Goal: Information Seeking & Learning: Learn about a topic

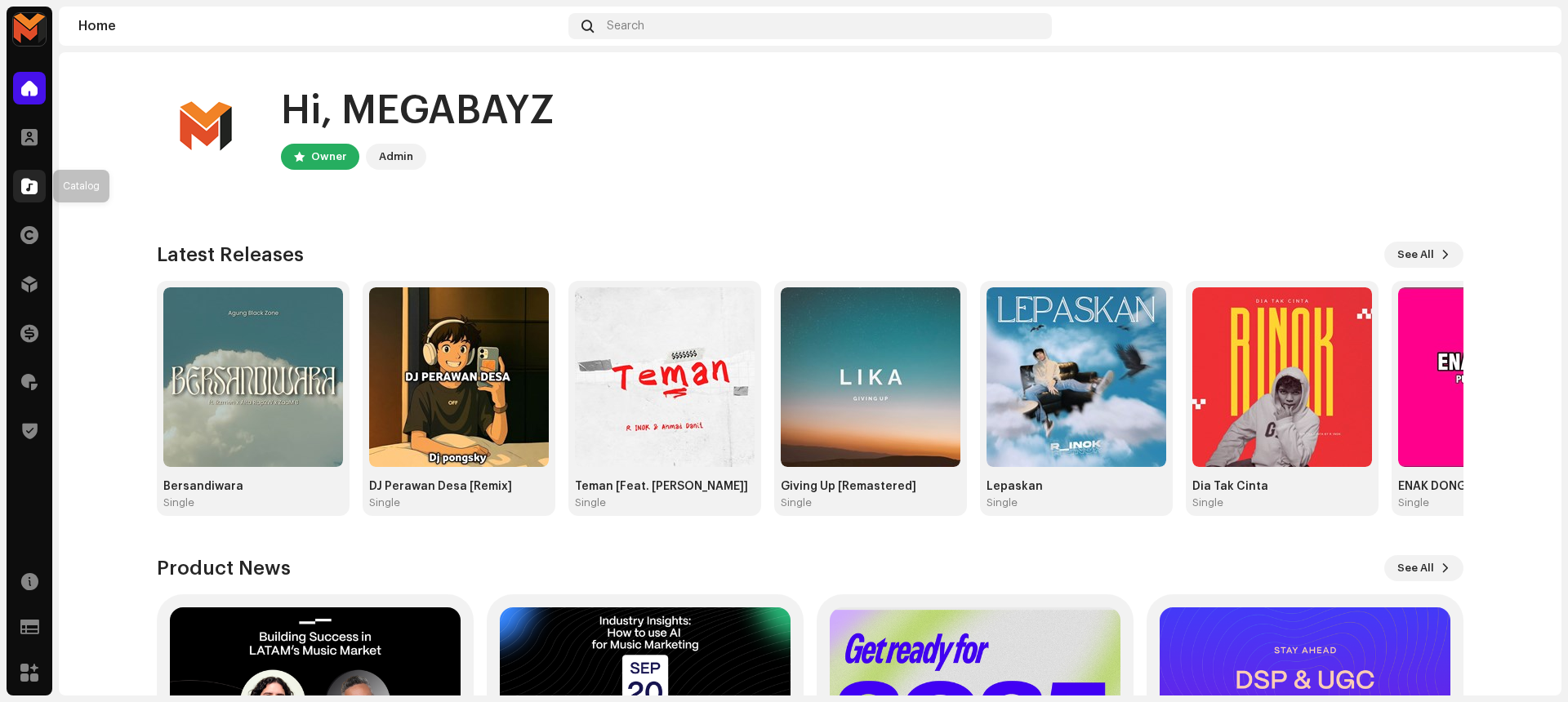
click at [32, 175] on div at bounding box center [29, 186] width 33 height 33
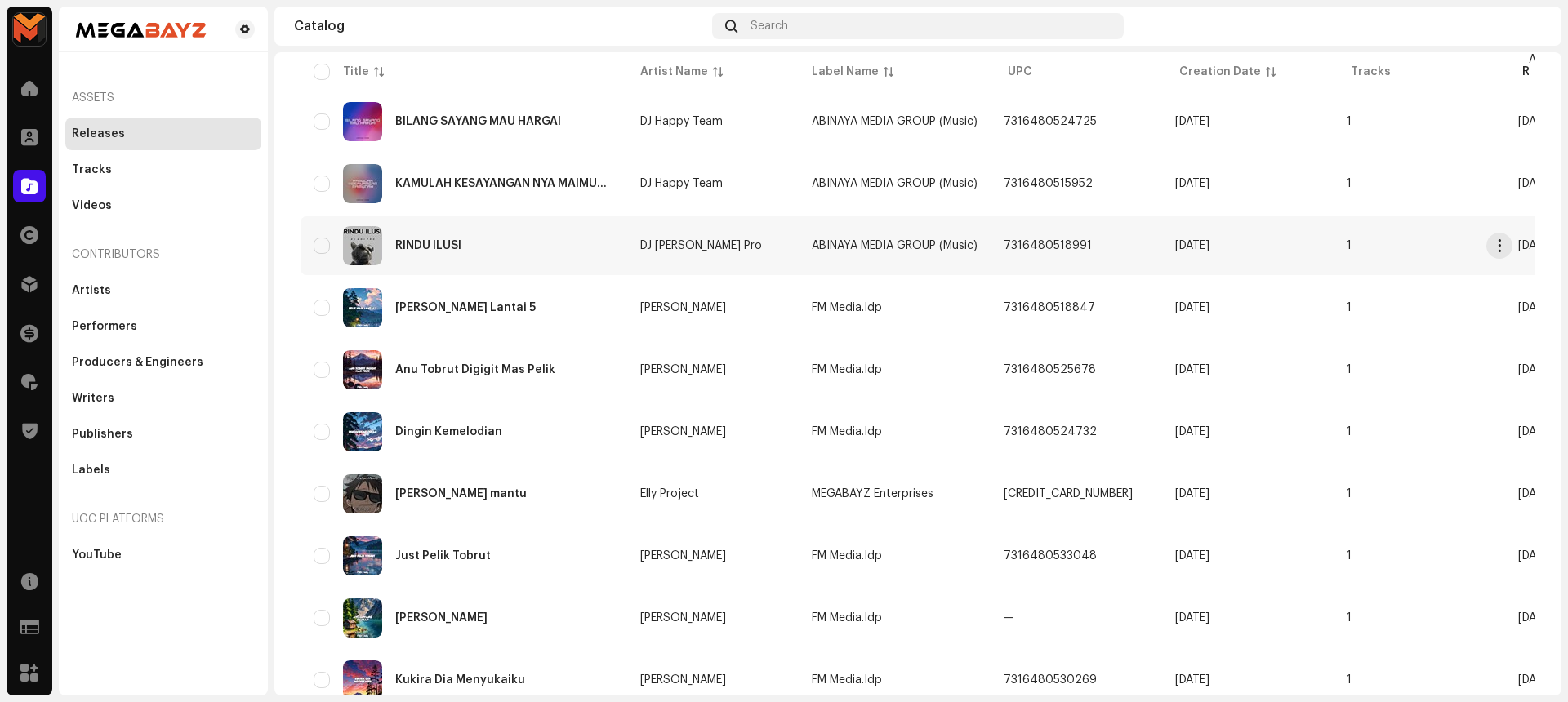
scroll to position [1097, 0]
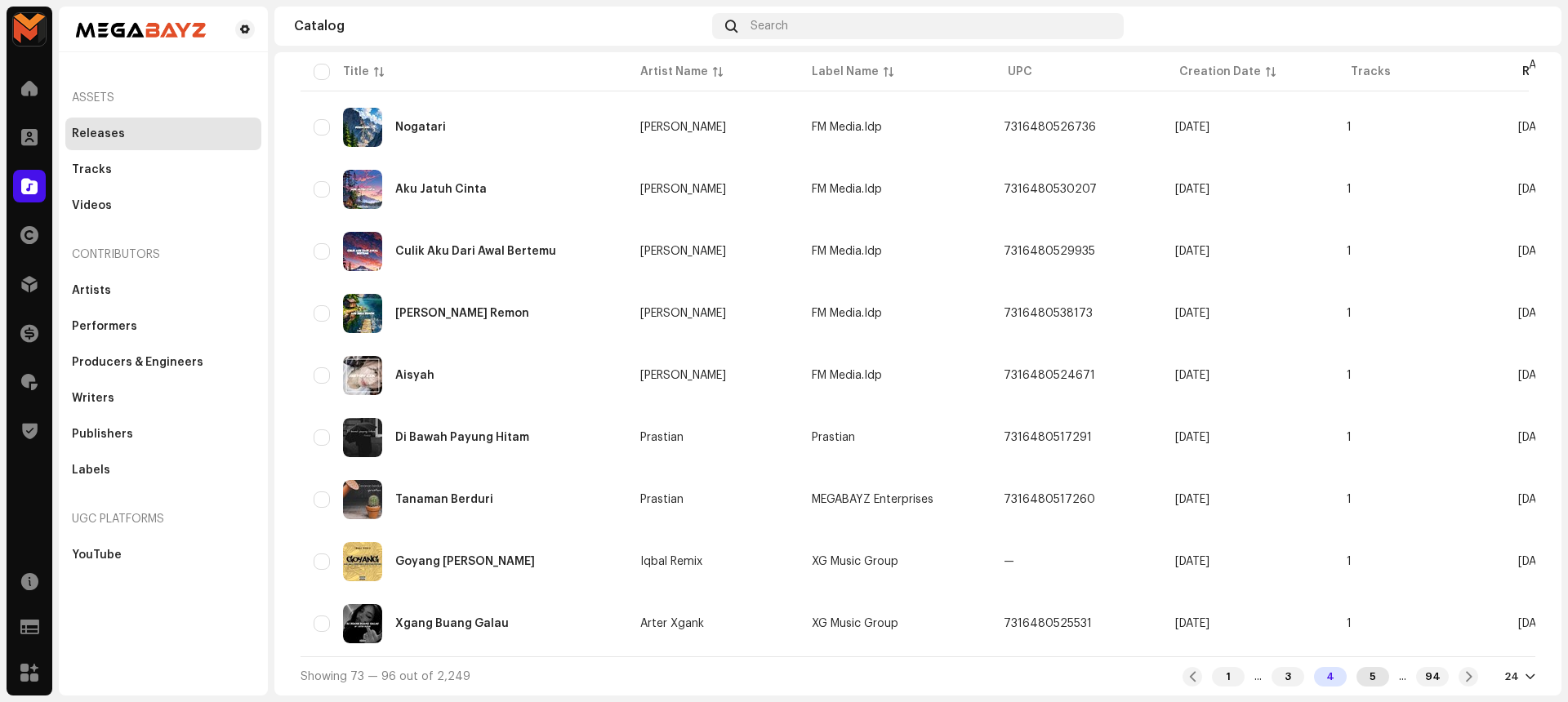
drag, startPoint x: 1354, startPoint y: 687, endPoint x: 1357, endPoint y: 673, distance: 14.3
click at [1357, 673] on div "5" at bounding box center [1373, 675] width 33 height 19
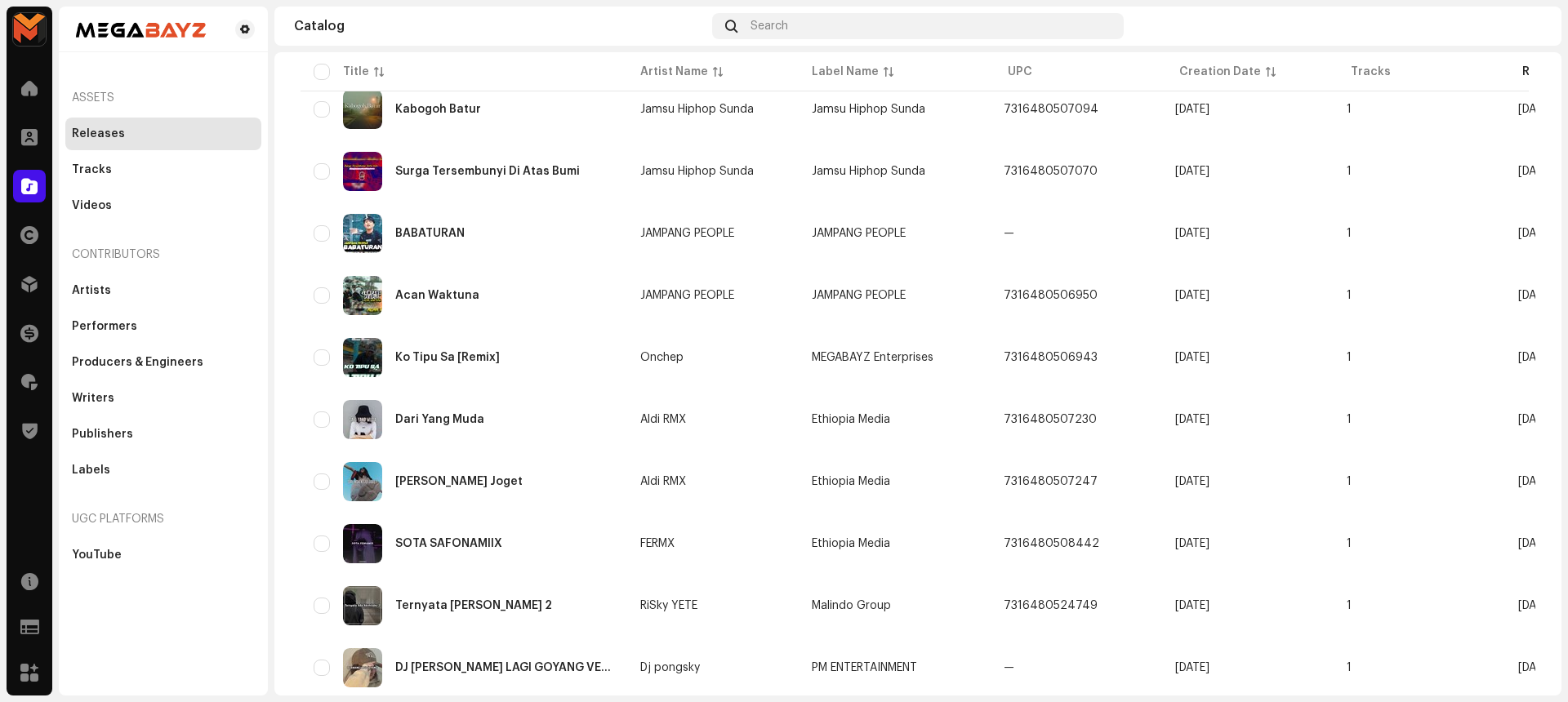
scroll to position [1097, 0]
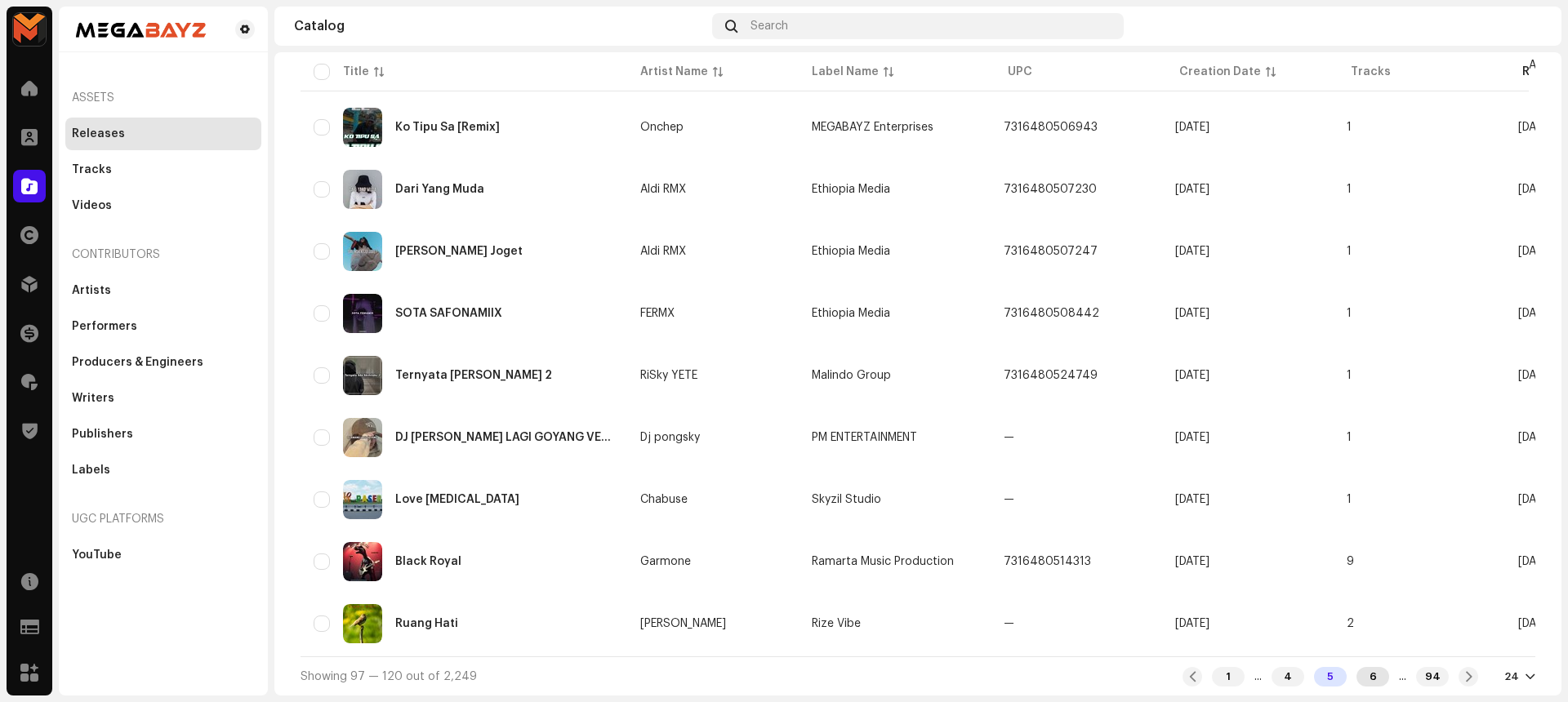
click at [1362, 673] on div "6" at bounding box center [1373, 675] width 33 height 19
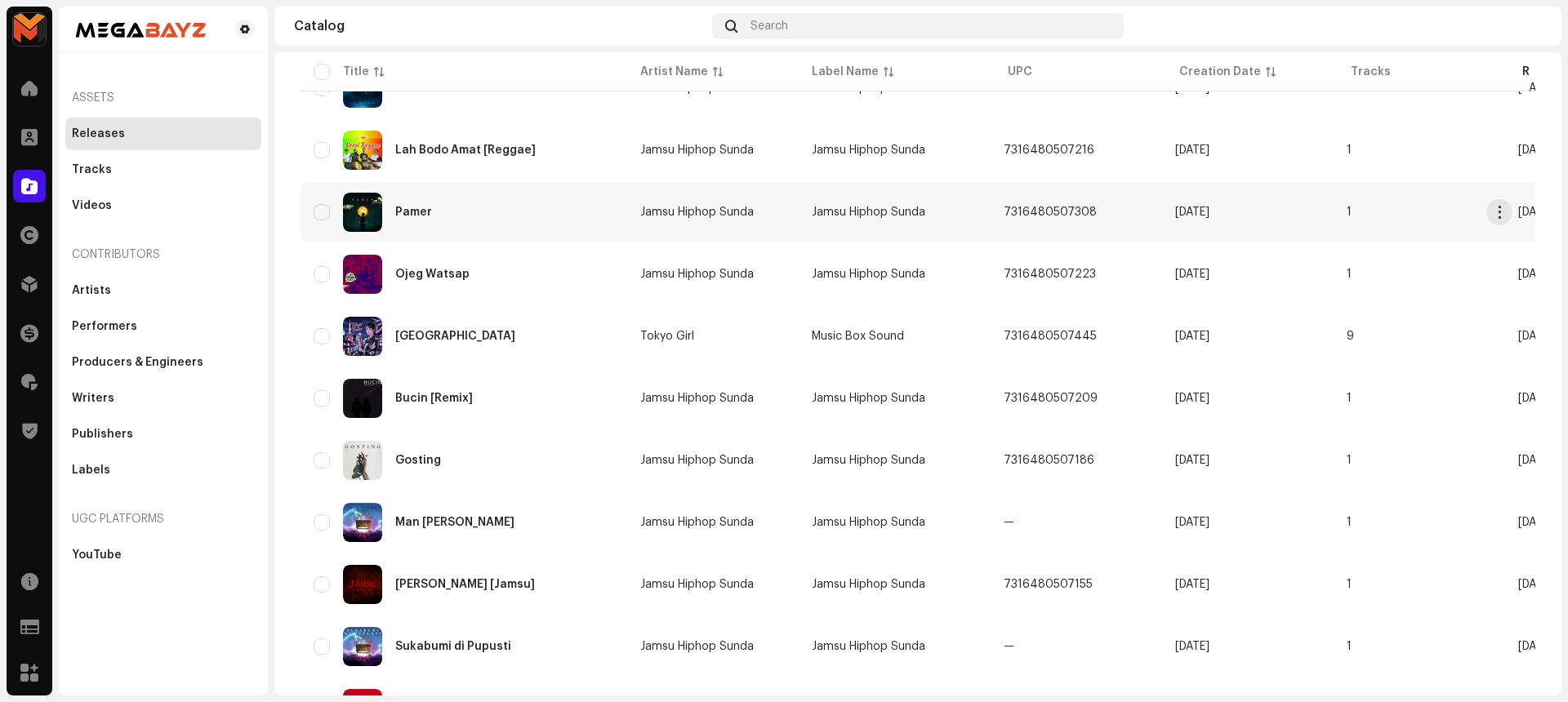
scroll to position [1097, 0]
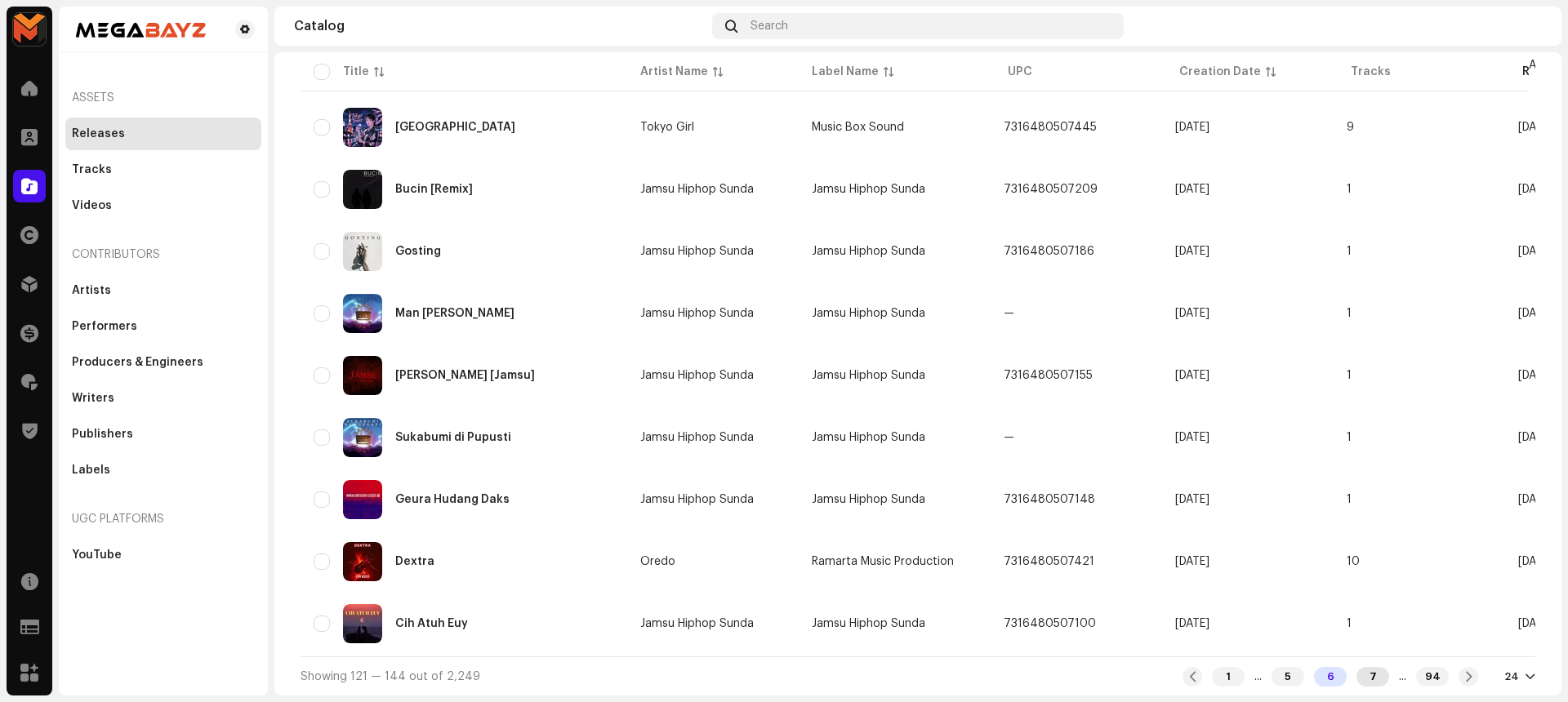
click at [1358, 676] on div "7" at bounding box center [1373, 675] width 33 height 19
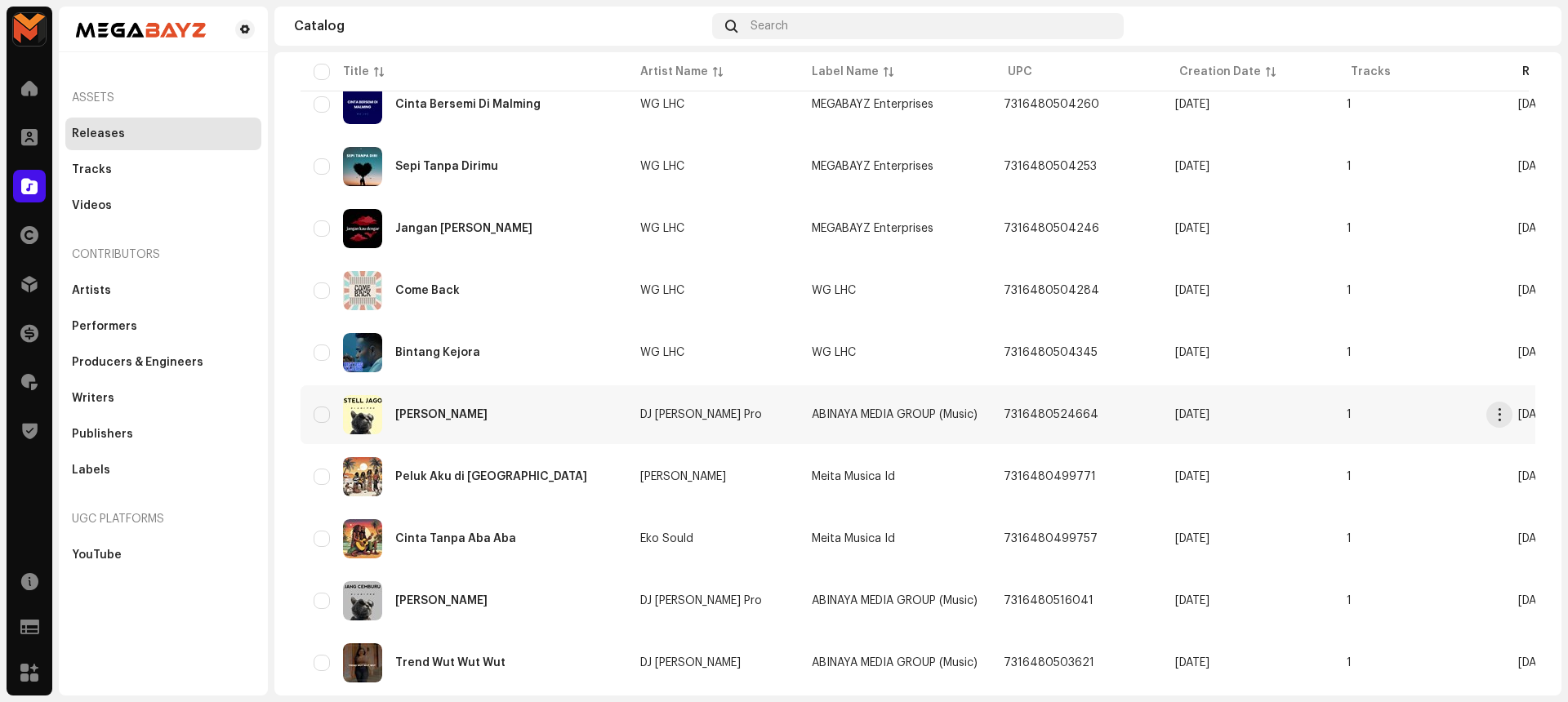
scroll to position [1097, 0]
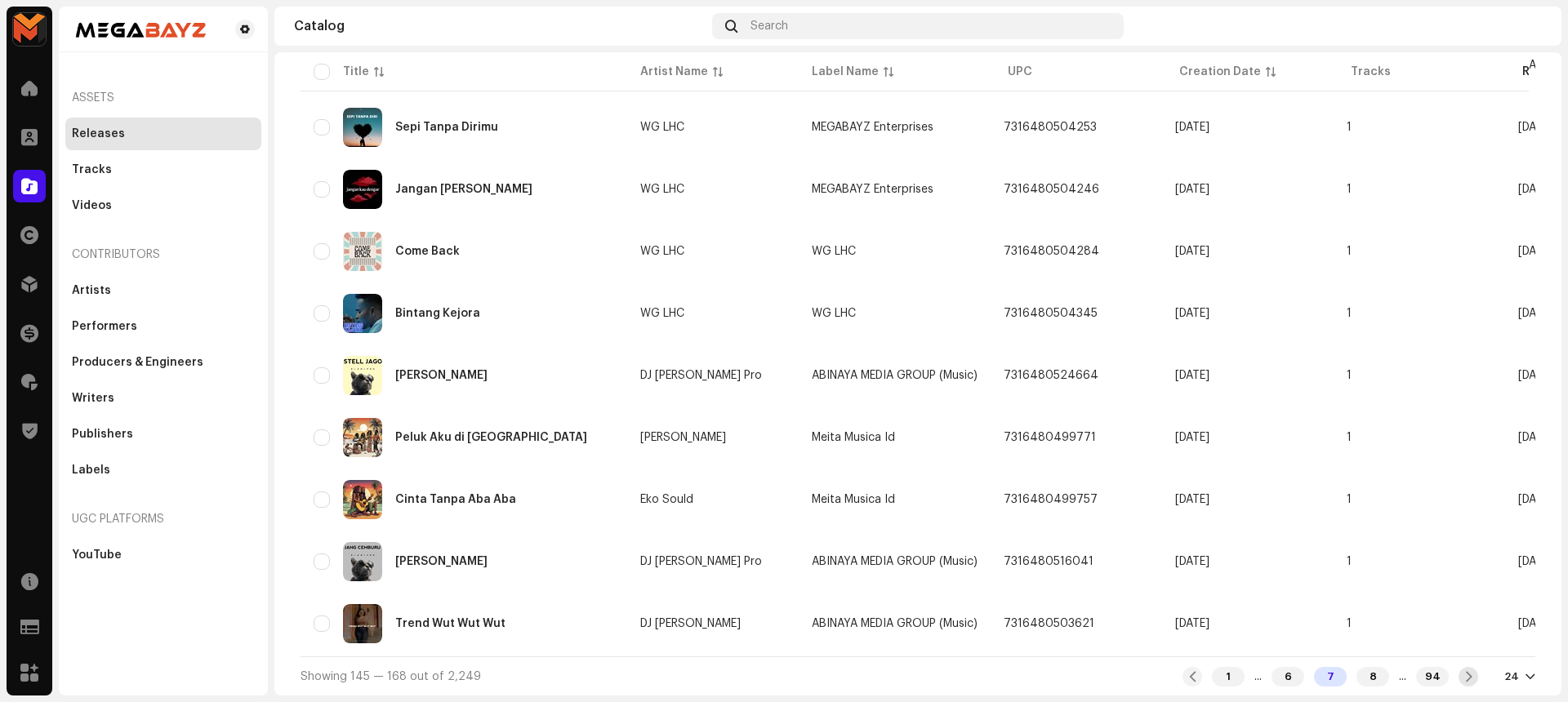
click at [1458, 675] on div at bounding box center [1467, 675] width 19 height 19
click at [1464, 675] on span at bounding box center [1469, 676] width 11 height 13
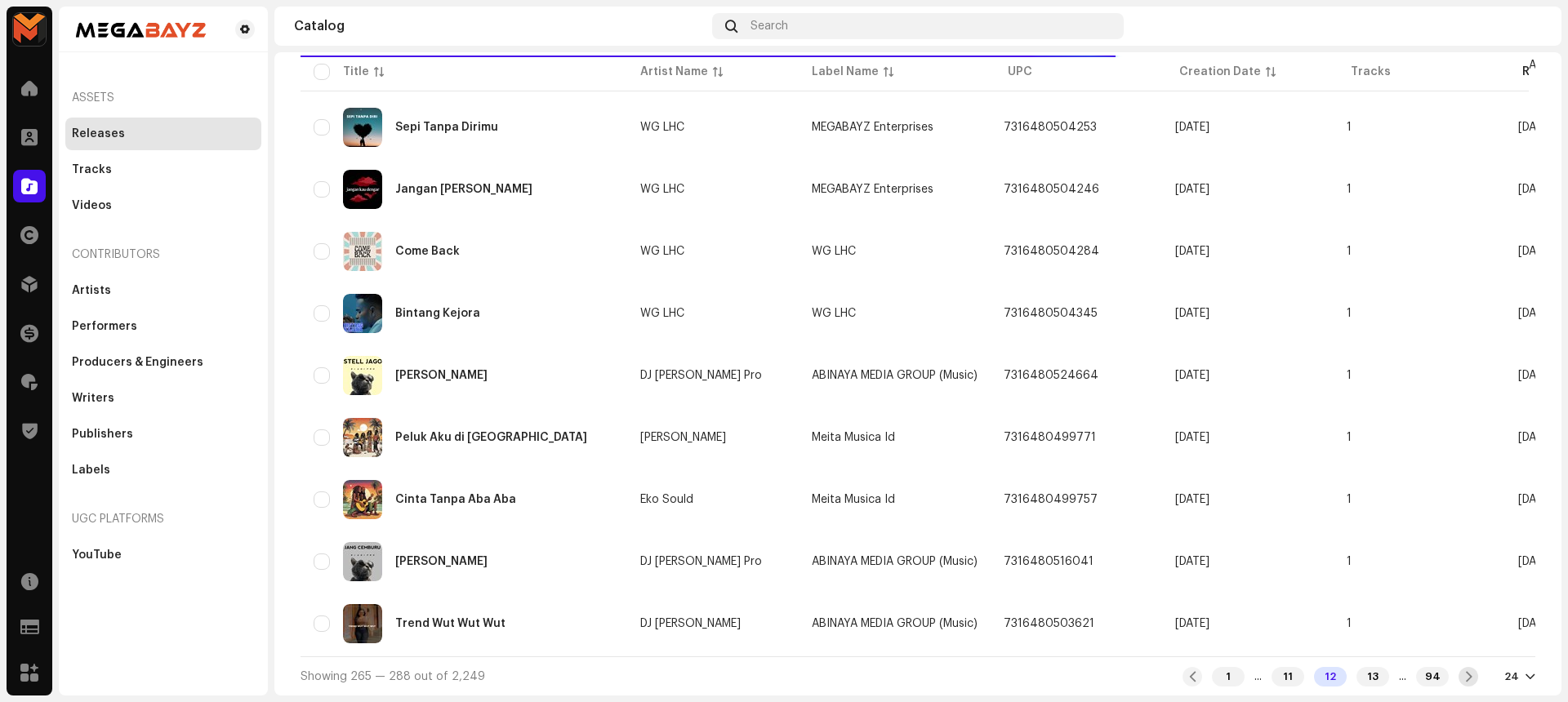
click at [1464, 675] on span at bounding box center [1469, 676] width 11 height 13
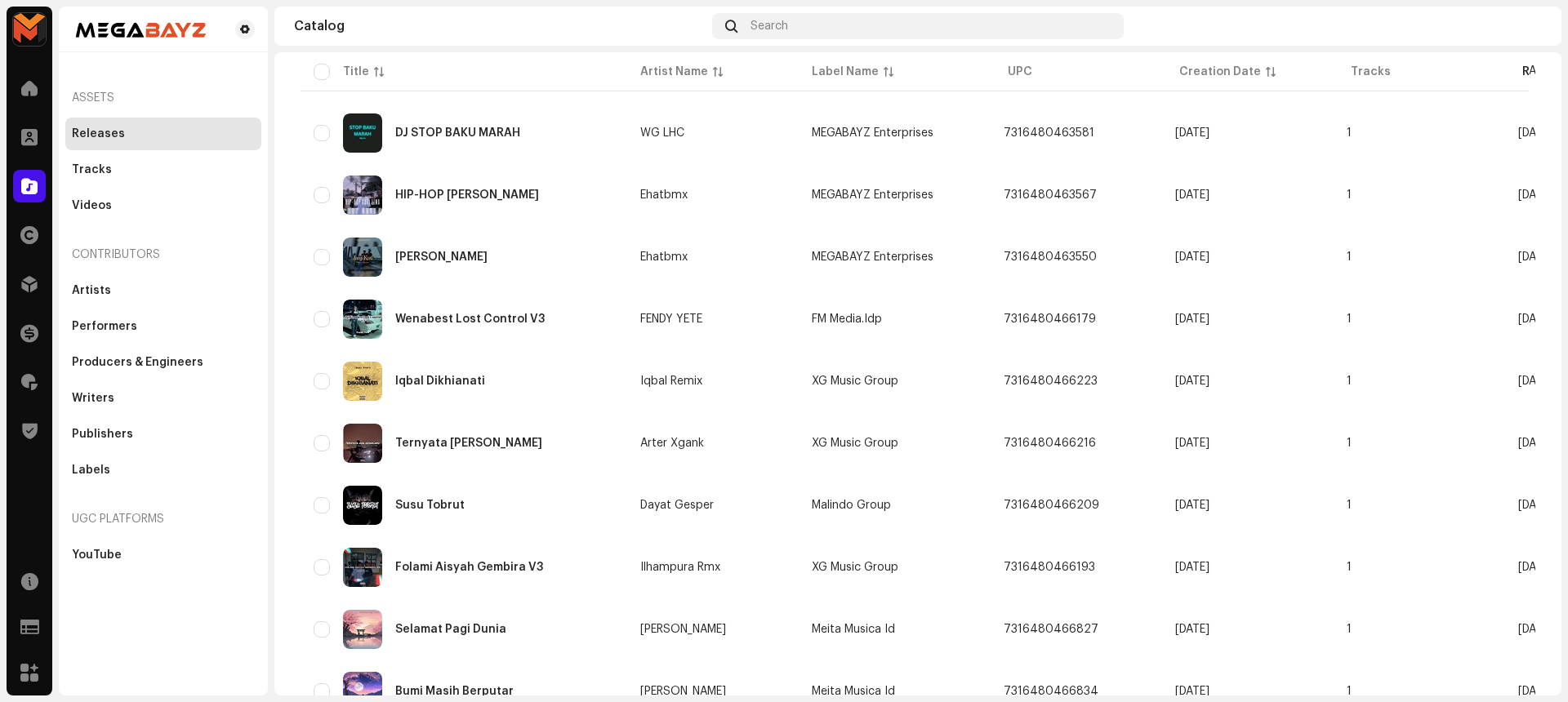
scroll to position [536, 0]
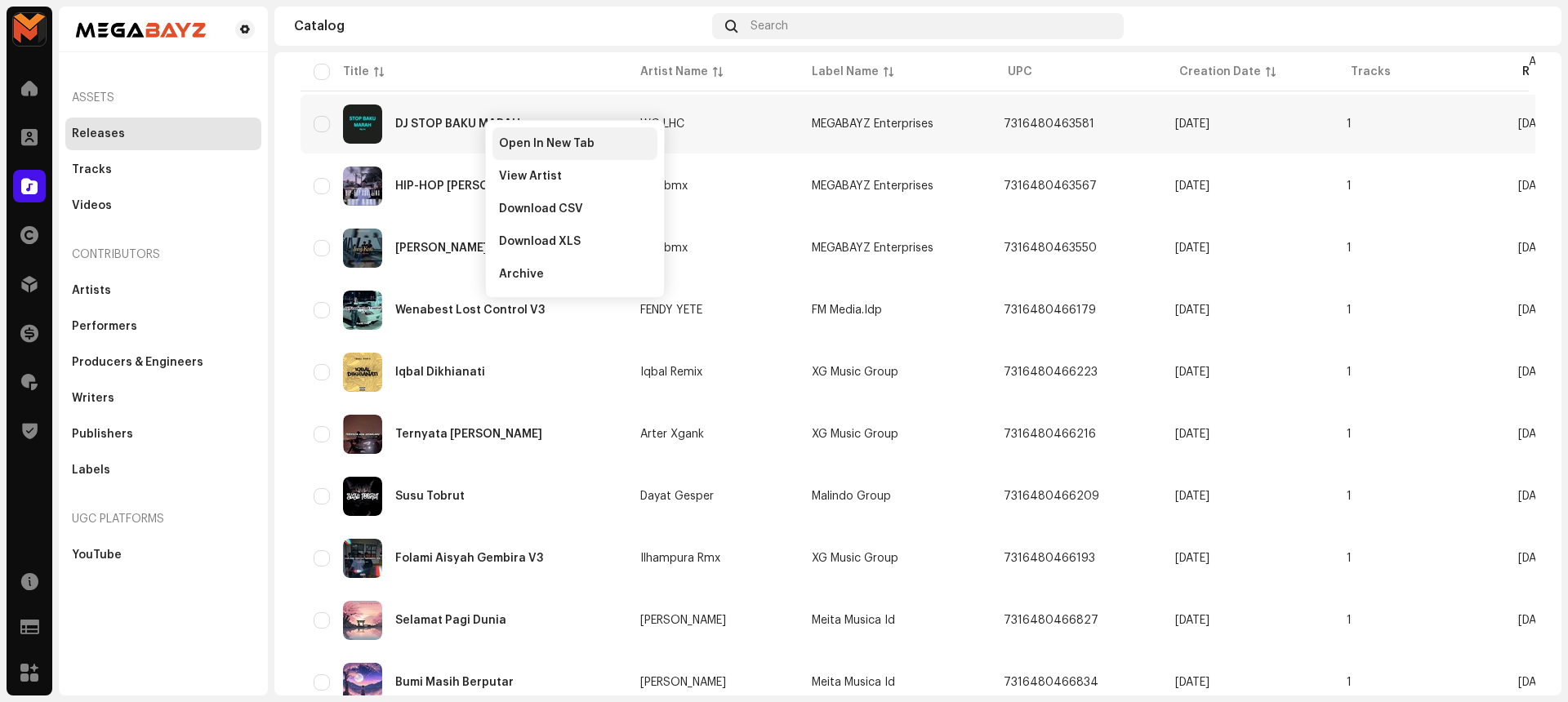
click at [516, 138] on span "Open In New Tab" at bounding box center [547, 144] width 95 height 13
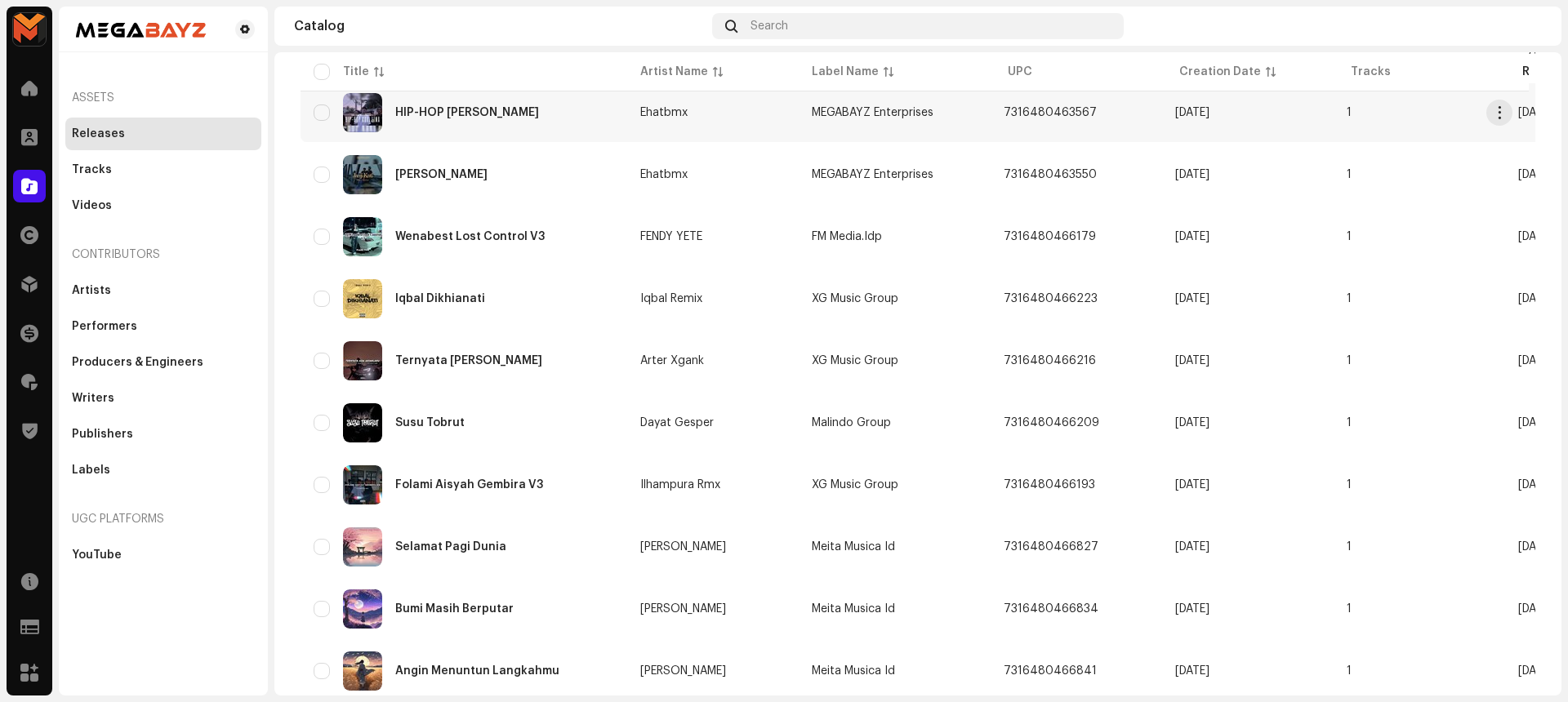
scroll to position [606, 0]
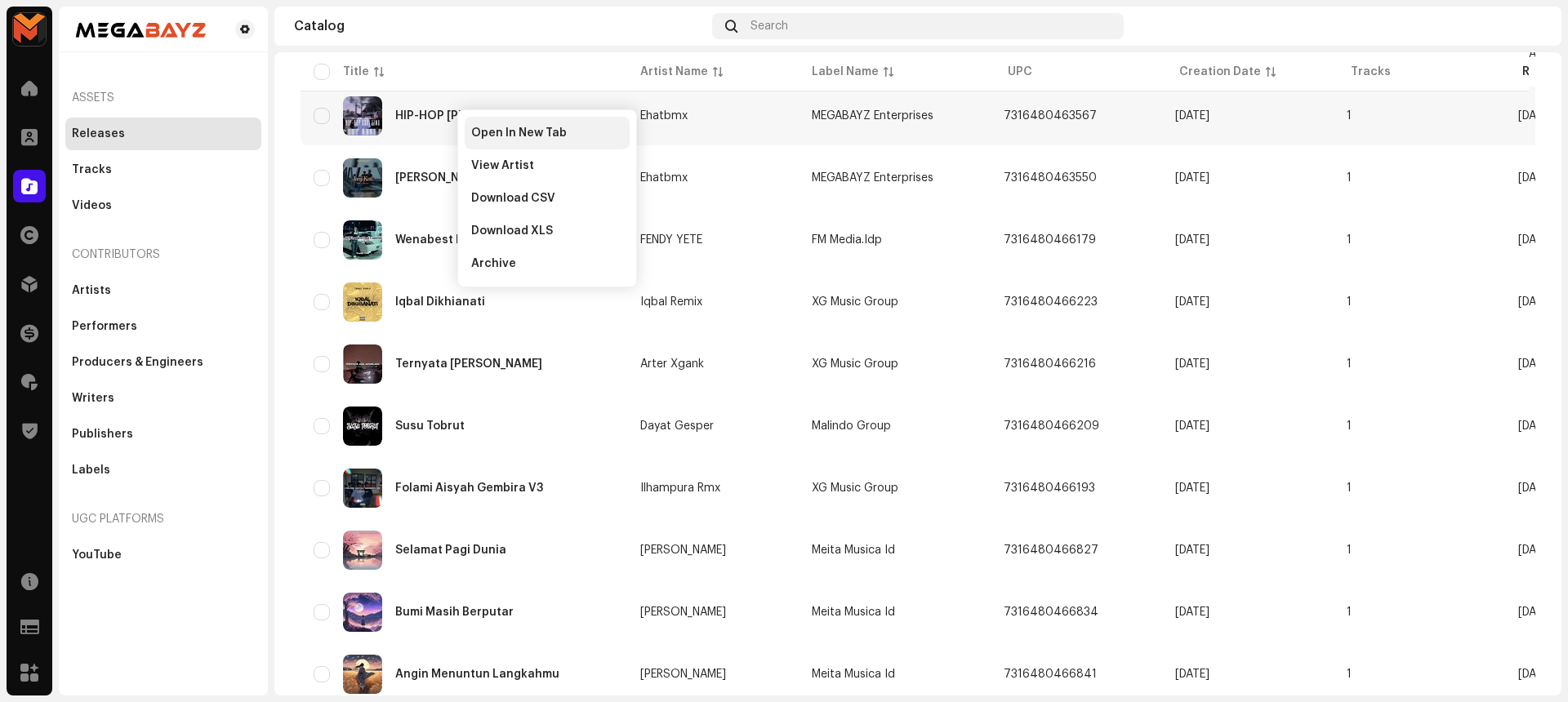
click at [496, 126] on span "Open In New Tab" at bounding box center [518, 133] width 95 height 13
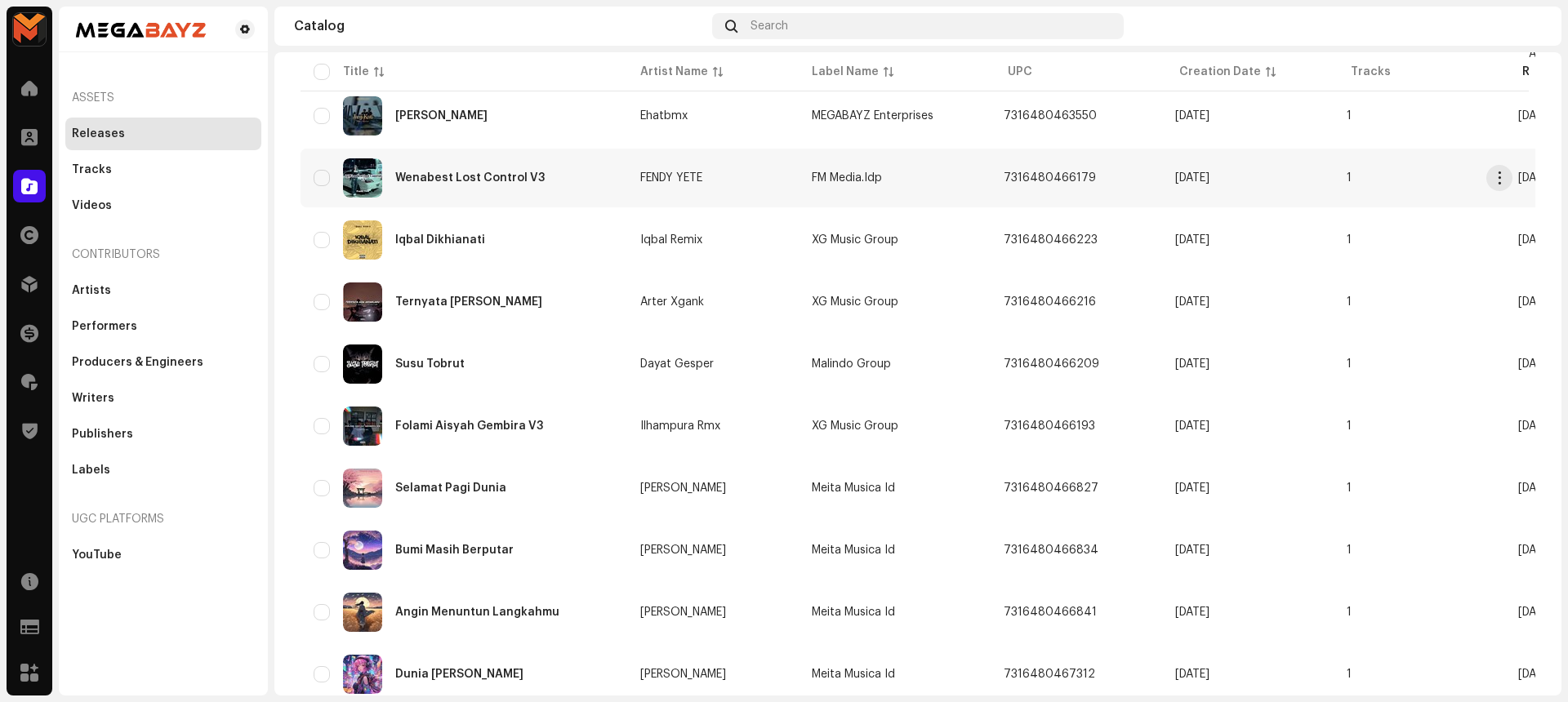
scroll to position [667, 0]
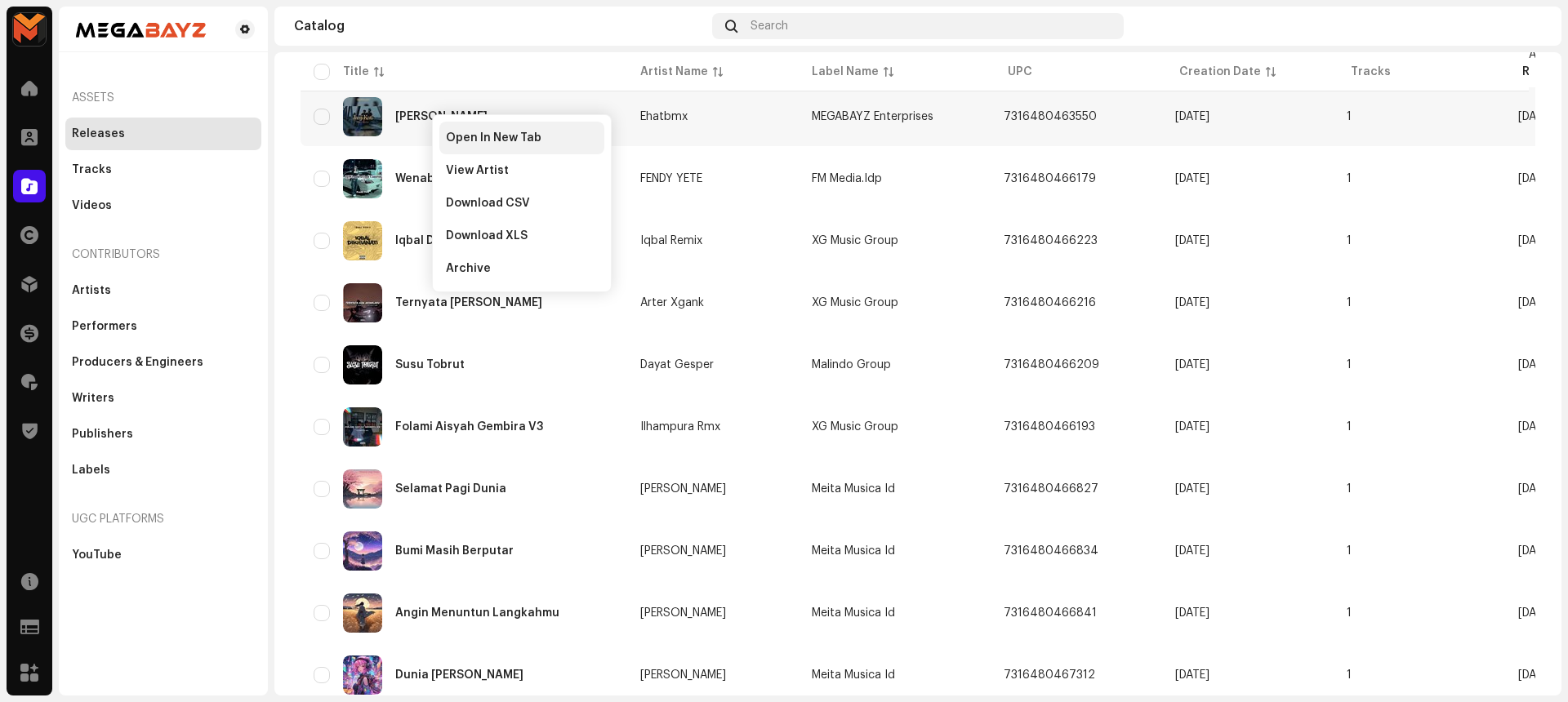
click at [469, 137] on span "Open In New Tab" at bounding box center [494, 138] width 95 height 13
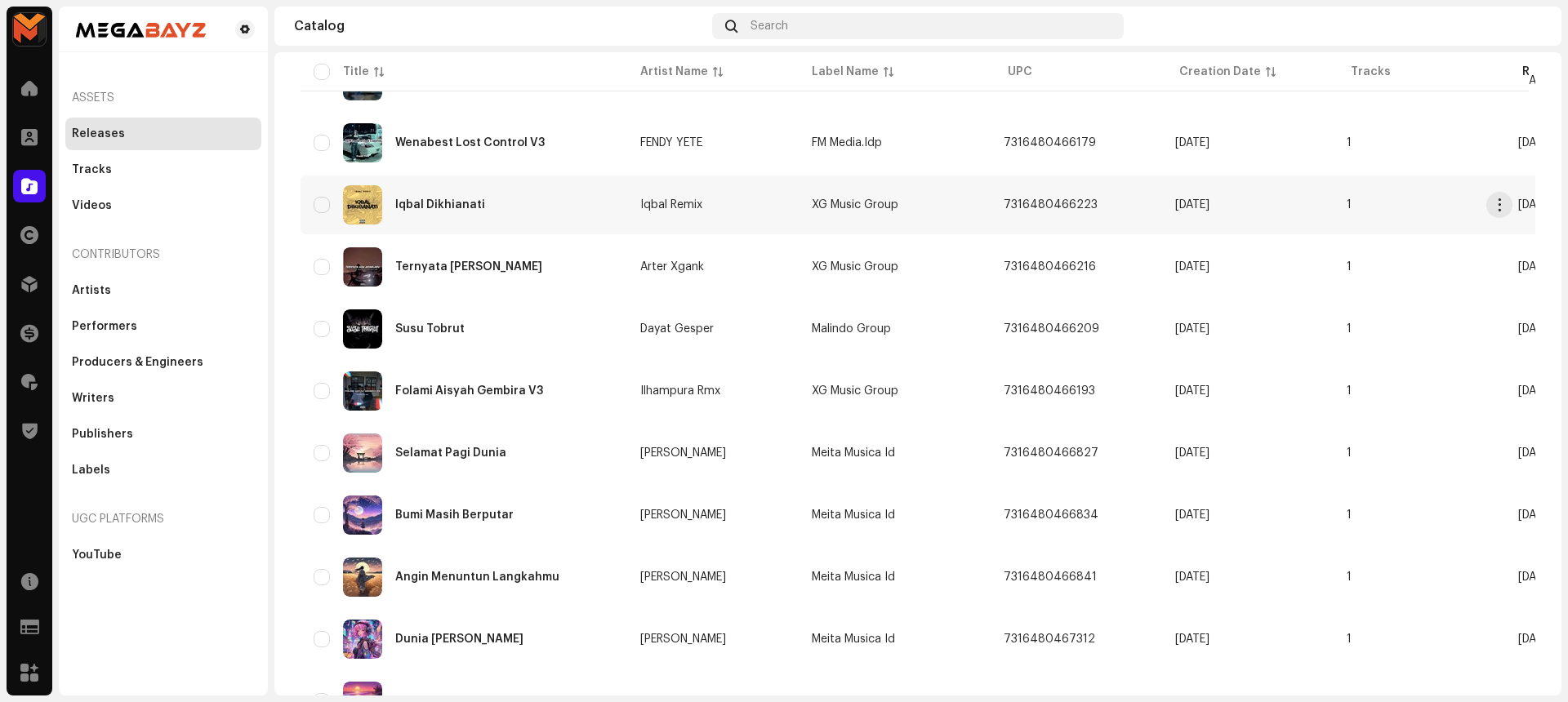
scroll to position [720, 0]
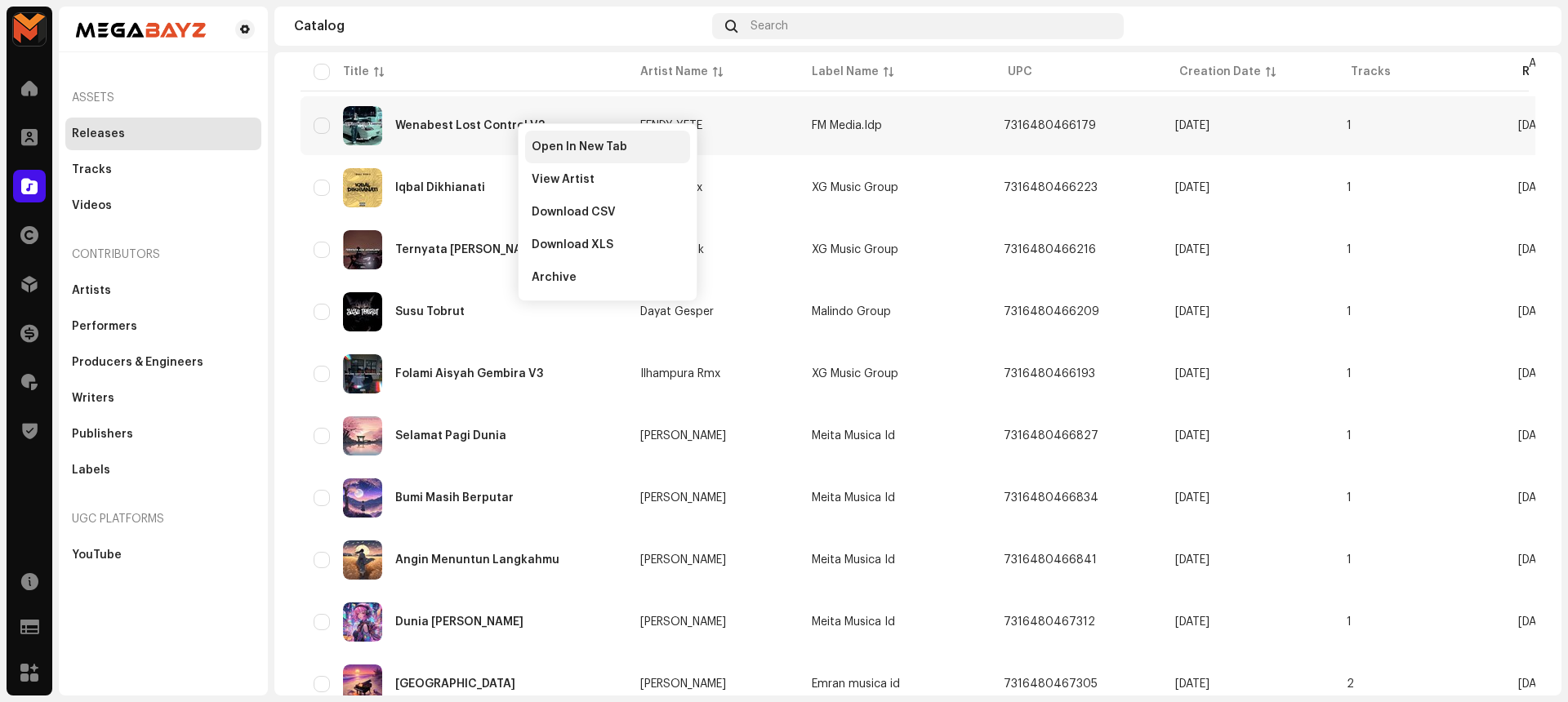
click at [538, 138] on div "Open In New Tab" at bounding box center [607, 147] width 165 height 33
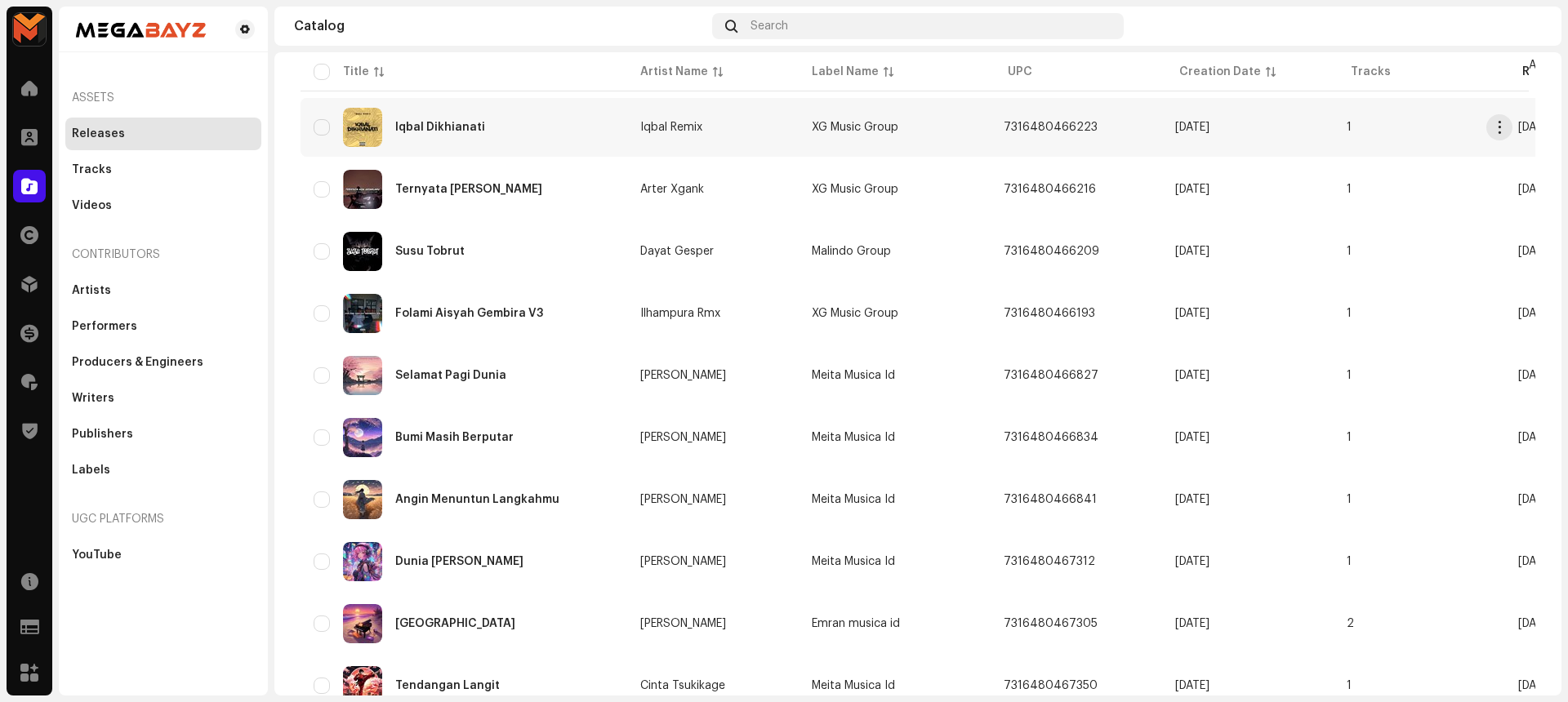
scroll to position [784, 0]
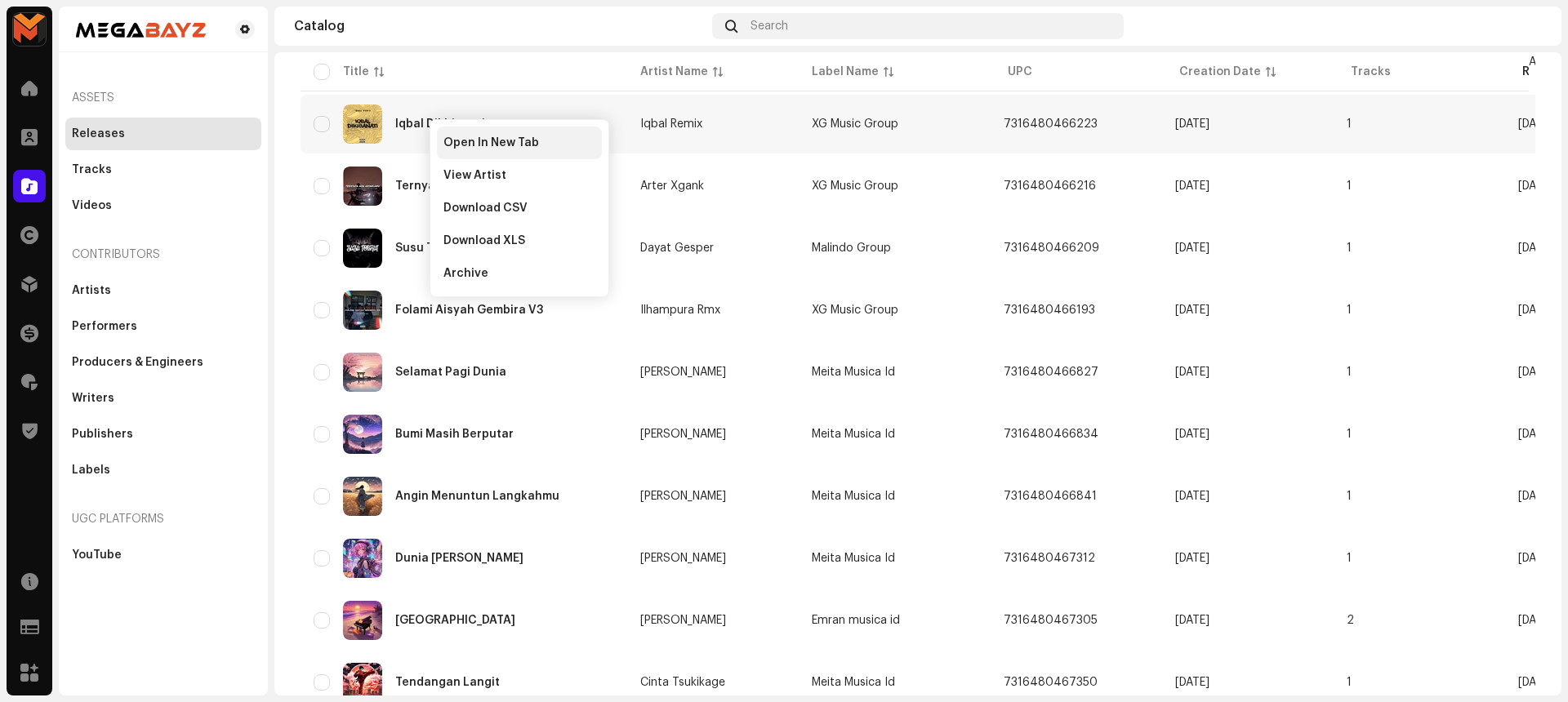
click at [468, 139] on span "Open In New Tab" at bounding box center [491, 143] width 95 height 13
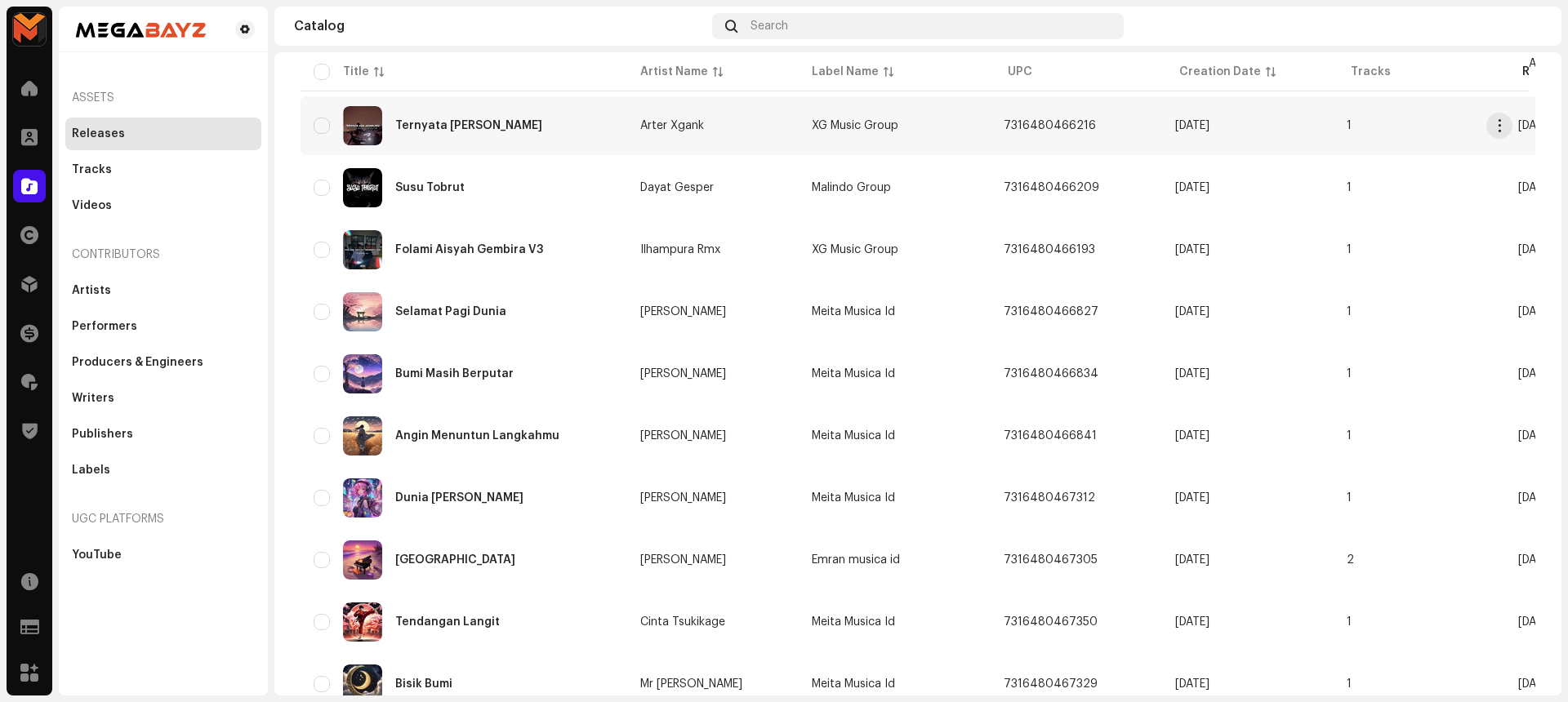
scroll to position [849, 0]
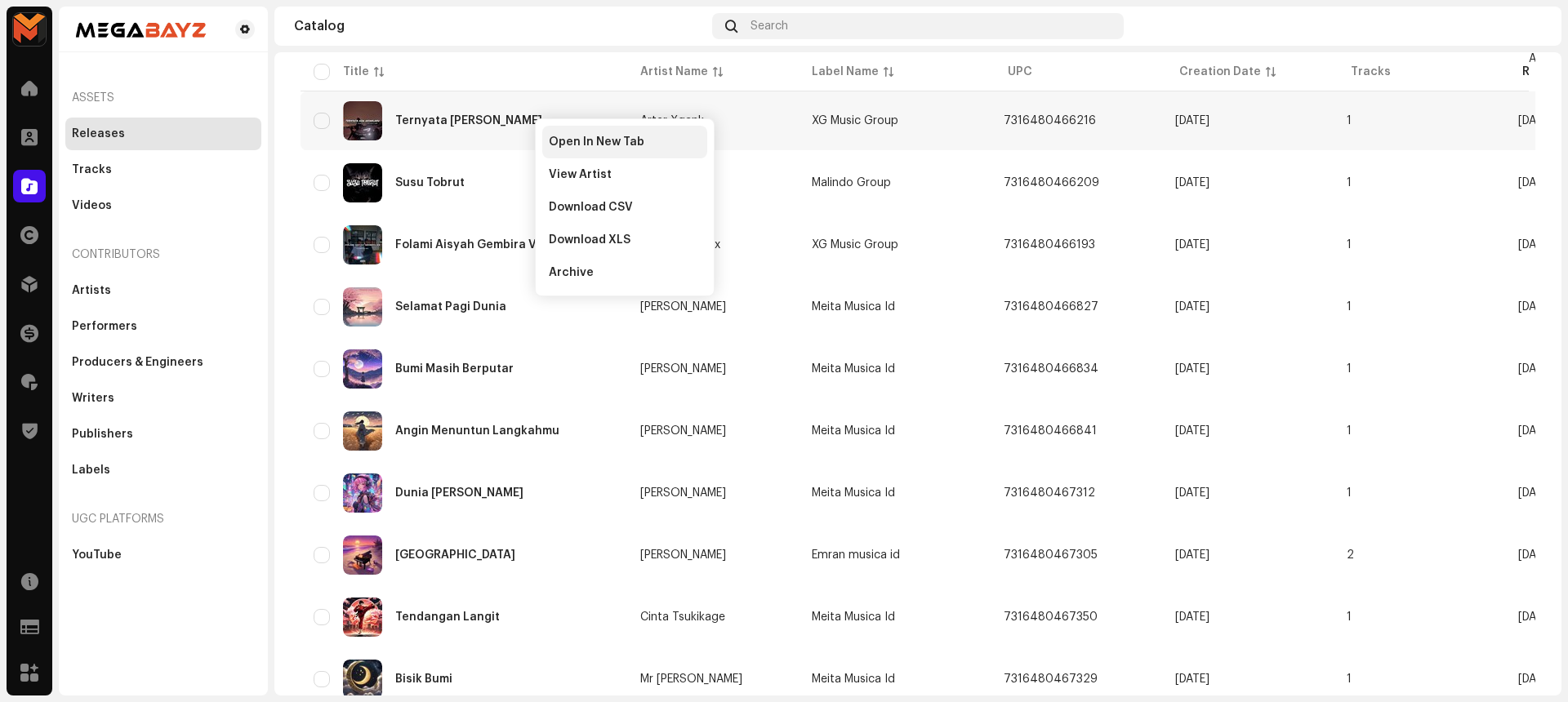
click at [569, 144] on span "Open In New Tab" at bounding box center [596, 142] width 95 height 13
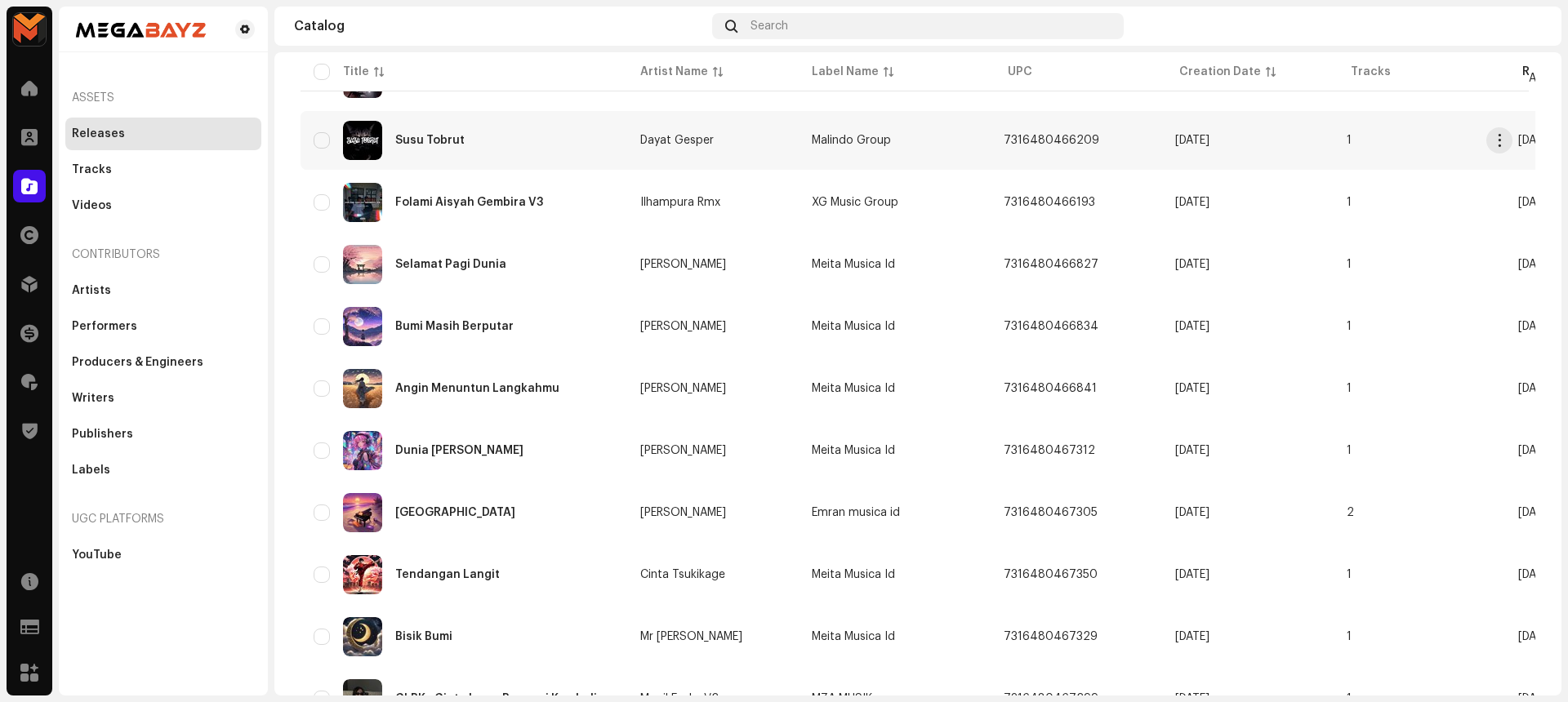
scroll to position [899, 0]
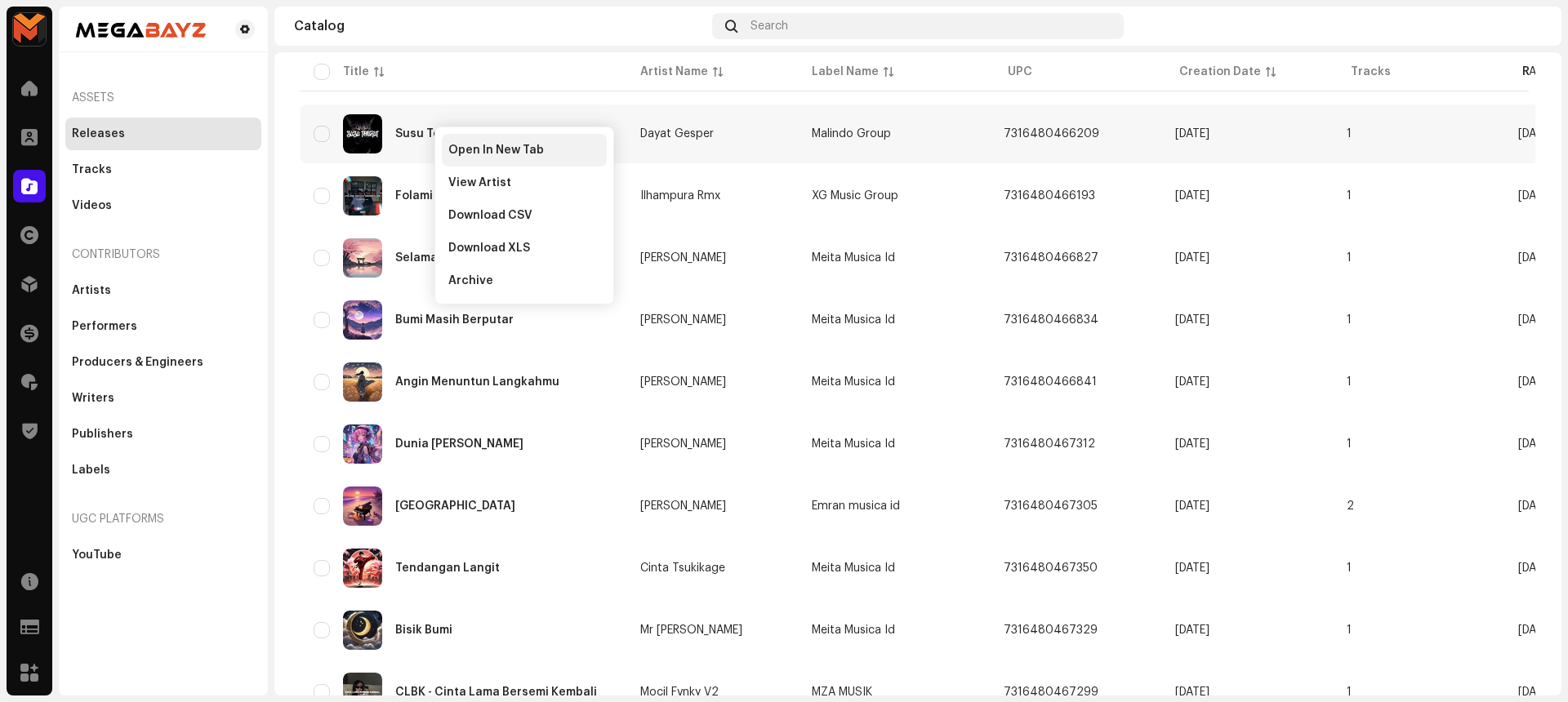
click at [452, 146] on span "Open In New Tab" at bounding box center [495, 150] width 95 height 13
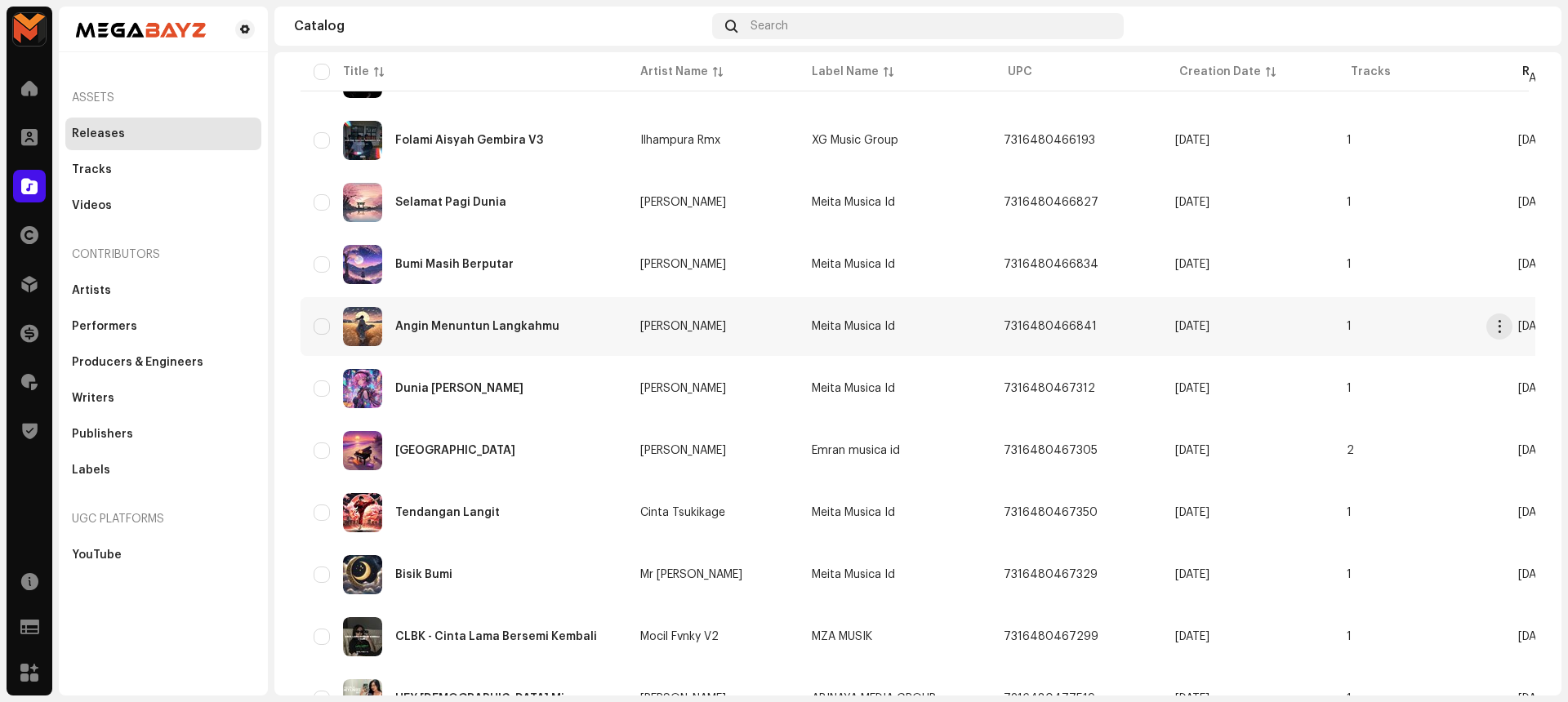
scroll to position [957, 0]
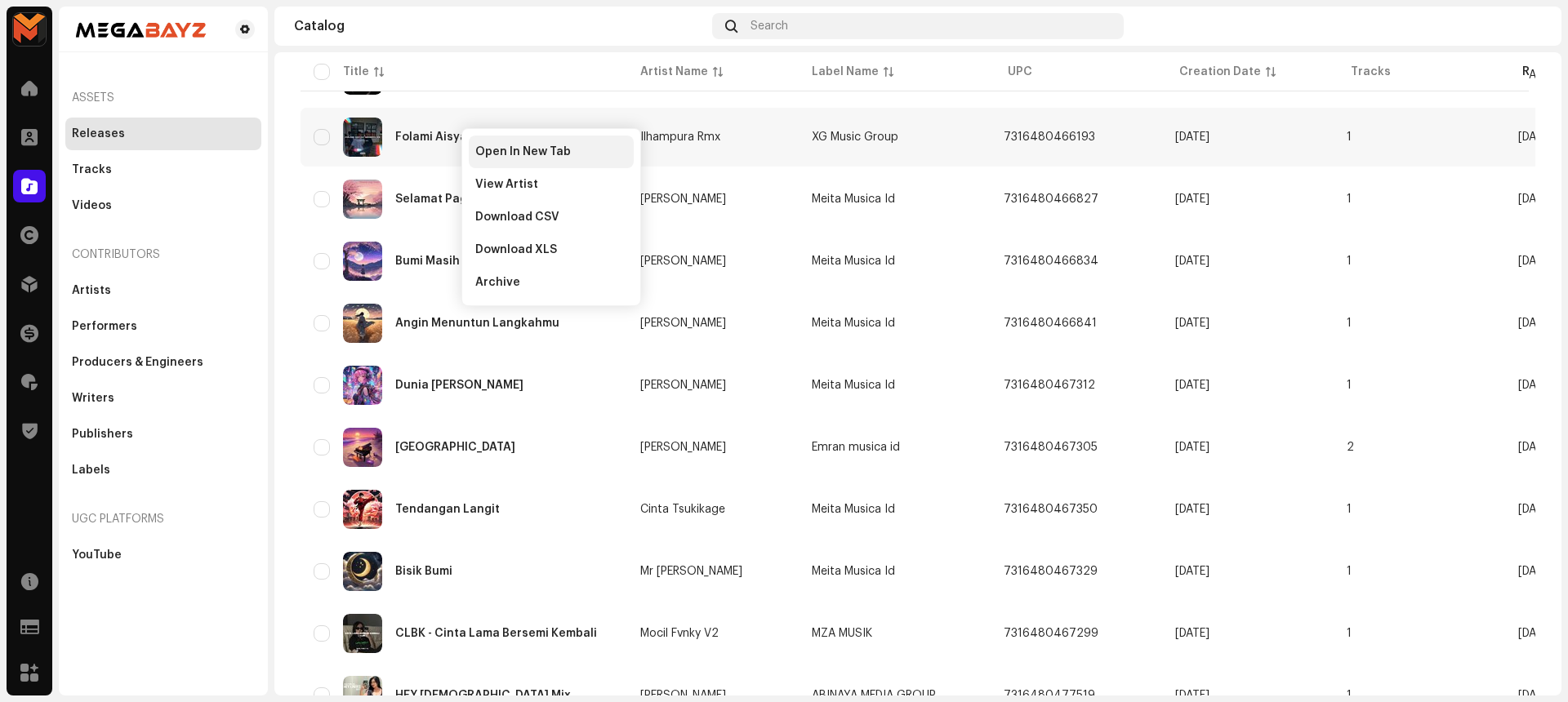
click at [530, 150] on span "Open In New Tab" at bounding box center [523, 152] width 95 height 13
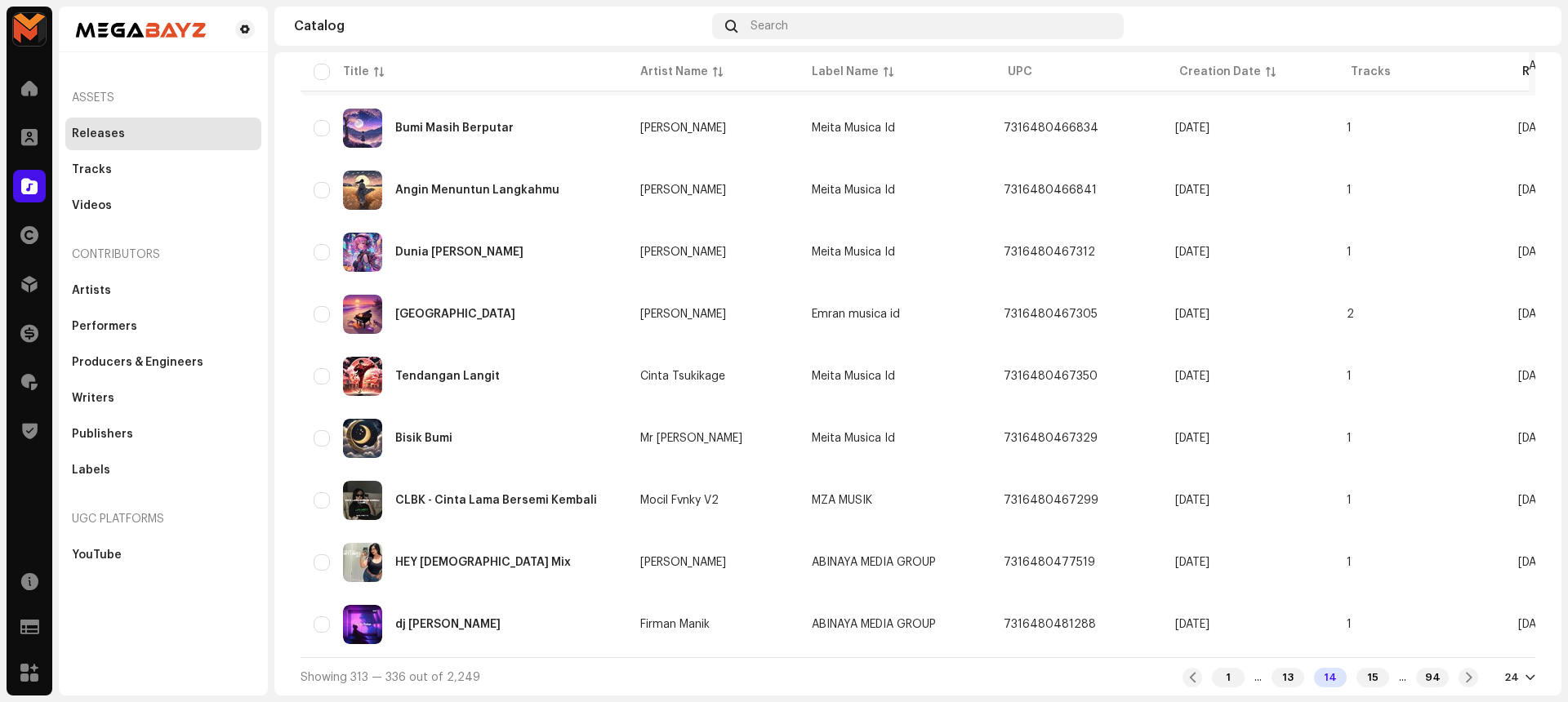
scroll to position [1097, 0]
click at [1464, 673] on span at bounding box center [1469, 676] width 11 height 13
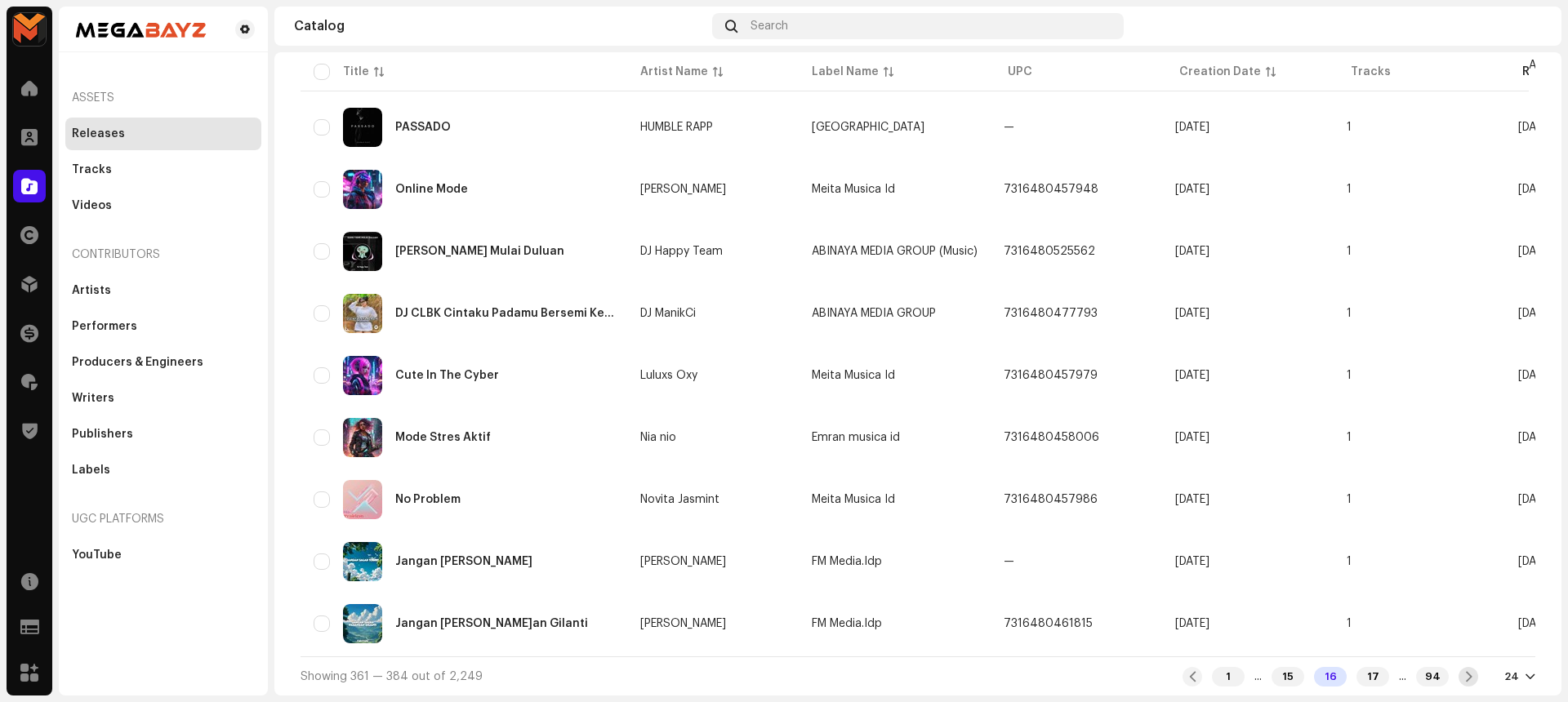
scroll to position [1097, 0]
click at [1465, 681] on span at bounding box center [1469, 676] width 11 height 13
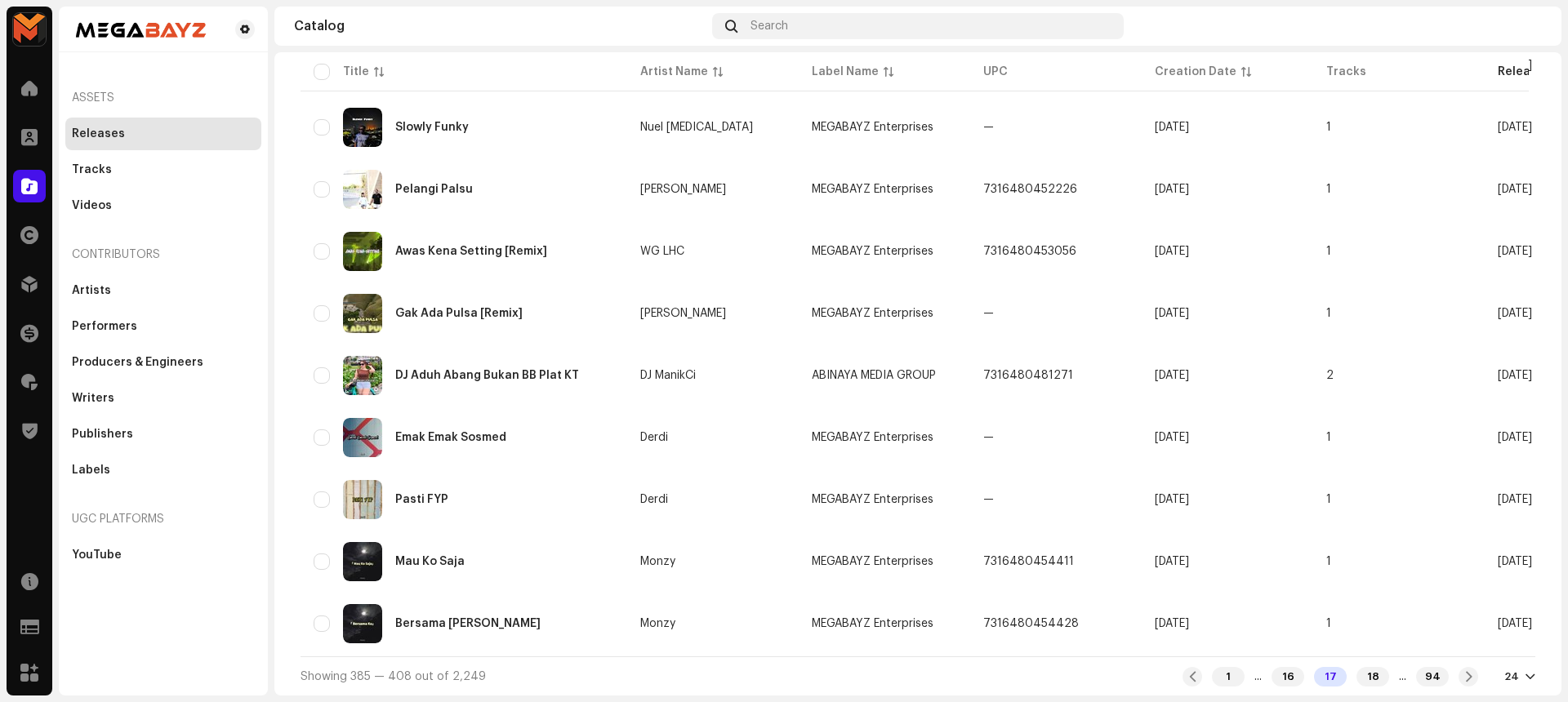
scroll to position [1097, 0]
click at [1464, 674] on span at bounding box center [1469, 676] width 11 height 13
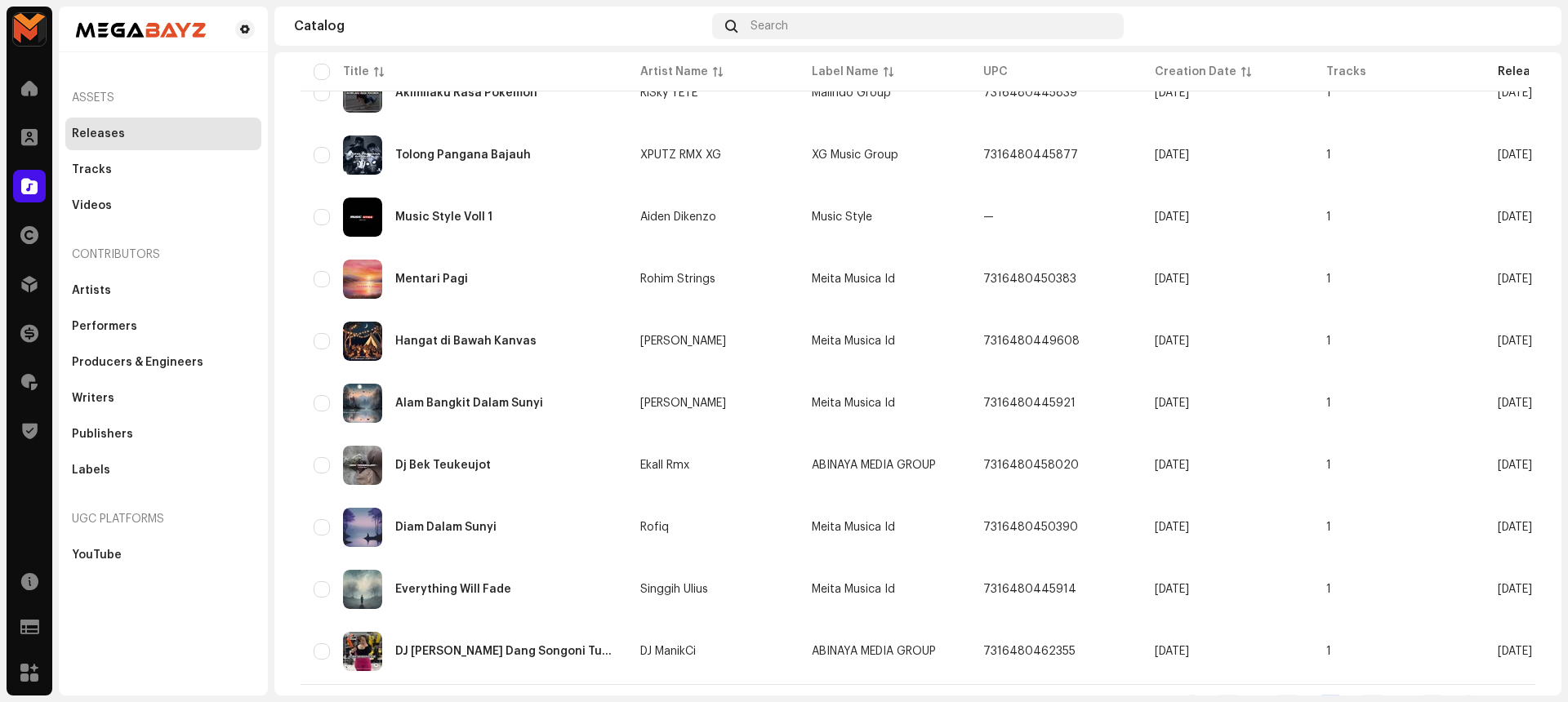
scroll to position [1097, 0]
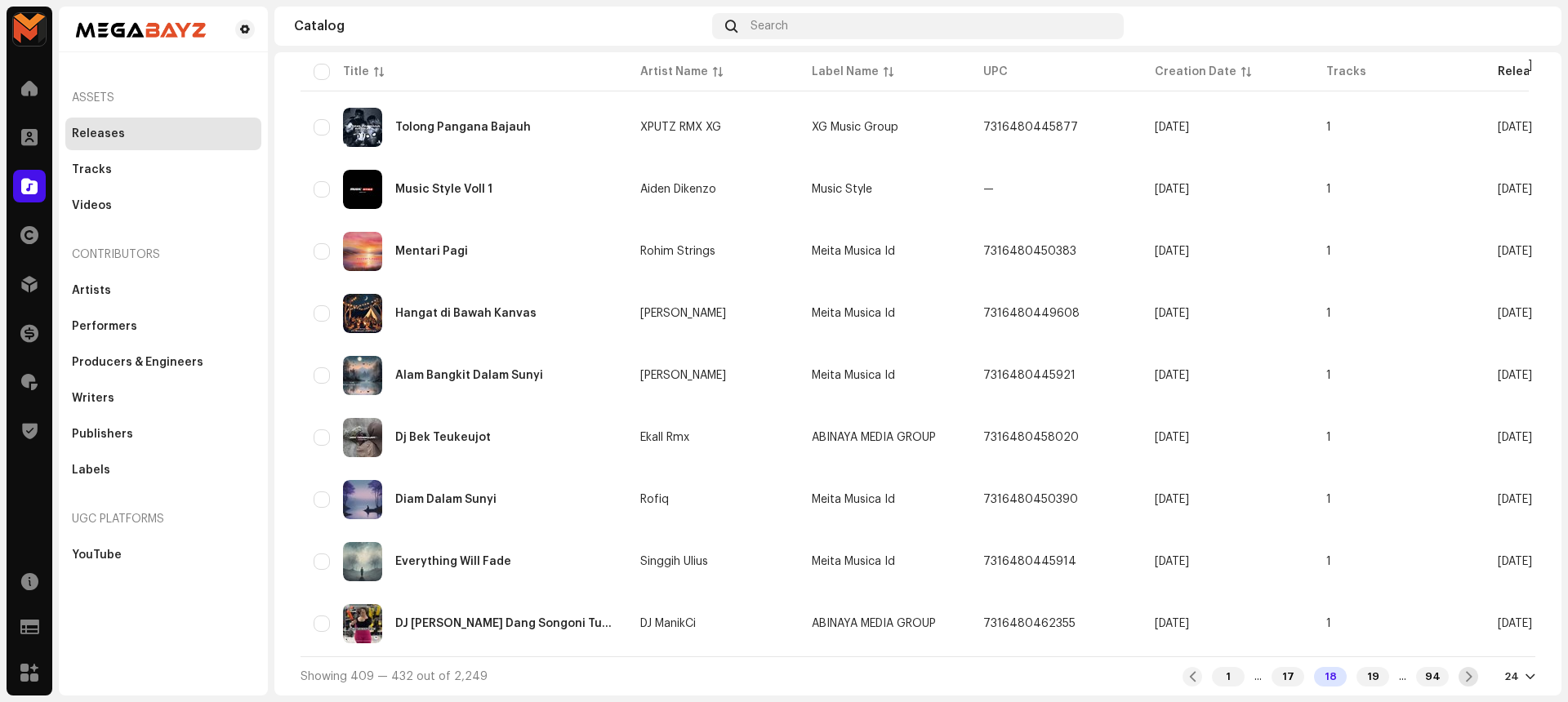
click at [1464, 678] on span at bounding box center [1469, 676] width 11 height 13
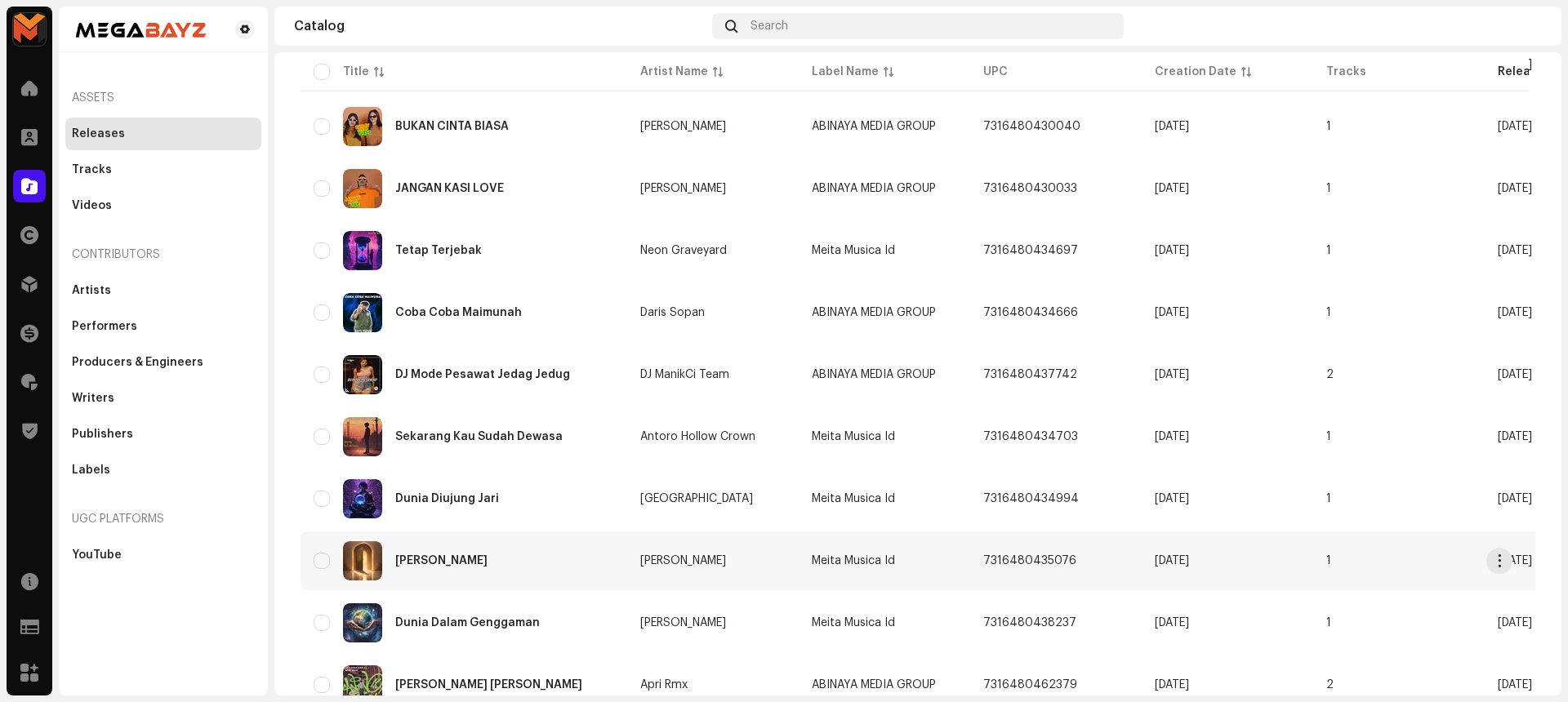
scroll to position [1097, 0]
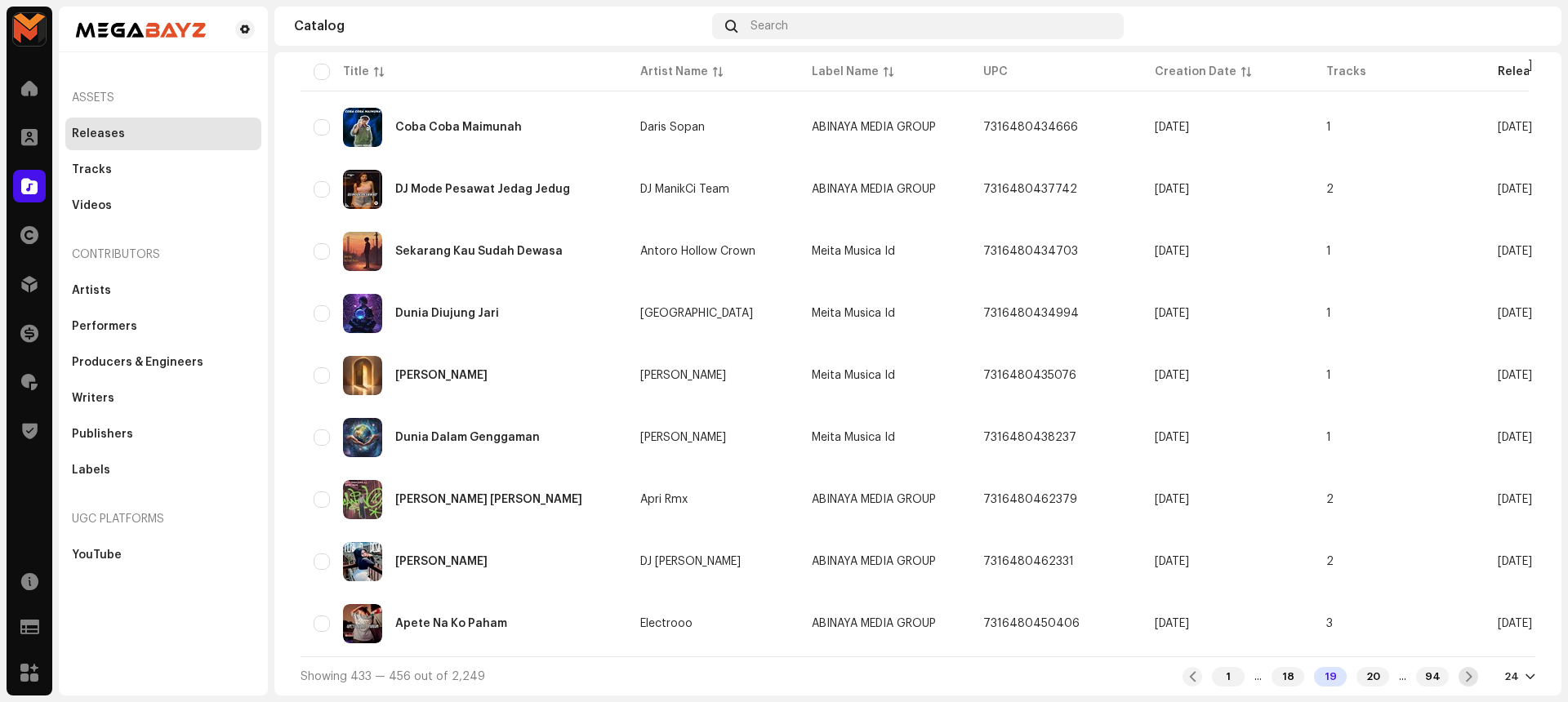
click at [1464, 674] on span at bounding box center [1469, 676] width 11 height 13
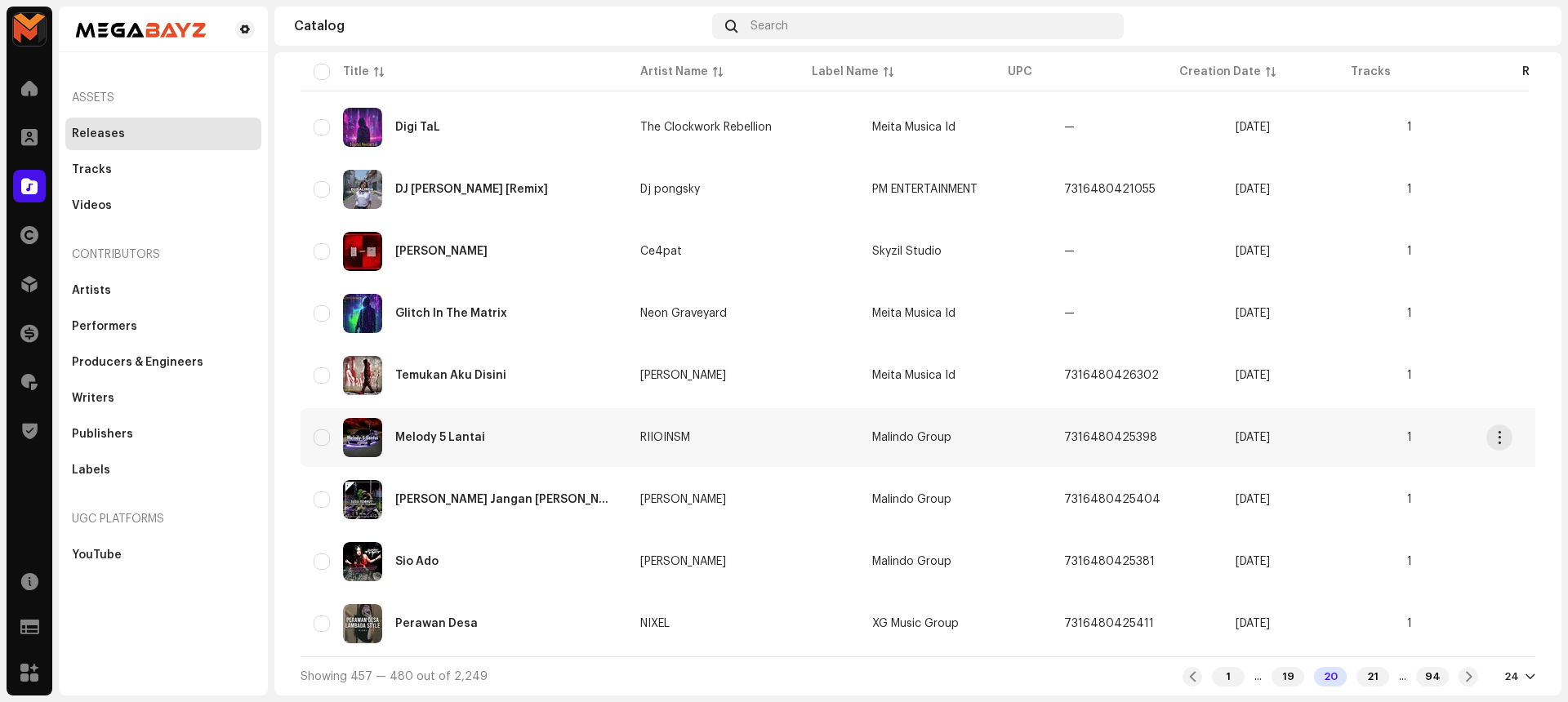
scroll to position [1097, 0]
click at [1356, 679] on div "21" at bounding box center [1373, 675] width 33 height 19
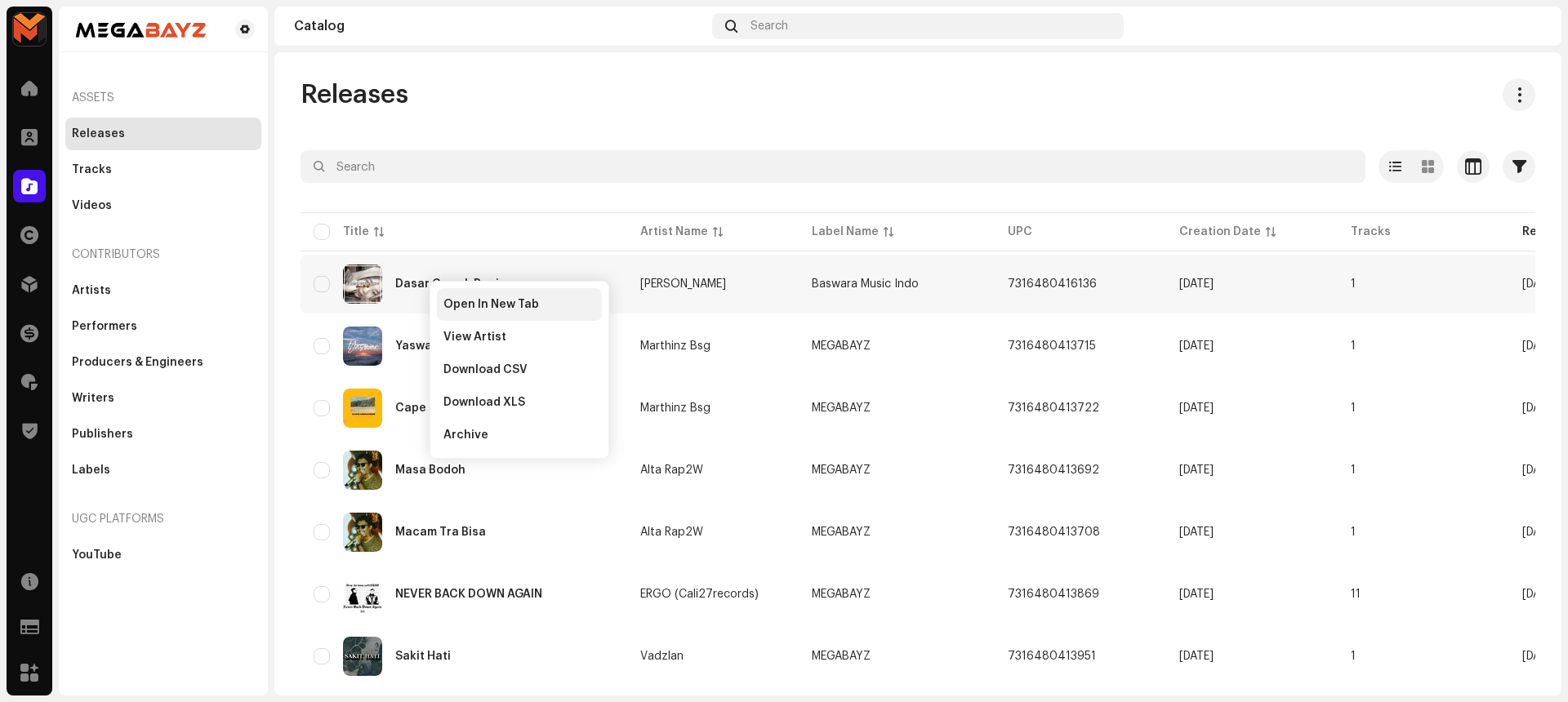
click at [456, 298] on span "Open In New Tab" at bounding box center [491, 304] width 95 height 13
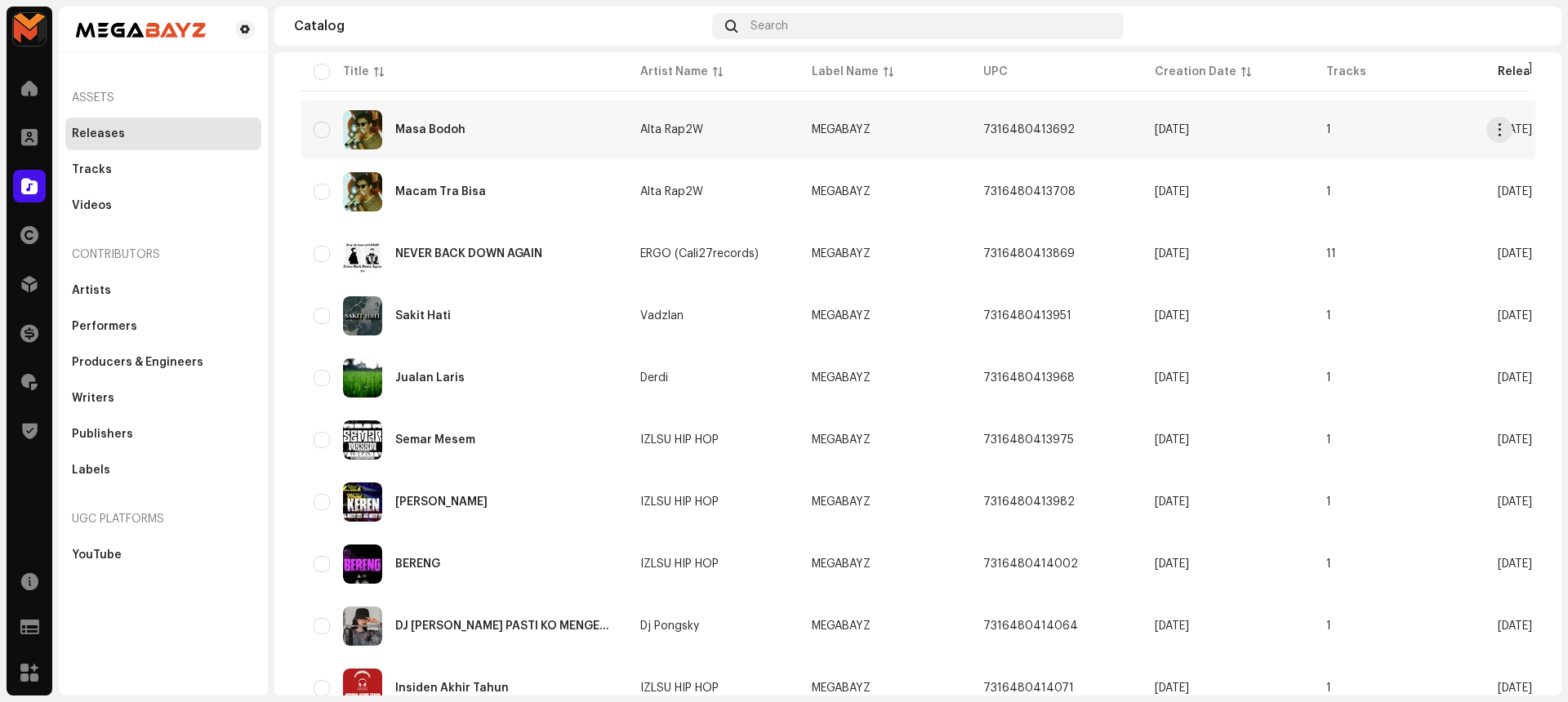
scroll to position [353, 0]
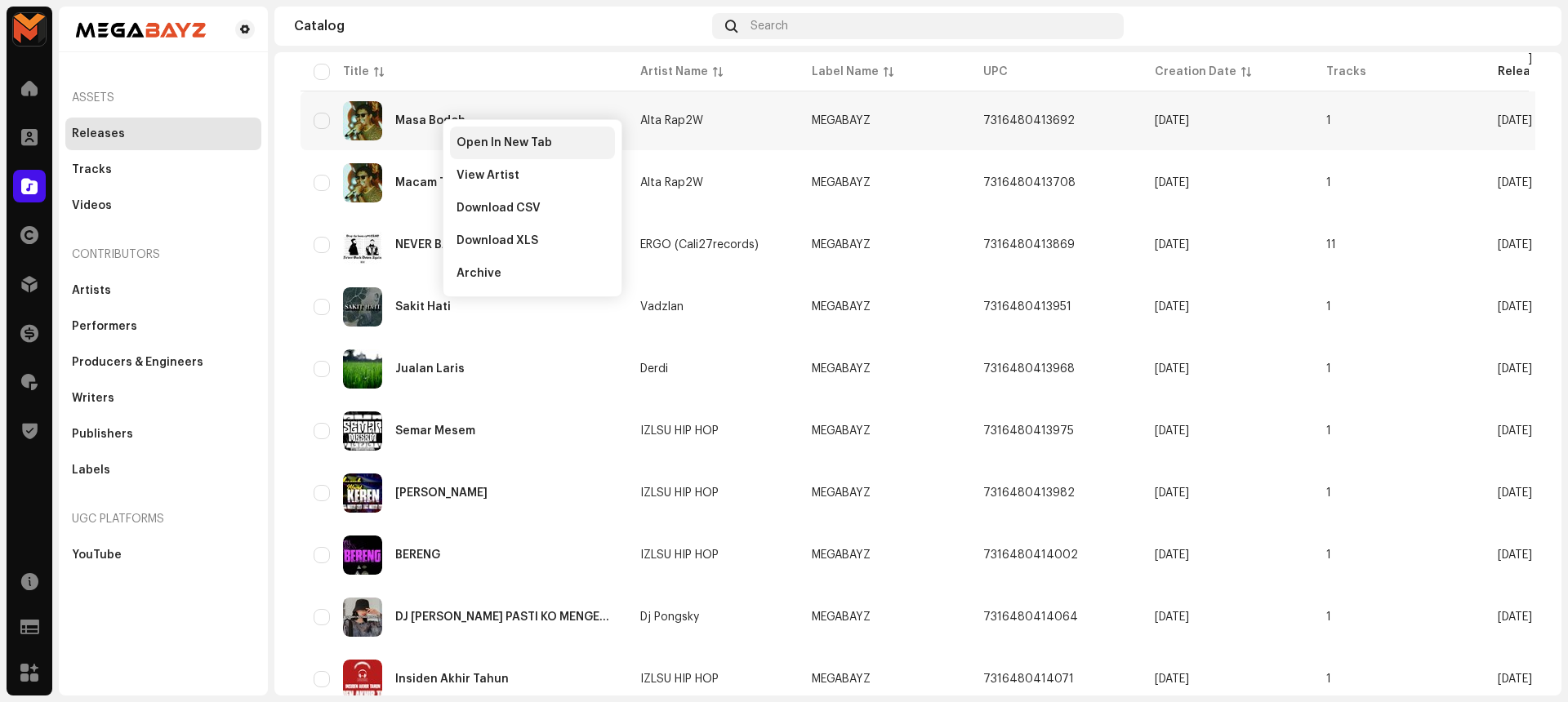
click at [463, 141] on span "Open In New Tab" at bounding box center [504, 143] width 95 height 13
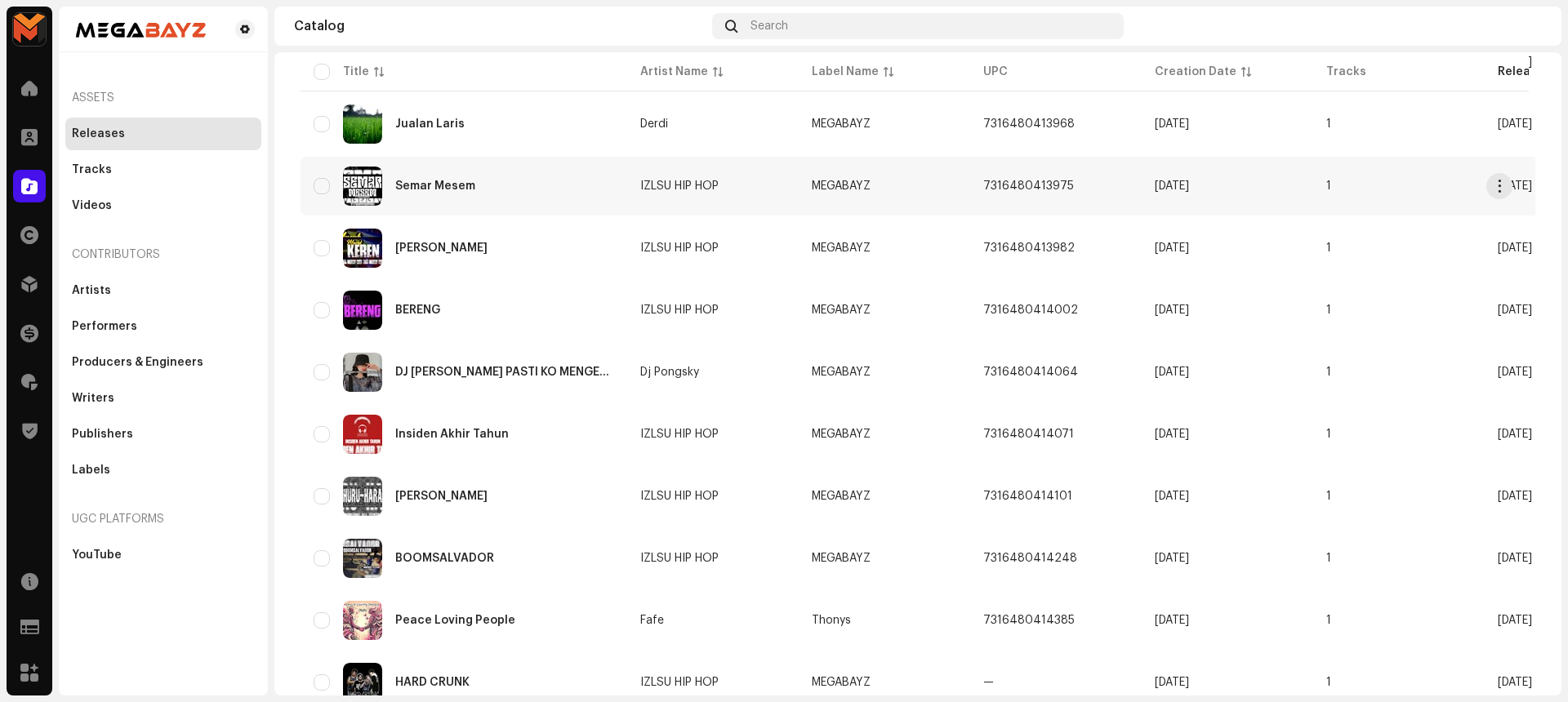
scroll to position [588, 0]
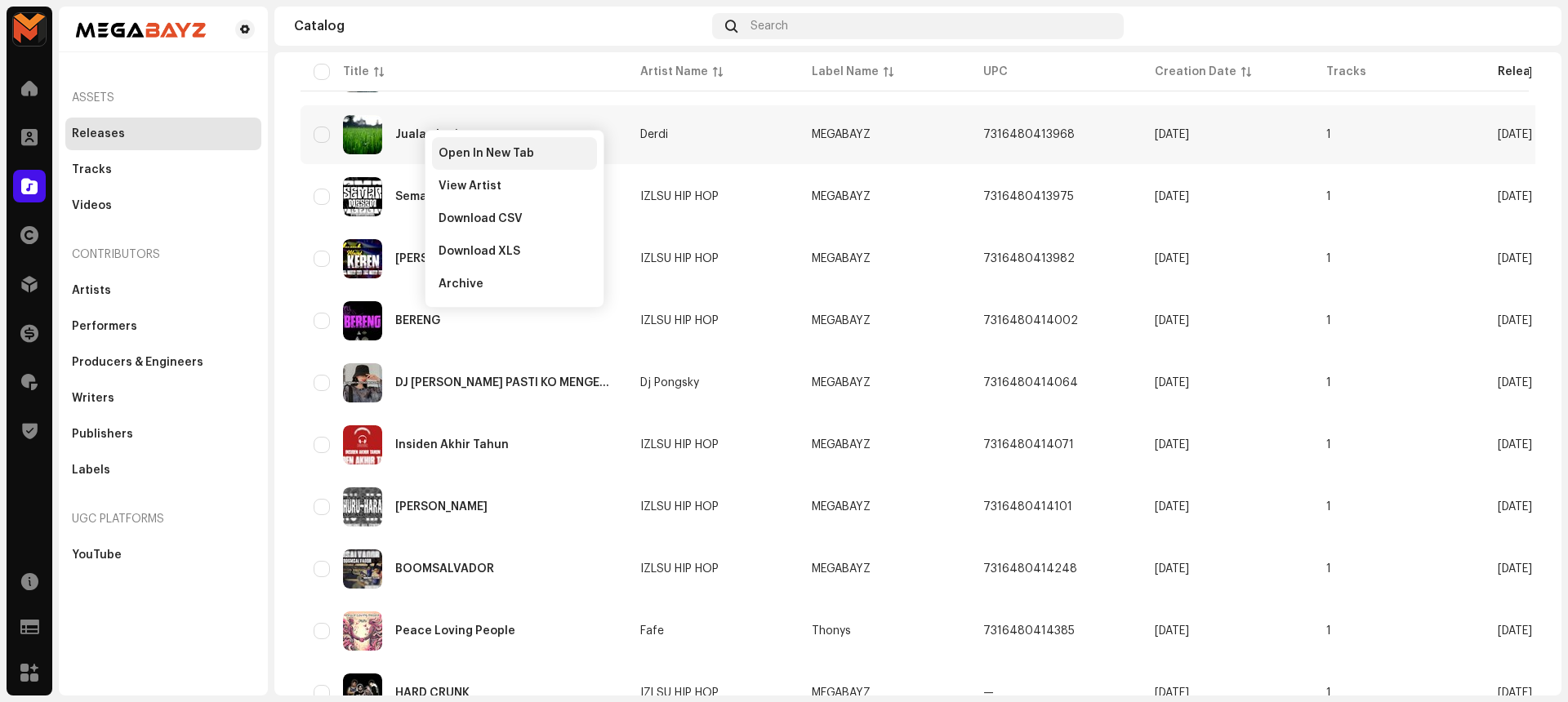
click at [458, 142] on div "Open In New Tab" at bounding box center [515, 154] width 165 height 33
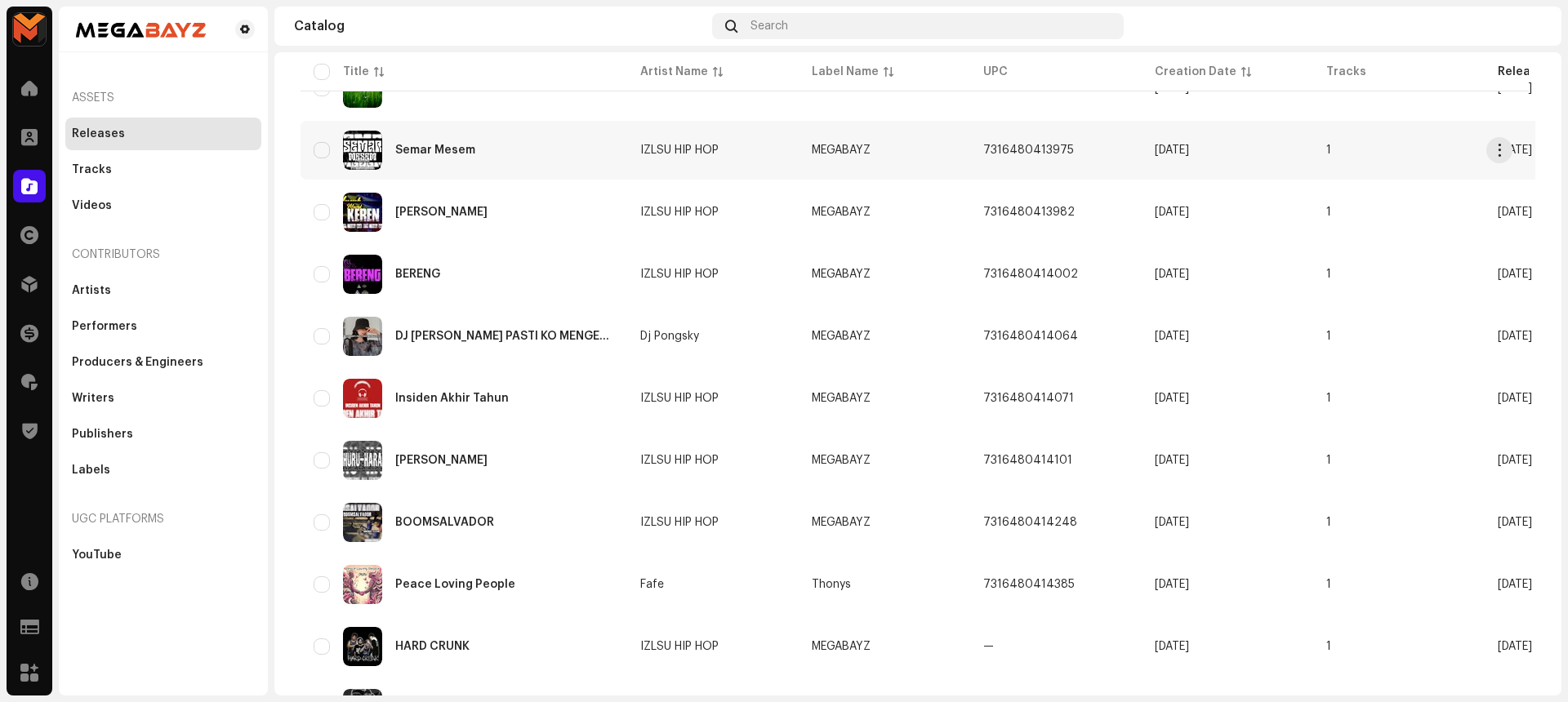
scroll to position [646, 0]
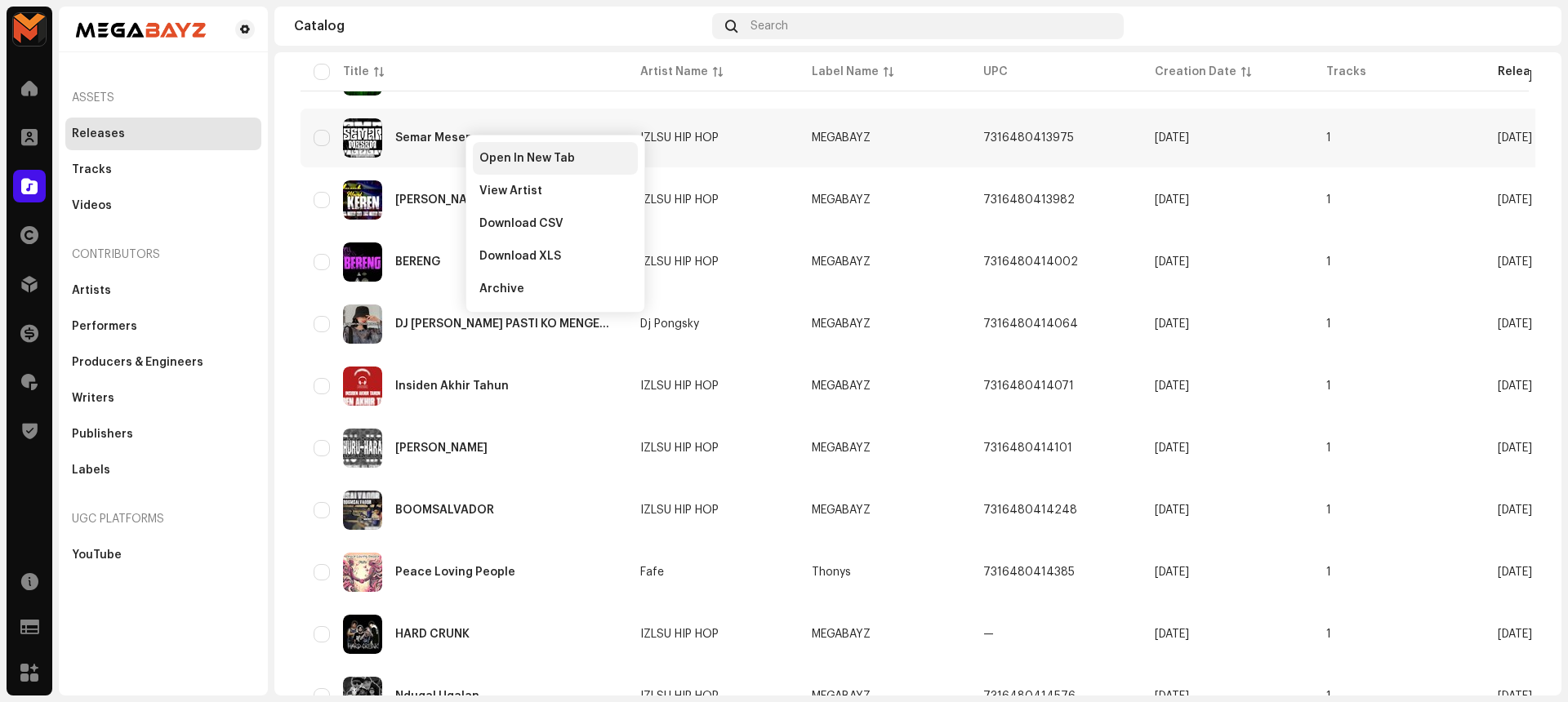
click at [494, 152] on span "Open In New Tab" at bounding box center [527, 158] width 95 height 13
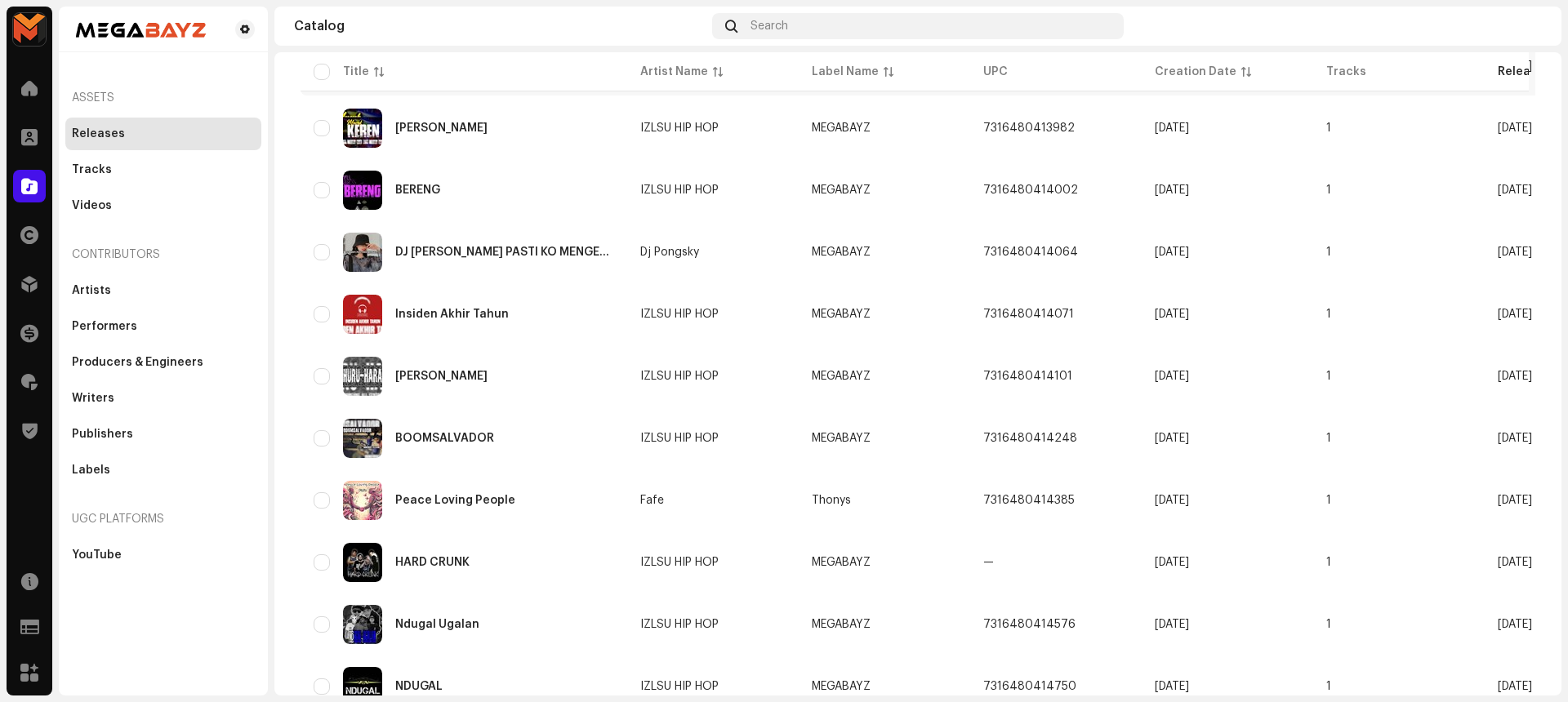
scroll to position [718, 0]
click at [691, 124] on div "IZLSU HIP HOP" at bounding box center [680, 127] width 79 height 11
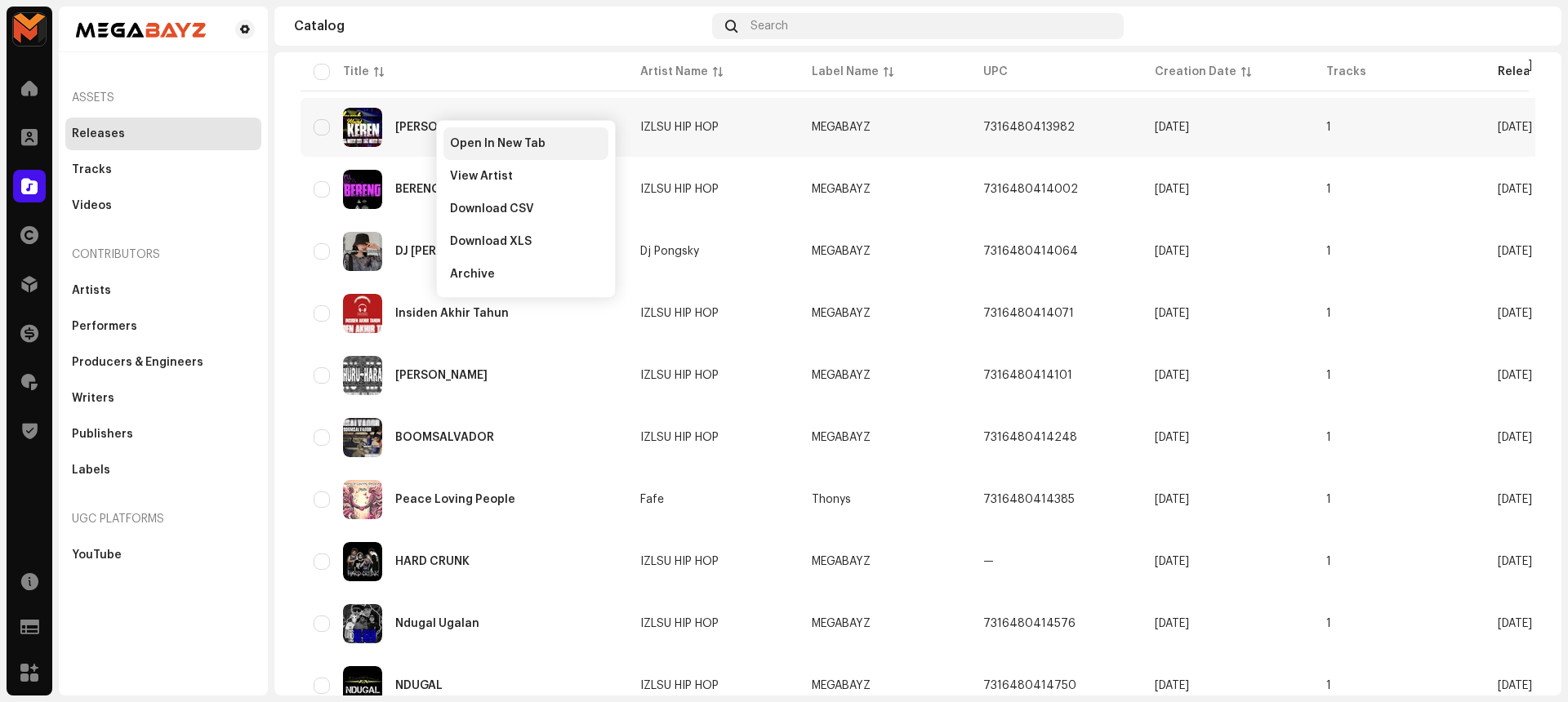
click at [463, 138] on span "Open In New Tab" at bounding box center [497, 144] width 95 height 13
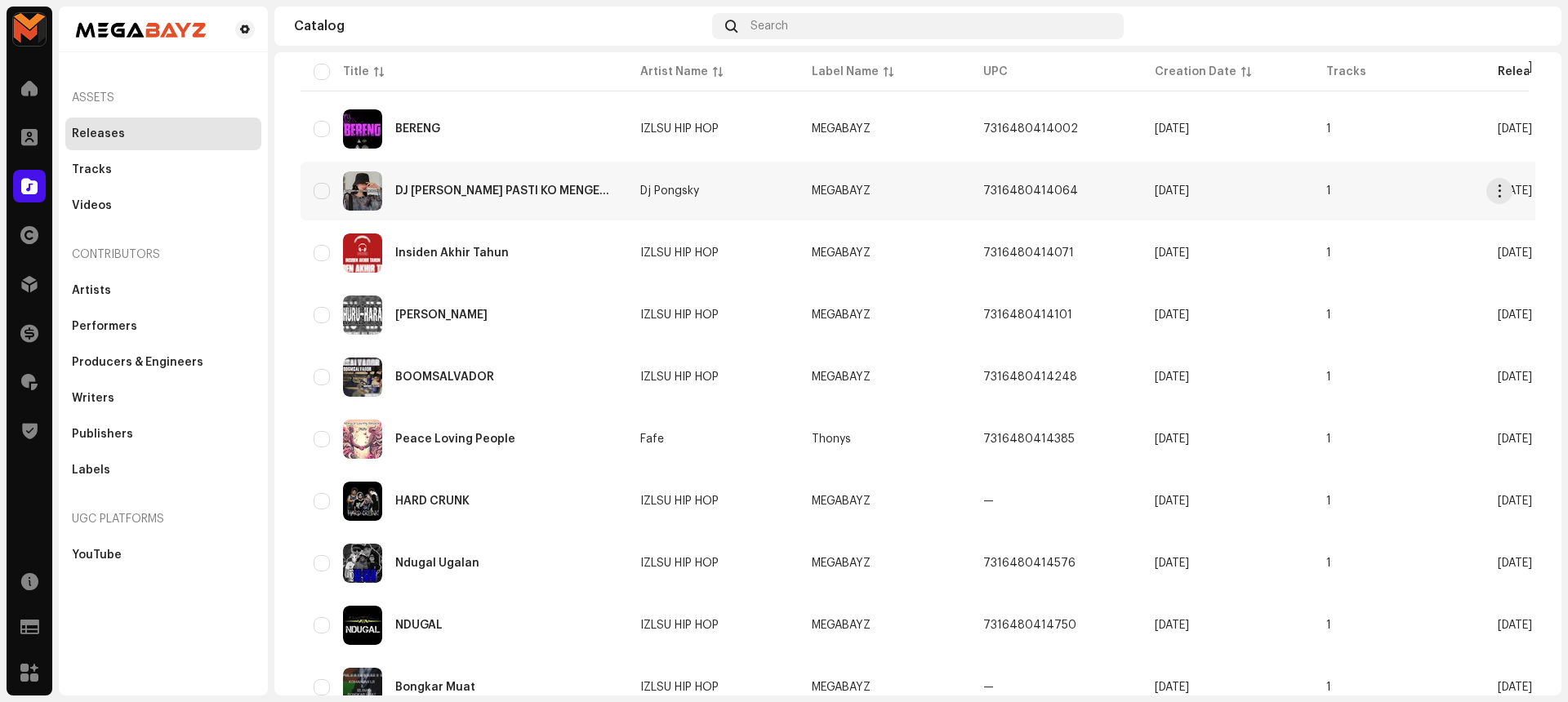
scroll to position [780, 0]
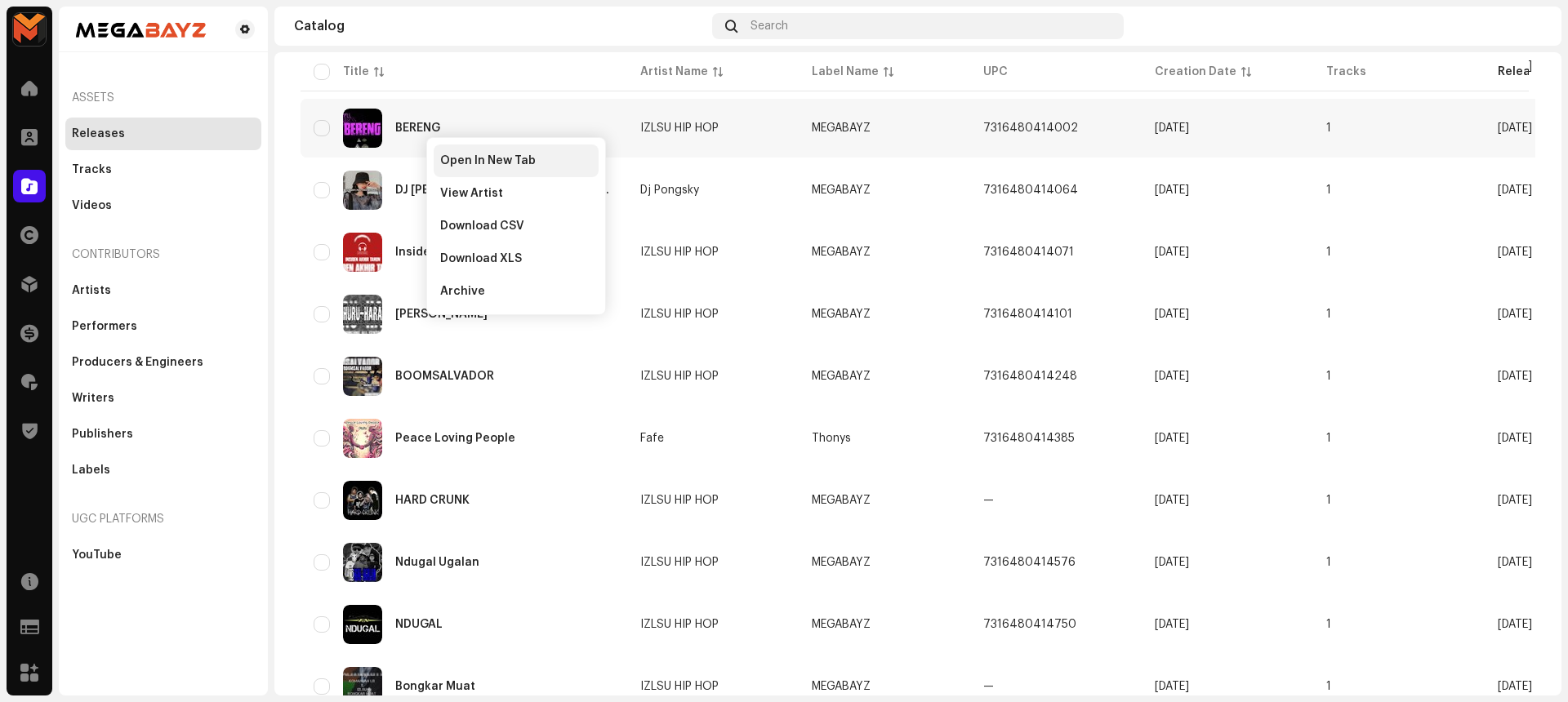
click at [459, 157] on span "Open In New Tab" at bounding box center [488, 160] width 95 height 13
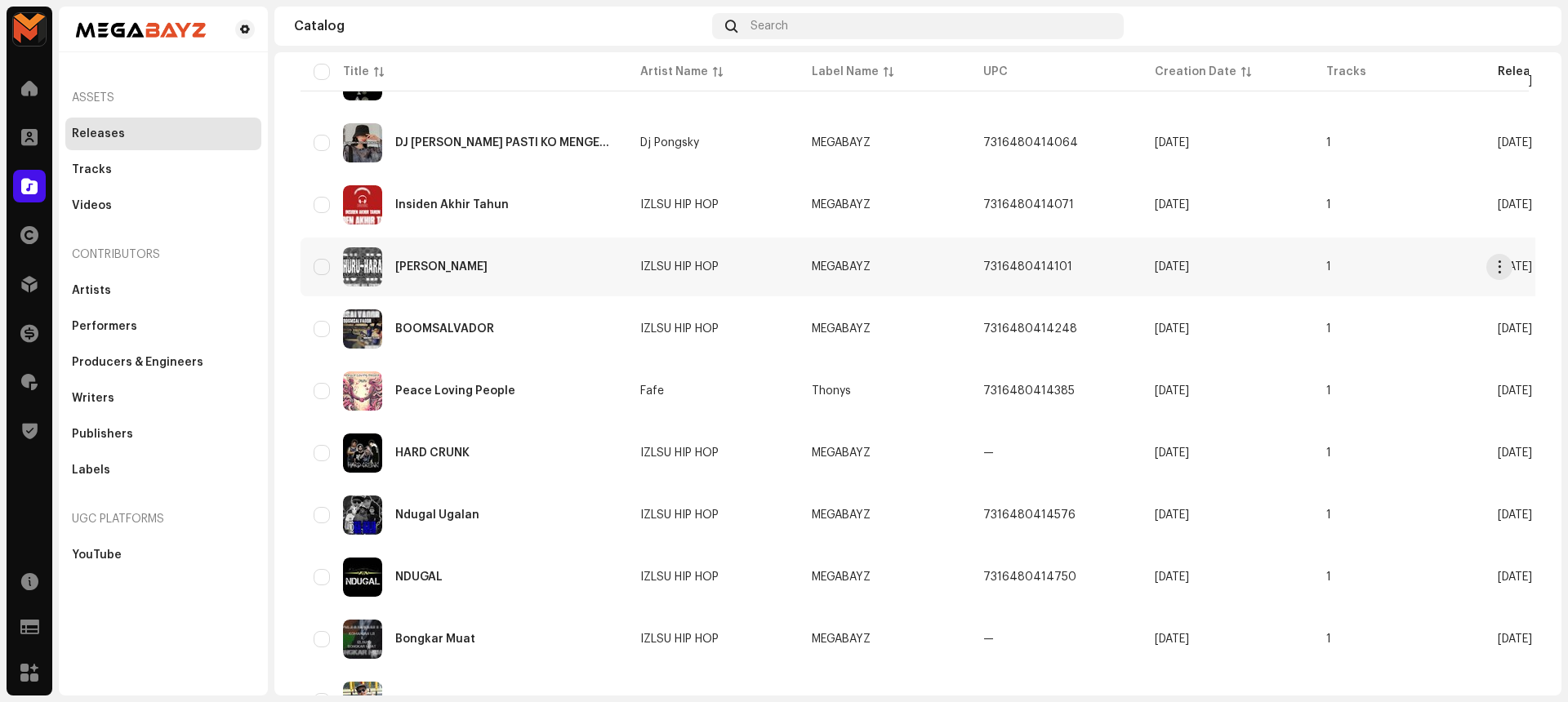
scroll to position [835, 0]
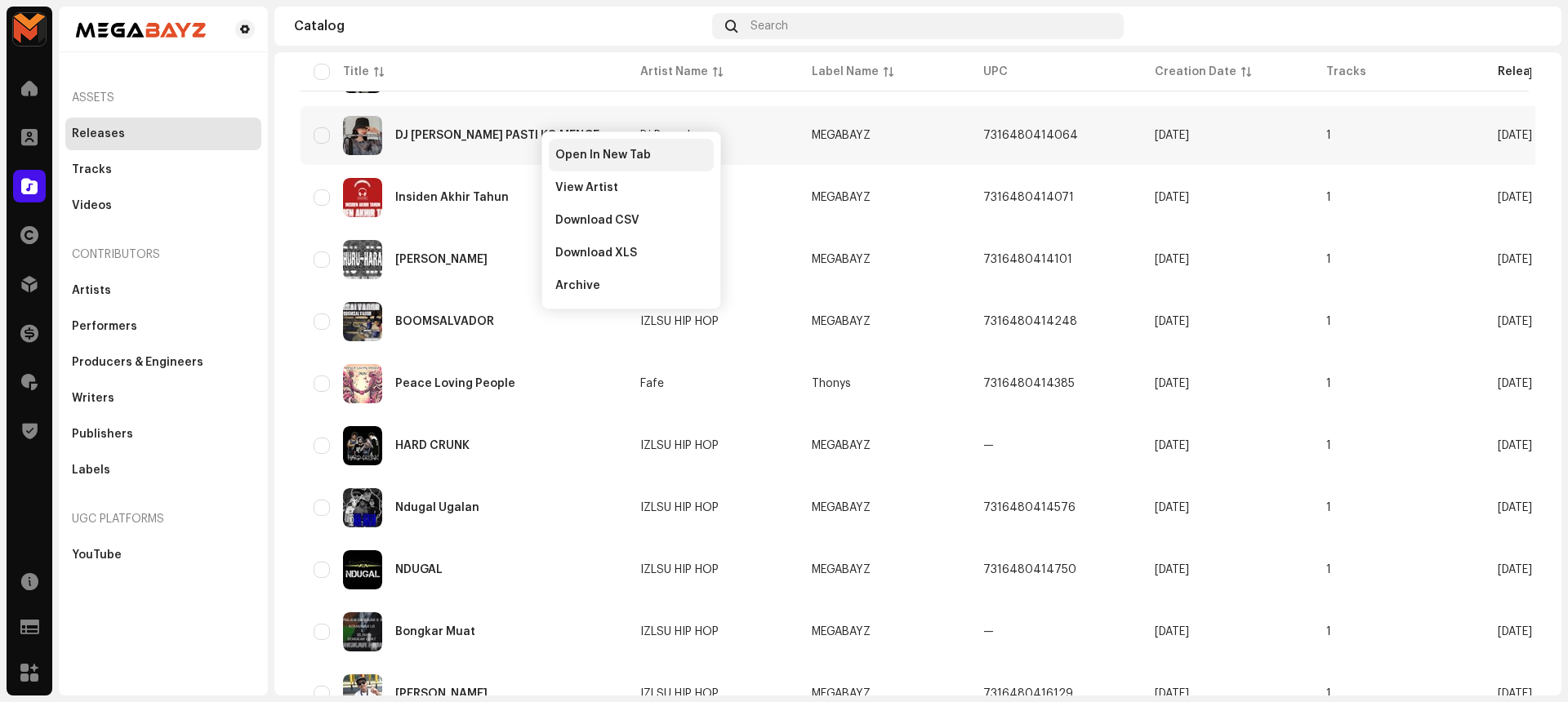
click at [558, 148] on span "Open In New Tab" at bounding box center [603, 155] width 95 height 13
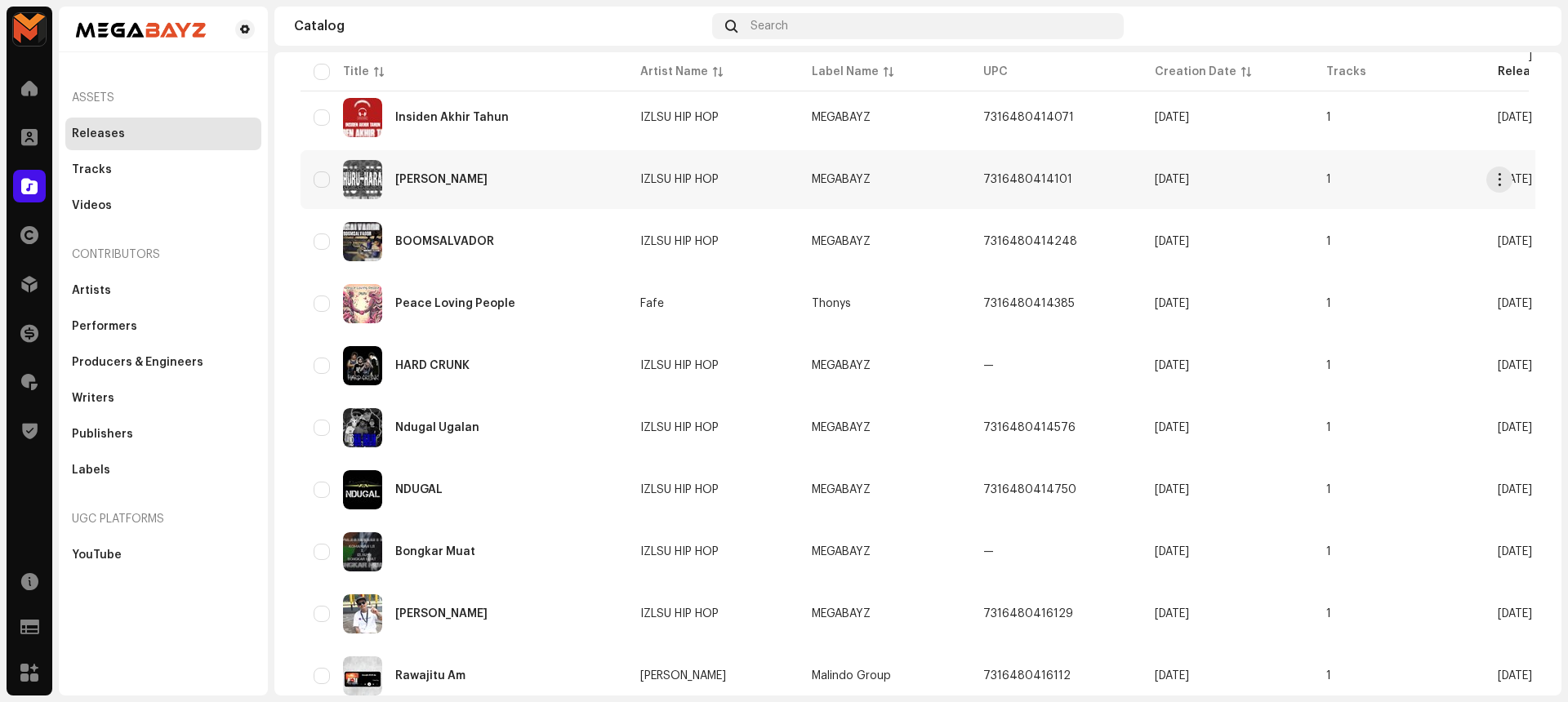
scroll to position [915, 0]
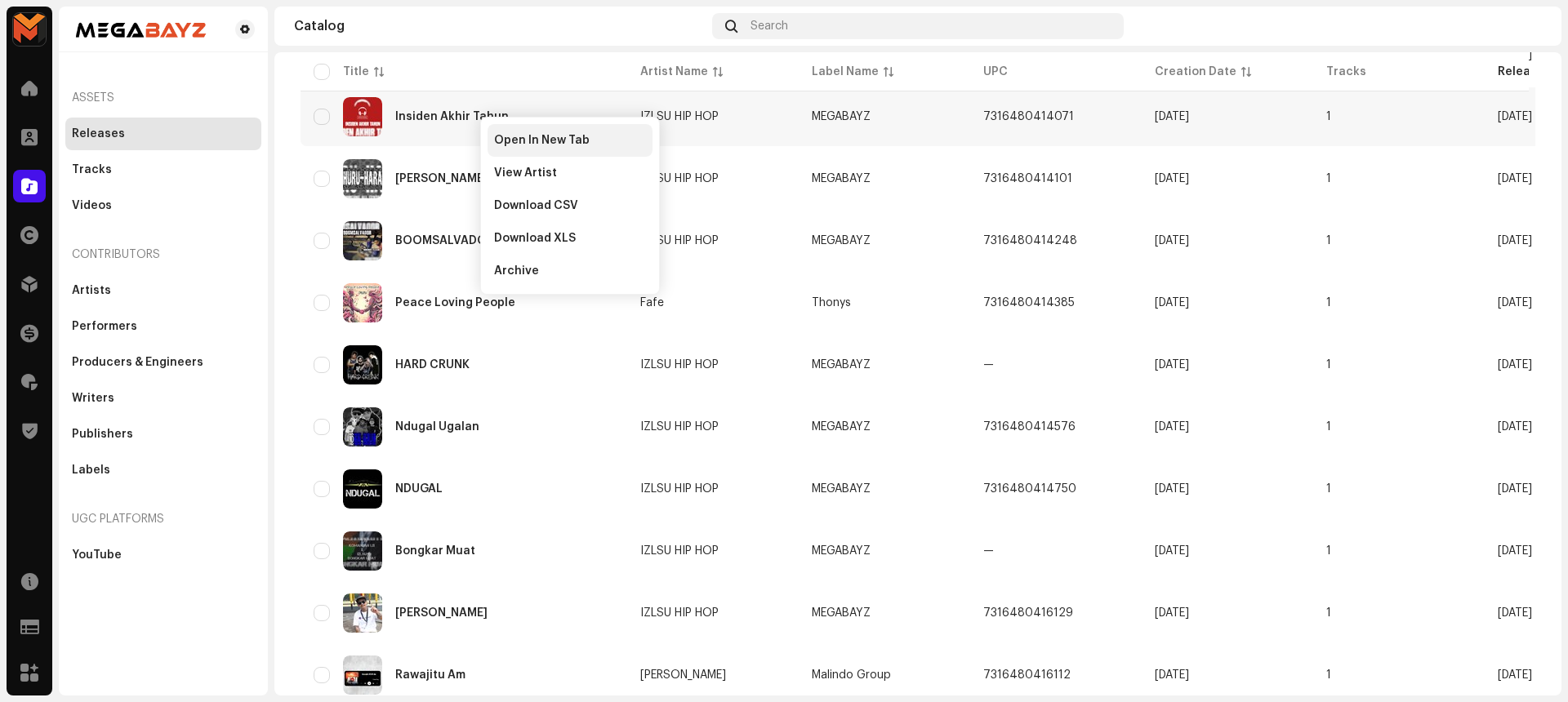
click at [495, 140] on span "Open In New Tab" at bounding box center [541, 140] width 95 height 13
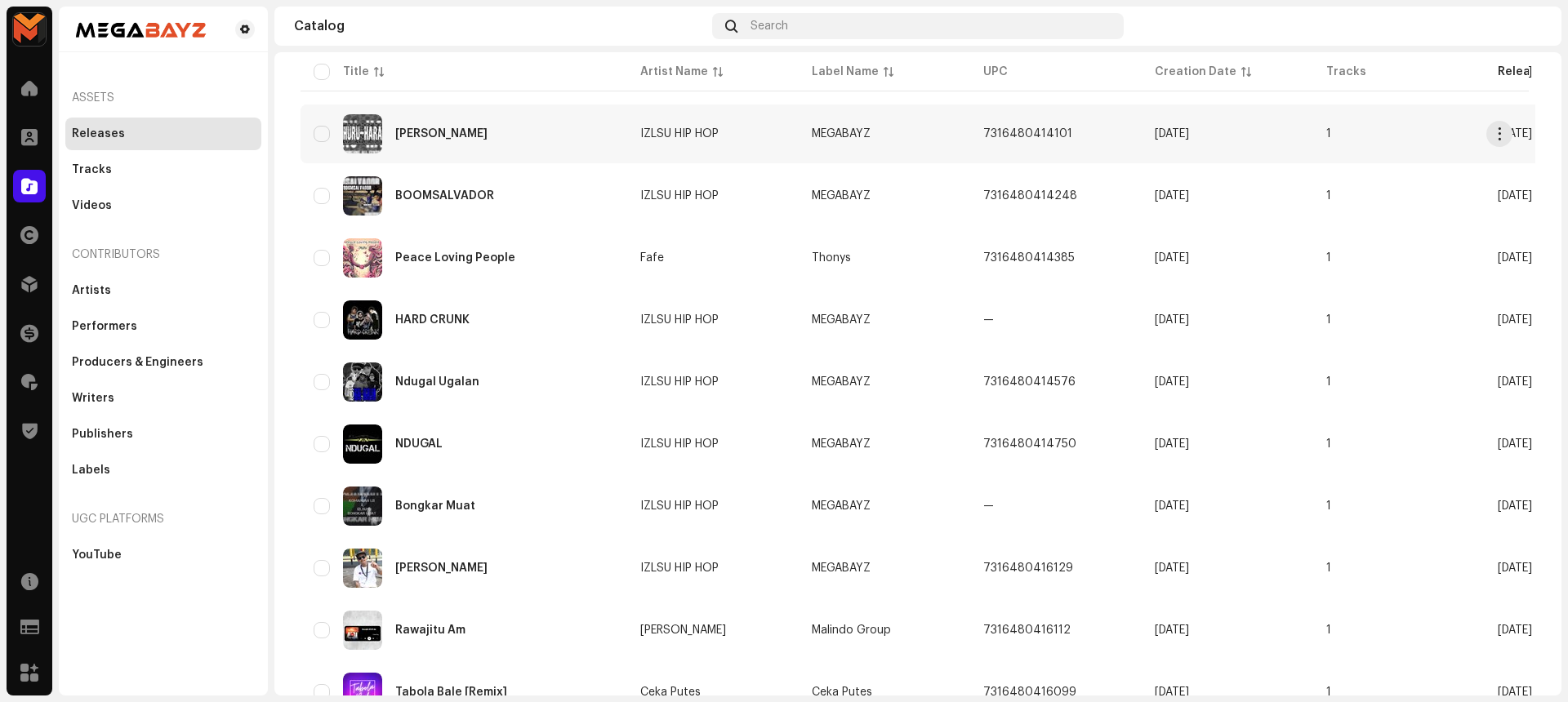
scroll to position [964, 0]
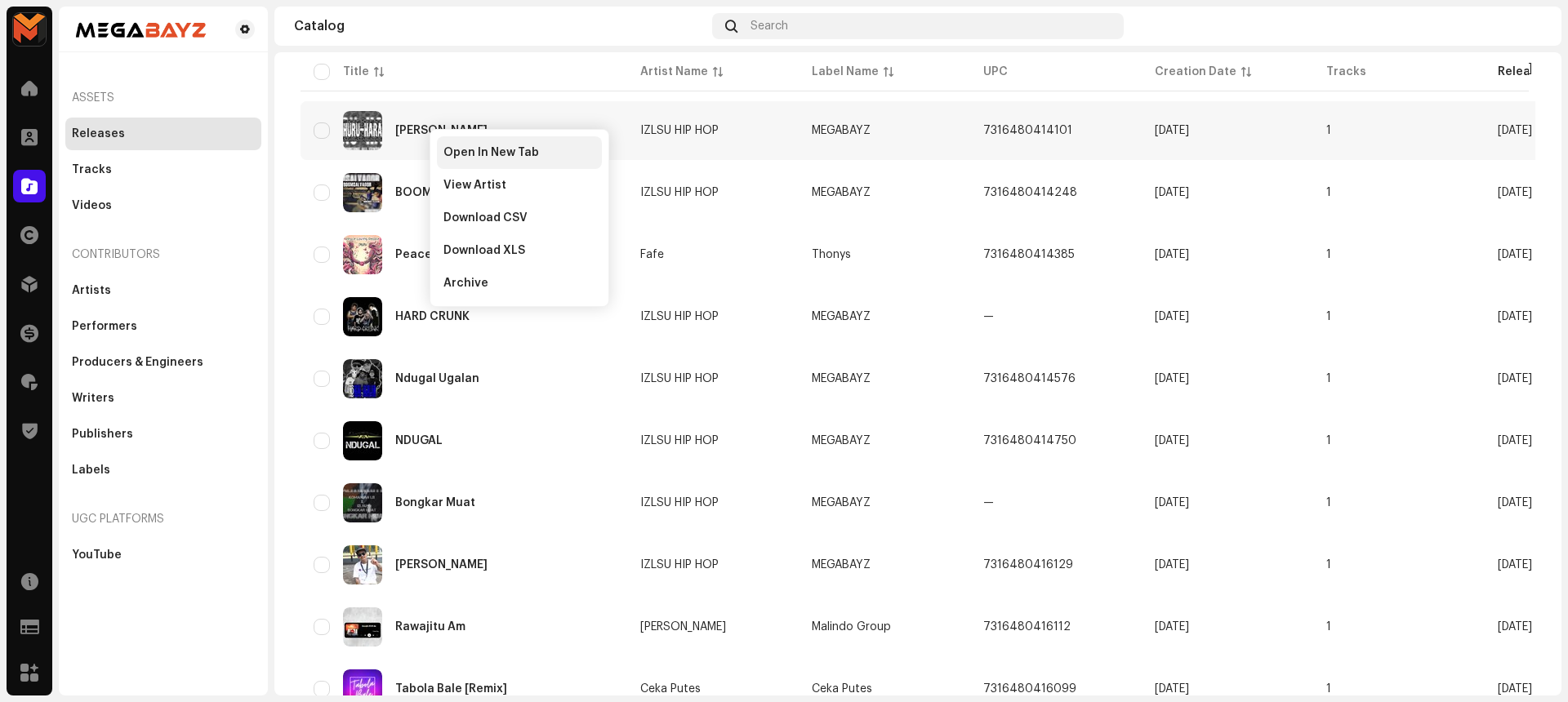
click at [448, 152] on span "Open In New Tab" at bounding box center [491, 153] width 95 height 13
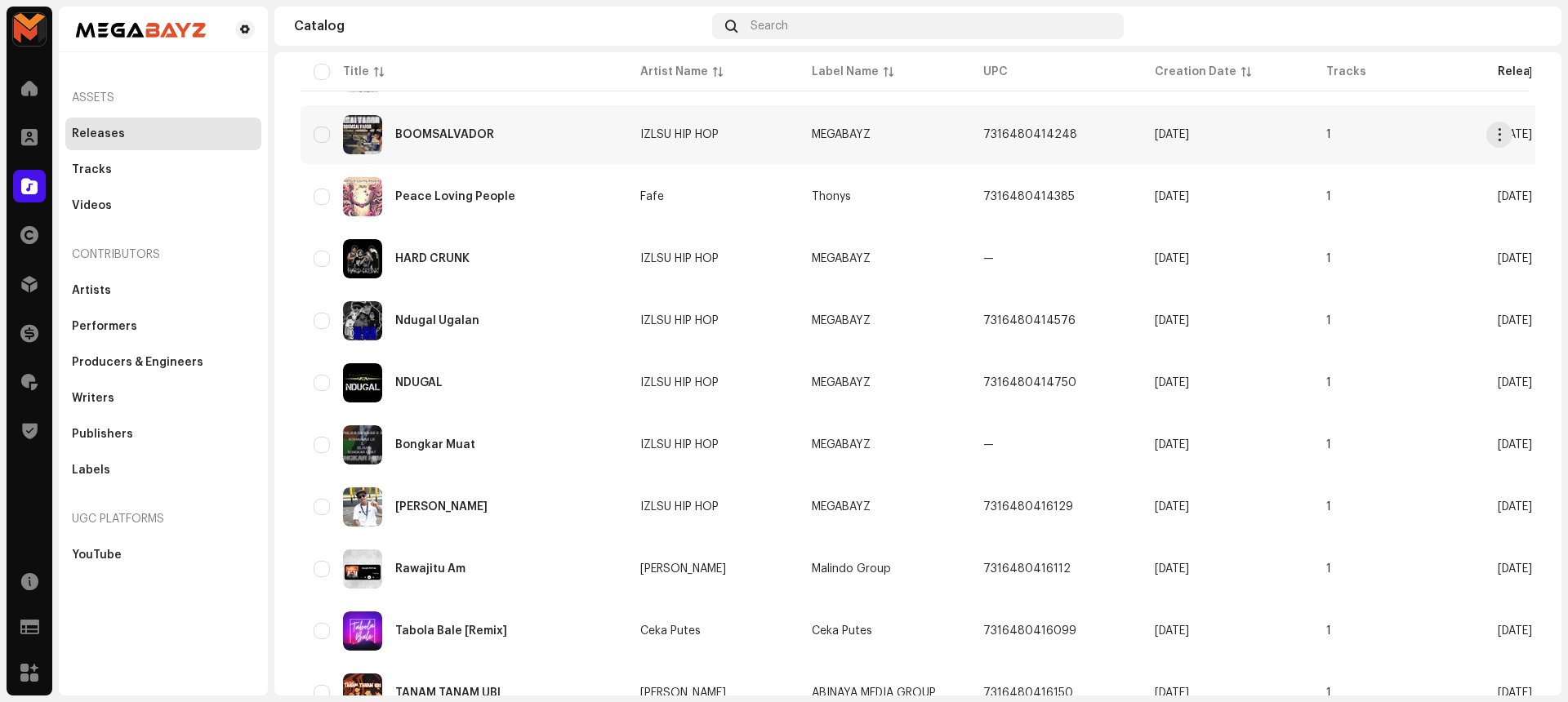
scroll to position [1022, 0]
click at [524, 153] on span "Open In New Tab" at bounding box center [526, 150] width 95 height 13
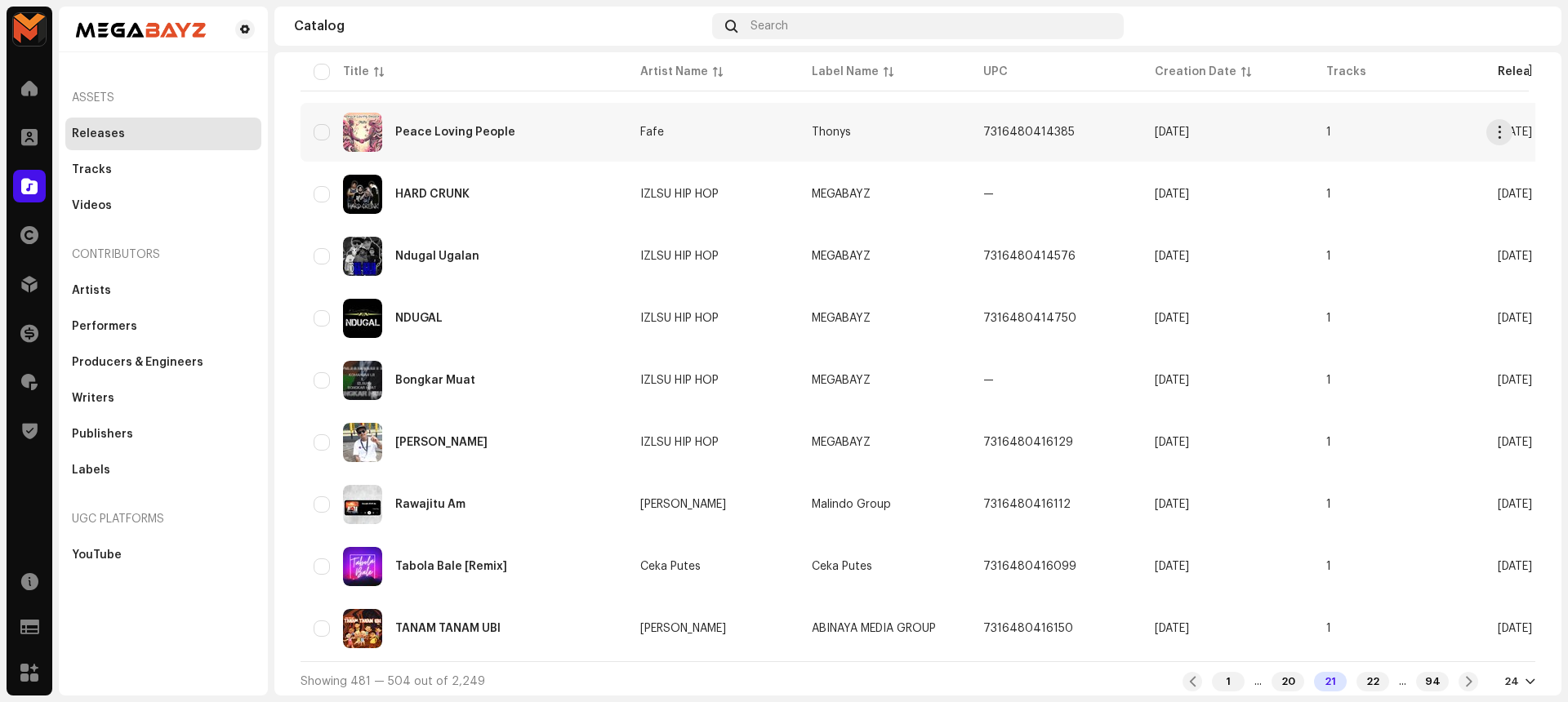
scroll to position [1097, 0]
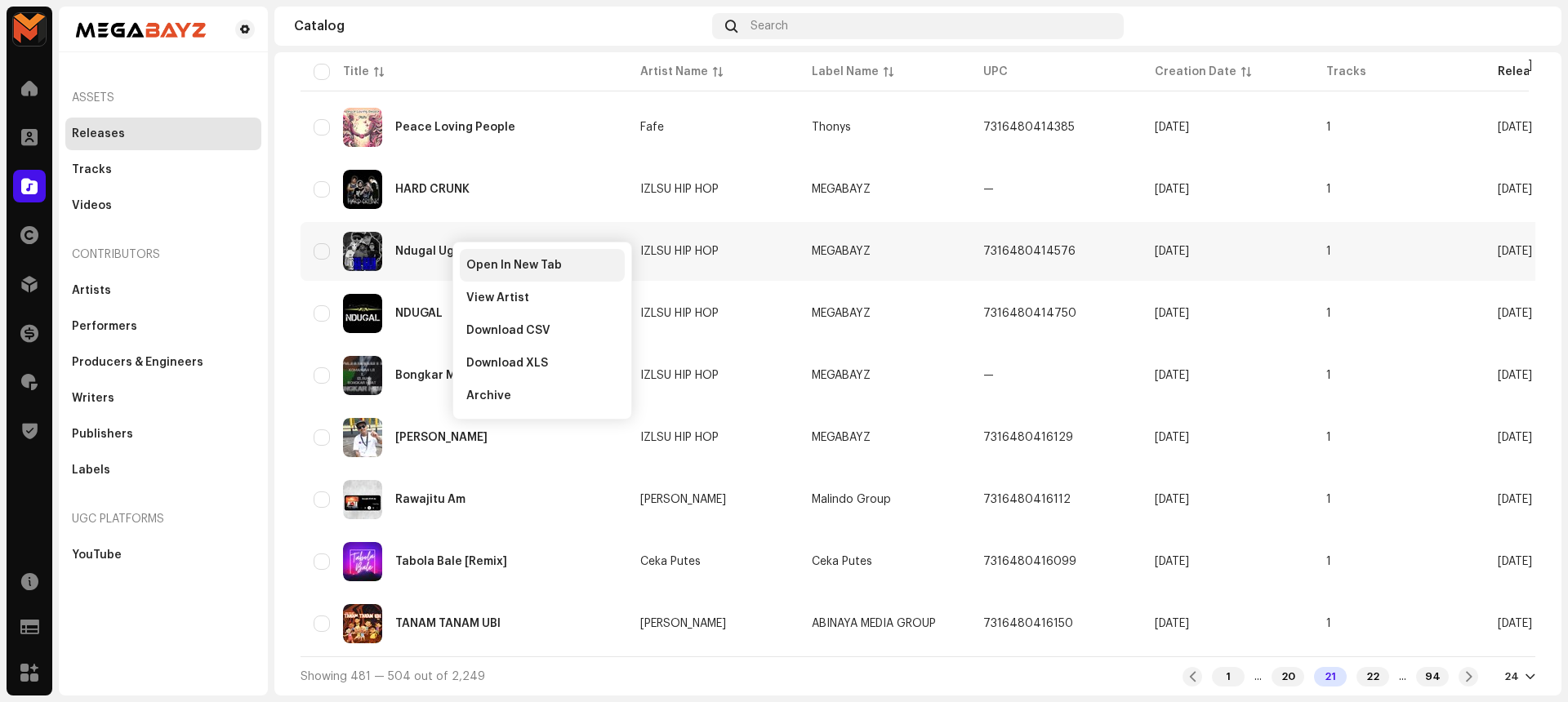
click at [483, 260] on span "Open In New Tab" at bounding box center [514, 265] width 95 height 13
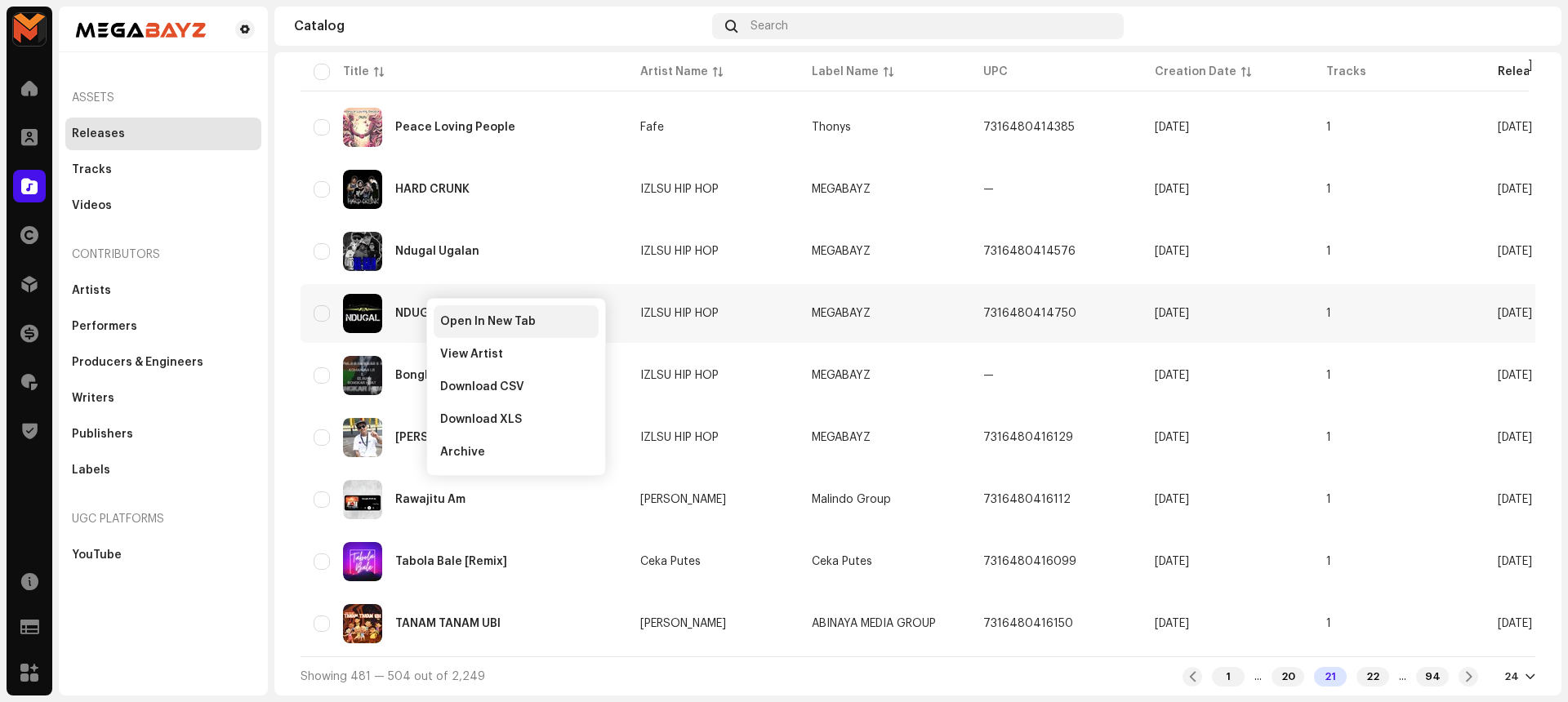
click at [450, 316] on span "Open In New Tab" at bounding box center [488, 321] width 95 height 13
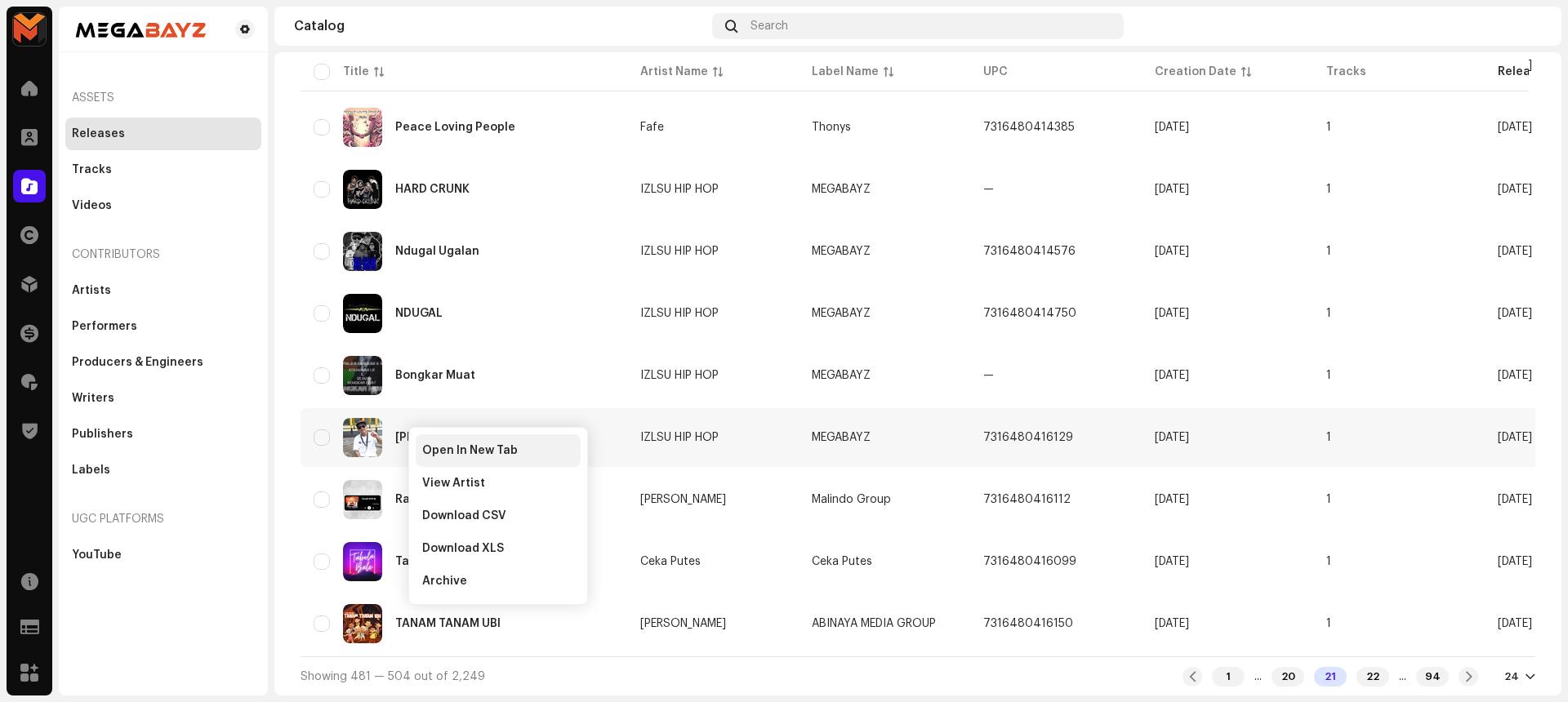
click at [440, 440] on div "Open In New Tab" at bounding box center [498, 450] width 165 height 33
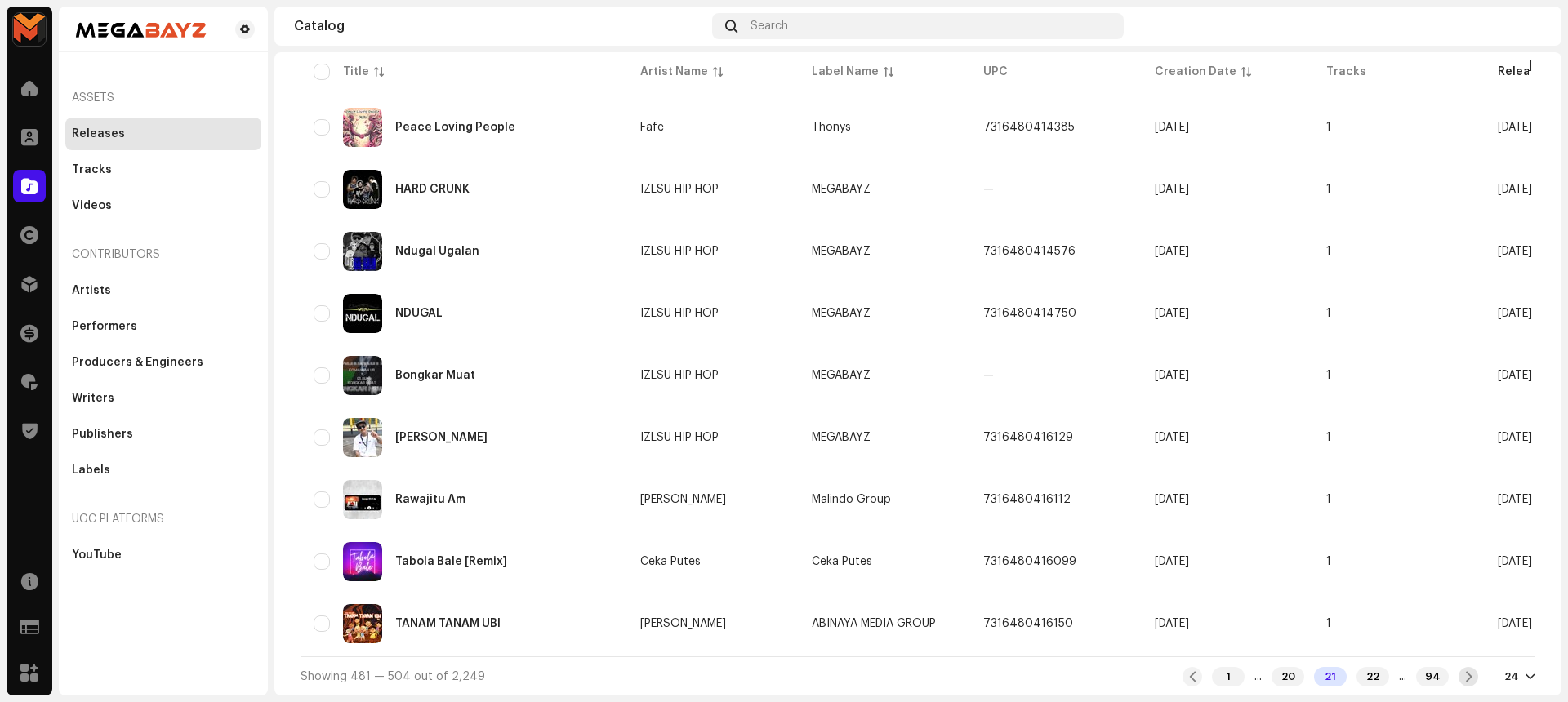
click at [1465, 673] on span at bounding box center [1469, 676] width 11 height 13
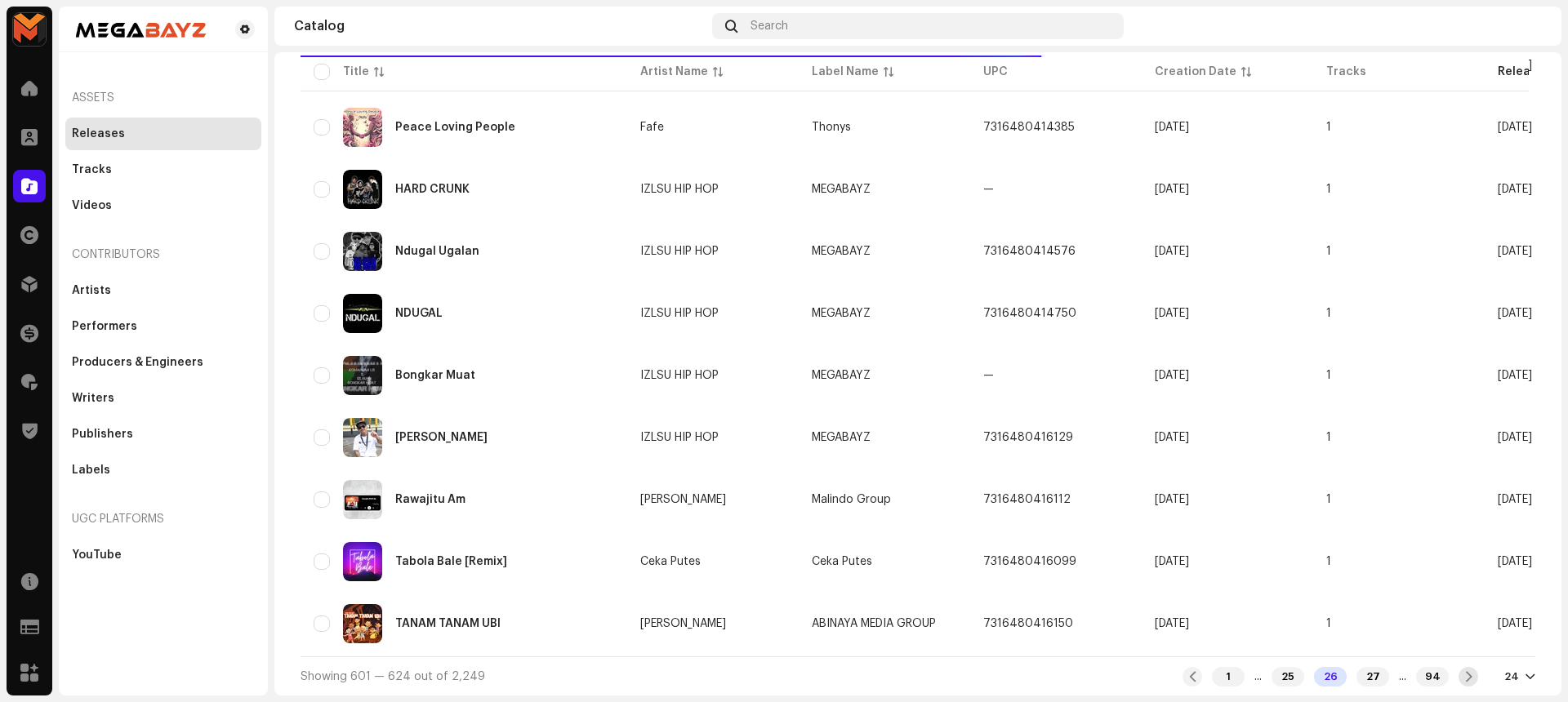
click at [1465, 673] on span at bounding box center [1469, 676] width 11 height 13
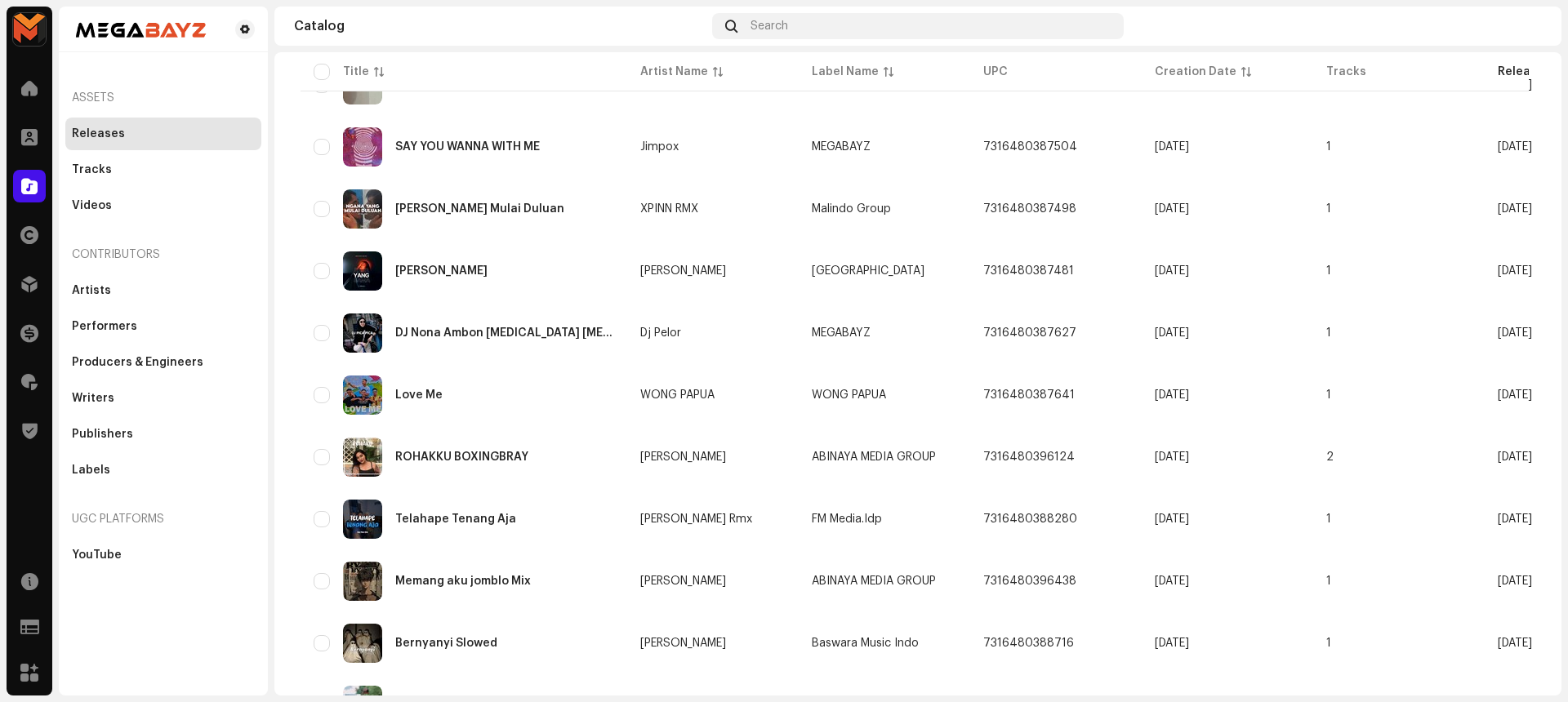
scroll to position [1097, 0]
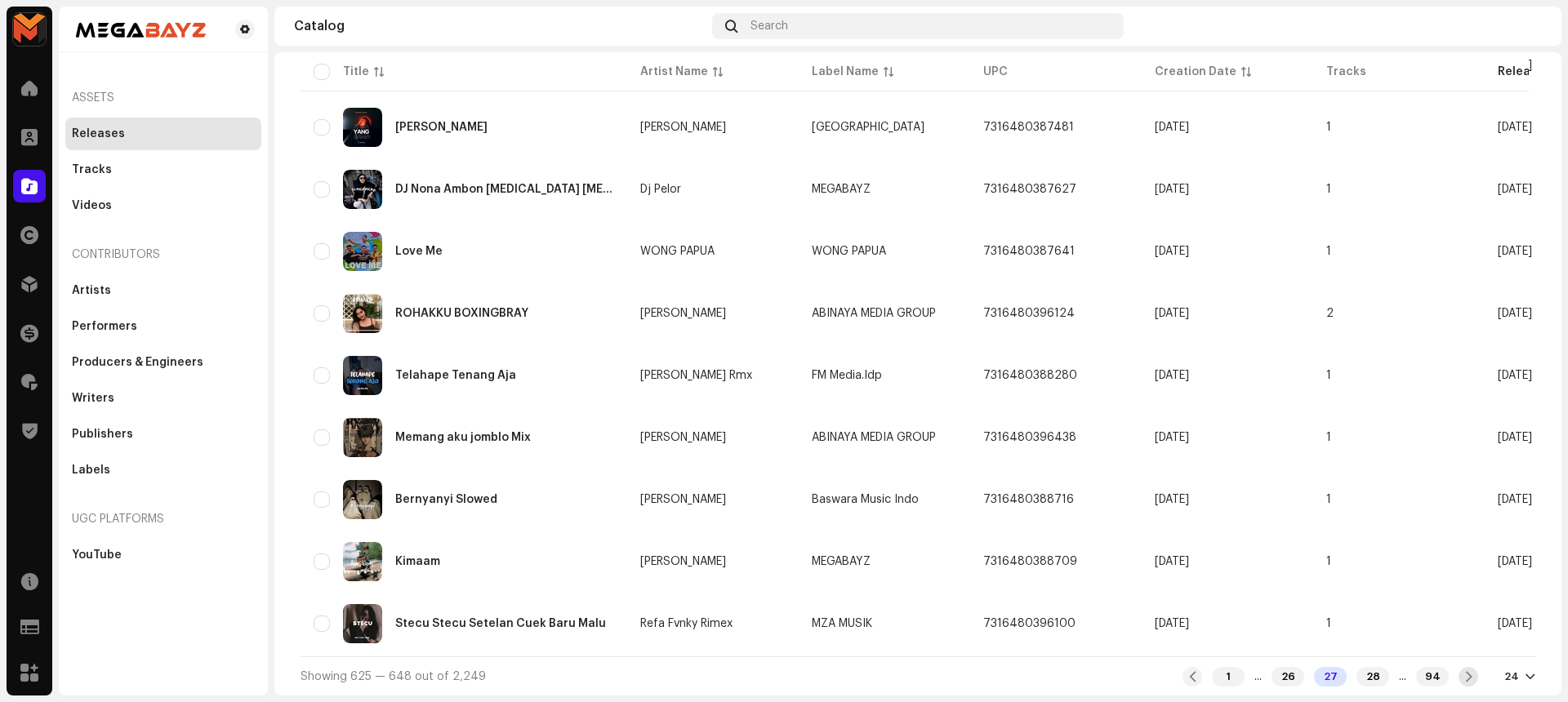
click at [1465, 675] on div at bounding box center [1467, 675] width 19 height 19
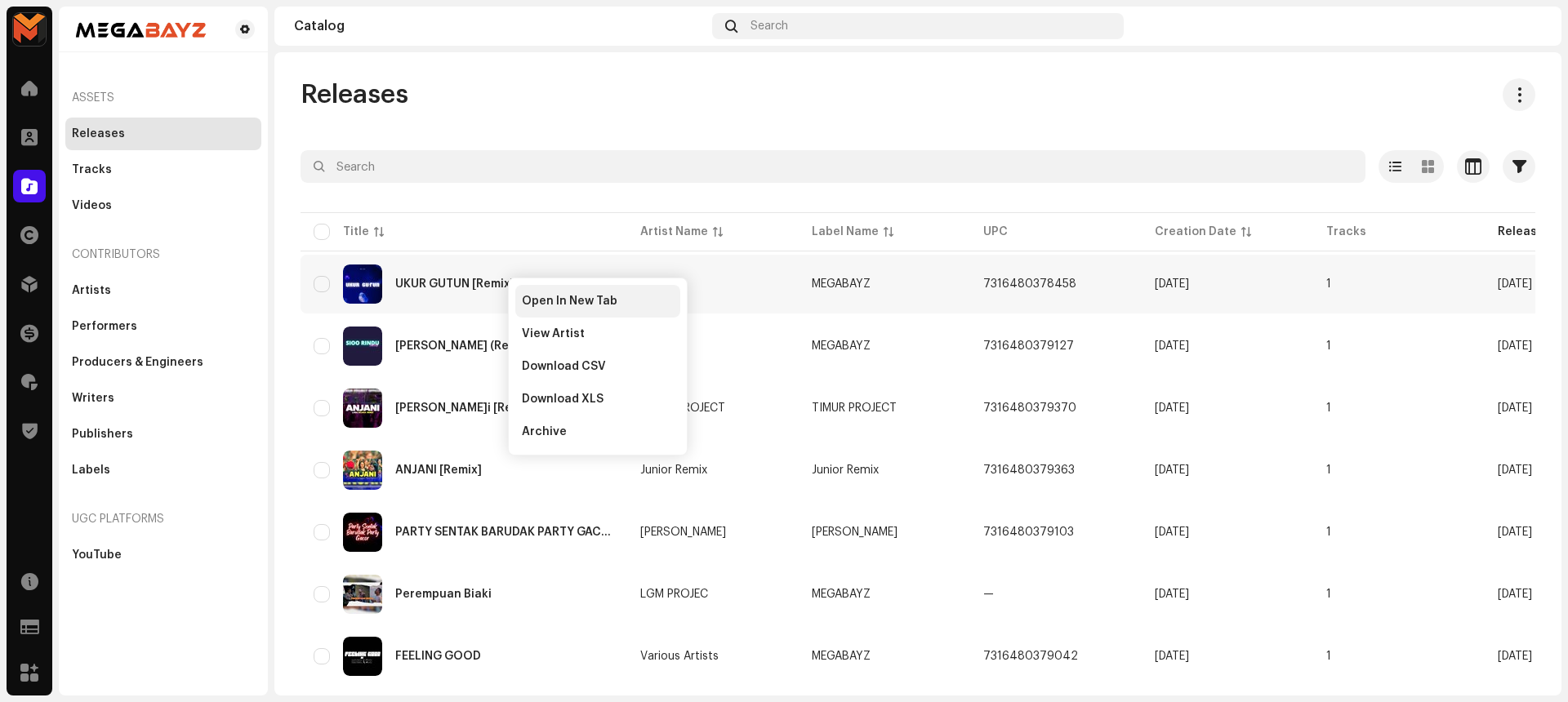
click at [534, 297] on span "Open In New Tab" at bounding box center [570, 301] width 95 height 13
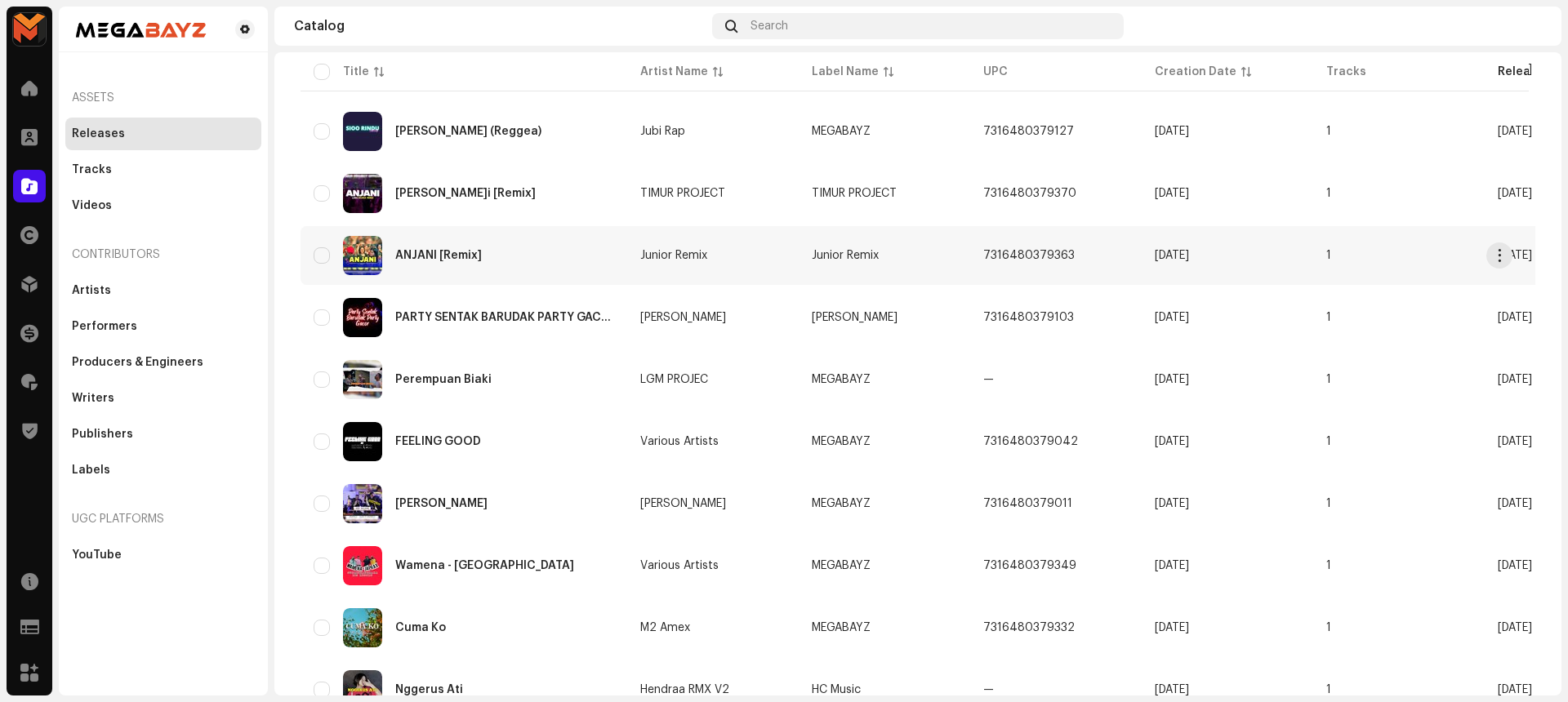
scroll to position [221, 0]
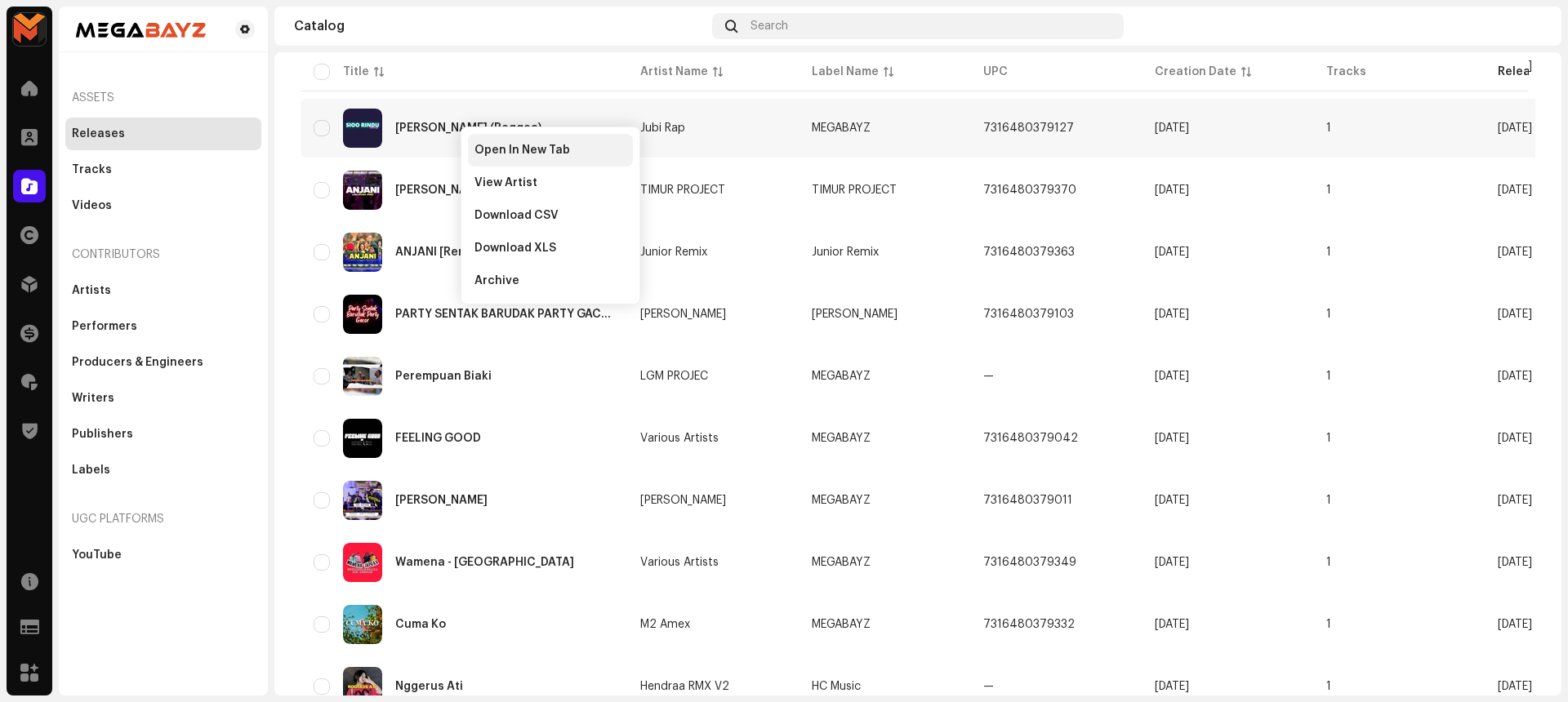
click at [485, 146] on span "Open In New Tab" at bounding box center [522, 150] width 95 height 13
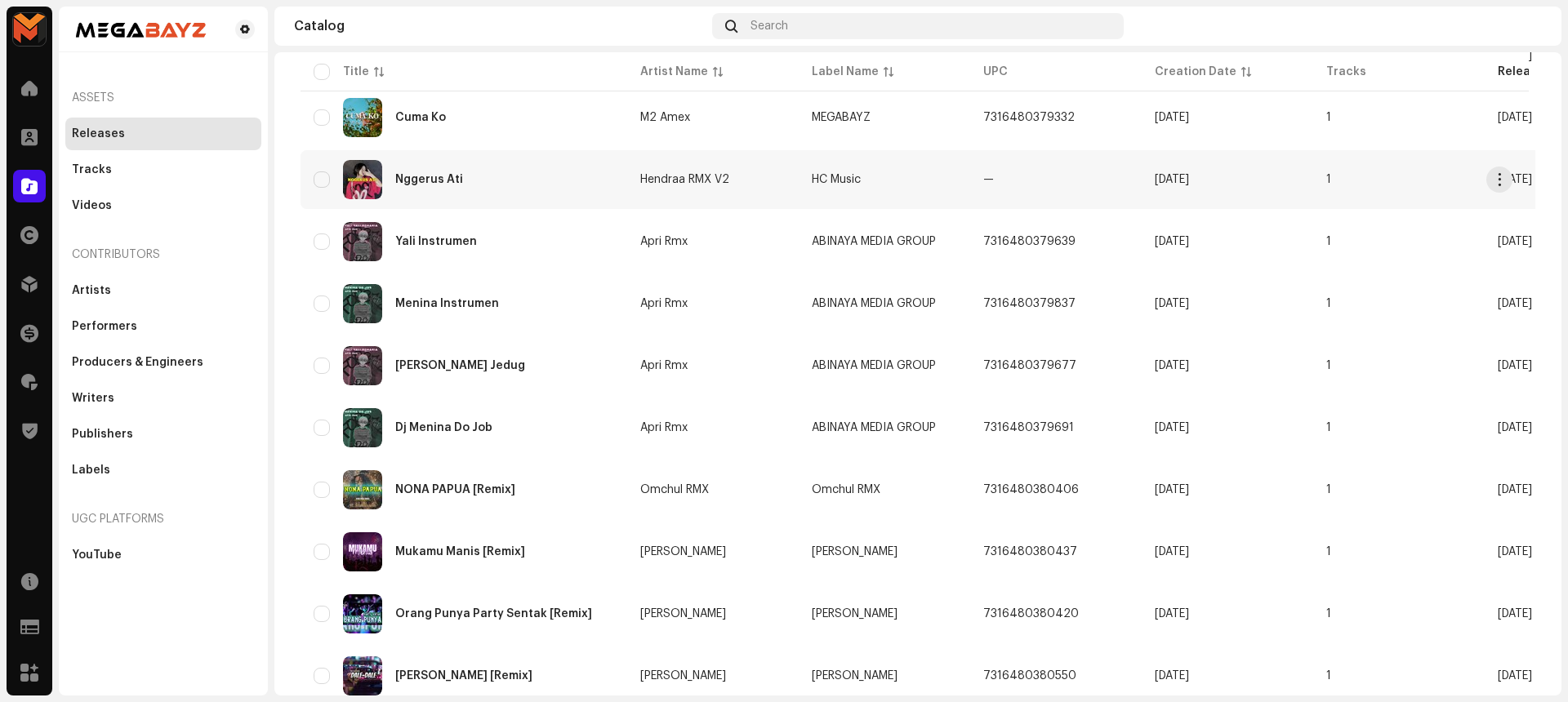
scroll to position [721, 0]
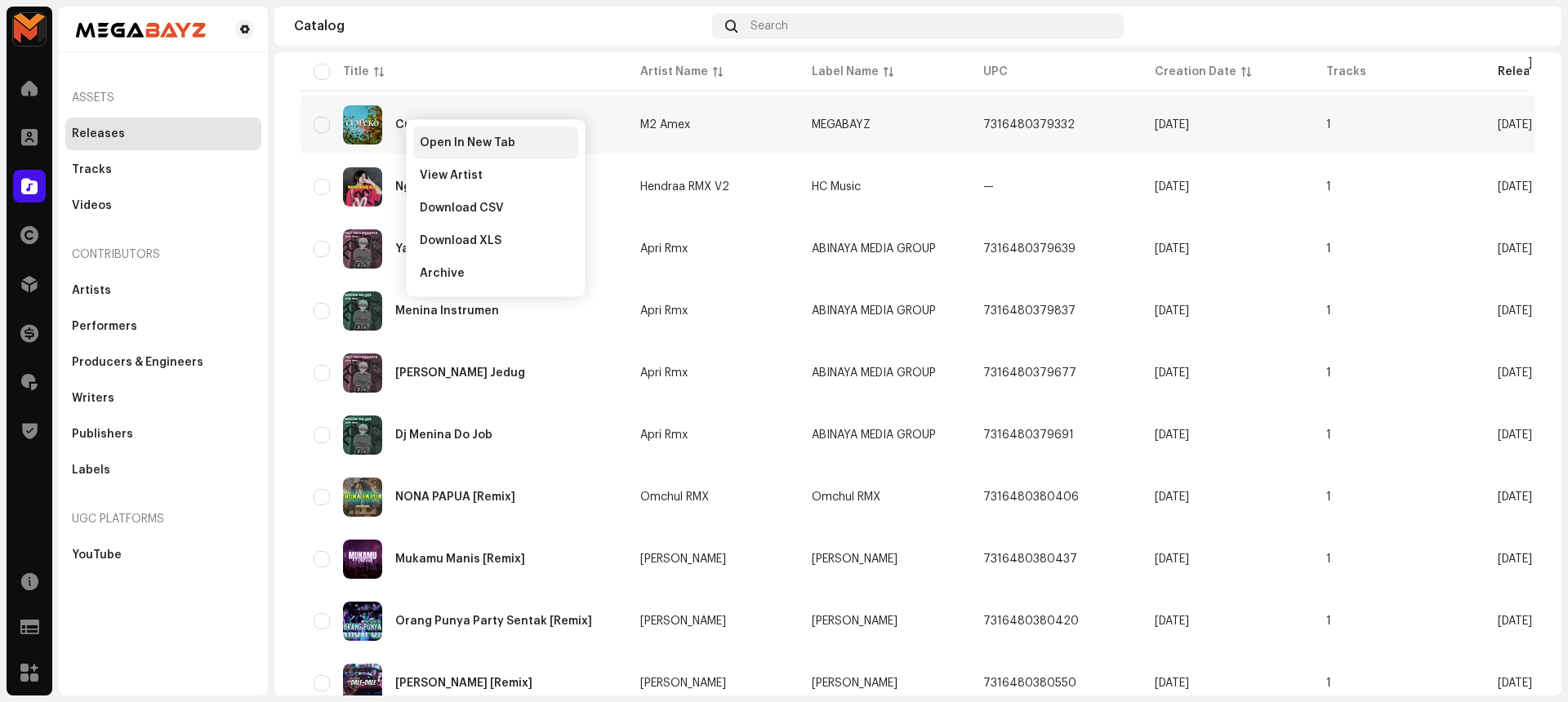
click at [424, 137] on span "Open In New Tab" at bounding box center [467, 143] width 95 height 13
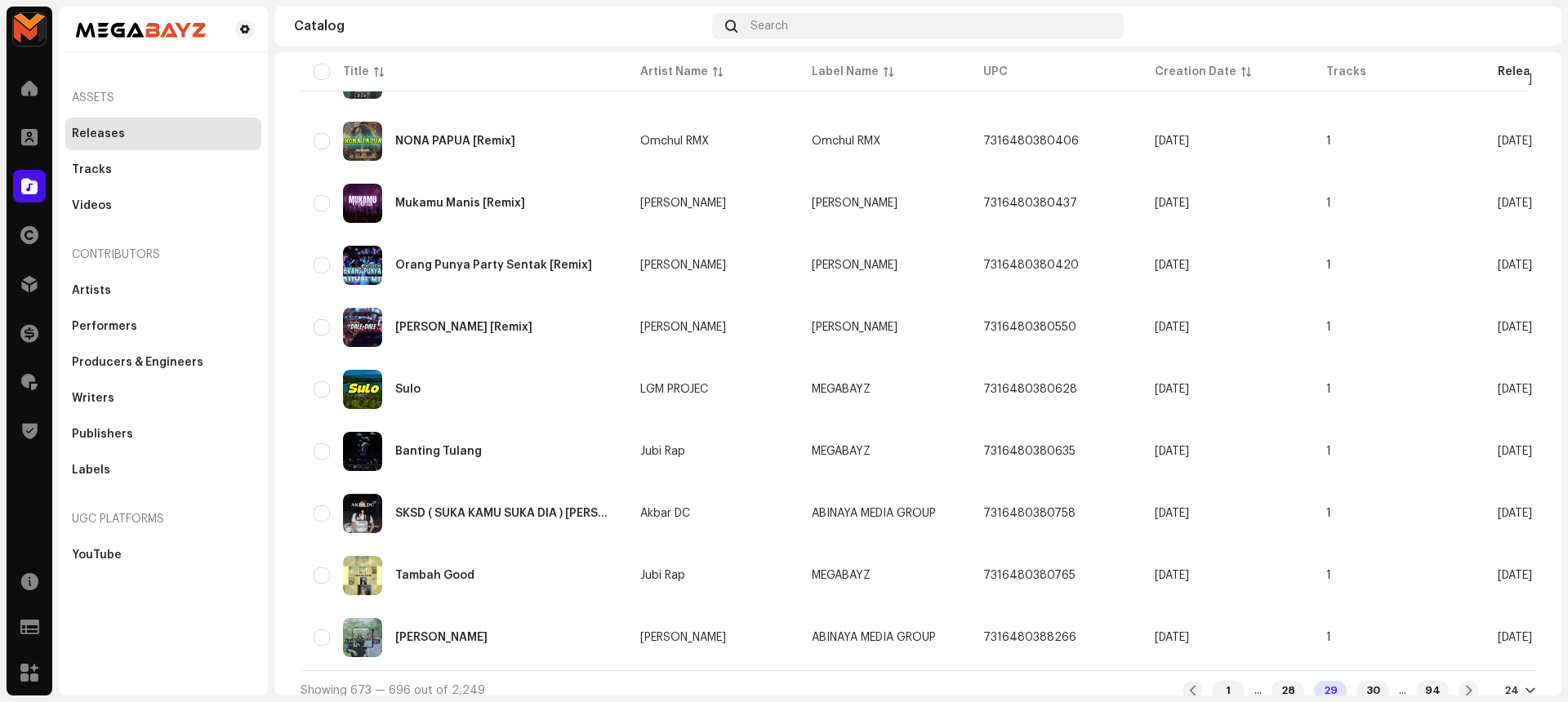
scroll to position [1097, 0]
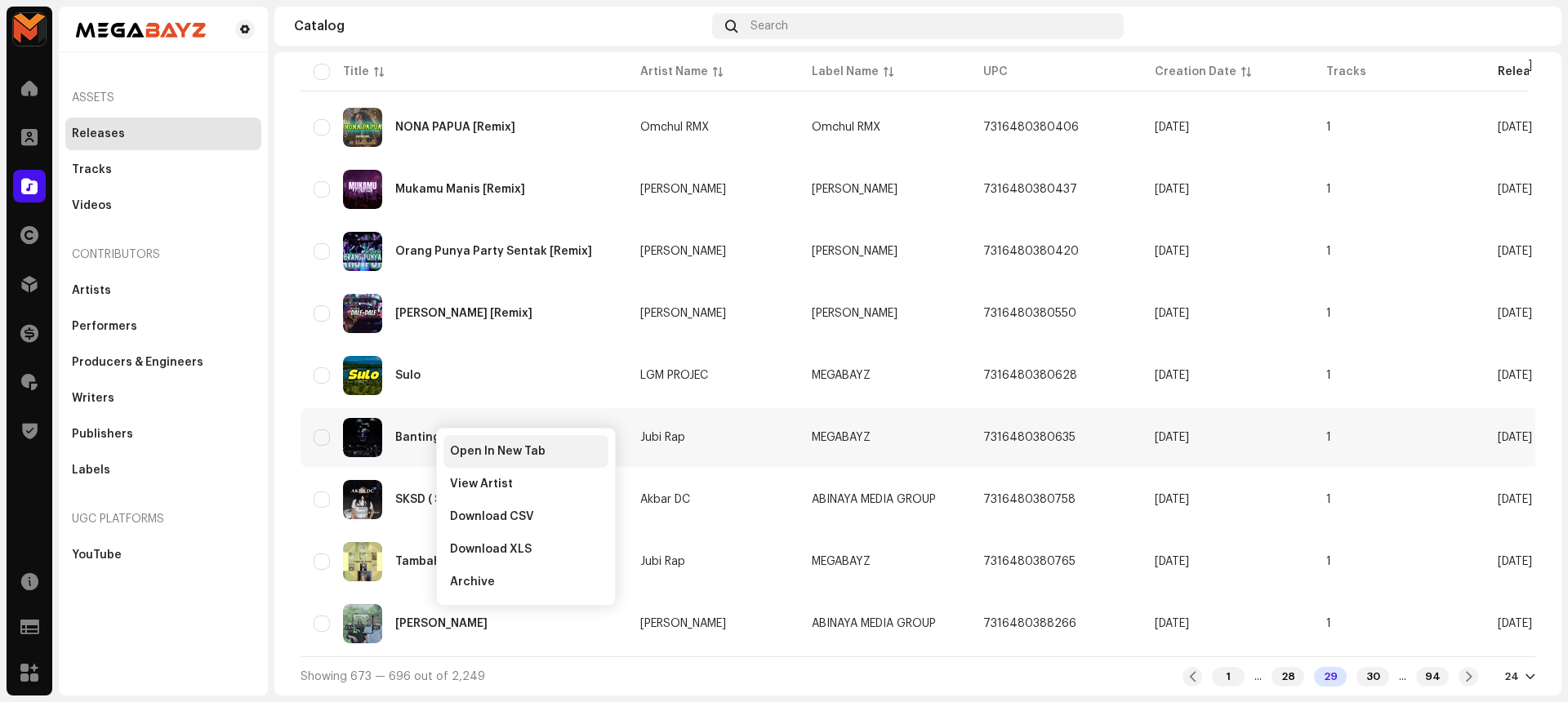
click at [537, 445] on span "Open In New Tab" at bounding box center [497, 451] width 95 height 13
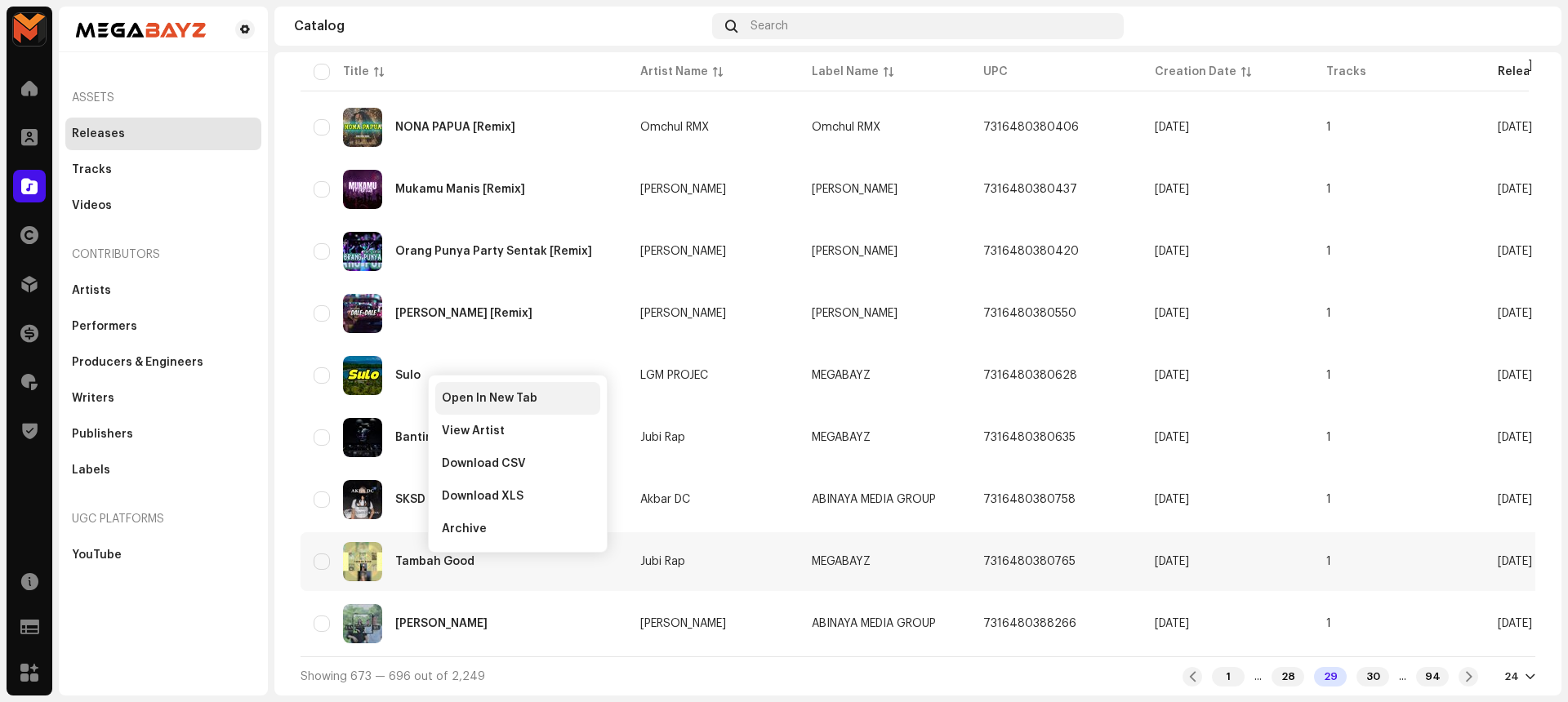
click at [499, 394] on span "Open In New Tab" at bounding box center [489, 398] width 95 height 13
click at [1464, 676] on span at bounding box center [1469, 676] width 11 height 13
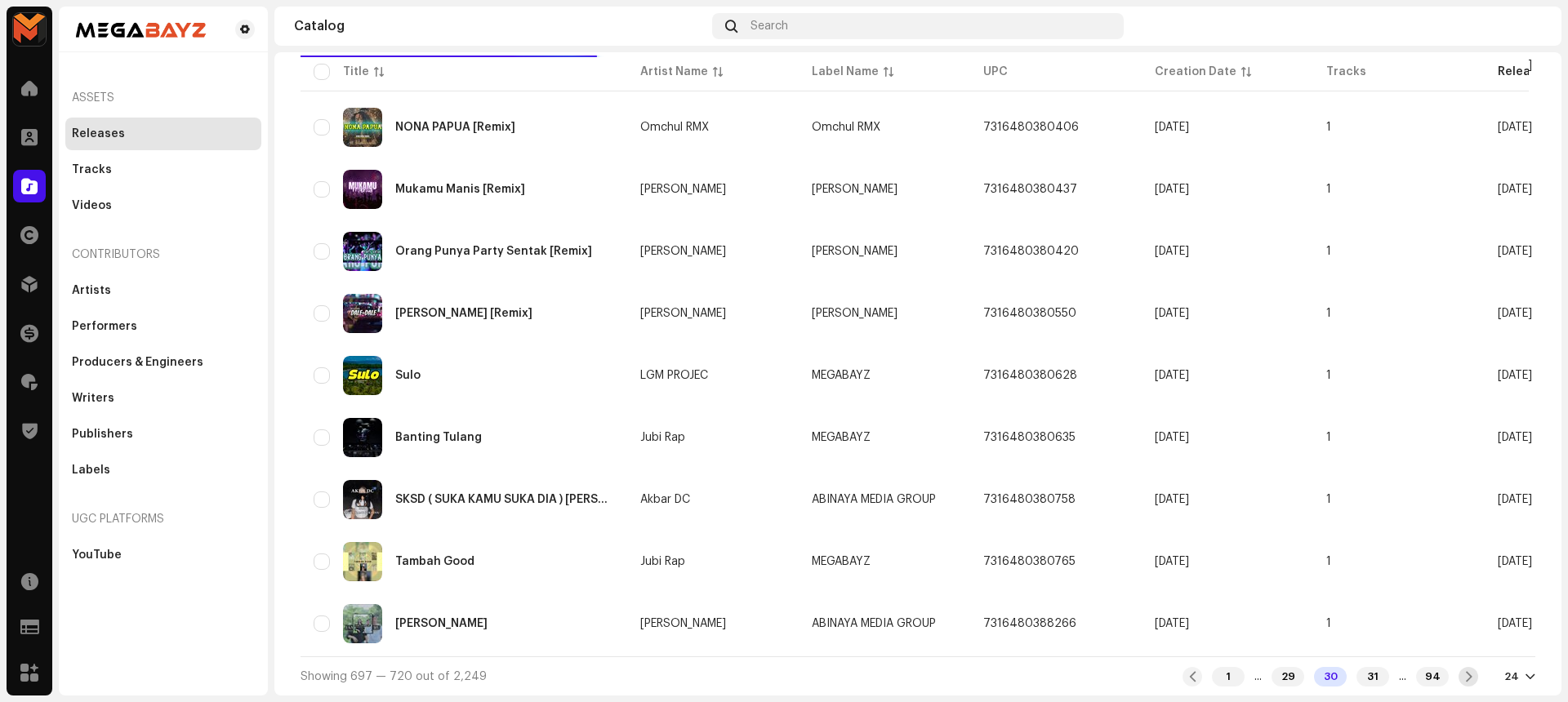
click at [1464, 676] on span at bounding box center [1469, 676] width 11 height 13
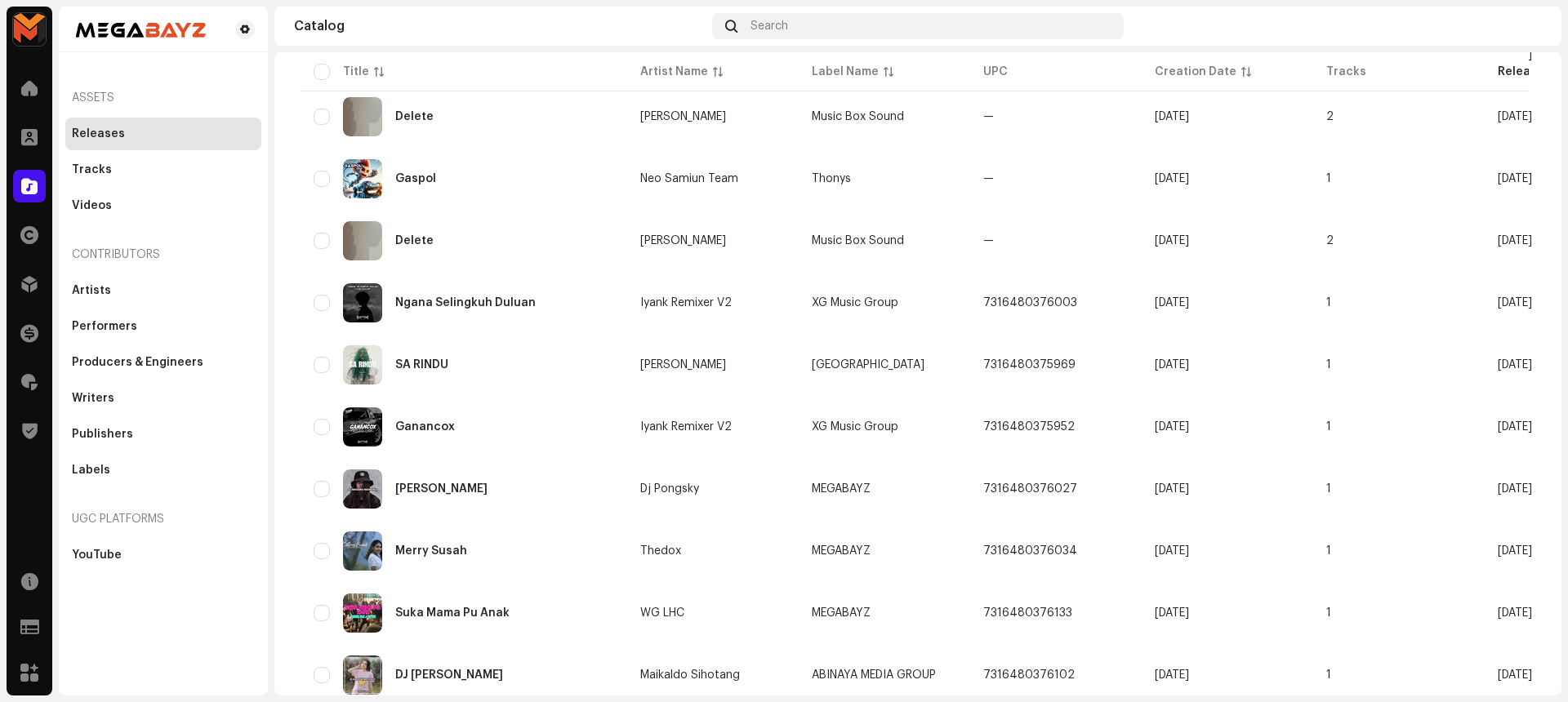
scroll to position [1097, 0]
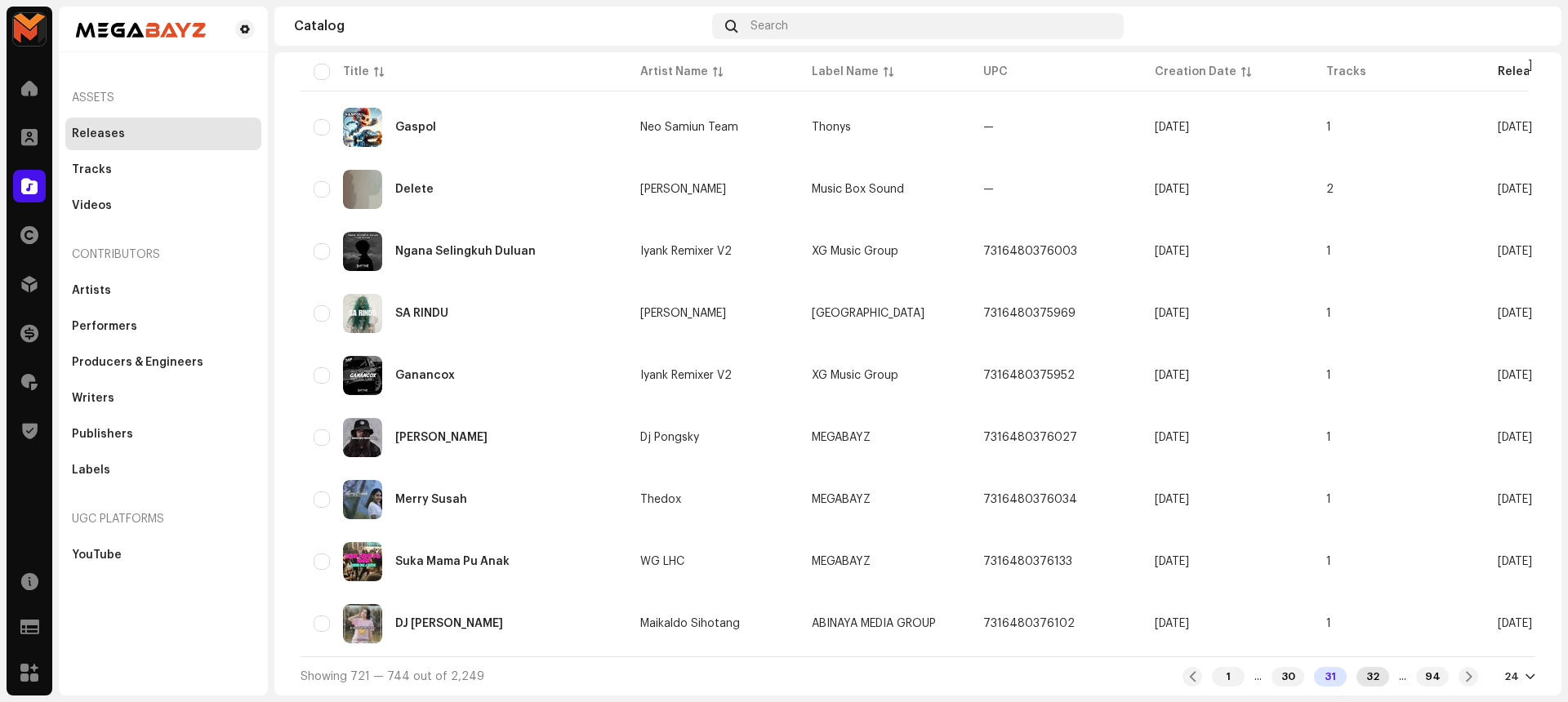
click at [1359, 680] on div "32" at bounding box center [1373, 675] width 33 height 19
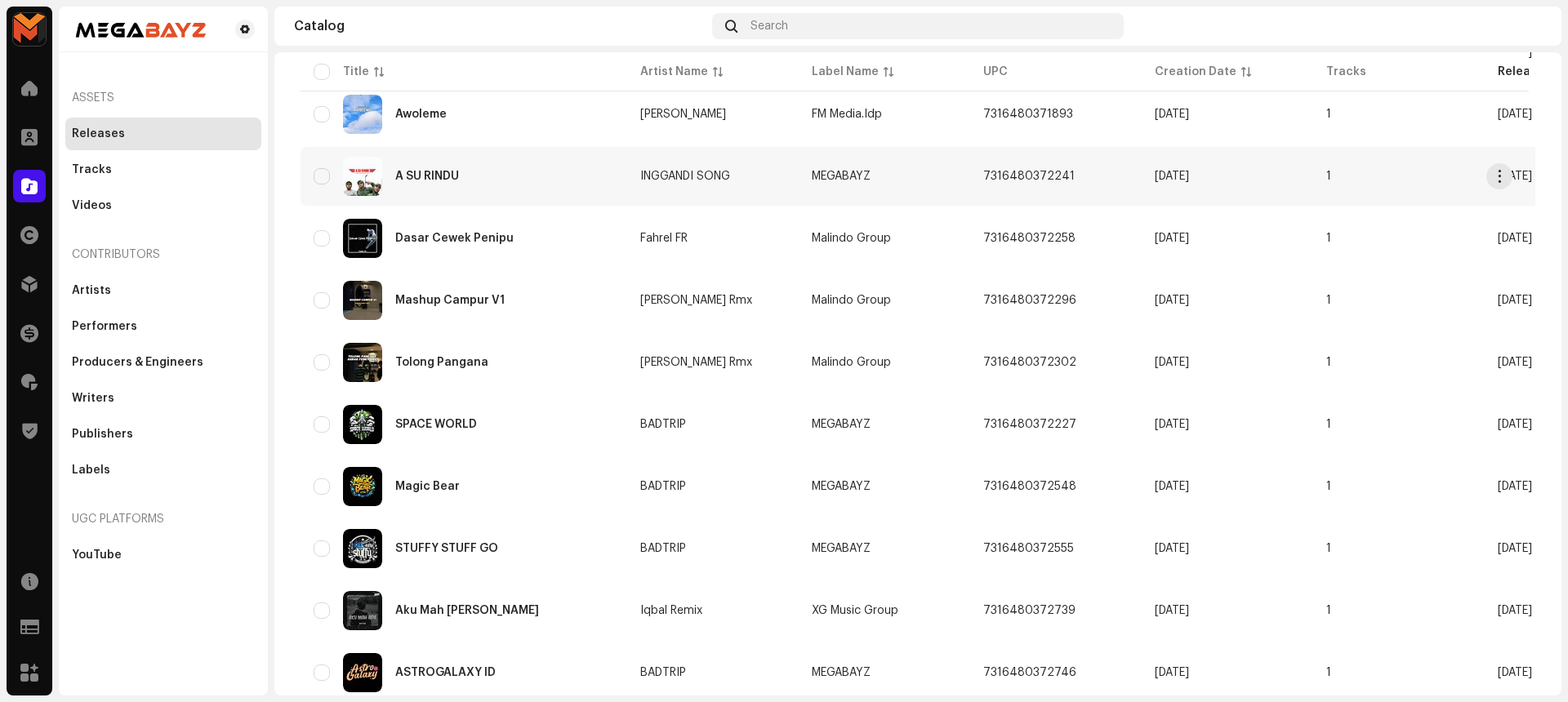
scroll to position [297, 0]
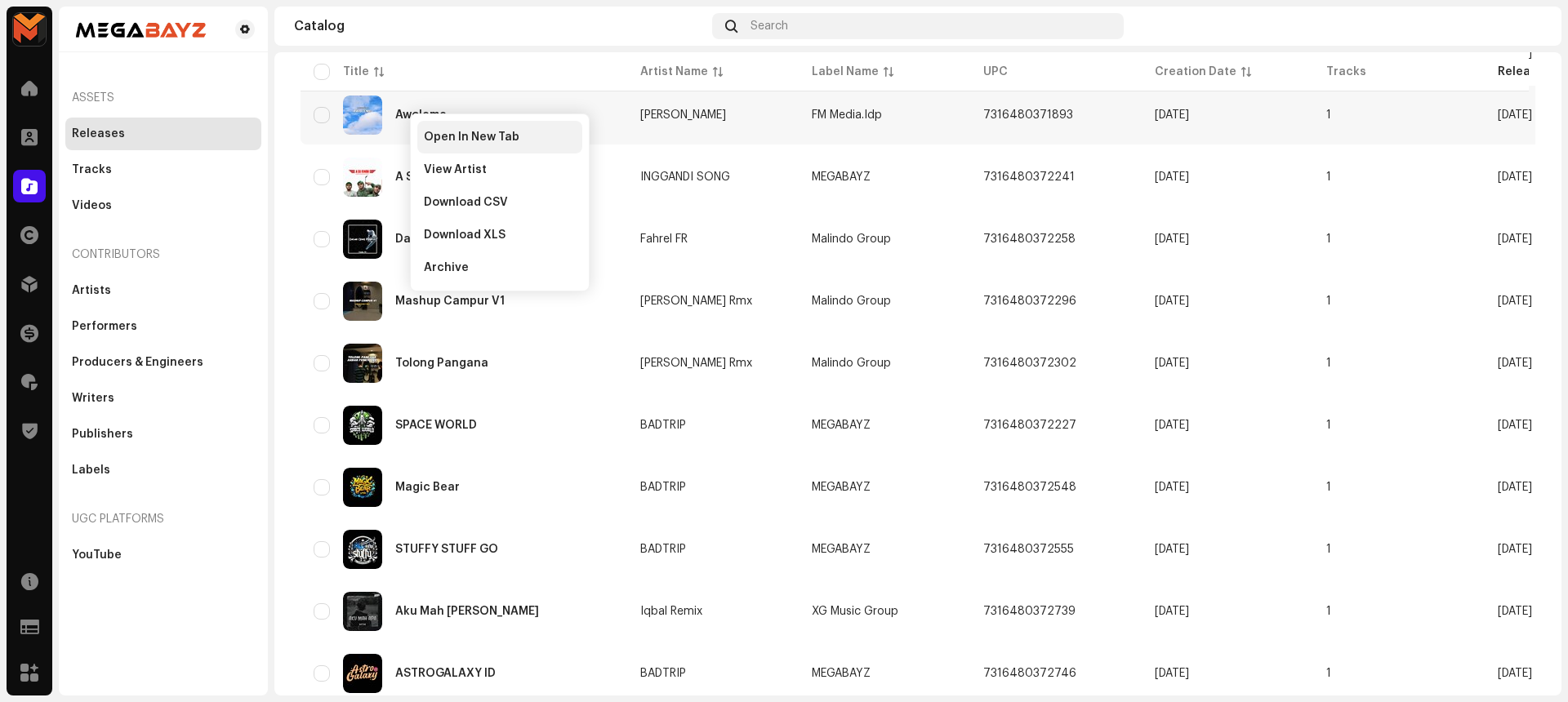
click at [434, 132] on span "Open In New Tab" at bounding box center [472, 137] width 95 height 13
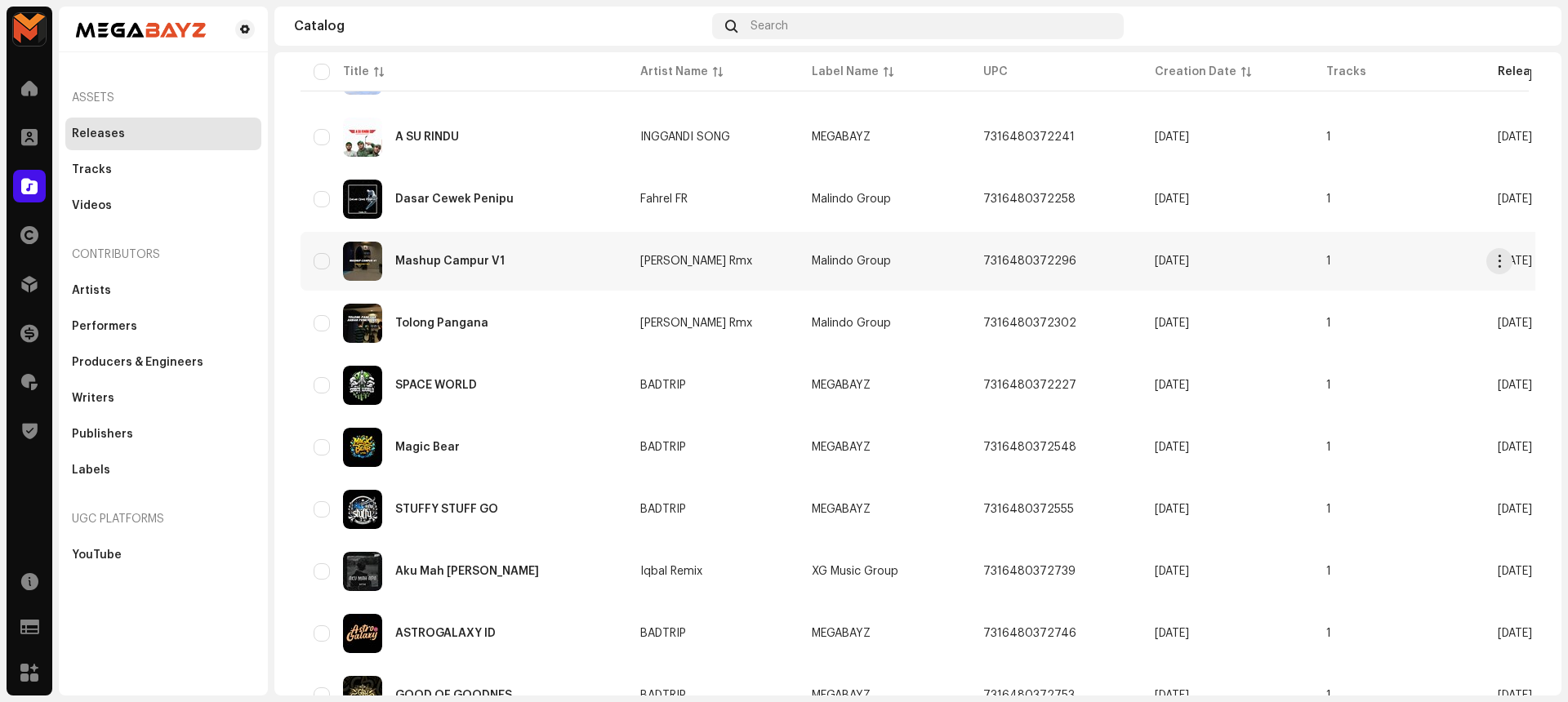
scroll to position [340, 0]
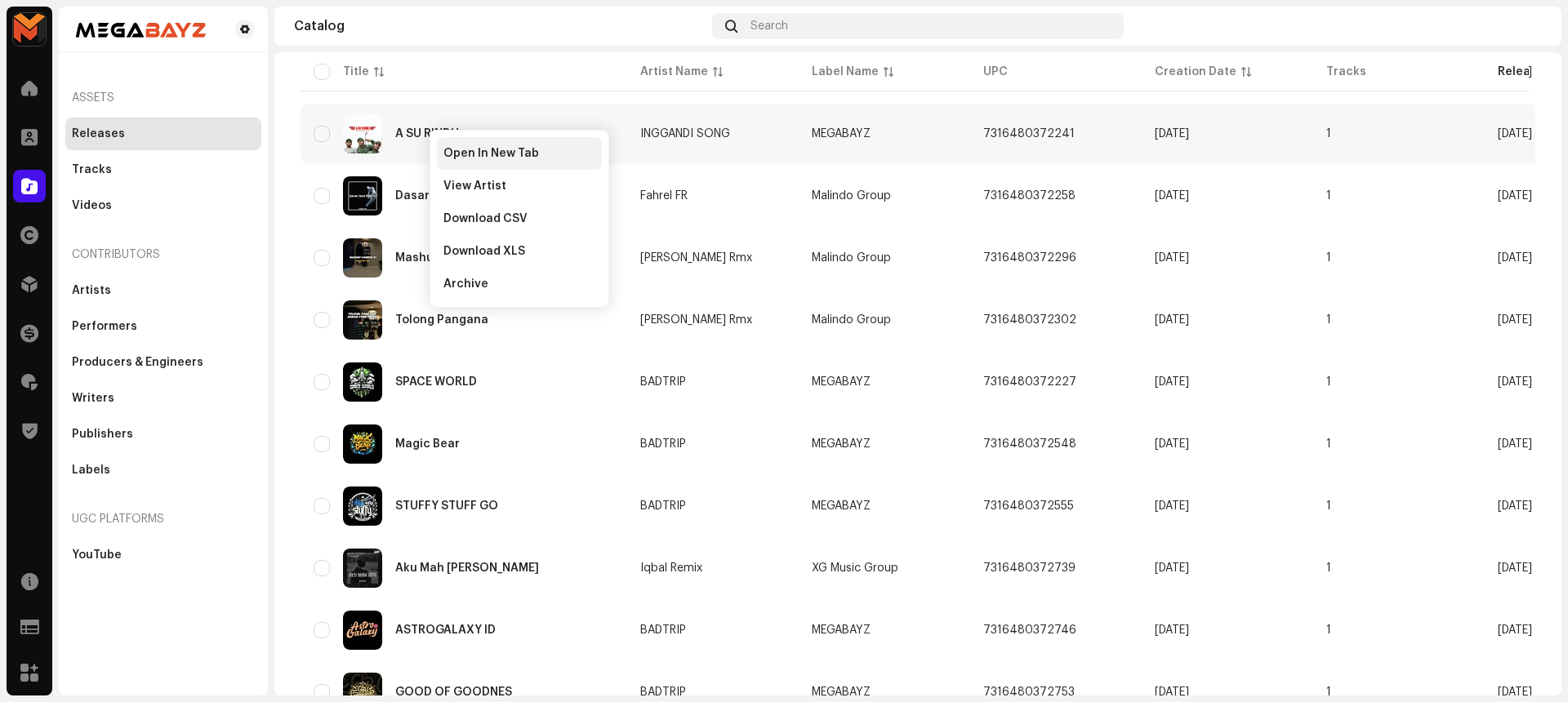
click at [452, 143] on div "Open In New Tab" at bounding box center [519, 154] width 165 height 33
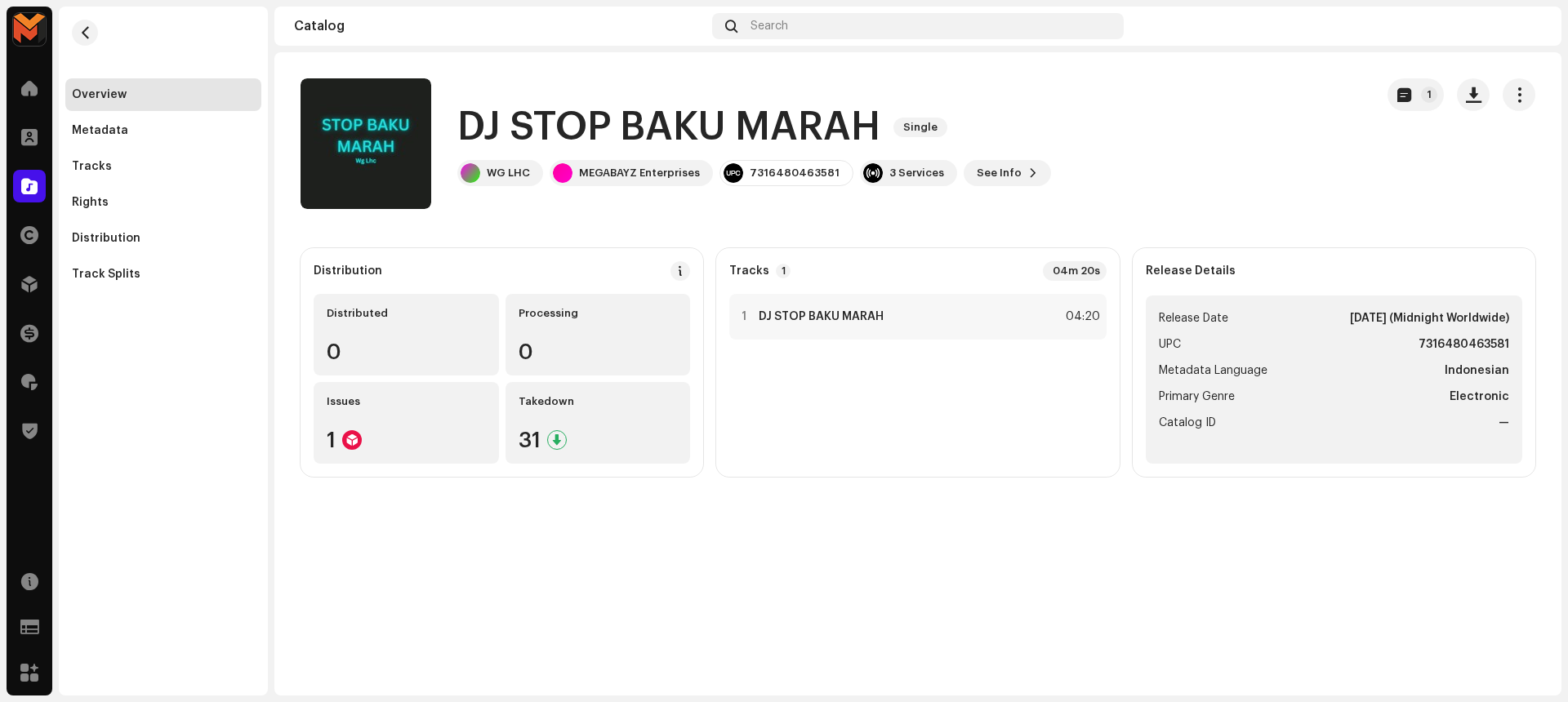
click at [467, 120] on h1 "DJ STOP BAKU MARAH" at bounding box center [669, 127] width 423 height 52
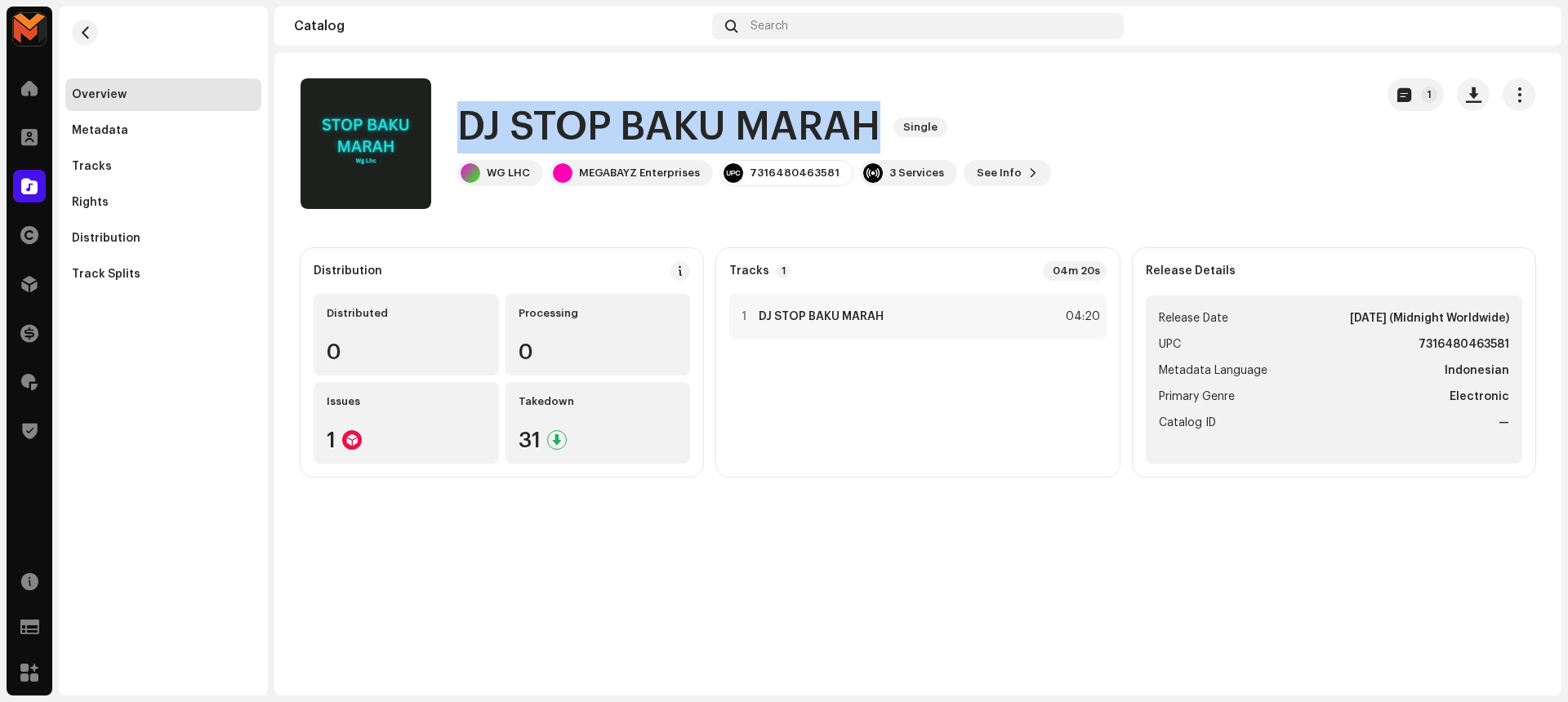
copy div "DJ STOP BAKU MARAH Single"
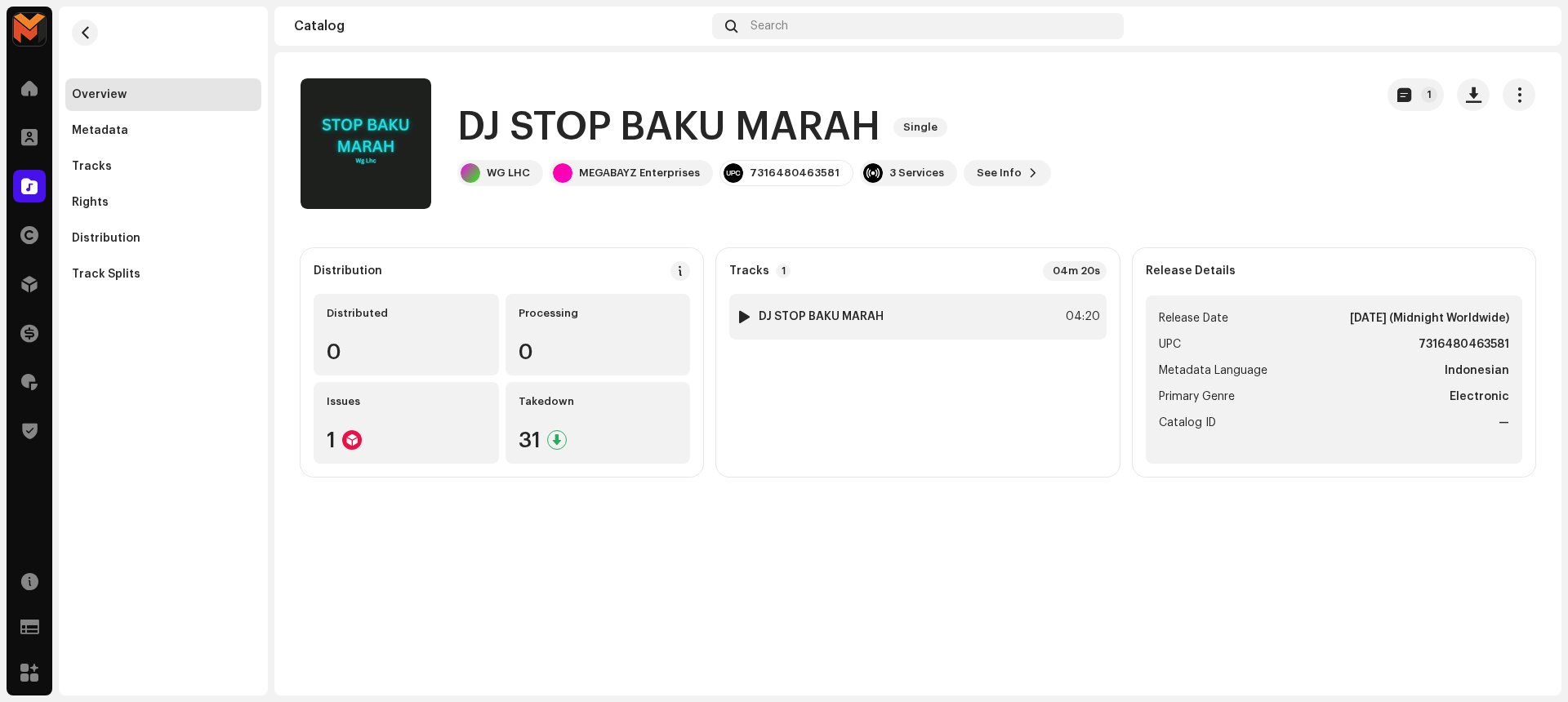
click at [994, 318] on div "1 DJ STOP BAKU MARAH 04:20" at bounding box center [917, 317] width 376 height 46
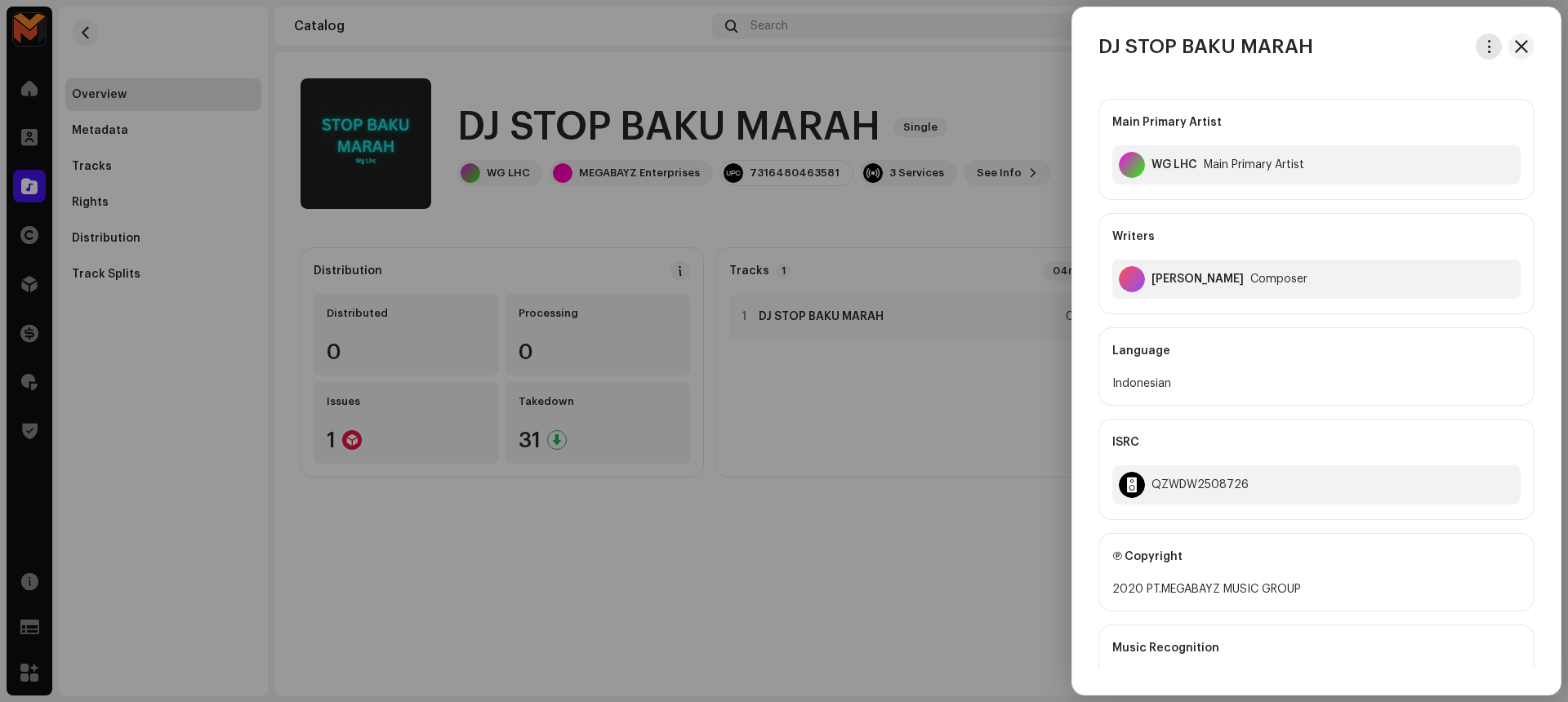
click at [1483, 40] on span "button" at bounding box center [1488, 47] width 12 height 13
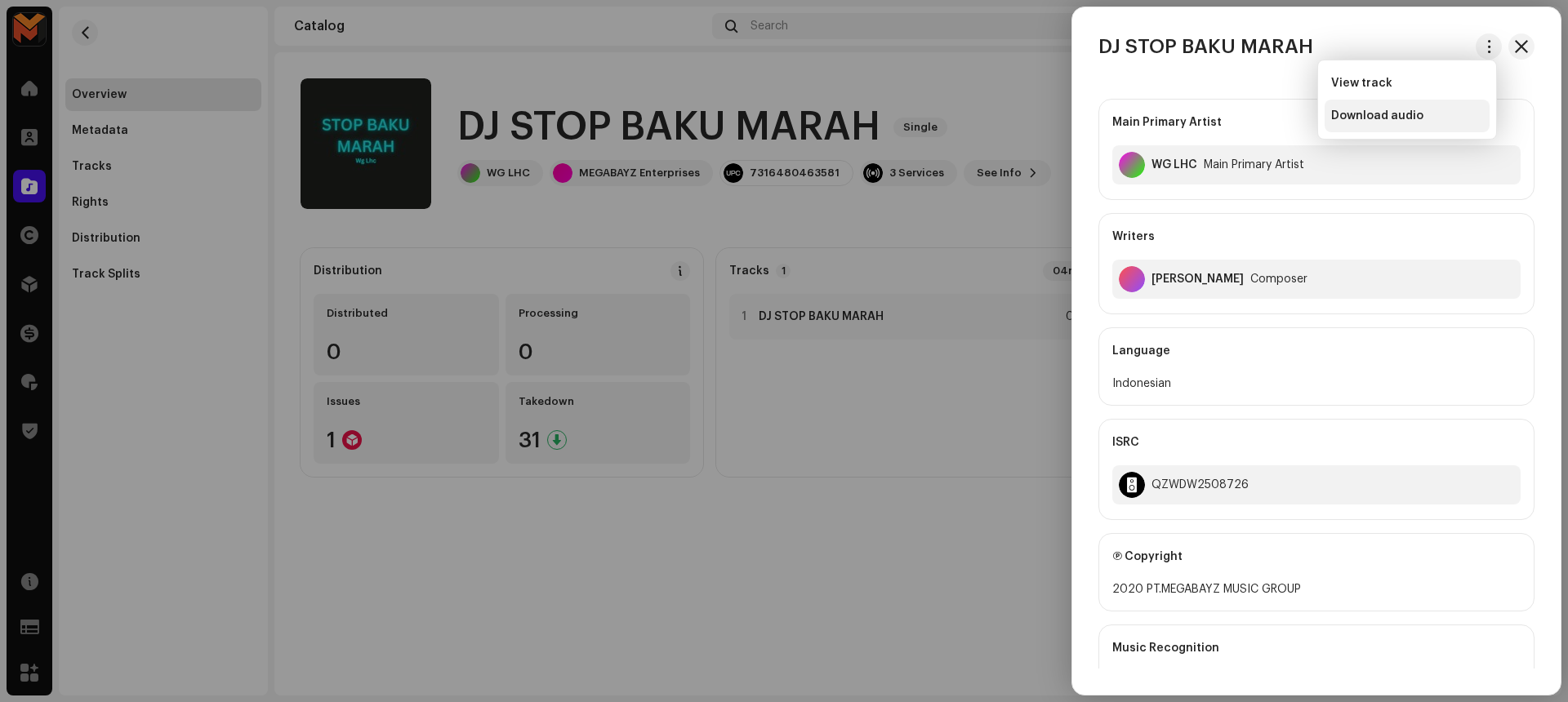
click at [1440, 111] on div "Download audio" at bounding box center [1407, 115] width 152 height 13
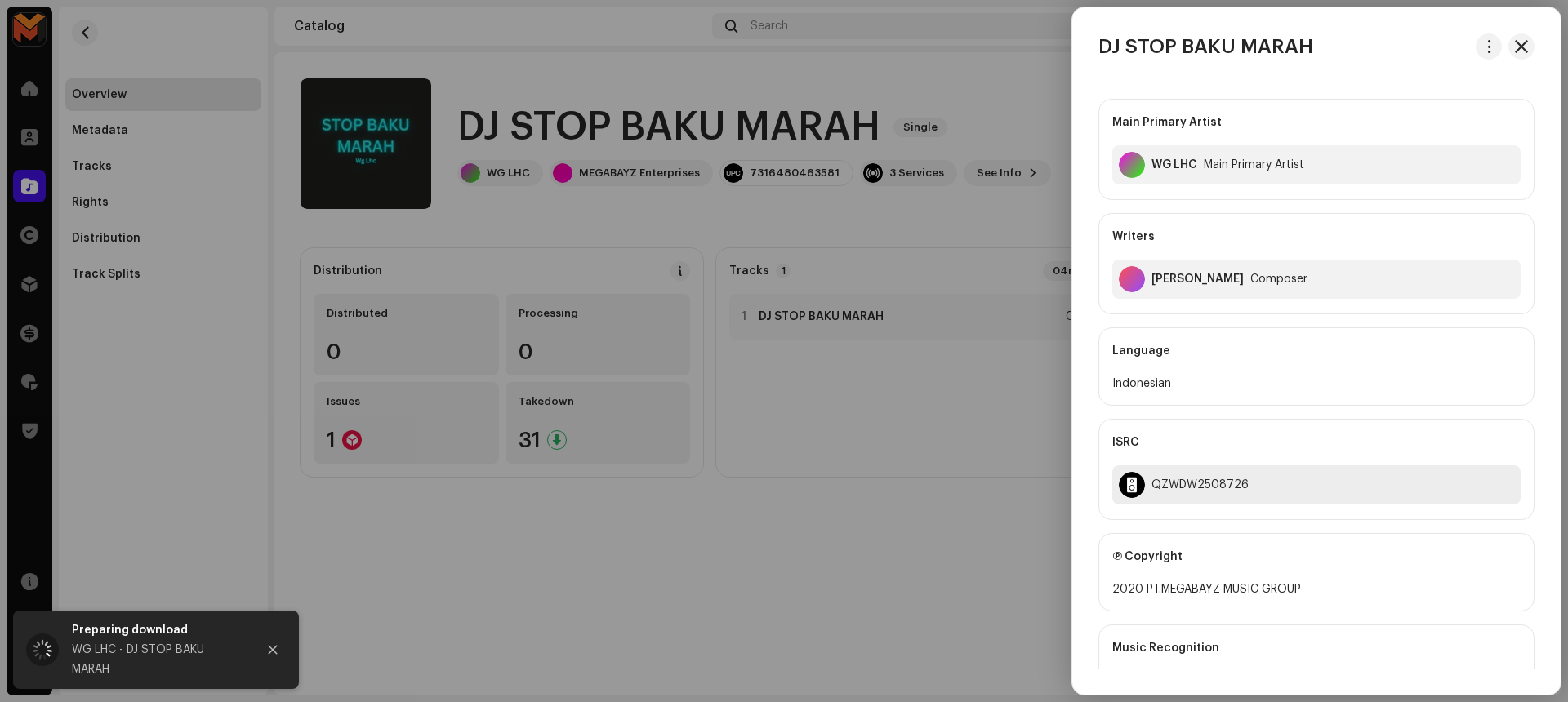
click at [1181, 478] on div "QZWDW2508726" at bounding box center [1200, 484] width 97 height 13
copy div "QZWDW2508726"
click at [947, 494] on div at bounding box center [784, 351] width 1568 height 702
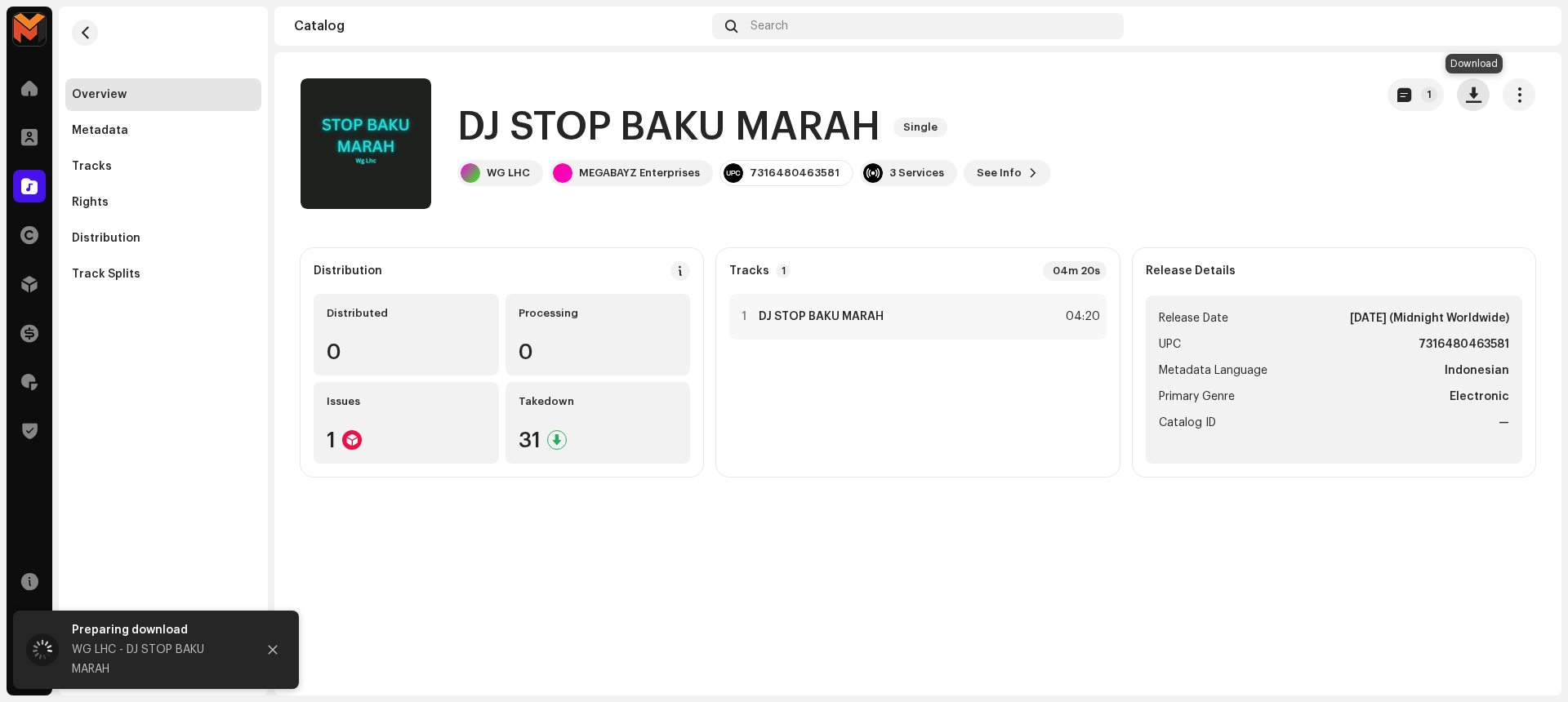
click at [1467, 81] on button "button" at bounding box center [1473, 95] width 33 height 33
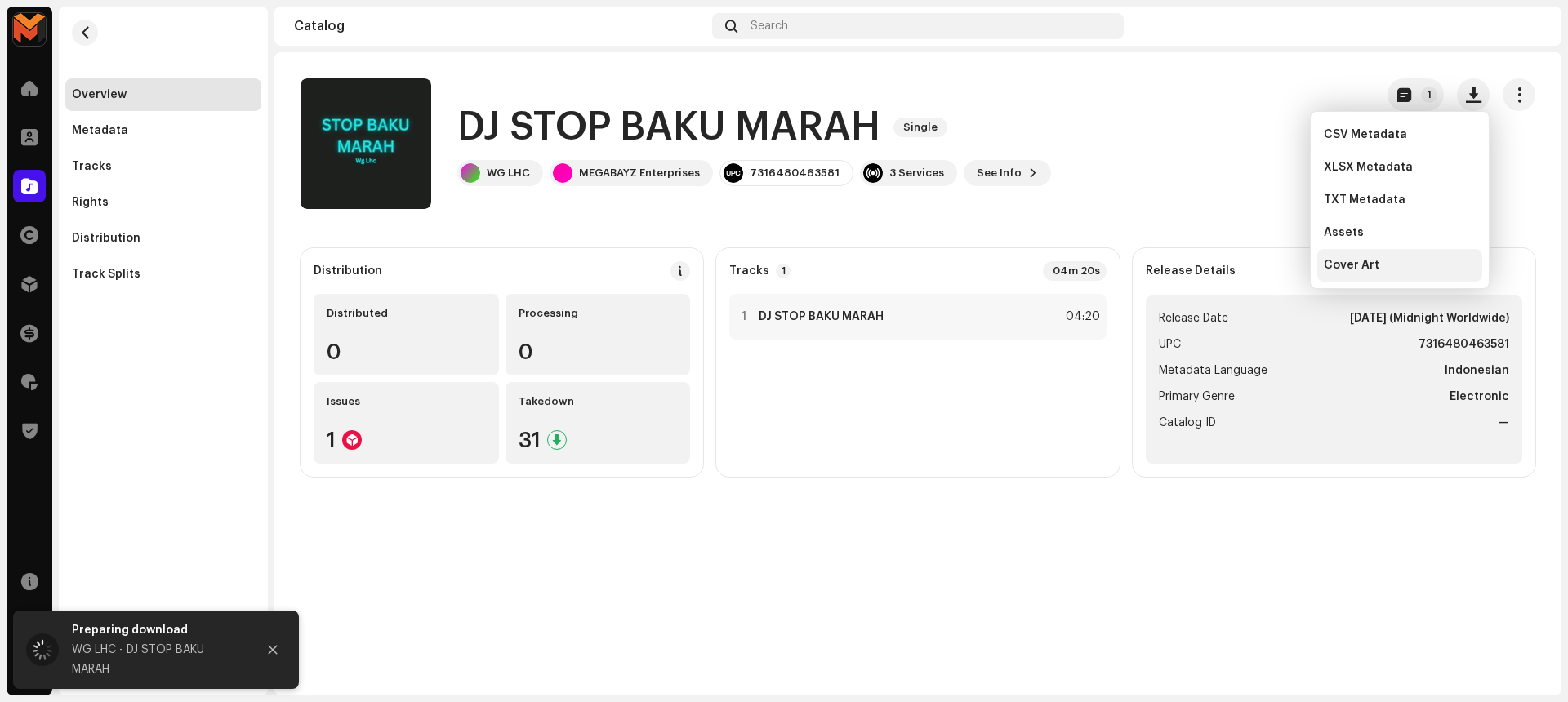
click at [1432, 264] on div "Cover Art" at bounding box center [1399, 265] width 152 height 13
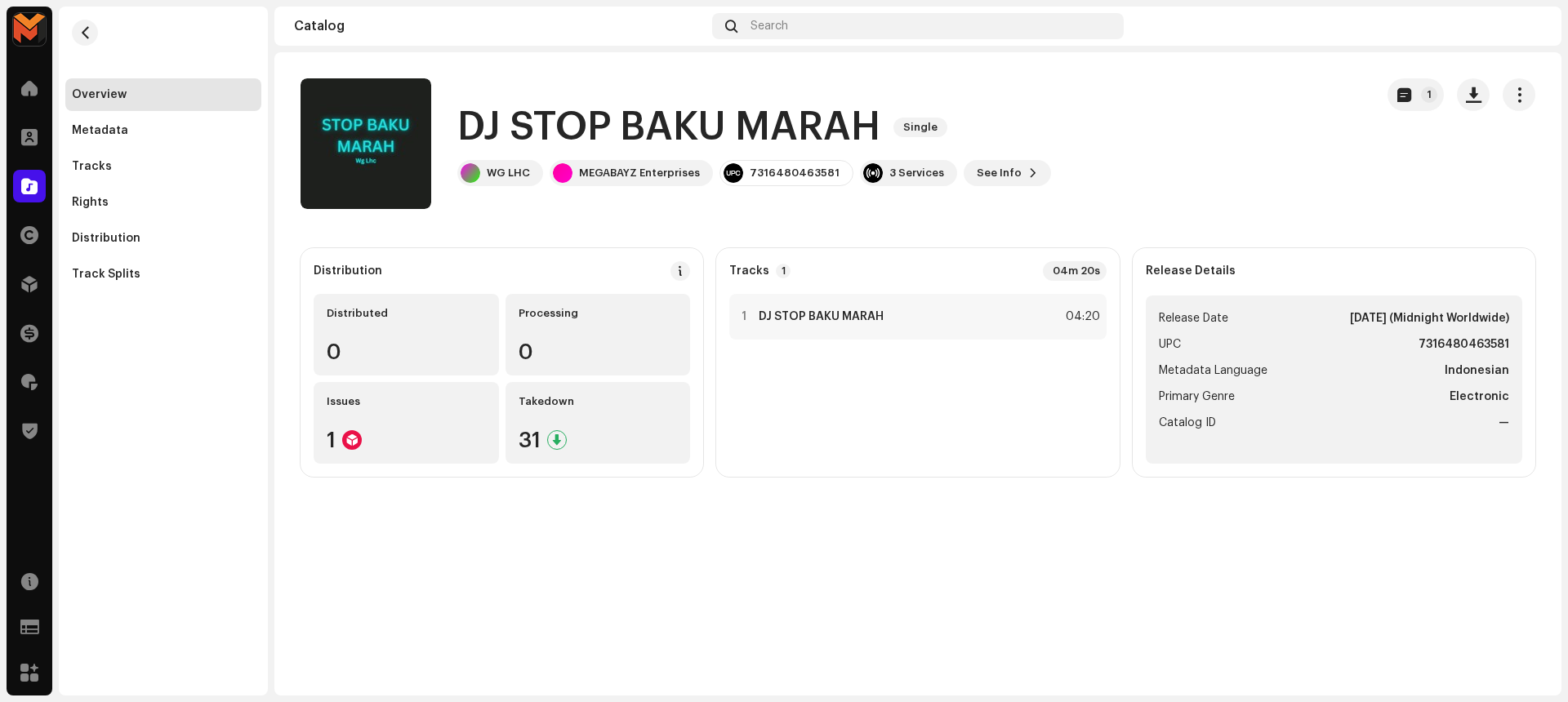
click at [1436, 340] on strong "7316480463581" at bounding box center [1463, 344] width 91 height 19
click at [1436, 341] on strong "7316480463581" at bounding box center [1463, 344] width 91 height 19
copy strong "7316480463581"
click at [1284, 191] on div "DJ STOP BAKU MARAH Single WG LHC MEGABAYZ Enterprises 7316480463581 3 Services …" at bounding box center [831, 144] width 1061 height 131
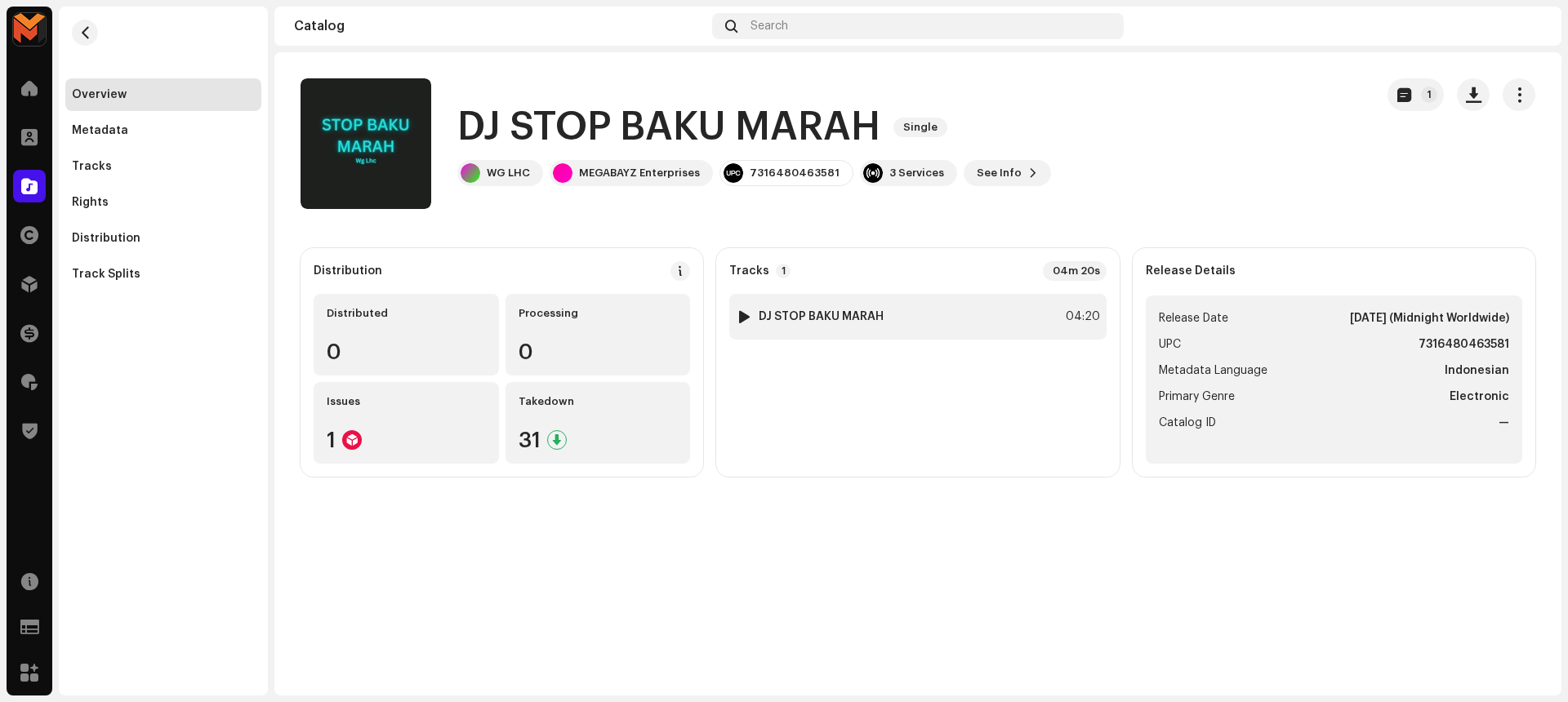
click at [906, 310] on div "1 DJ STOP BAKU MARAH 04:20" at bounding box center [917, 317] width 376 height 46
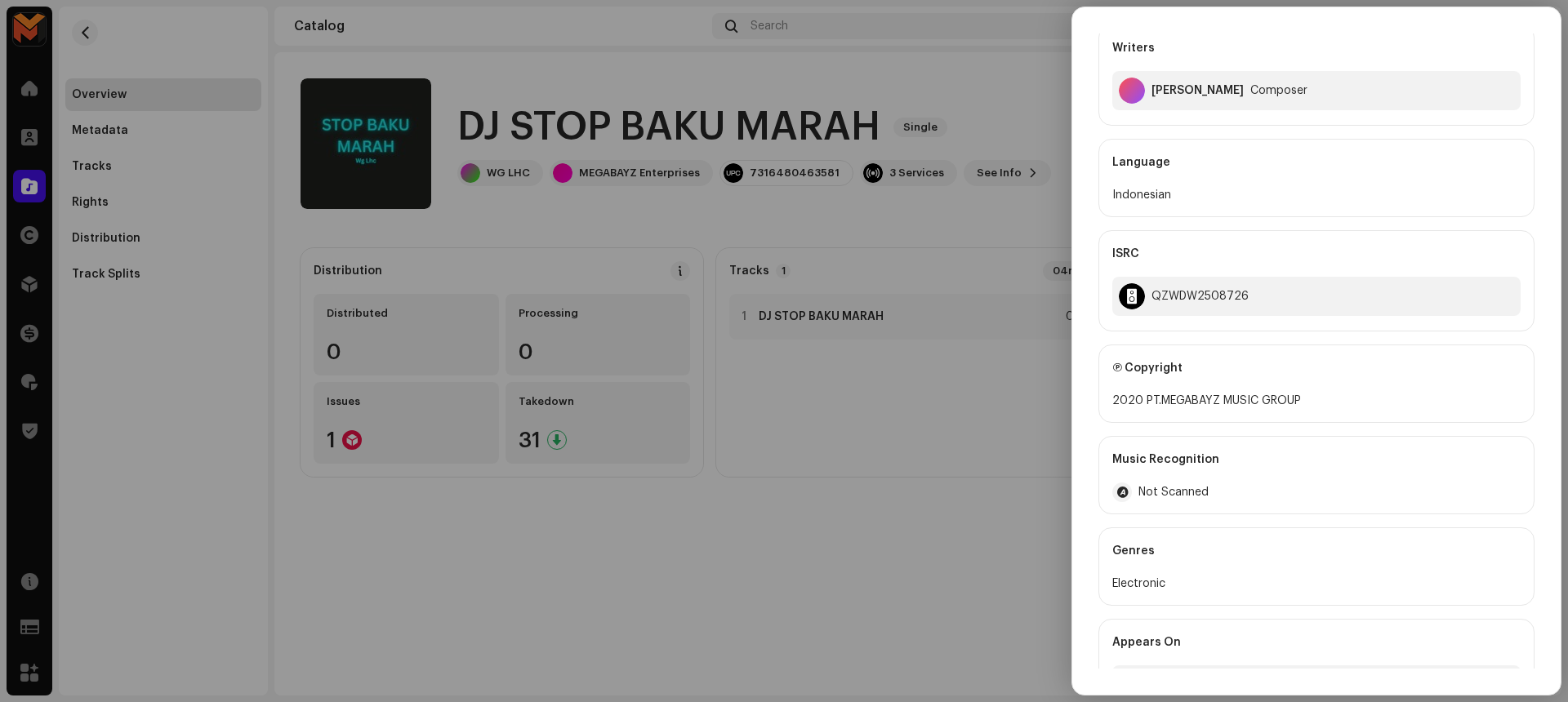
scroll to position [188, 0]
click at [822, 600] on div at bounding box center [784, 351] width 1568 height 702
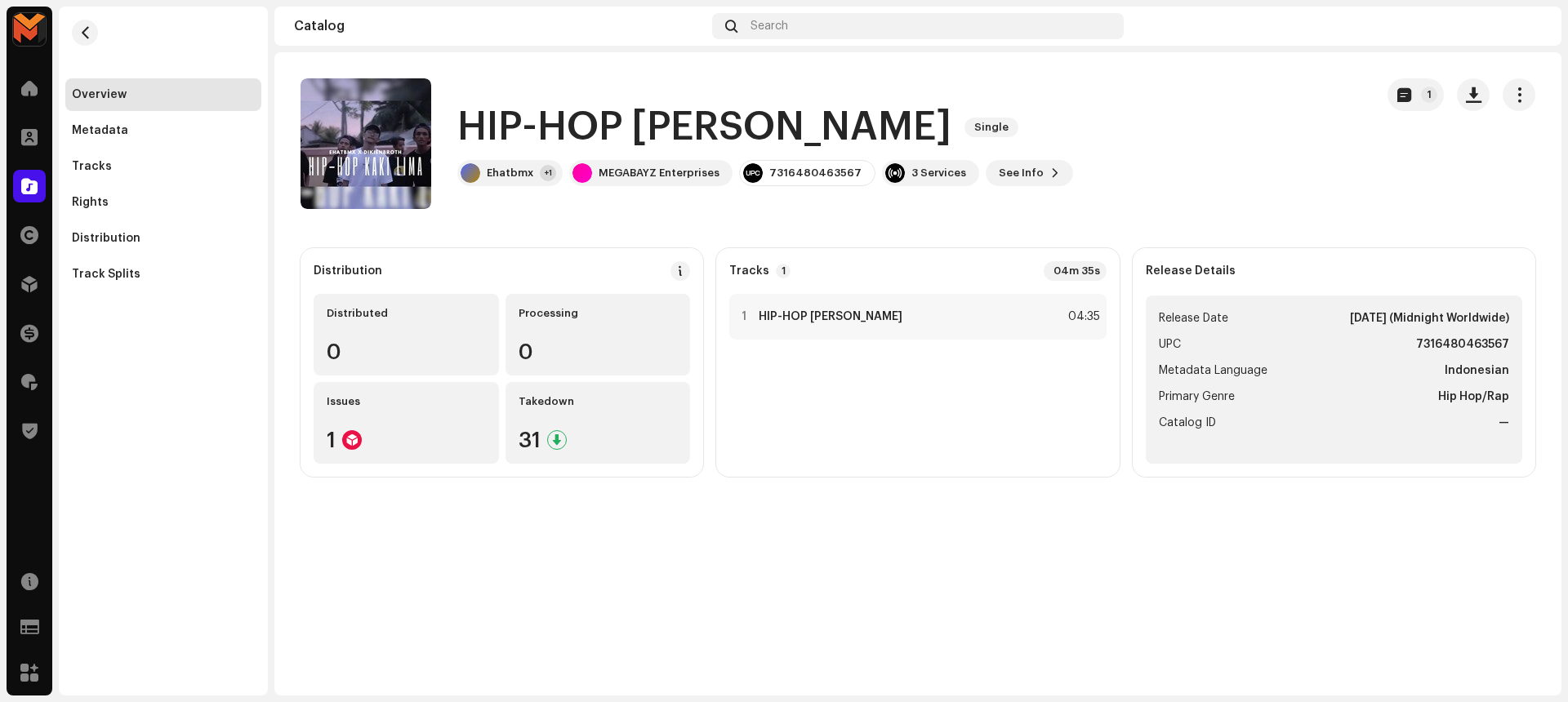
click at [554, 123] on h1 "HIP-HOP KAKI LIMA" at bounding box center [703, 127] width 494 height 52
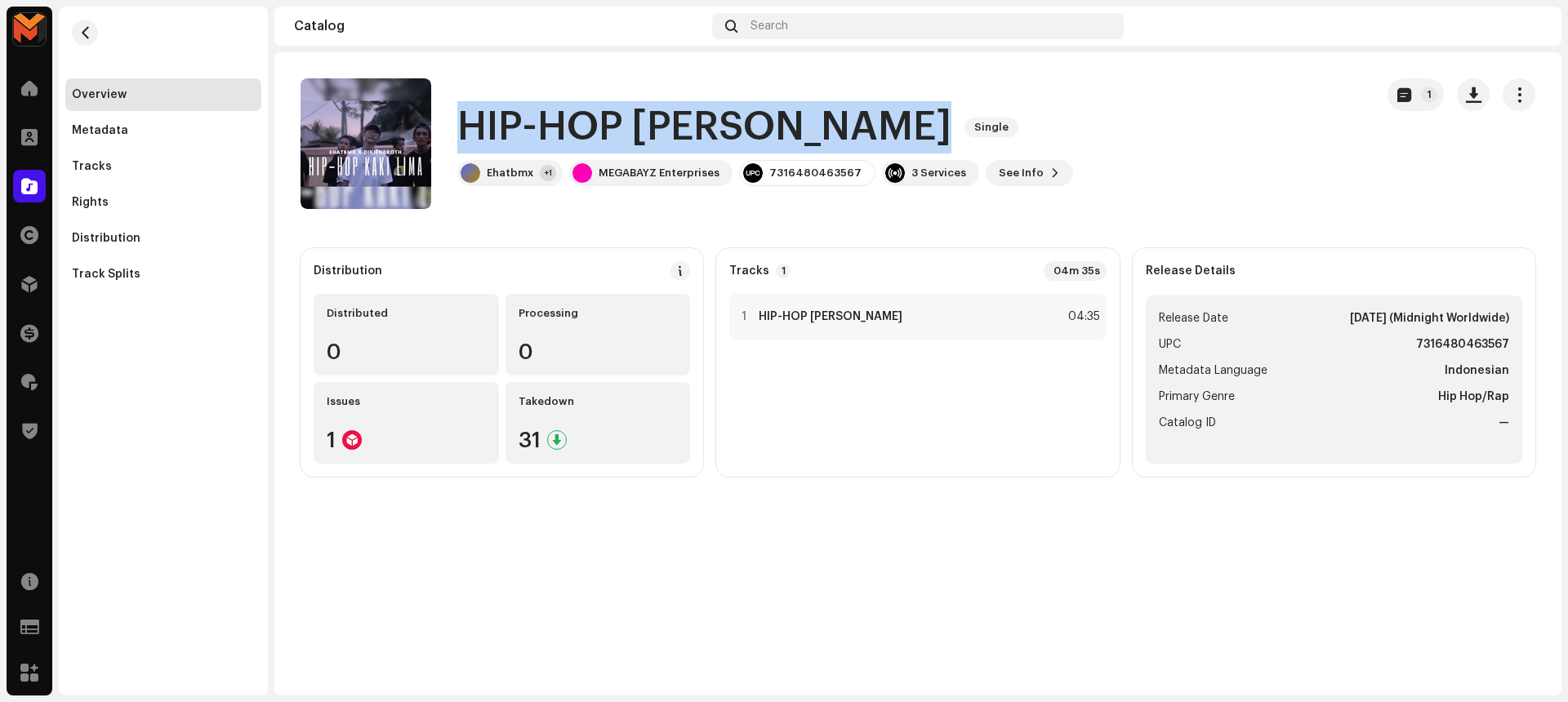
click at [554, 123] on h1 "HIP-HOP KAKI LIMA" at bounding box center [703, 127] width 494 height 52
copy div "HIP-HOP KAKI LIMA Single"
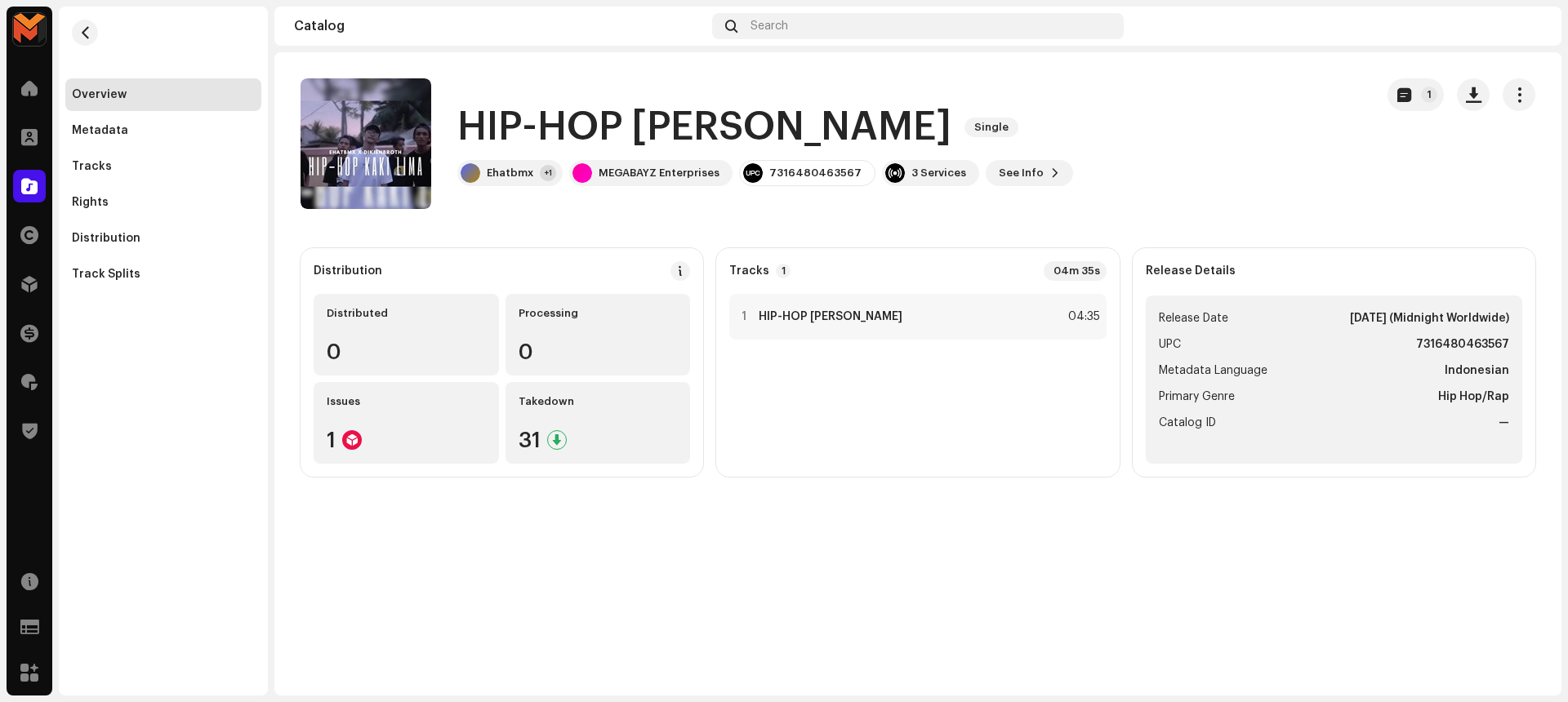
click at [735, 211] on catalog-releases-details-overview "HIP-HOP KAKI LIMA Single 1 HIP-HOP KAKI LIMA Single Ehatbmx +1 MEGABAYZ Enterpr…" at bounding box center [918, 277] width 1287 height 450
click at [740, 316] on div at bounding box center [744, 317] width 12 height 13
click at [497, 664] on div at bounding box center [510, 662] width 27 height 27
click at [497, 653] on div at bounding box center [510, 662] width 27 height 27
click at [506, 664] on span at bounding box center [510, 663] width 10 height 13
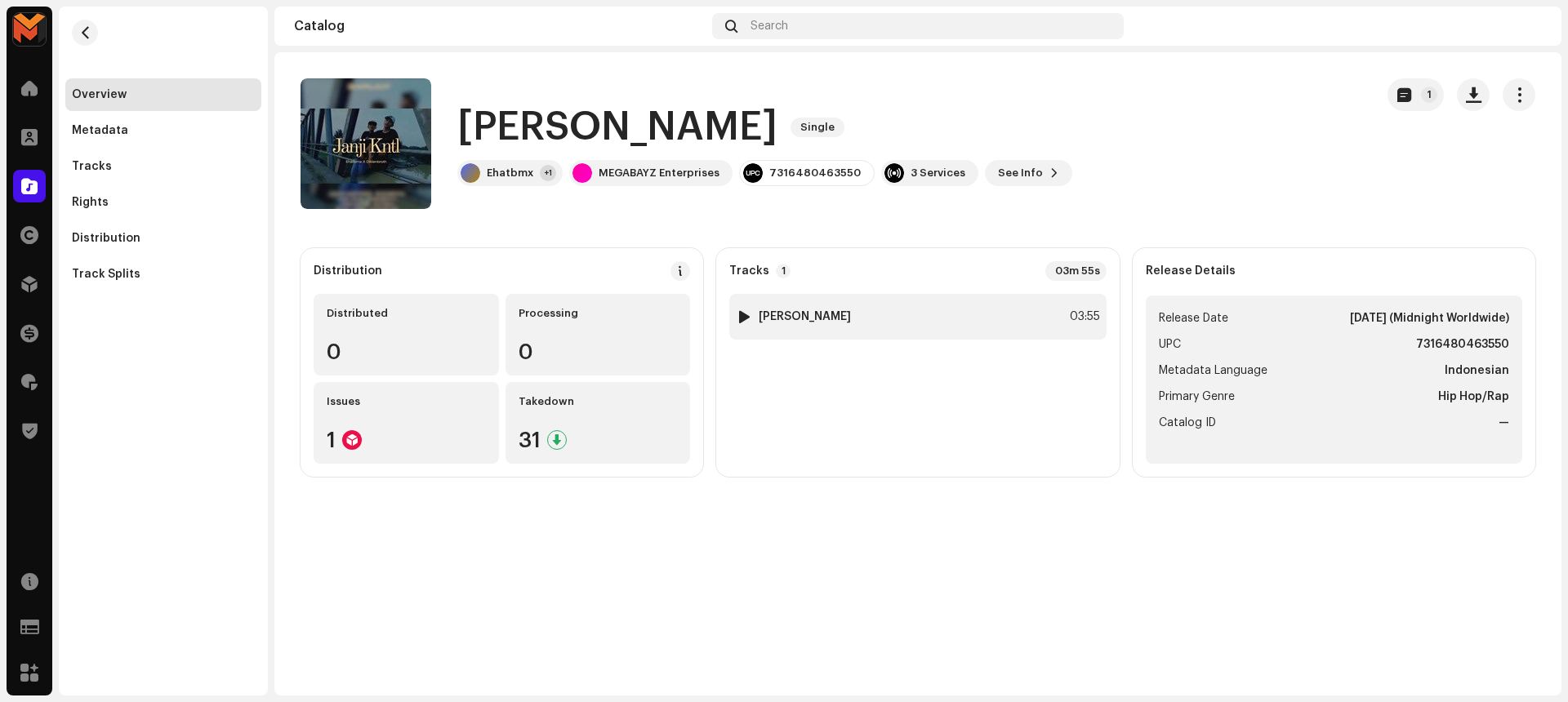
click at [739, 312] on div at bounding box center [744, 317] width 12 height 13
click at [454, 661] on span at bounding box center [459, 663] width 10 height 13
click at [446, 661] on div at bounding box center [459, 662] width 27 height 27
click at [446, 652] on div at bounding box center [459, 662] width 27 height 27
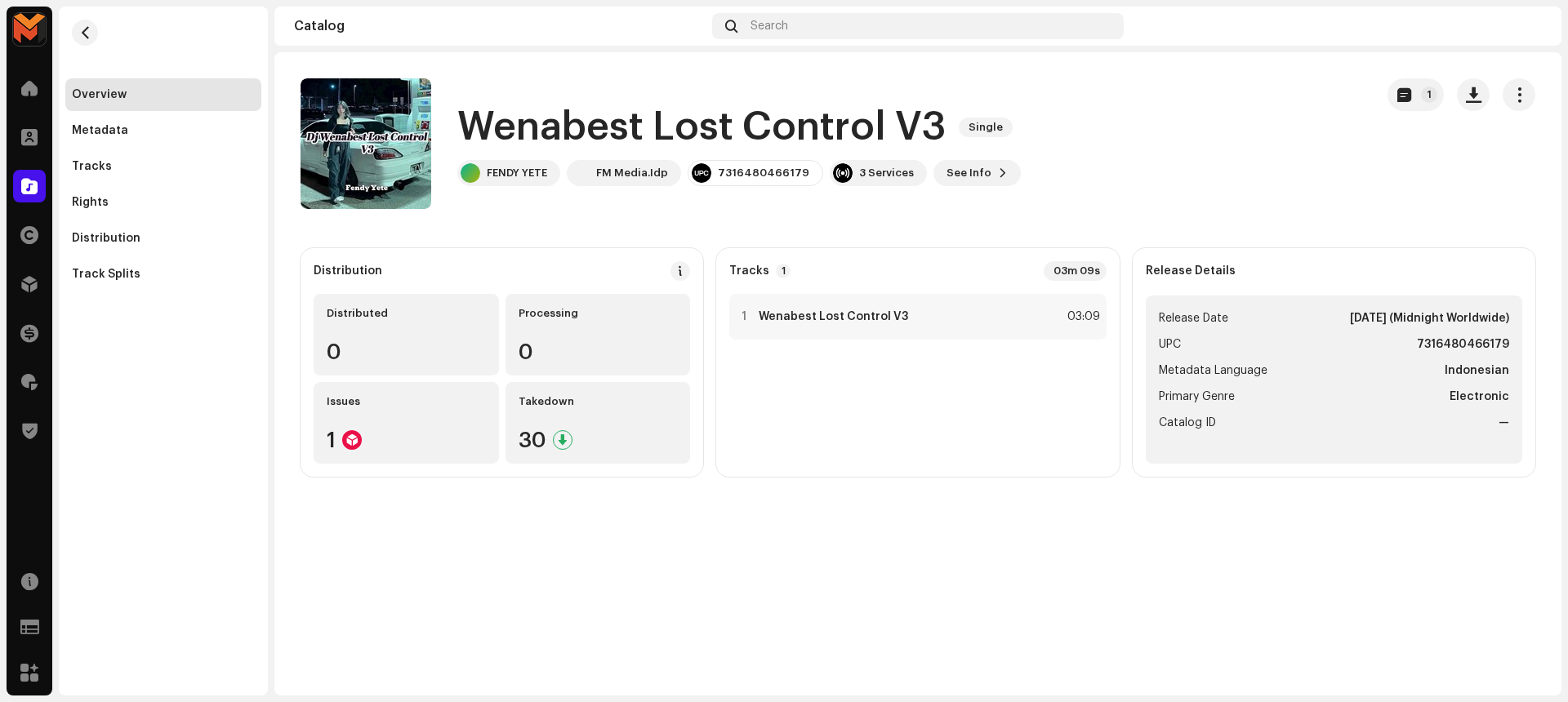
click at [610, 126] on h1 "Wenabest Lost Control V3" at bounding box center [701, 127] width 488 height 52
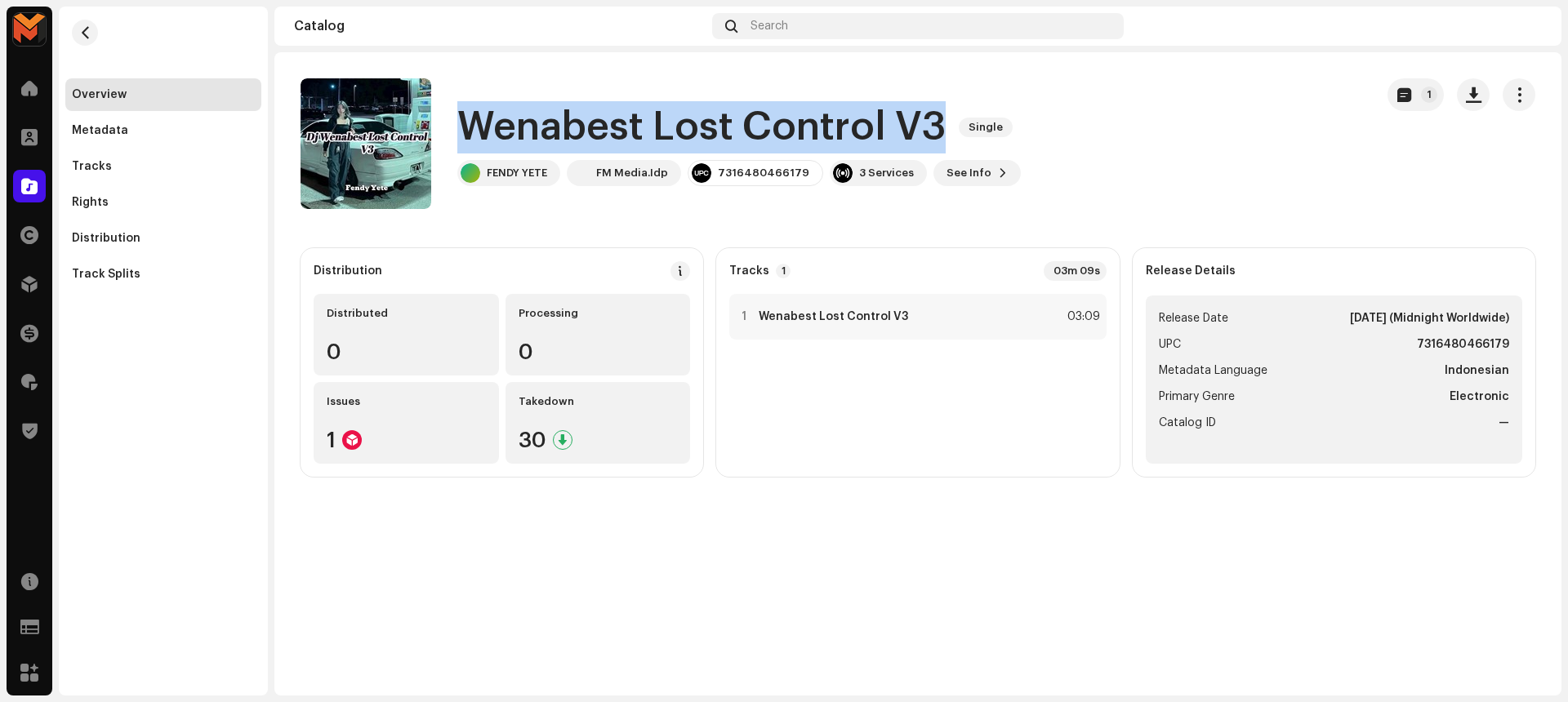
click at [610, 126] on h1 "Wenabest Lost Control V3" at bounding box center [701, 127] width 488 height 52
copy div "Wenabest Lost Control V3 Single"
click at [1351, 117] on div "Wenabest Lost Control V3 Single FENDY YETE FM Media.Idp 7316480466179 3 Service…" at bounding box center [831, 144] width 1061 height 131
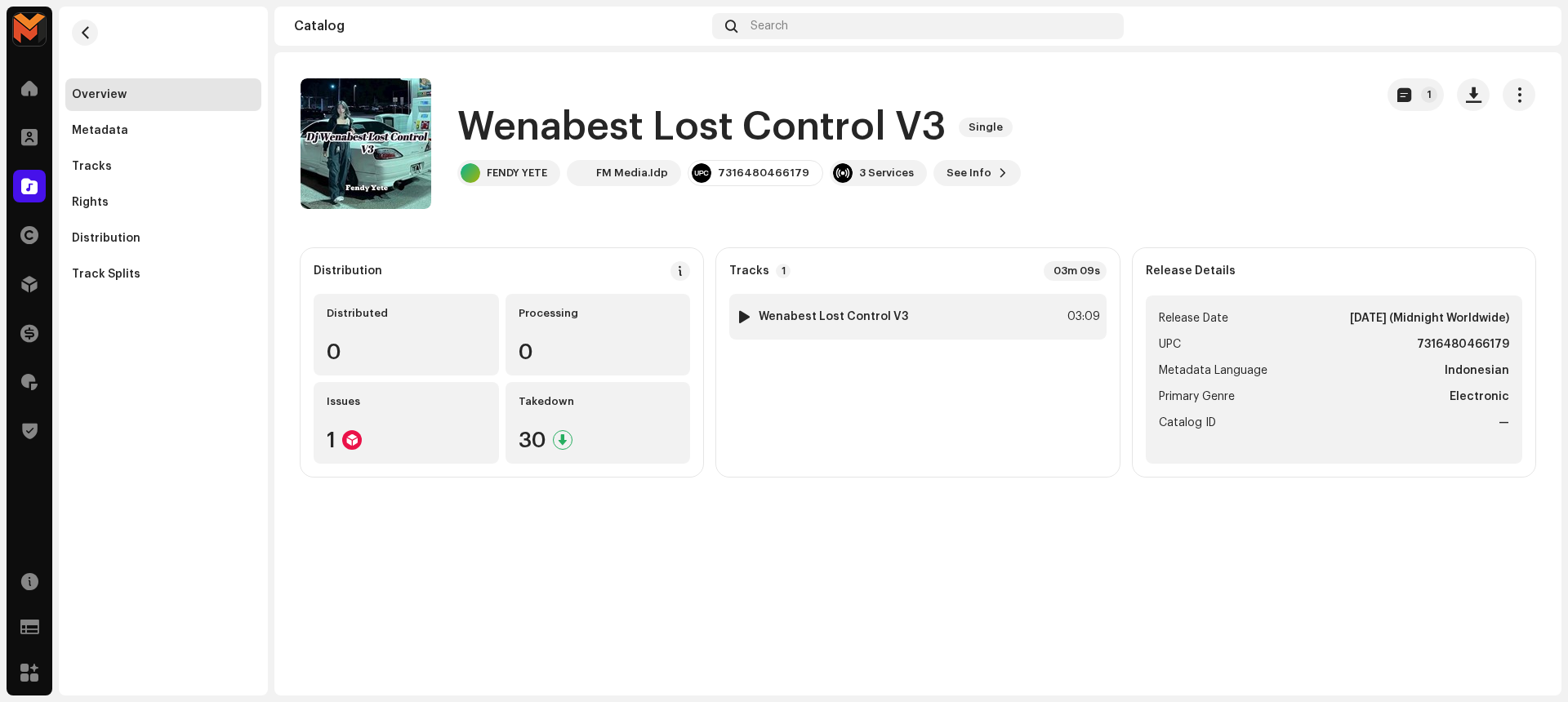
click at [931, 313] on div "1 Wenabest Lost Control V3 03:09" at bounding box center [917, 317] width 376 height 46
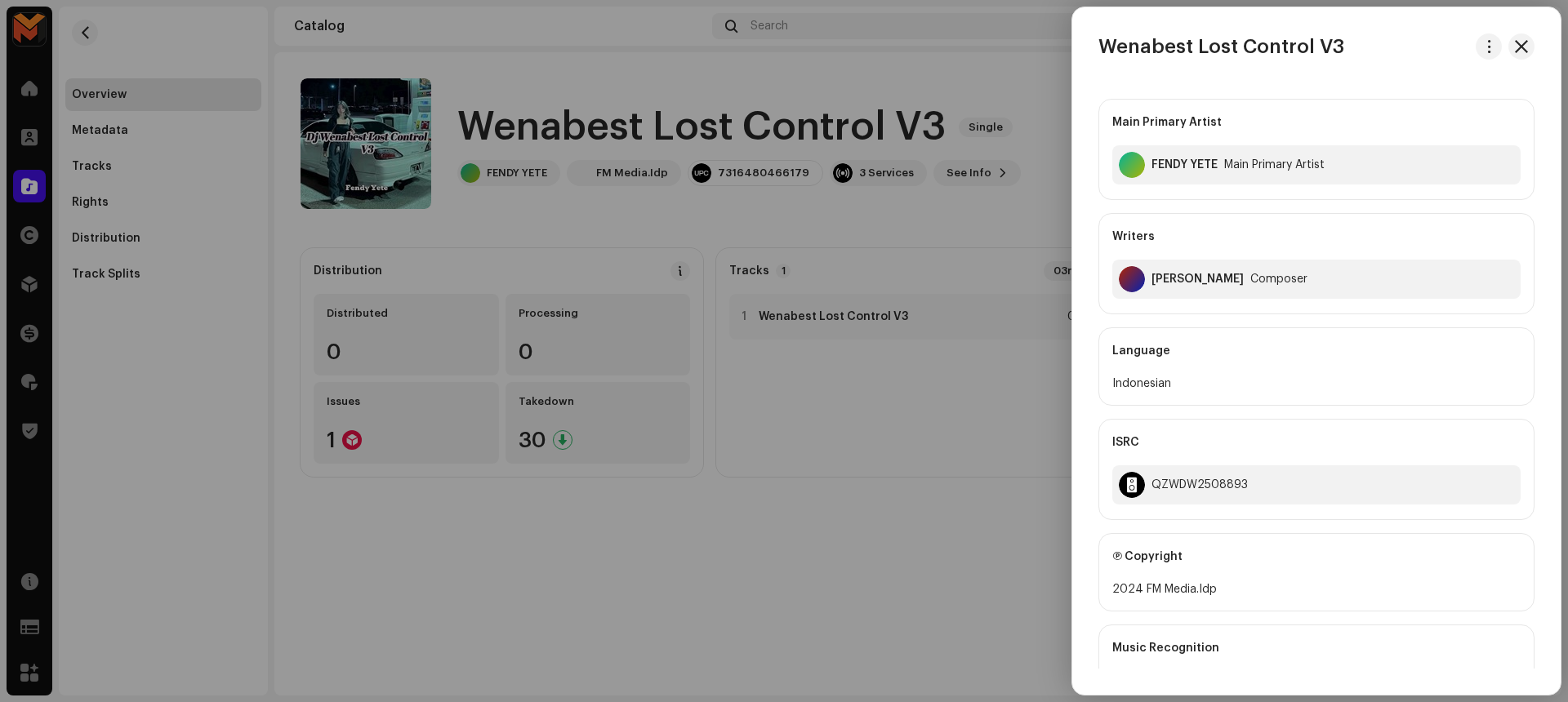
click at [1167, 276] on div "Fendy Pradana" at bounding box center [1197, 279] width 93 height 13
copy div "Fendy Pradana"
drag, startPoint x: 1141, startPoint y: 589, endPoint x: 1243, endPoint y: 585, distance: 102.1
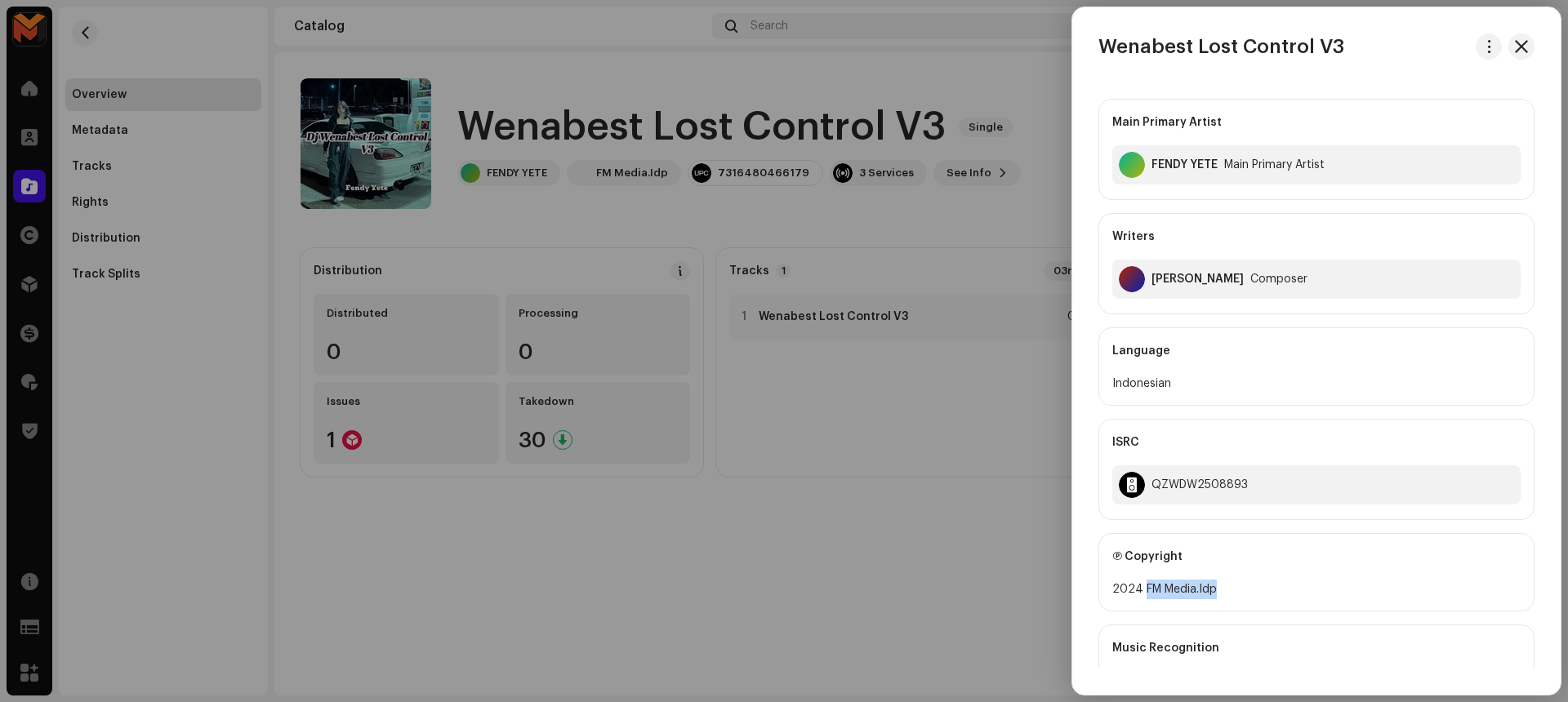
click at [1243, 585] on div "2024 FM Media.Idp" at bounding box center [1316, 589] width 408 height 19
copy div "FM Media.Idp"
click at [1487, 38] on button "button" at bounding box center [1488, 47] width 27 height 27
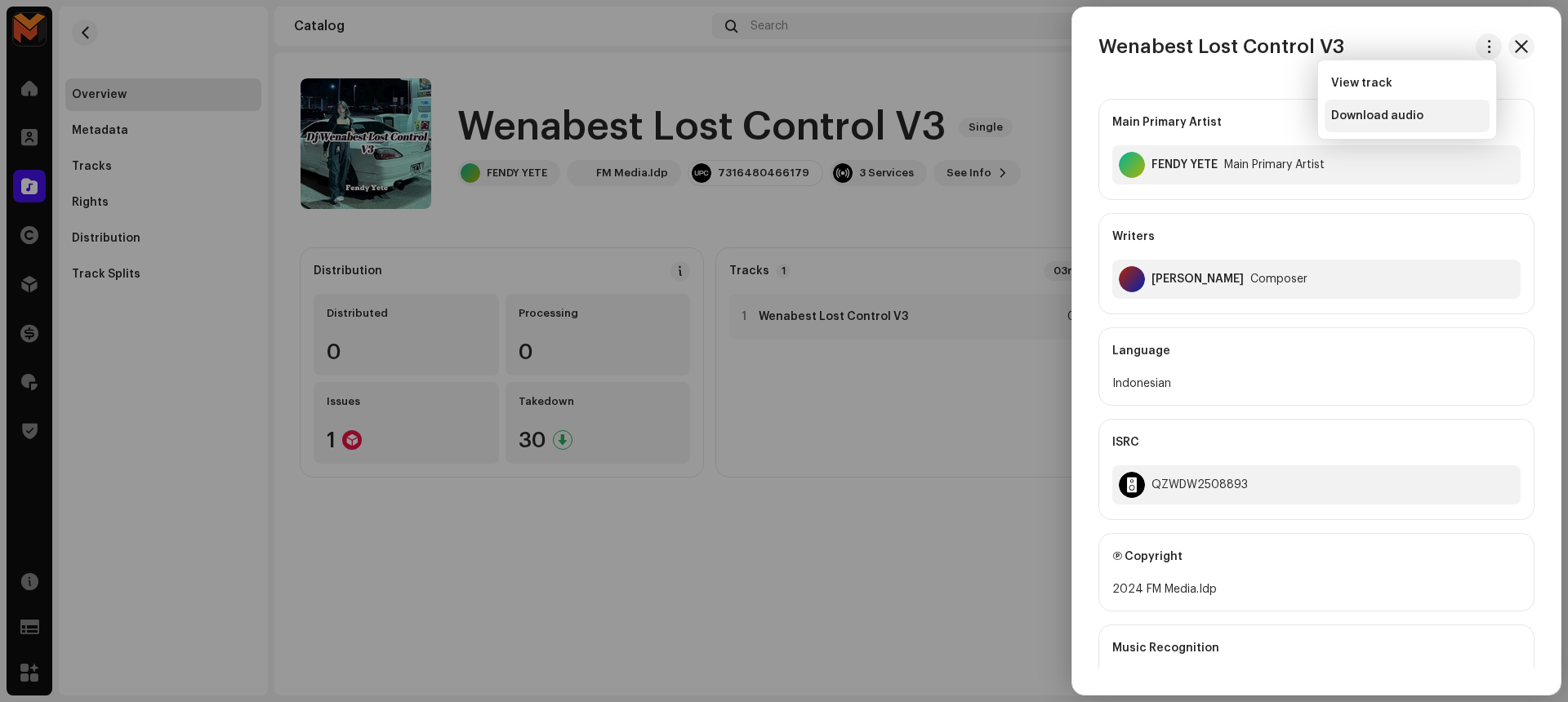
click at [1433, 110] on div "Download audio" at bounding box center [1407, 115] width 152 height 13
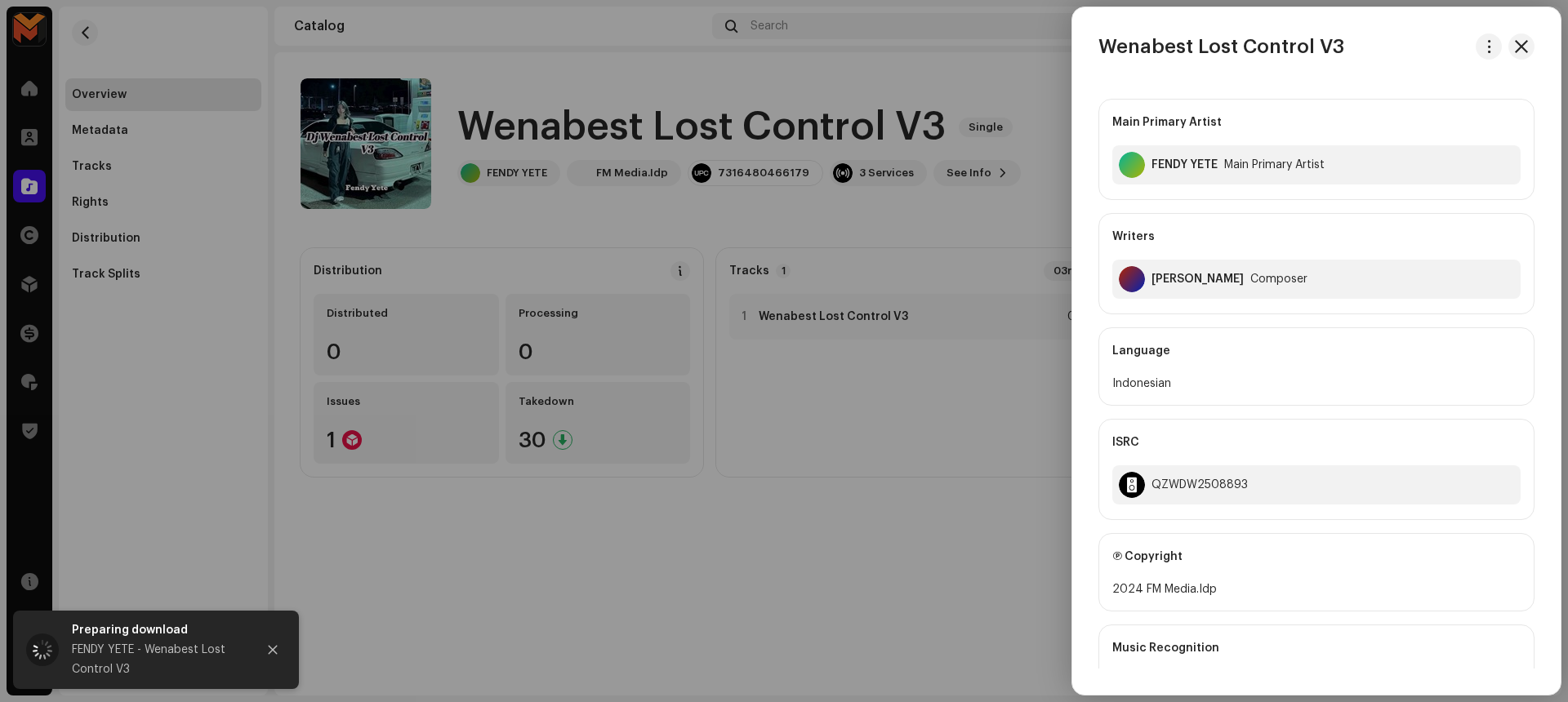
click at [836, 574] on div at bounding box center [784, 351] width 1568 height 702
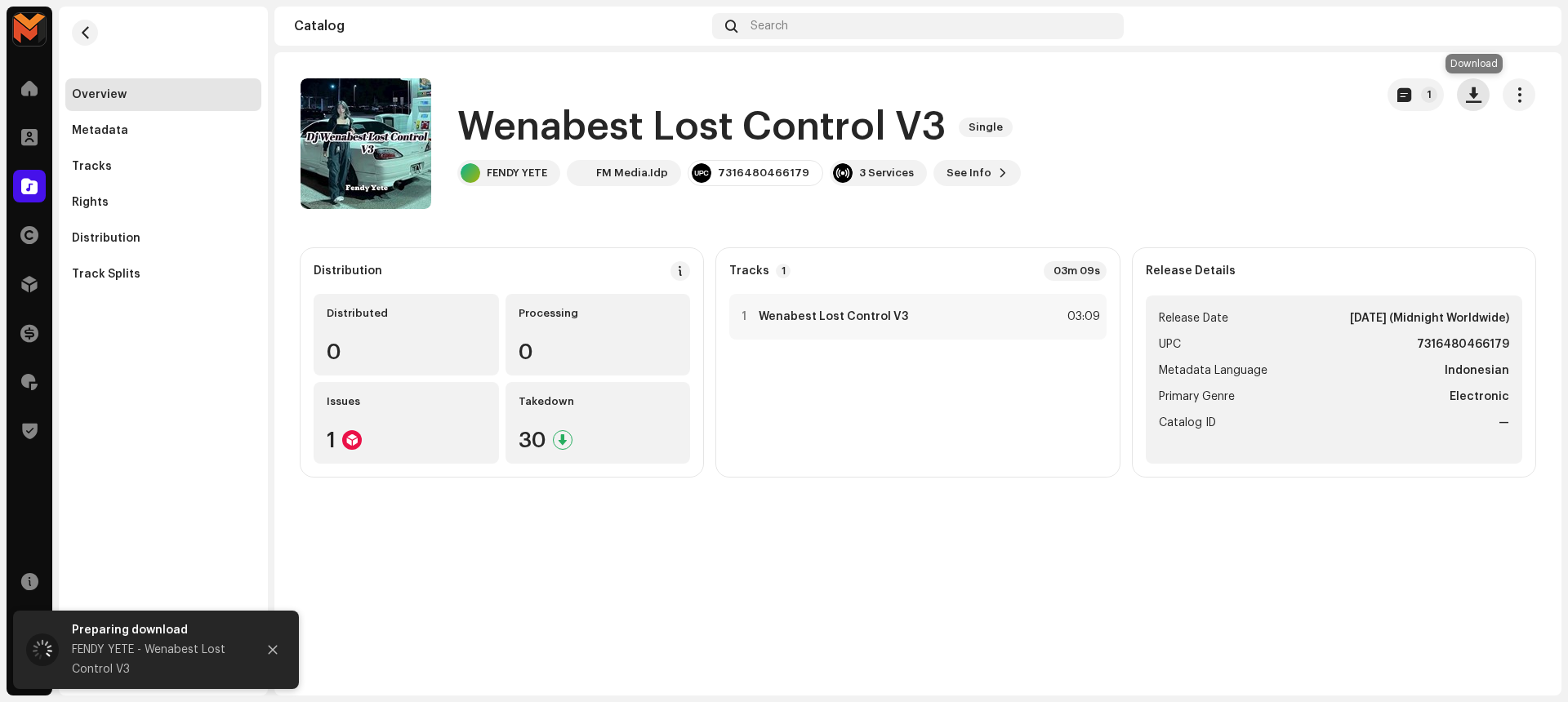
click at [1472, 100] on span "button" at bounding box center [1473, 94] width 16 height 13
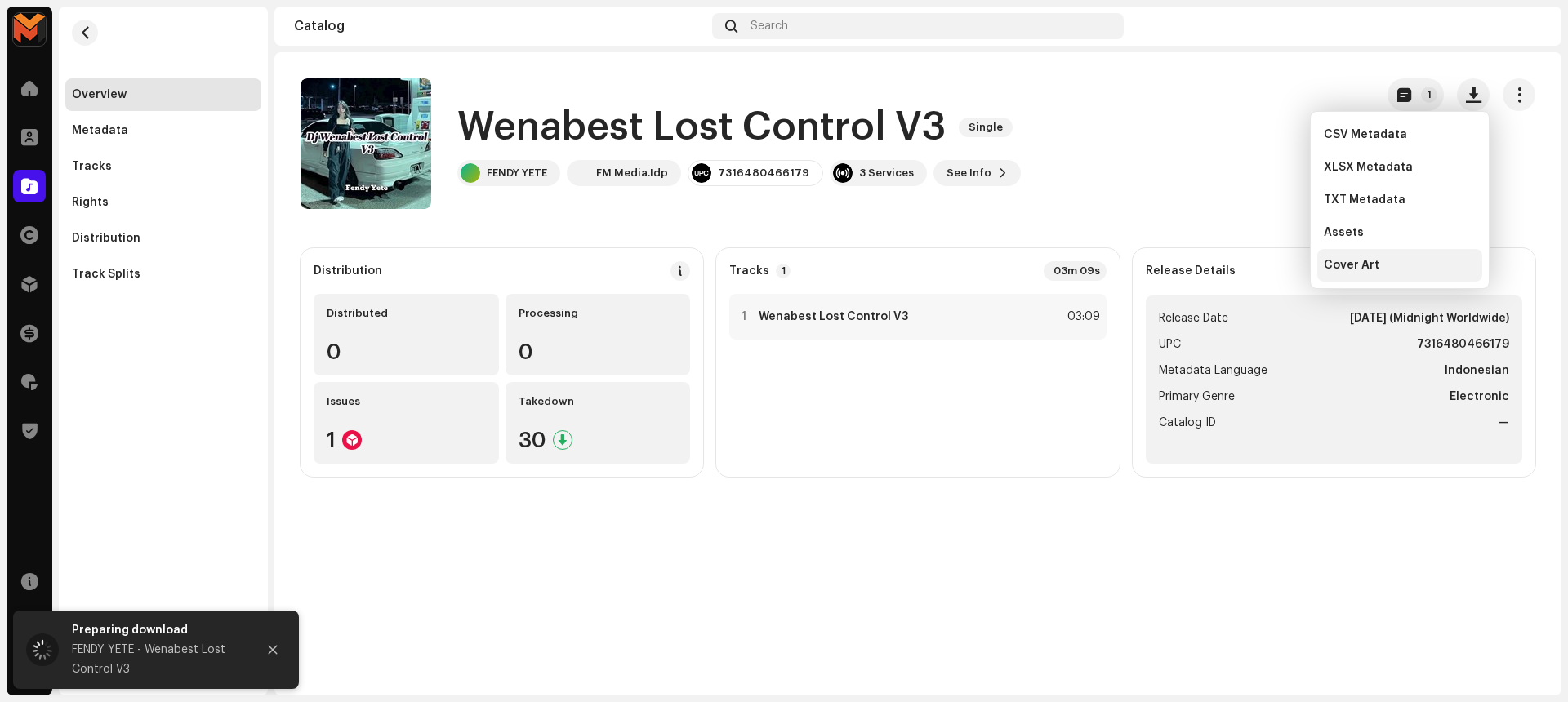
click at [1347, 264] on span "Cover Art" at bounding box center [1351, 265] width 56 height 13
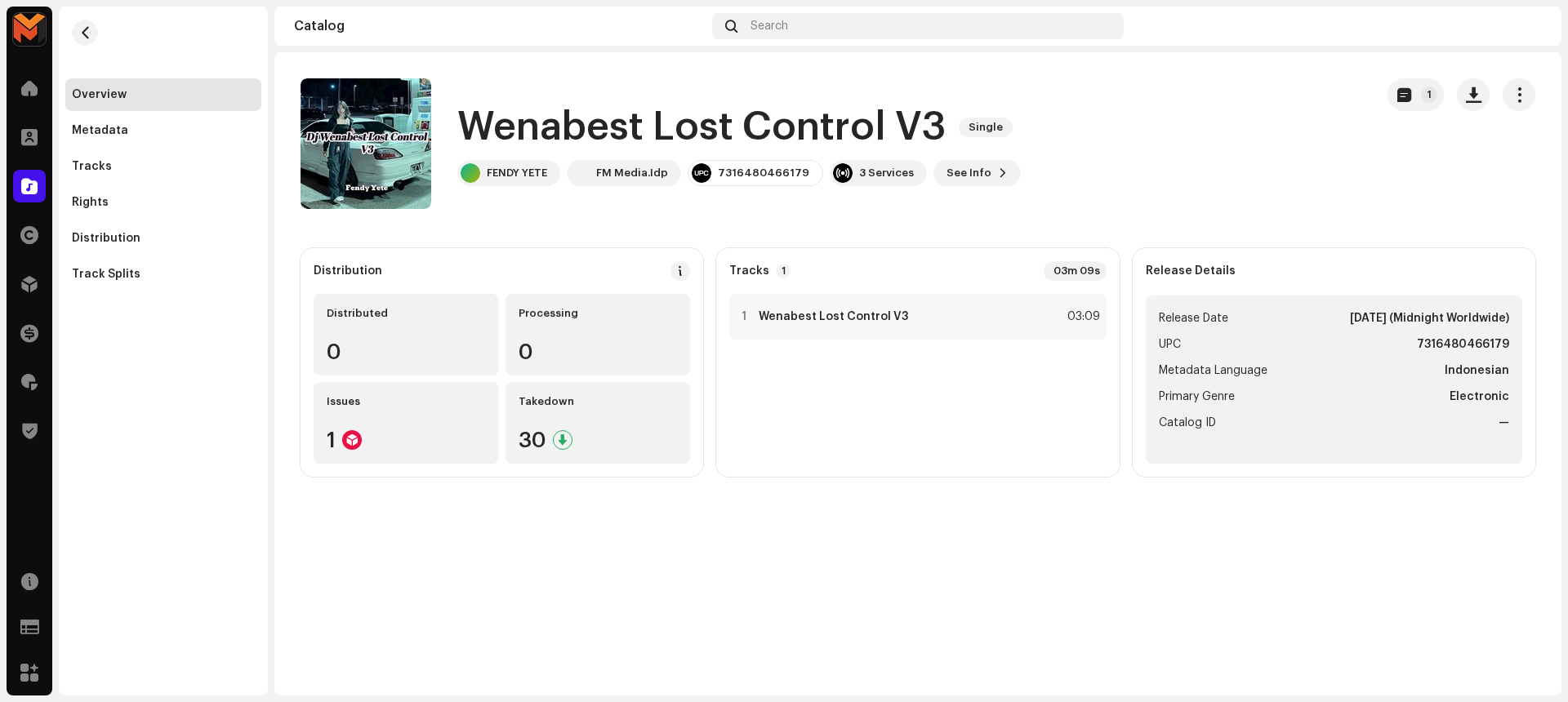
click at [1439, 344] on strong "7316480466179" at bounding box center [1463, 344] width 93 height 19
copy strong "7316480466179"
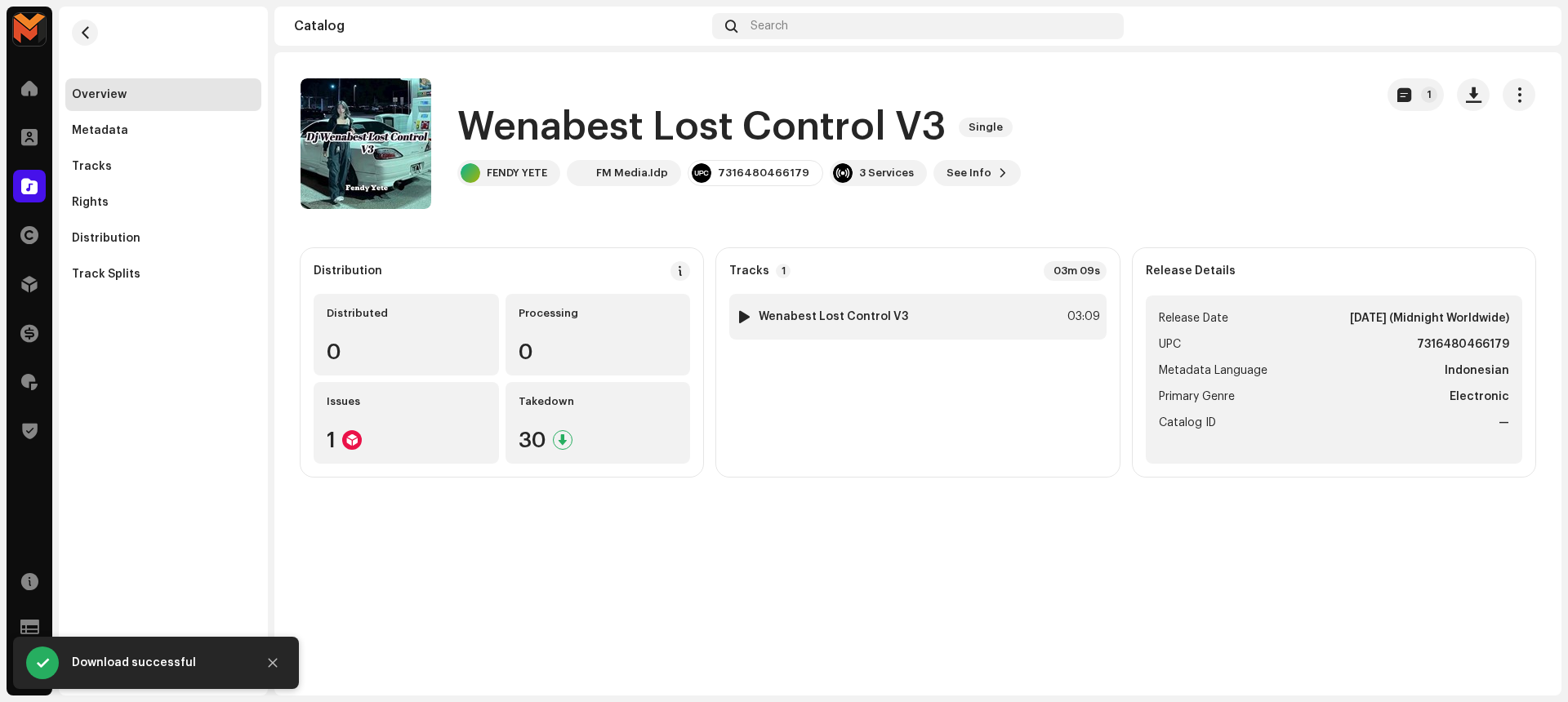
click at [1037, 317] on div "1 Wenabest Lost Control V3 03:09" at bounding box center [917, 317] width 376 height 46
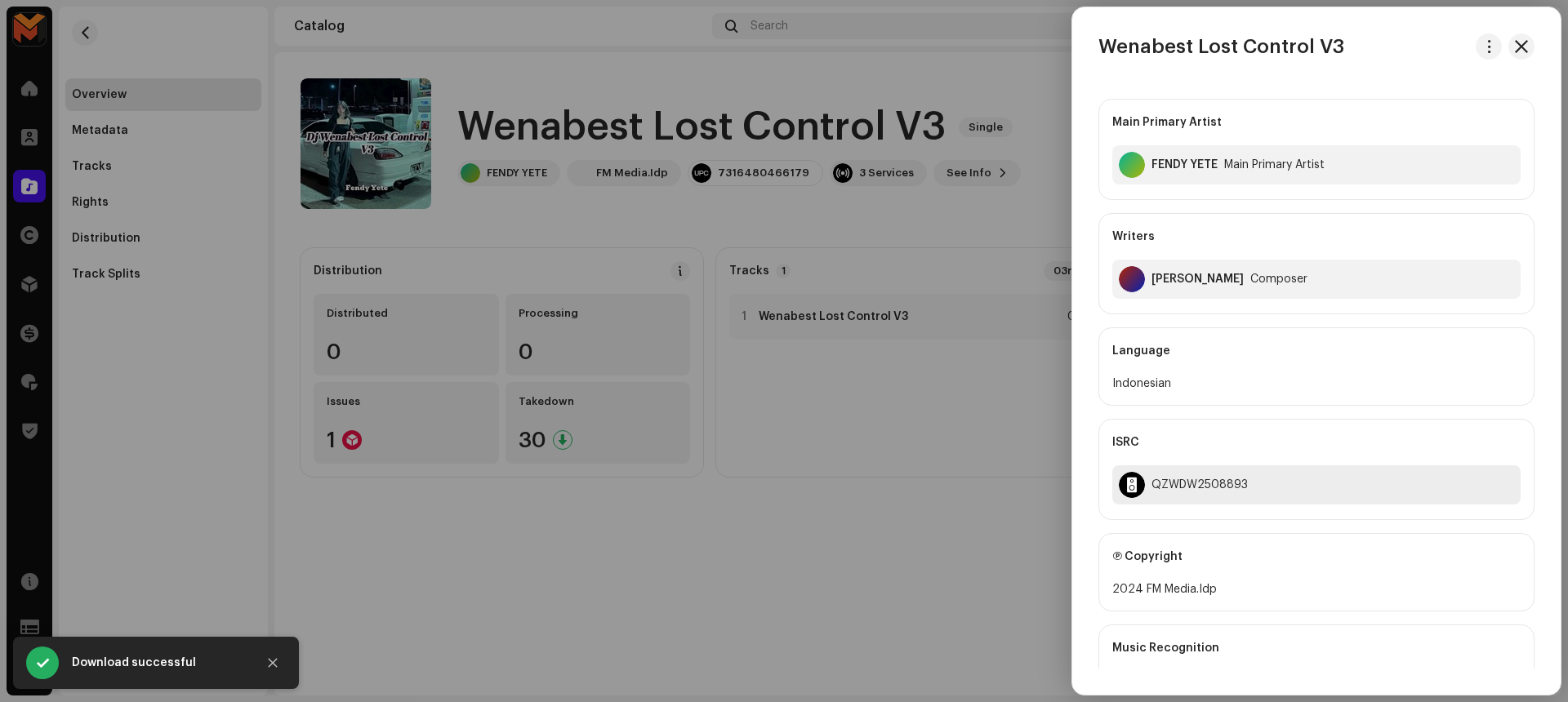
click at [1215, 479] on div "QZWDW2508893" at bounding box center [1199, 484] width 96 height 13
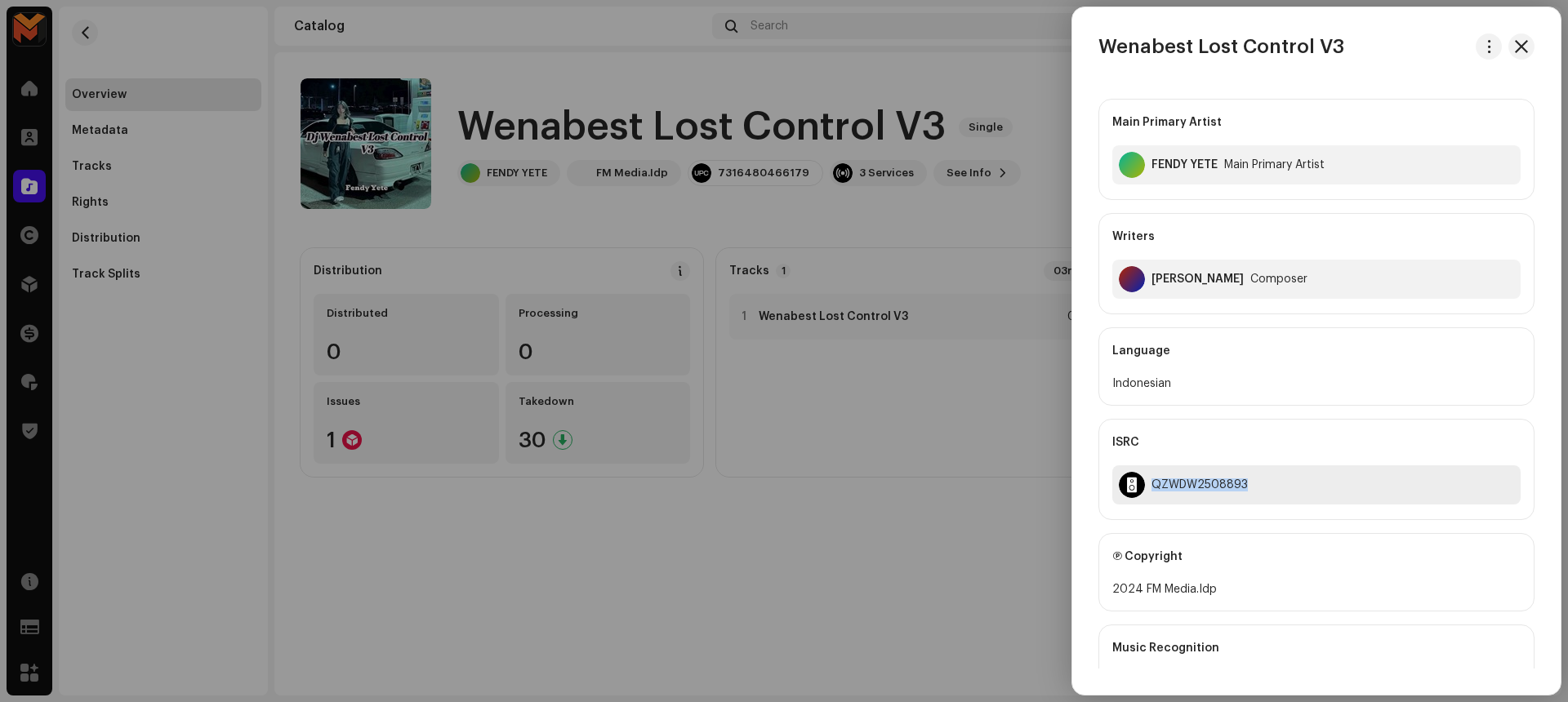
copy div "QZWDW2508893"
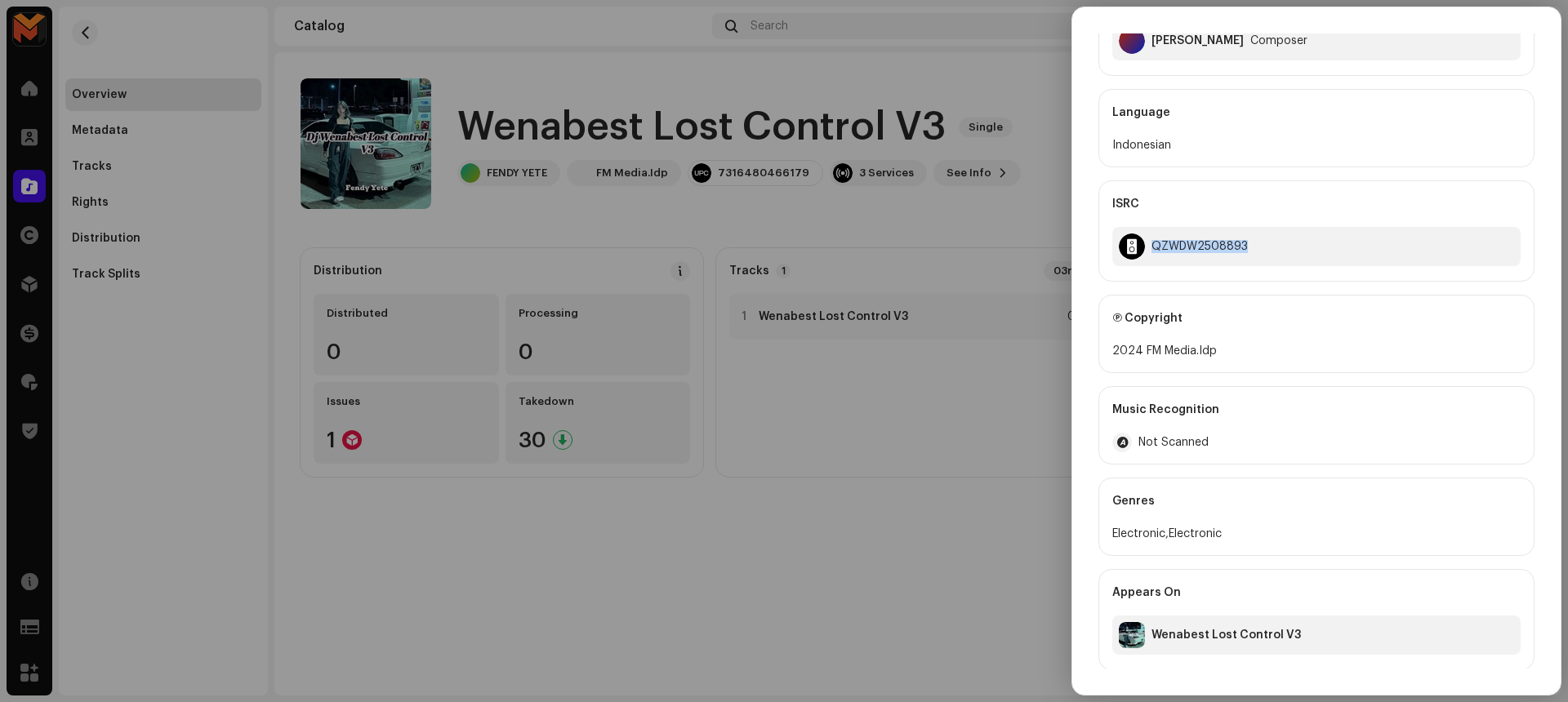
scroll to position [240, 0]
click at [1087, 282] on div "Main Primary Artist FENDY YETE Main Primary Artist Writers Fendy Pradana Compos…" at bounding box center [1316, 257] width 488 height 823
click at [905, 523] on div at bounding box center [784, 351] width 1568 height 702
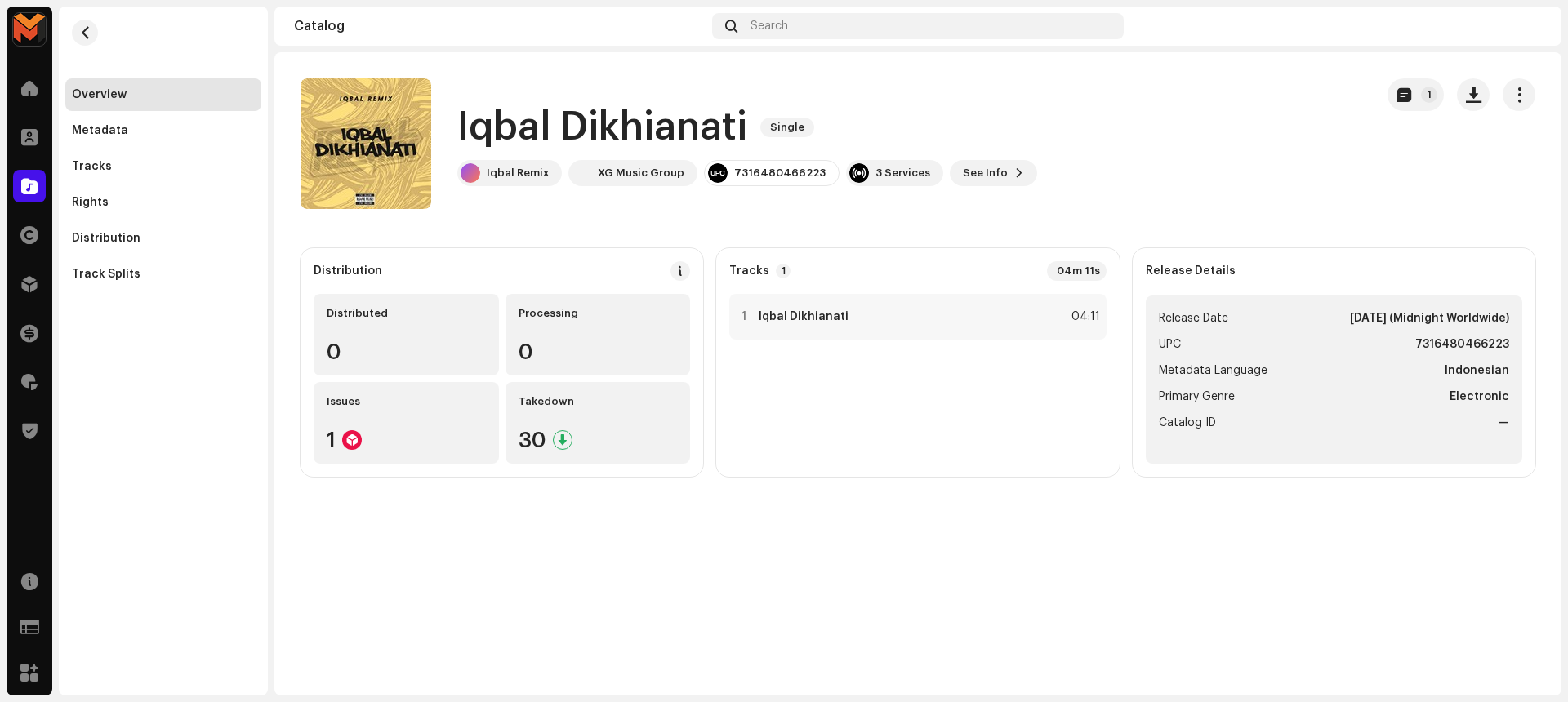
click at [523, 121] on h1 "Iqbal Dikhianati" at bounding box center [602, 127] width 289 height 52
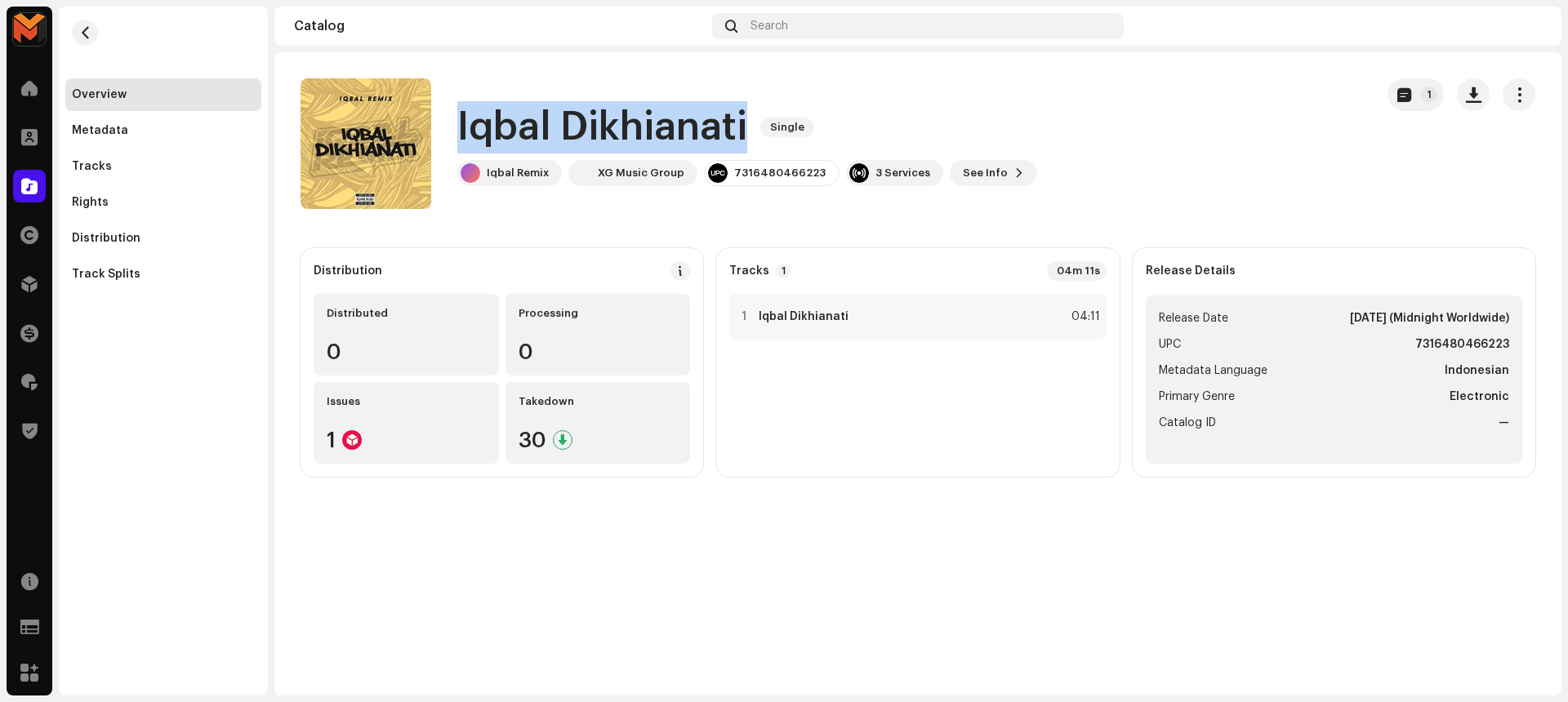
click at [523, 121] on h1 "Iqbal Dikhianati" at bounding box center [602, 127] width 289 height 52
copy div "Iqbal Dikhianati Single"
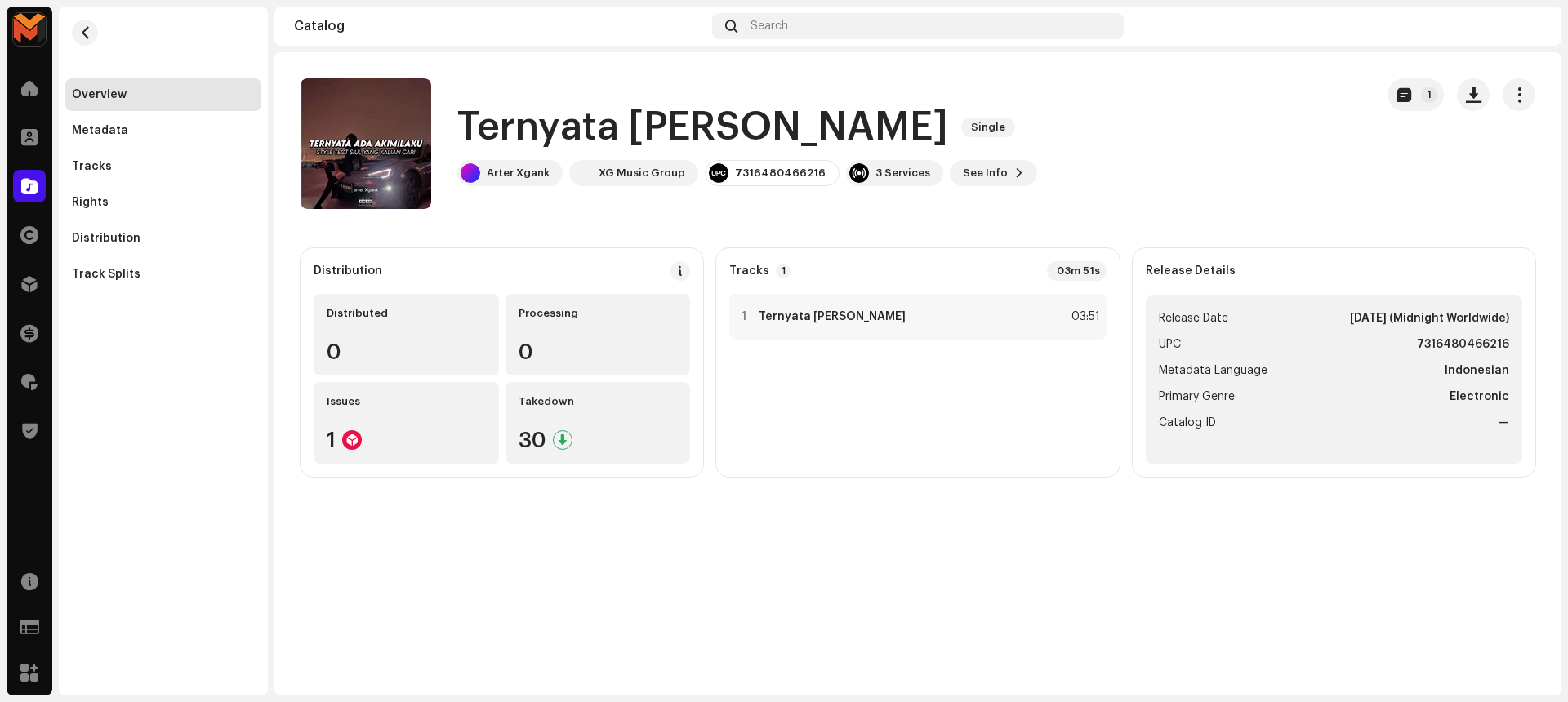
click at [626, 119] on h1 "Ternyata [PERSON_NAME]" at bounding box center [702, 127] width 491 height 52
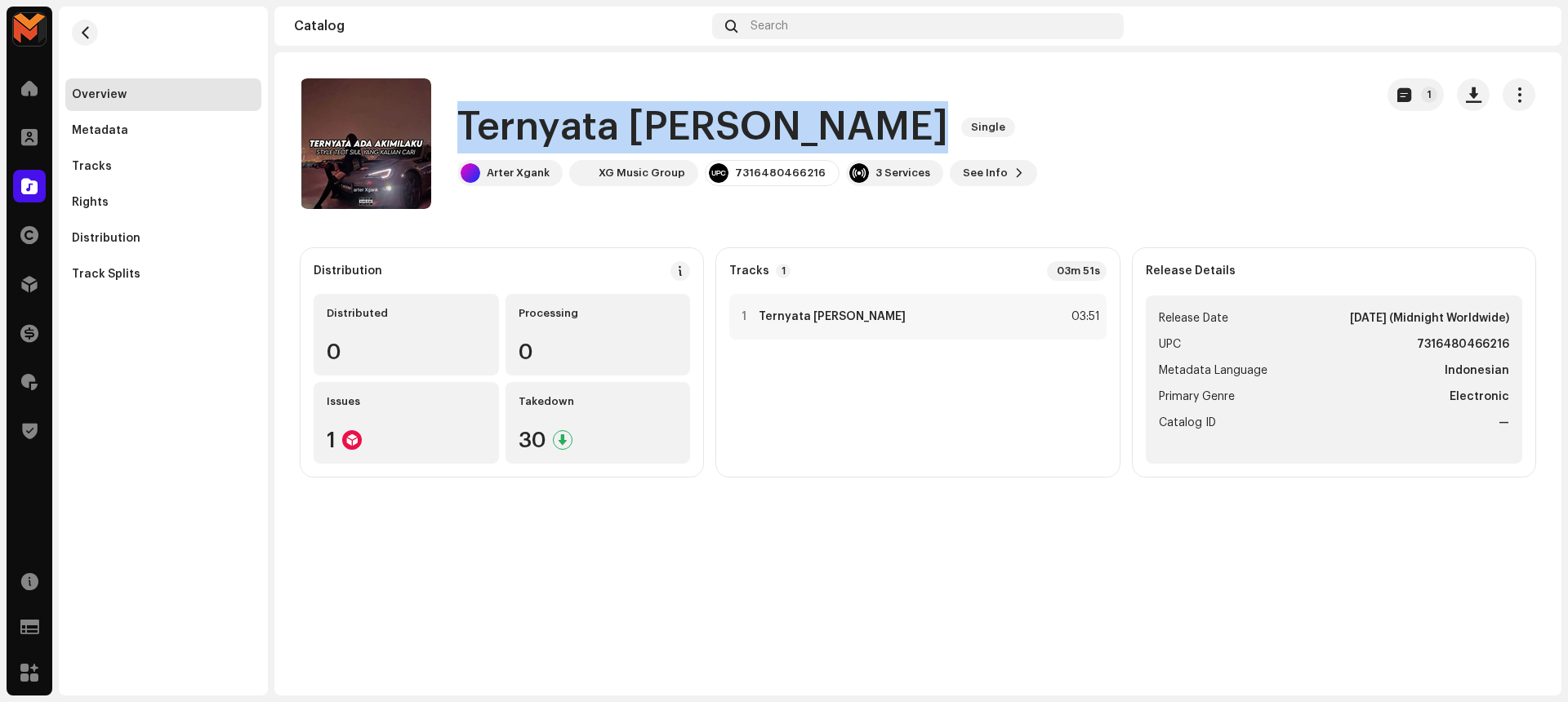
click at [626, 119] on h1 "Ternyata [PERSON_NAME]" at bounding box center [702, 127] width 491 height 52
copy div "Ternyata [PERSON_NAME] Single"
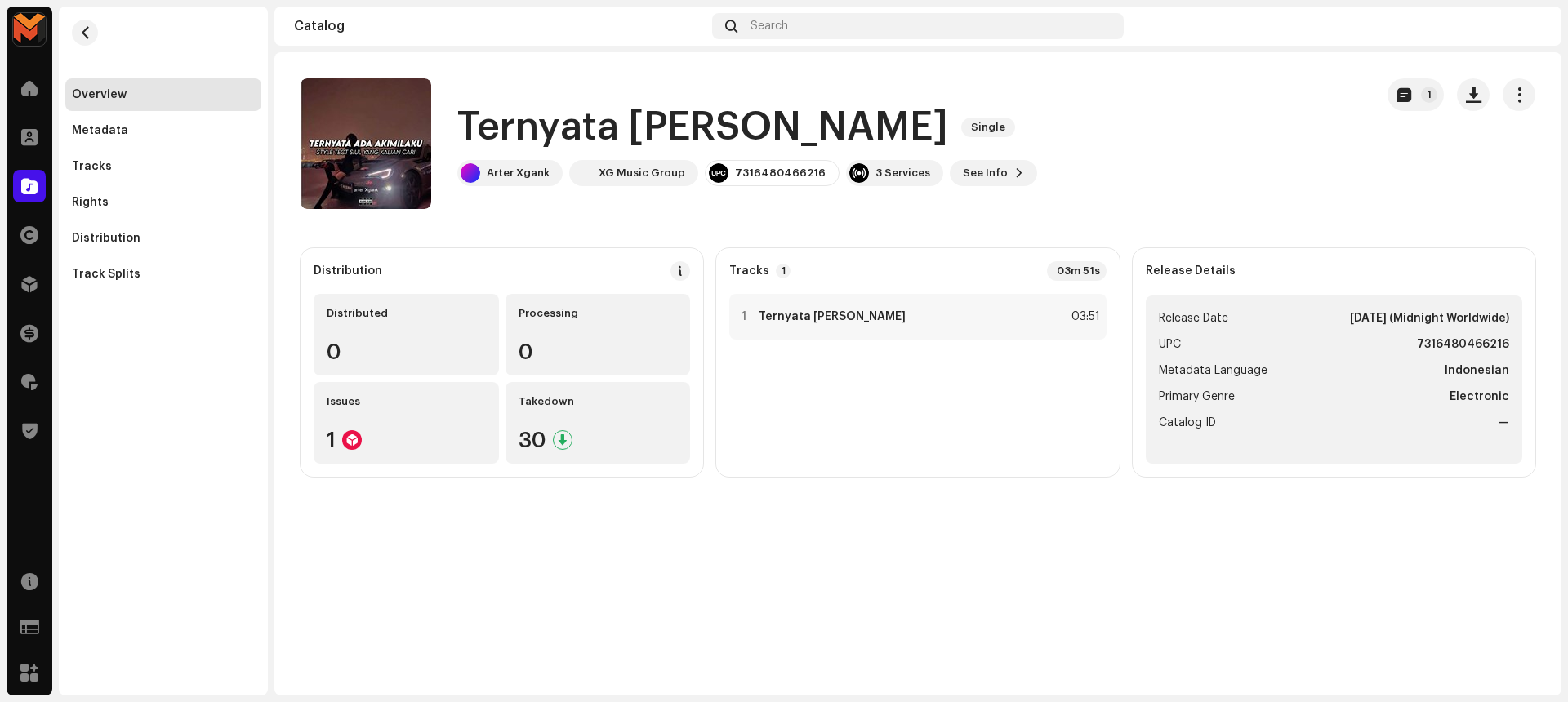
click at [920, 229] on catalog-releases-details-overview "Ternyata [PERSON_NAME] Single 1 Ternyata [PERSON_NAME] Single Arter Xgank XG Mu…" at bounding box center [918, 277] width 1287 height 450
click at [1470, 91] on span "button" at bounding box center [1473, 94] width 16 height 13
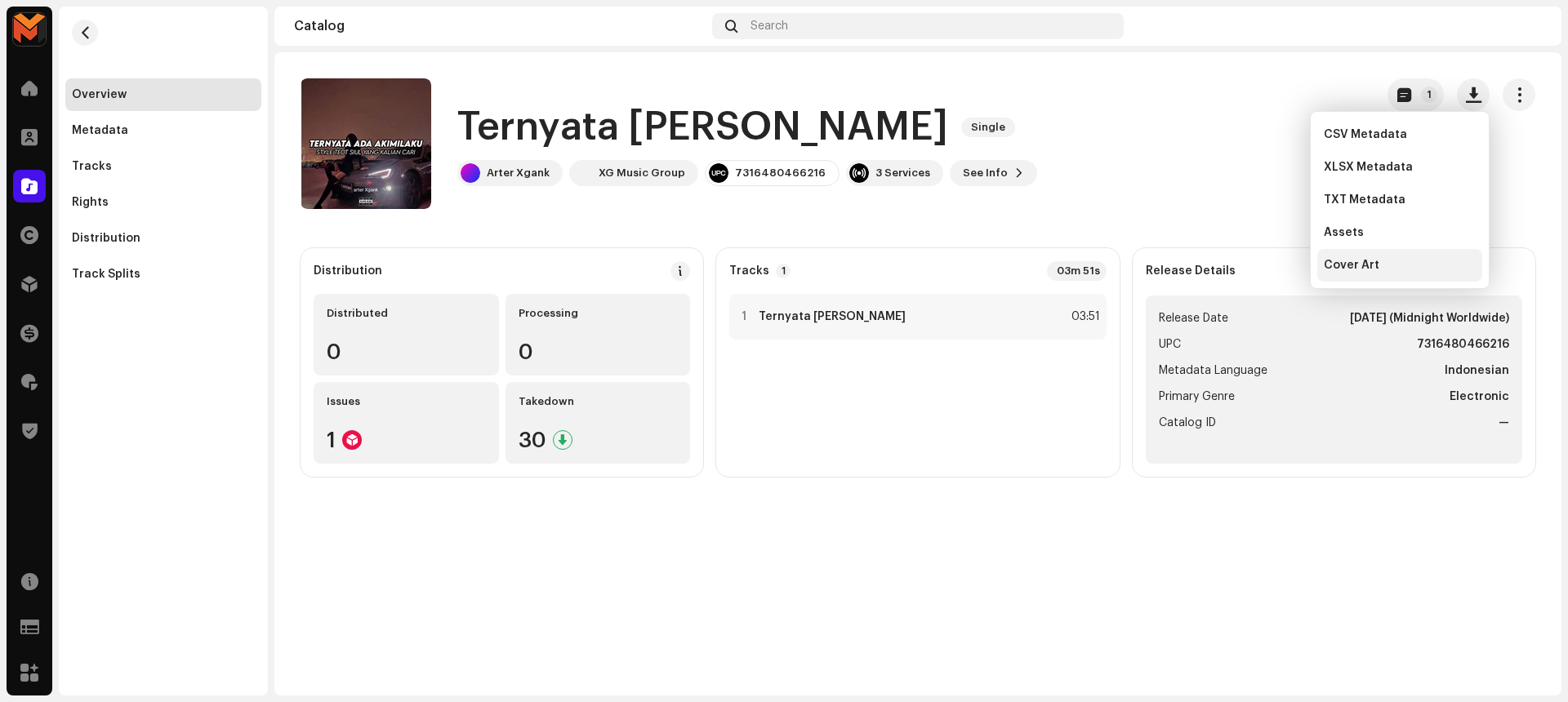
click at [1383, 267] on div "Cover Art" at bounding box center [1399, 265] width 152 height 13
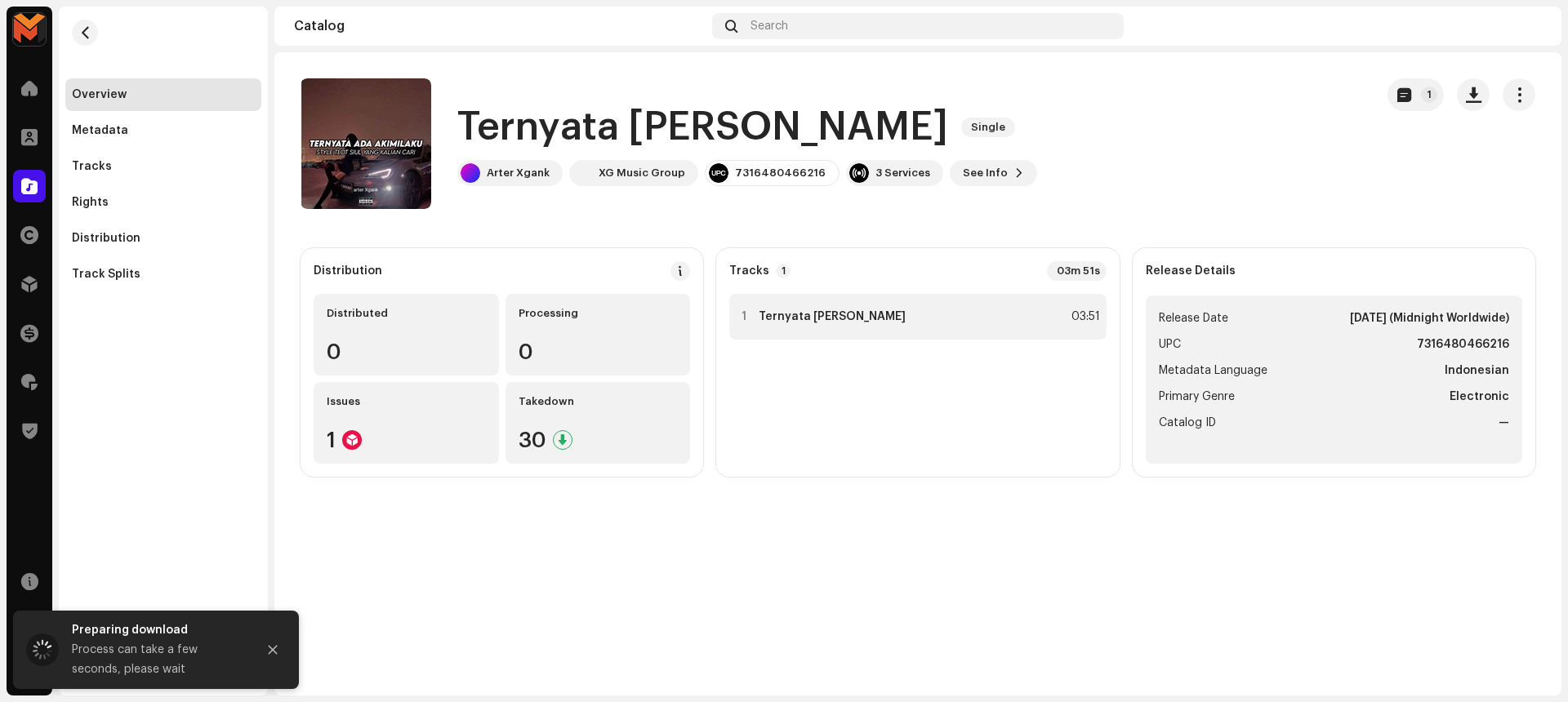
click at [1041, 311] on div "1 Ternyata Ada Akimilaku Kimpo 03:51" at bounding box center [917, 317] width 376 height 46
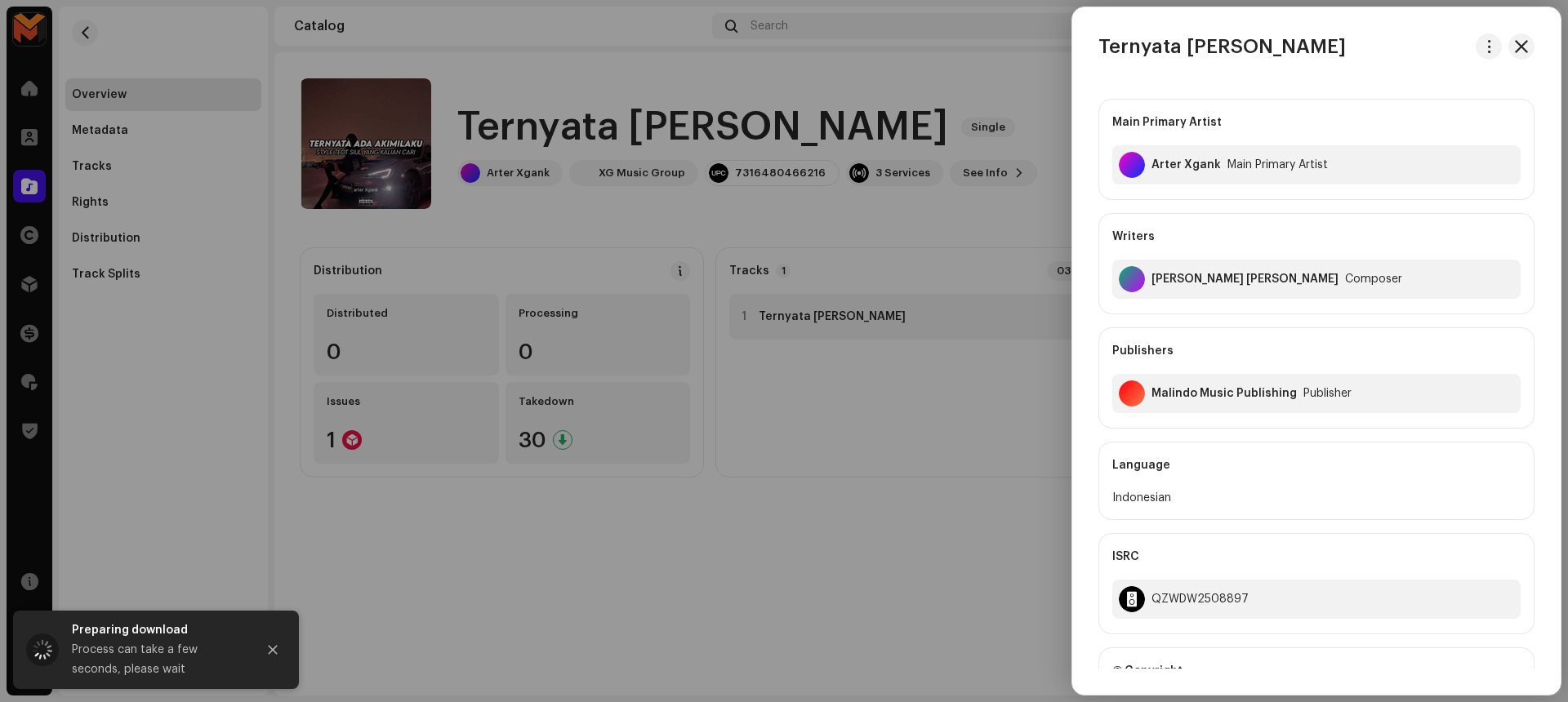
click at [1041, 311] on div at bounding box center [784, 351] width 1568 height 702
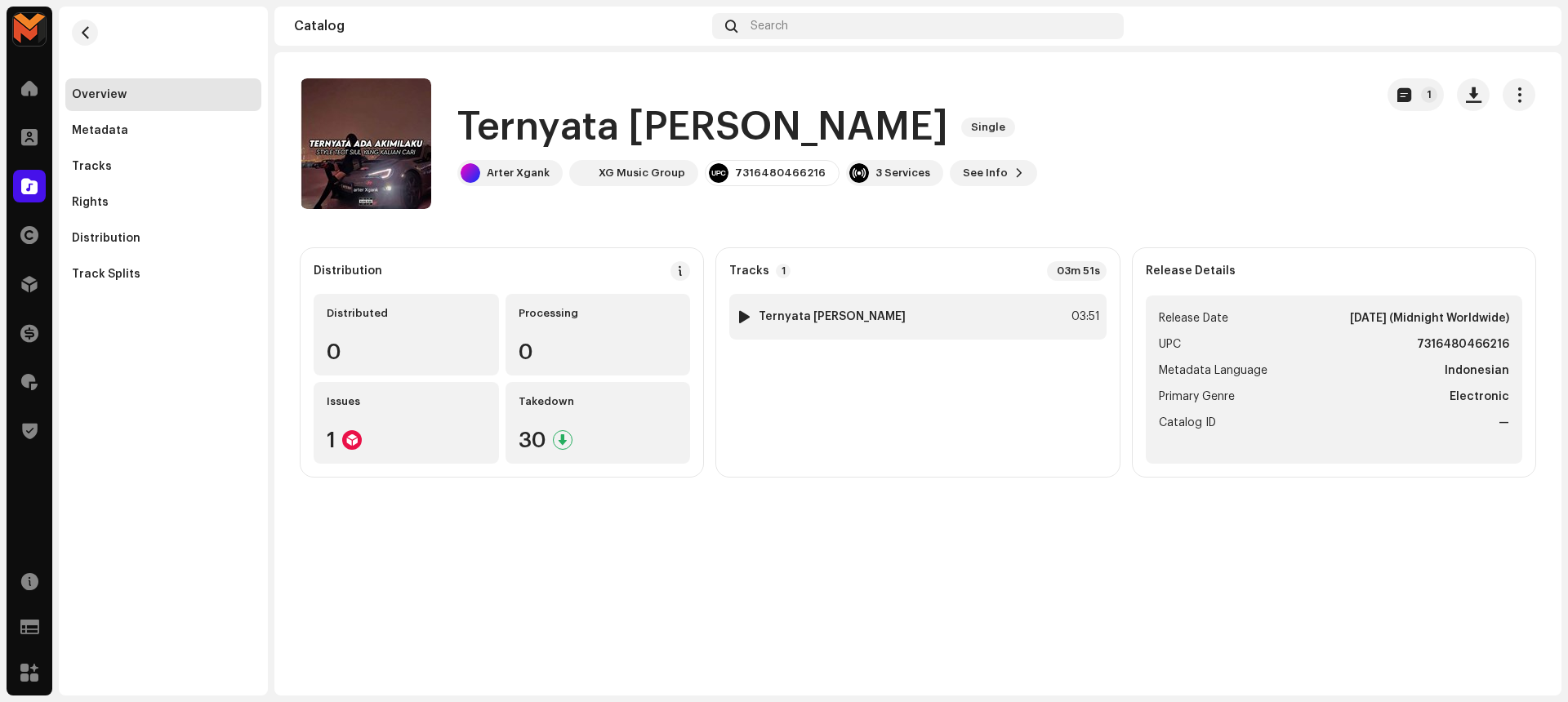
click at [1046, 327] on div "1 Ternyata Ada Akimilaku Kimpo 03:51" at bounding box center [917, 317] width 376 height 46
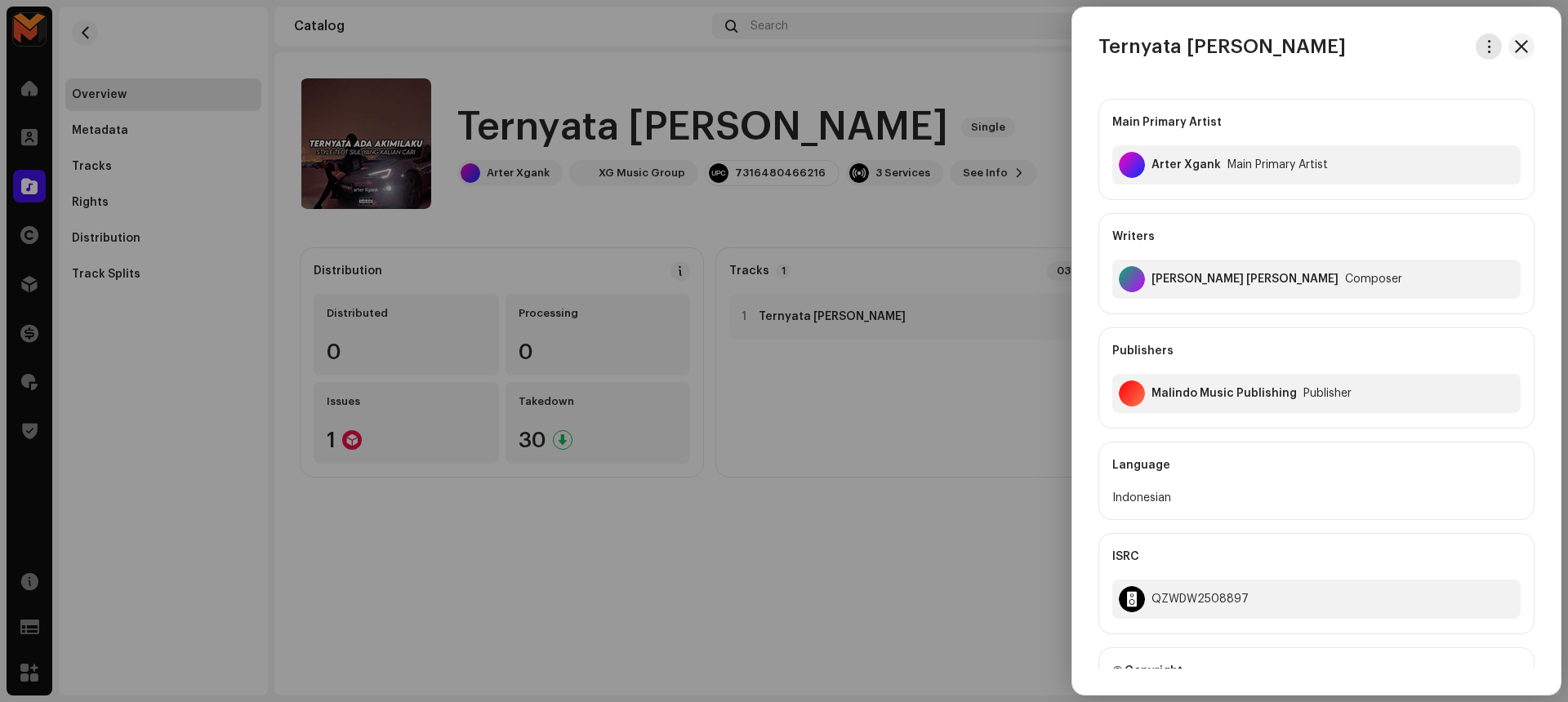
click at [1475, 42] on button "button" at bounding box center [1488, 47] width 27 height 27
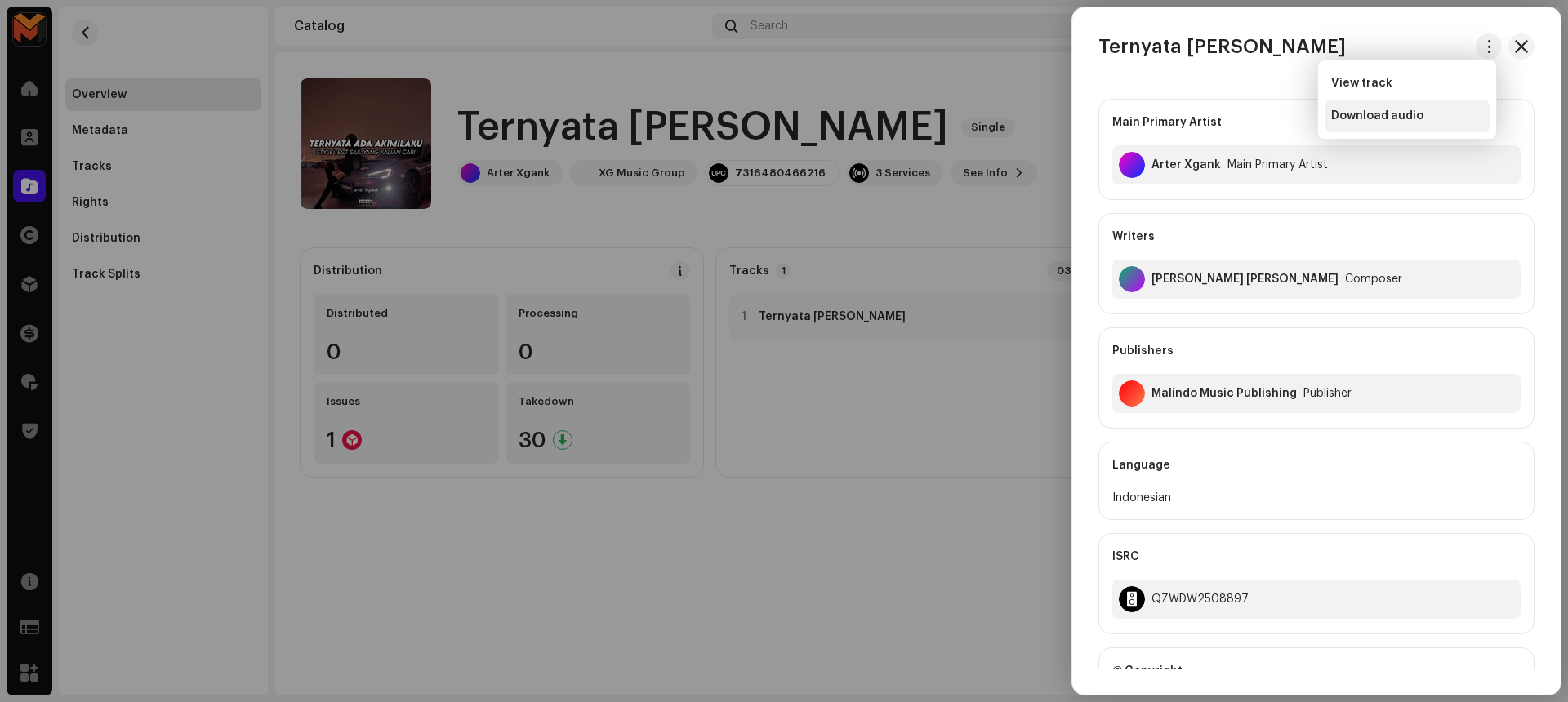
click at [1439, 111] on div "Download audio" at bounding box center [1407, 115] width 152 height 13
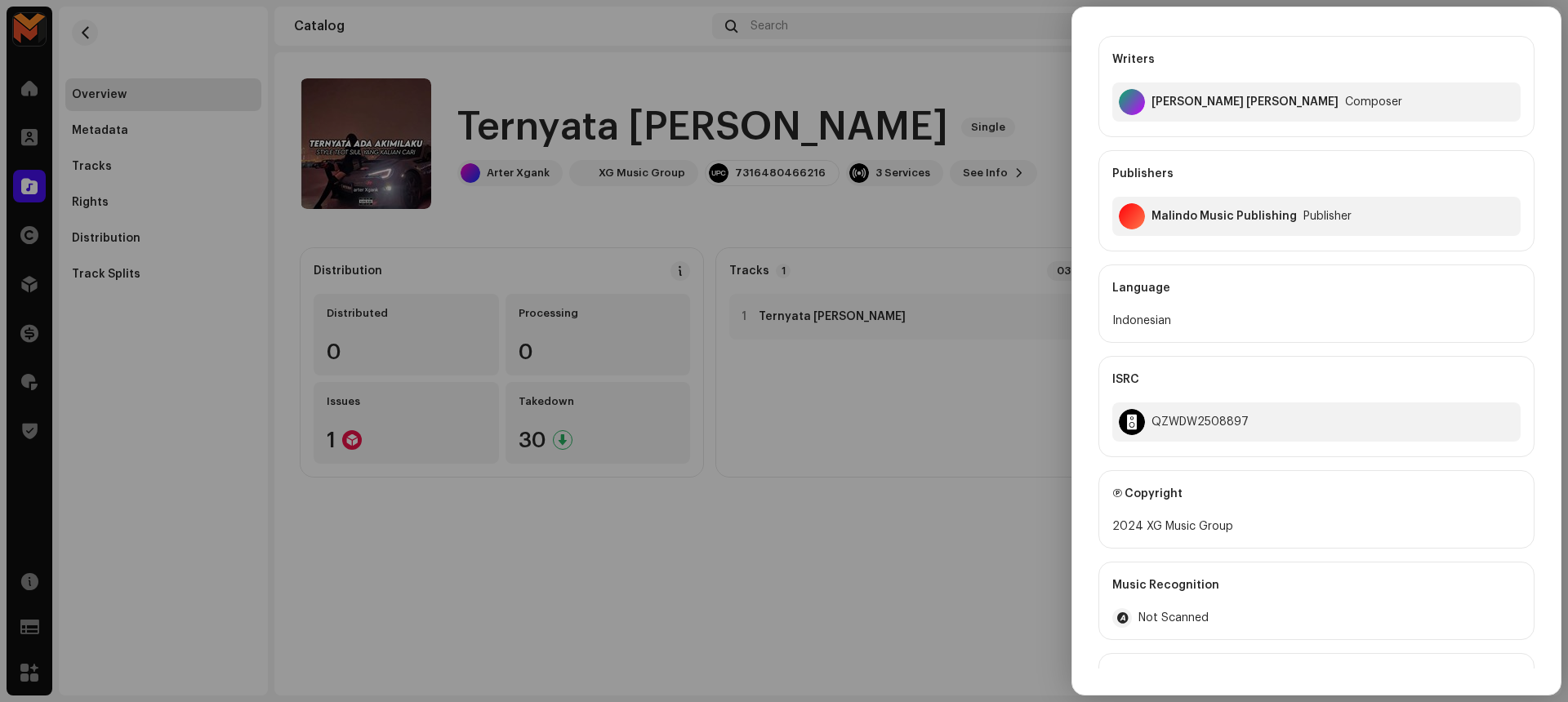
scroll to position [184, 0]
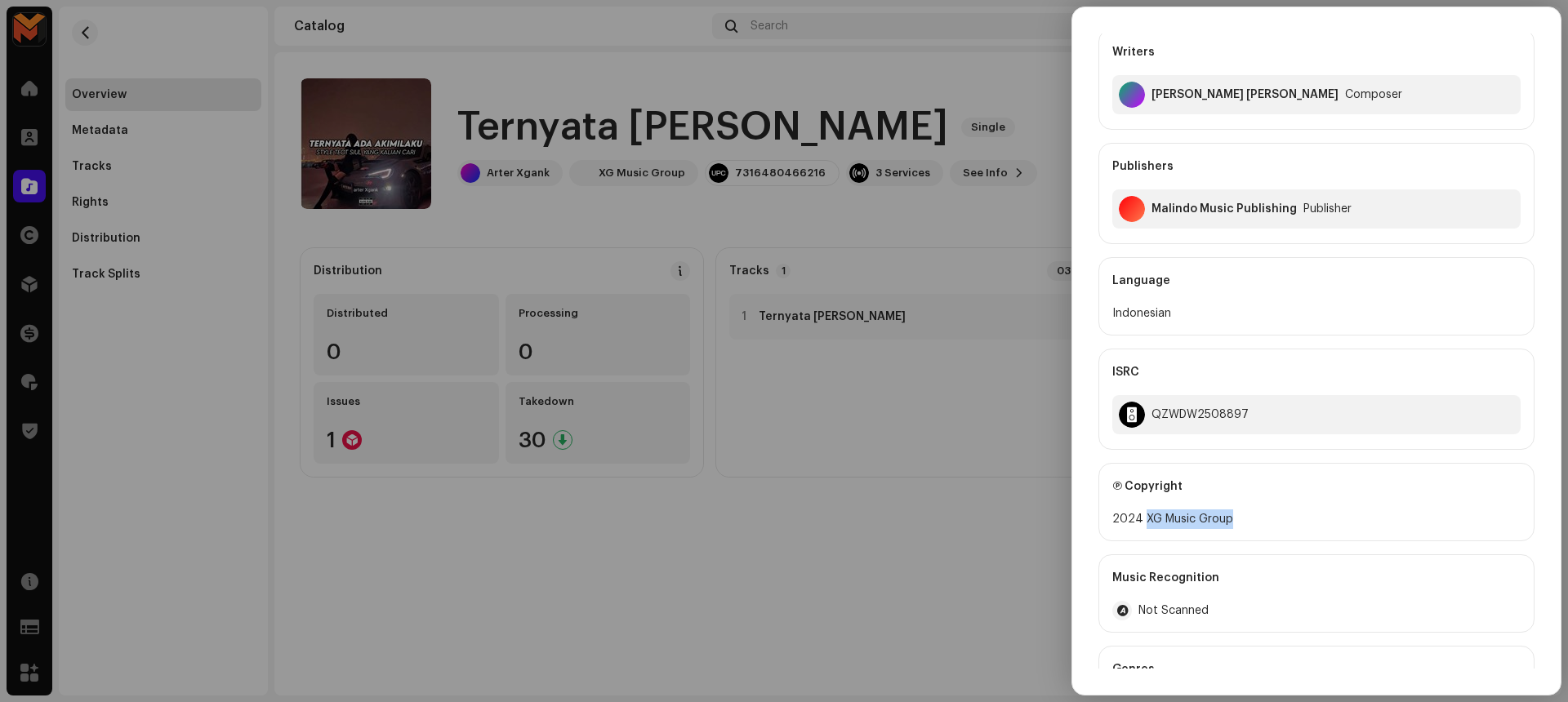
drag, startPoint x: 1144, startPoint y: 520, endPoint x: 1236, endPoint y: 517, distance: 92.0
click at [1236, 517] on div "2024 XG Music Group" at bounding box center [1316, 518] width 408 height 19
drag, startPoint x: 1141, startPoint y: 517, endPoint x: 1247, endPoint y: 521, distance: 106.1
click at [1247, 521] on div "2024 XG Music Group" at bounding box center [1316, 518] width 408 height 19
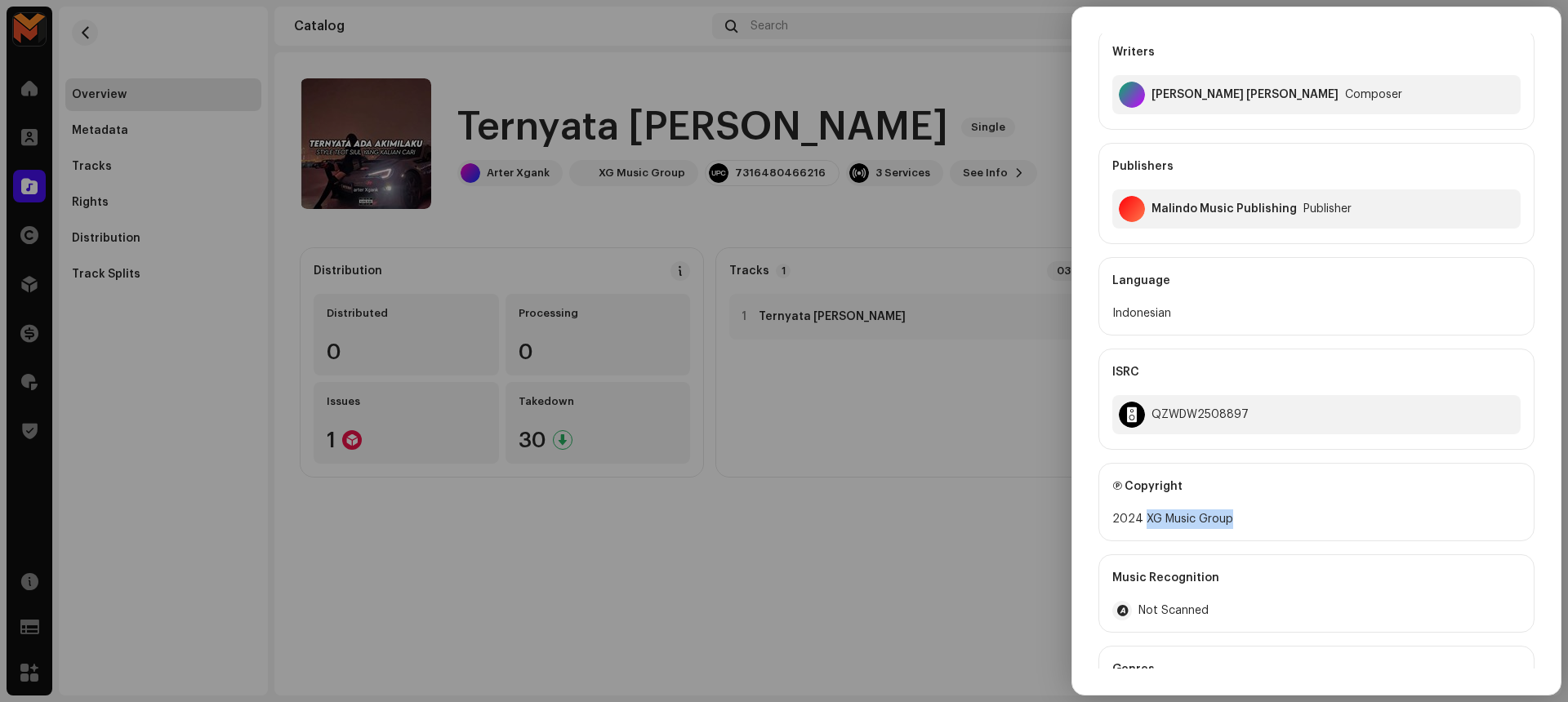
copy div "XG Music Group"
click at [1182, 410] on div "QZWDW2508897" at bounding box center [1200, 415] width 97 height 13
copy div "QZWDW2508897"
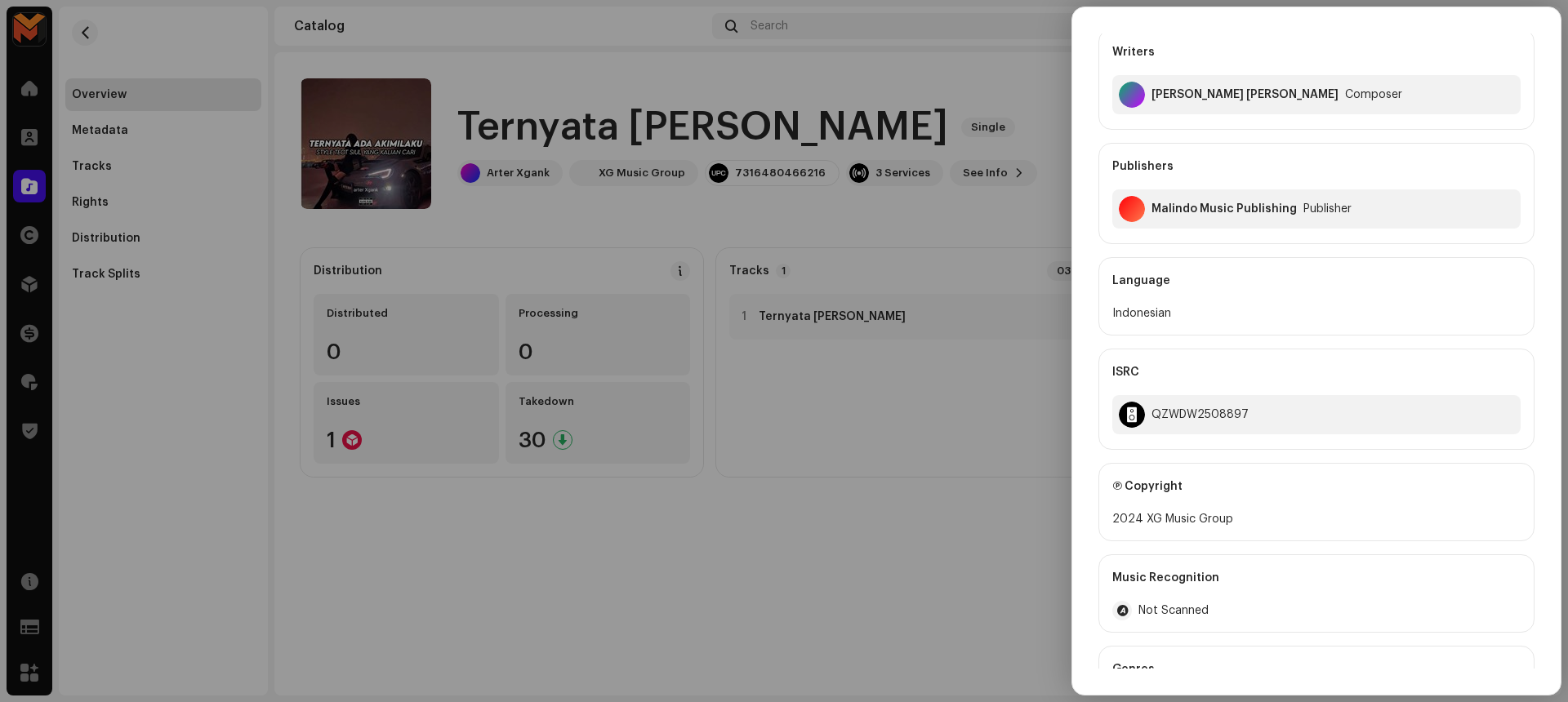
click at [937, 503] on div at bounding box center [784, 351] width 1568 height 702
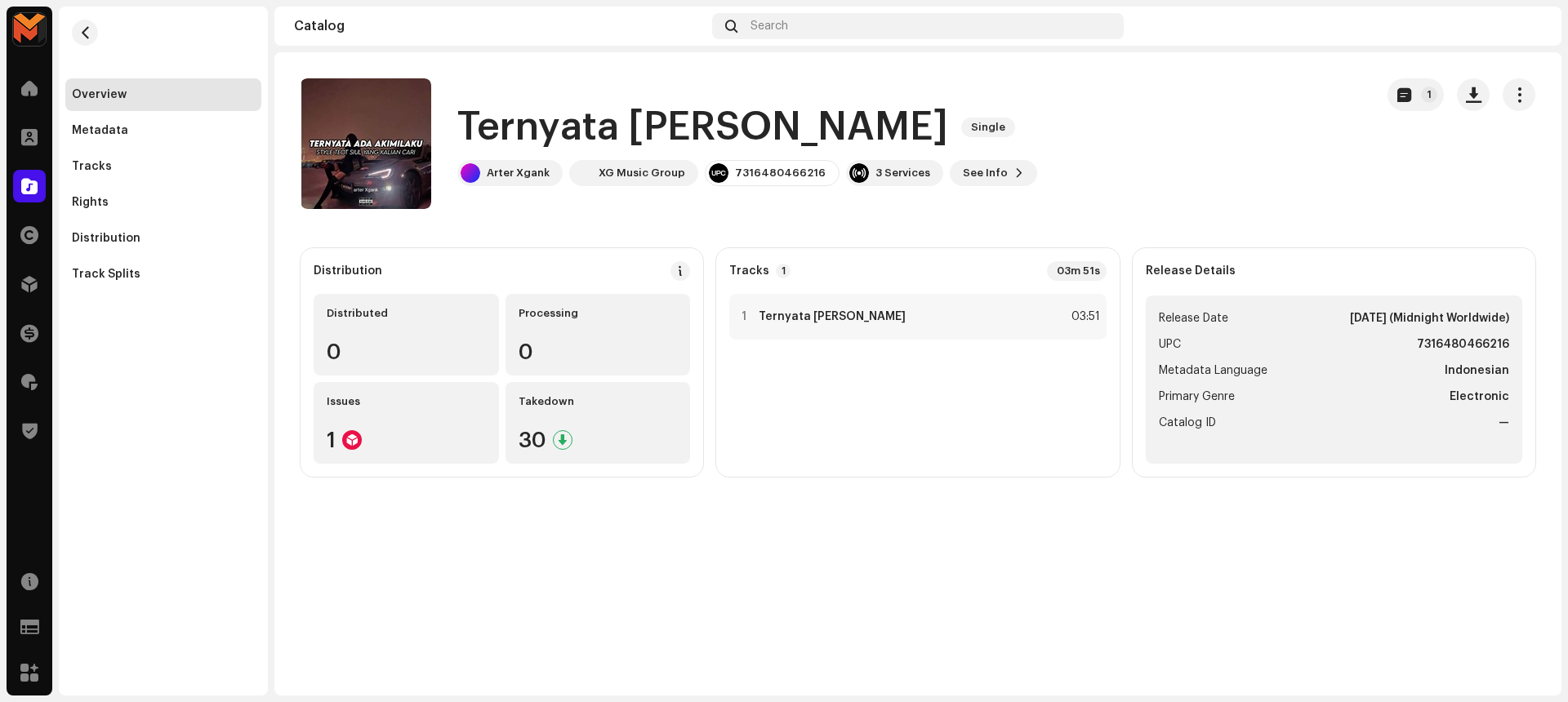
click at [1438, 347] on strong "7316480466216" at bounding box center [1463, 344] width 93 height 19
copy strong "7316480466216"
click at [929, 322] on div "1 Ternyata Ada Akimilaku Kimpo 03:51" at bounding box center [917, 317] width 376 height 46
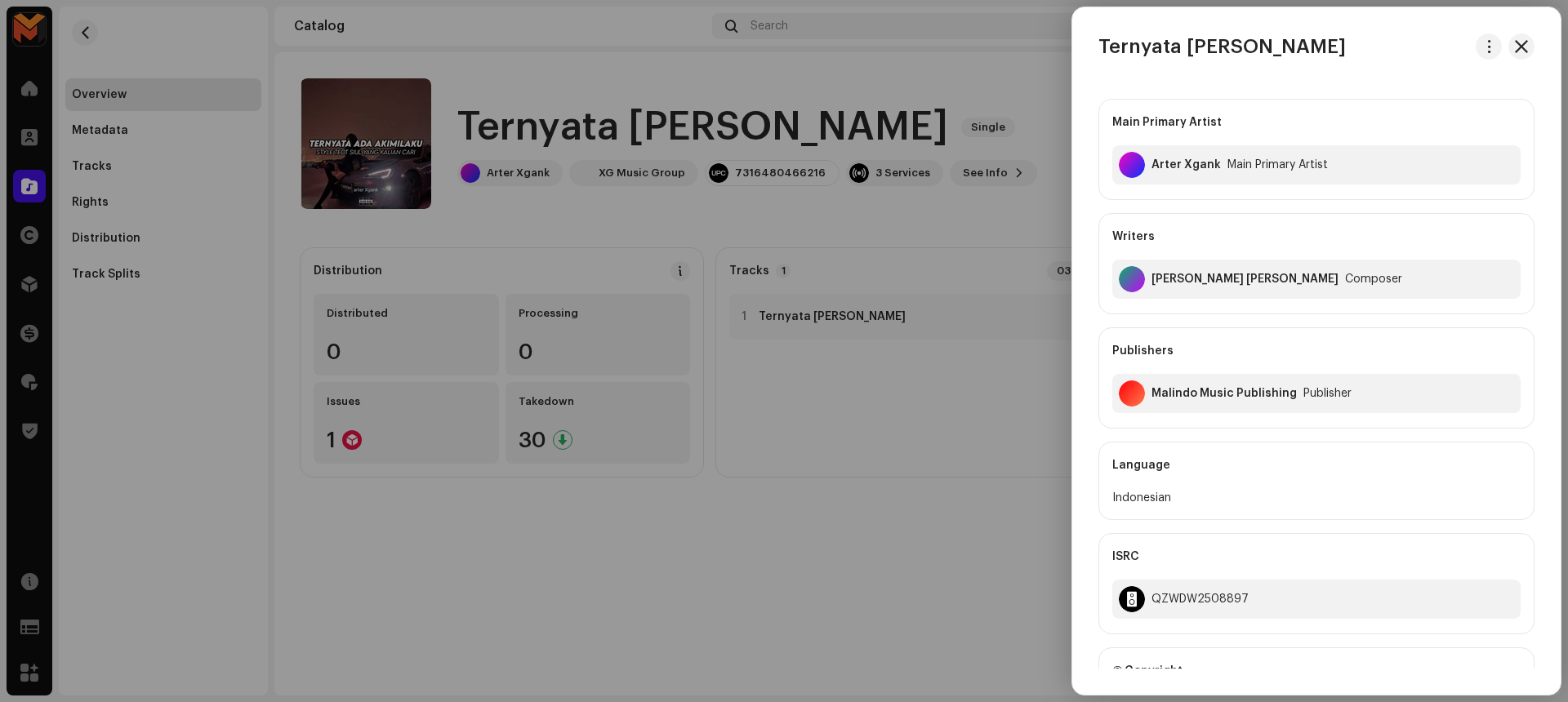
click at [942, 236] on div at bounding box center [784, 351] width 1568 height 702
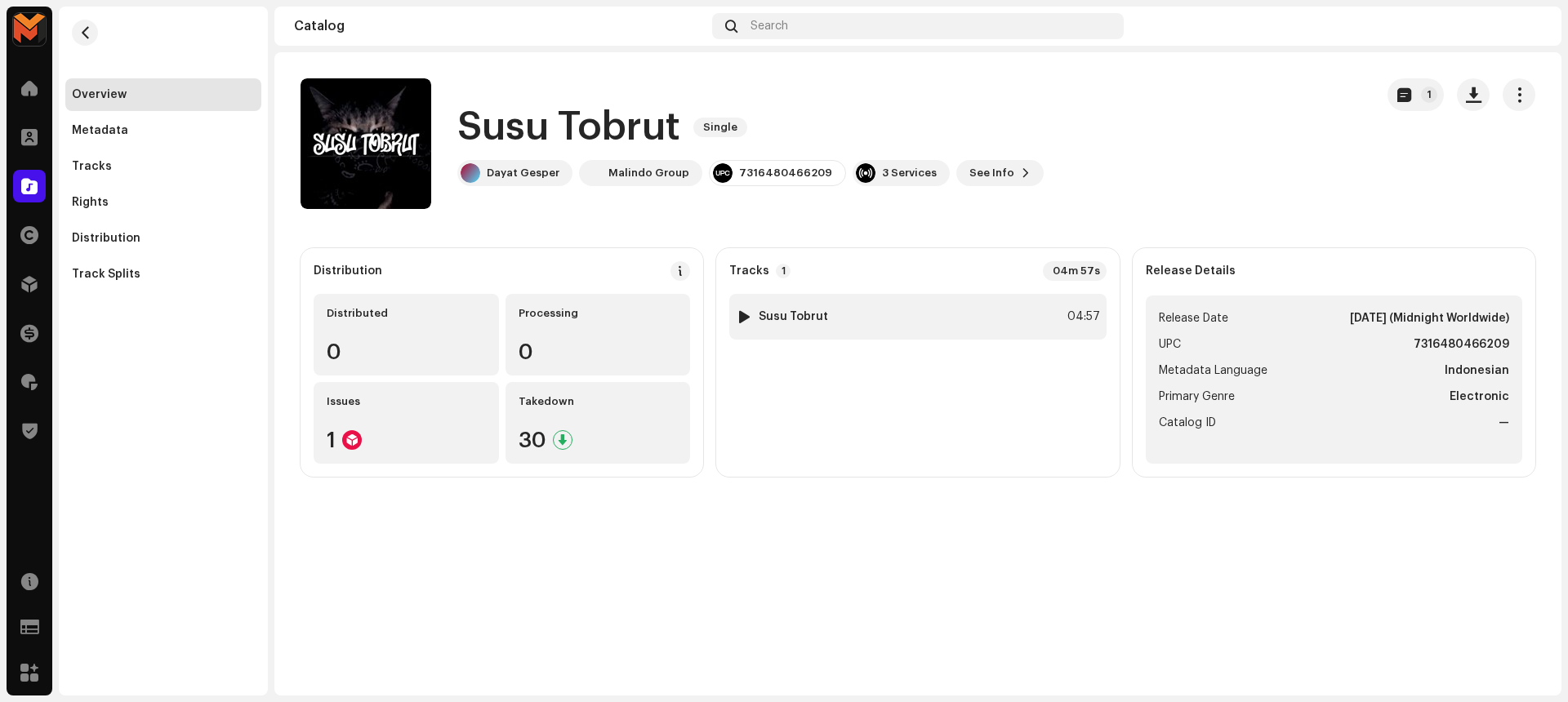
click at [742, 310] on div at bounding box center [744, 317] width 12 height 13
click at [435, 661] on span at bounding box center [440, 663] width 10 height 13
drag, startPoint x: 536, startPoint y: 660, endPoint x: 490, endPoint y: 664, distance: 46.2
click at [490, 664] on div "00:00 04:57" at bounding box center [967, 662] width 976 height 13
click at [441, 659] on span at bounding box center [440, 663] width 10 height 13
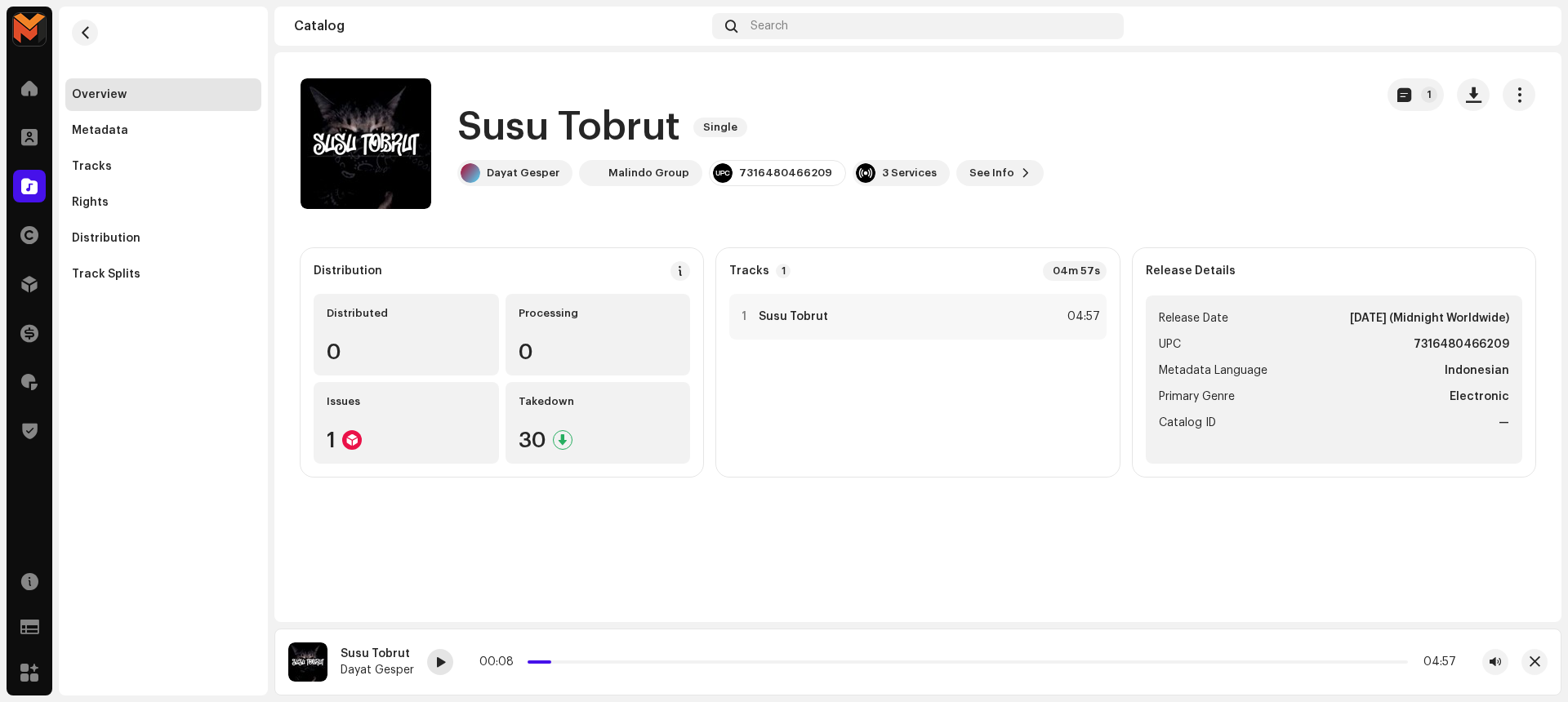
click at [427, 669] on div at bounding box center [440, 662] width 27 height 27
click at [553, 660] on span at bounding box center [554, 662] width 8 height 8
click at [559, 660] on span at bounding box center [557, 662] width 8 height 8
click at [563, 660] on p-slider at bounding box center [967, 662] width 880 height 4
click at [435, 658] on span at bounding box center [440, 663] width 10 height 13
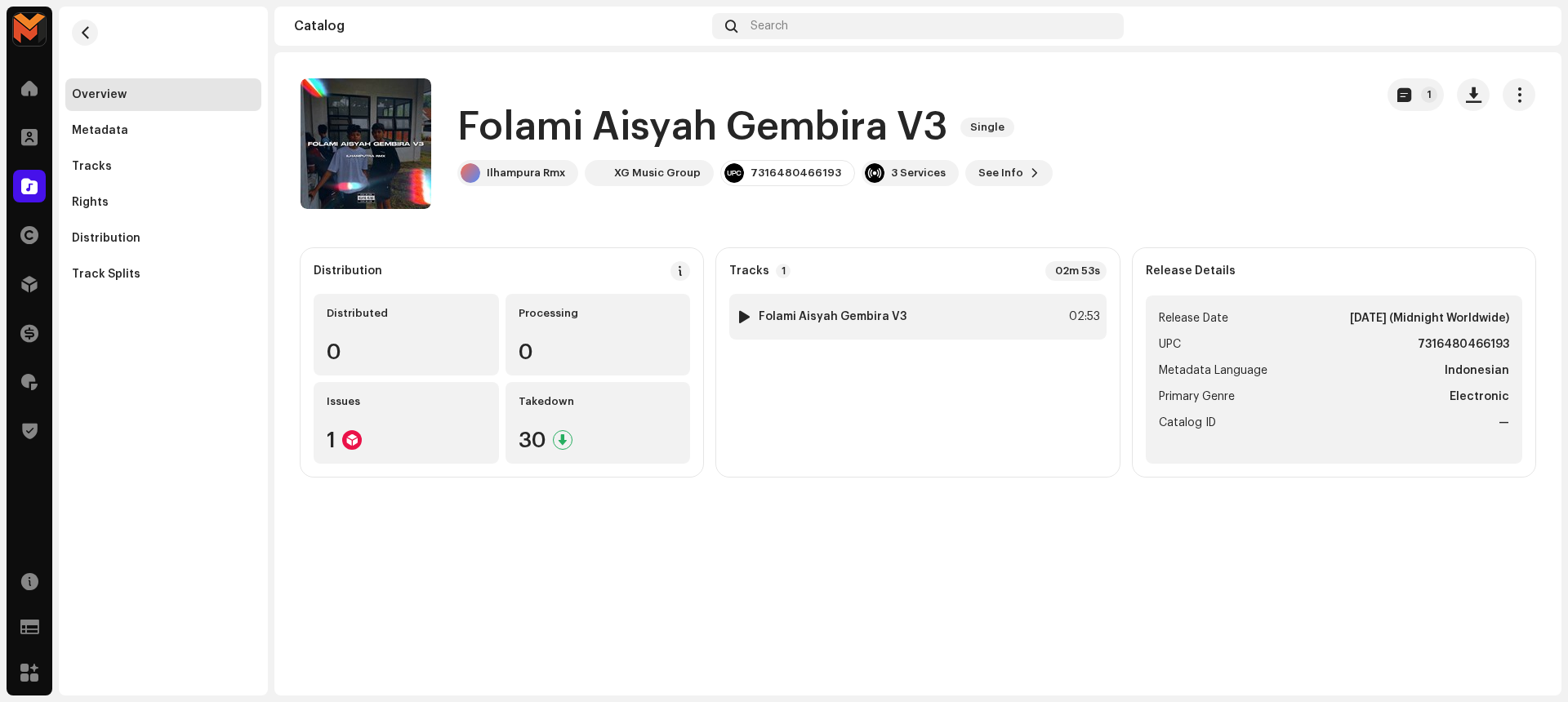
click at [745, 316] on div at bounding box center [744, 317] width 12 height 13
click at [744, 314] on div at bounding box center [744, 317] width 12 height 13
drag, startPoint x: 631, startPoint y: 662, endPoint x: 553, endPoint y: 669, distance: 78.3
click at [570, 669] on div "00:00 02:53" at bounding box center [1004, 662] width 1007 height 27
click at [509, 657] on span at bounding box center [514, 663] width 10 height 13
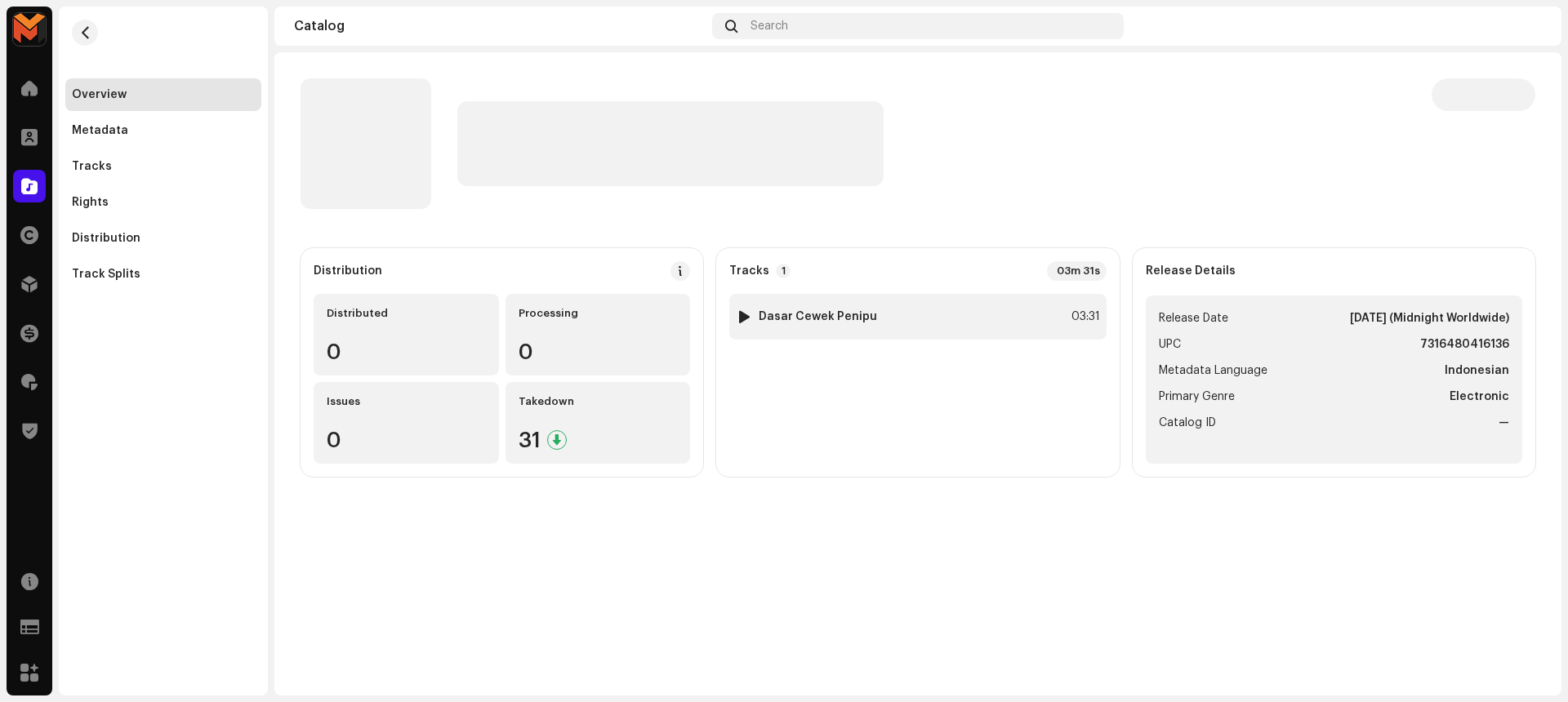
click at [743, 316] on div at bounding box center [744, 317] width 12 height 13
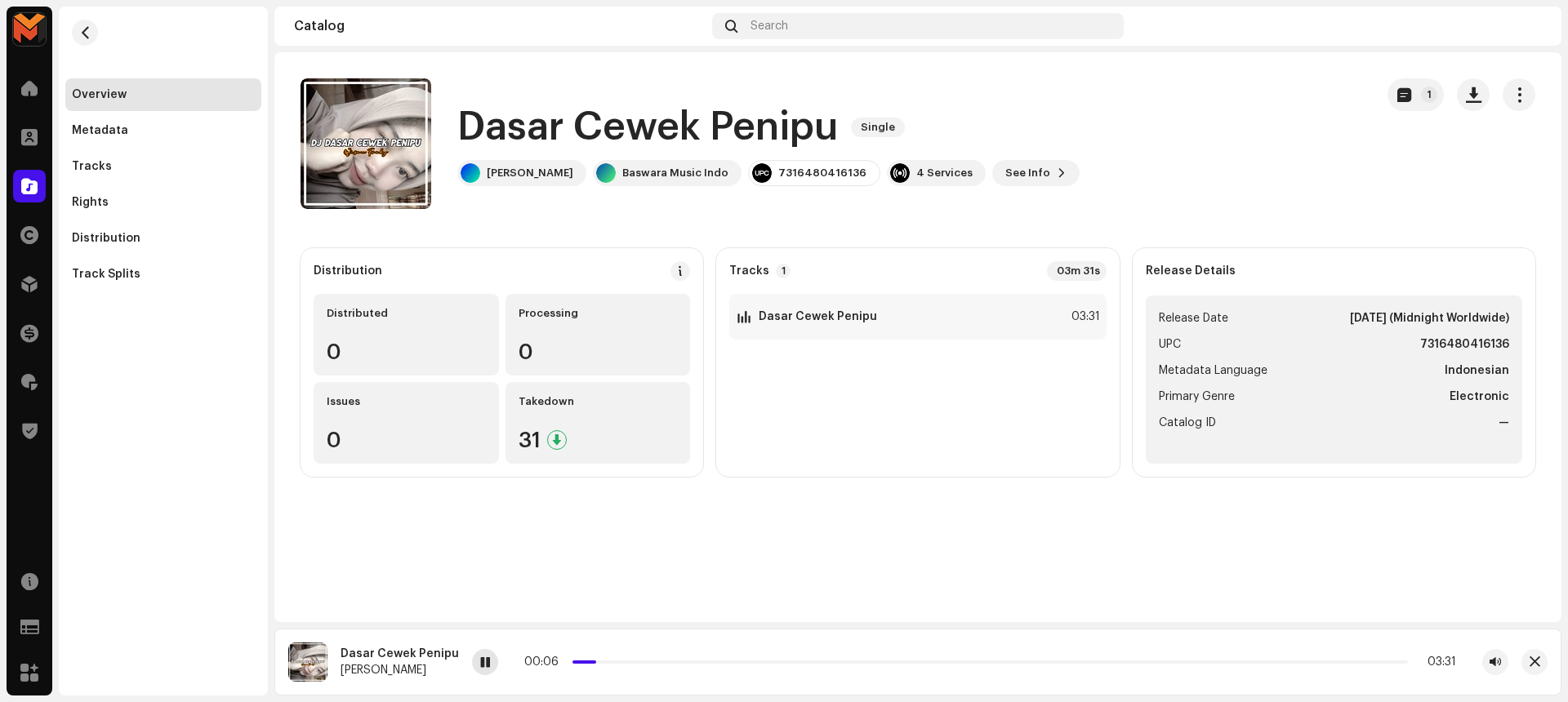
click at [472, 660] on div at bounding box center [485, 662] width 27 height 27
drag, startPoint x: 590, startPoint y: 659, endPoint x: 555, endPoint y: 658, distance: 35.0
click at [555, 658] on div "00:00 03:31" at bounding box center [989, 662] width 931 height 13
drag, startPoint x: 568, startPoint y: 660, endPoint x: 523, endPoint y: 665, distance: 45.3
click at [524, 665] on div "00:03 03:31" at bounding box center [989, 662] width 931 height 13
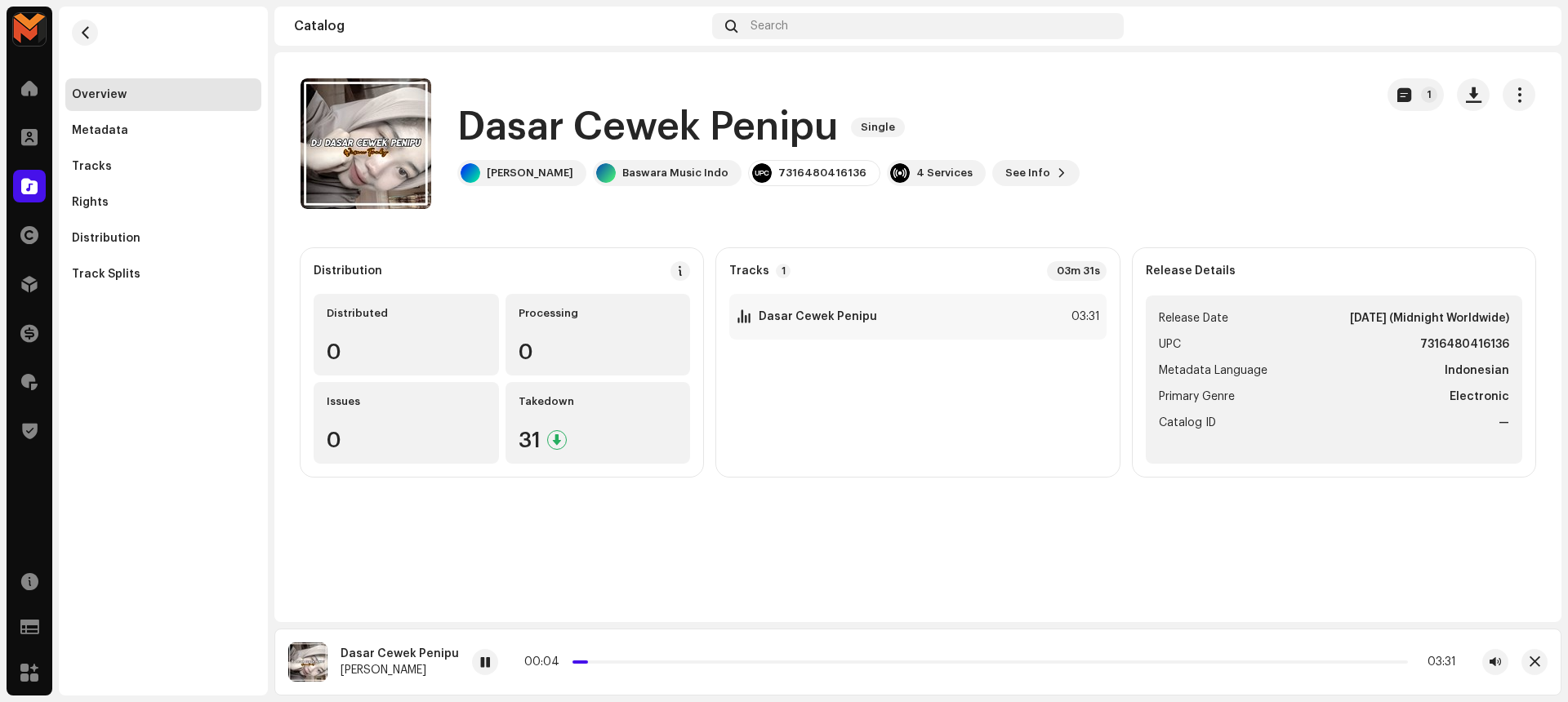
click at [637, 601] on div "Dasar Cewek Penipu Single 1 Dasar Cewek Penipu Single [PERSON_NAME] Baswara Mus…" at bounding box center [918, 337] width 1287 height 569
drag, startPoint x: 578, startPoint y: 664, endPoint x: 559, endPoint y: 664, distance: 19.0
click at [559, 664] on div "00:00 03:31" at bounding box center [989, 662] width 934 height 13
click at [480, 663] on span at bounding box center [485, 663] width 10 height 13
click at [782, 141] on h1 "Dasar Cewek Penipu" at bounding box center [647, 127] width 380 height 52
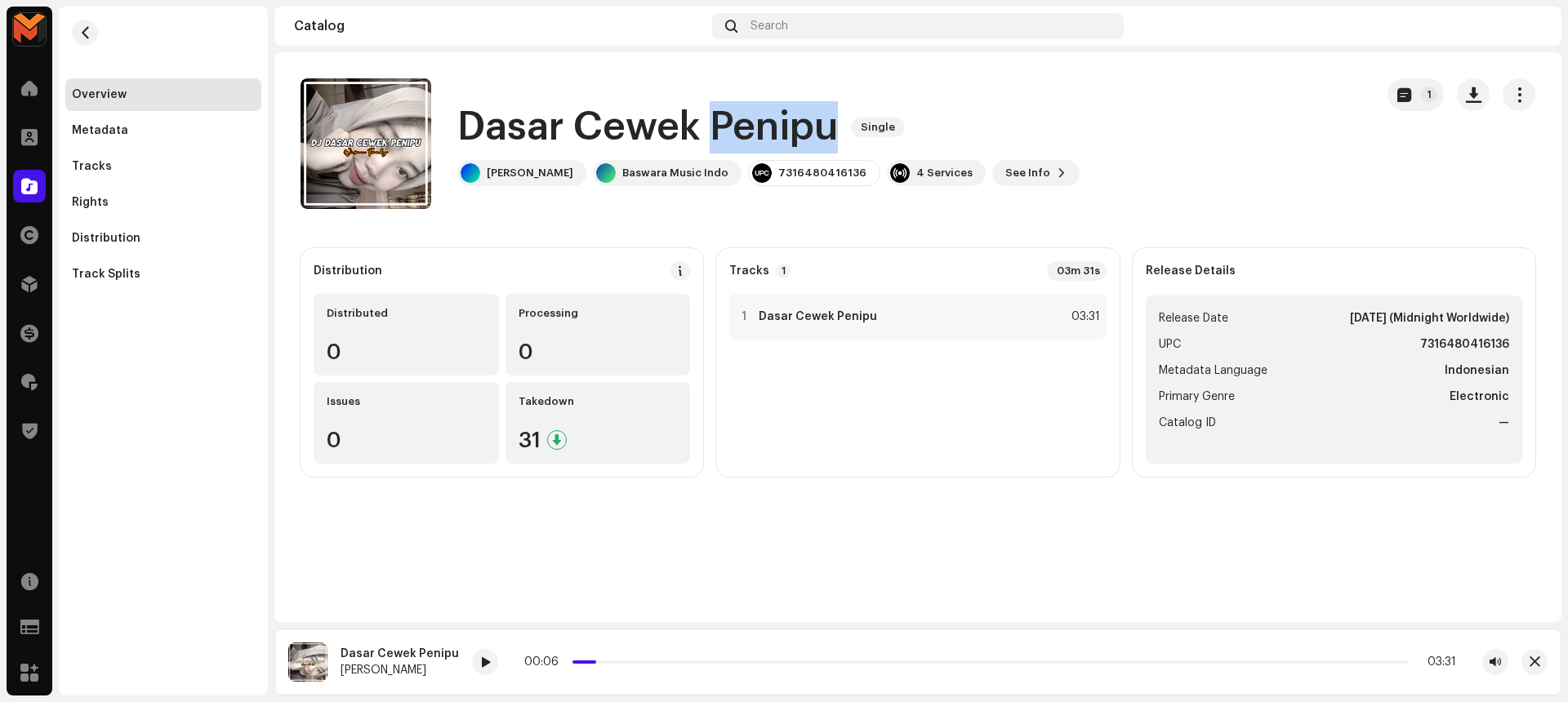
click at [782, 141] on h1 "Dasar Cewek Penipu" at bounding box center [647, 127] width 380 height 52
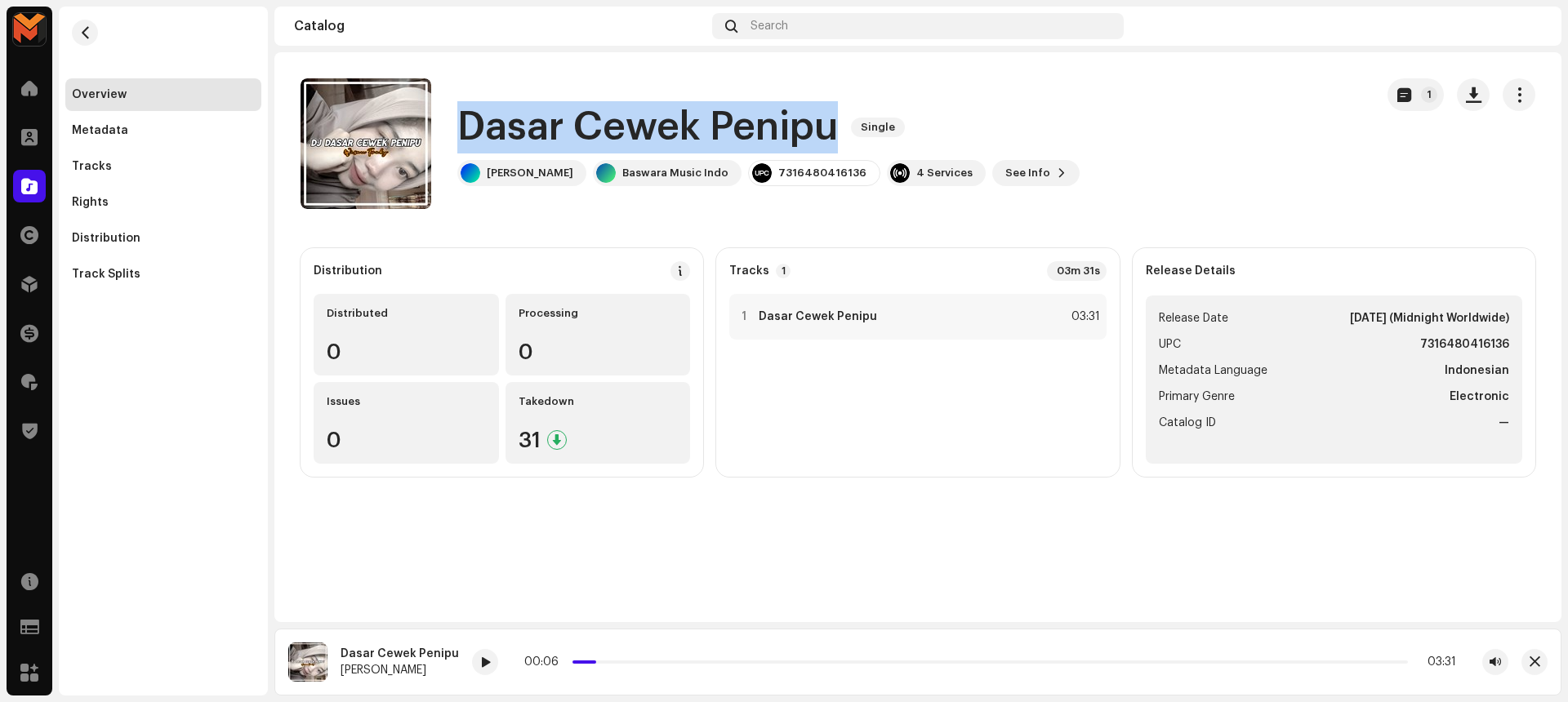
click at [782, 141] on h1 "Dasar Cewek Penipu" at bounding box center [647, 127] width 380 height 52
copy div "Dasar Cewek Penipu Single"
click at [1475, 97] on span "button" at bounding box center [1473, 94] width 16 height 13
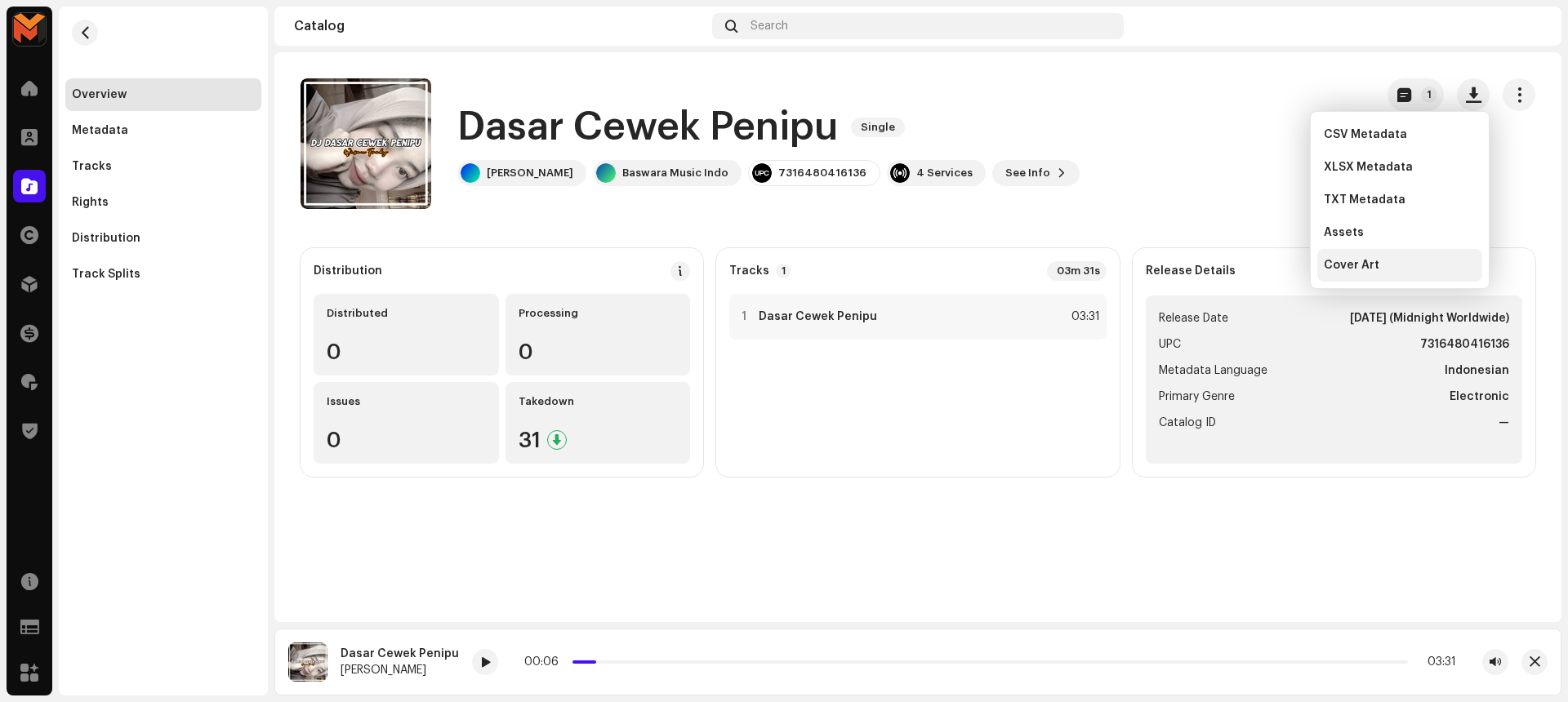
click at [1417, 259] on div "Cover Art" at bounding box center [1399, 265] width 152 height 13
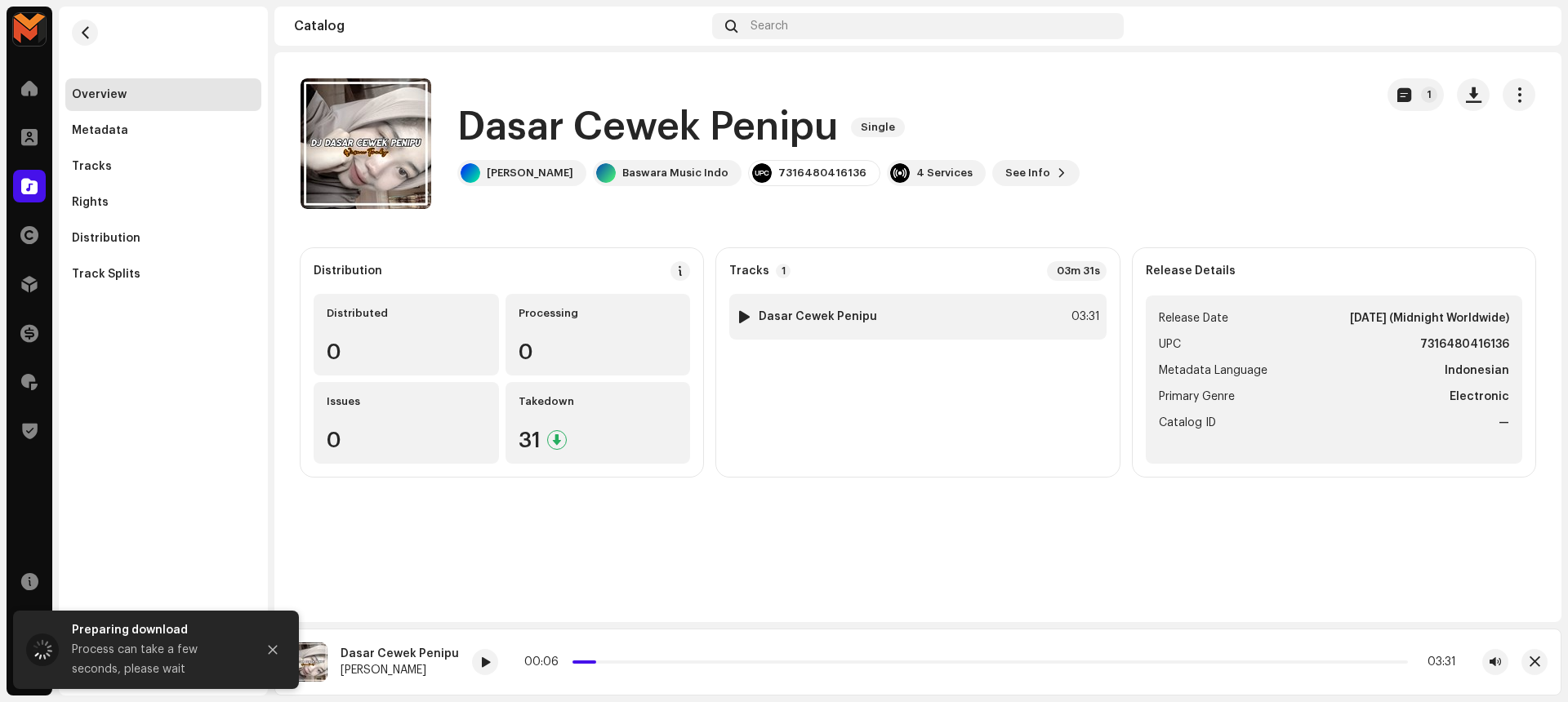
click at [1022, 320] on div "1 Dasar Cewek Penipu 03:31" at bounding box center [917, 317] width 376 height 46
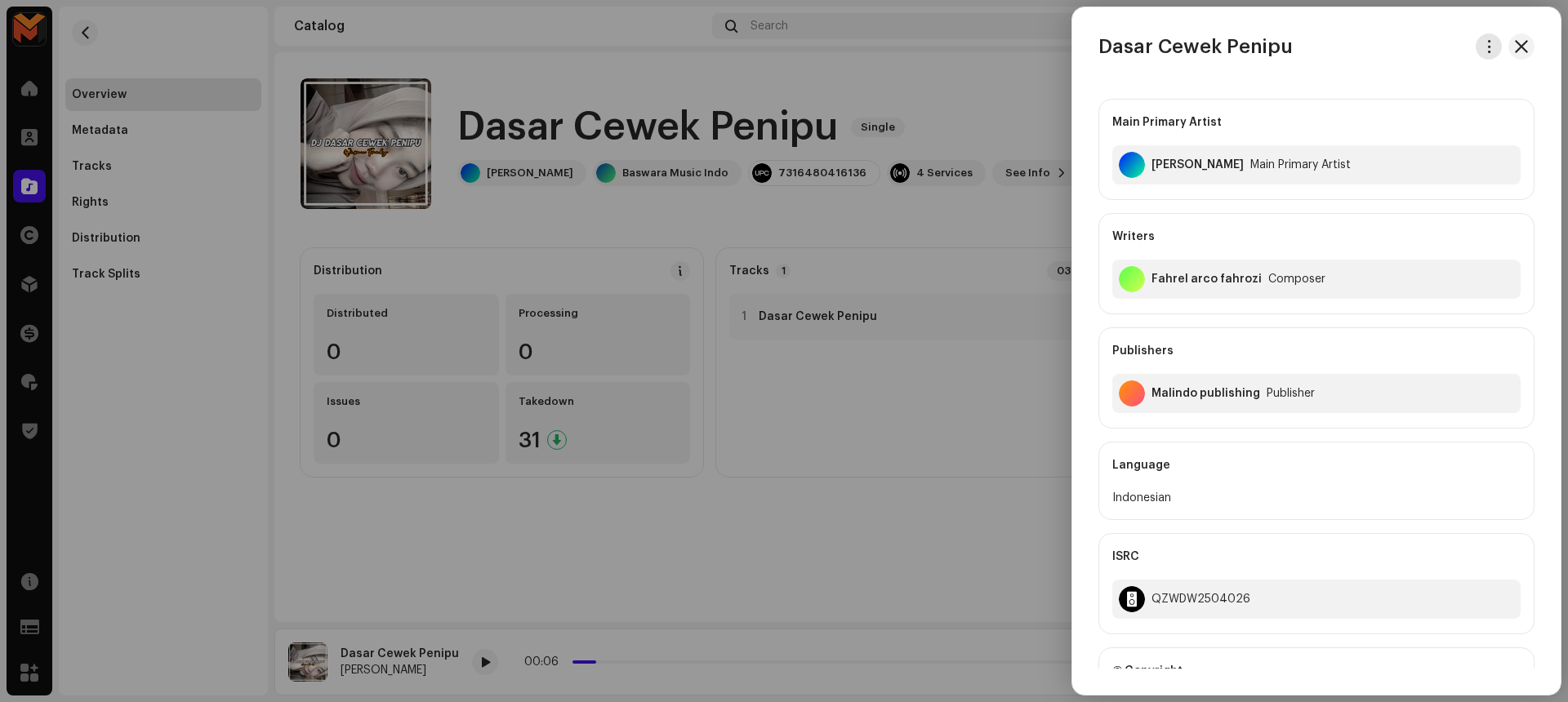
click at [1488, 47] on span "button" at bounding box center [1488, 47] width 12 height 13
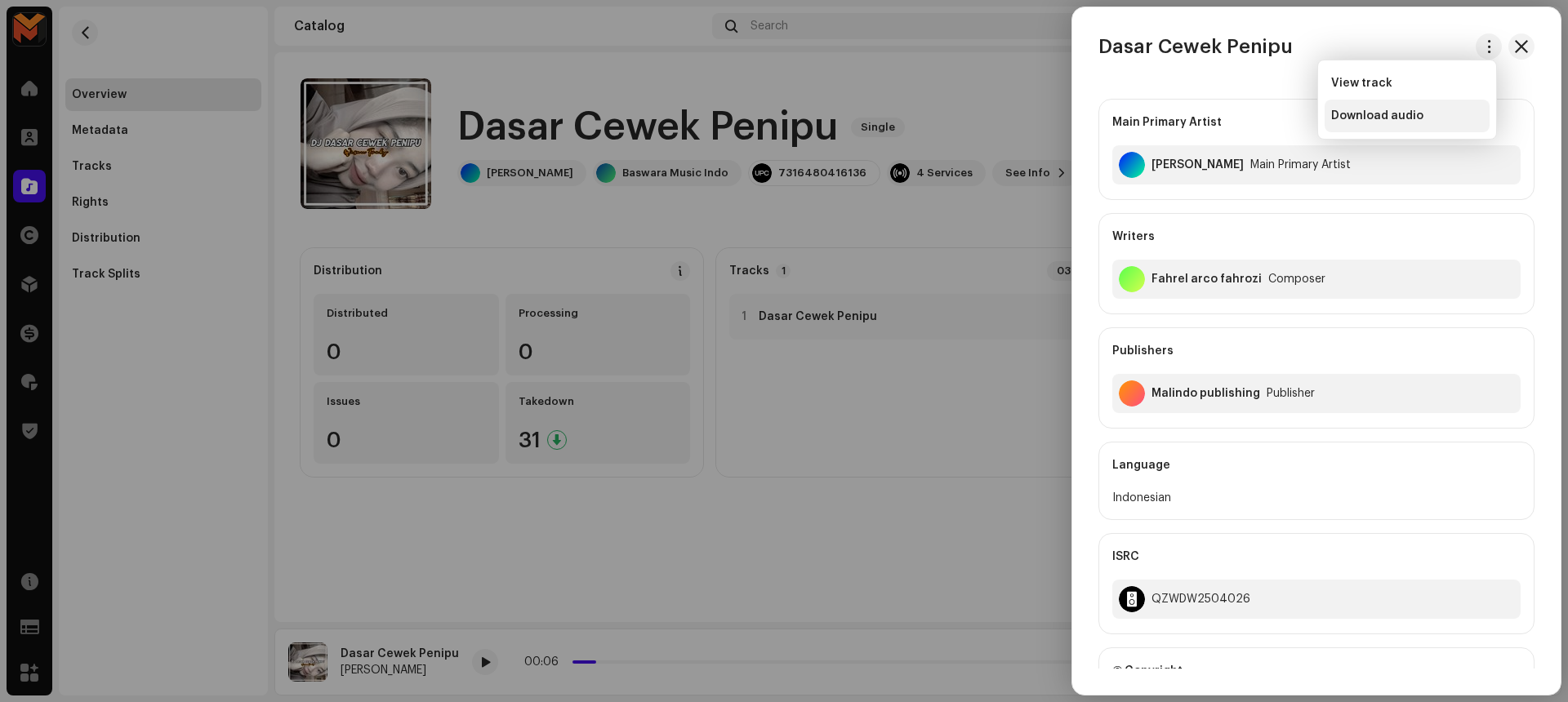
click at [1480, 112] on div "Download audio" at bounding box center [1407, 115] width 152 height 13
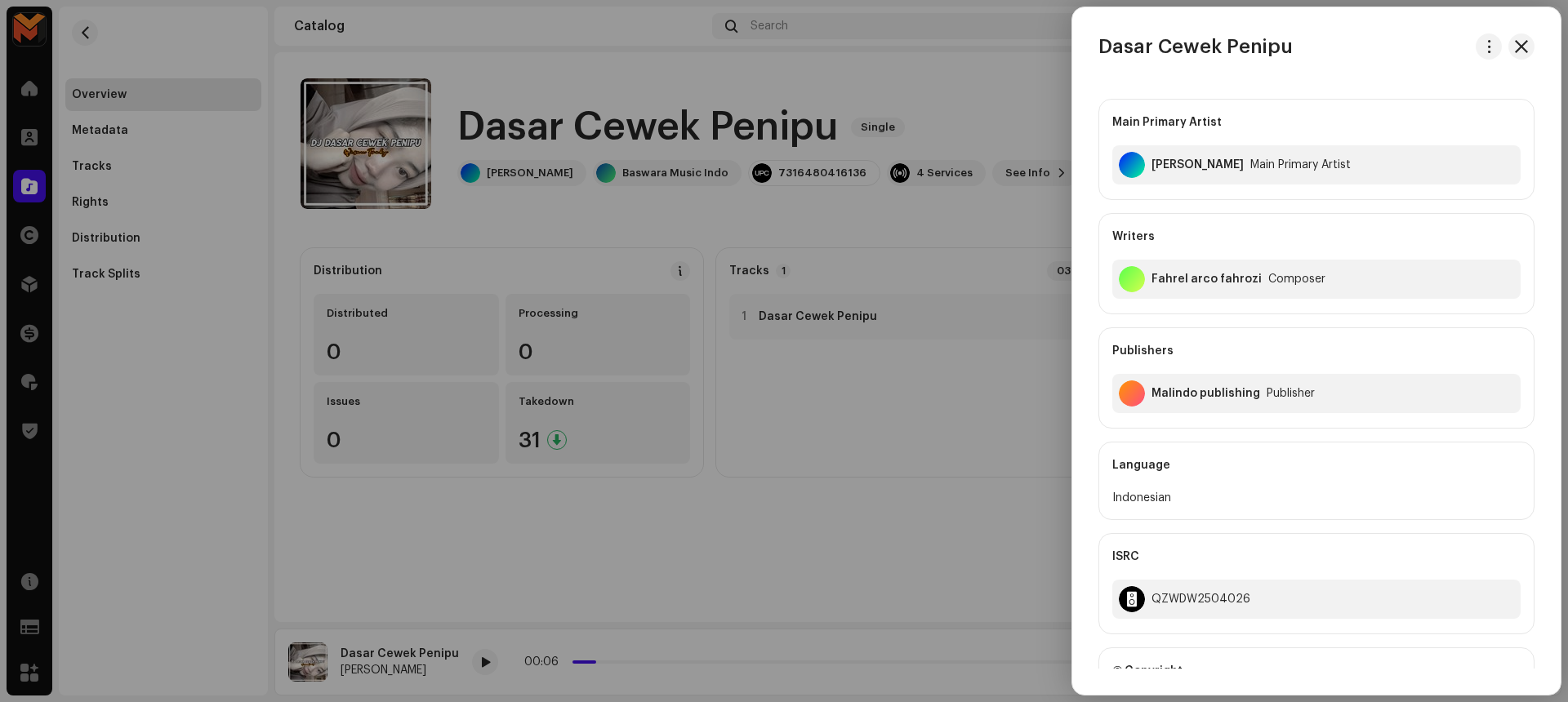
click at [1155, 278] on div "Fahrel arco fahrozi" at bounding box center [1206, 279] width 110 height 13
copy div "Fahrel arco fahrozi"
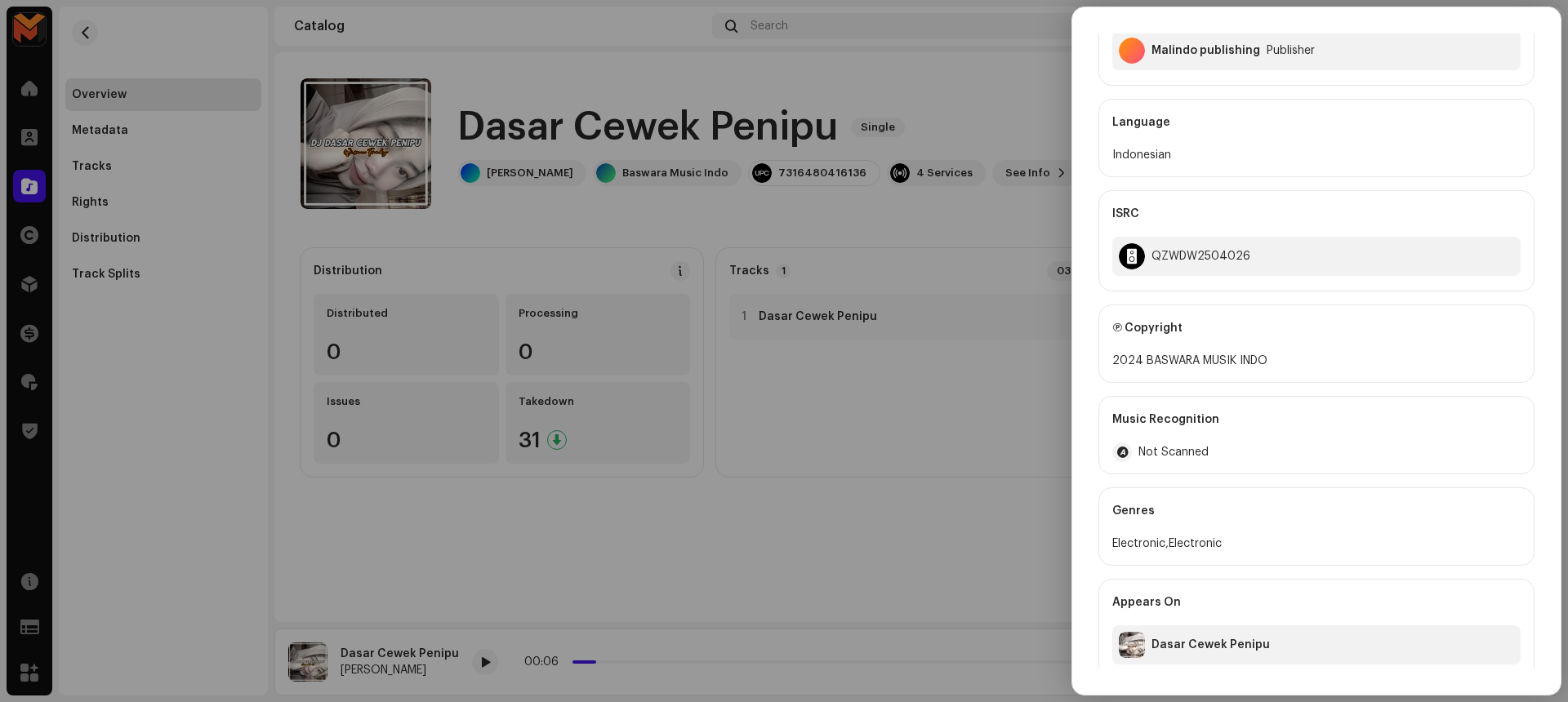
scroll to position [354, 0]
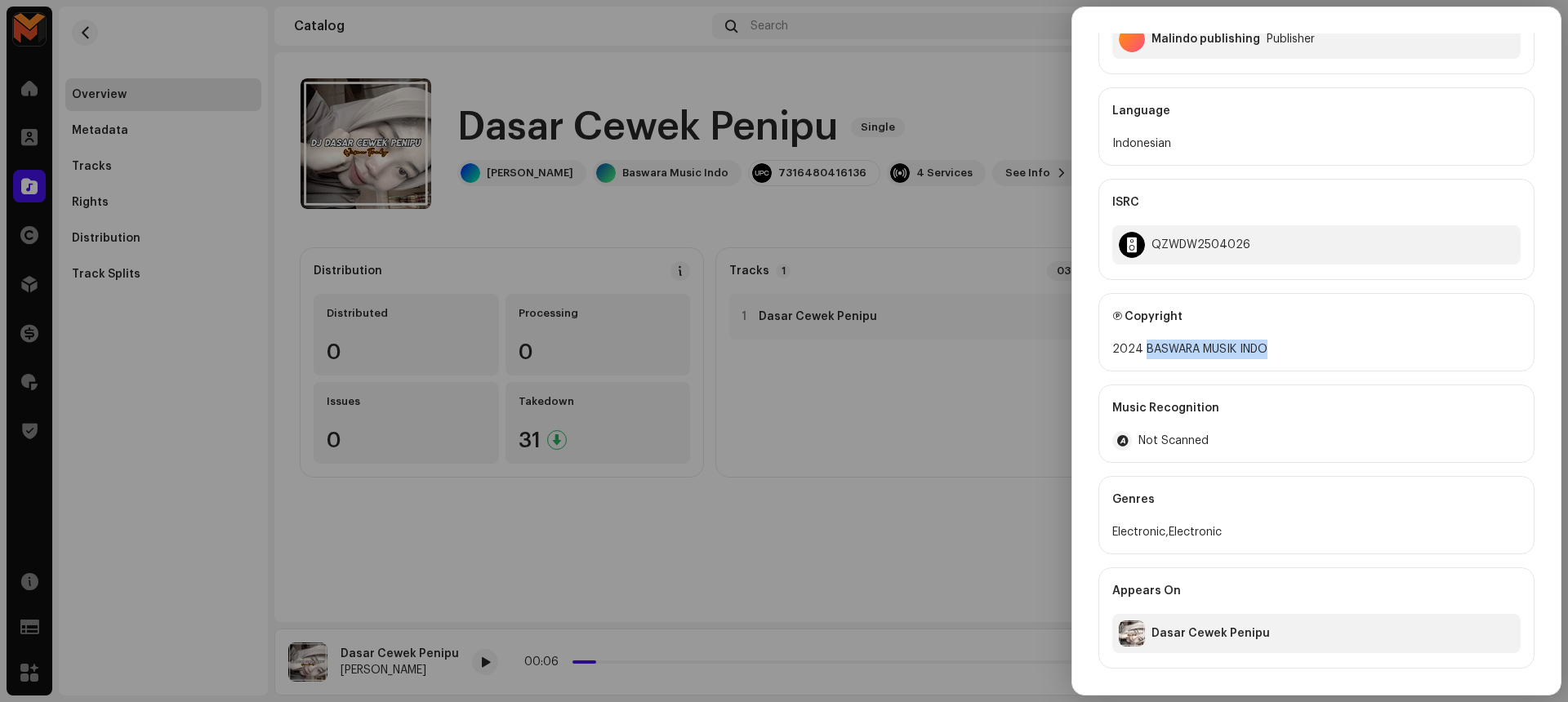
drag, startPoint x: 1140, startPoint y: 348, endPoint x: 1293, endPoint y: 357, distance: 153.3
click at [1293, 357] on div "2024 BASWARA MUSIK INDO" at bounding box center [1316, 349] width 408 height 19
copy div "BASWARA MUSIK INDO"
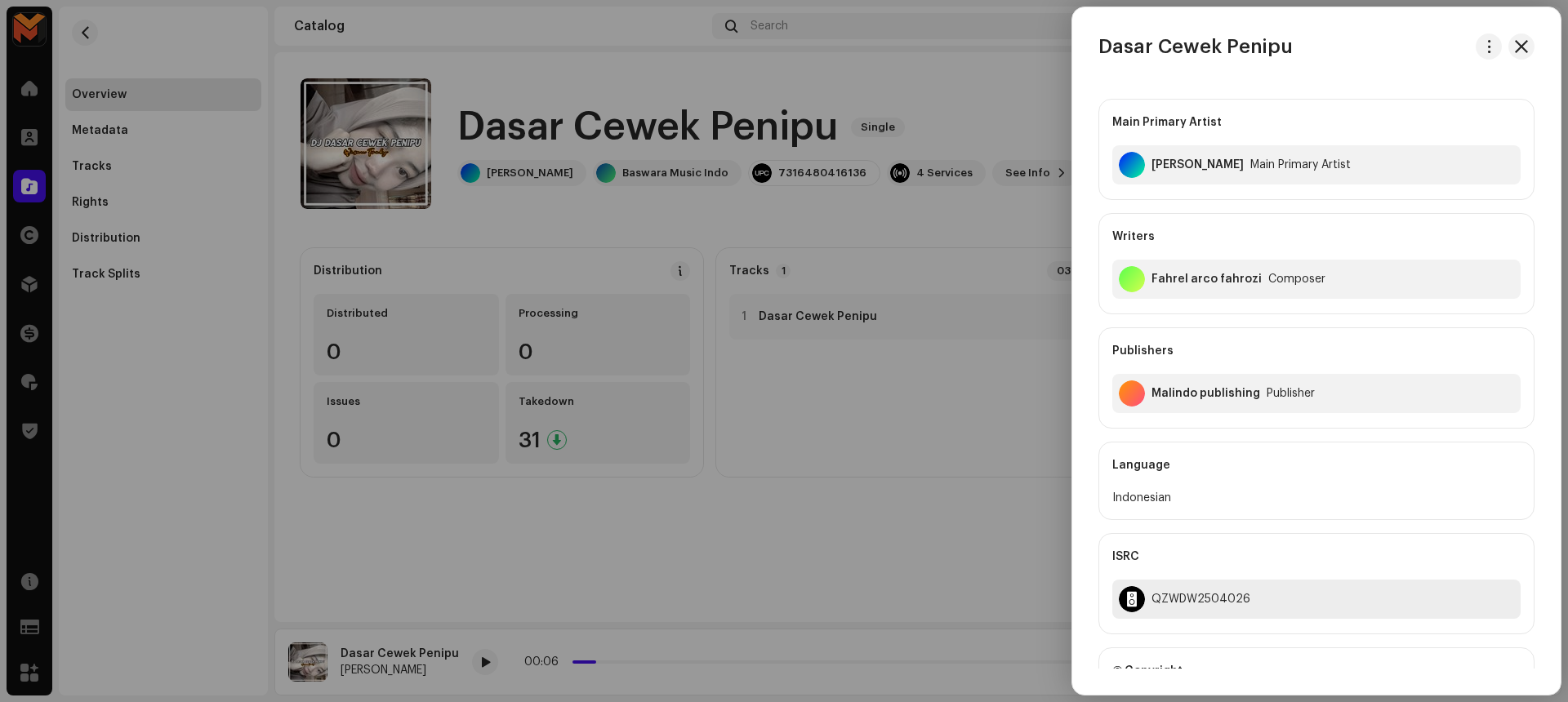
click at [1177, 593] on div "QZWDW2504026" at bounding box center [1201, 599] width 99 height 13
copy div "QZWDW2504026"
click at [987, 535] on div at bounding box center [784, 351] width 1568 height 702
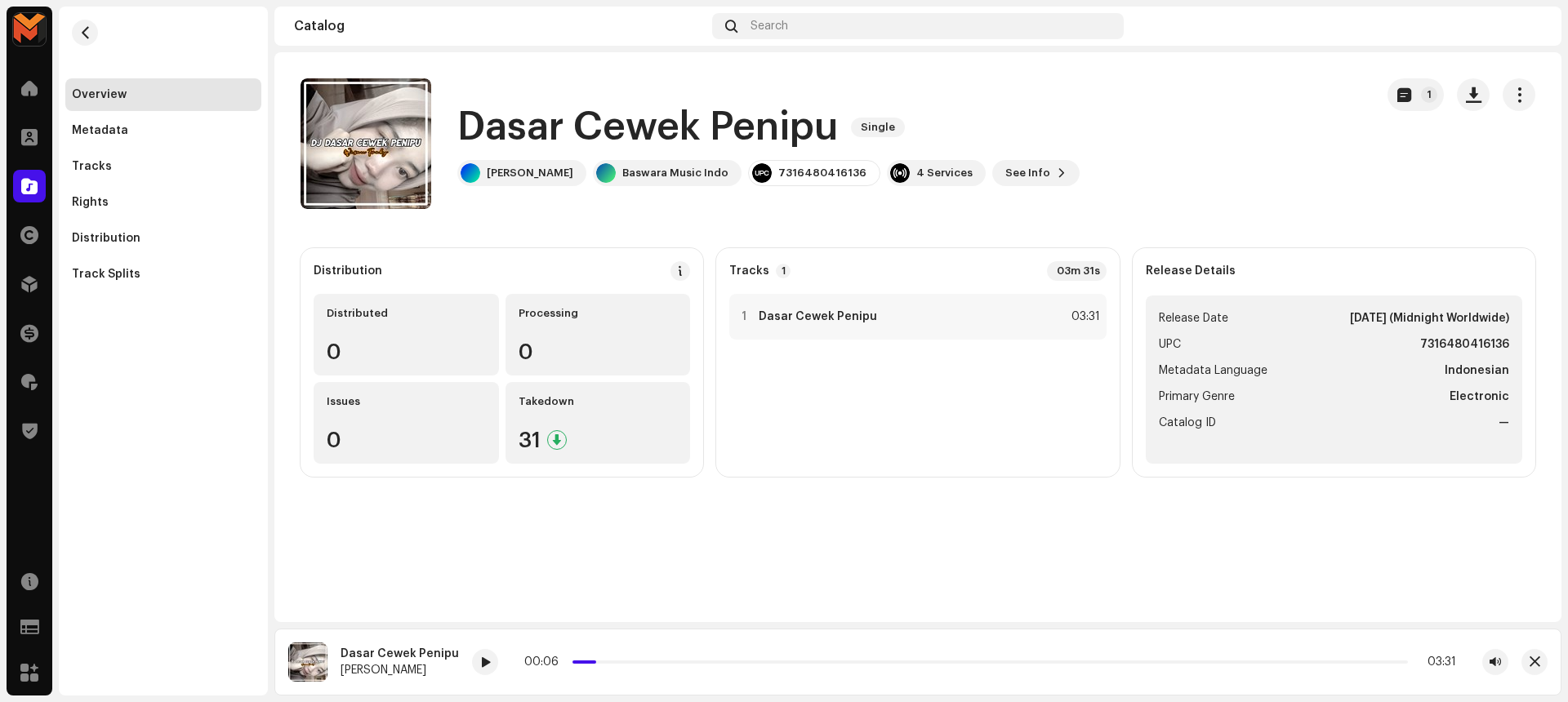
click at [1475, 337] on strong "7316480416136" at bounding box center [1464, 344] width 89 height 19
copy strong "7316480416136"
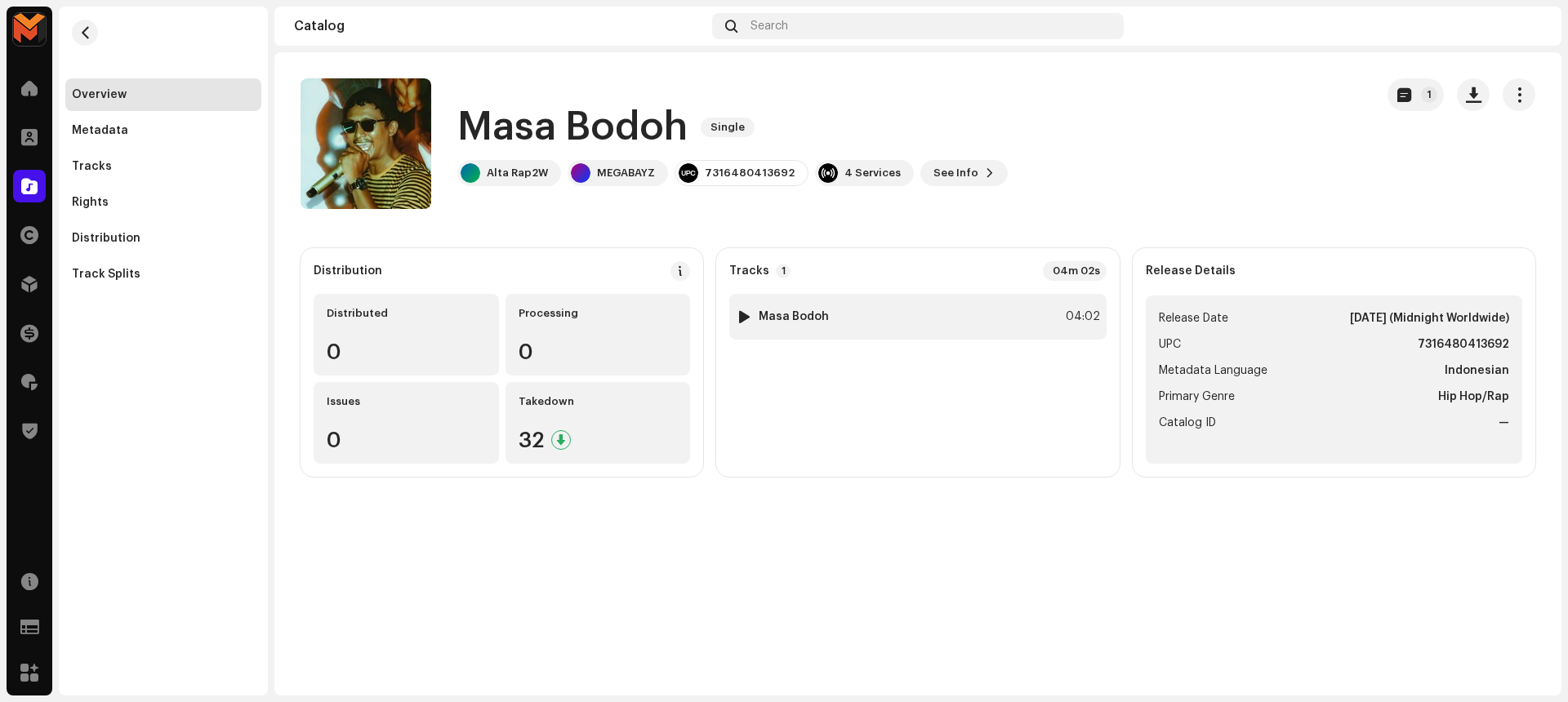
click at [743, 315] on div at bounding box center [744, 317] width 12 height 13
click at [605, 662] on span at bounding box center [609, 662] width 8 height 8
click at [435, 657] on span at bounding box center [437, 663] width 10 height 13
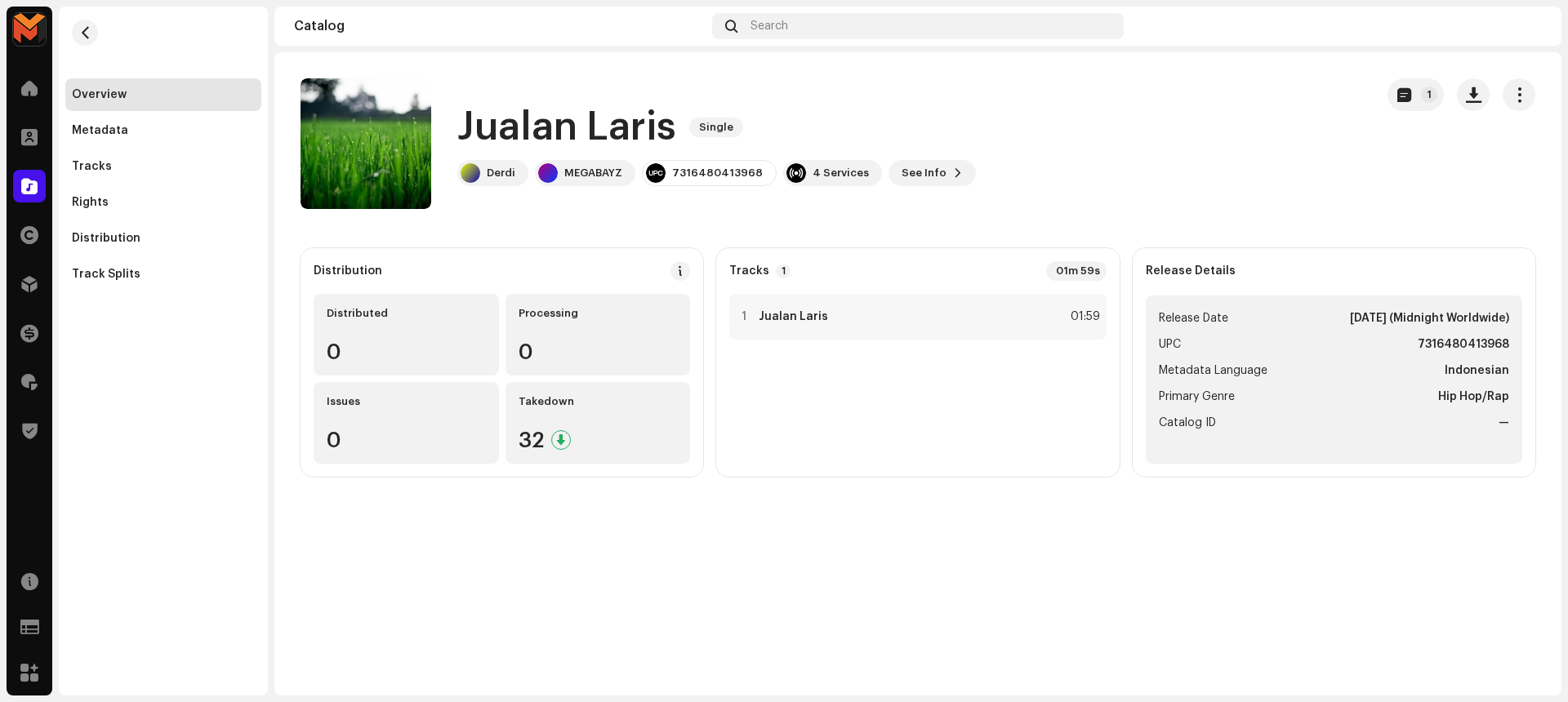
click at [505, 121] on h1 "Jualan Laris" at bounding box center [566, 127] width 219 height 52
copy div "Jualan [PERSON_NAME] Single"
click at [919, 127] on div "Jualan [PERSON_NAME] Single" at bounding box center [716, 127] width 518 height 52
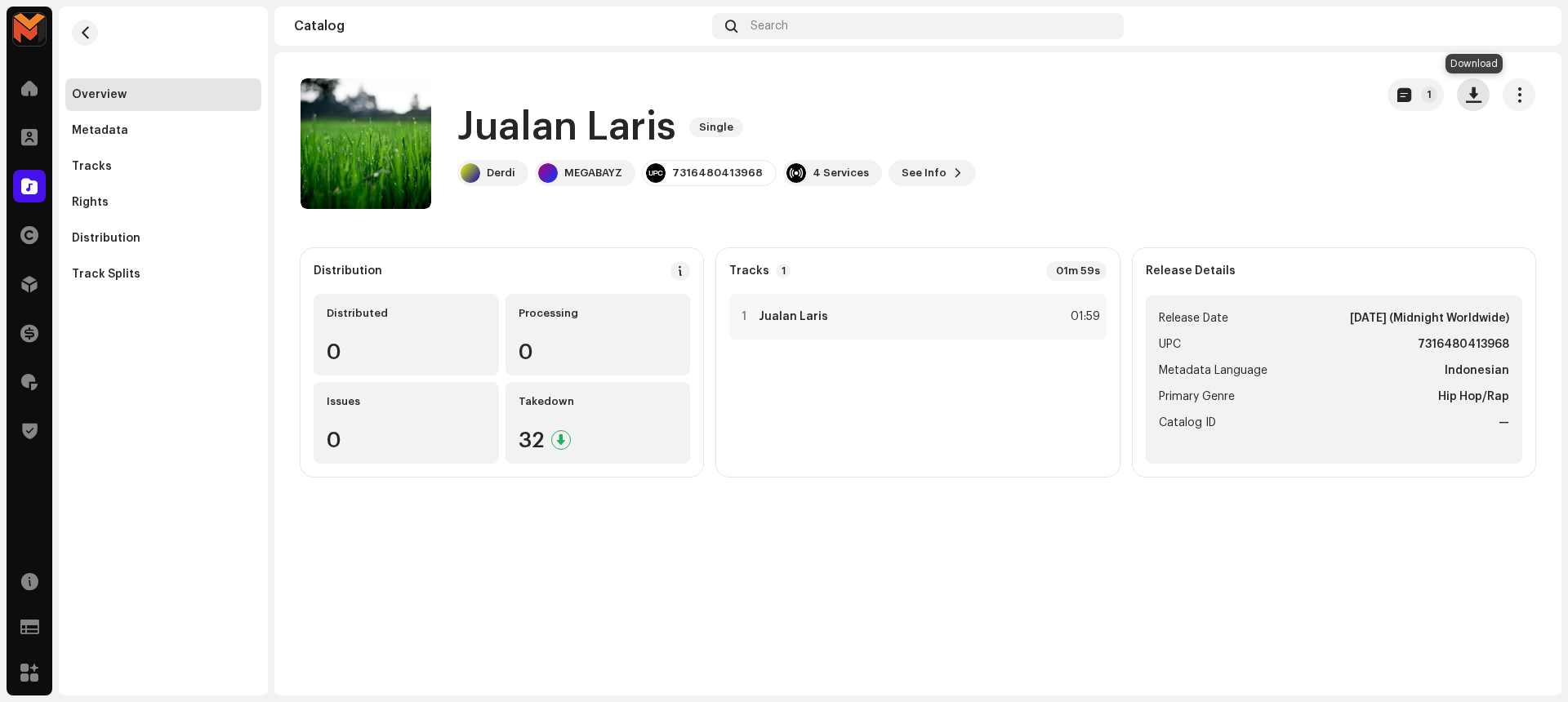
click at [1473, 99] on span "button" at bounding box center [1473, 94] width 16 height 13
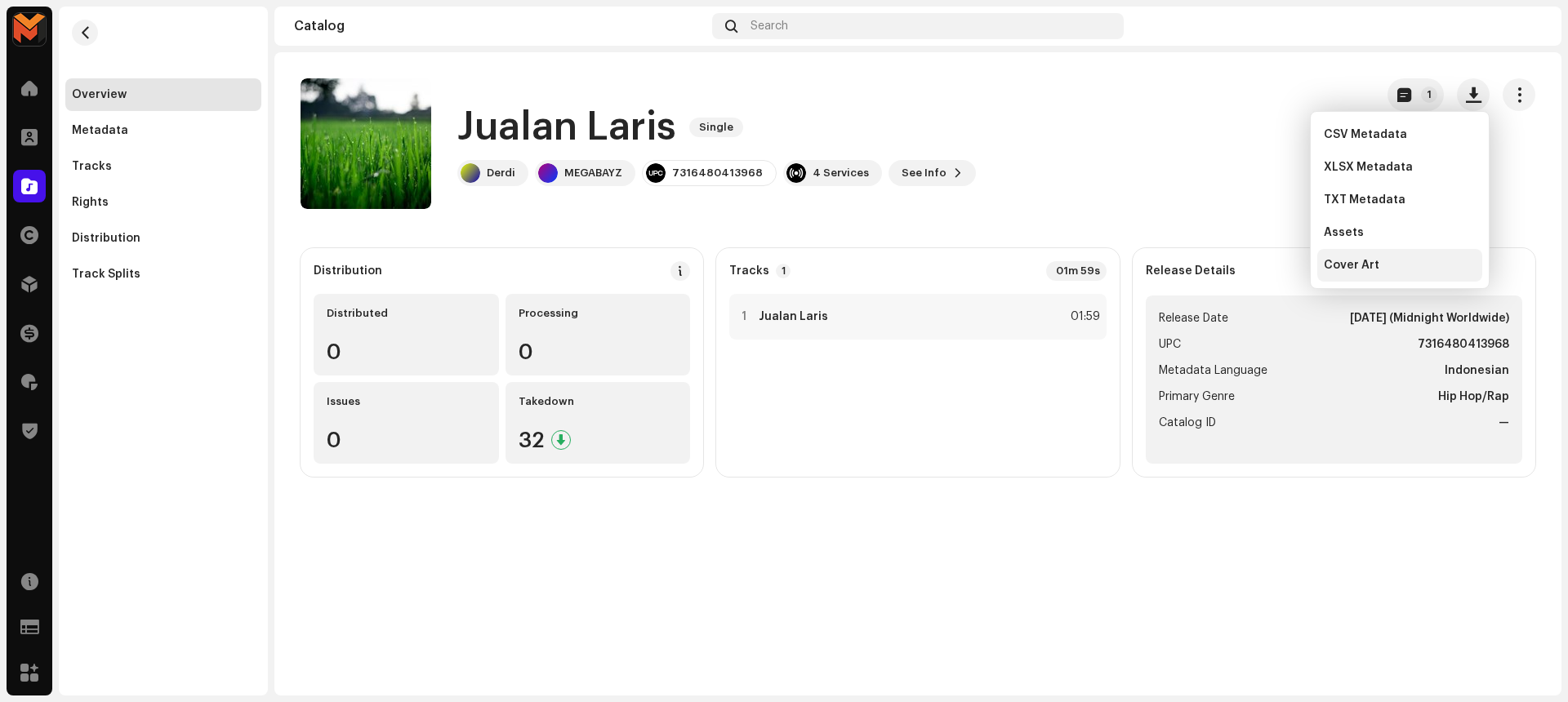
click at [1433, 275] on div "Cover Art" at bounding box center [1399, 265] width 165 height 33
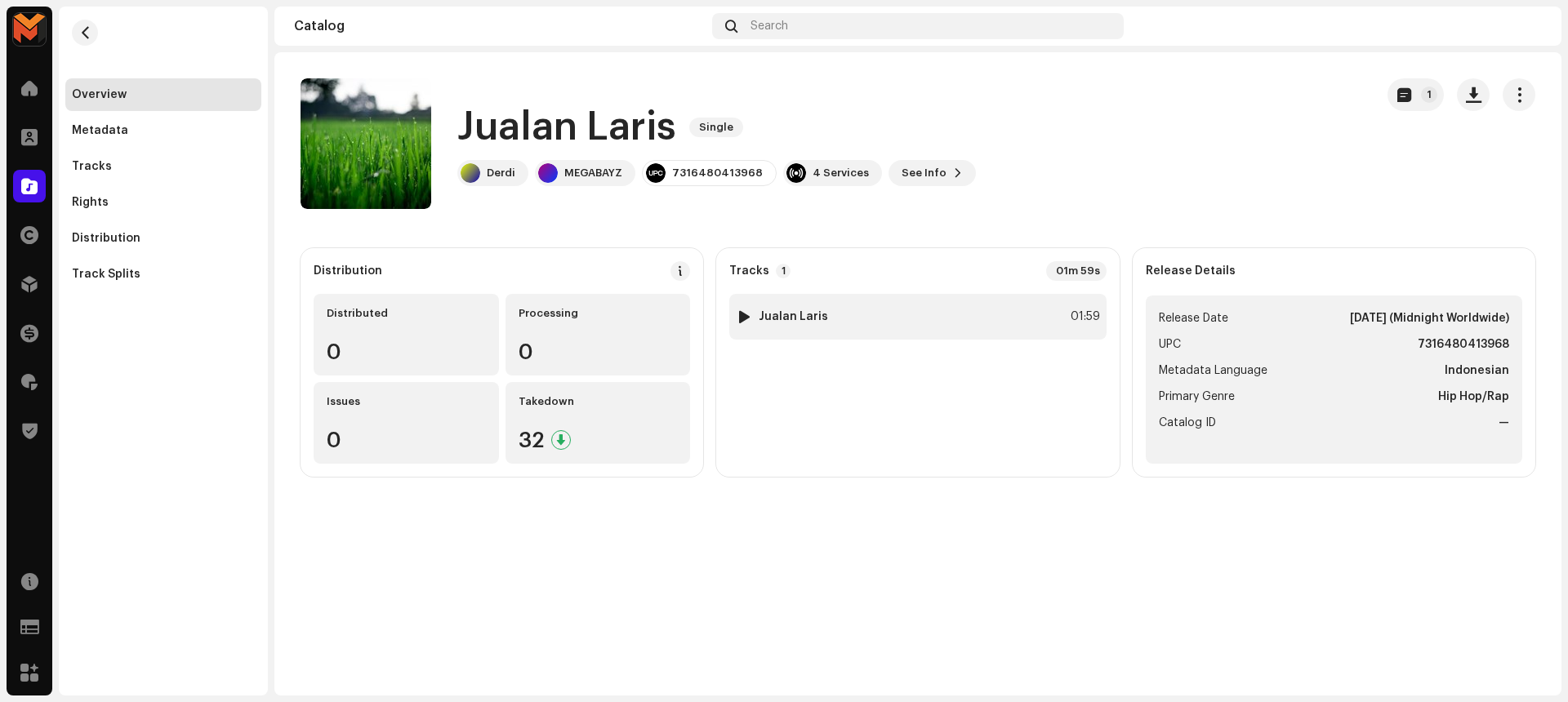
click at [1027, 313] on div "1 Jualan [PERSON_NAME] 01:59" at bounding box center [917, 317] width 376 height 46
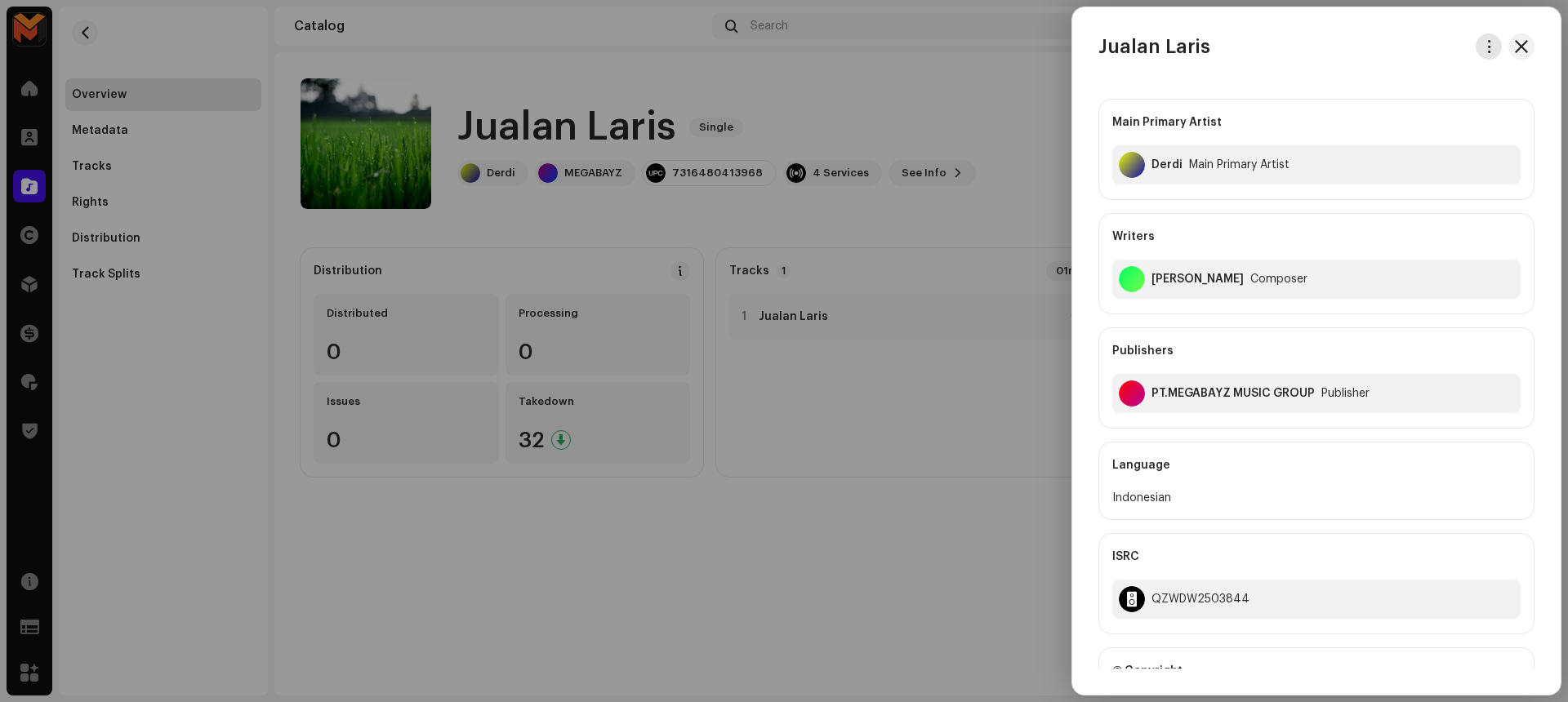
click at [1487, 44] on span "button" at bounding box center [1488, 47] width 12 height 13
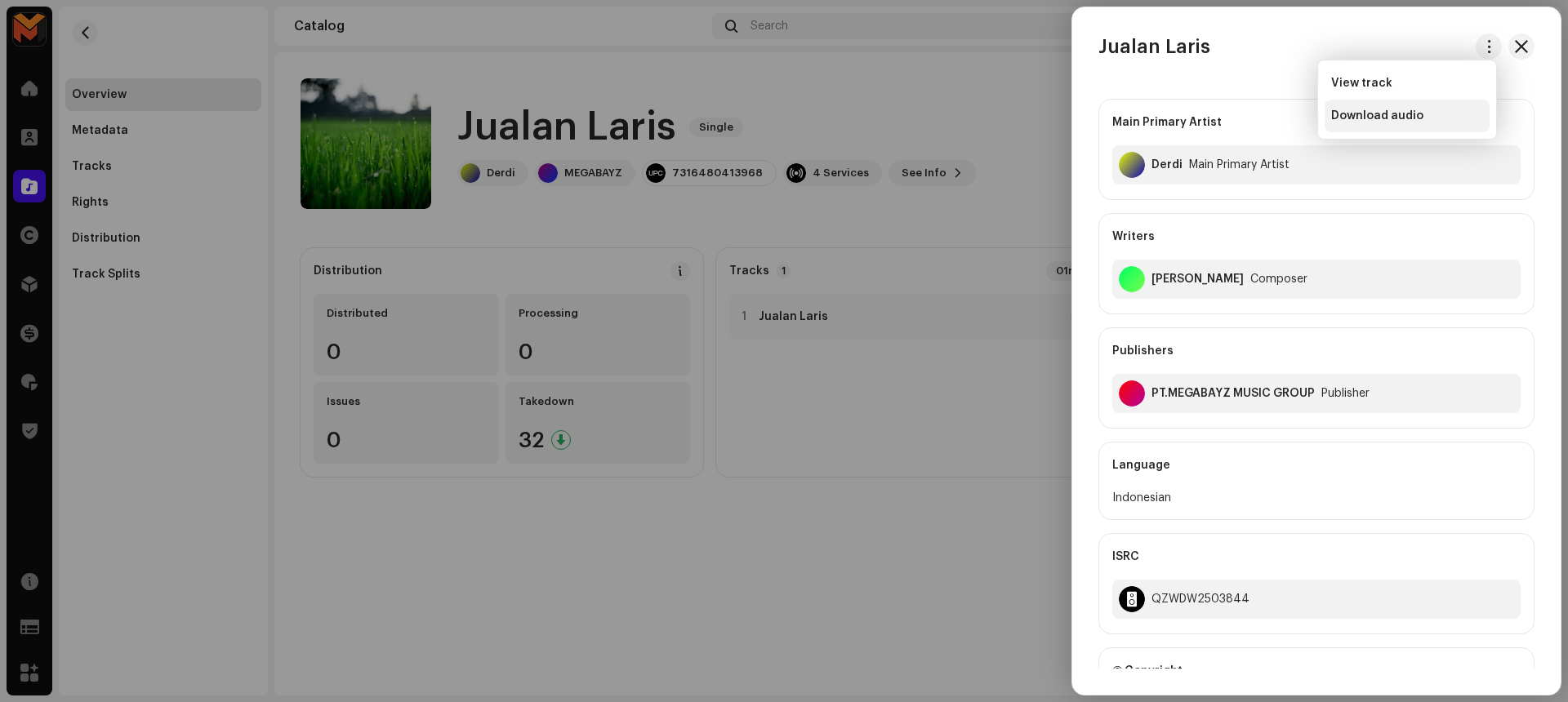
click at [1446, 120] on div "Download audio" at bounding box center [1407, 115] width 152 height 13
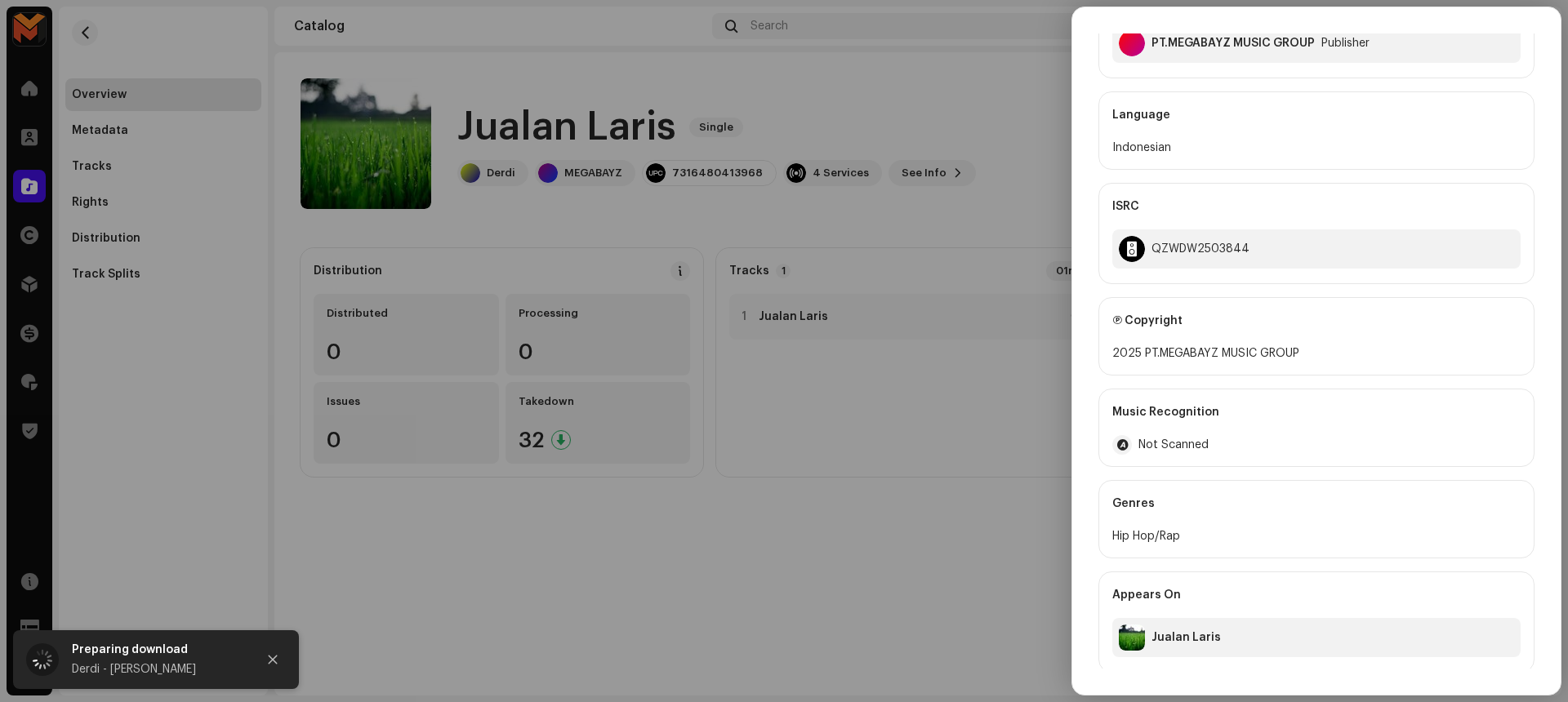
scroll to position [354, 0]
click at [926, 599] on div at bounding box center [784, 351] width 1568 height 702
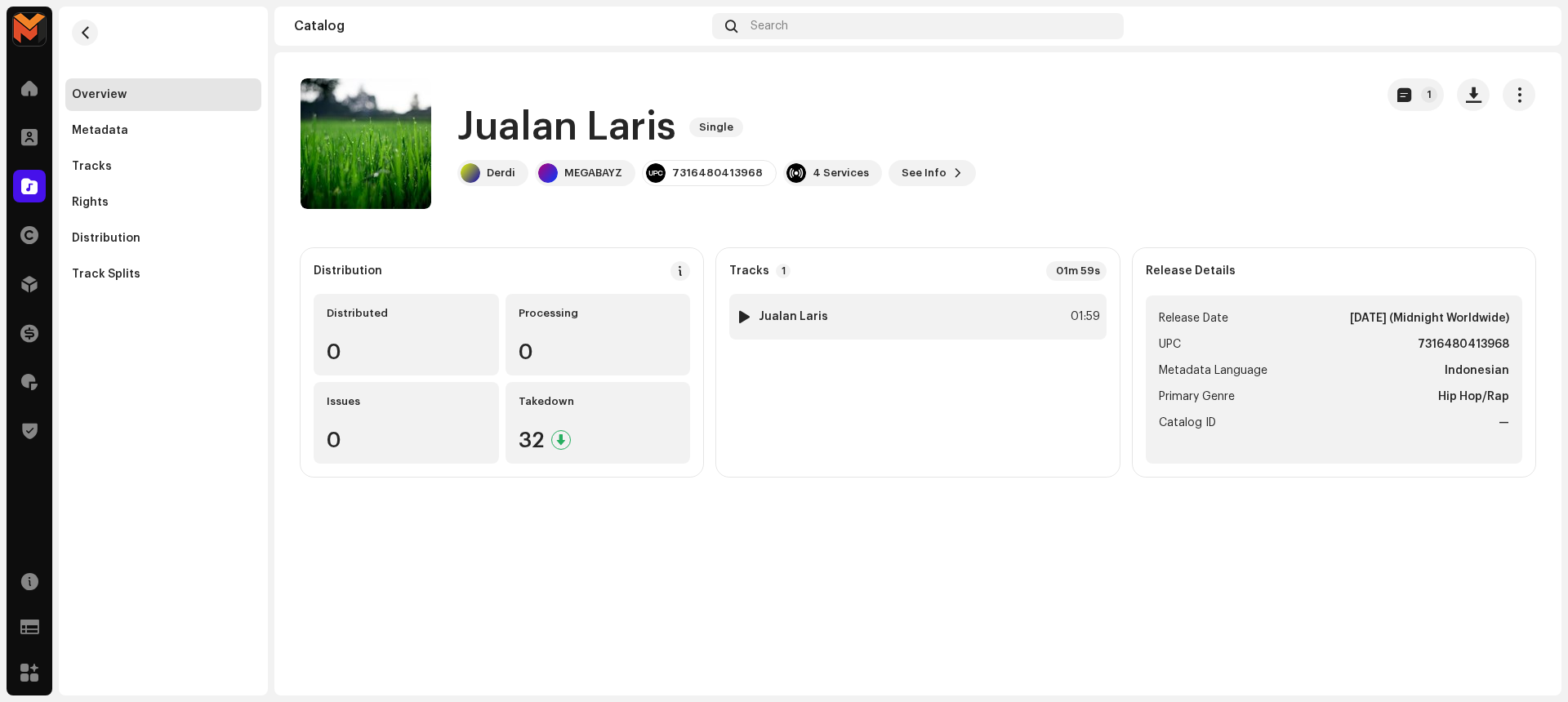
click at [1070, 312] on div "01:59" at bounding box center [1082, 316] width 36 height 19
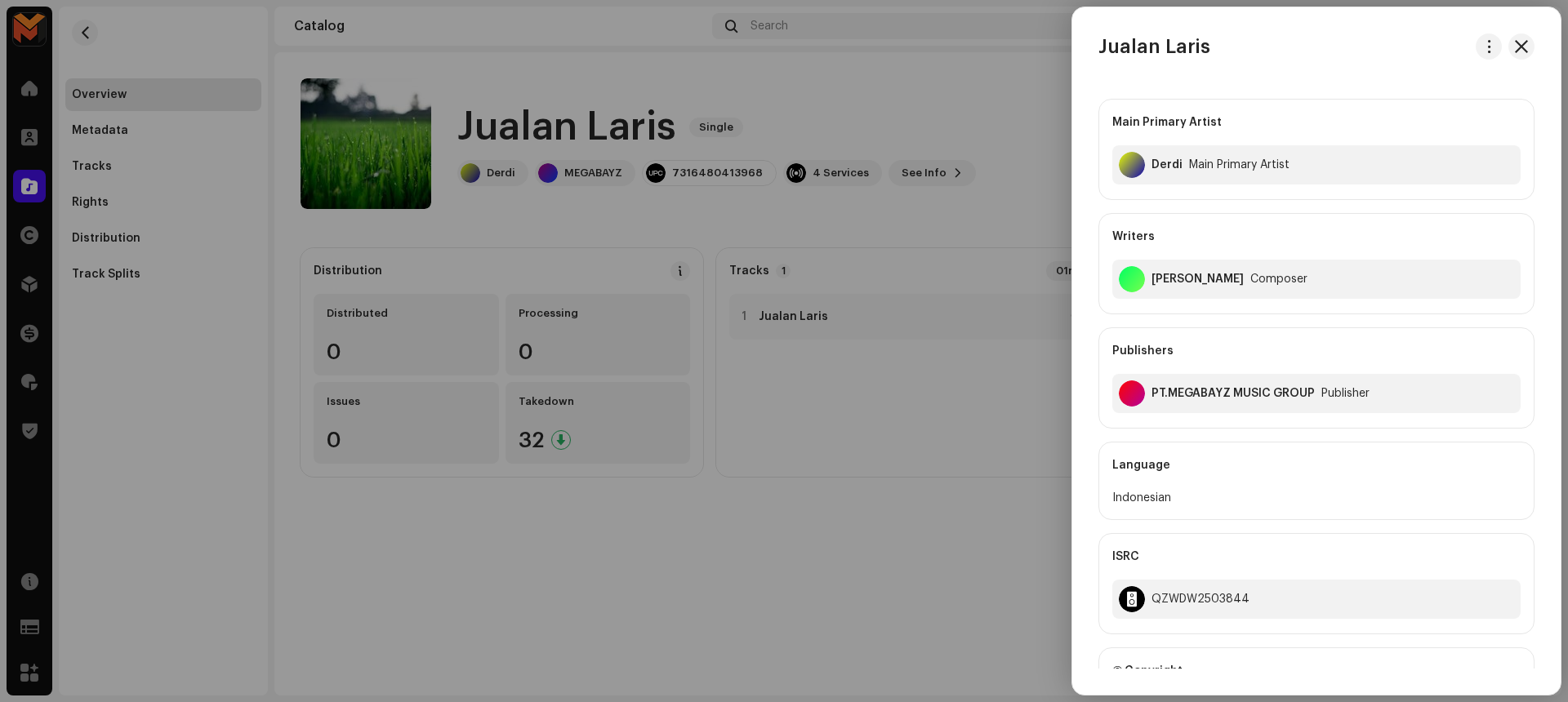
click at [1171, 273] on div "[PERSON_NAME]" at bounding box center [1197, 279] width 93 height 13
copy div "[PERSON_NAME]"
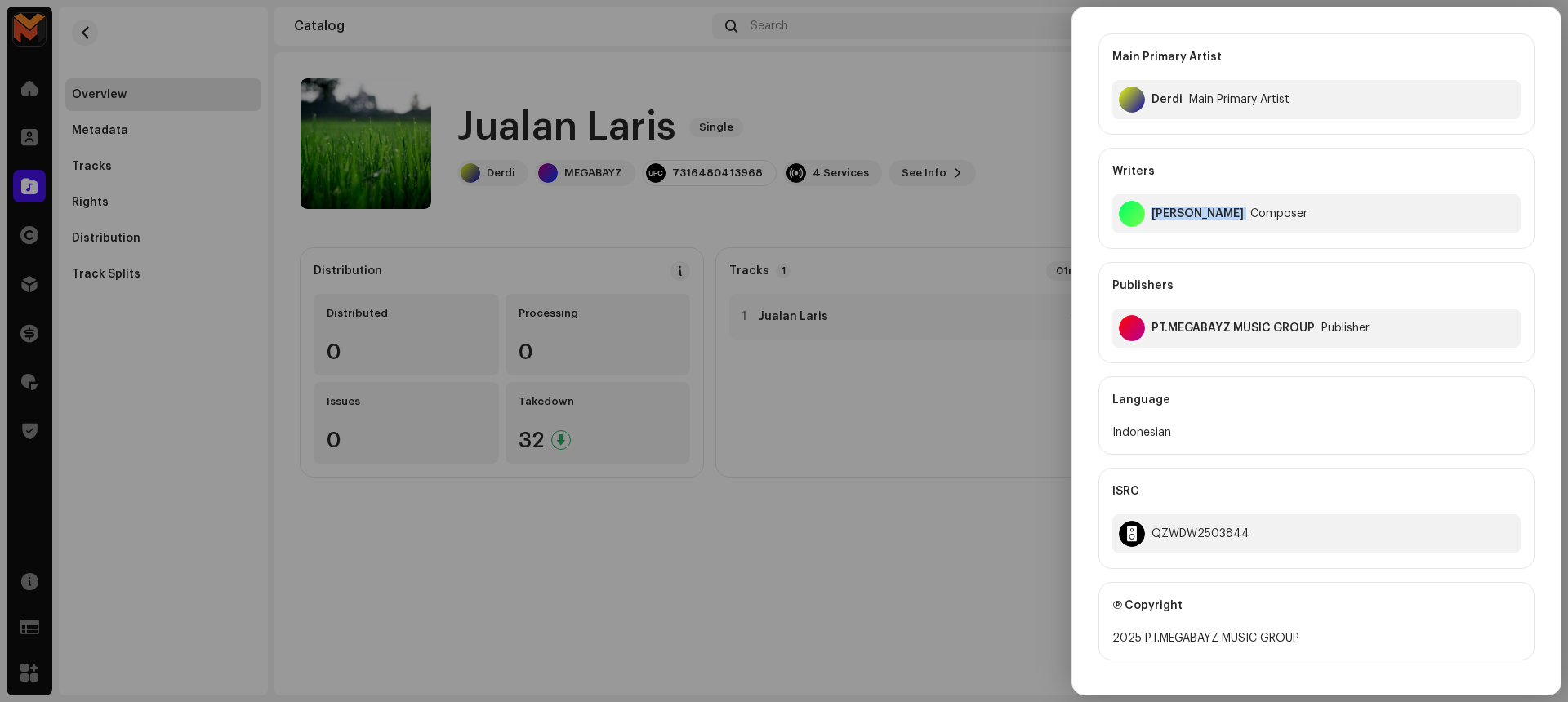
scroll to position [137, 0]
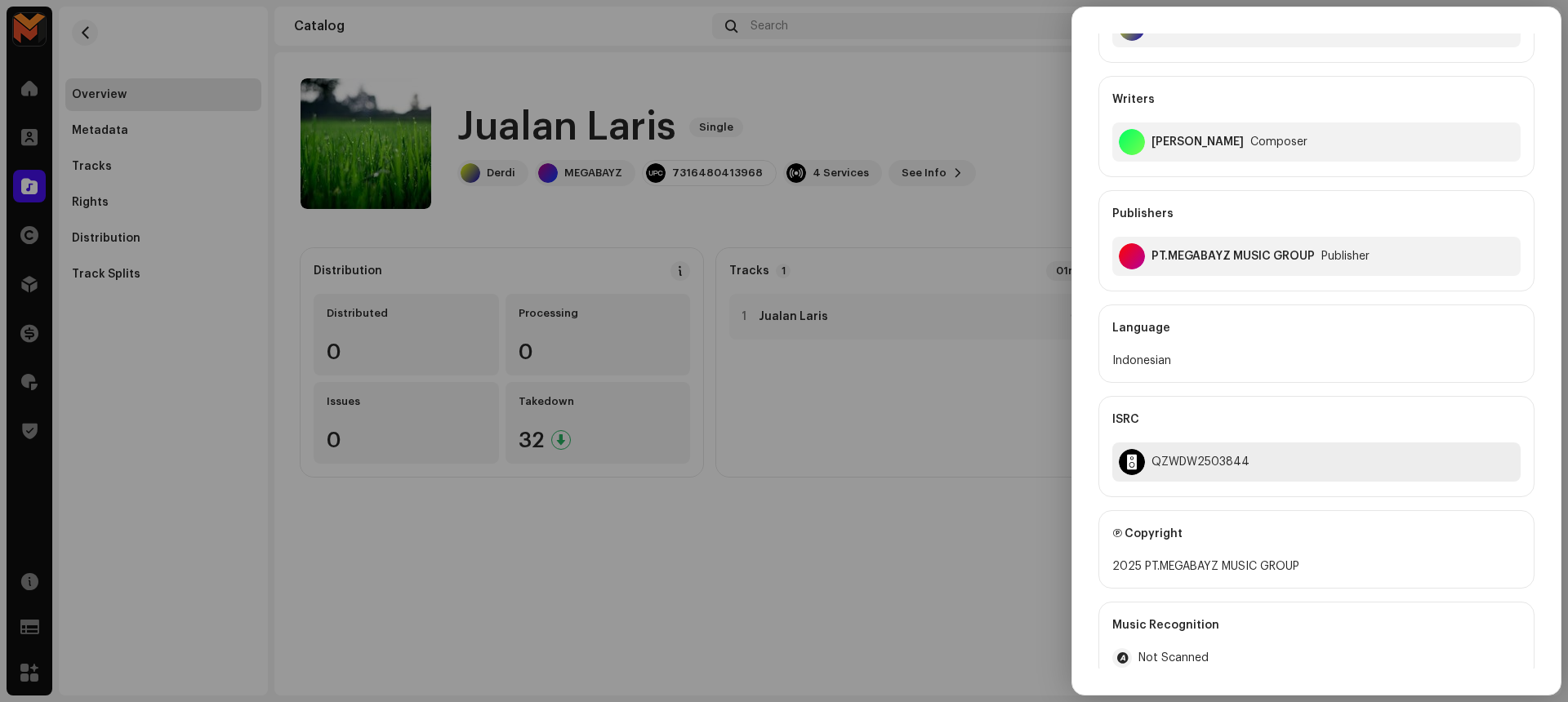
click at [1165, 457] on div "QZWDW2503844" at bounding box center [1200, 461] width 98 height 13
copy div "QZWDW2503844"
click at [1007, 540] on div at bounding box center [784, 351] width 1568 height 702
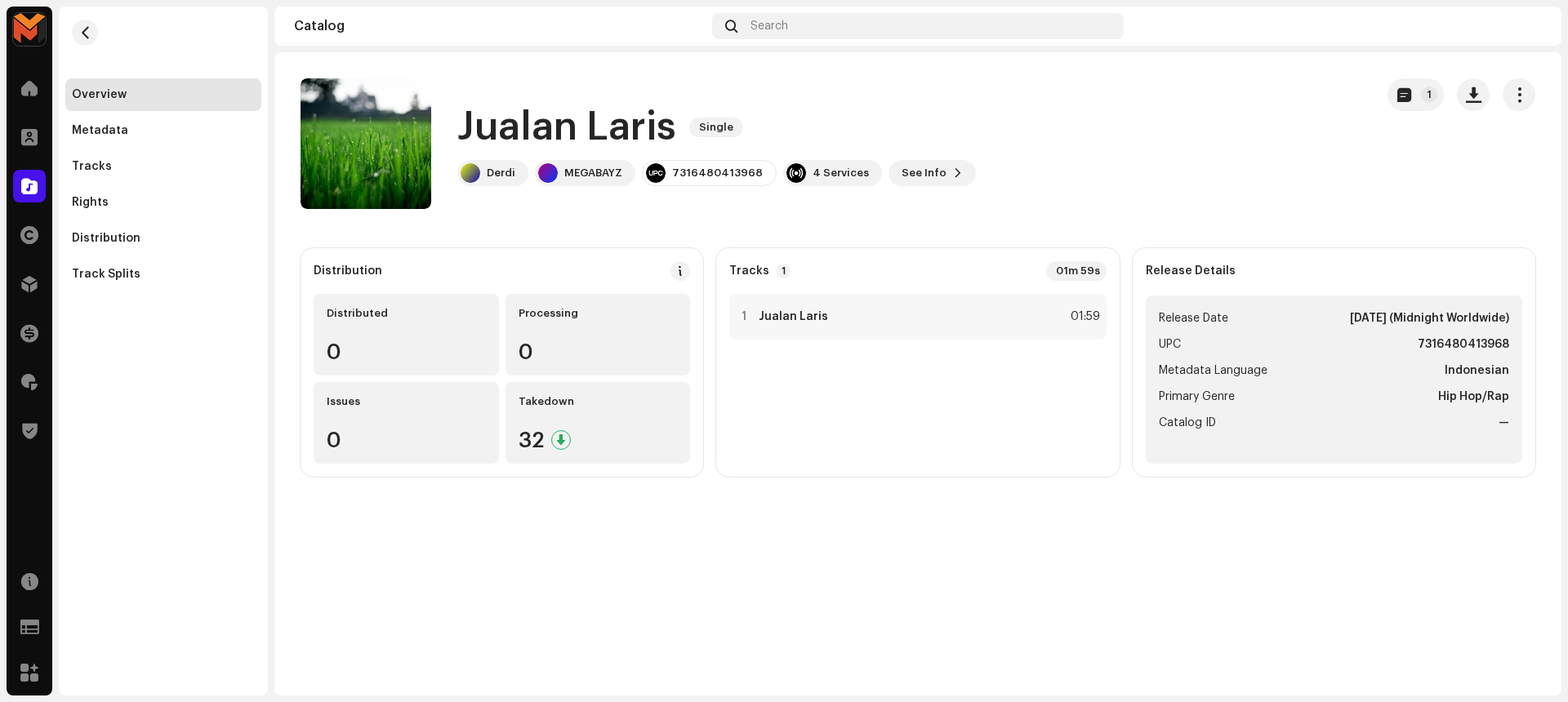
click at [1488, 337] on strong "7316480413968" at bounding box center [1464, 344] width 92 height 19
copy strong "7316480413968"
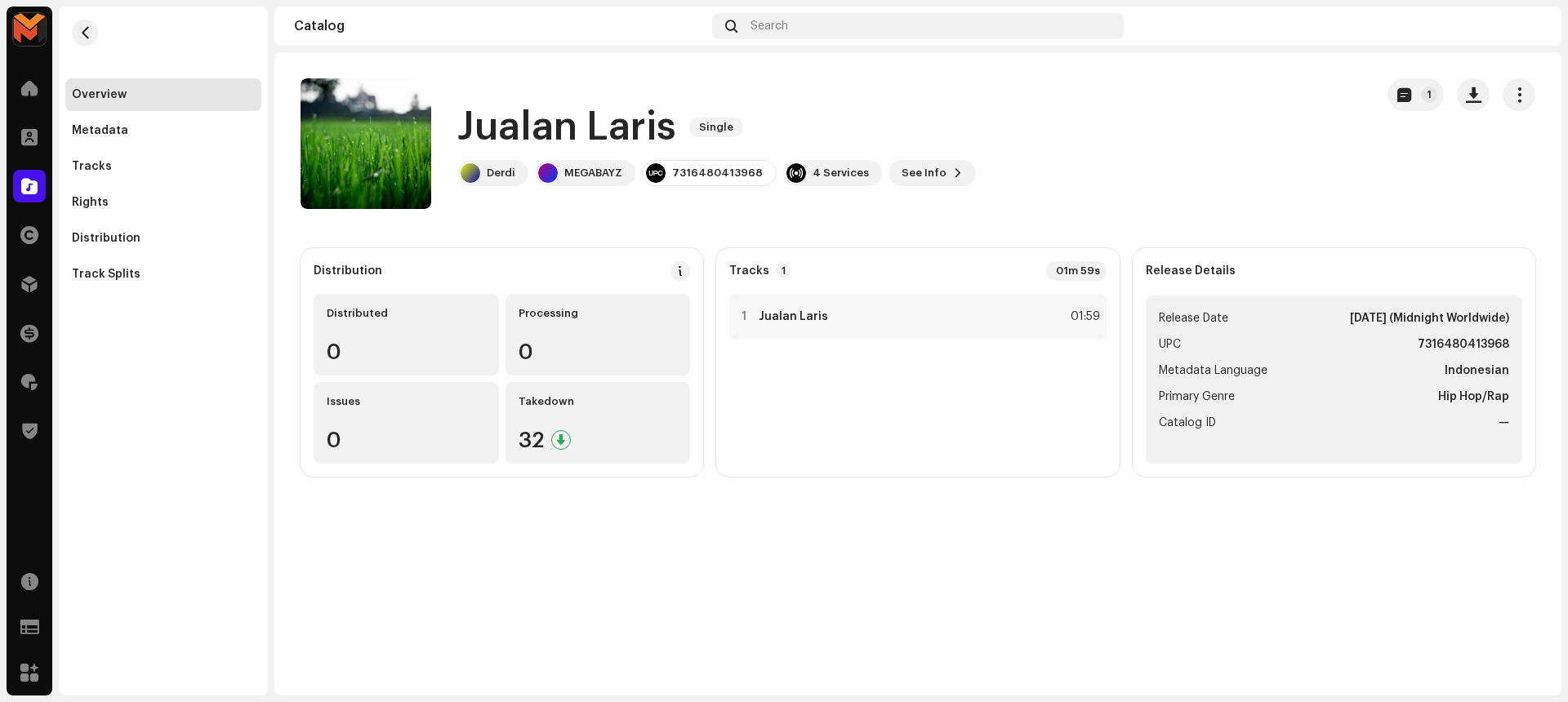
click at [1223, 211] on catalog-releases-details-overview "Jualan Laris Single 1 Jualan Laris Single Derdi MEGABAYZ 7316480413968 4 Servic…" at bounding box center [918, 277] width 1287 height 450
click at [1029, 310] on div "1 Jualan Laris 01:59" at bounding box center [917, 317] width 376 height 46
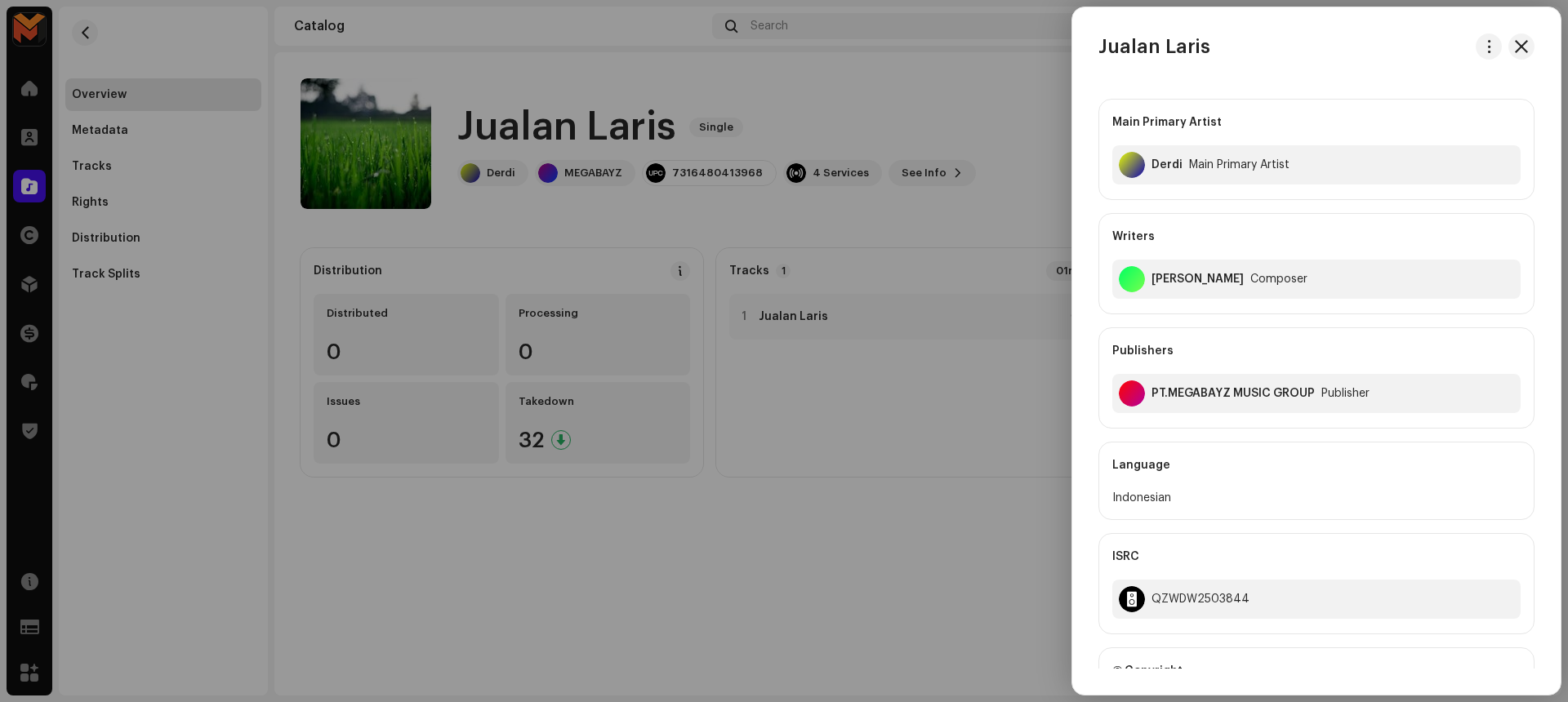
click at [980, 164] on div at bounding box center [784, 351] width 1568 height 702
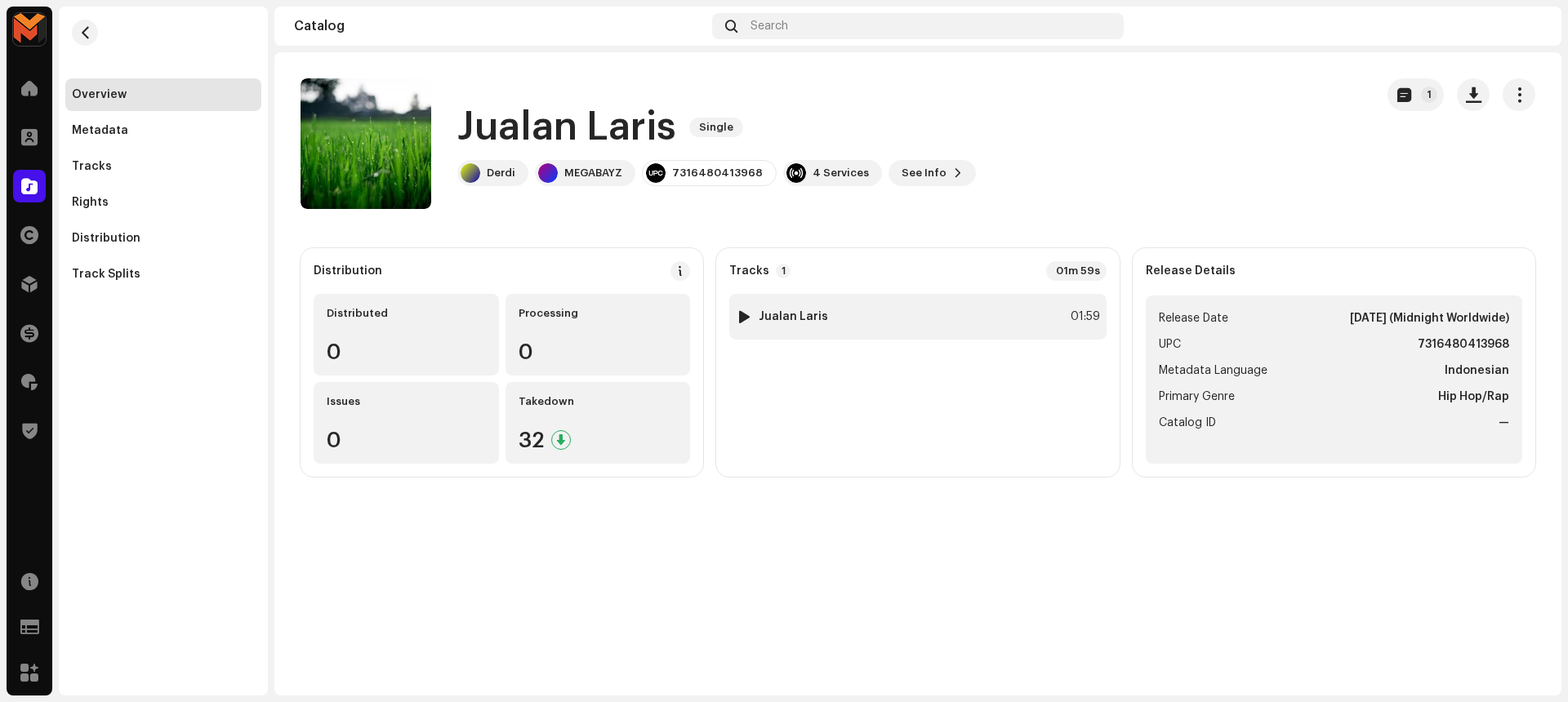
click at [1052, 323] on div "1 Jualan Laris 01:59" at bounding box center [917, 317] width 376 height 46
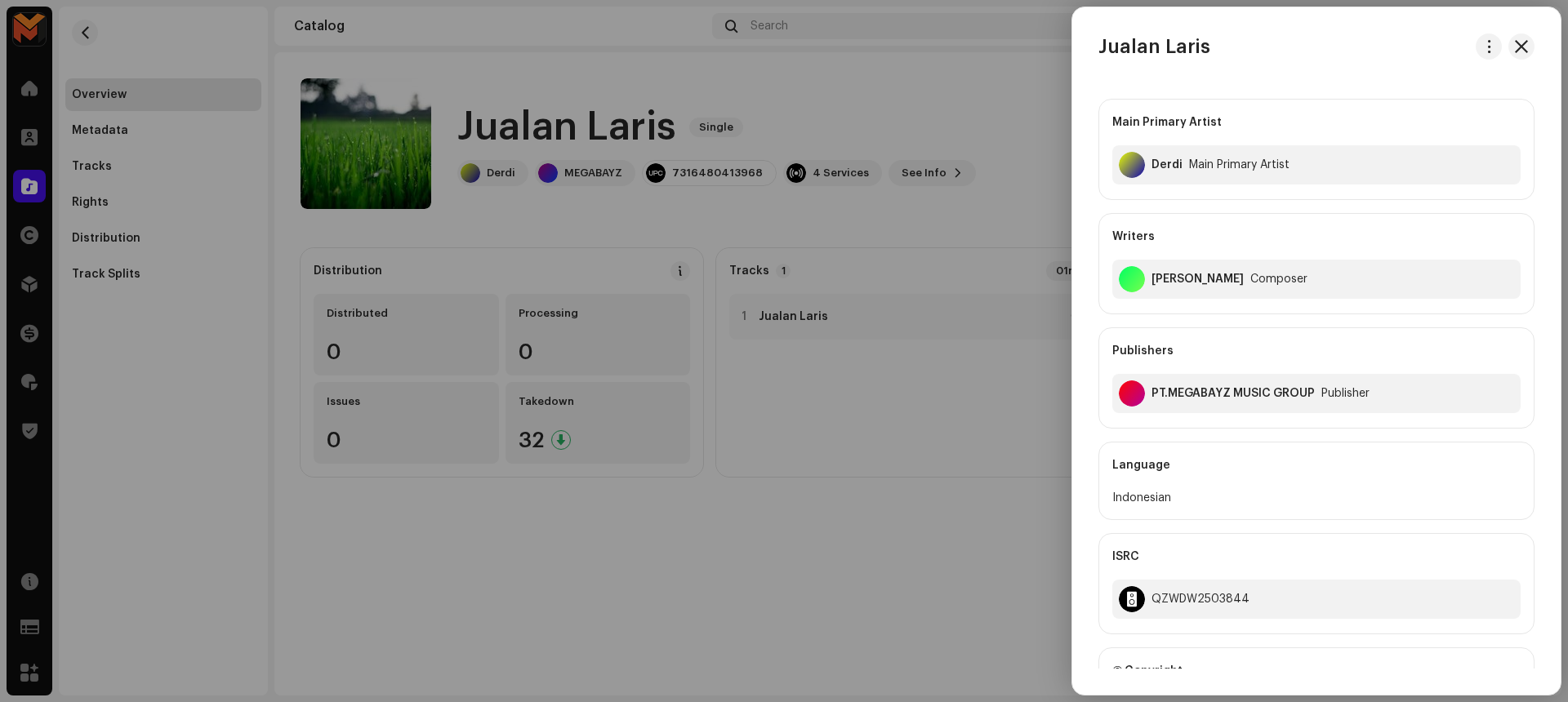
click at [1185, 284] on div "Deri Mulyadi" at bounding box center [1197, 279] width 93 height 13
copy div "Deri Mulyadi"
click at [969, 102] on div at bounding box center [784, 351] width 1568 height 702
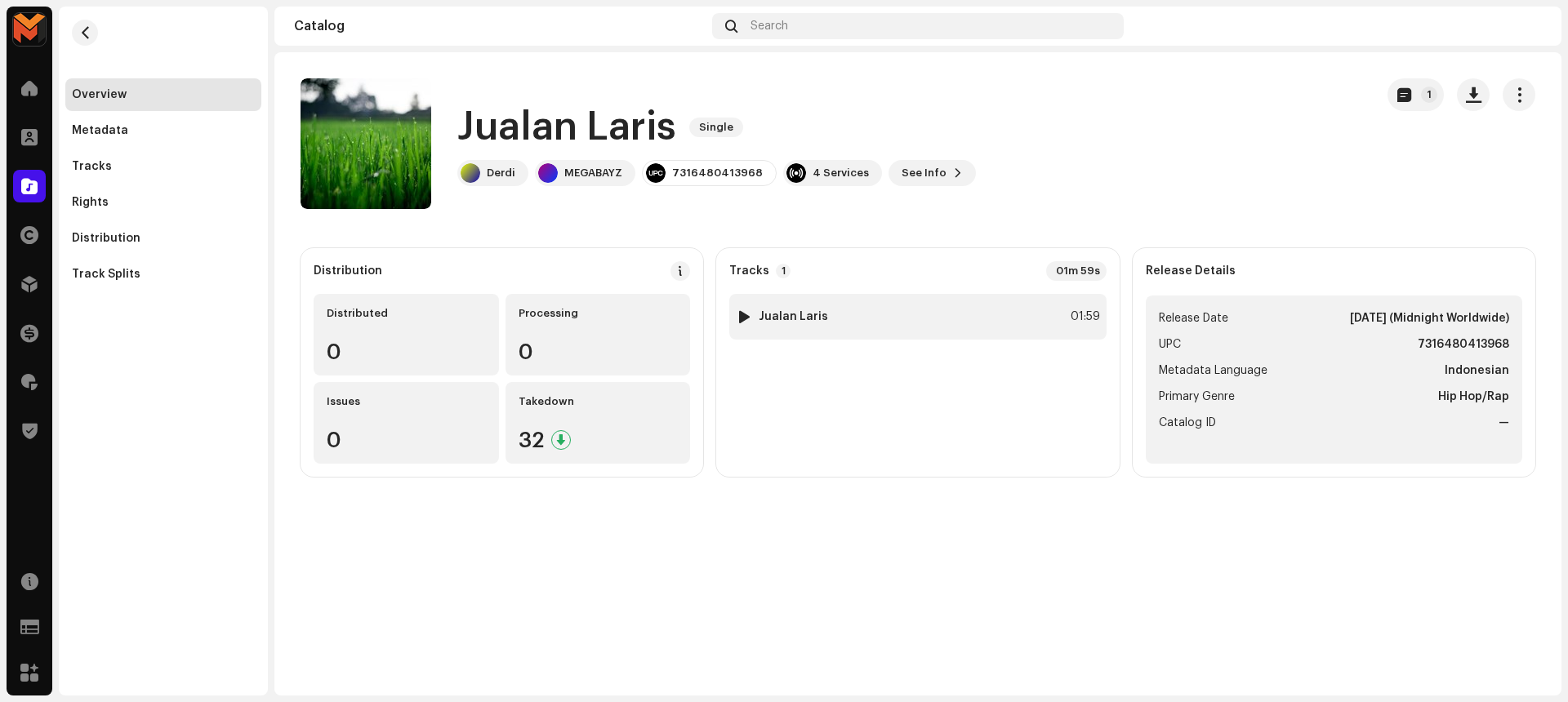
click at [1036, 322] on div "1 Jualan Laris 01:59" at bounding box center [917, 317] width 376 height 46
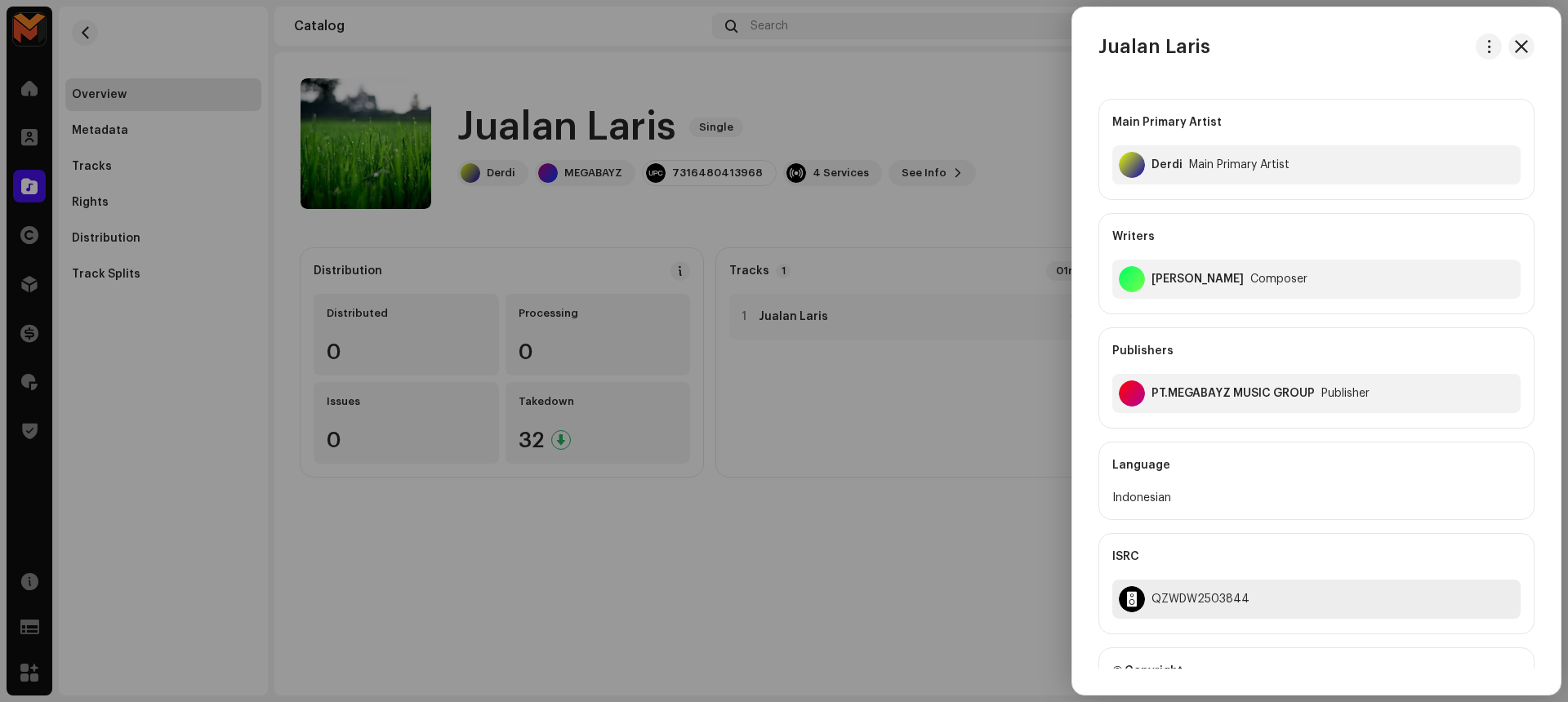
click at [1193, 599] on div "QZWDW2503844" at bounding box center [1200, 599] width 98 height 13
copy div "QZWDW2503844"
click at [1003, 567] on div at bounding box center [784, 351] width 1568 height 702
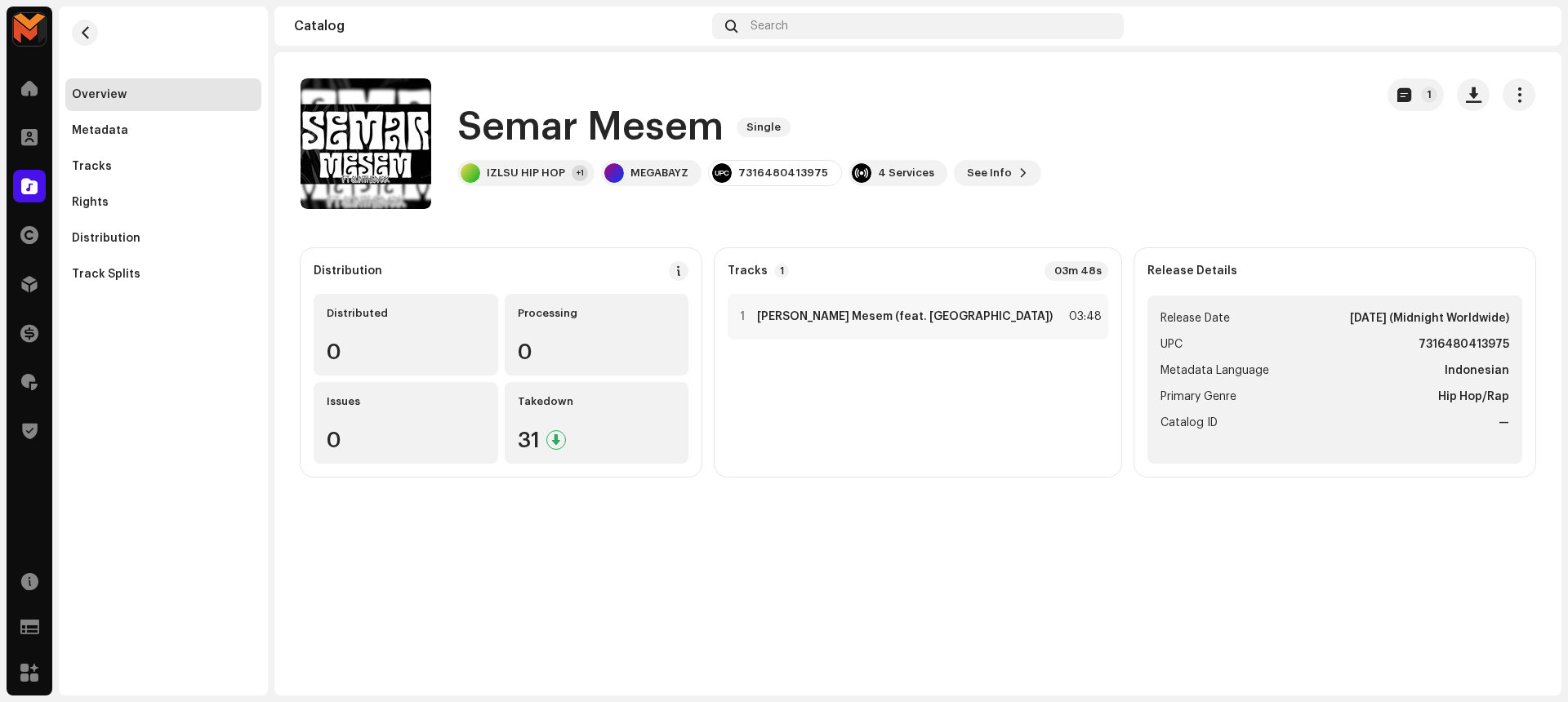
click at [505, 124] on h1 "Semar Mesem" at bounding box center [590, 127] width 267 height 52
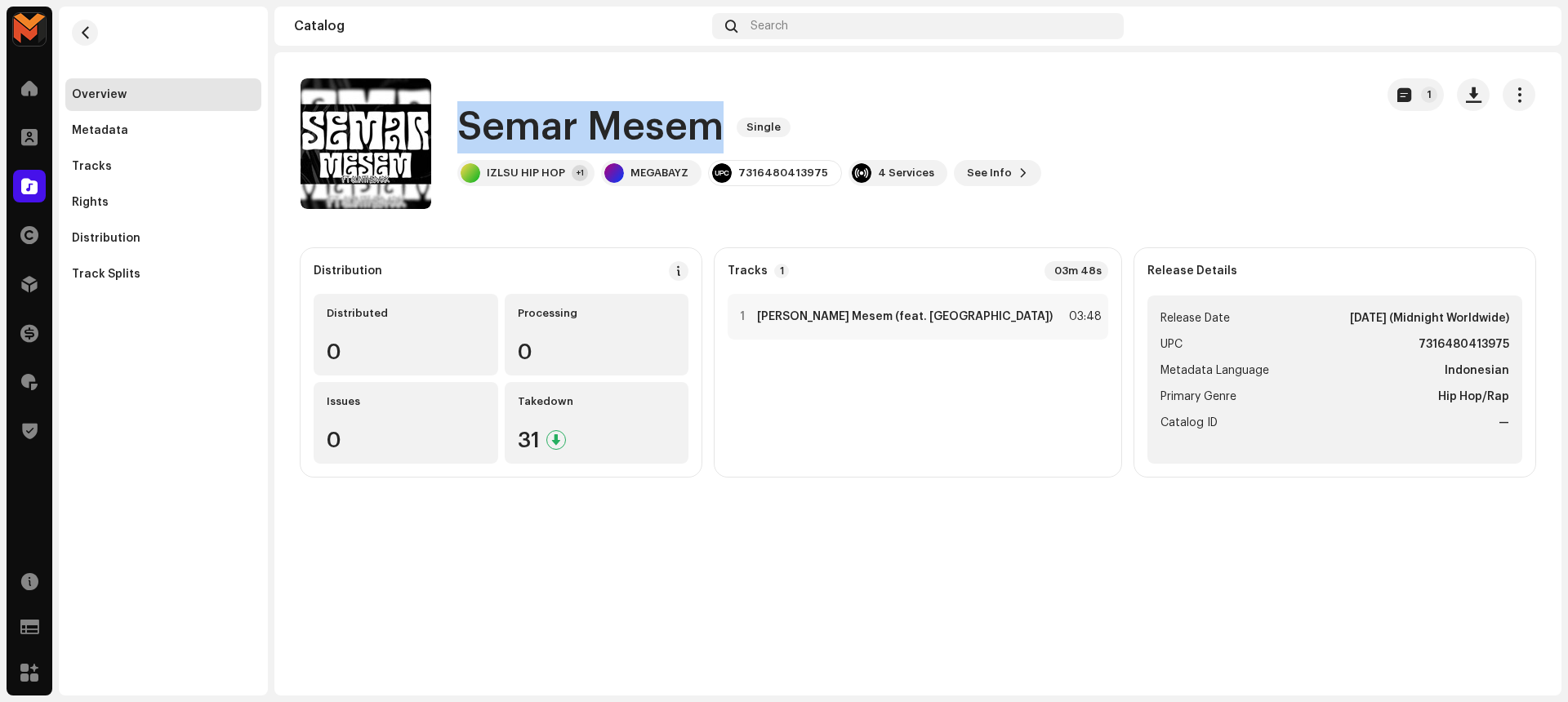
click at [505, 124] on h1 "Semar Mesem" at bounding box center [590, 127] width 267 height 52
copy div "[PERSON_NAME] Mesem Single"
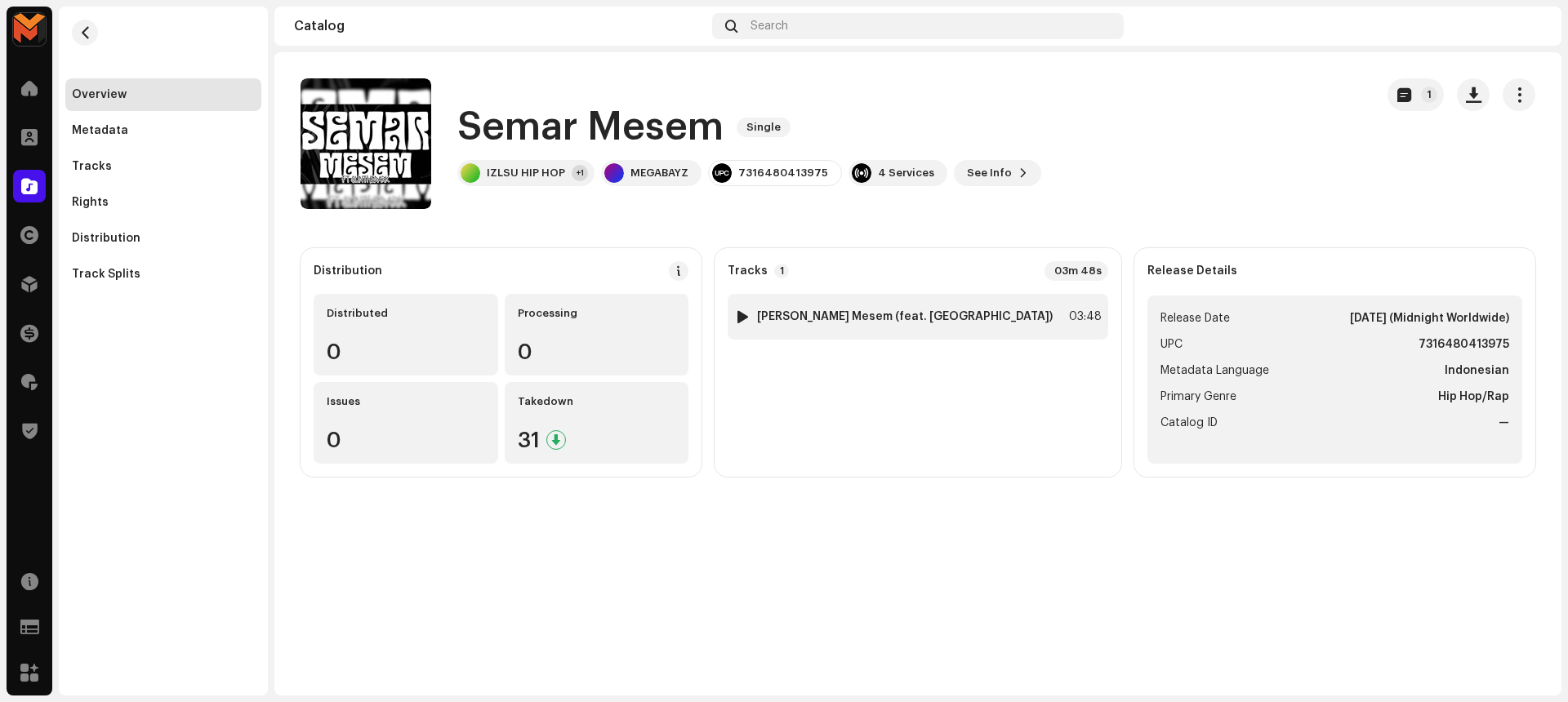
click at [996, 308] on div "1 [PERSON_NAME] (feat. [GEOGRAPHIC_DATA]) 03:48" at bounding box center [917, 317] width 380 height 46
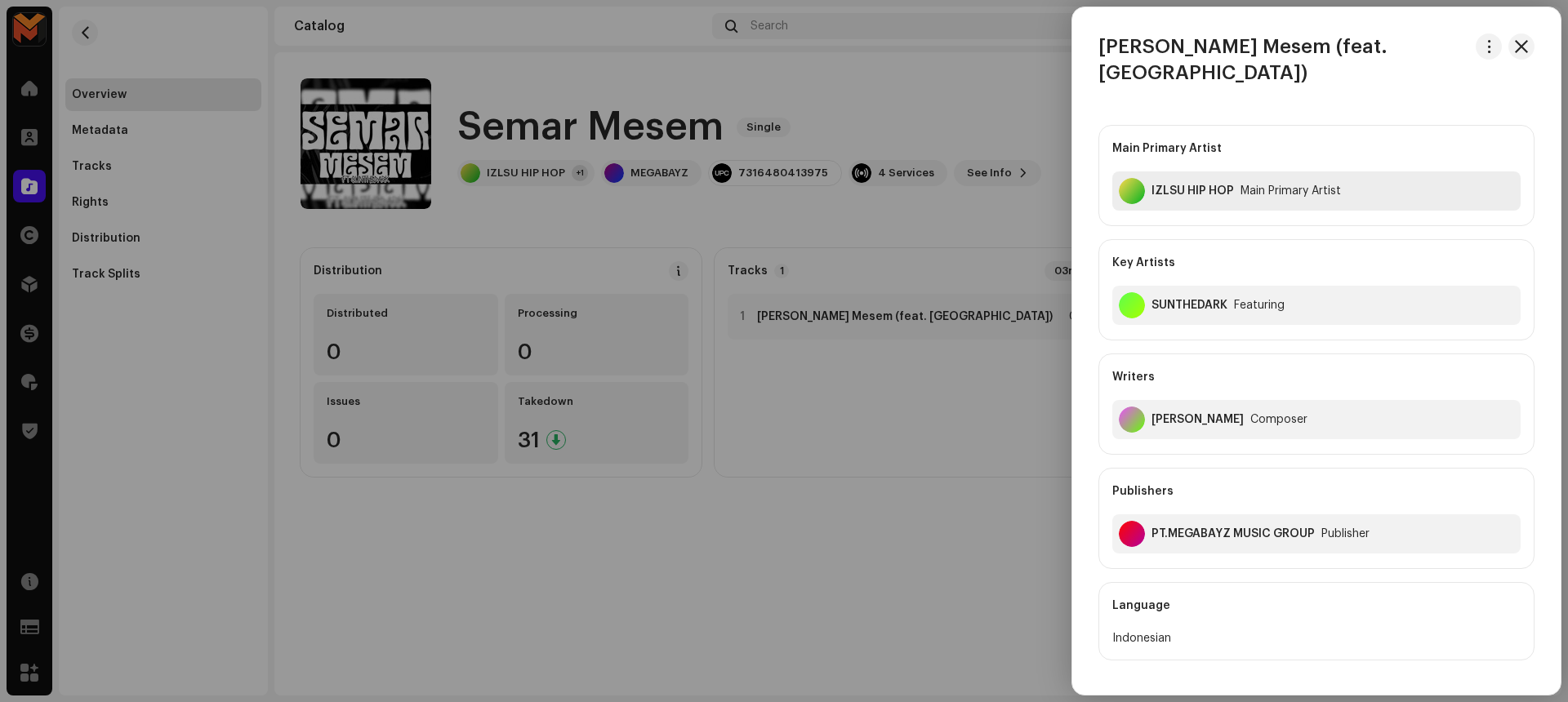
click at [1198, 184] on div "IZLSU HIP HOP" at bounding box center [1192, 190] width 82 height 13
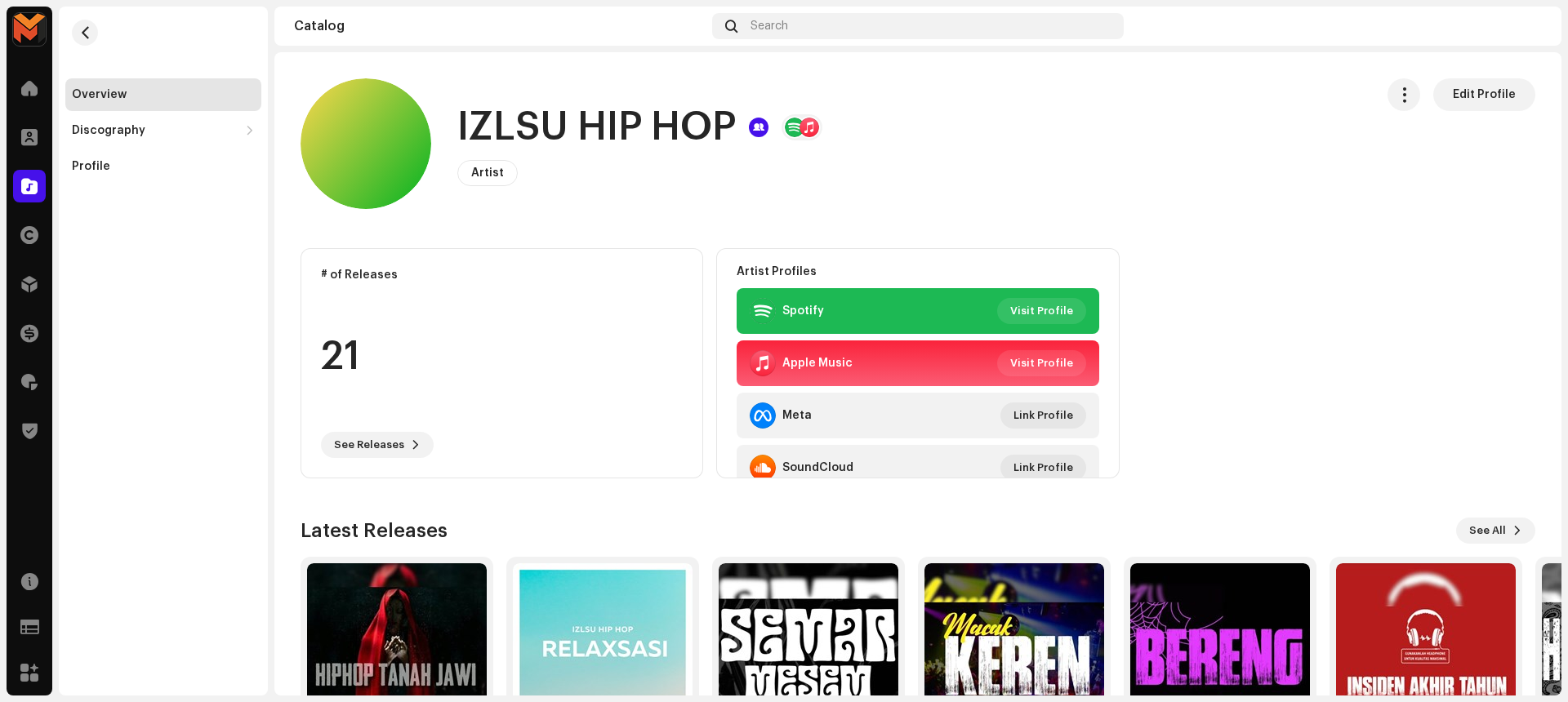
click at [596, 132] on h1 "IZLSU HIP HOP" at bounding box center [596, 127] width 278 height 52
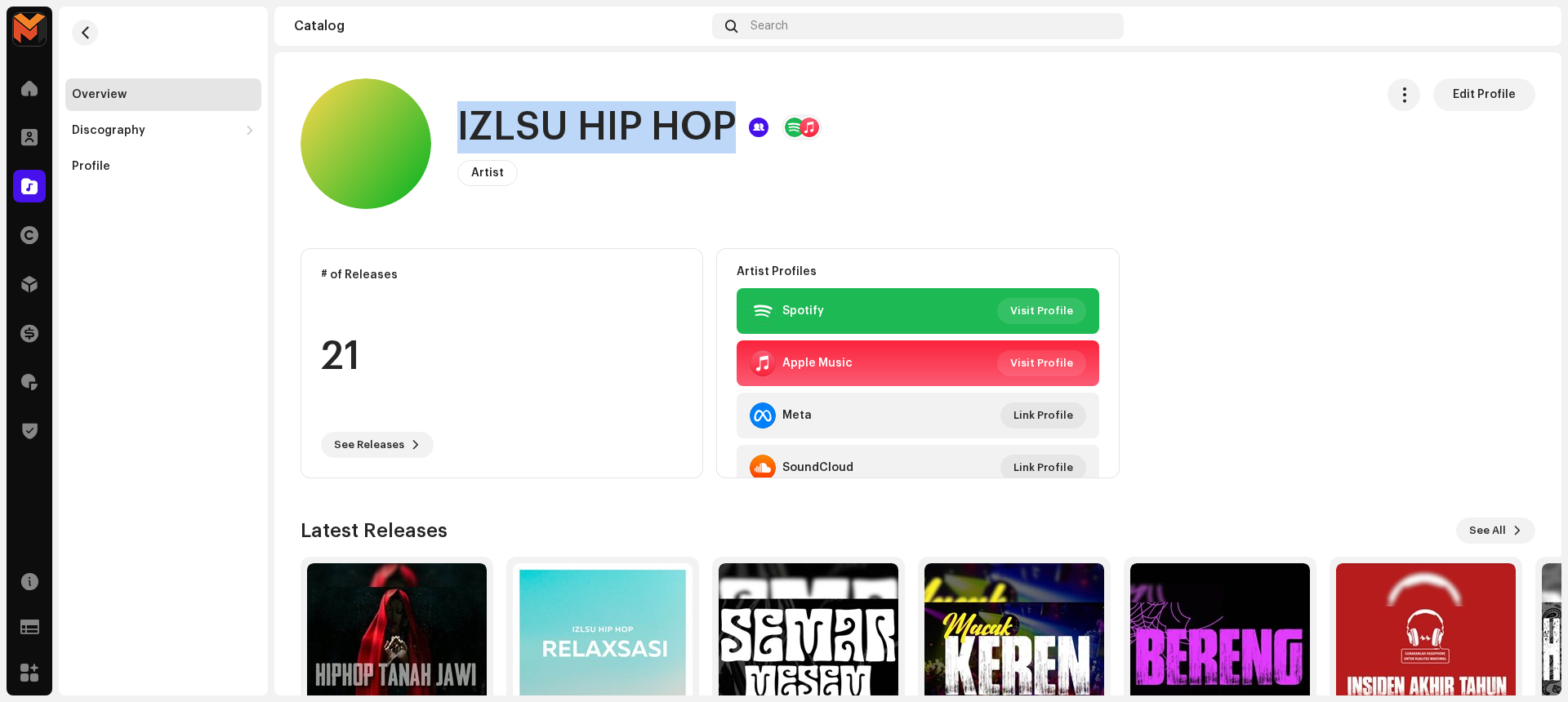
click at [596, 132] on h1 "IZLSU HIP HOP" at bounding box center [596, 127] width 278 height 52
copy h1 "IZLSU HIP HOP"
click at [80, 25] on button "button" at bounding box center [84, 32] width 27 height 27
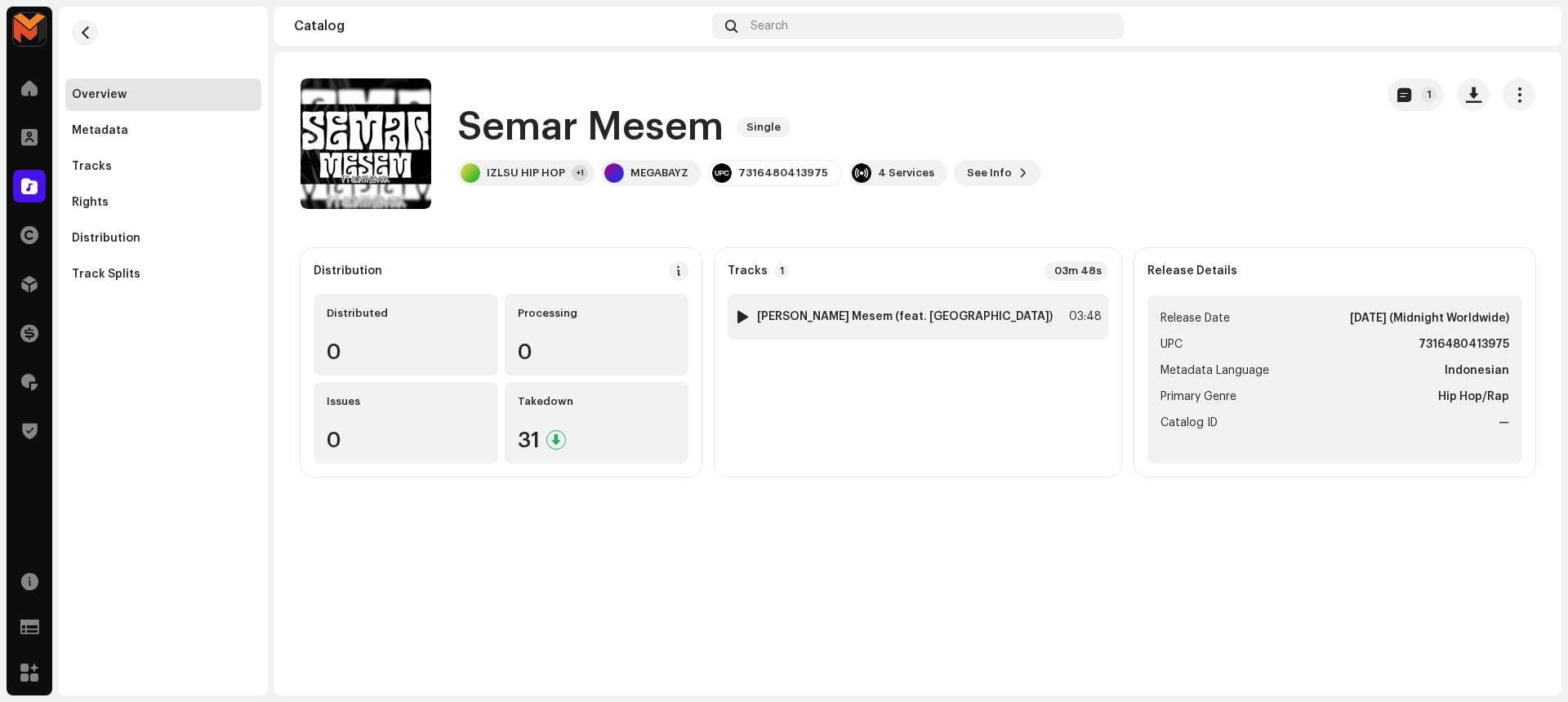
click at [1025, 308] on div "1 Semar Mesem (feat. SUNTHEDARK) 03:48" at bounding box center [917, 317] width 380 height 46
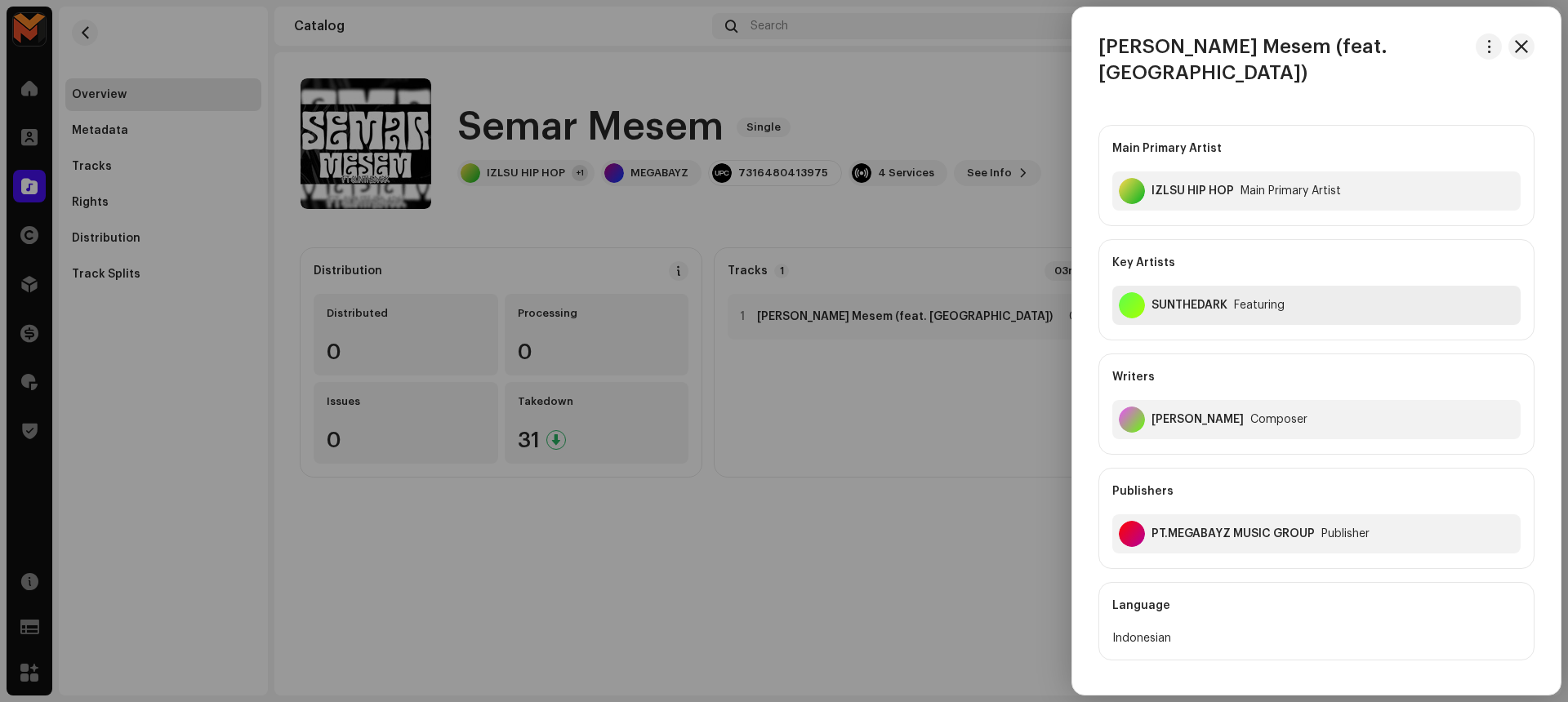
click at [1153, 298] on div "SUNTHEDARK" at bounding box center [1189, 305] width 76 height 13
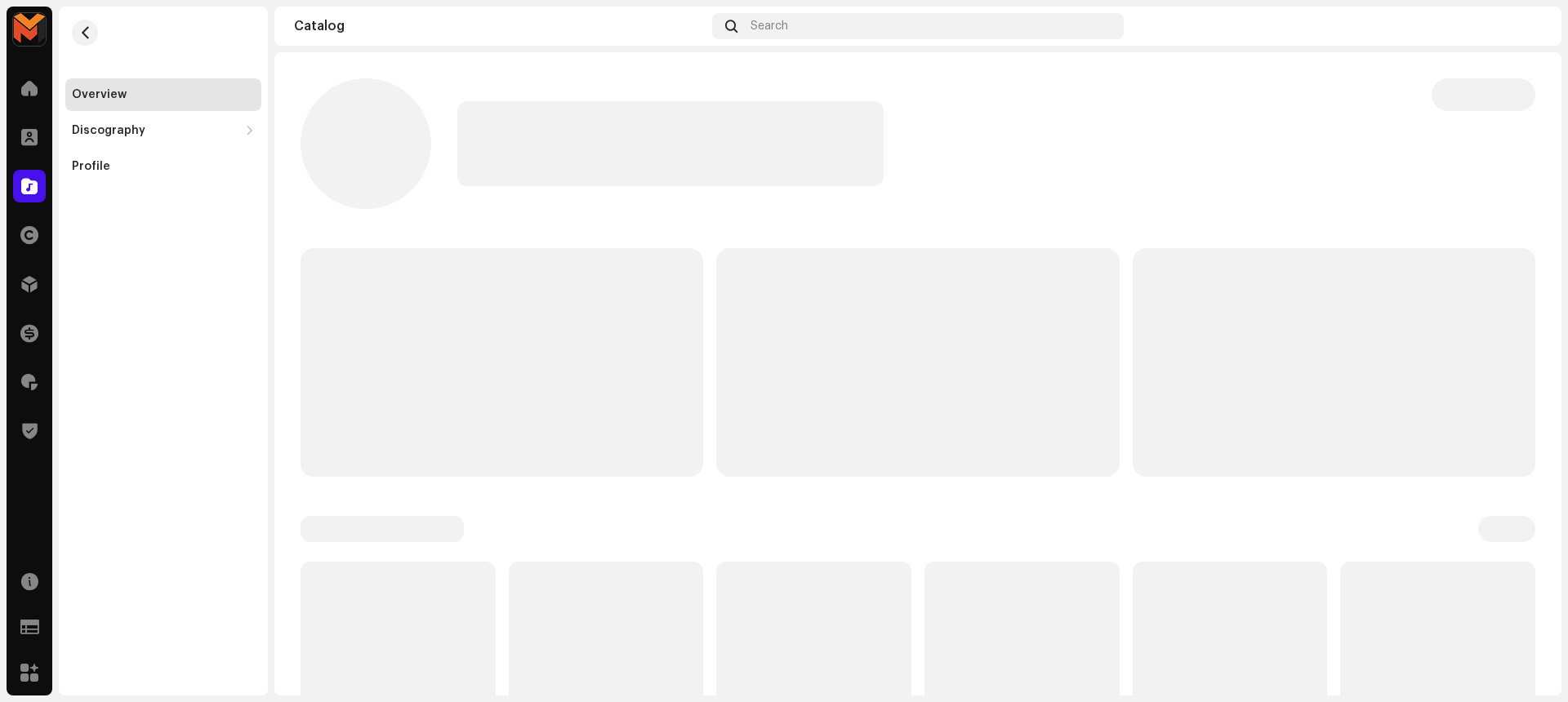
click at [1153, 275] on p-skeleton at bounding box center [1333, 362] width 402 height 229
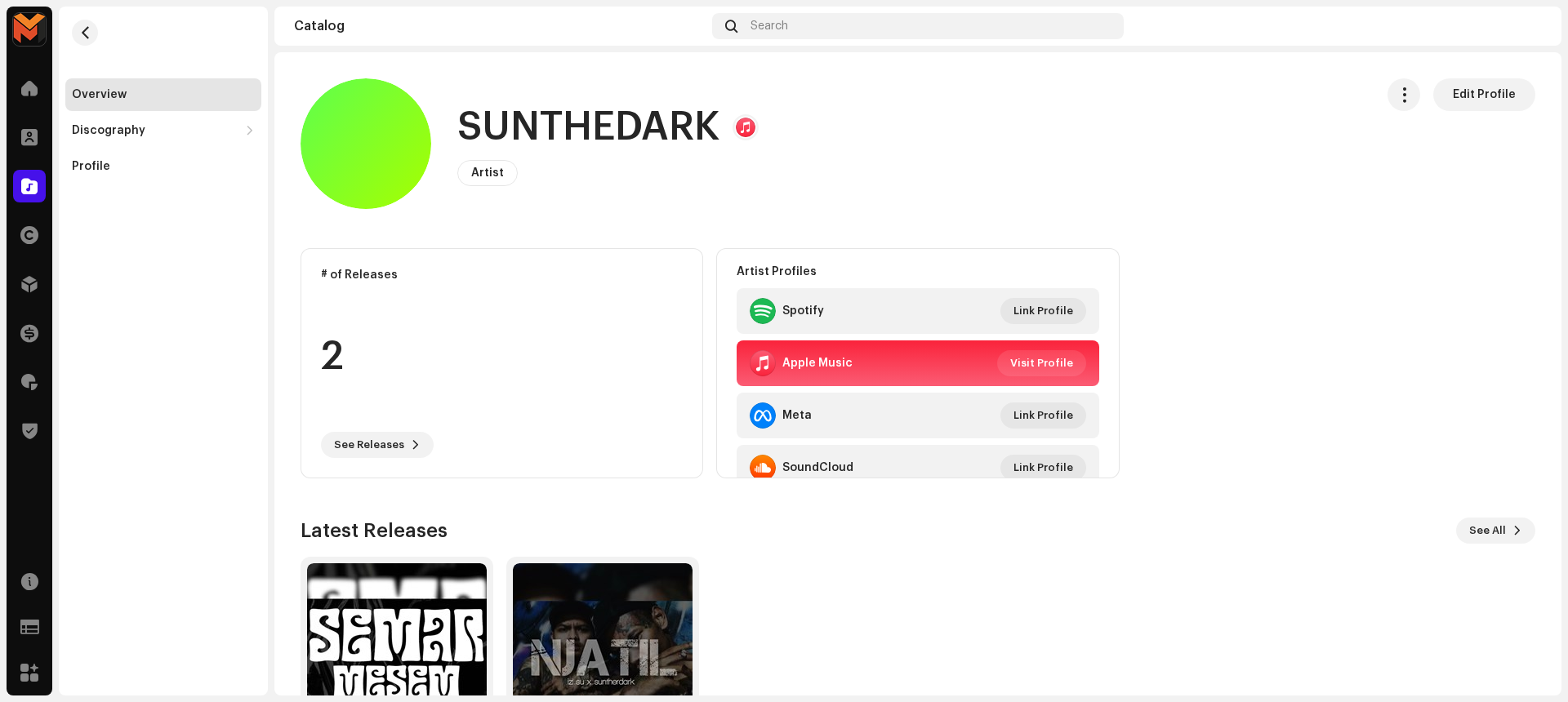
click at [536, 139] on h1 "SUNTHEDARK" at bounding box center [588, 127] width 262 height 52
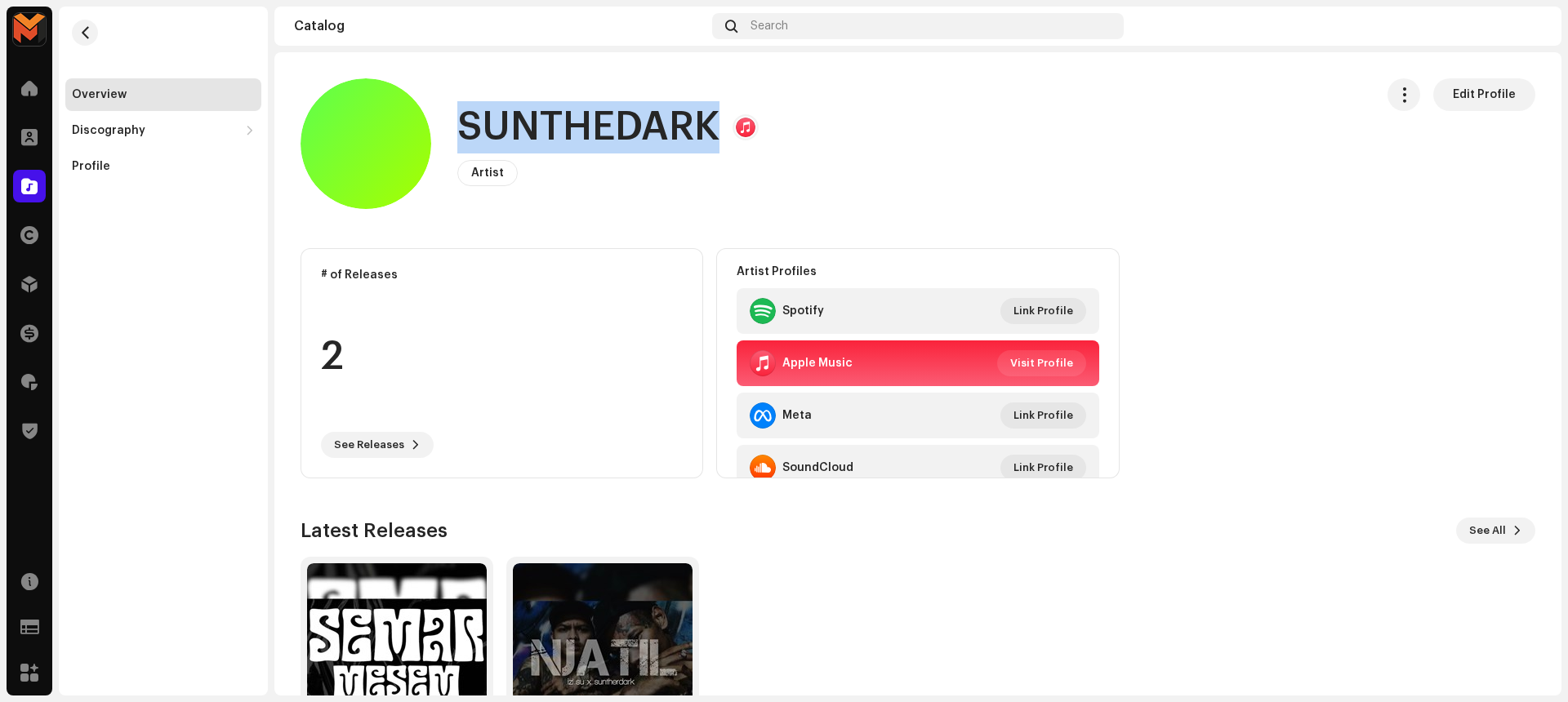
click at [536, 139] on h1 "SUNTHEDARK" at bounding box center [588, 127] width 262 height 52
copy h1 "SUNTHEDARK"
click at [93, 33] on button "button" at bounding box center [84, 32] width 27 height 27
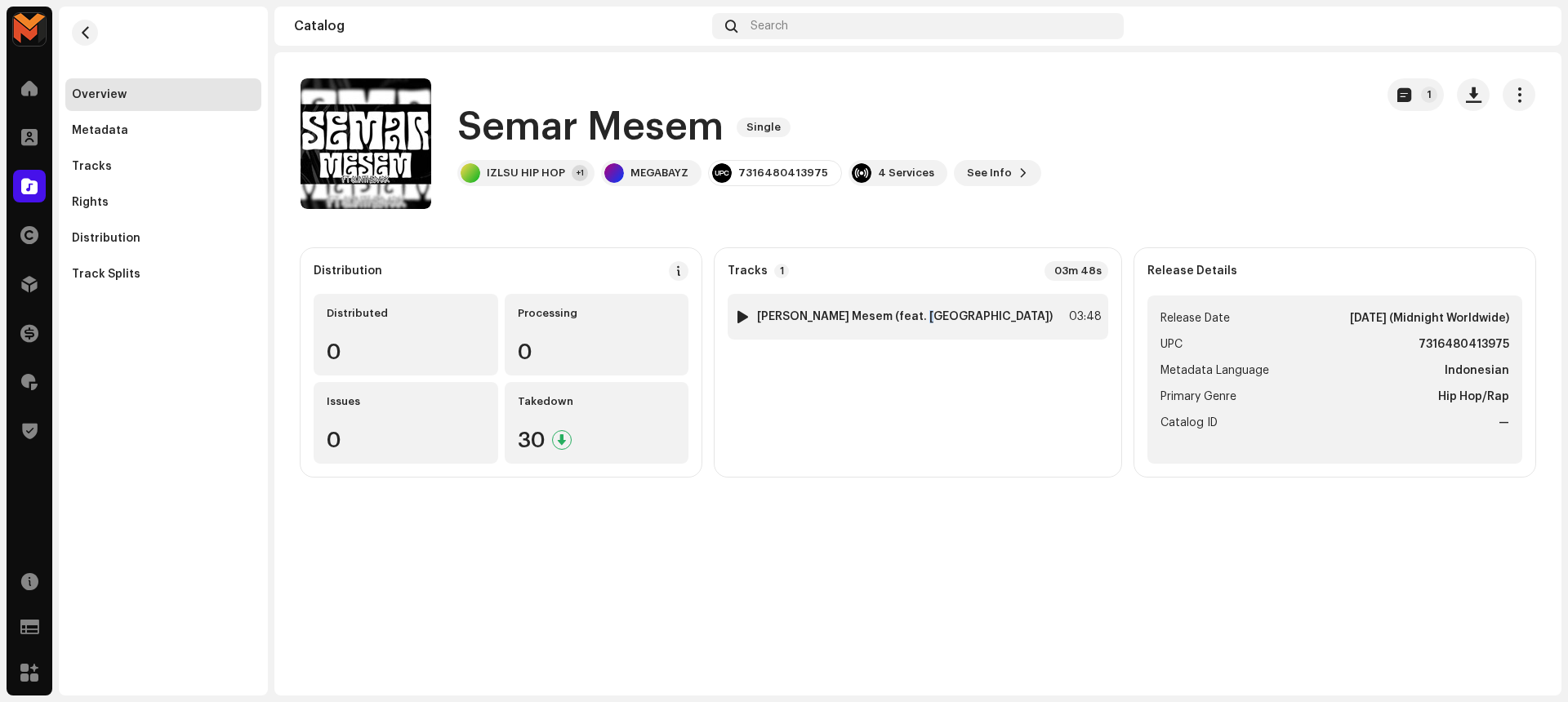
click at [937, 321] on strong "Semar Mesem (feat. SUNTHEDARK)" at bounding box center [904, 317] width 296 height 13
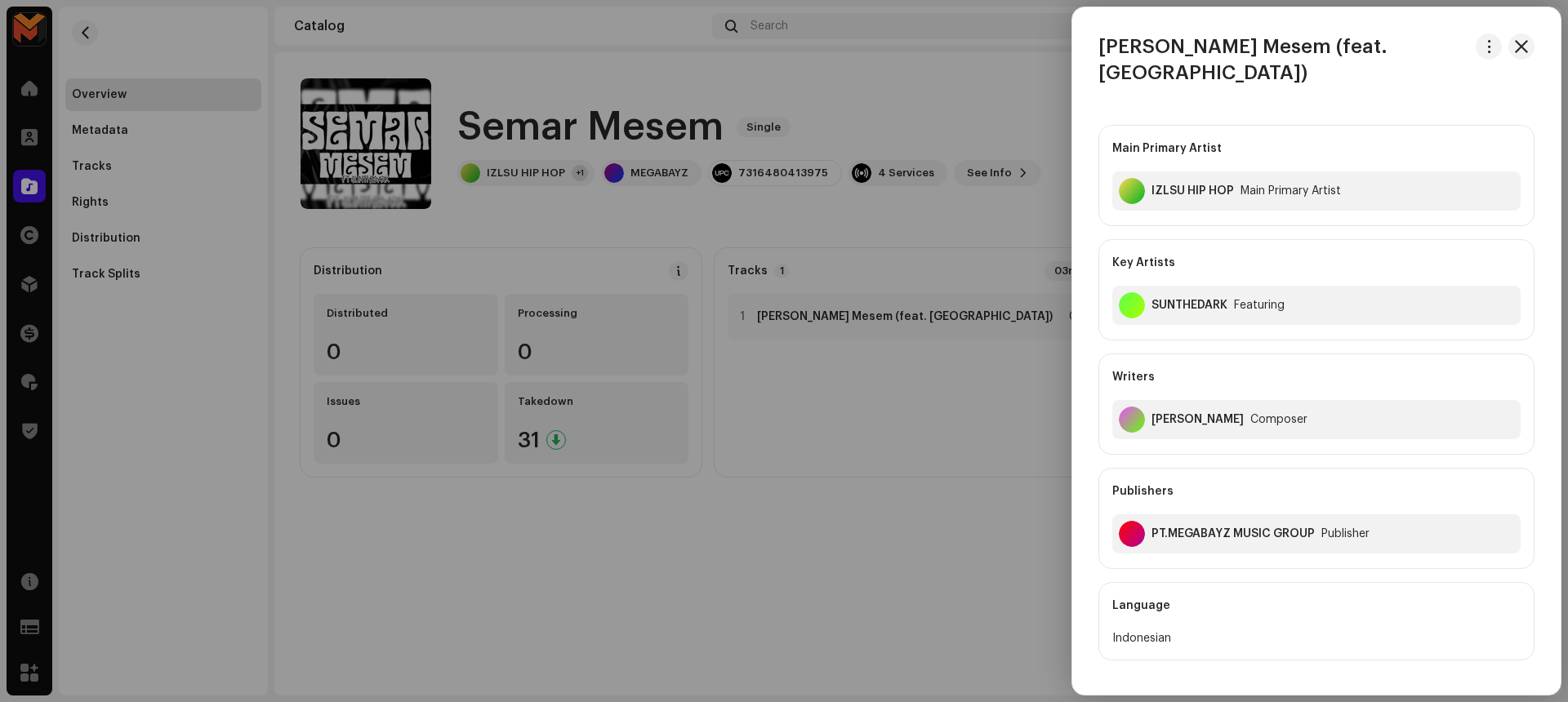
click at [1215, 413] on div "Iskandar Dzulkarnain" at bounding box center [1197, 419] width 93 height 13
copy div "Iskandar Dzulkarnain"
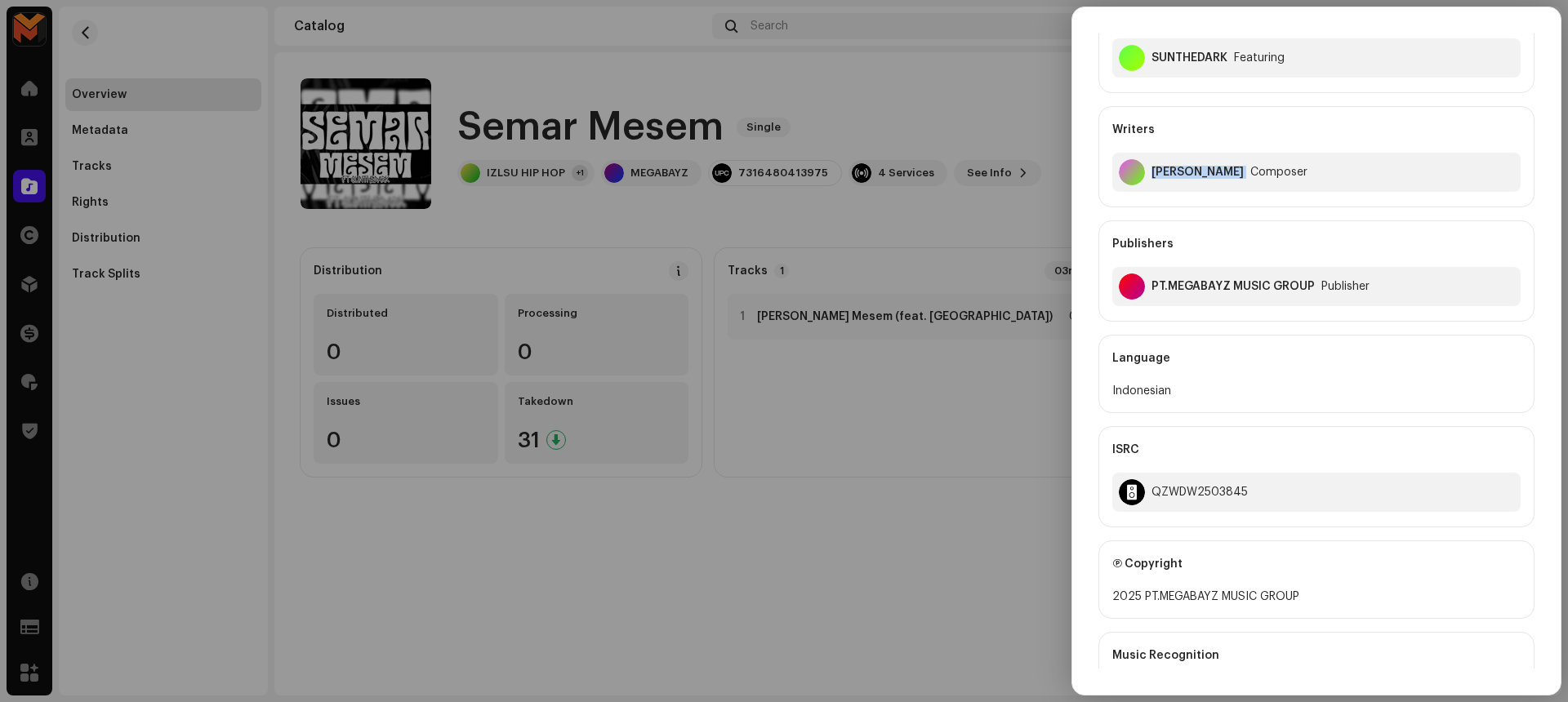
scroll to position [248, 0]
click at [1184, 471] on div "QZWDW2503845" at bounding box center [1316, 491] width 408 height 39
click at [1185, 471] on div "QZWDW2503845" at bounding box center [1316, 491] width 408 height 39
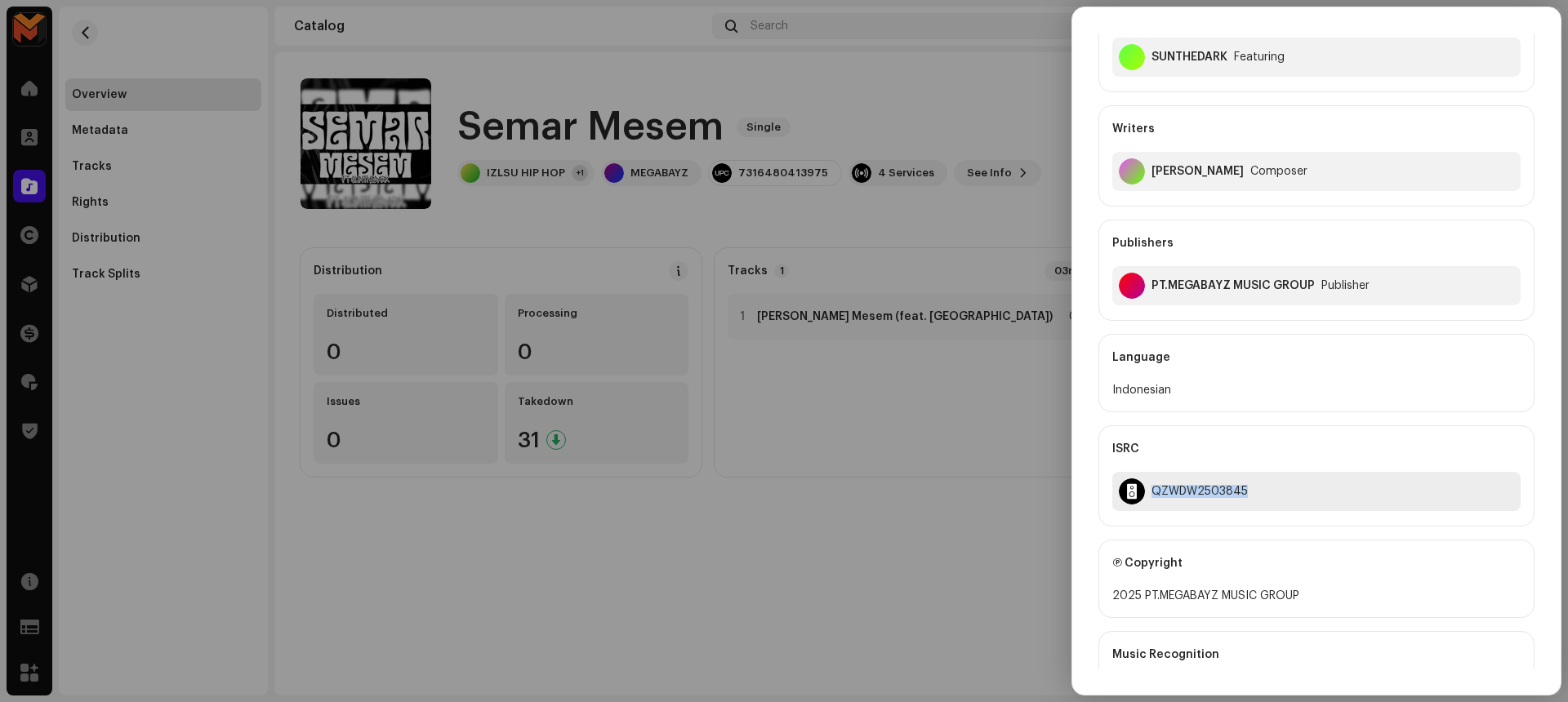
copy div "QZWDW2503845"
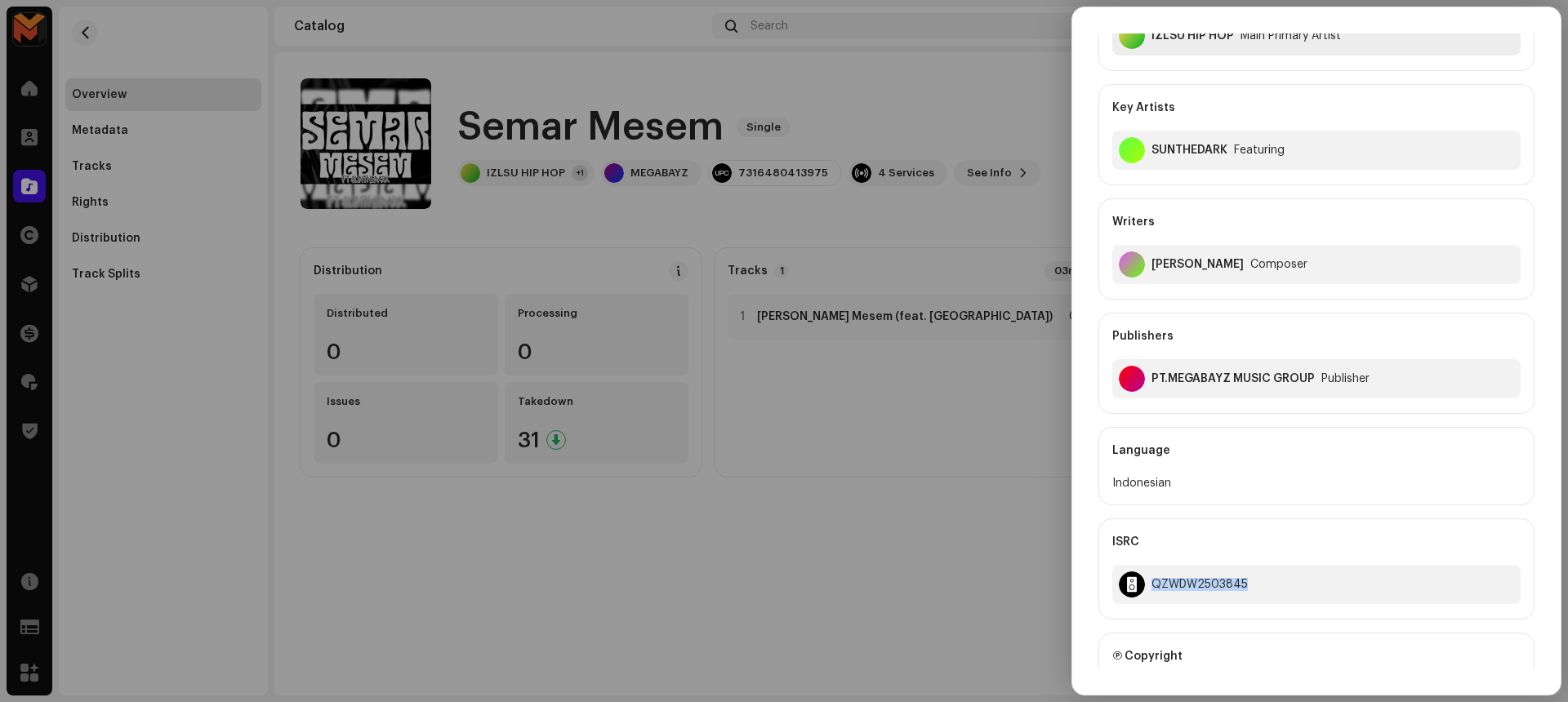
scroll to position [0, 0]
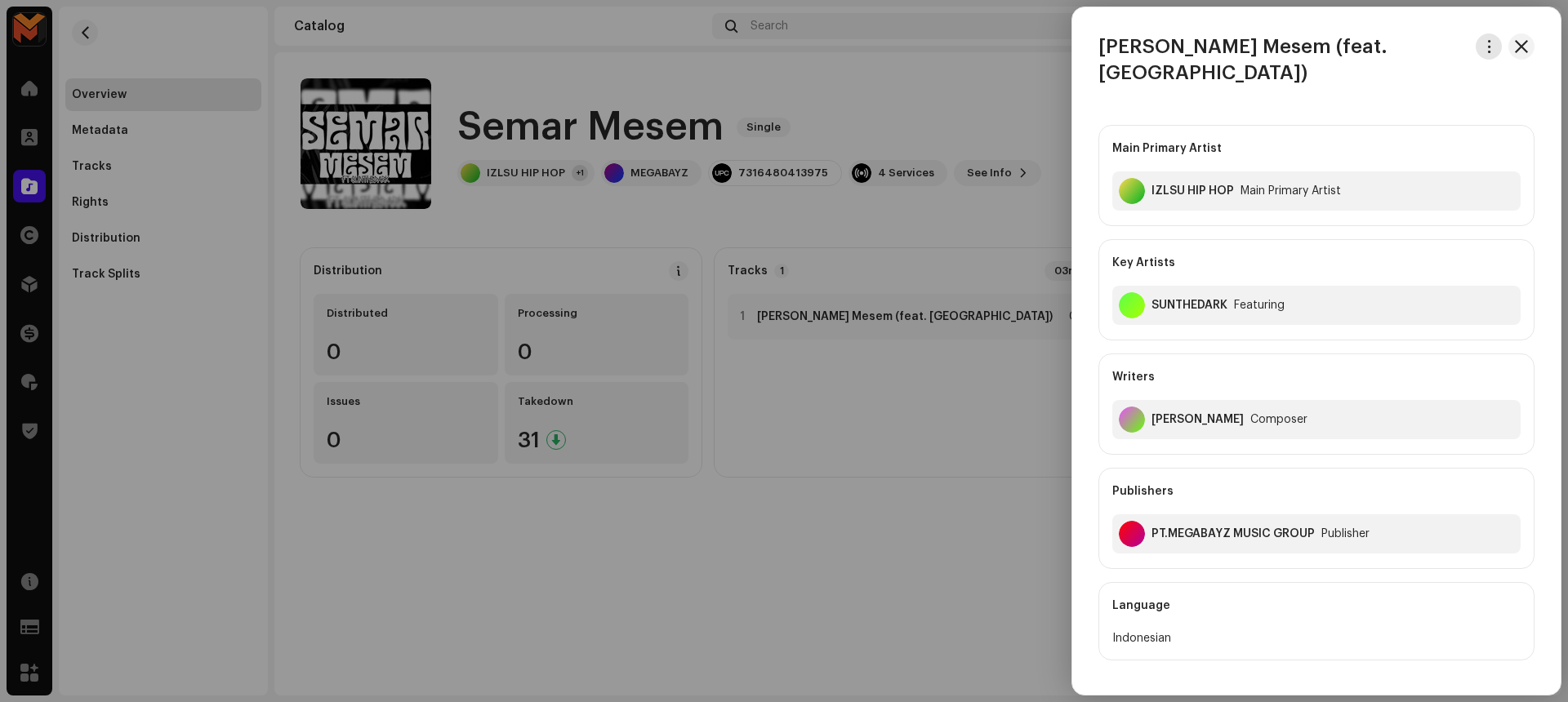
click at [1483, 42] on span "button" at bounding box center [1488, 47] width 12 height 13
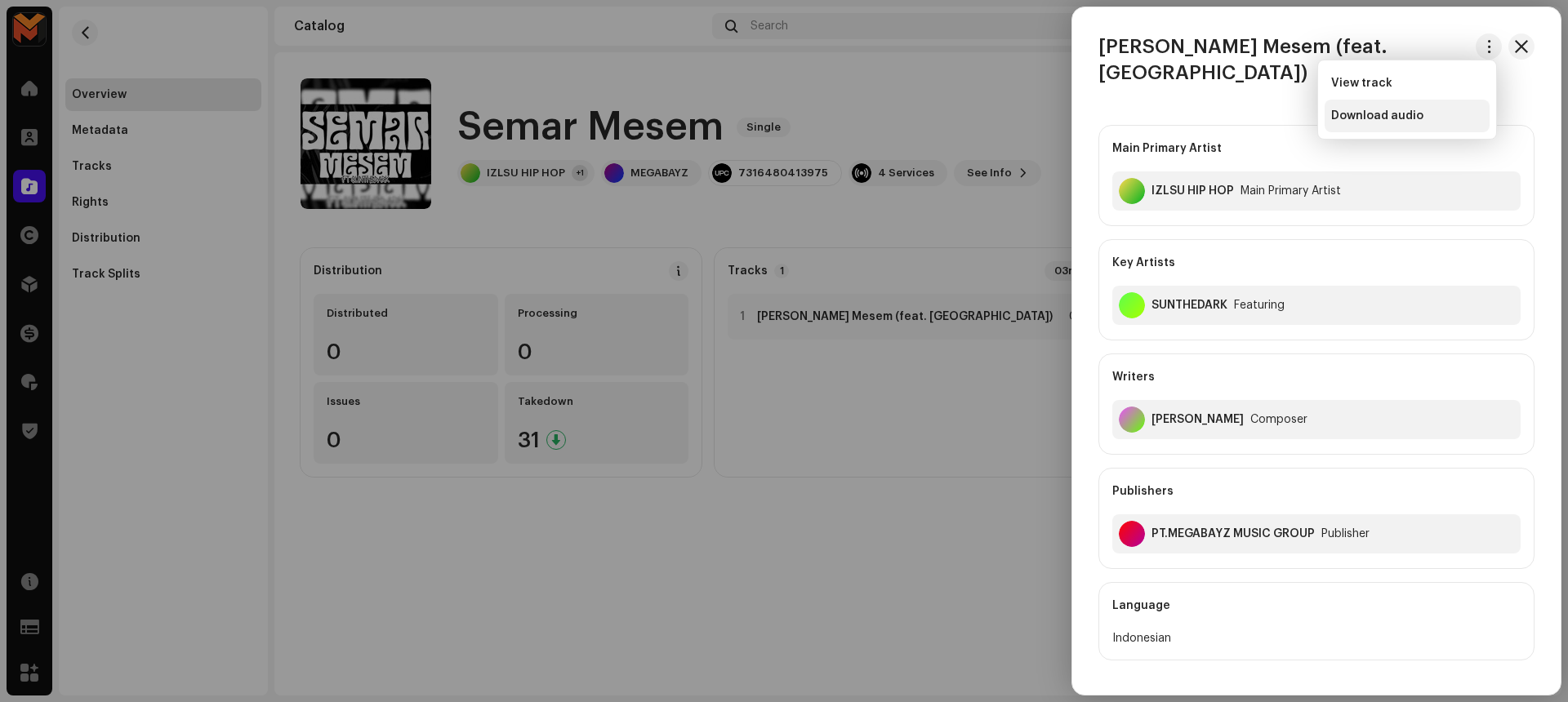
click at [1444, 111] on div "Download audio" at bounding box center [1407, 115] width 152 height 13
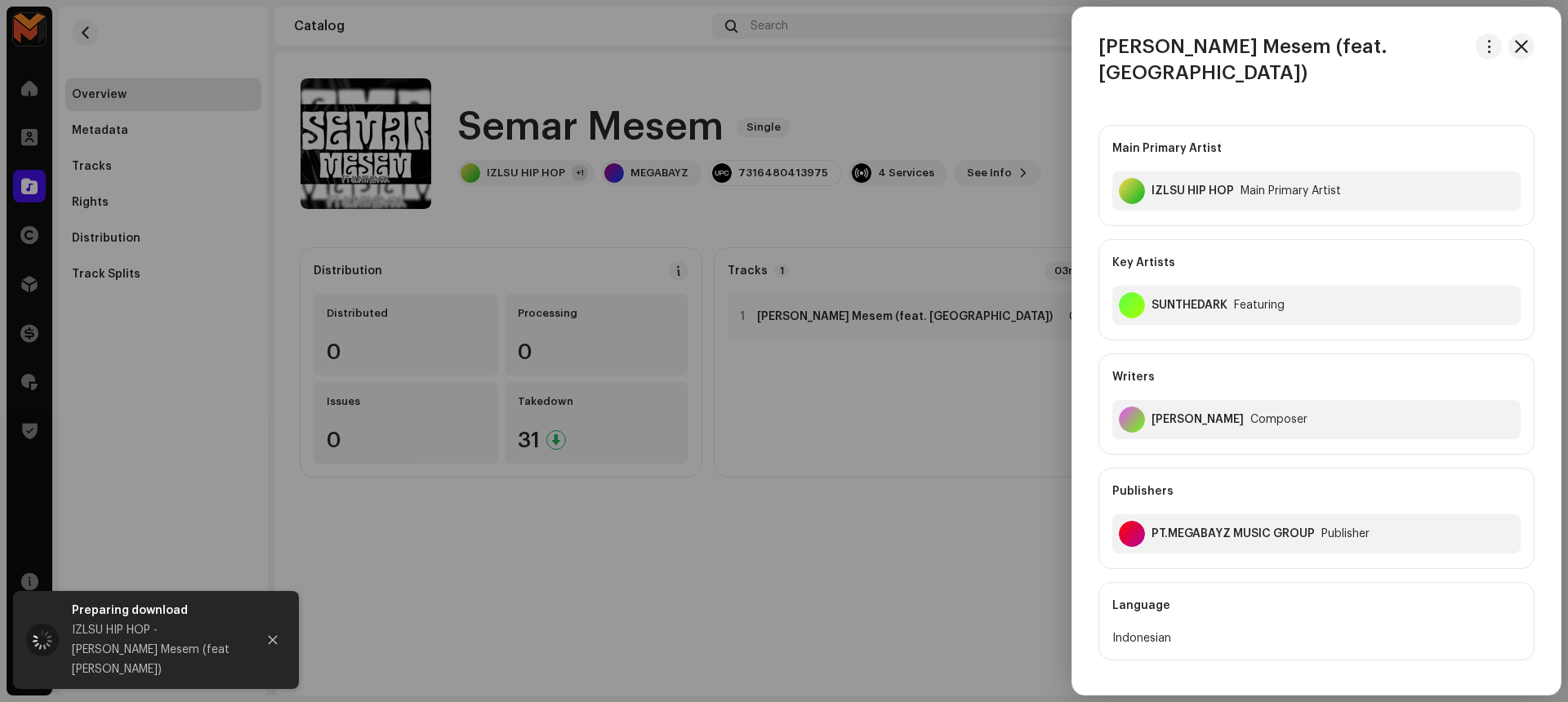
click at [979, 87] on div at bounding box center [784, 351] width 1568 height 702
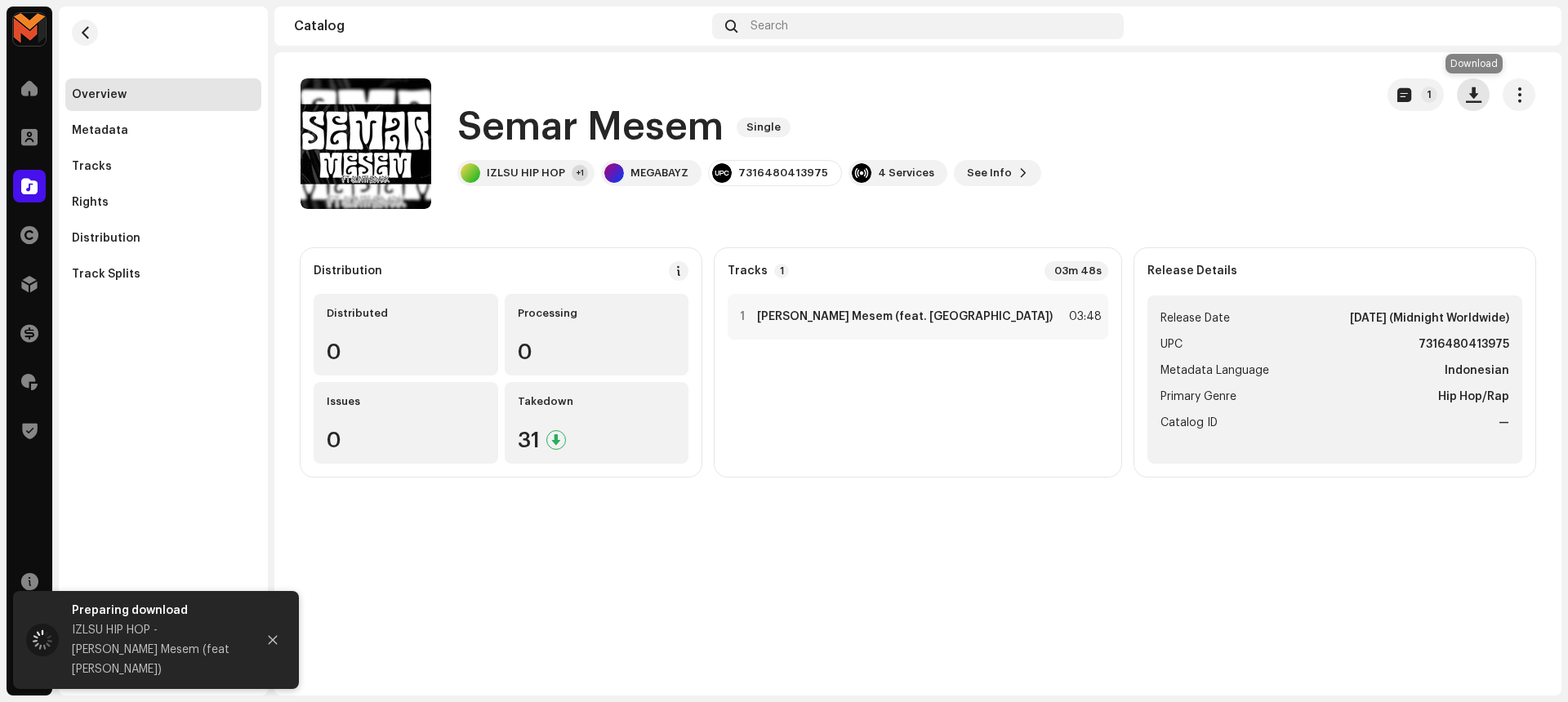
click at [1469, 94] on span "button" at bounding box center [1473, 94] width 16 height 13
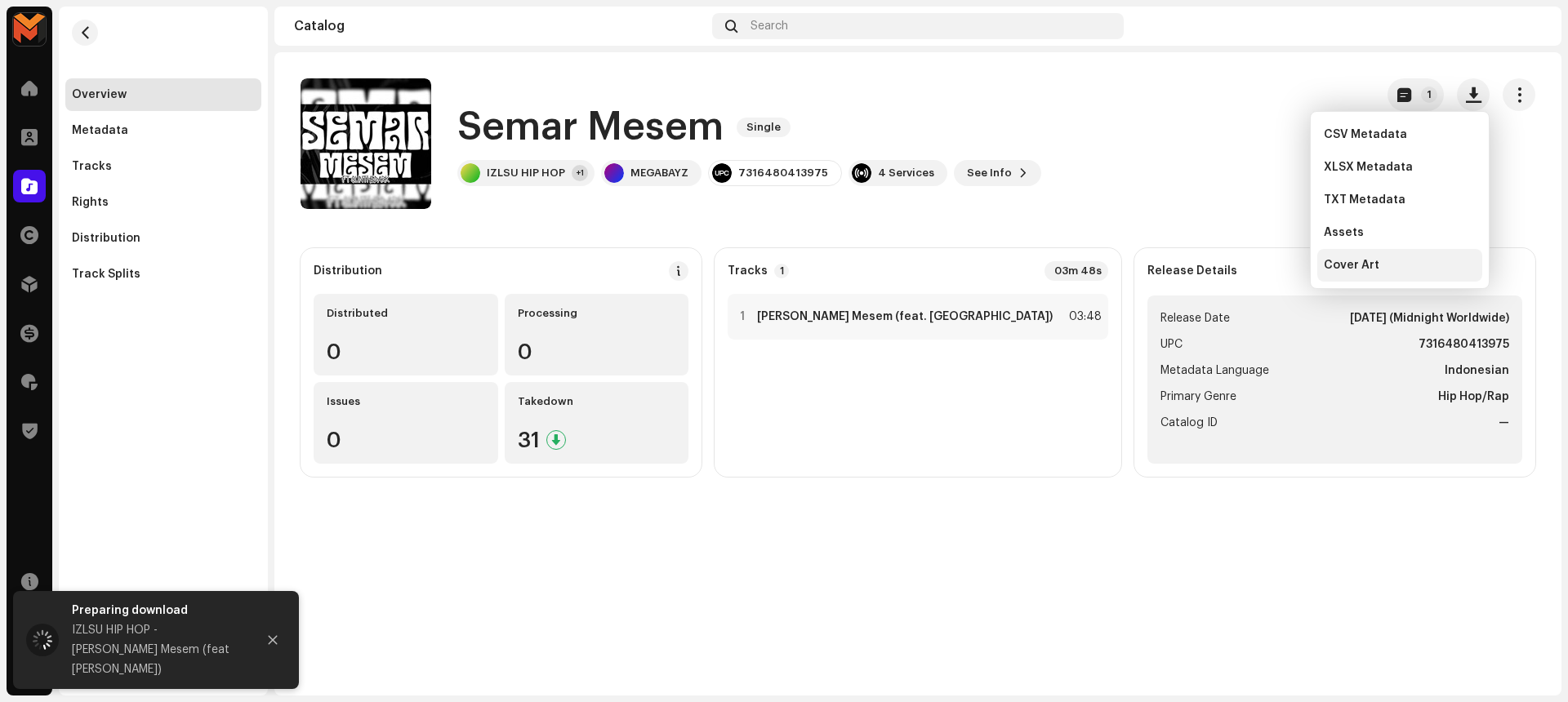
click at [1380, 267] on div "Cover Art" at bounding box center [1399, 265] width 152 height 13
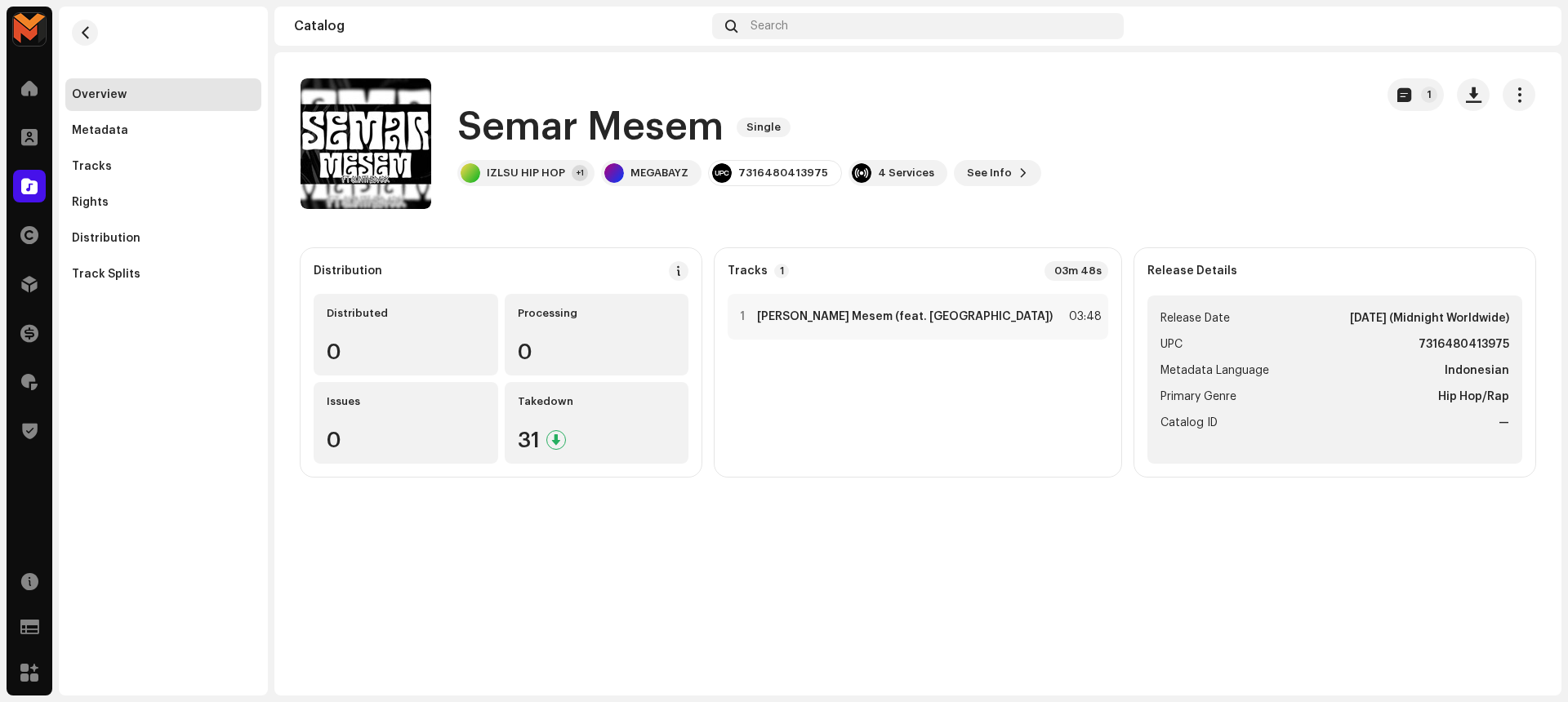
click at [1484, 341] on strong "7316480413975" at bounding box center [1463, 344] width 91 height 19
copy strong "7316480413975"
click at [1040, 323] on div "1 Semar Mesem (feat. SUNTHEDARK) 03:48" at bounding box center [917, 317] width 380 height 46
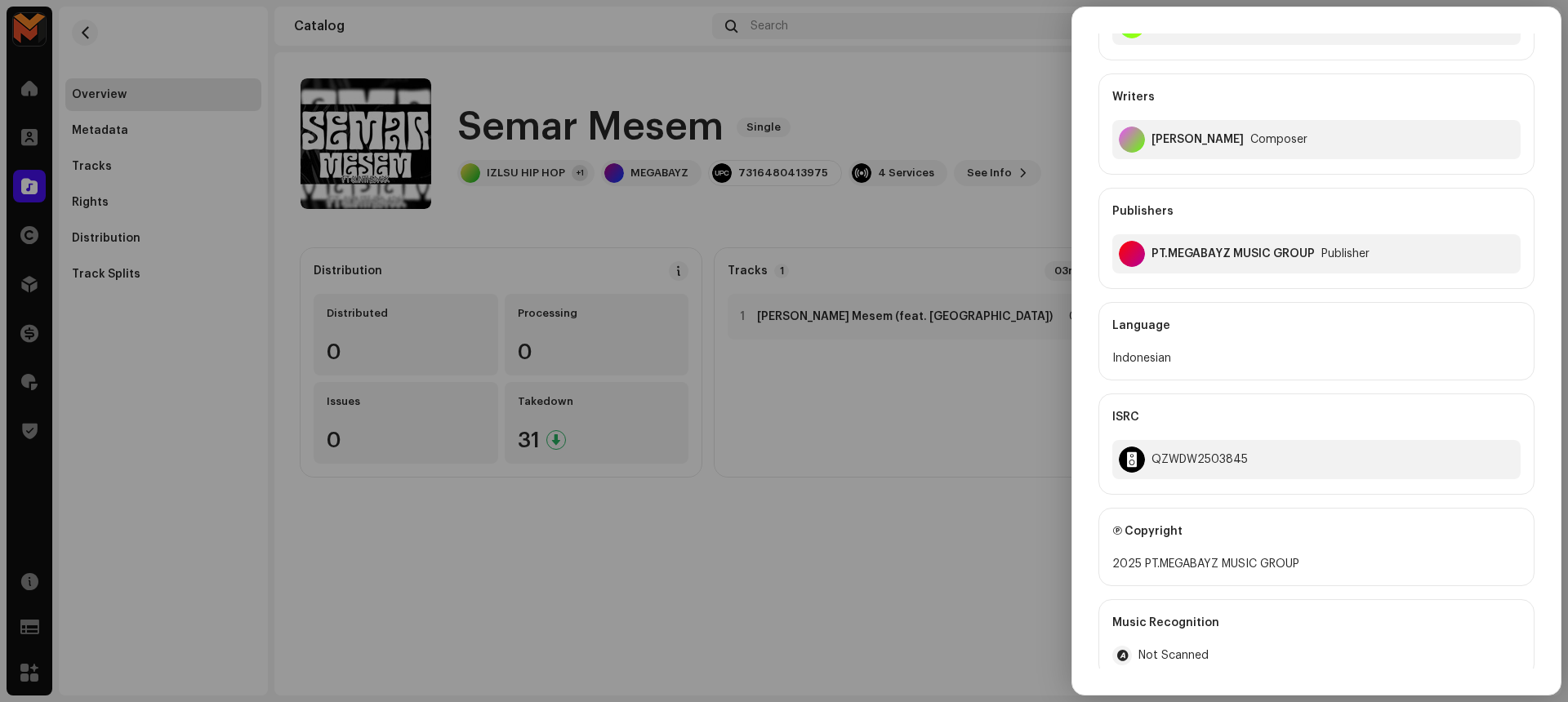
scroll to position [289, 0]
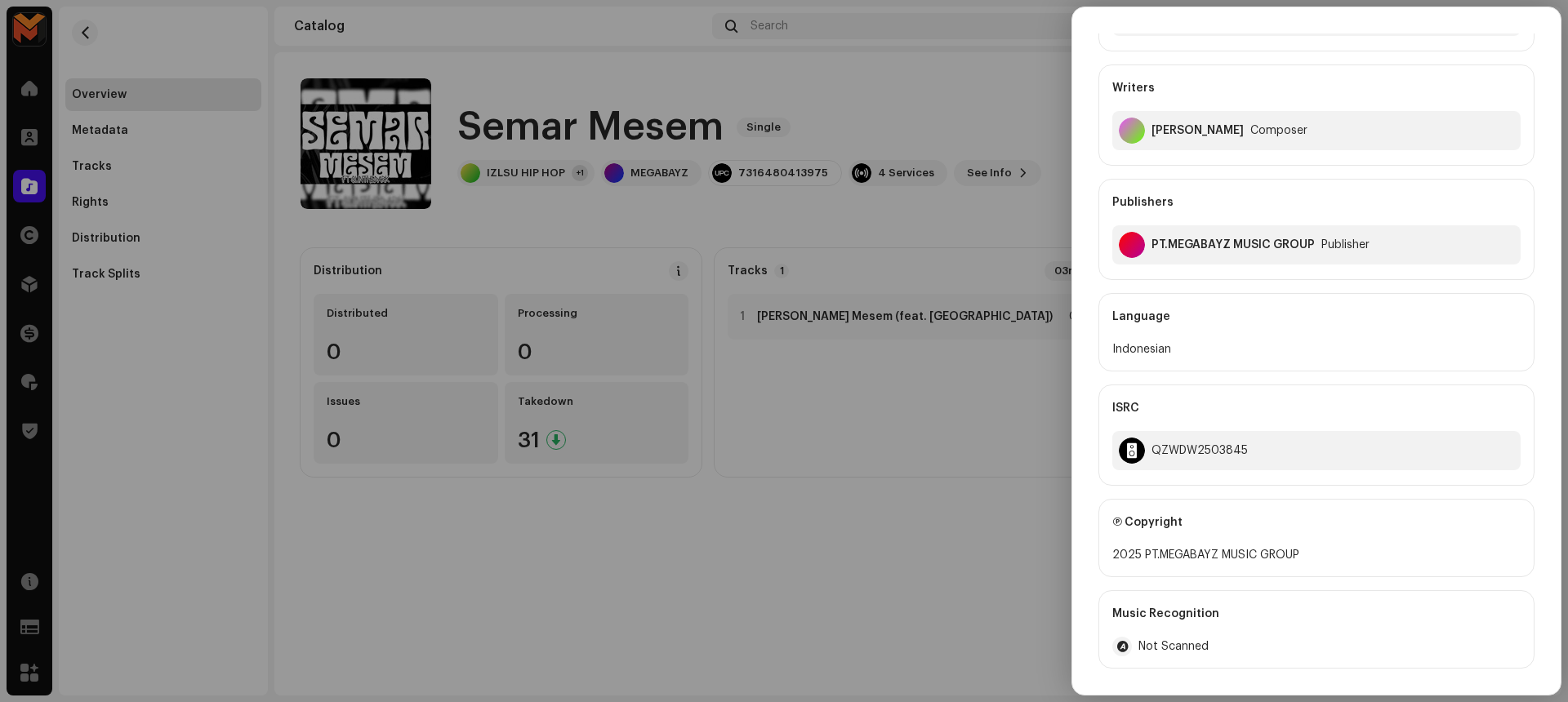
click at [934, 552] on div at bounding box center [784, 351] width 1568 height 702
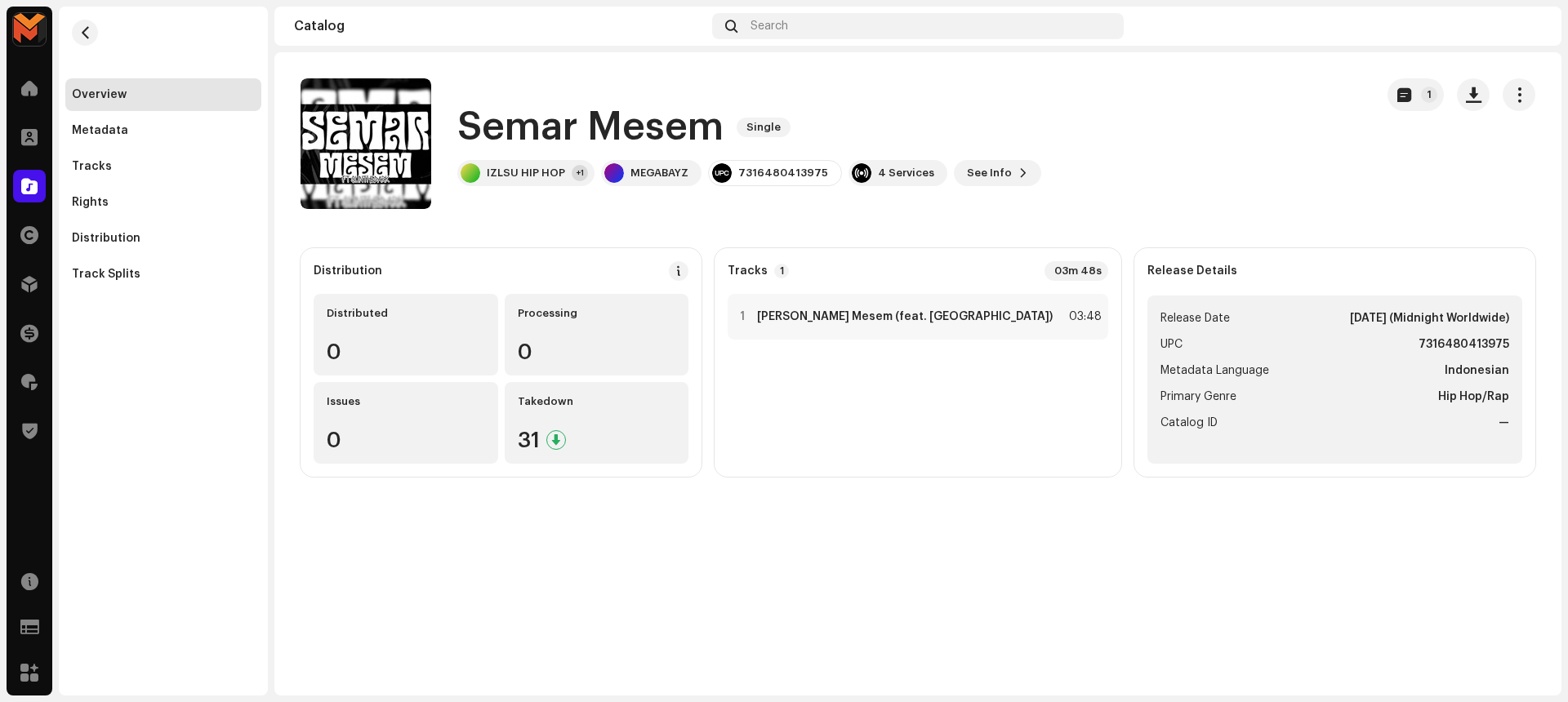
click at [1448, 343] on strong "7316480413975" at bounding box center [1463, 344] width 91 height 19
copy strong "7316480413975"
click at [1016, 320] on div "1 Semar Mesem (feat. SUNTHEDARK) 03:48" at bounding box center [917, 317] width 380 height 46
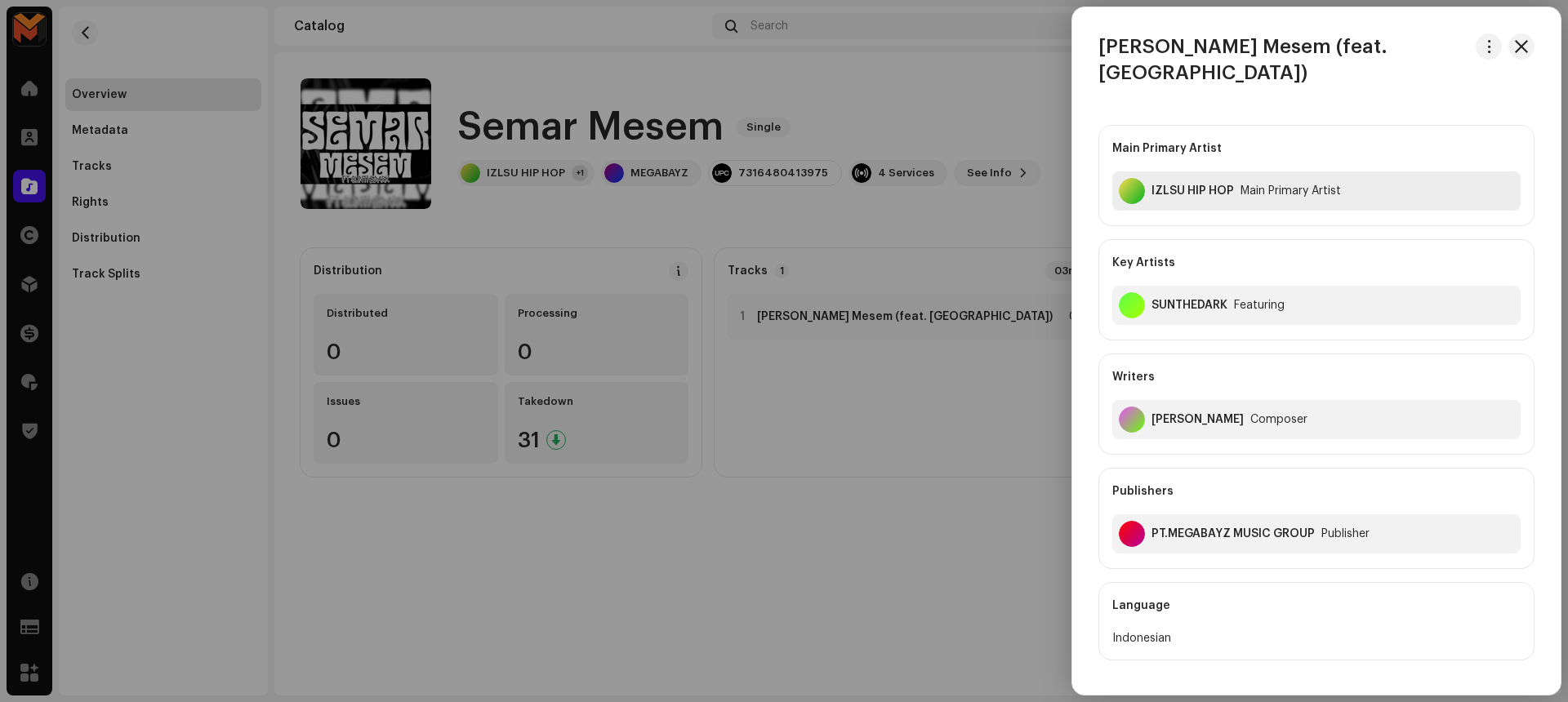
click at [1236, 171] on div "IZLSU HIP HOP Main Primary Artist" at bounding box center [1316, 190] width 408 height 39
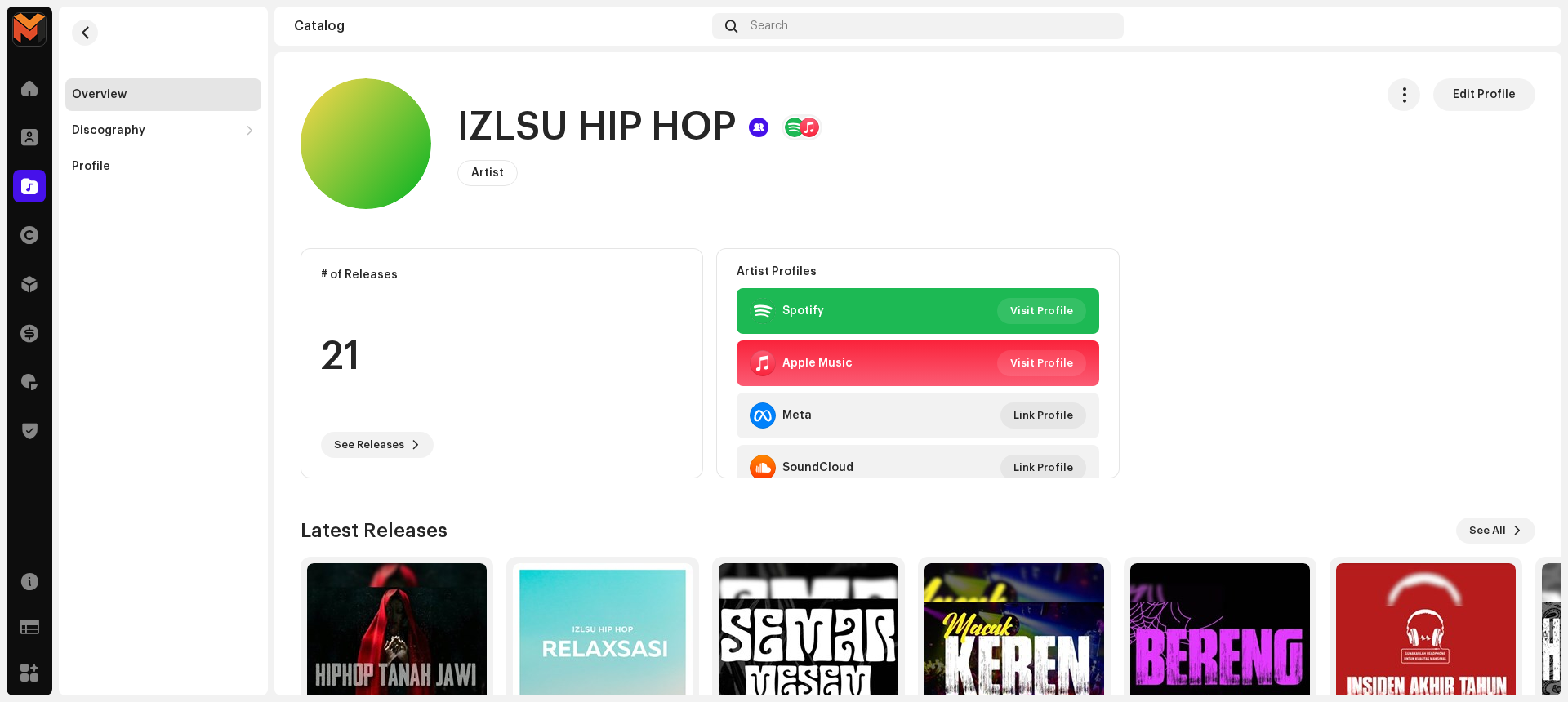
click at [583, 107] on h1 "IZLSU HIP HOP" at bounding box center [596, 127] width 278 height 52
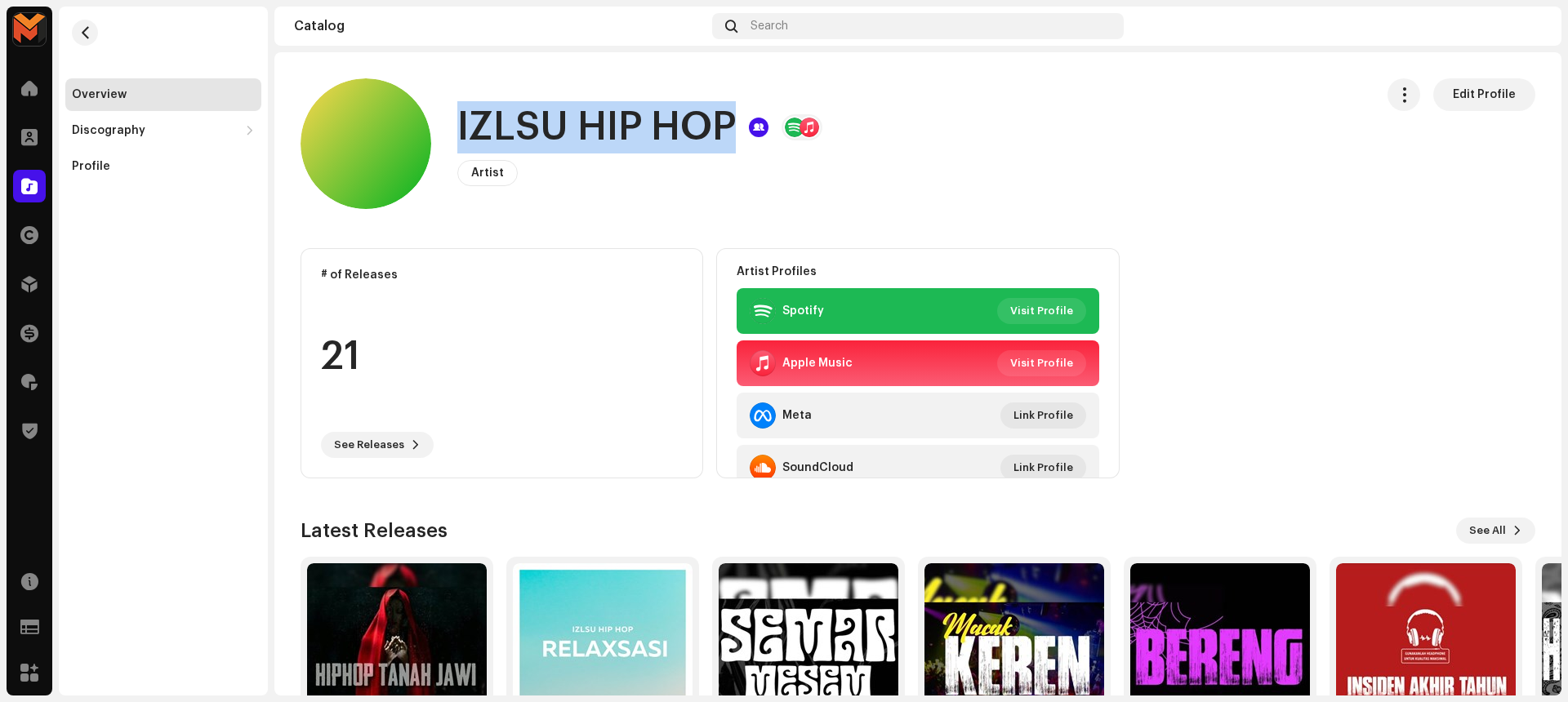
click at [583, 107] on h1 "IZLSU HIP HOP" at bounding box center [596, 127] width 278 height 52
copy h1 "IZLSU HIP HOP"
click at [94, 27] on button "button" at bounding box center [84, 32] width 27 height 27
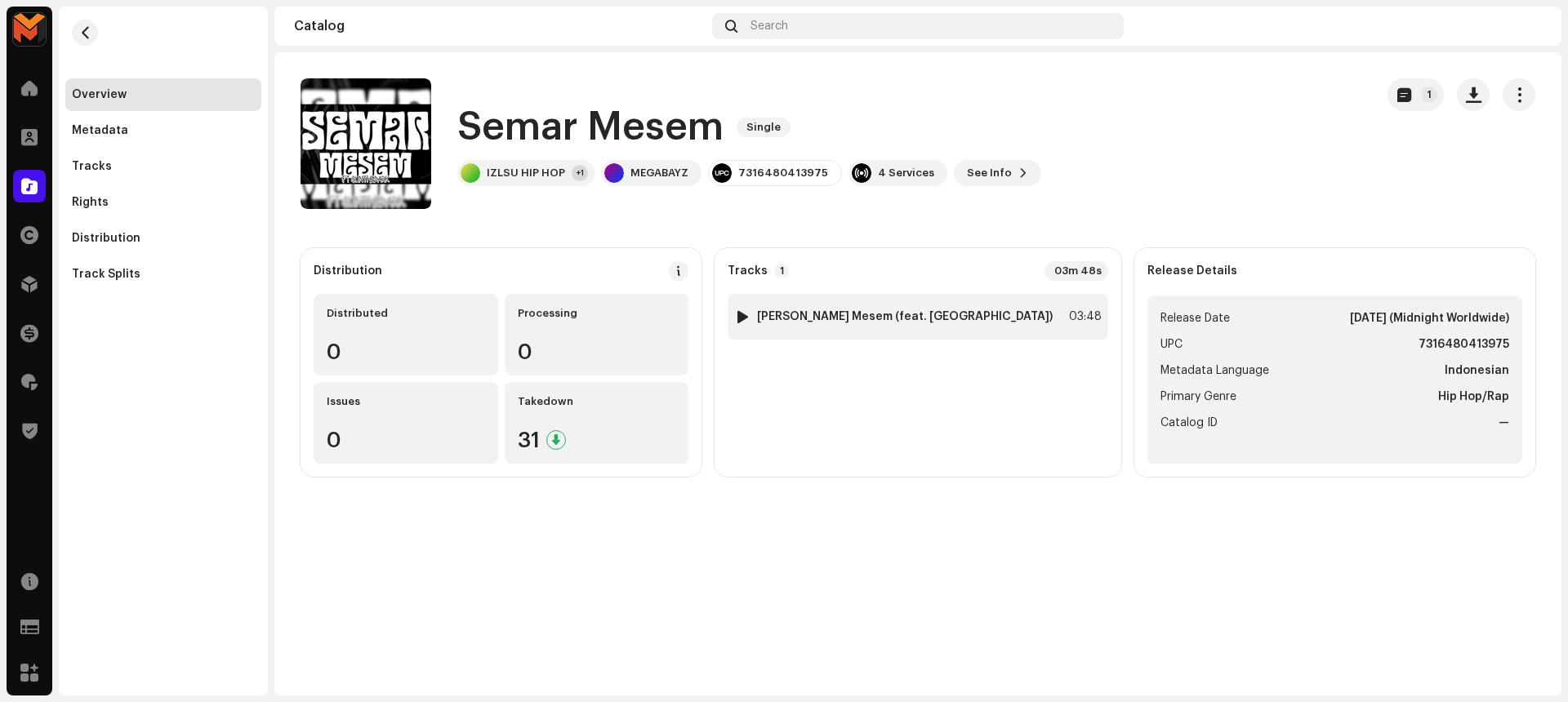
click at [1024, 317] on div "1 Semar Mesem (feat. SUNTHEDARK) 03:48" at bounding box center [917, 317] width 380 height 46
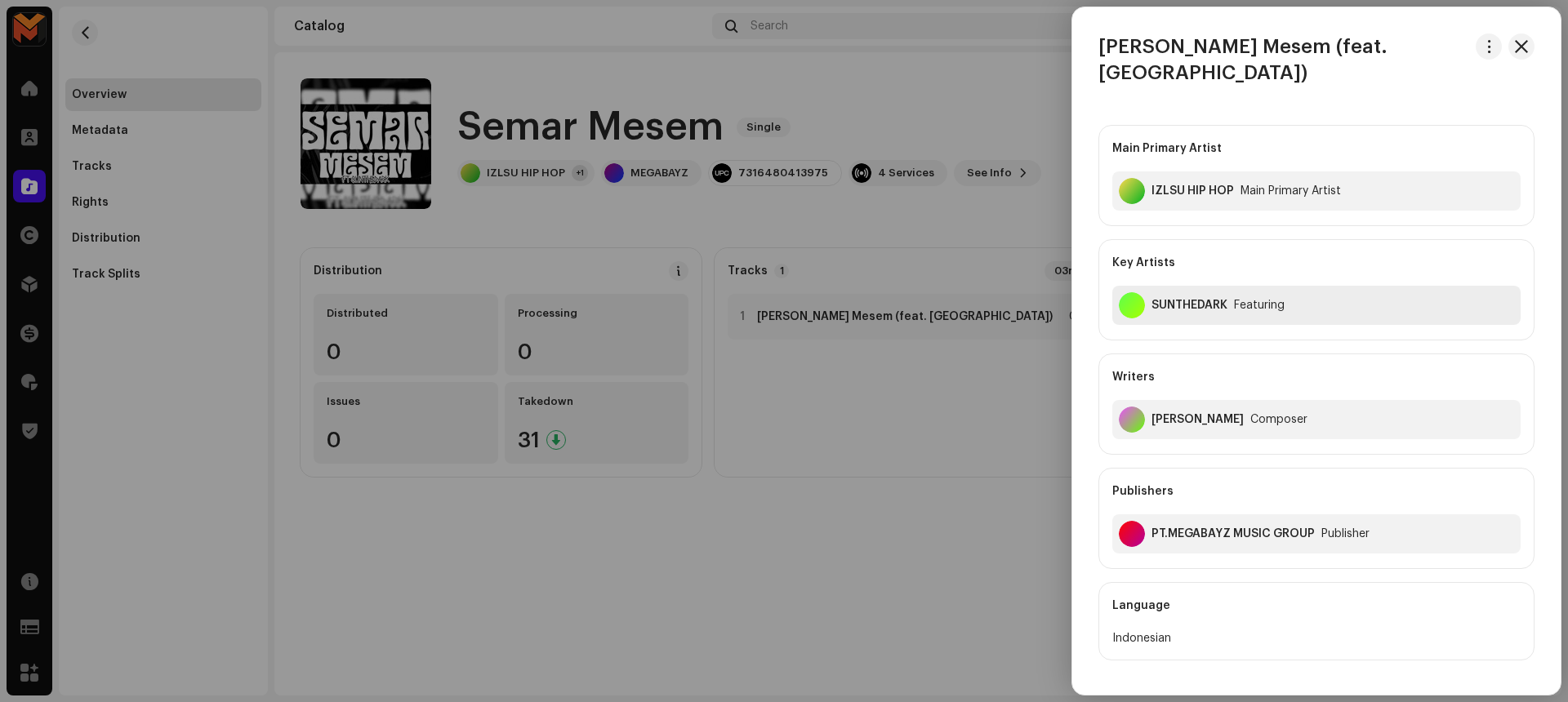
click at [1200, 292] on div "SUNTHEDARK Featuring" at bounding box center [1316, 305] width 408 height 39
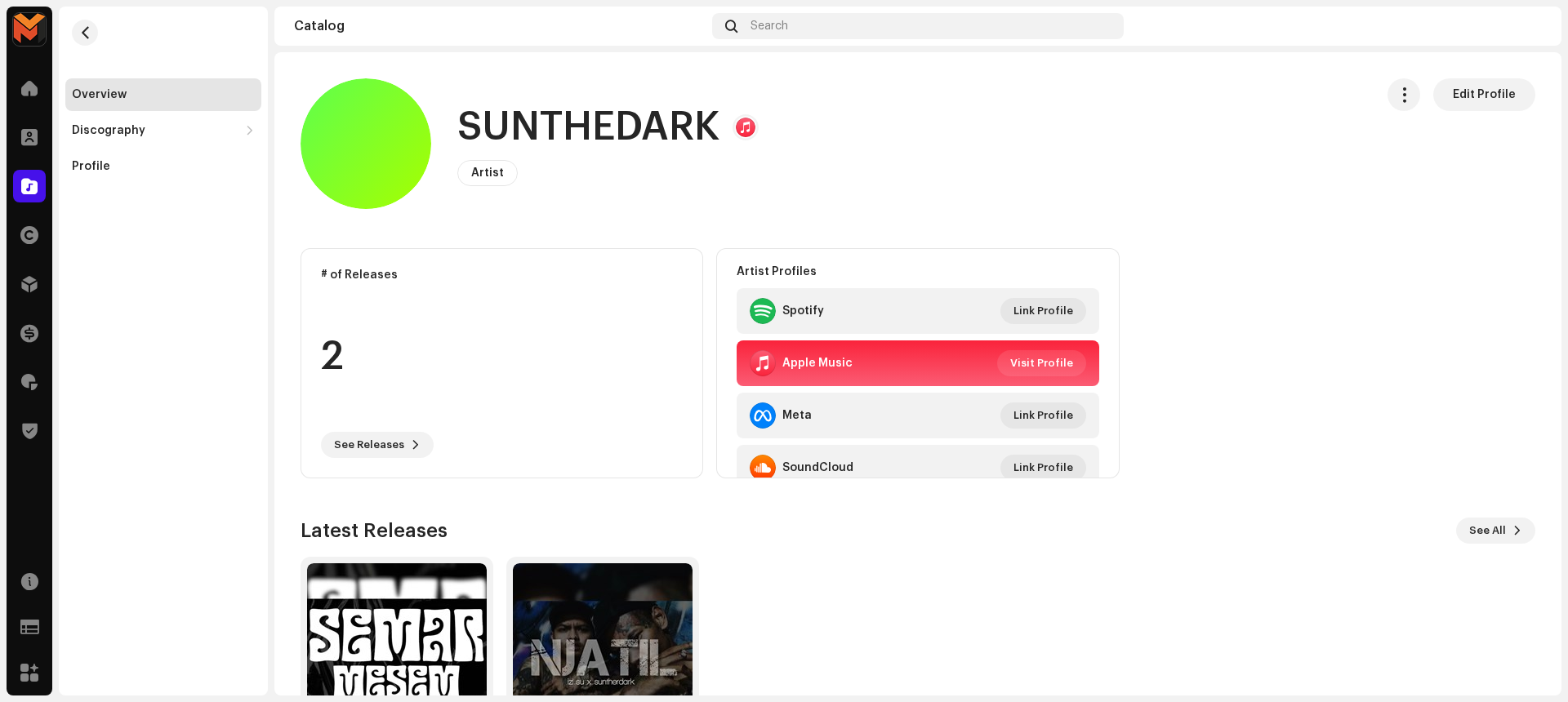
click at [677, 142] on h1 "SUNTHEDARK" at bounding box center [588, 127] width 262 height 52
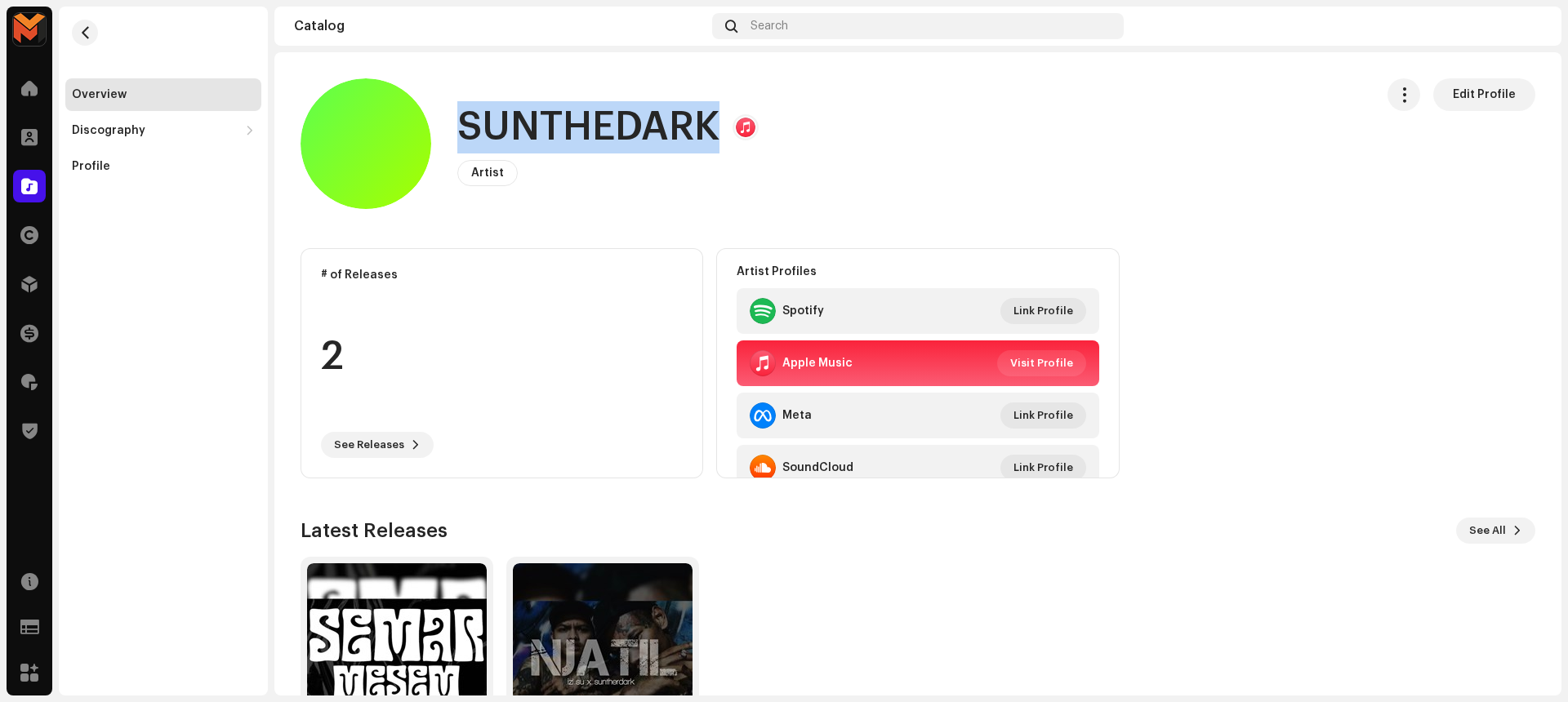
click at [677, 142] on h1 "SUNTHEDARK" at bounding box center [588, 127] width 262 height 52
copy h1 "SUNTHEDARK"
click at [80, 33] on span "button" at bounding box center [84, 33] width 12 height 13
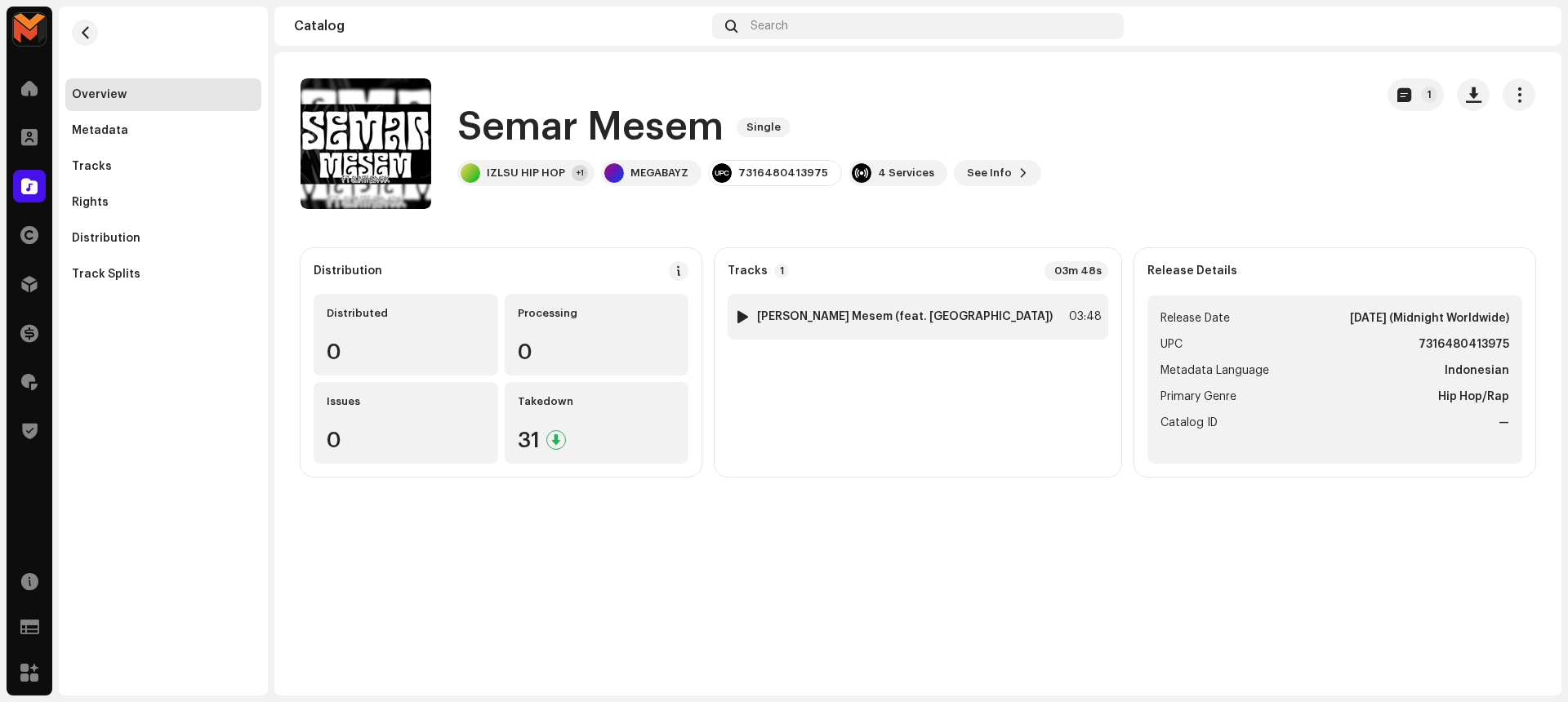
click at [1042, 314] on div "1 Semar Mesem (feat. SUNTHEDARK) 03:48" at bounding box center [917, 317] width 380 height 46
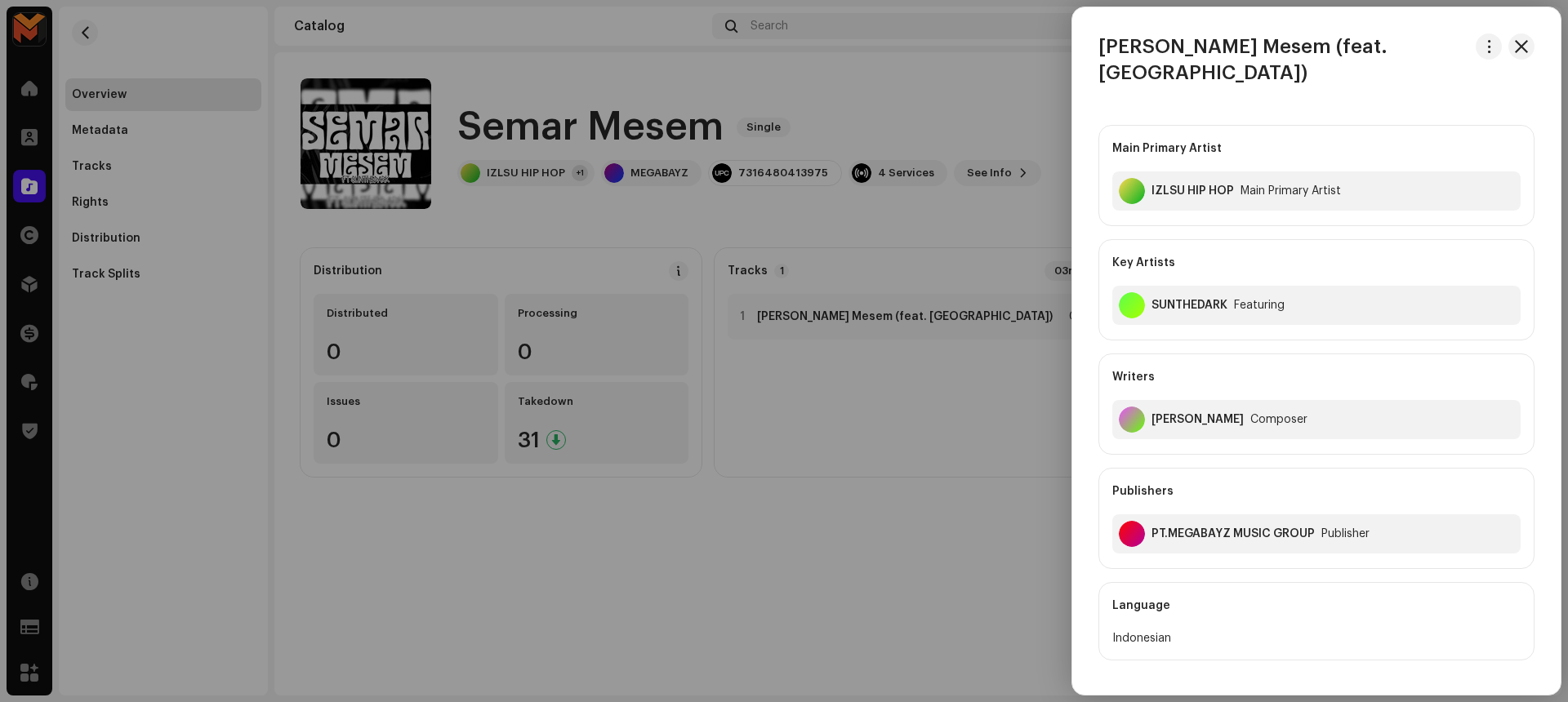
click at [1201, 413] on div "Iskandar Dzulkarnain" at bounding box center [1197, 419] width 93 height 13
copy div "Iskandar Dzulkarnain"
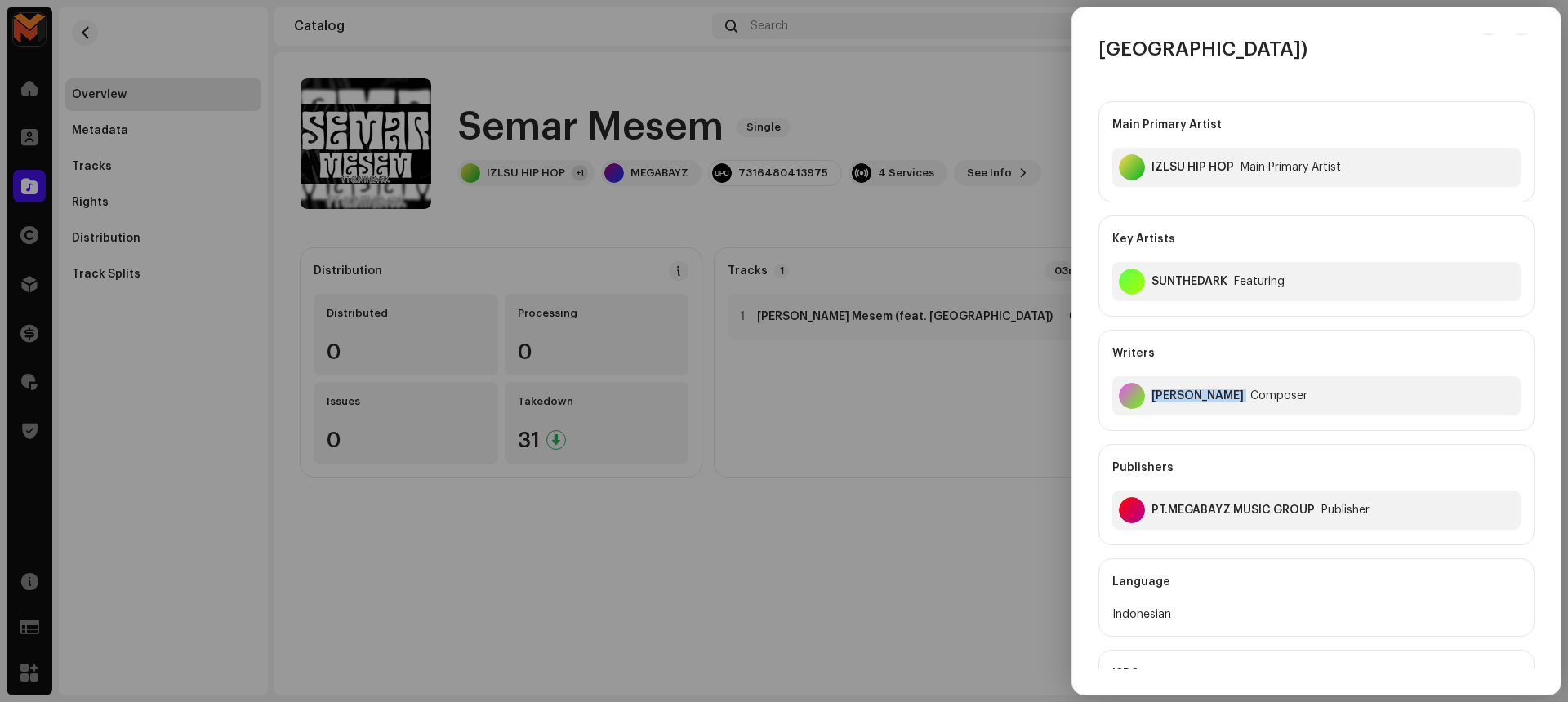
scroll to position [240, 0]
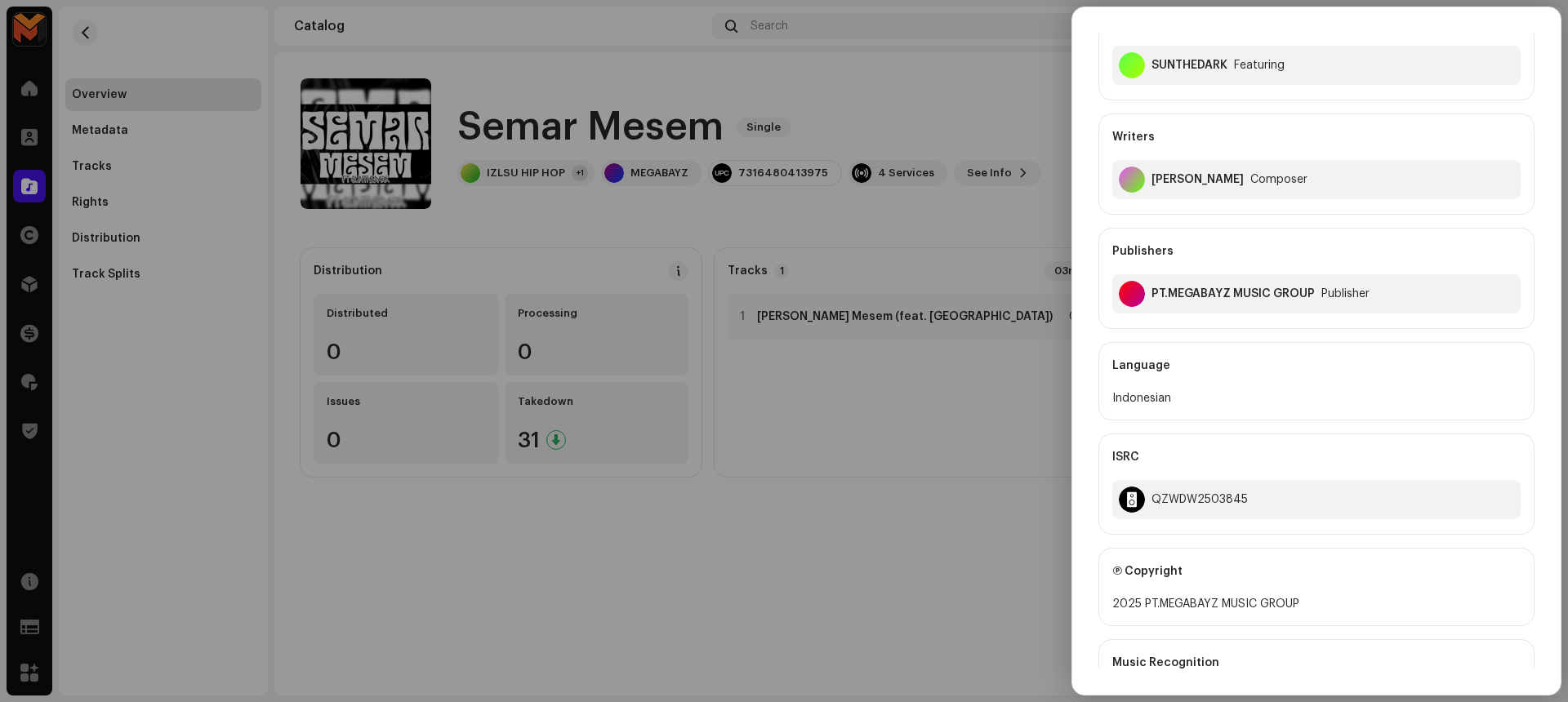
click at [1390, 229] on div "Publishers" at bounding box center [1316, 252] width 408 height 46
click at [1174, 480] on div "QZWDW2503845" at bounding box center [1316, 499] width 408 height 39
click at [979, 254] on div at bounding box center [784, 351] width 1568 height 702
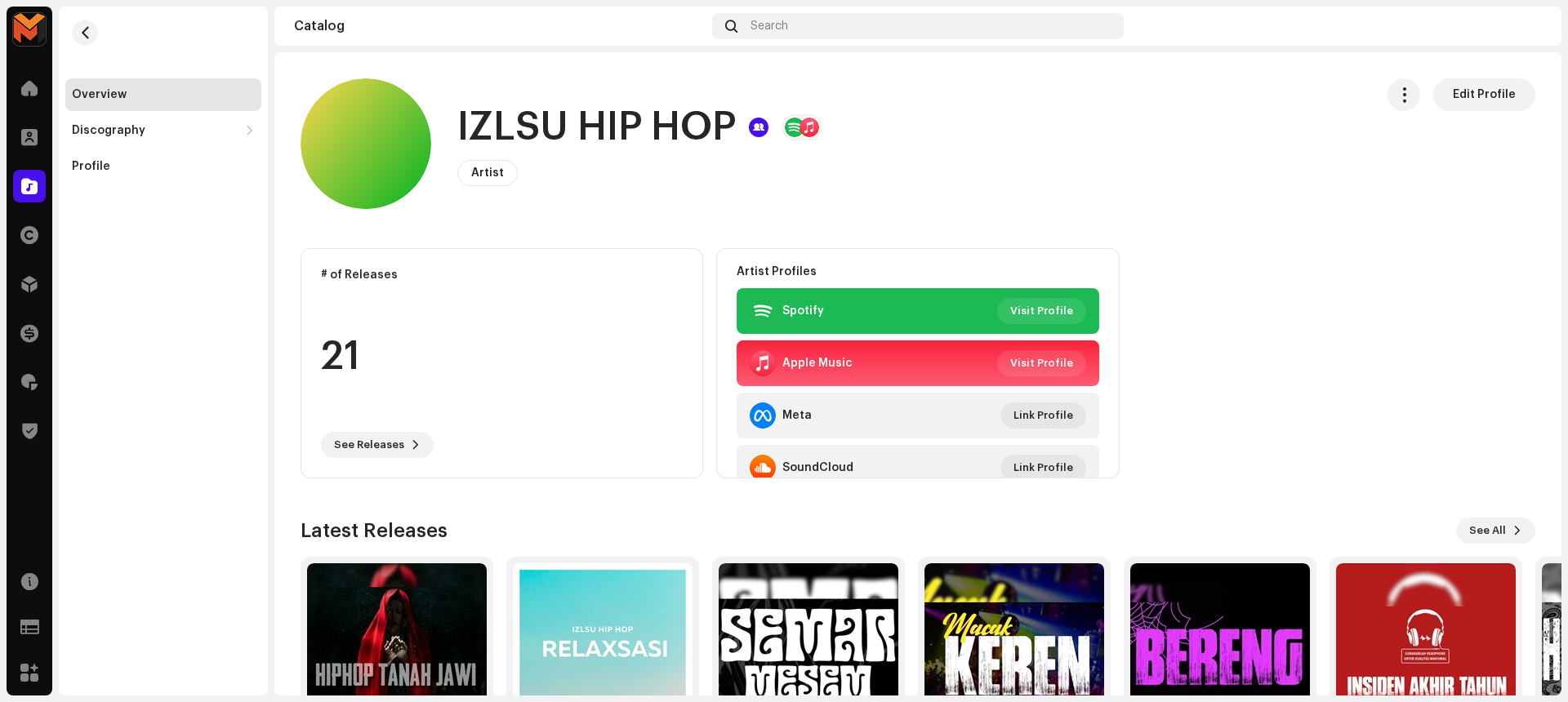
click at [578, 118] on h1 "IZLSU HIP HOP" at bounding box center [596, 127] width 278 height 52
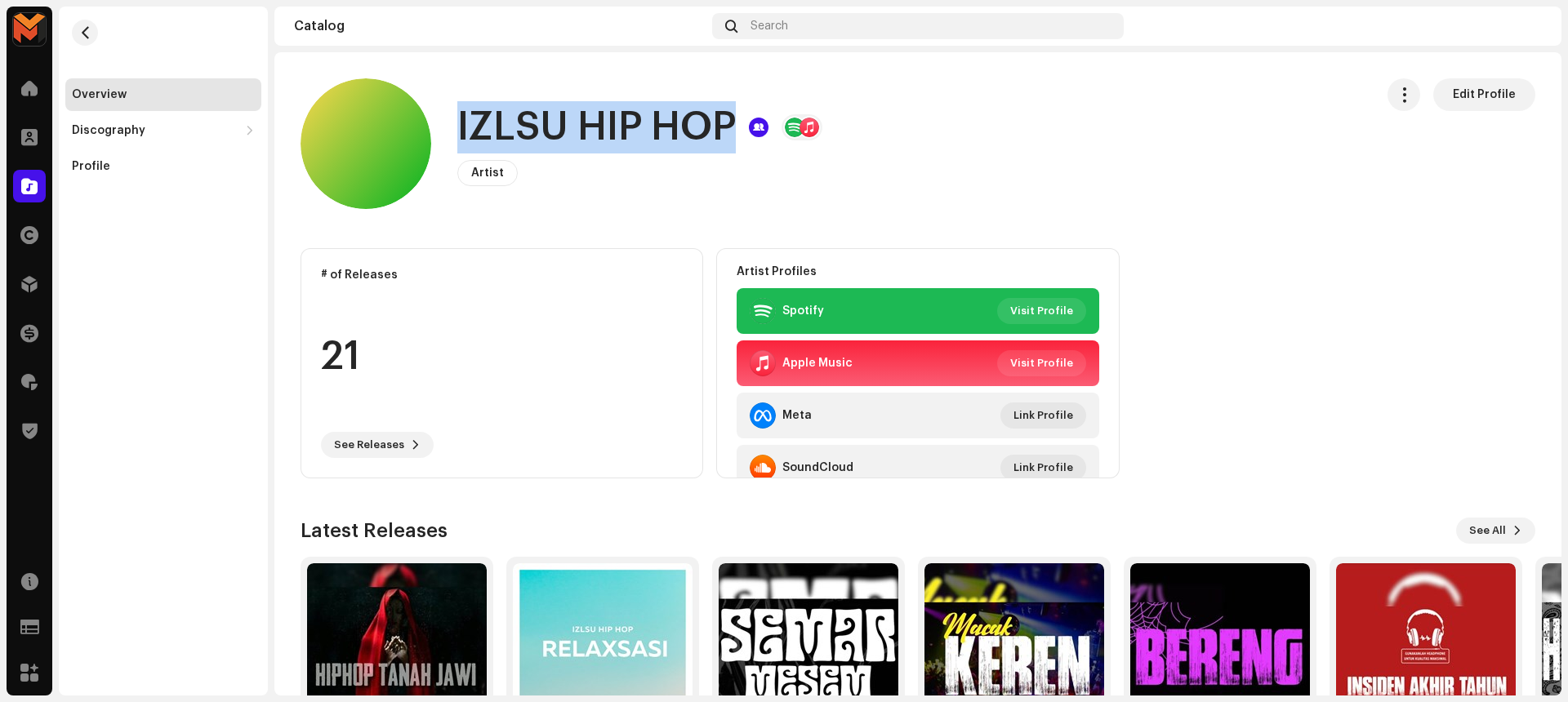
click at [578, 118] on h1 "IZLSU HIP HOP" at bounding box center [596, 127] width 278 height 52
copy h1 "IZLSU HIP HOP"
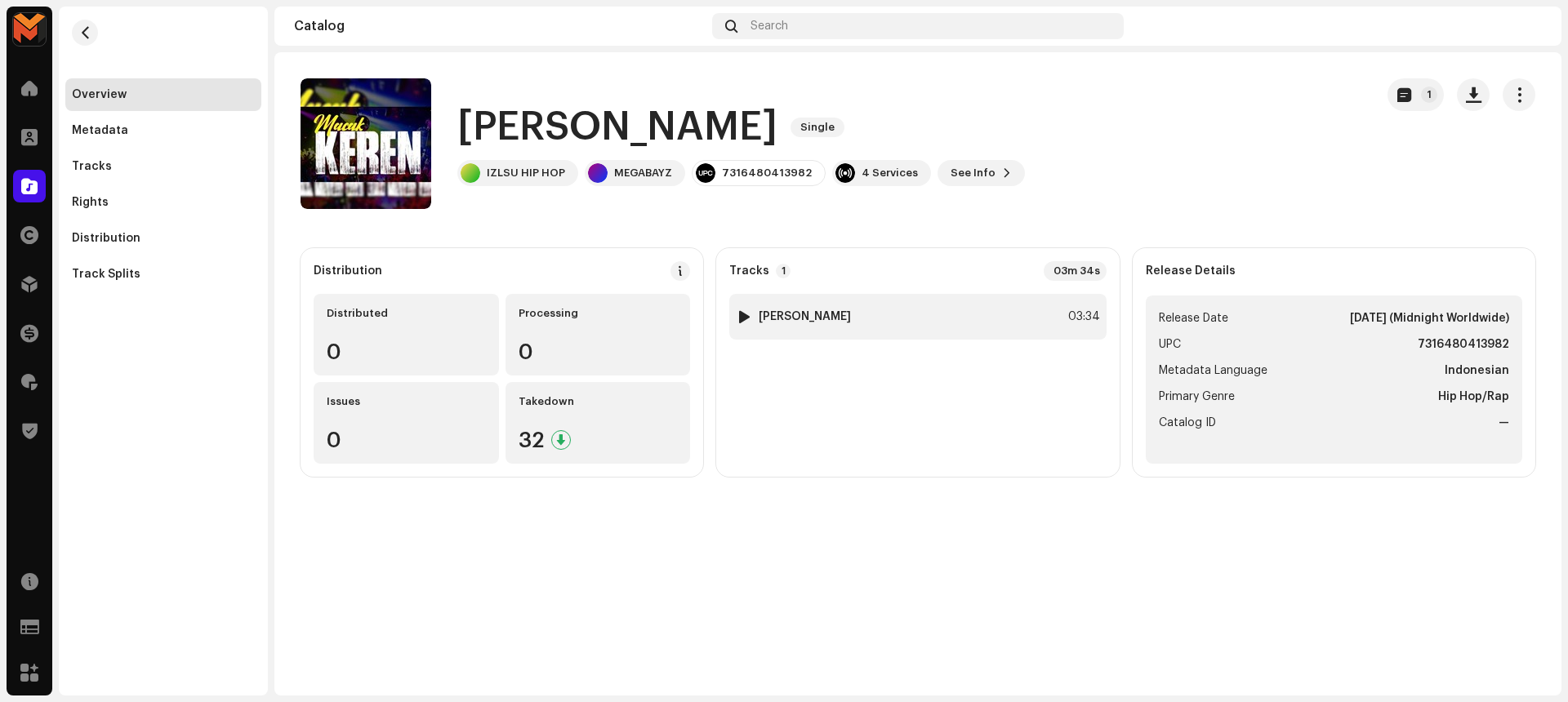
click at [744, 311] on div at bounding box center [744, 317] width 12 height 13
click at [454, 656] on span at bounding box center [459, 663] width 10 height 13
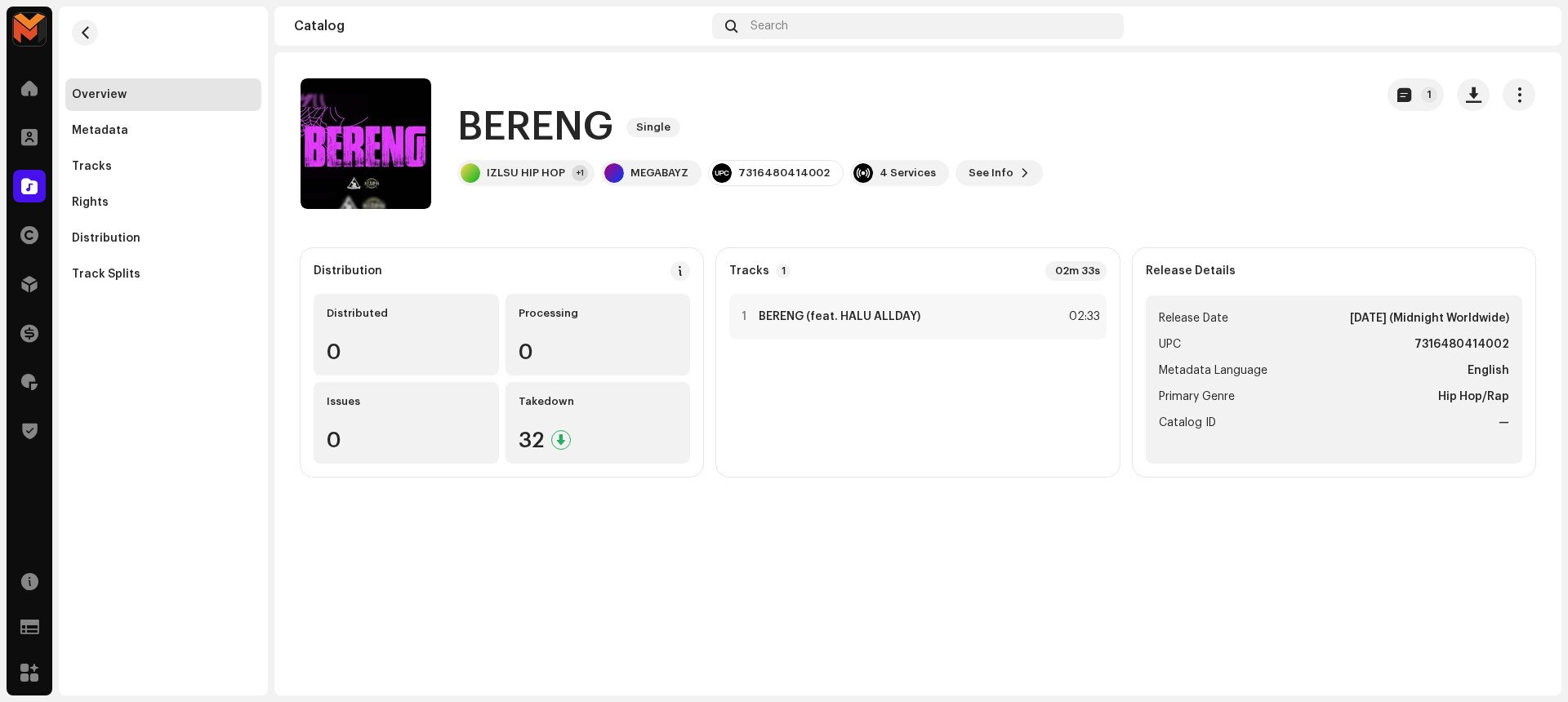
click at [530, 136] on h1 "BERENG" at bounding box center [535, 127] width 156 height 52
copy div "BERENG Single"
click at [871, 327] on div "1 BERENG (feat. HALU ALLDAY) 02:33" at bounding box center [917, 317] width 376 height 46
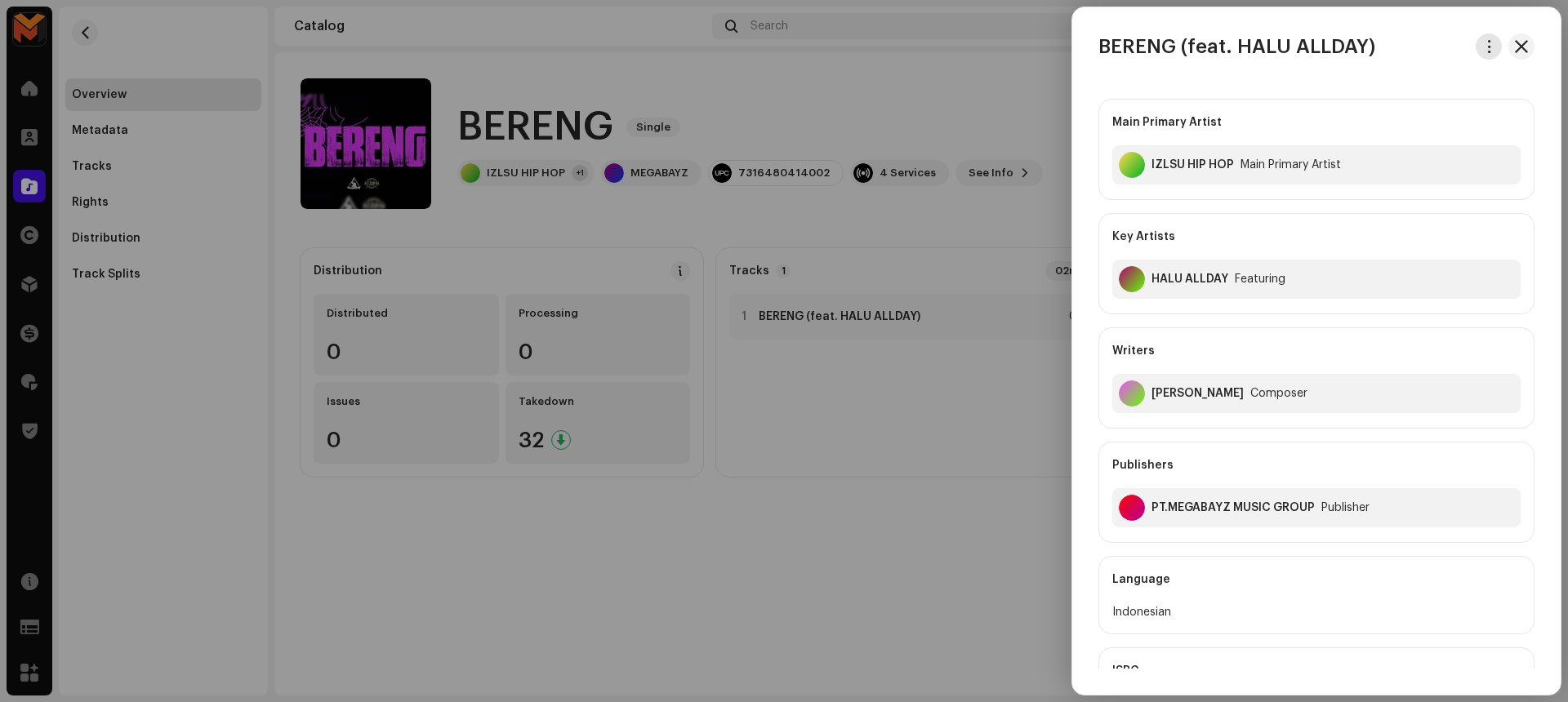
click at [1483, 45] on span "button" at bounding box center [1488, 47] width 12 height 13
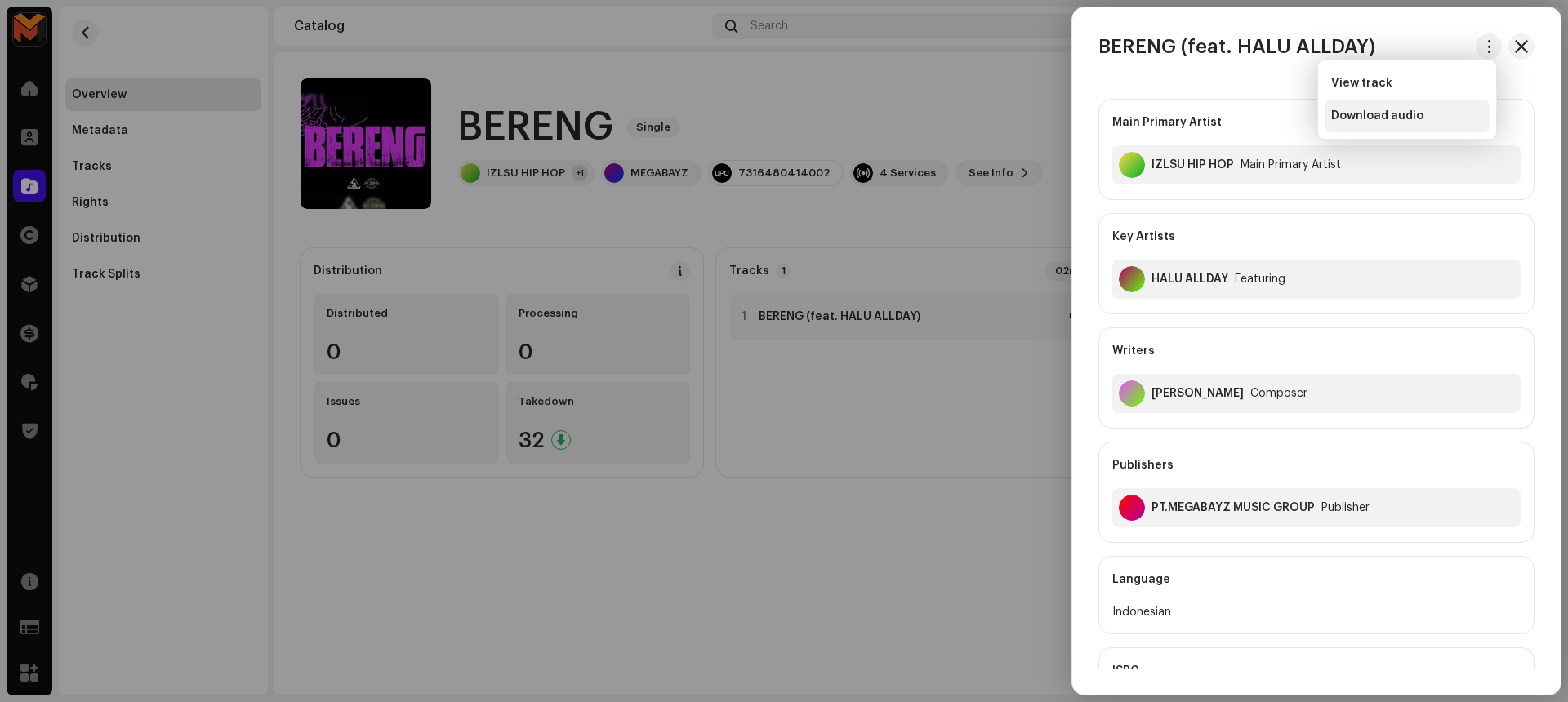
click at [1444, 111] on div "Download audio" at bounding box center [1407, 115] width 152 height 13
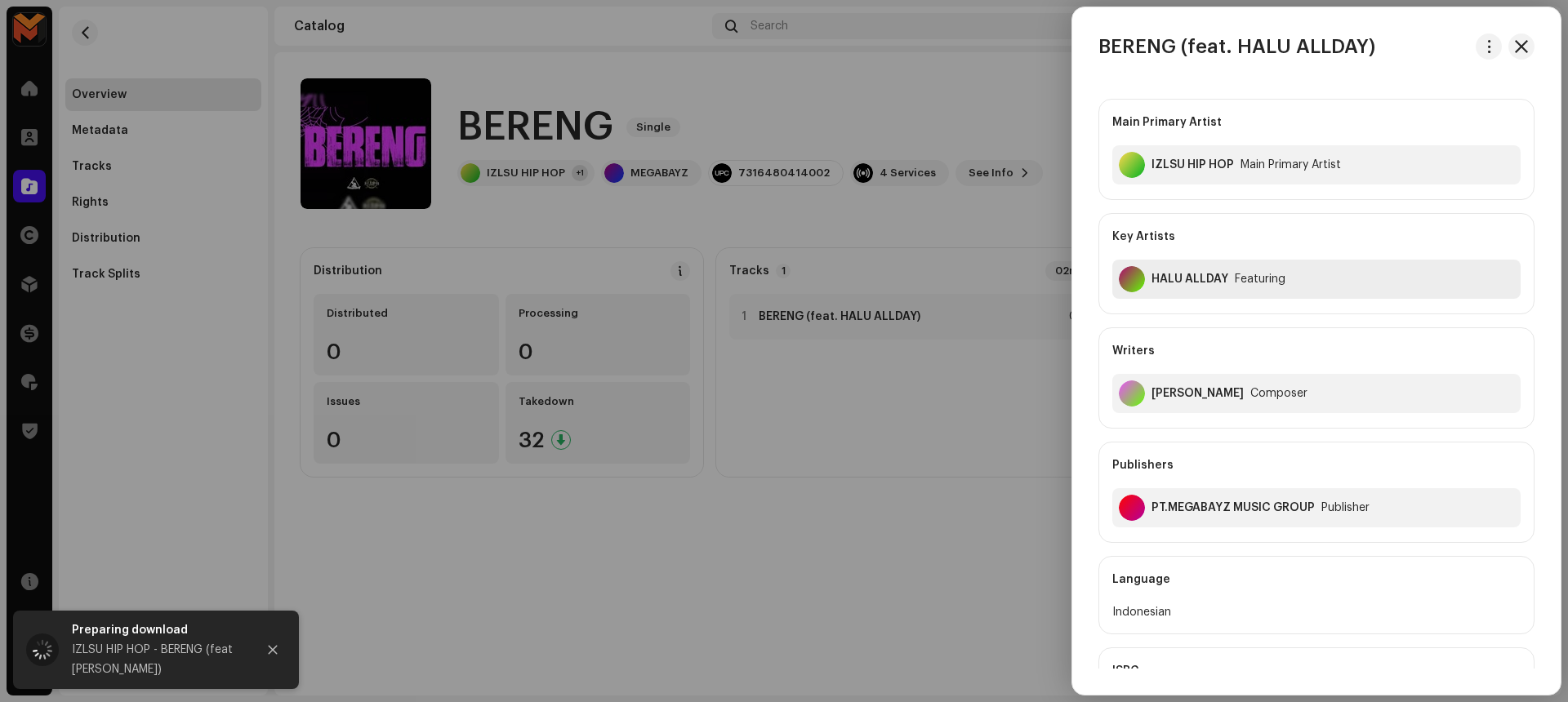
click at [1191, 275] on div "HALU ALLDAY" at bounding box center [1190, 279] width 77 height 13
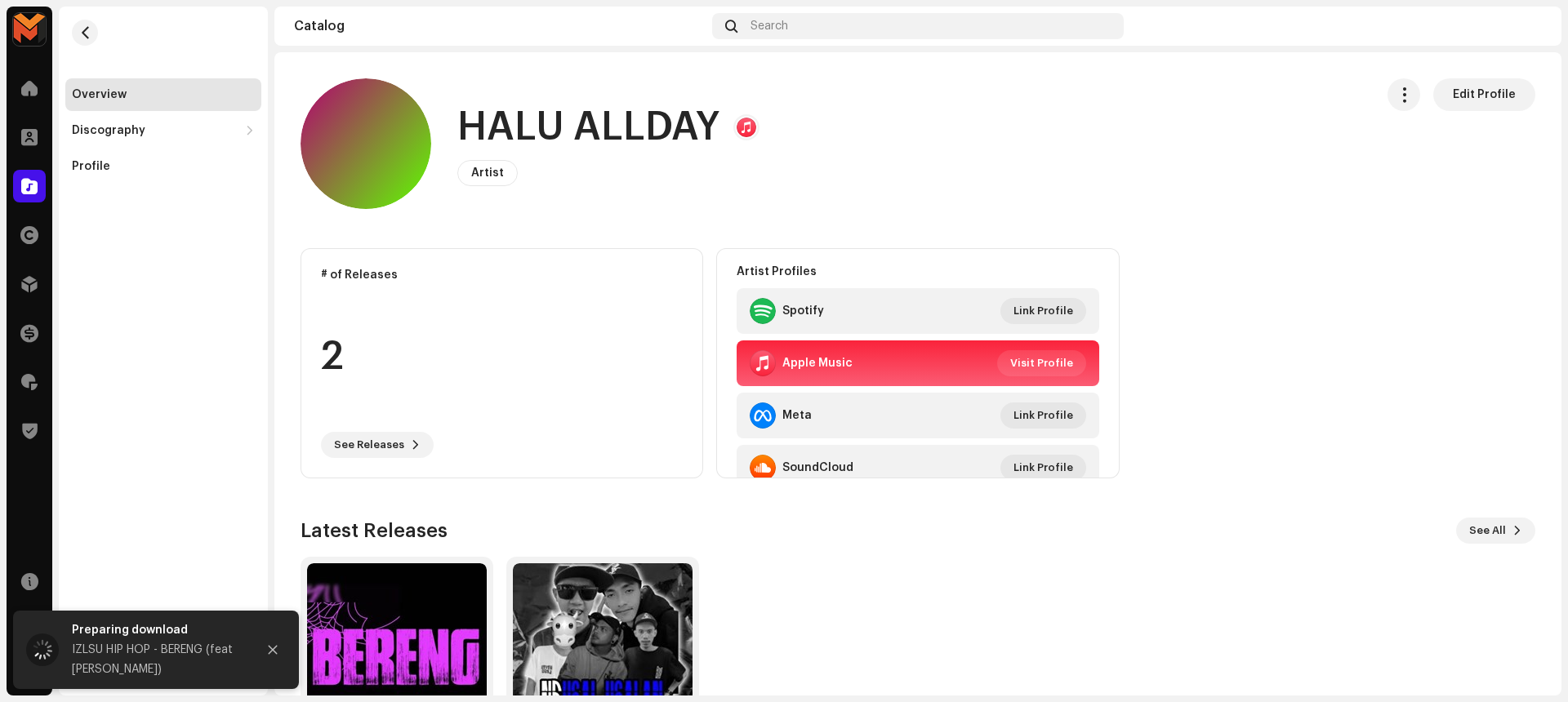
click at [579, 132] on h1 "HALU ALLDAY" at bounding box center [588, 127] width 263 height 52
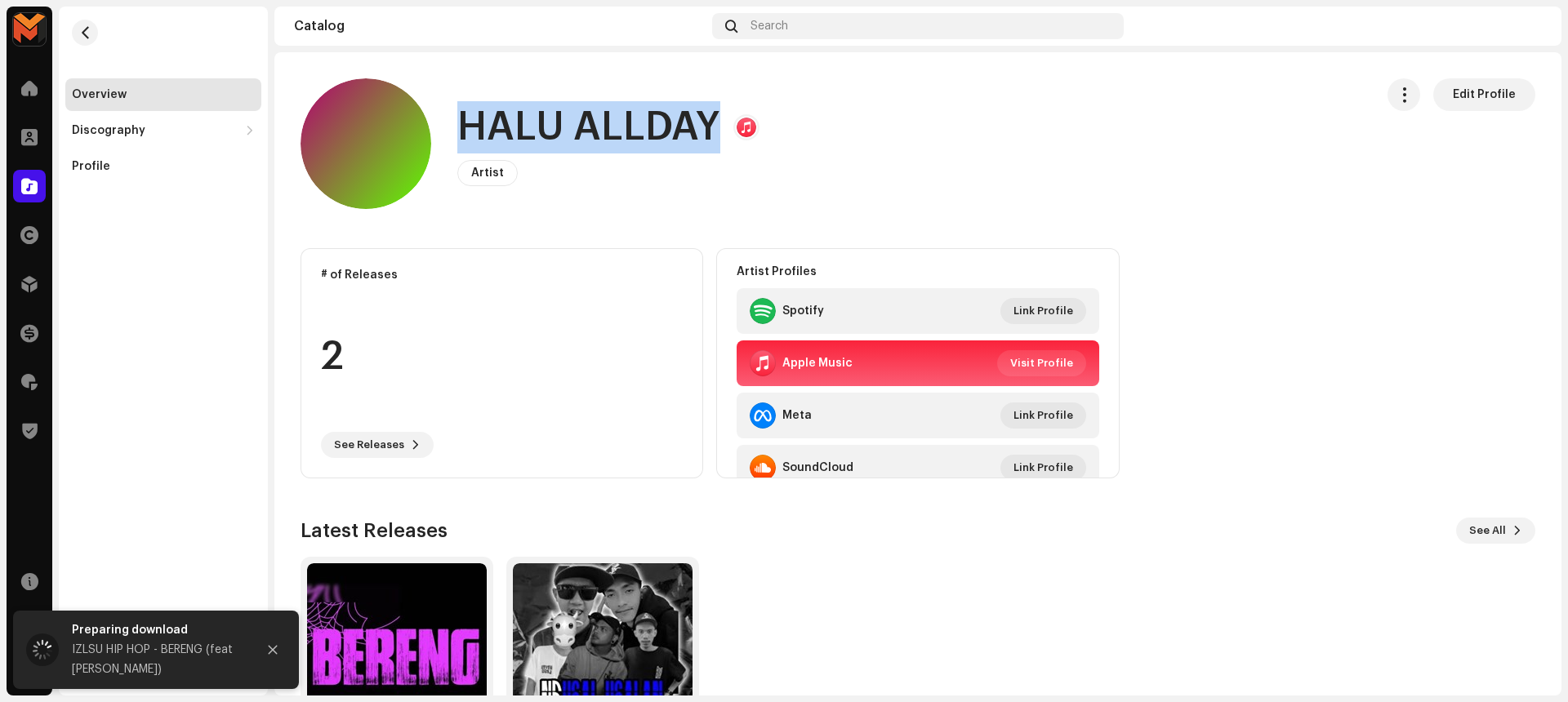
click at [579, 132] on h1 "HALU ALLDAY" at bounding box center [588, 127] width 263 height 52
copy h1 "HALU ALLDAY"
click at [85, 29] on span "button" at bounding box center [84, 33] width 12 height 13
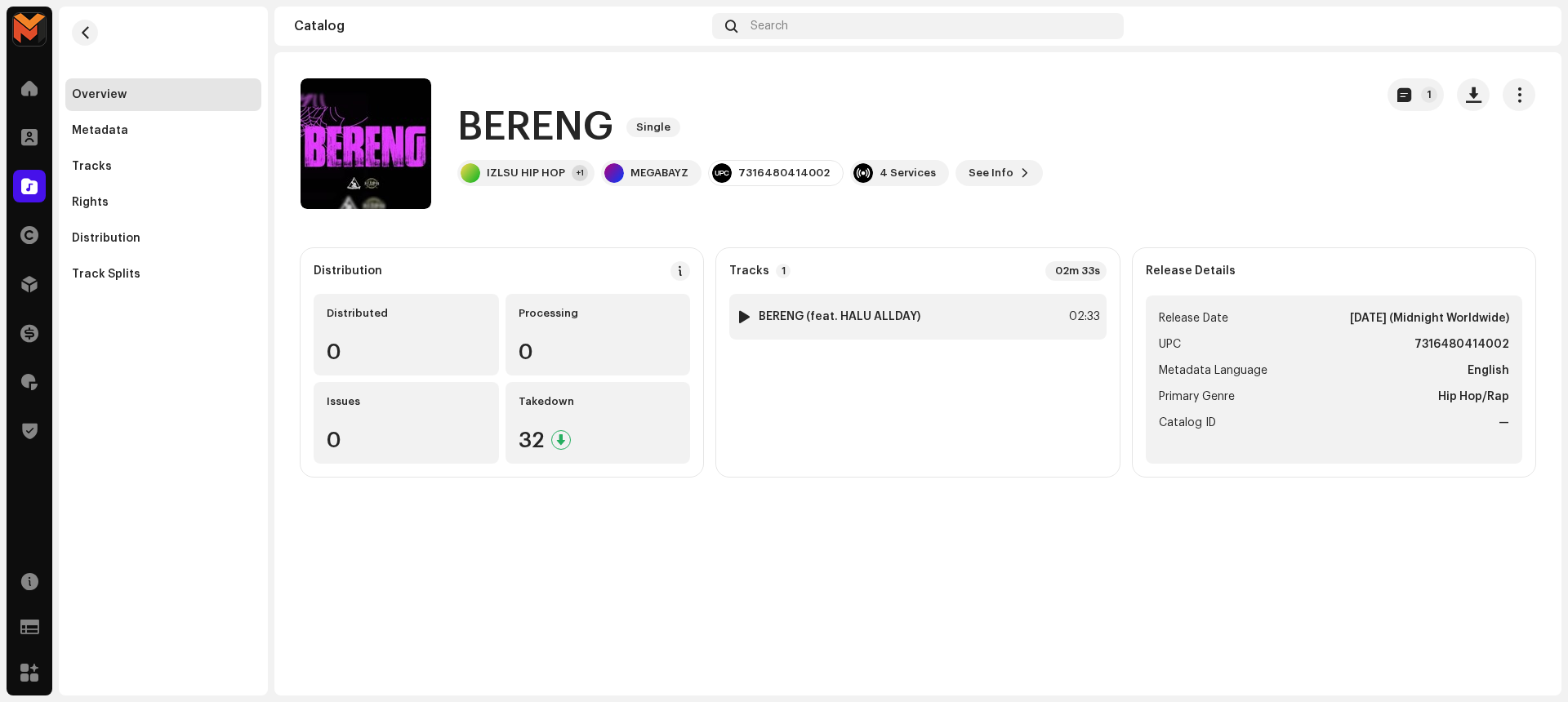
click at [1040, 325] on div "1 BERENG (feat. HALU ALLDAY) 02:33" at bounding box center [917, 317] width 376 height 46
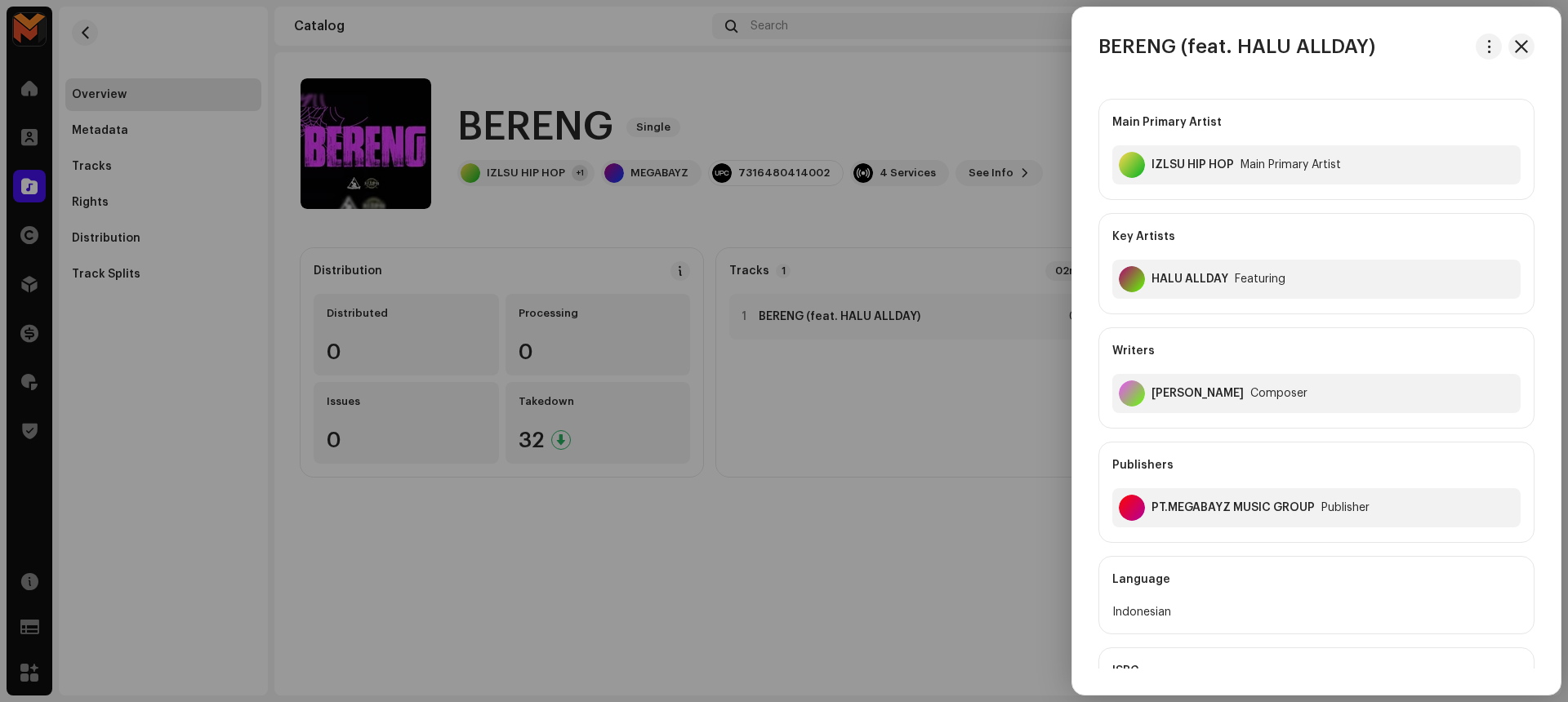
click at [1210, 400] on div "Iskandar Dzulkarnain Composer" at bounding box center [1316, 393] width 408 height 39
copy div "Iskandar Dzulkarnain"
click at [869, 577] on div at bounding box center [784, 351] width 1568 height 702
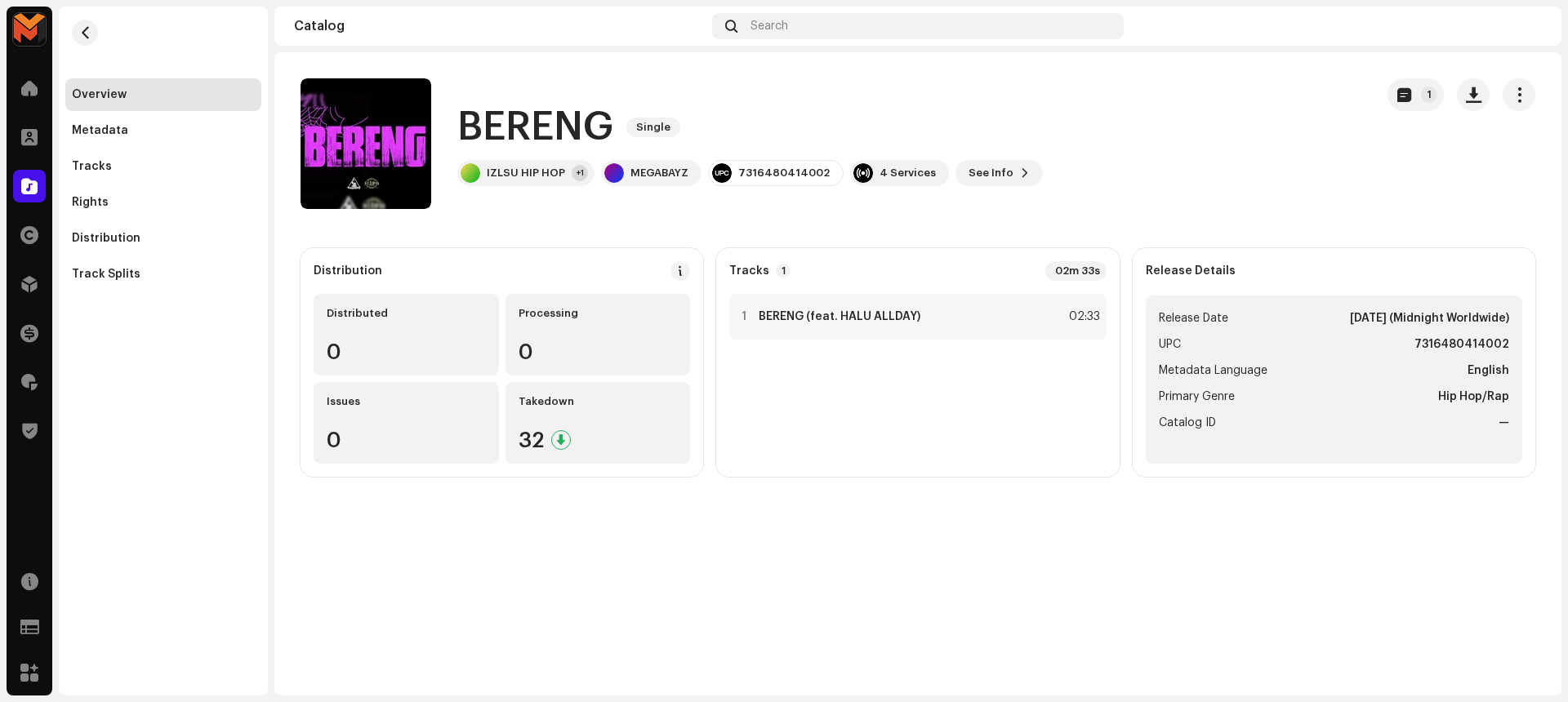
click at [1461, 357] on ul "Release Date Apr 14, 2025 (Midnight Worldwide) UPC 7316480414002 Metadata Langu…" at bounding box center [1334, 380] width 376 height 168
click at [1464, 340] on strong "7316480414002" at bounding box center [1461, 344] width 94 height 19
copy strong "7316480414002"
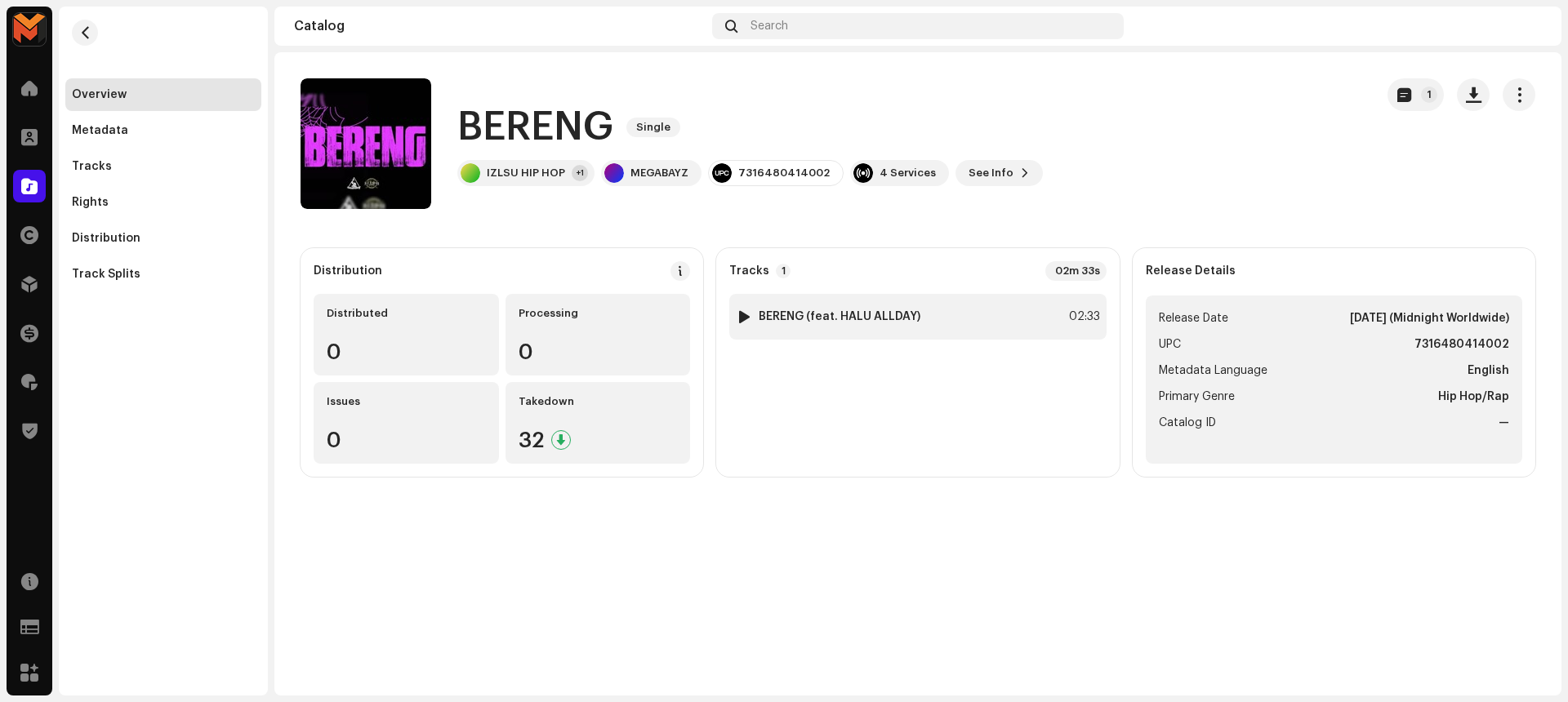
click at [949, 307] on div "1 BERENG (feat. HALU ALLDAY) 02:33" at bounding box center [917, 317] width 376 height 46
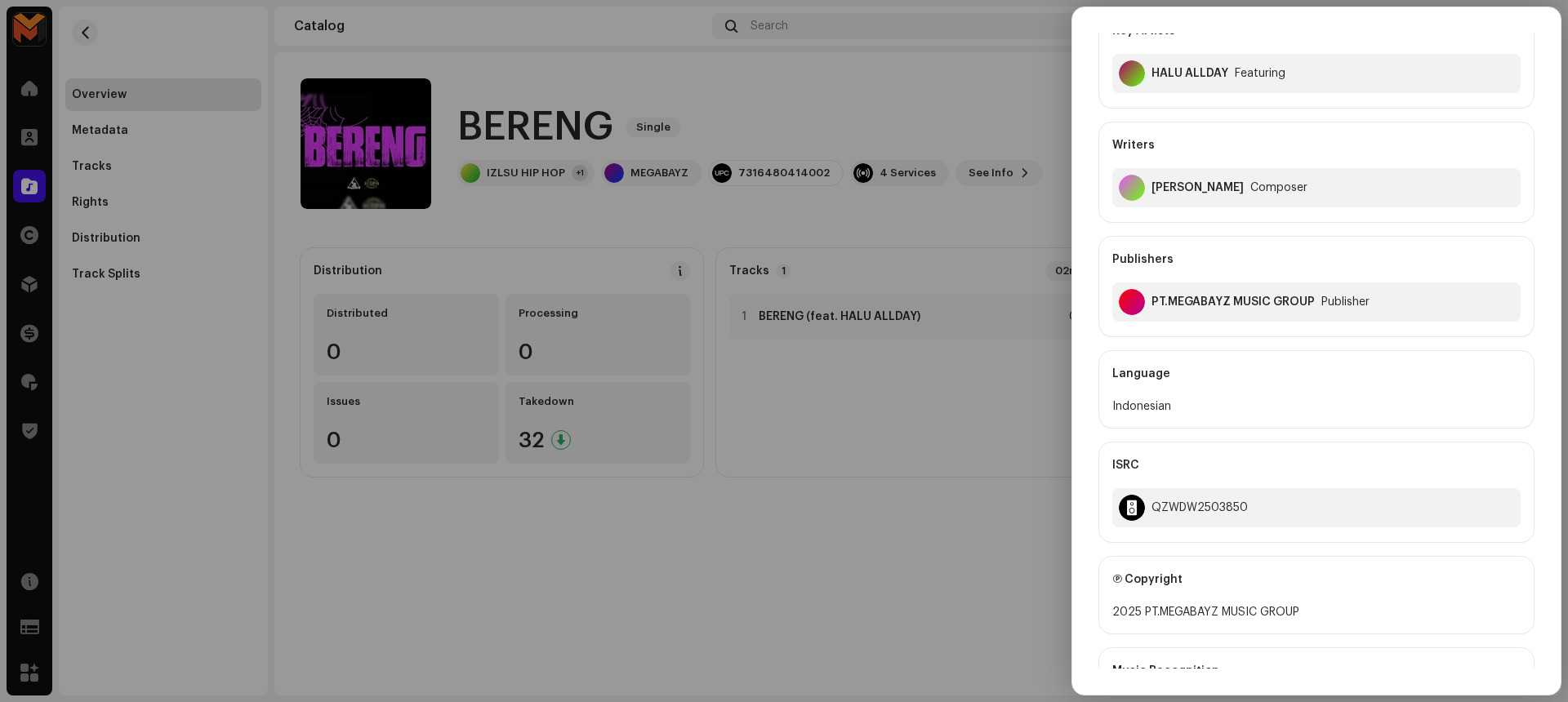
scroll to position [223, 0]
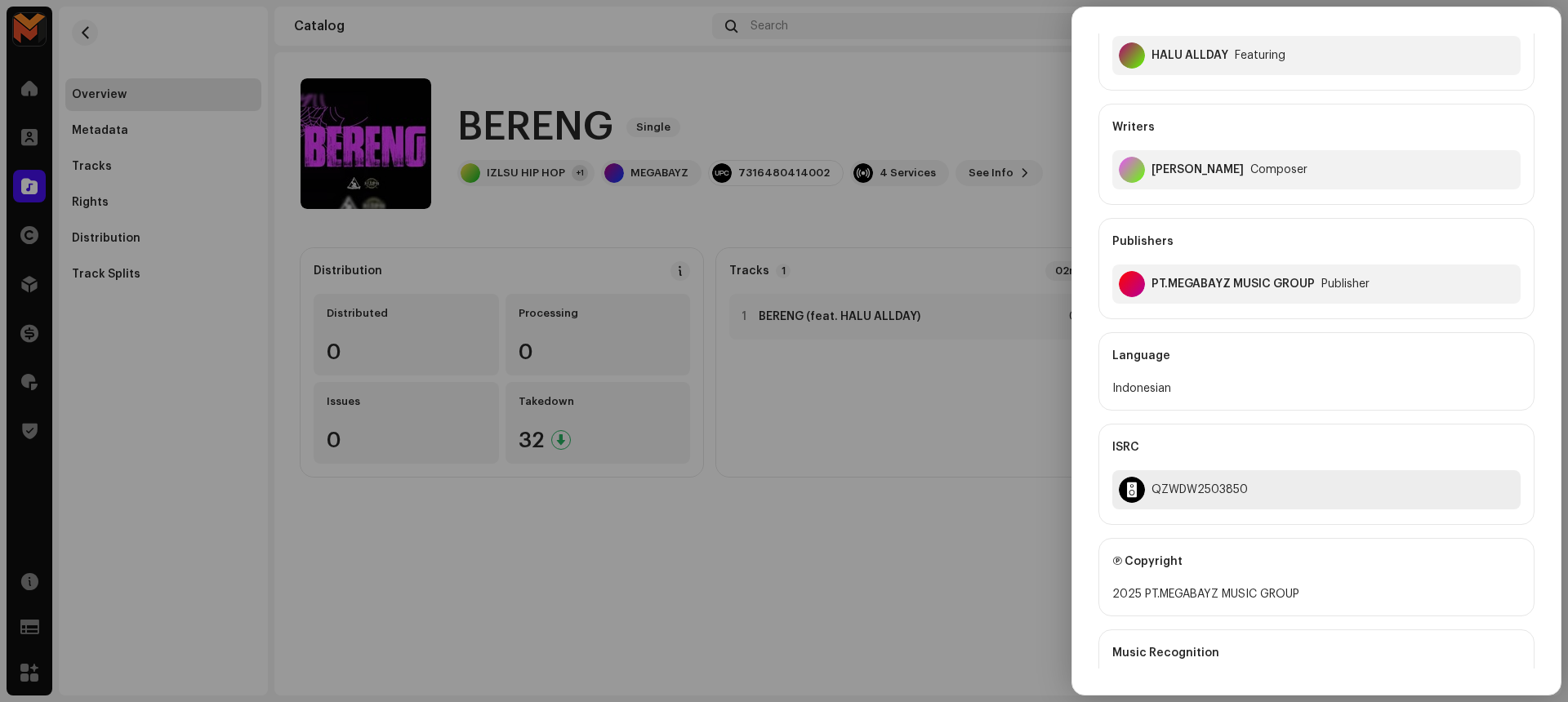
click at [1209, 481] on div "QZWDW2503850" at bounding box center [1316, 489] width 408 height 39
copy div "QZWDW2503850"
click at [930, 491] on div at bounding box center [784, 351] width 1568 height 702
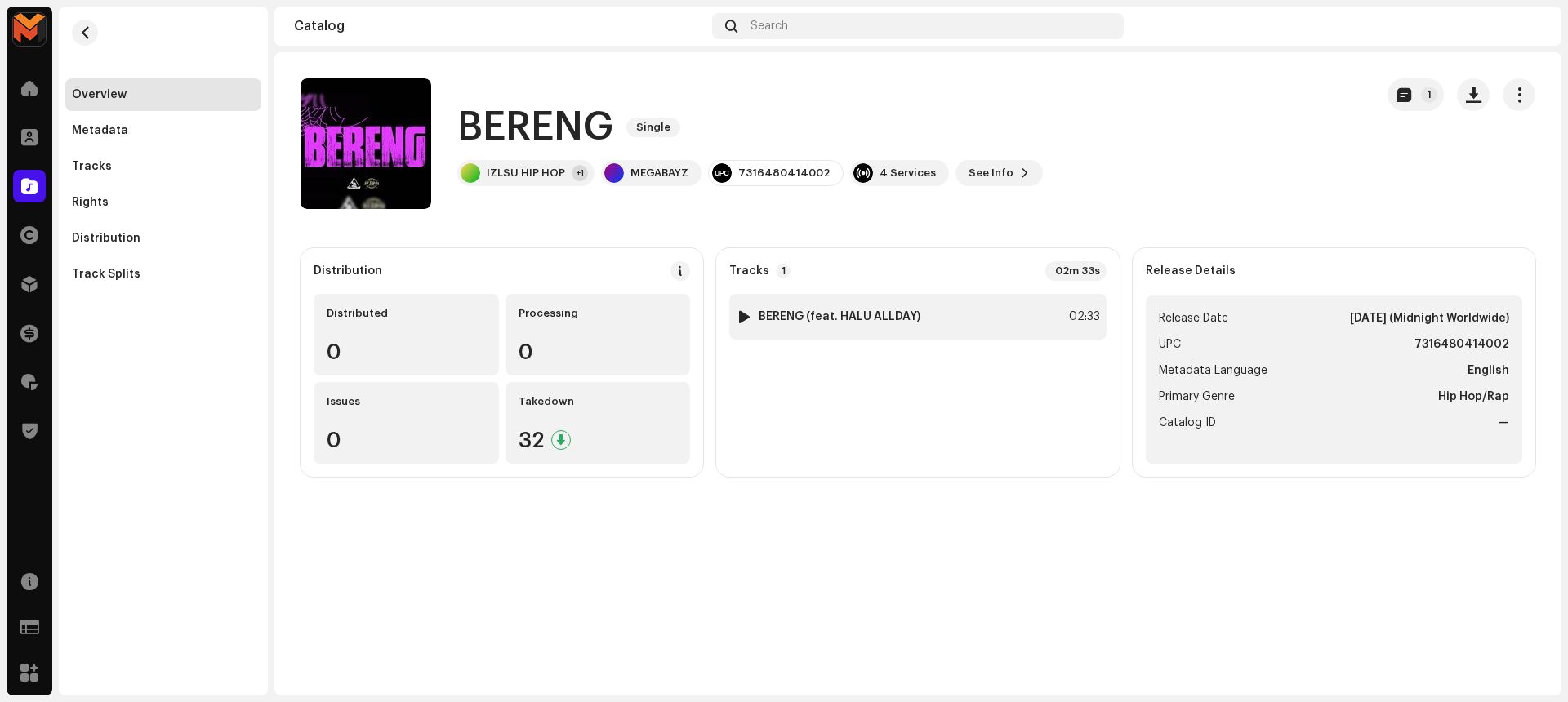
click at [935, 327] on div "1 BERENG (feat. HALU ALLDAY) 02:33" at bounding box center [917, 317] width 376 height 46
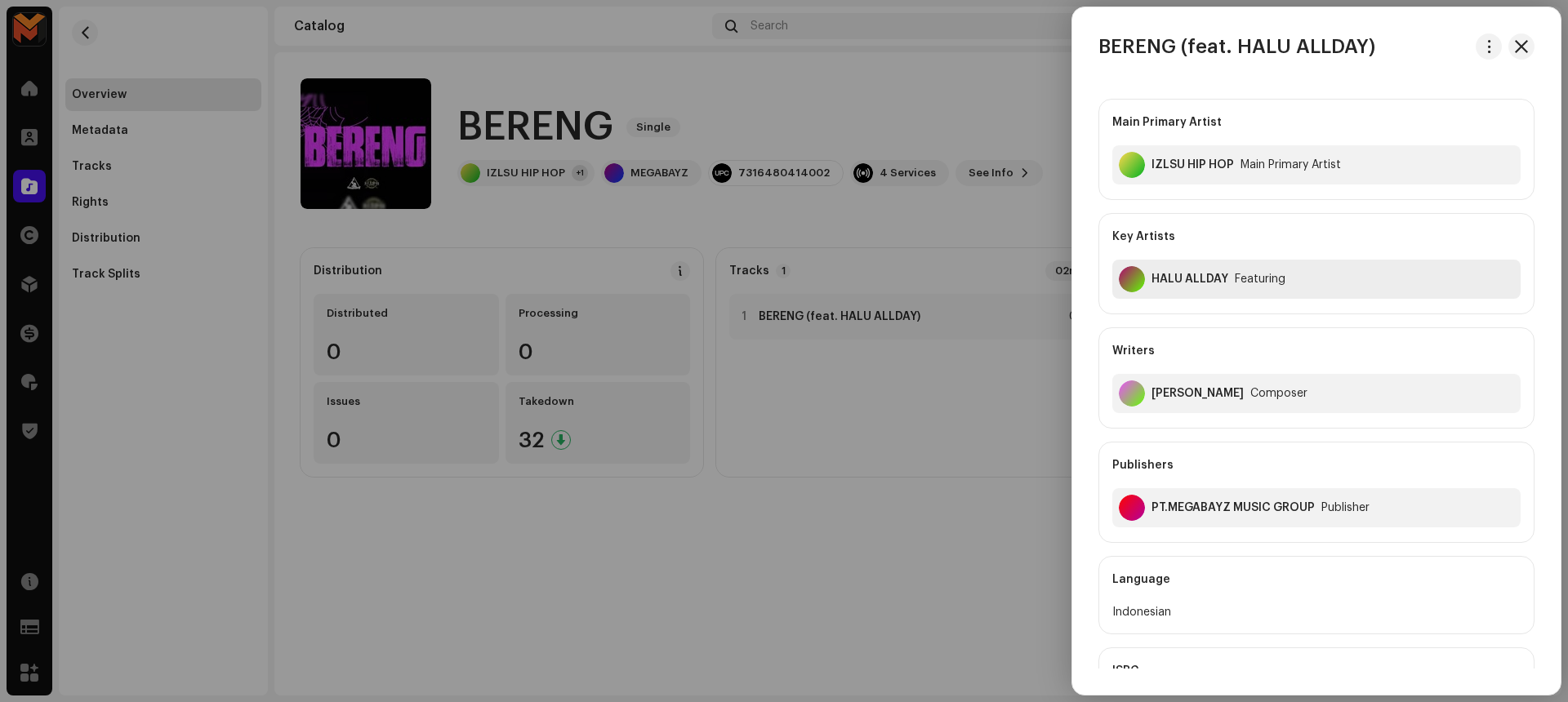
click at [1170, 284] on div "HALU ALLDAY" at bounding box center [1190, 279] width 77 height 13
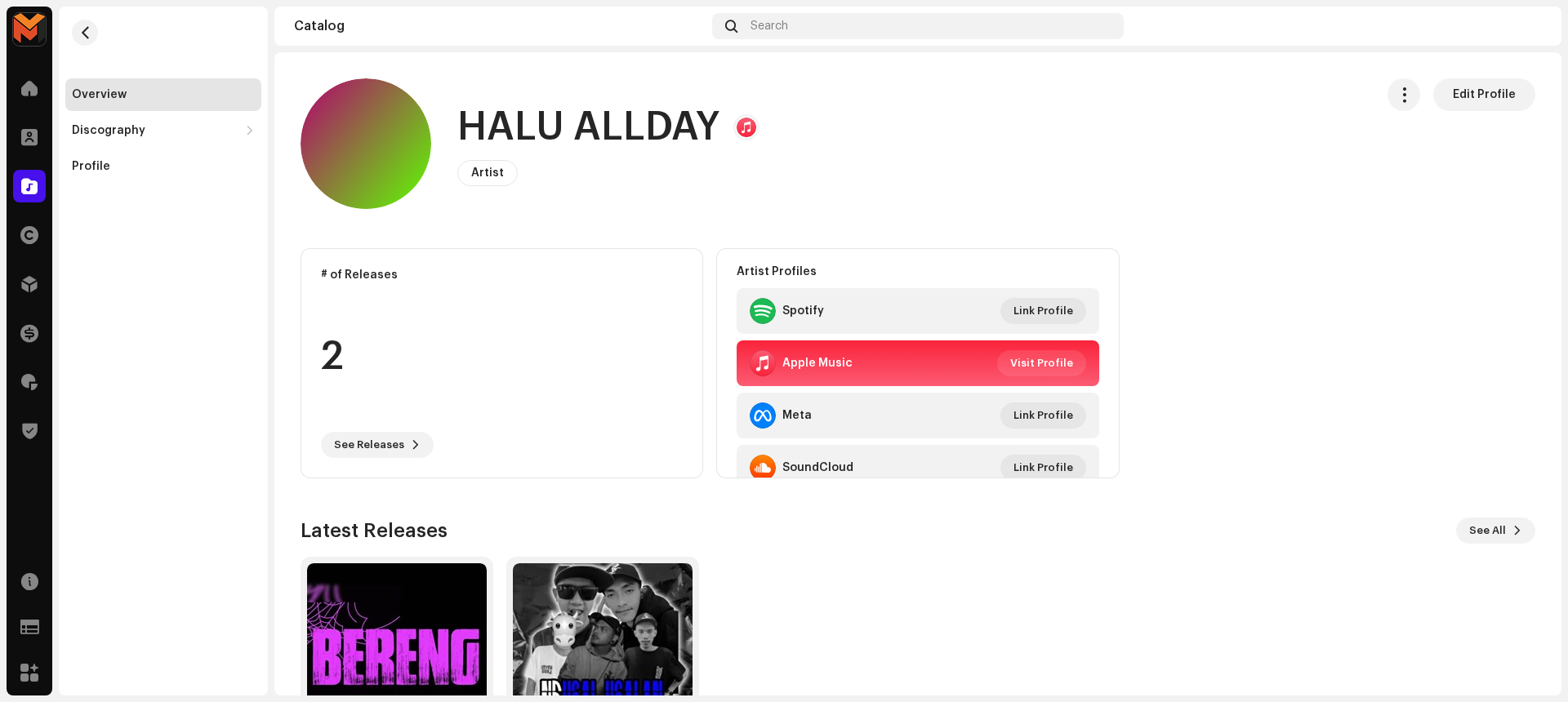
click at [562, 130] on h1 "HALU ALLDAY" at bounding box center [588, 127] width 263 height 52
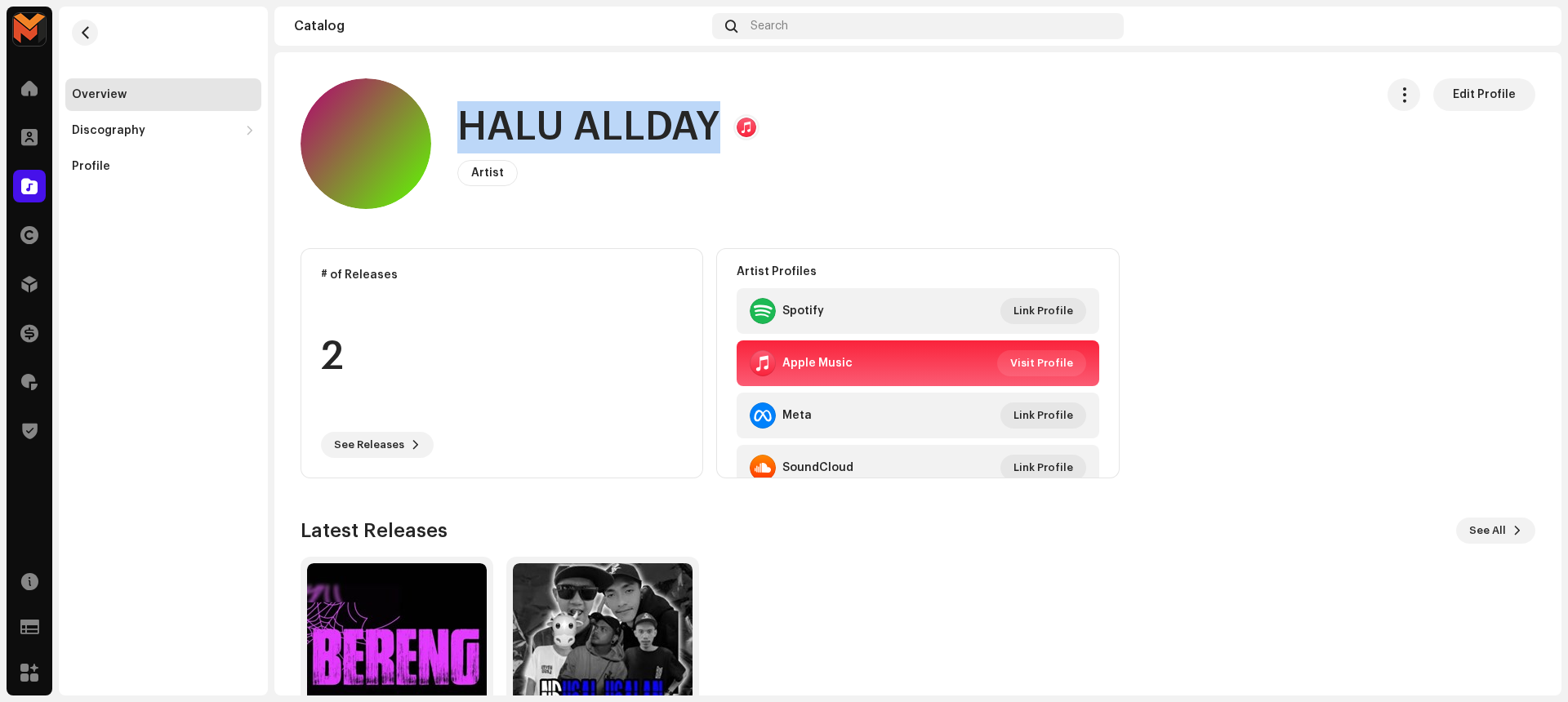
click at [562, 130] on h1 "HALU ALLDAY" at bounding box center [588, 127] width 263 height 52
copy h1 "HALU ALLDAY"
click at [74, 27] on button "button" at bounding box center [84, 32] width 27 height 27
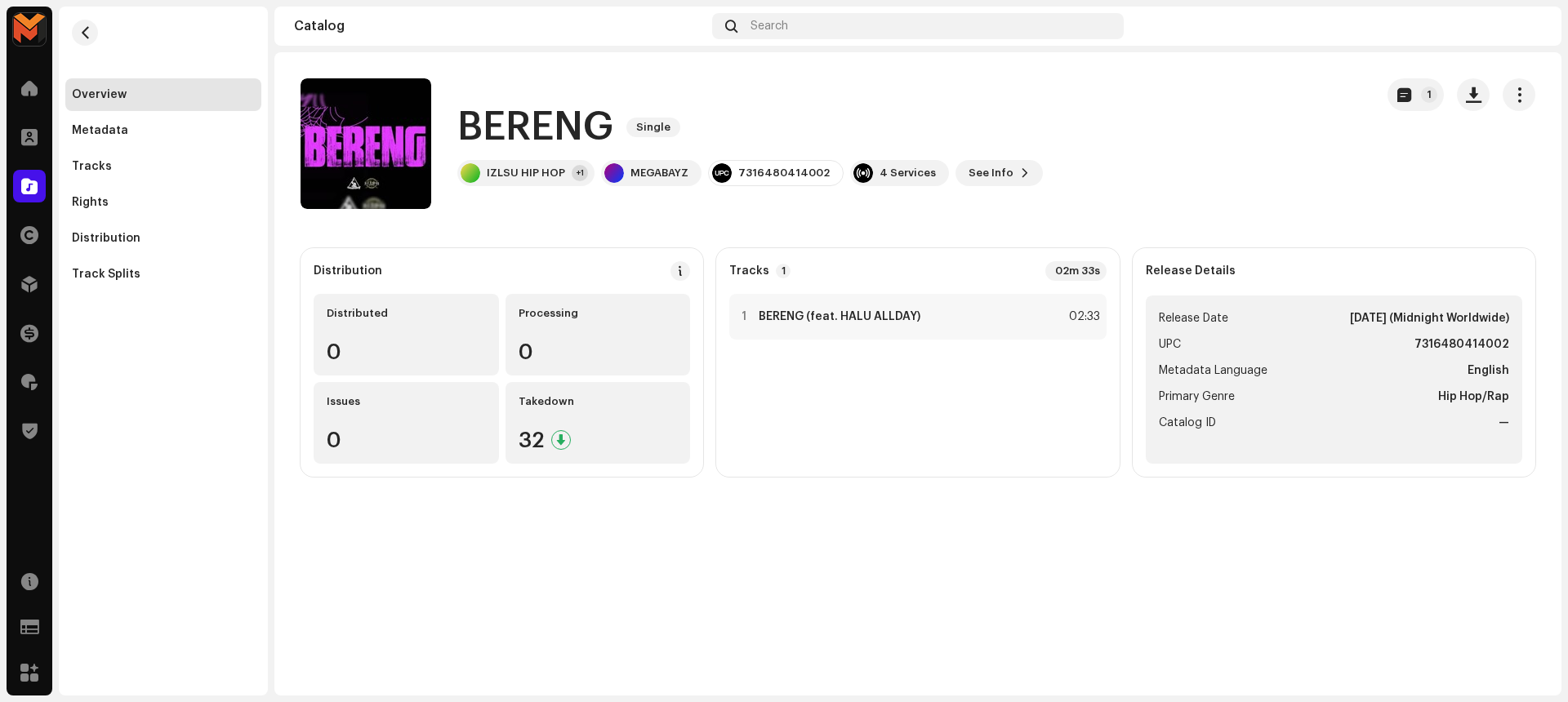
click at [1422, 348] on strong "7316480414002" at bounding box center [1461, 344] width 94 height 19
copy strong "7316480414002"
click at [1254, 169] on div "BERENG Single IZLSU HIP HOP +1 MEGABAYZ 7316480414002 4 Services See Info 1" at bounding box center [831, 144] width 1061 height 131
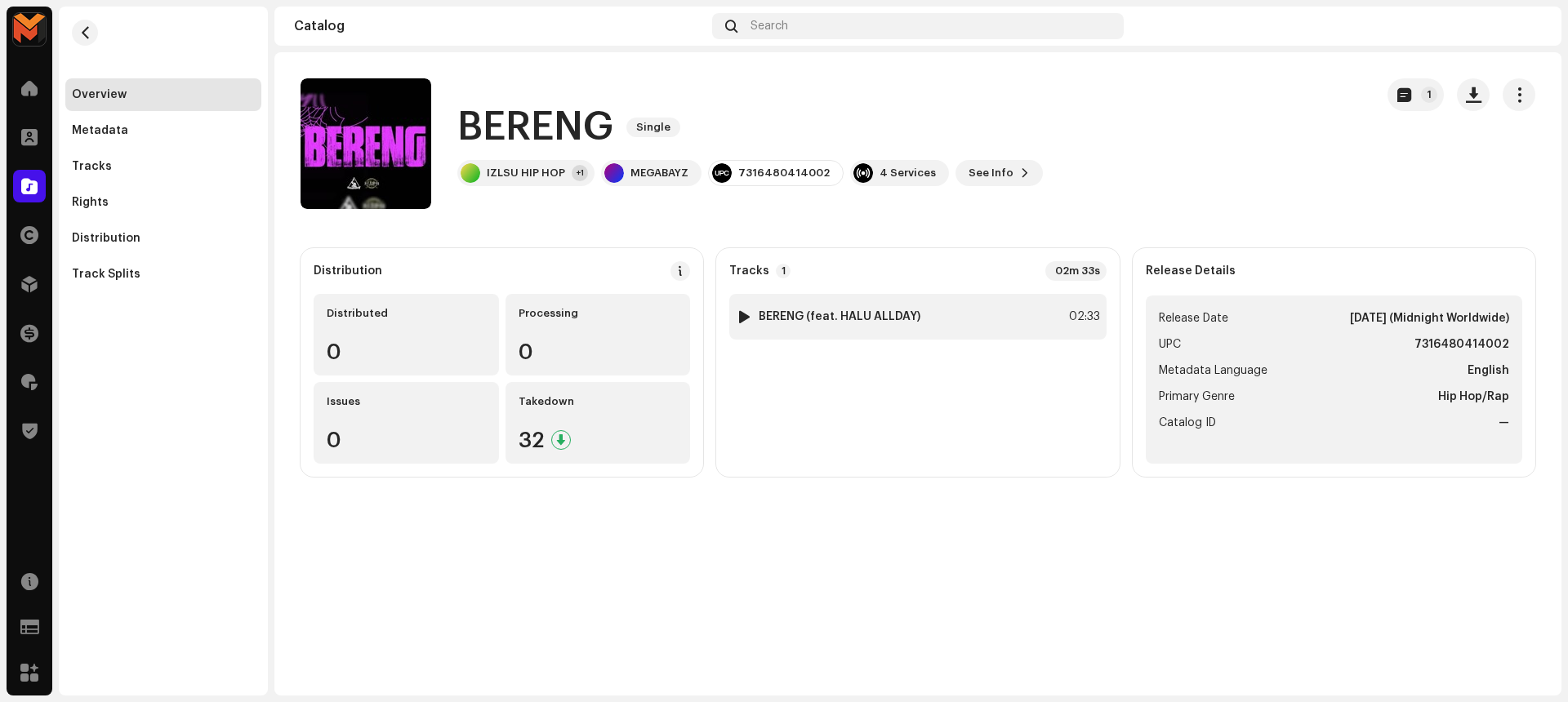
click at [1051, 317] on div "1 BERENG (feat. HALU ALLDAY) 02:33" at bounding box center [917, 317] width 376 height 46
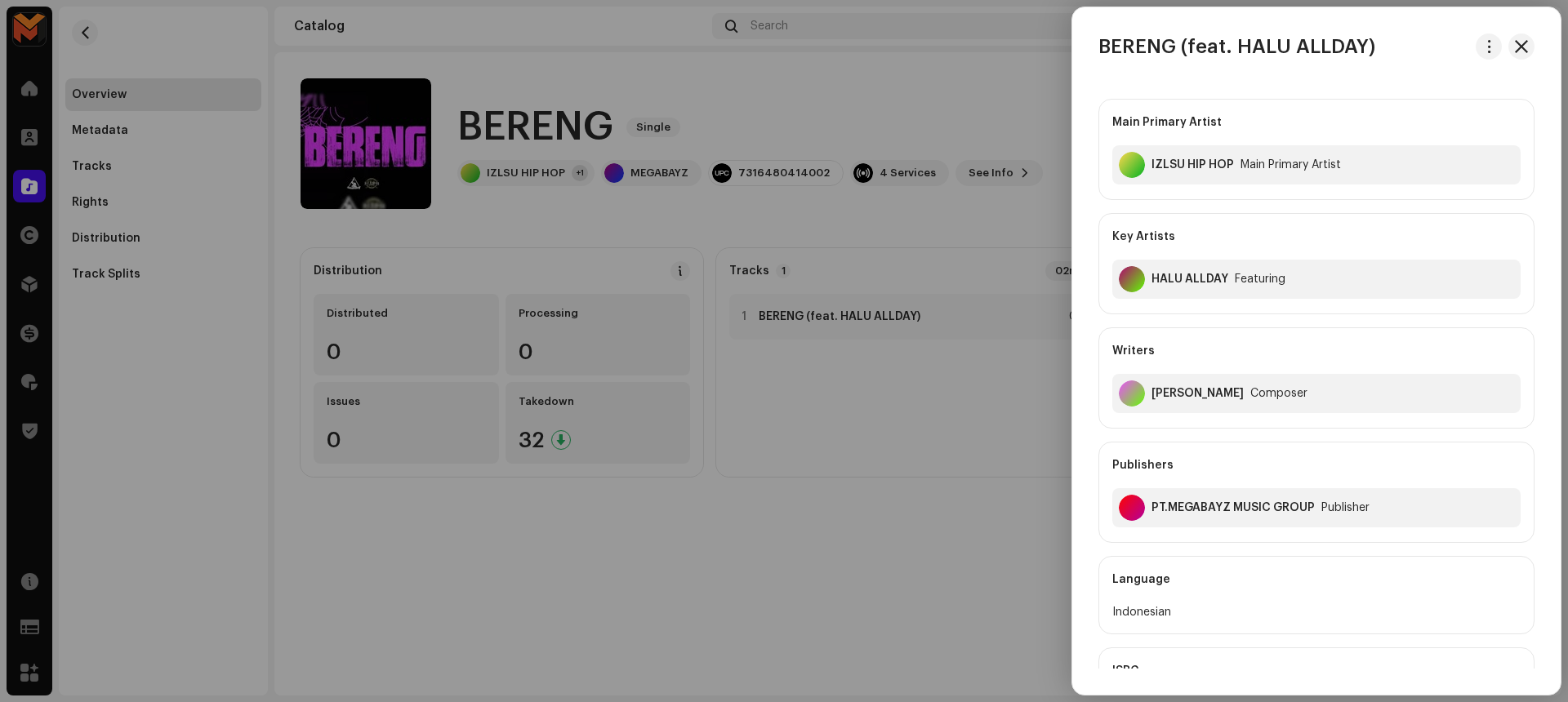
click at [1192, 388] on div "Iskandar Dzulkarnain" at bounding box center [1197, 394] width 93 height 13
copy div "Iskandar Dzulkarnain"
click at [971, 184] on div at bounding box center [784, 351] width 1568 height 702
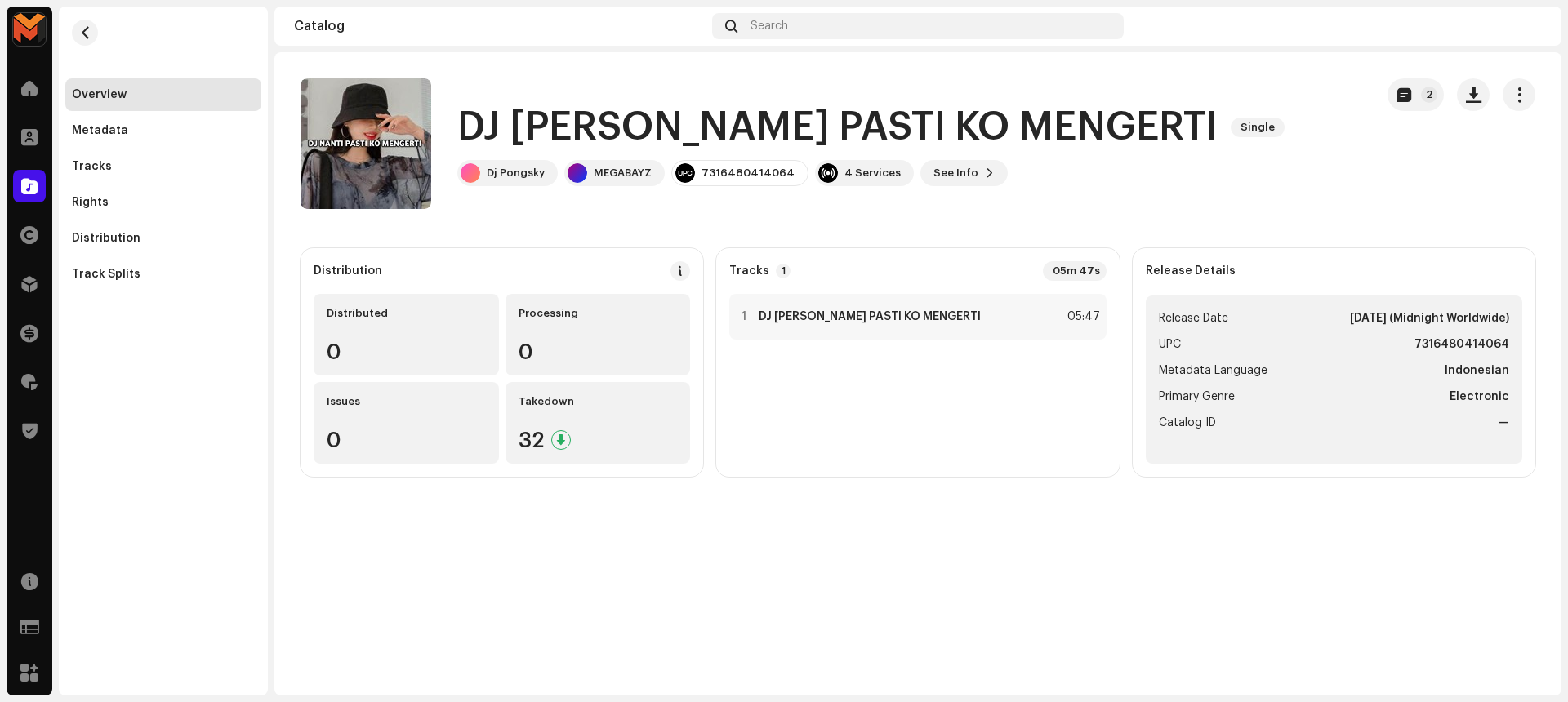
click at [787, 132] on h1 "DJ [PERSON_NAME] PASTI KO MENGERTI" at bounding box center [837, 127] width 760 height 52
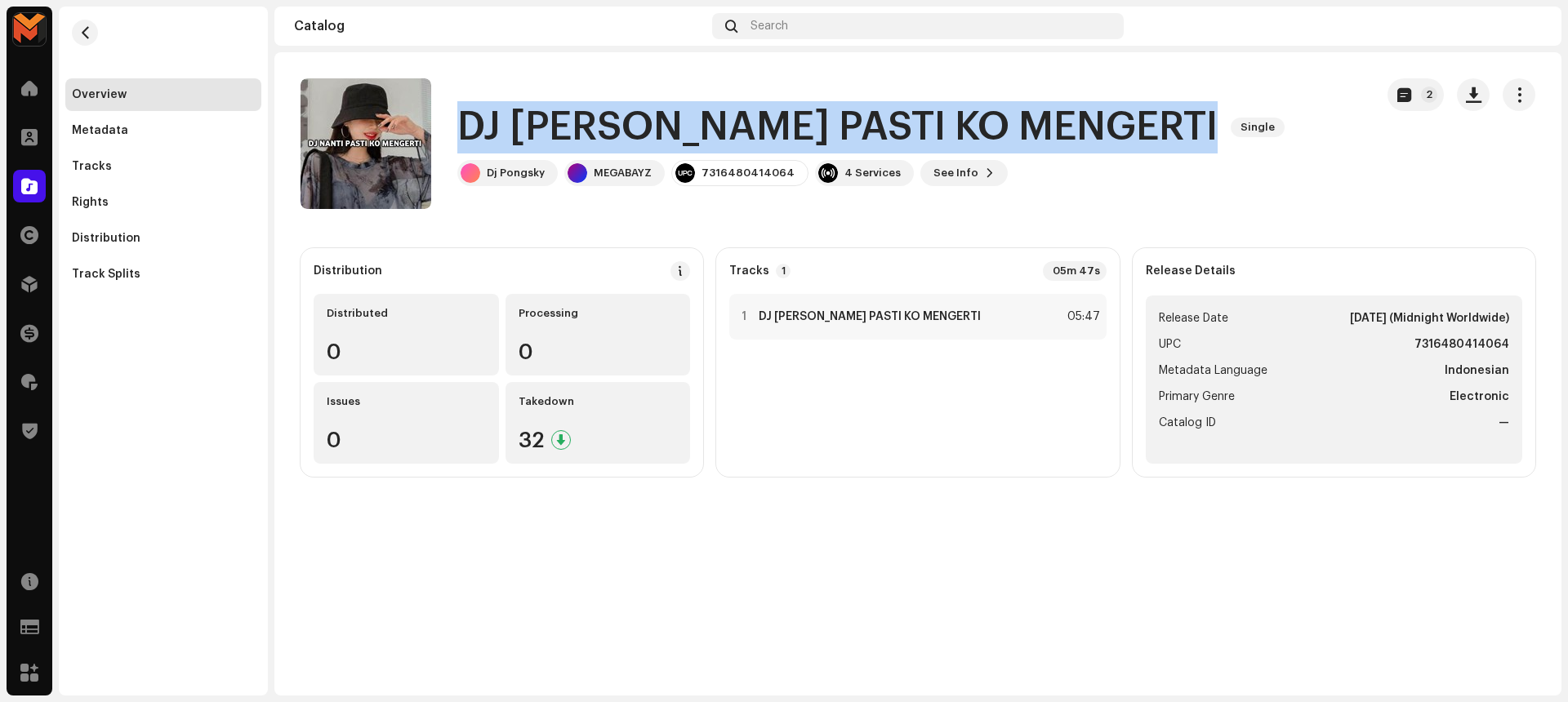
click at [787, 132] on h1 "DJ [PERSON_NAME] PASTI KO MENGERTI" at bounding box center [837, 127] width 760 height 52
copy div "DJ [PERSON_NAME] PASTI KO MENGERTI Single"
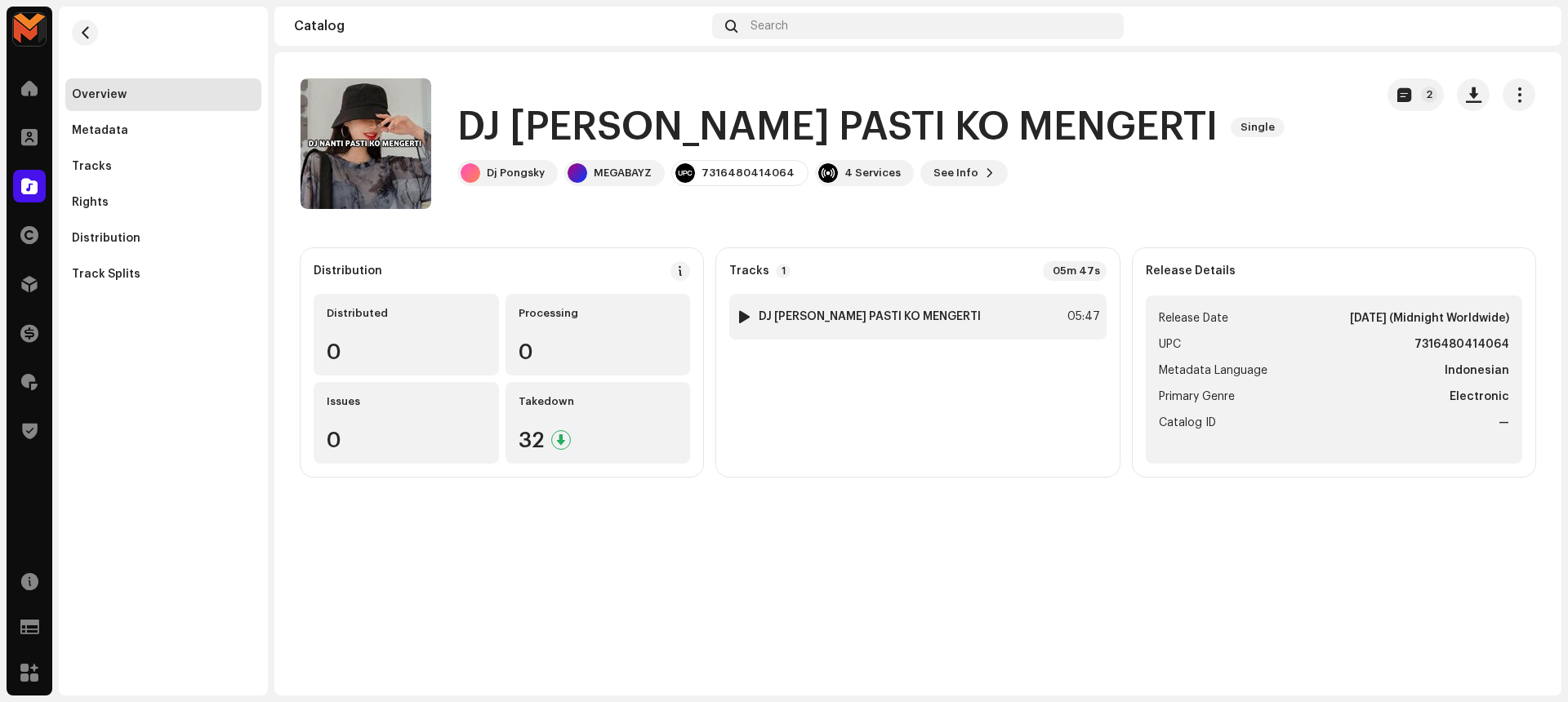
click at [906, 316] on strong "DJ [PERSON_NAME] PASTI KO MENGERTI" at bounding box center [869, 317] width 222 height 13
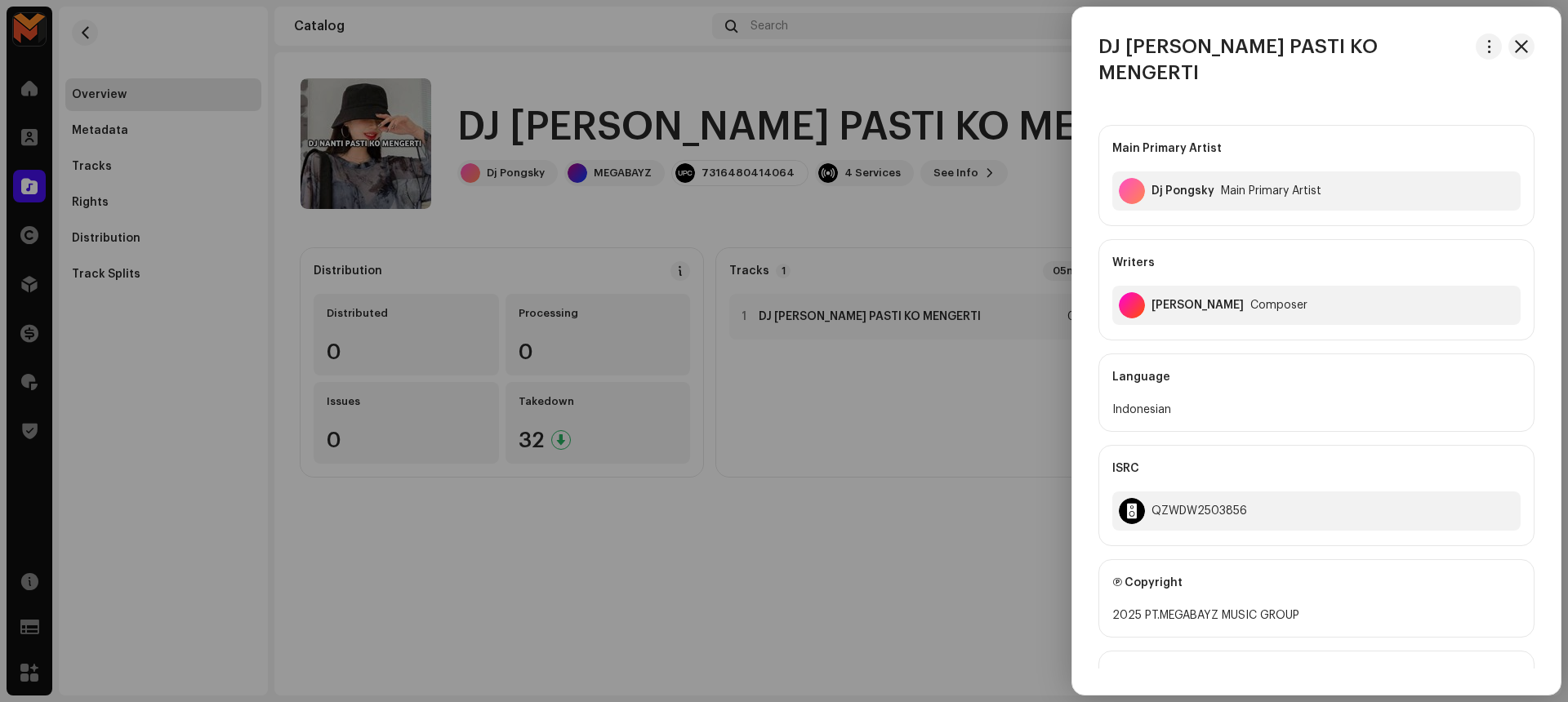
click at [1215, 298] on div "[PERSON_NAME]" at bounding box center [1197, 305] width 93 height 13
copy div "[PERSON_NAME]"
click at [1483, 51] on span "button" at bounding box center [1488, 47] width 12 height 13
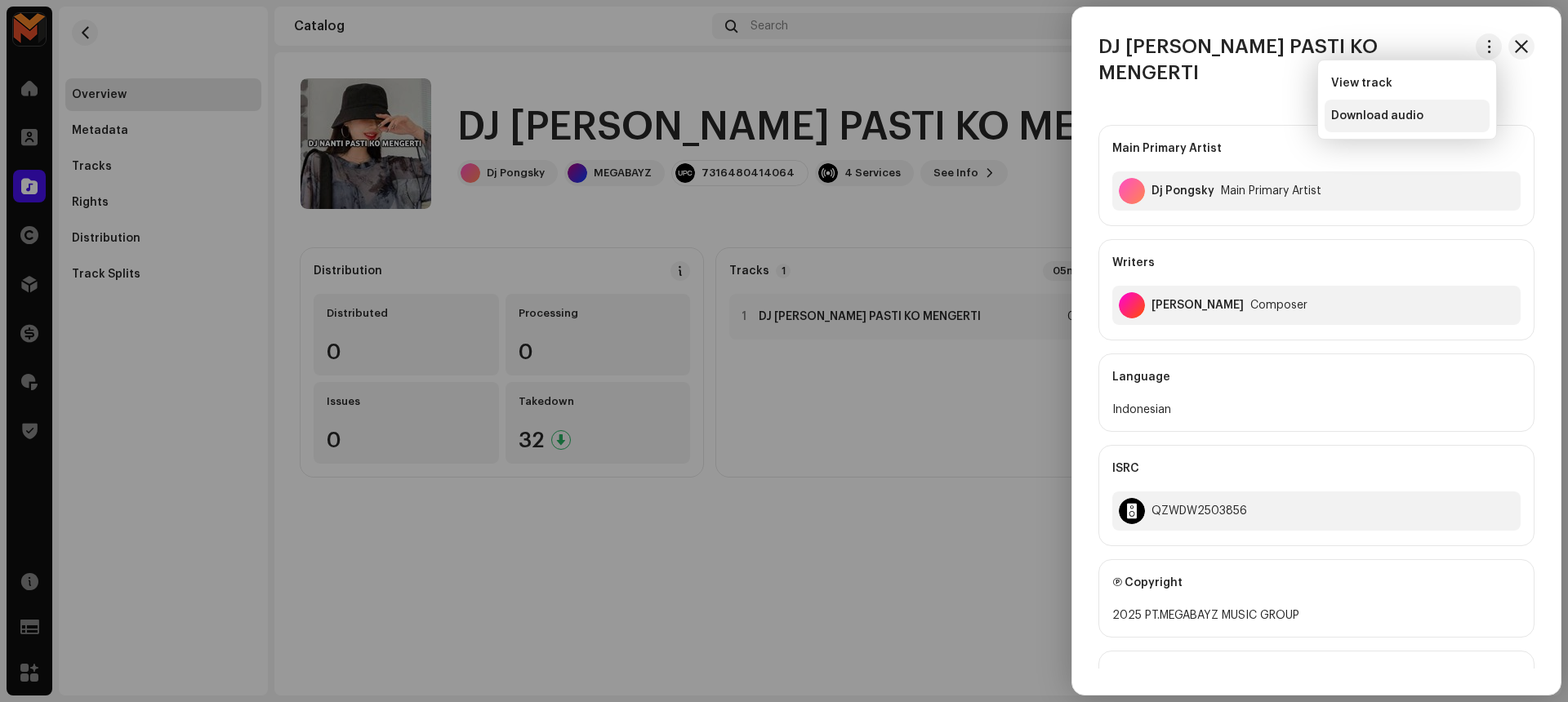
click at [1435, 116] on div "Download audio" at bounding box center [1407, 115] width 152 height 13
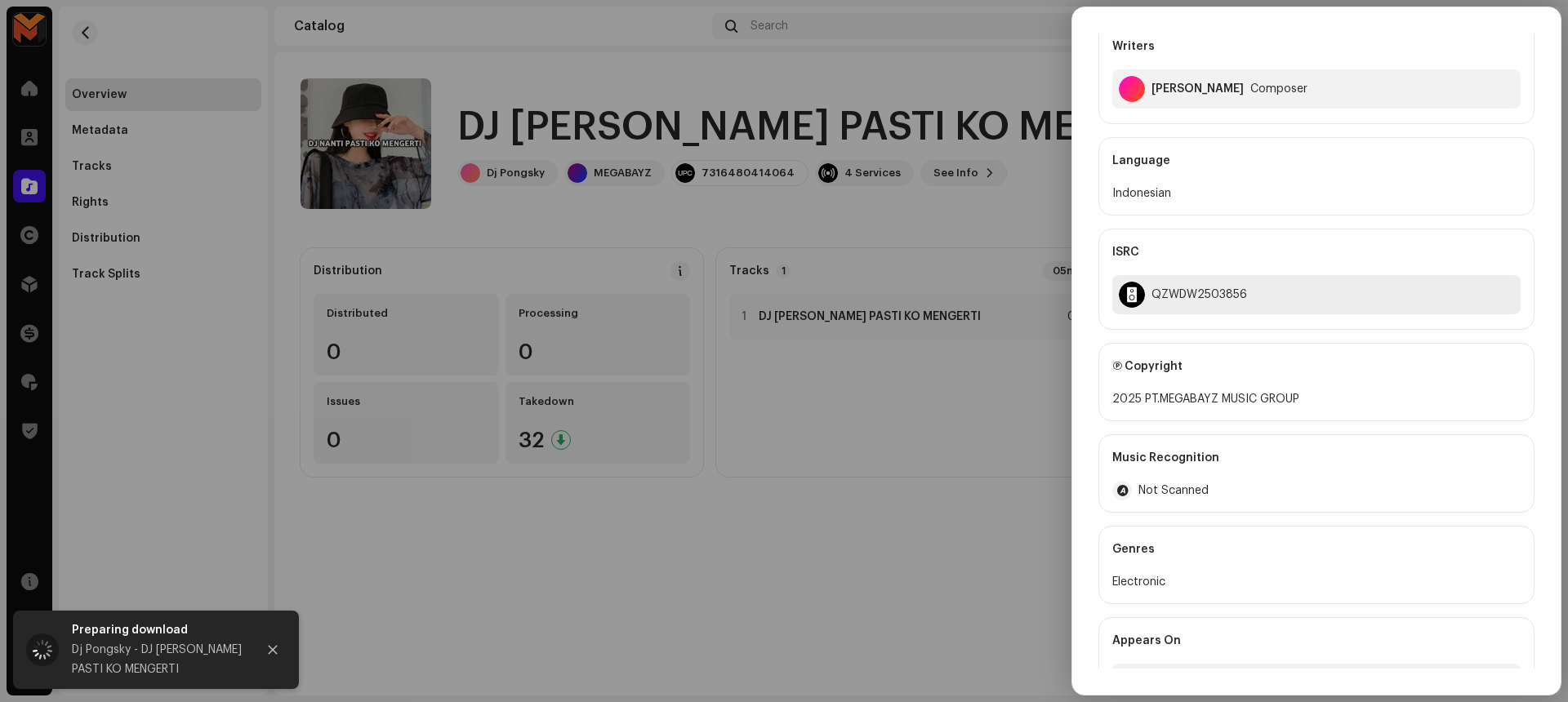
scroll to position [220, 0]
click at [1203, 285] on div "QZWDW2503856" at bounding box center [1199, 291] width 95 height 13
copy div "QZWDW2503856"
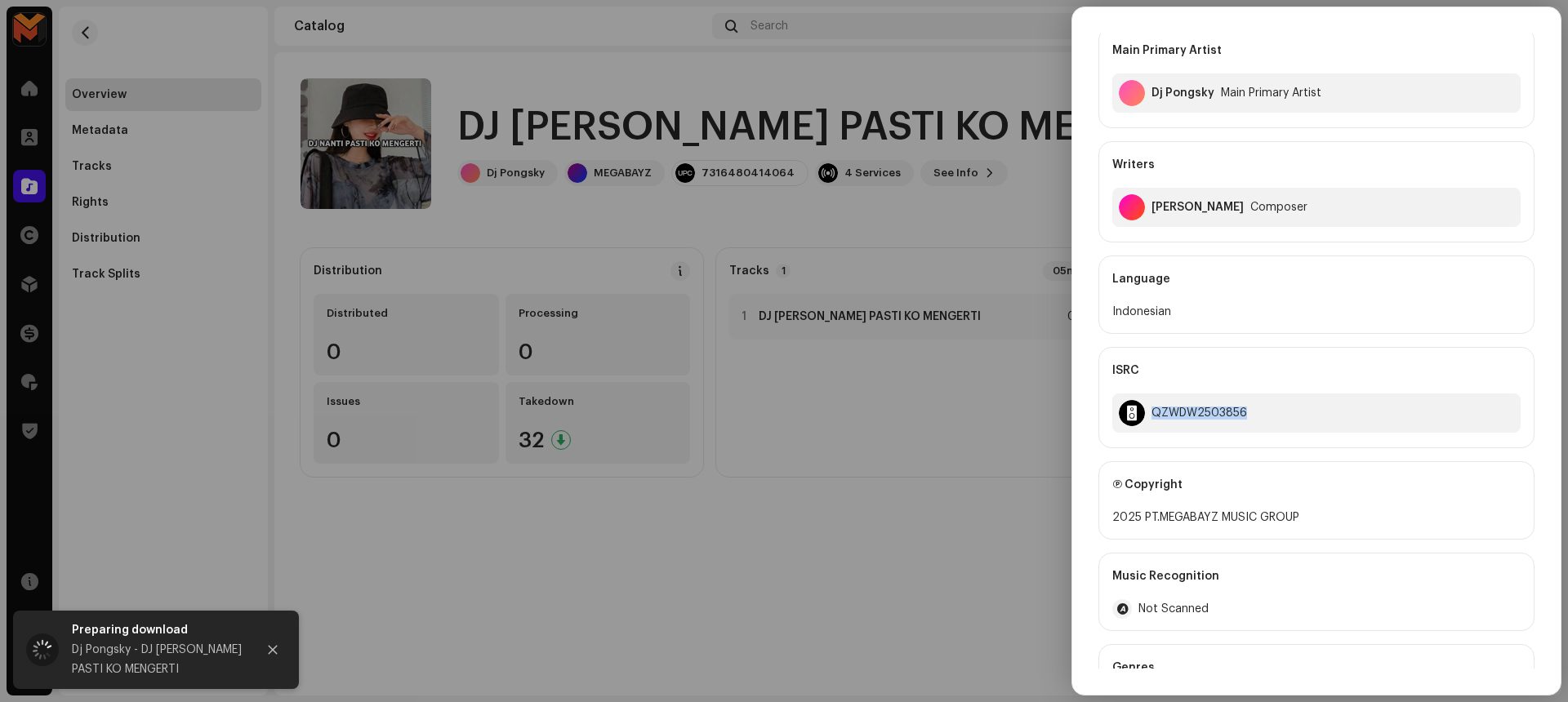
scroll to position [0, 0]
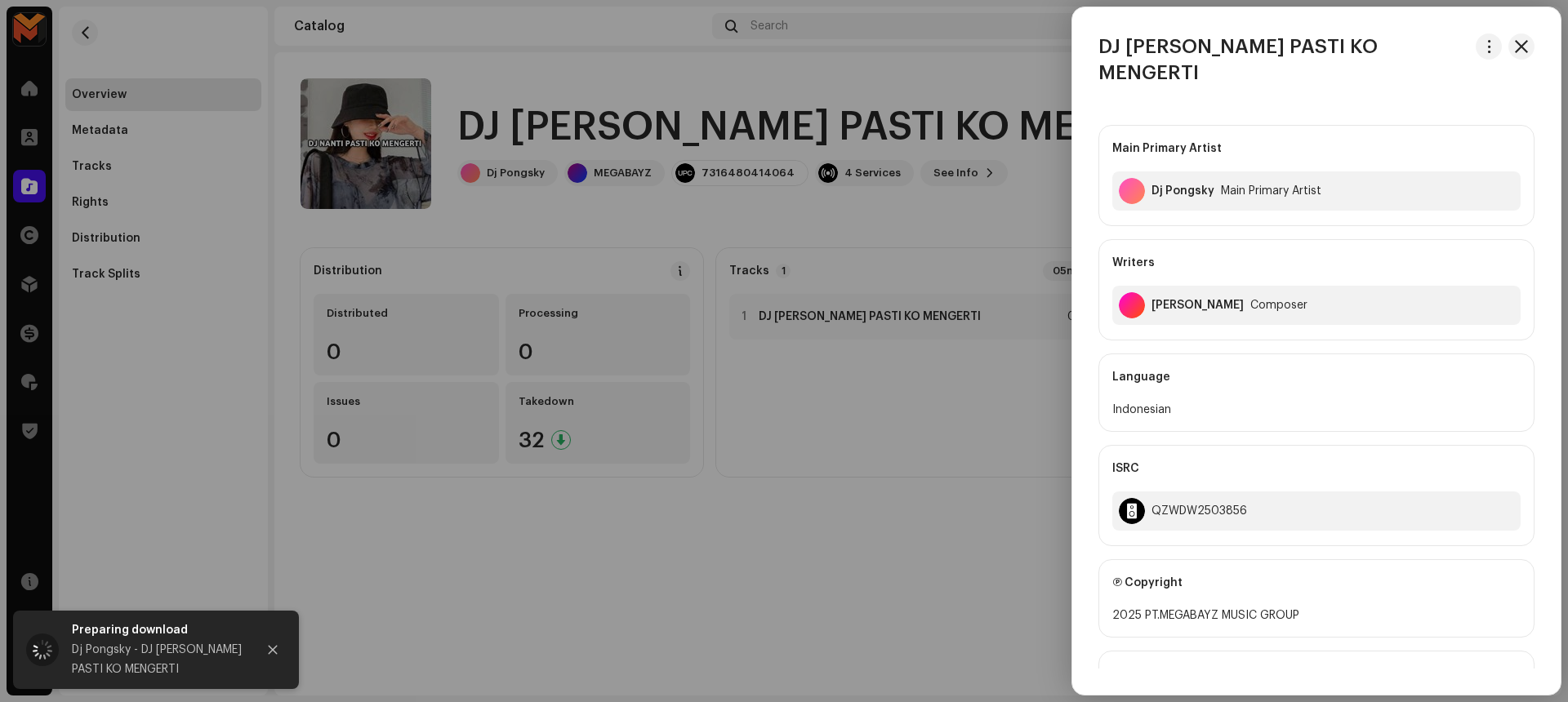
click at [1035, 223] on div at bounding box center [784, 351] width 1568 height 702
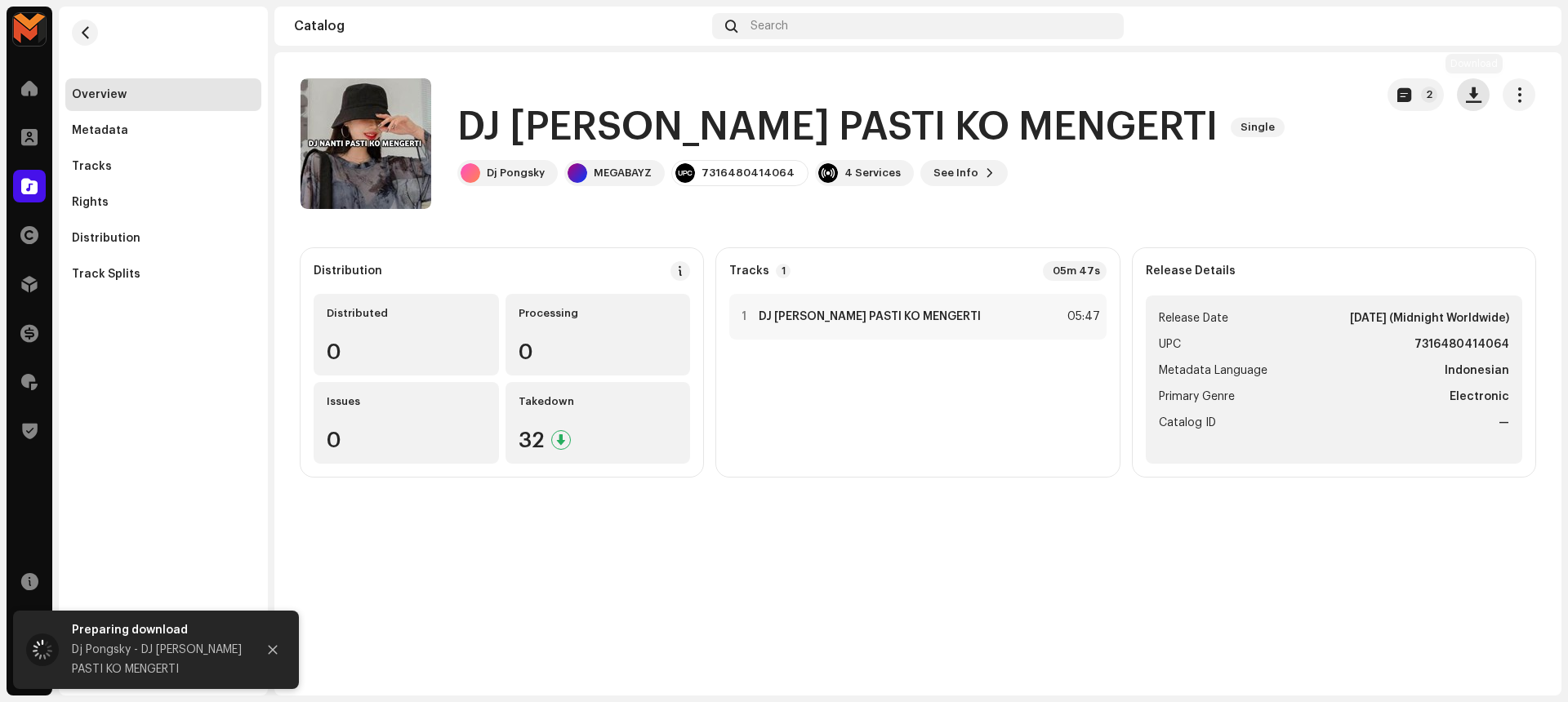
click at [1472, 89] on span "button" at bounding box center [1473, 94] width 16 height 13
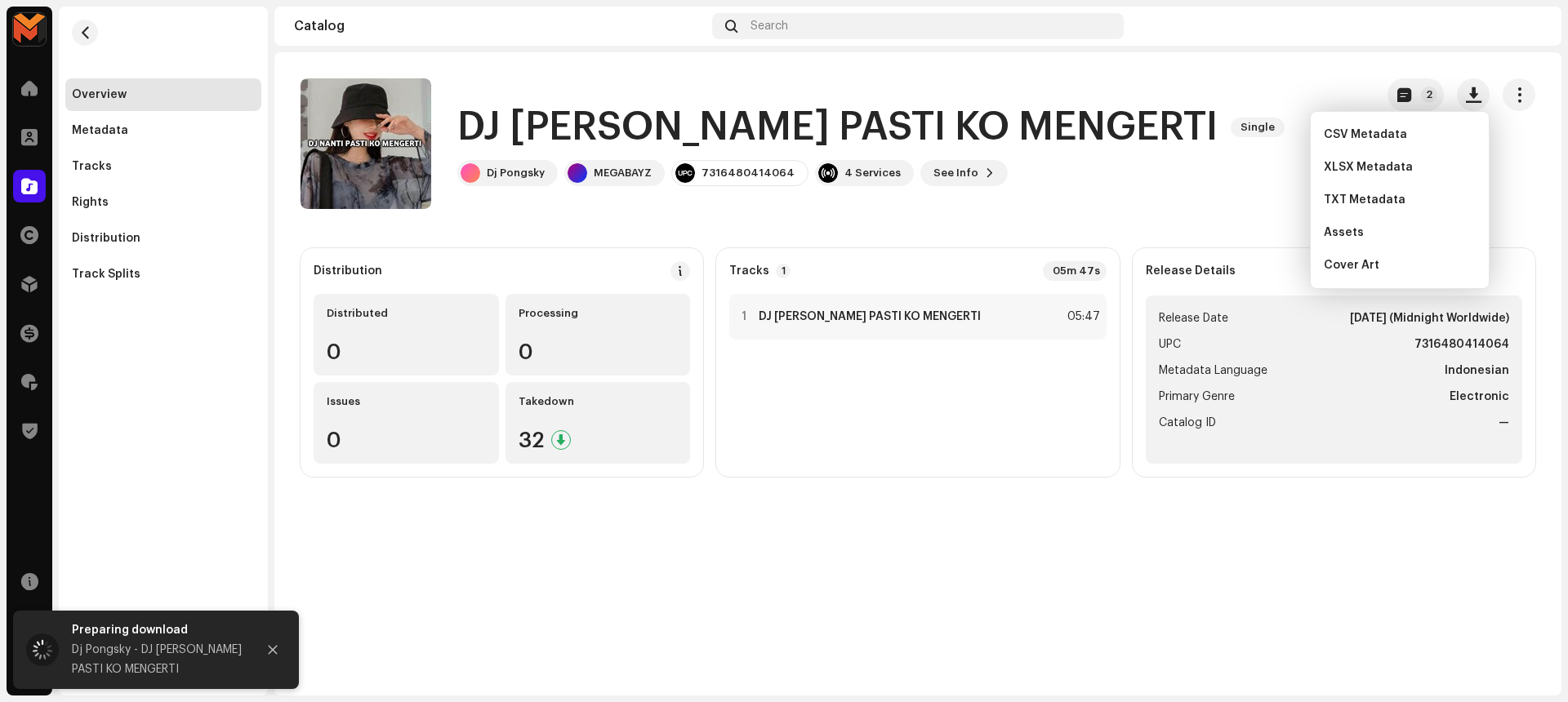
click at [1092, 200] on div "DJ NANTI PASTI KO MENGERTI Single Dj Pongsky MEGABAYZ 7316480414064 4 Services …" at bounding box center [831, 144] width 1061 height 131
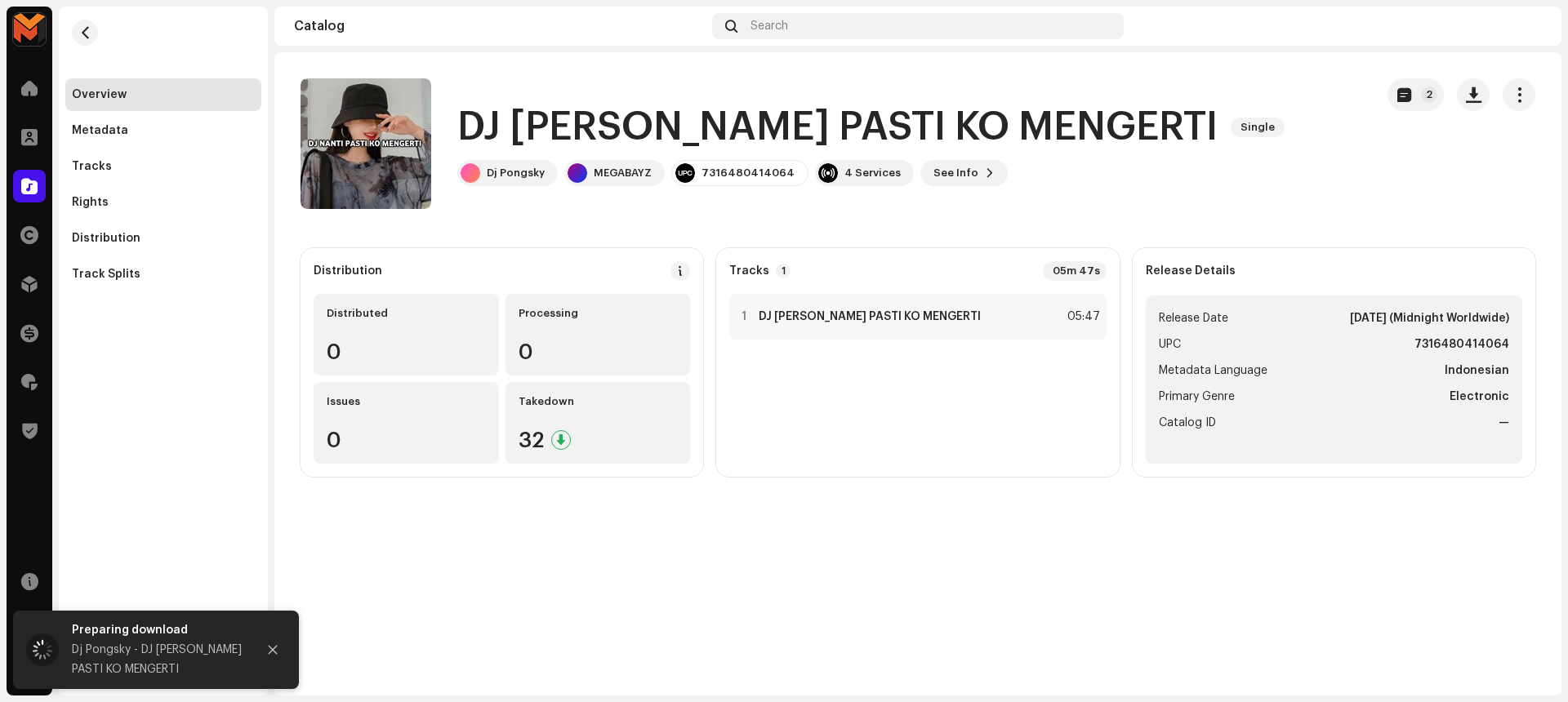
click at [626, 117] on h1 "DJ NANTI PASTI KO MENGERTI" at bounding box center [837, 127] width 760 height 52
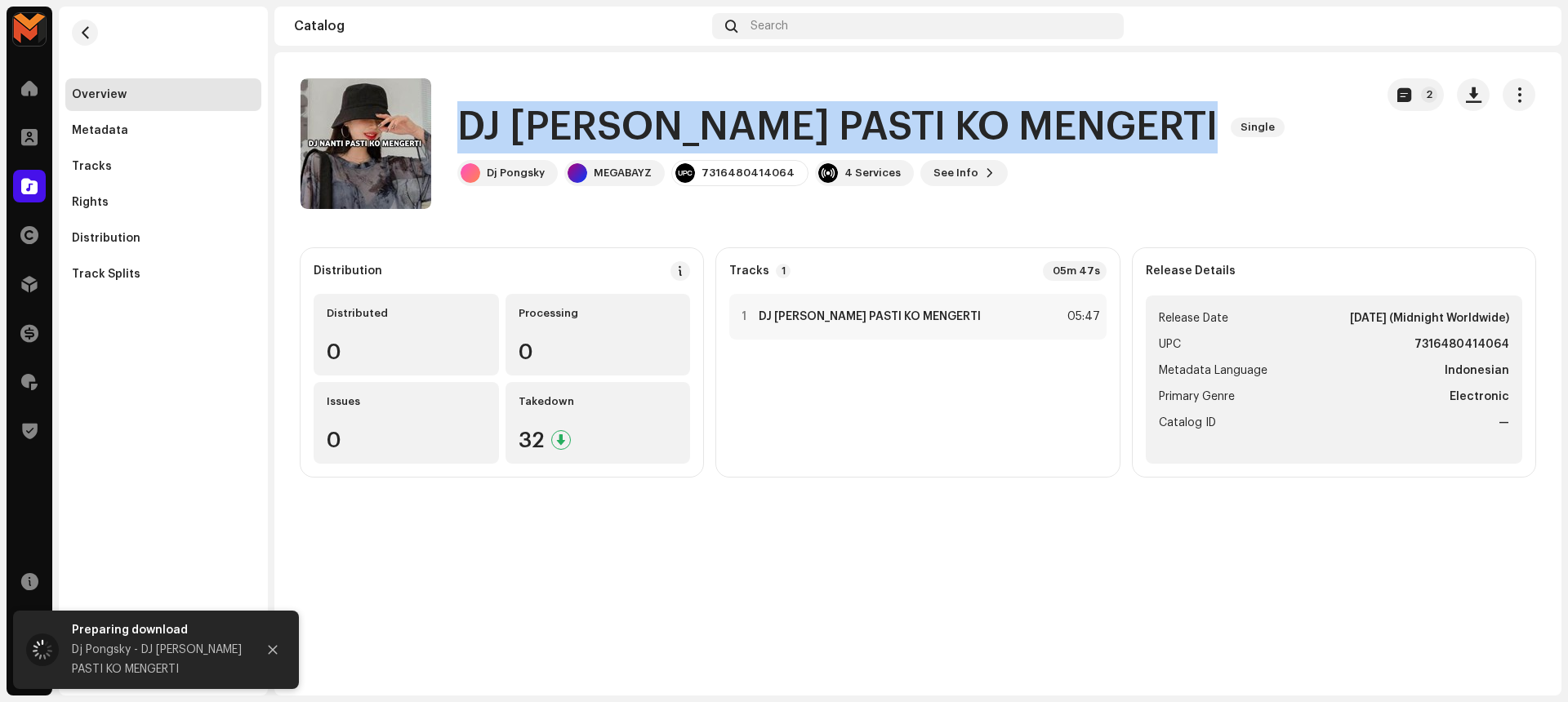
click at [626, 117] on h1 "DJ NANTI PASTI KO MENGERTI" at bounding box center [837, 127] width 760 height 52
copy div "DJ NANTI PASTI KO MENGERTI Single"
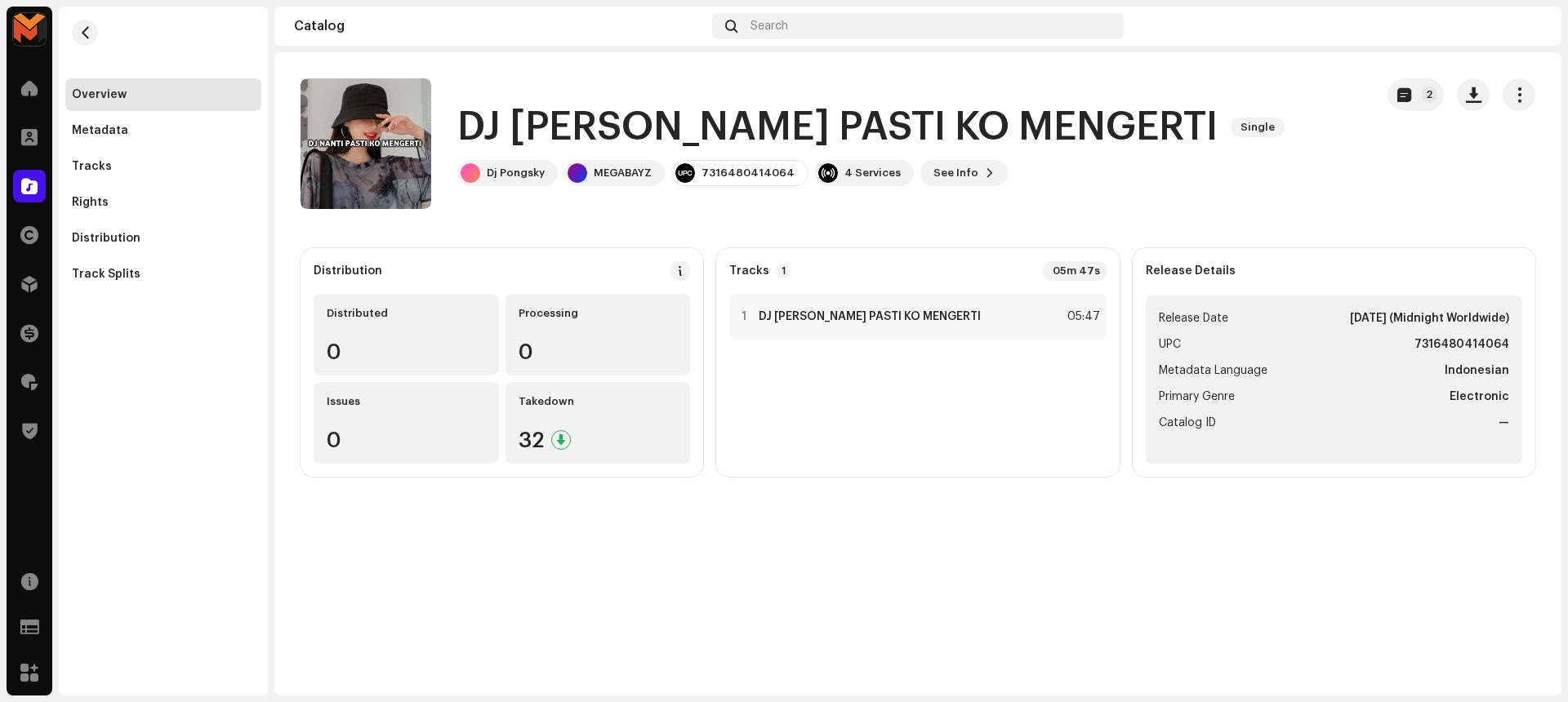
click at [1447, 338] on strong "7316480414064" at bounding box center [1461, 344] width 94 height 19
copy strong "7316480414064"
click at [880, 317] on strong "DJ NANTI PASTI KO MENGERTI" at bounding box center [869, 317] width 222 height 13
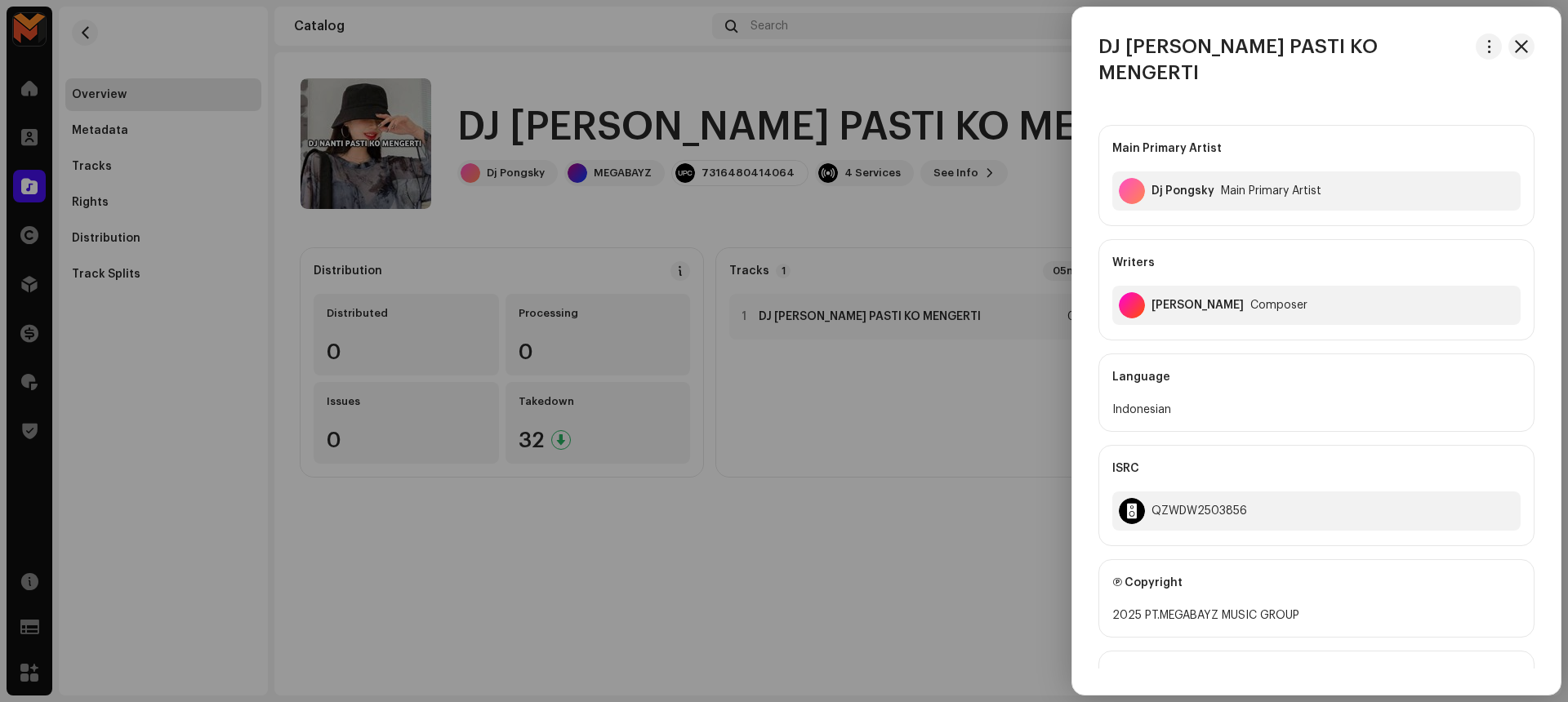
click at [923, 218] on div at bounding box center [784, 351] width 1568 height 702
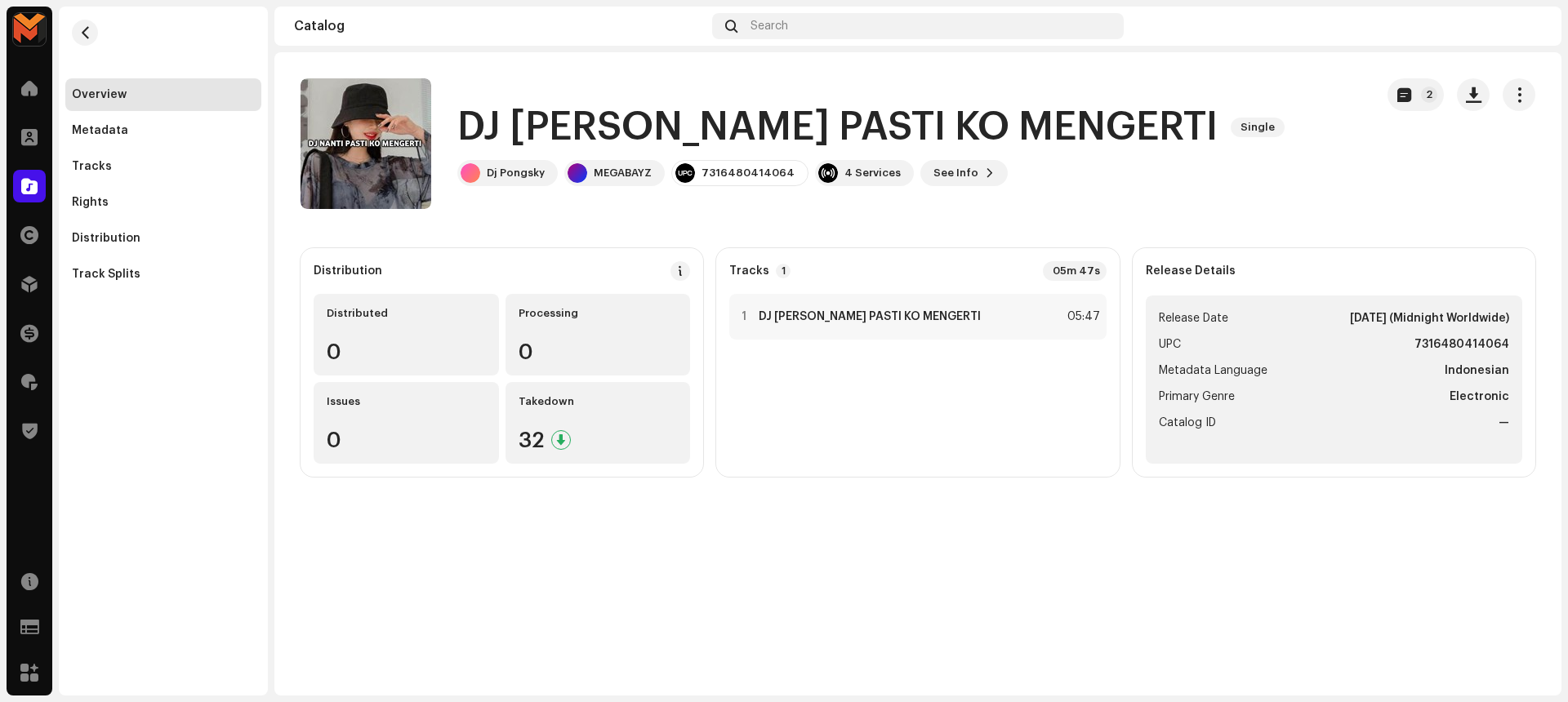
click at [1115, 95] on div "DJ NANTI PASTI KO MENGERTI Single Dj Pongsky MEGABAYZ 7316480414064 4 Services …" at bounding box center [831, 144] width 1061 height 131
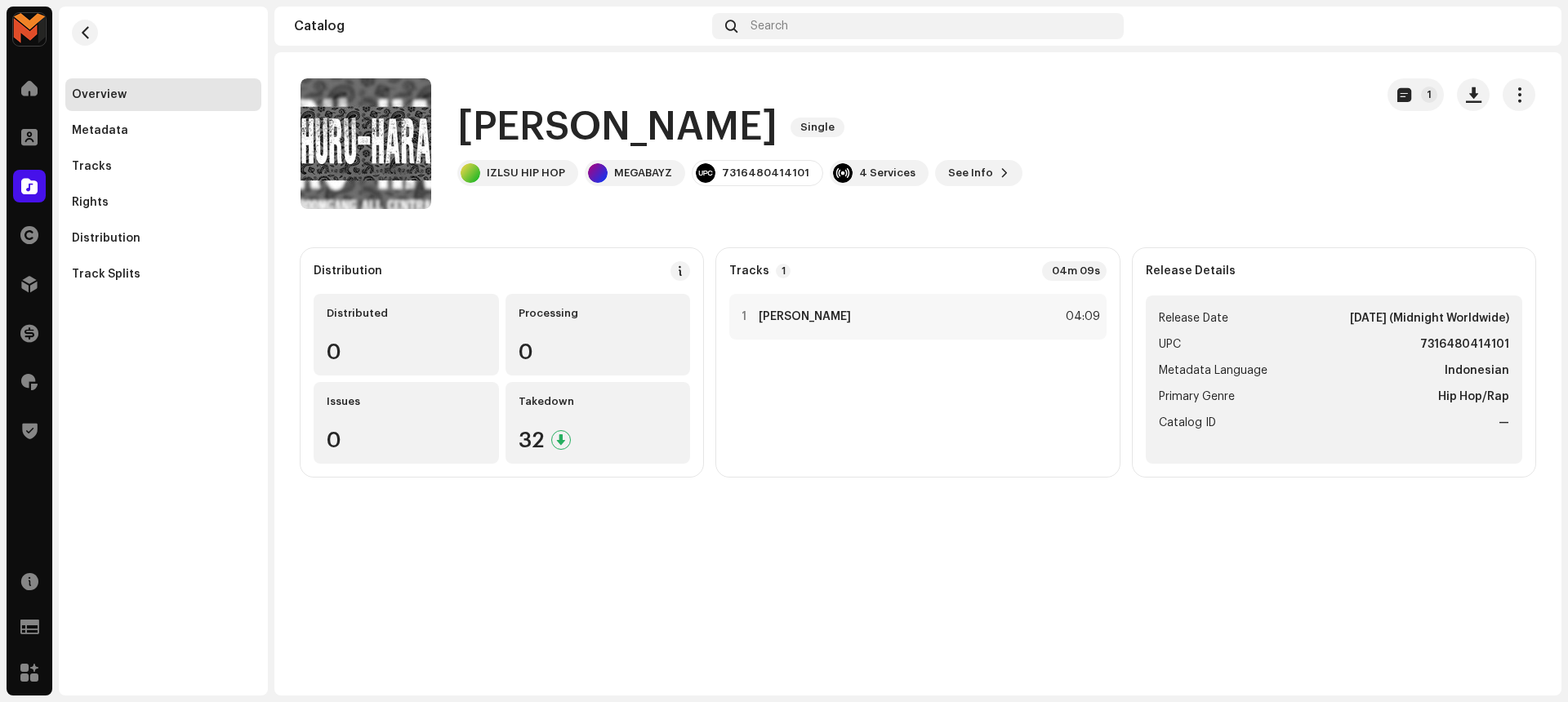
click at [596, 124] on h1 "[PERSON_NAME]" at bounding box center [616, 127] width 320 height 52
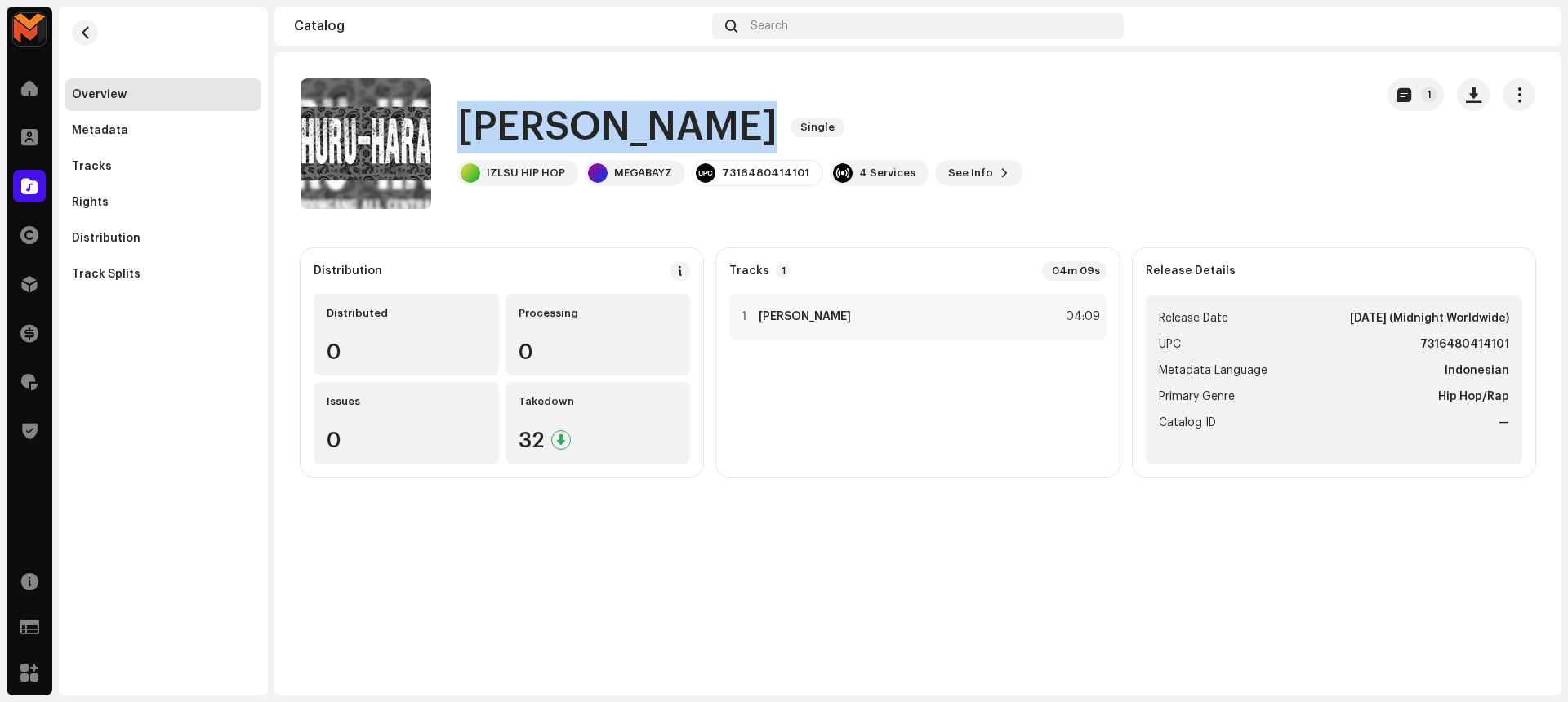
click at [596, 124] on h1 "[PERSON_NAME]" at bounding box center [616, 127] width 320 height 52
copy div "[PERSON_NAME] Single"
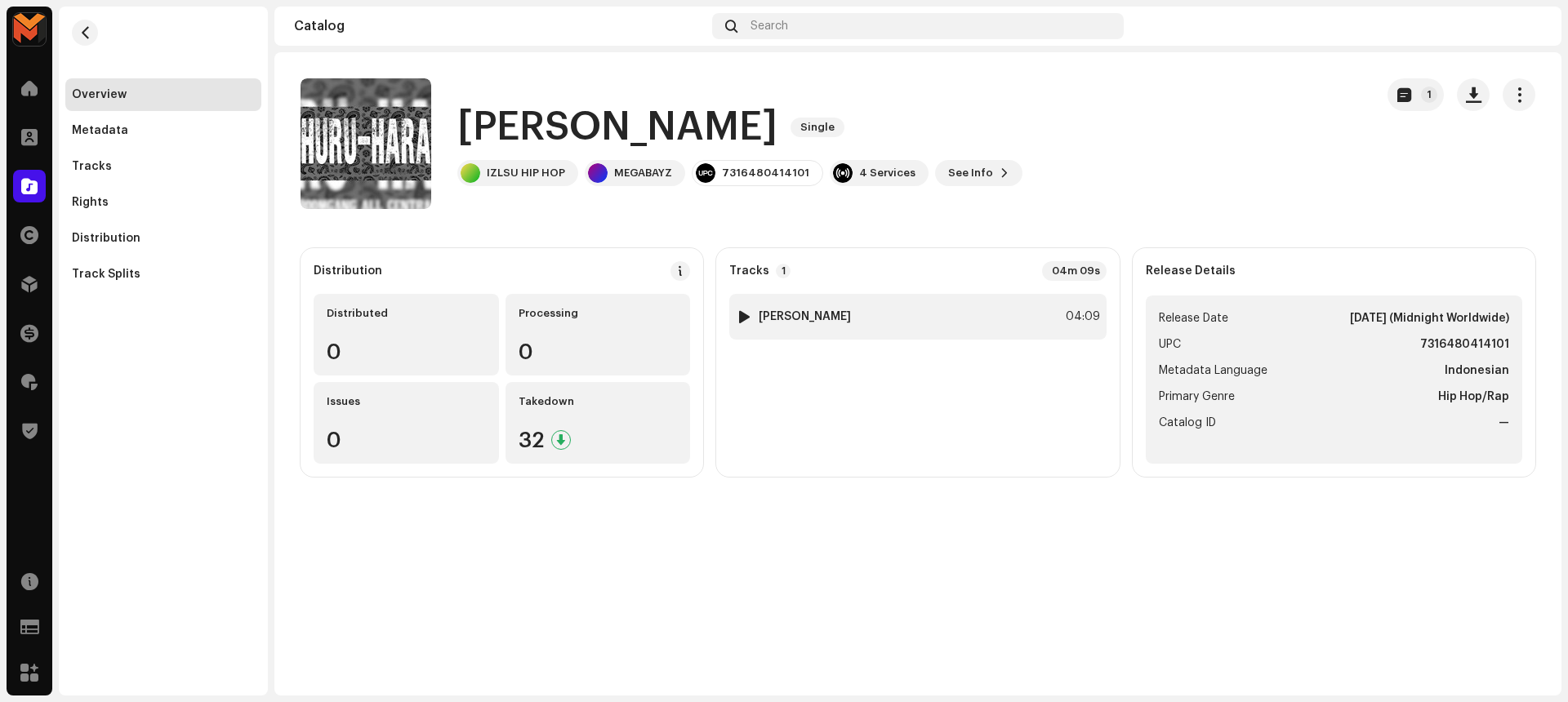
click at [914, 309] on div "1 [PERSON_NAME] 04:09" at bounding box center [917, 317] width 376 height 46
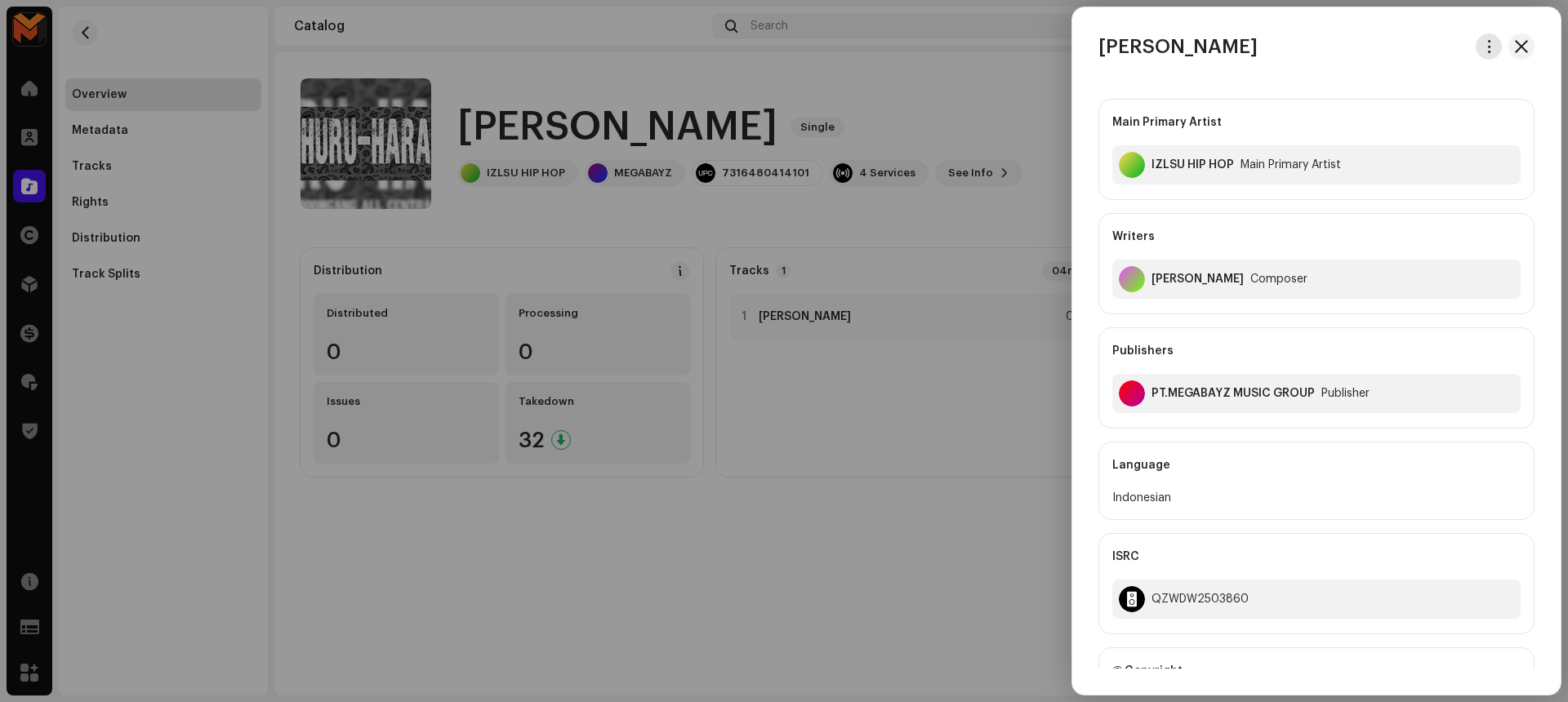
click at [1487, 38] on button "button" at bounding box center [1488, 47] width 27 height 27
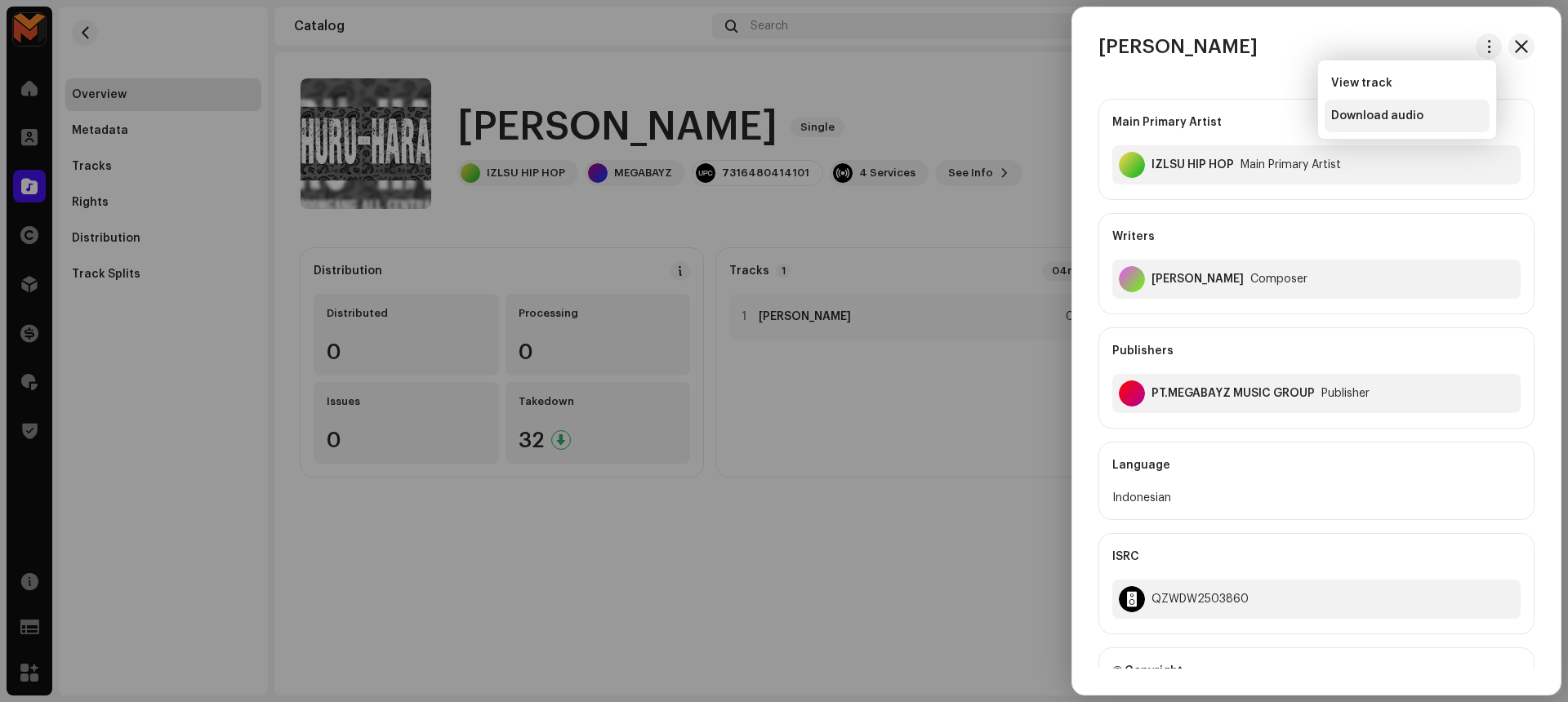
click at [1410, 122] on span "Download audio" at bounding box center [1377, 115] width 93 height 13
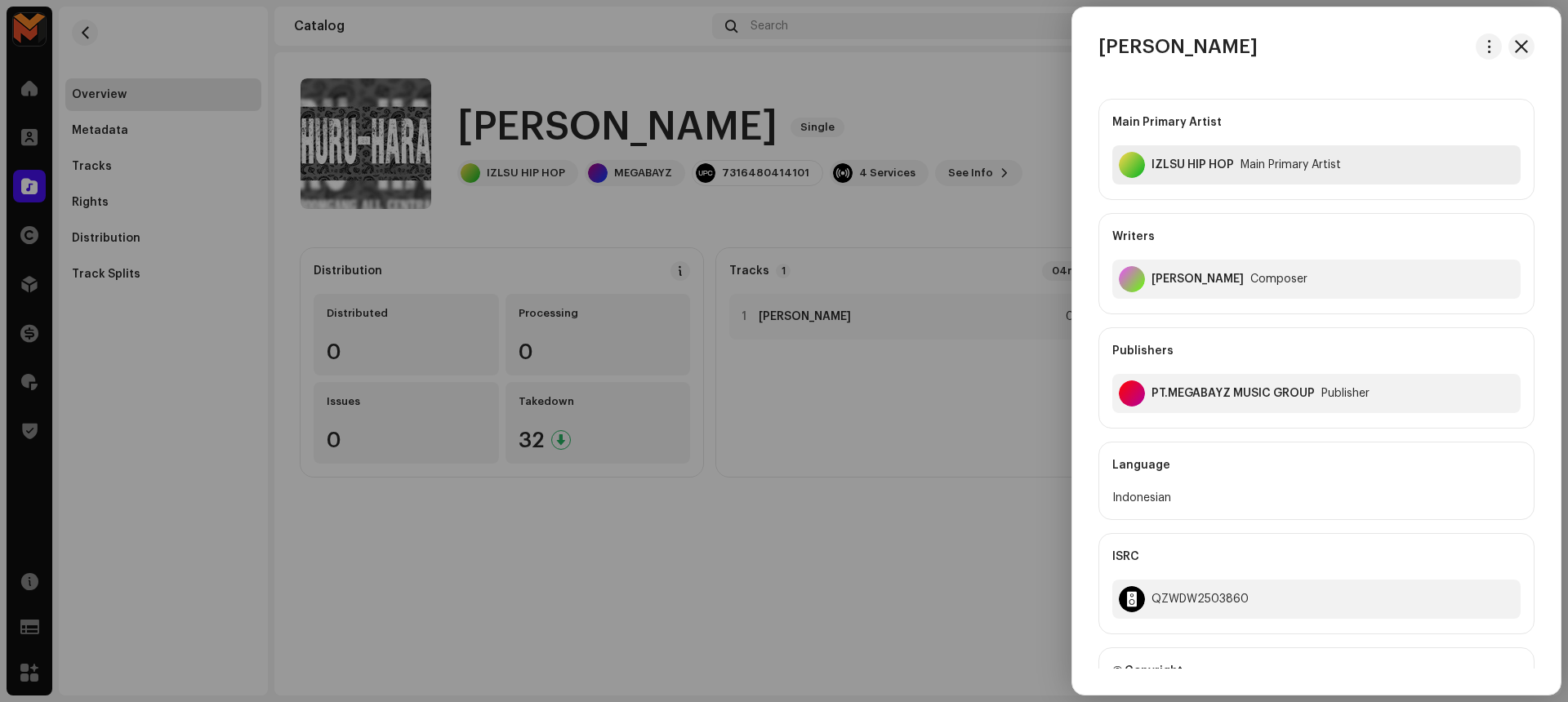
click at [1200, 164] on div "IZLSU HIP HOP" at bounding box center [1192, 165] width 82 height 13
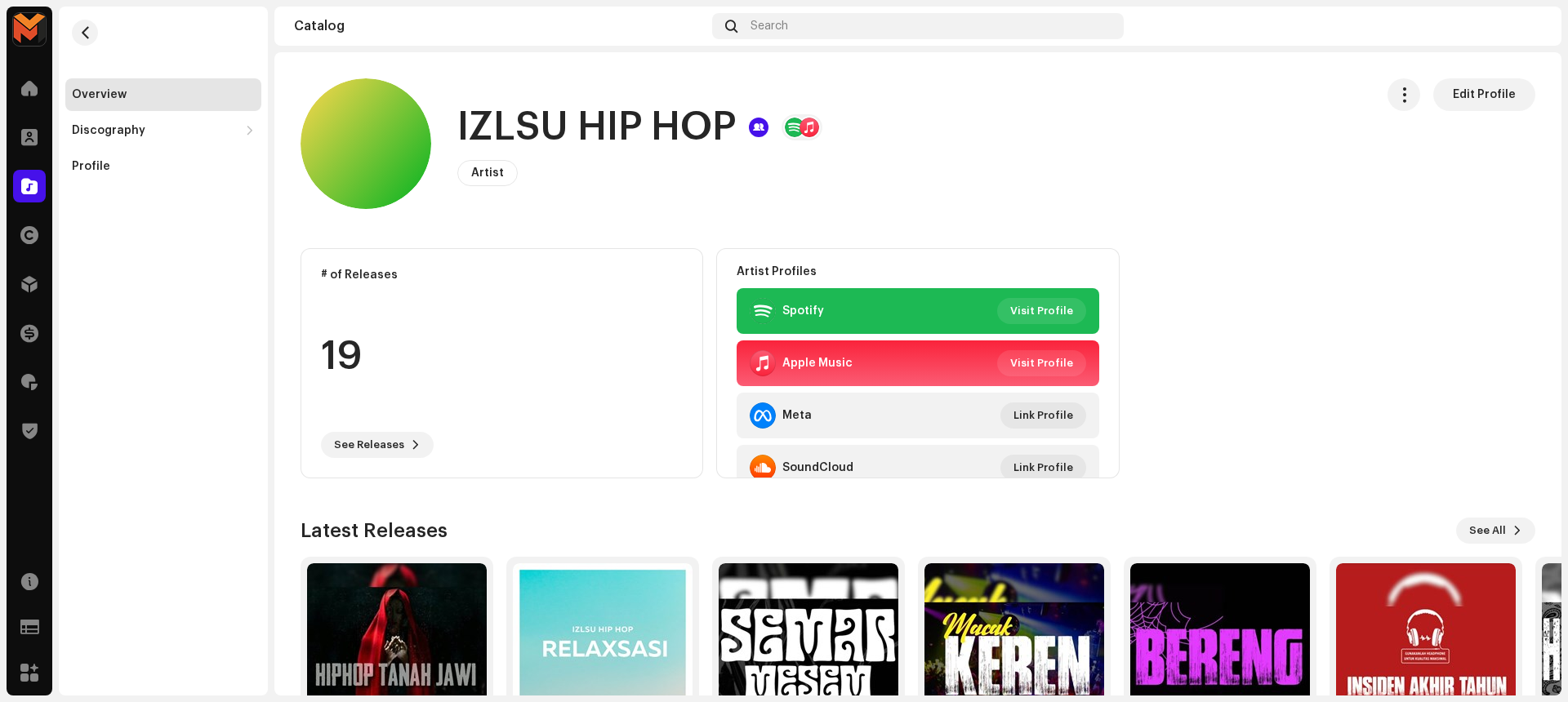
click at [539, 132] on h1 "IZLSU HIP HOP" at bounding box center [596, 127] width 278 height 52
click at [538, 132] on h1 "IZLSU HIP HOP" at bounding box center [596, 127] width 278 height 52
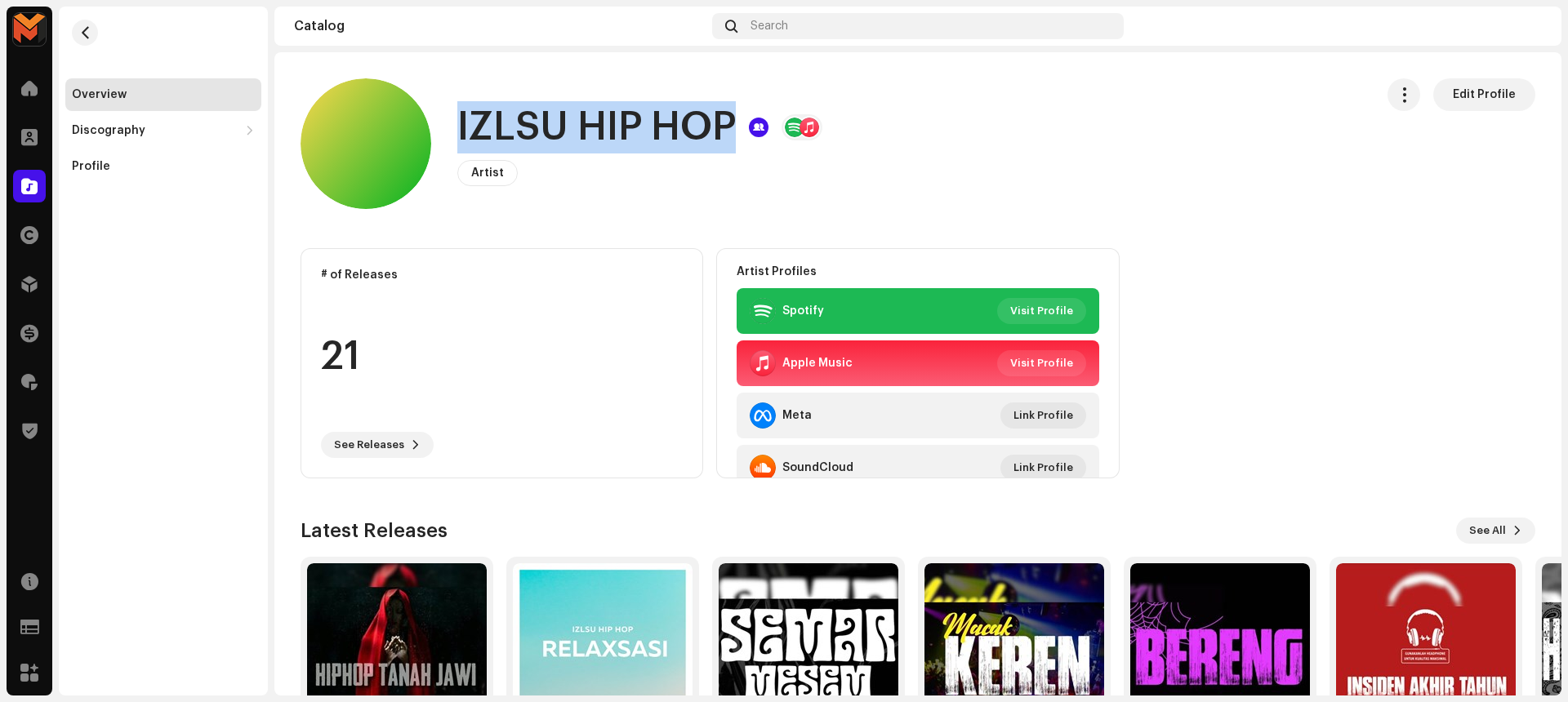
click at [538, 132] on h1 "IZLSU HIP HOP" at bounding box center [596, 127] width 278 height 52
copy h1 "IZLSU HIP HOP"
click at [79, 37] on span "button" at bounding box center [84, 33] width 12 height 13
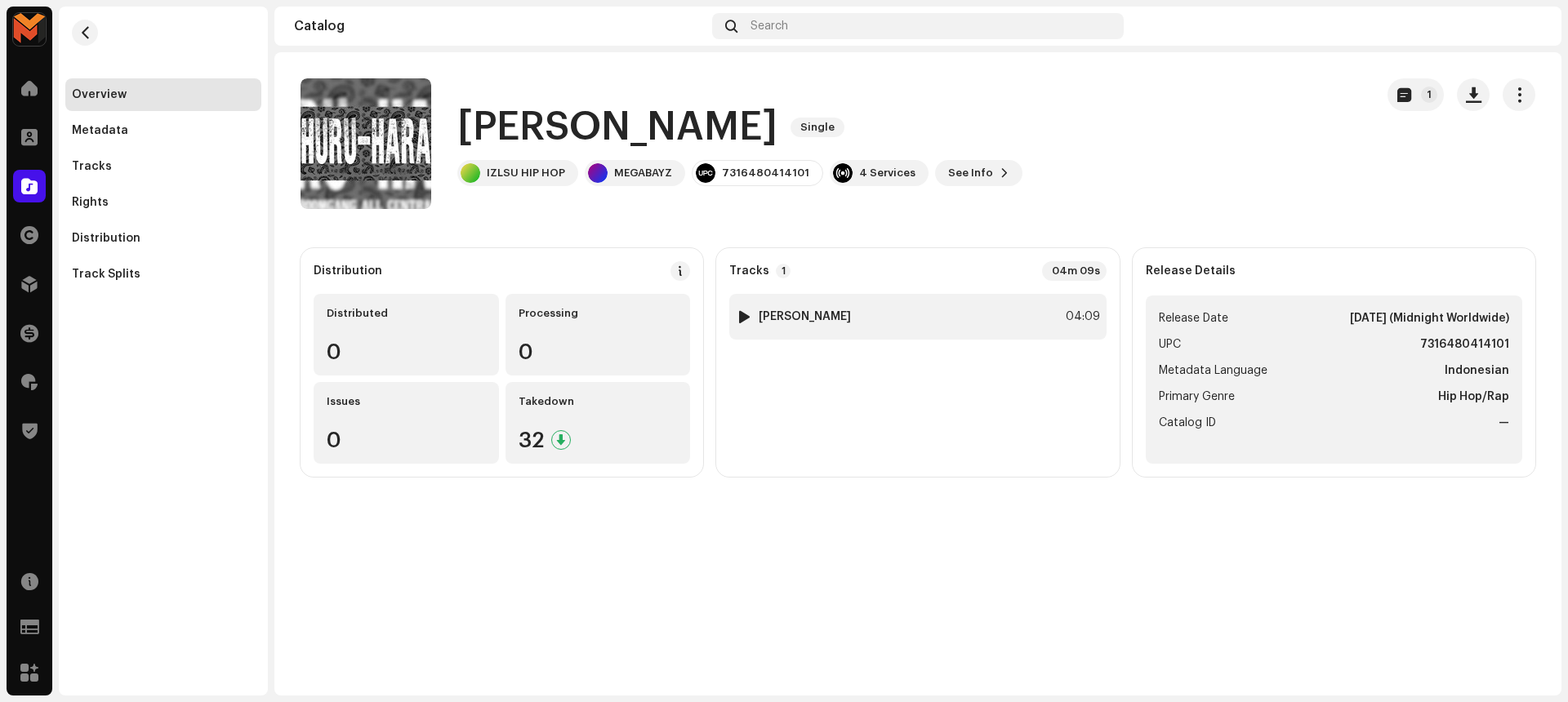
click at [1072, 308] on div "04:09" at bounding box center [1082, 316] width 36 height 19
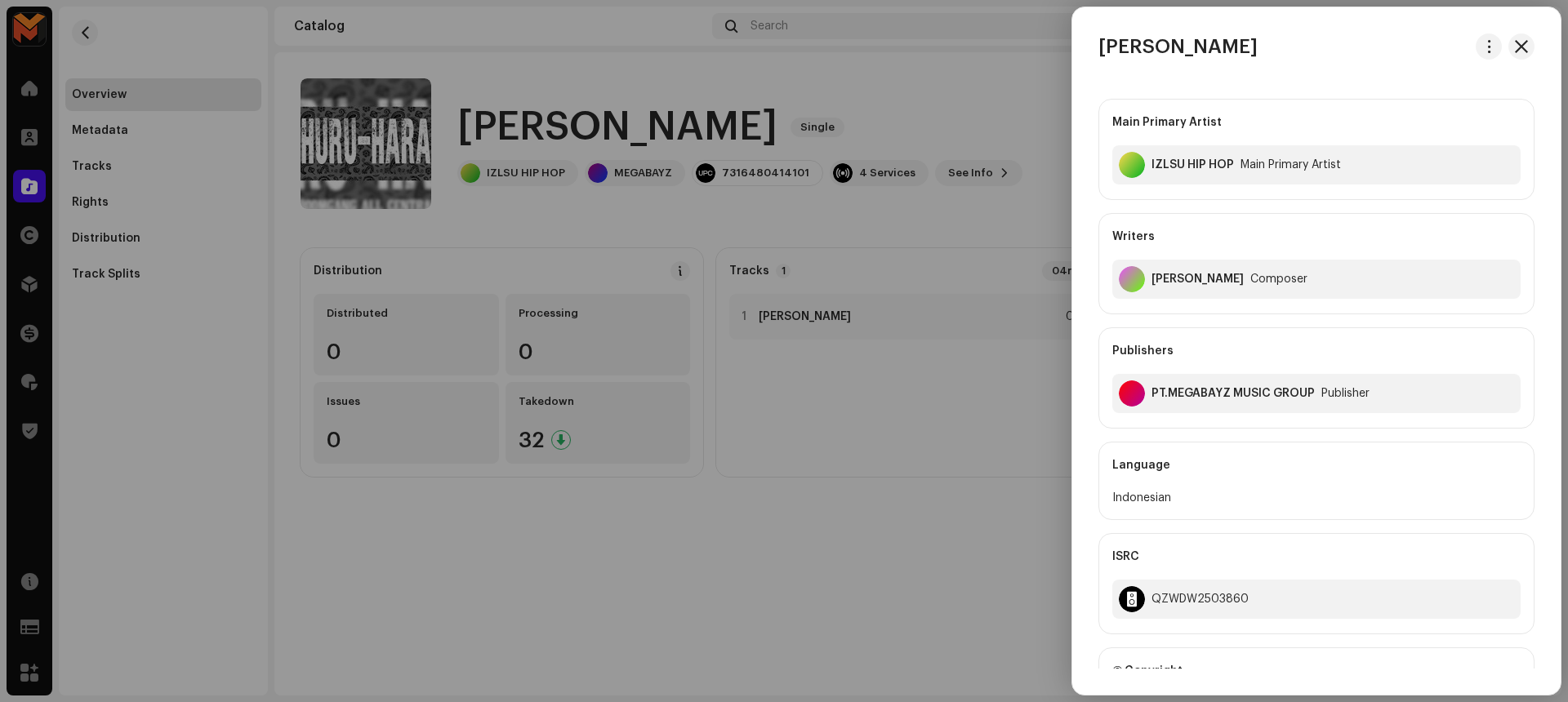
click at [1178, 280] on div "[PERSON_NAME]" at bounding box center [1197, 279] width 93 height 13
copy div "[PERSON_NAME]"
click at [1156, 592] on div "QZWDW2503860" at bounding box center [1200, 599] width 97 height 13
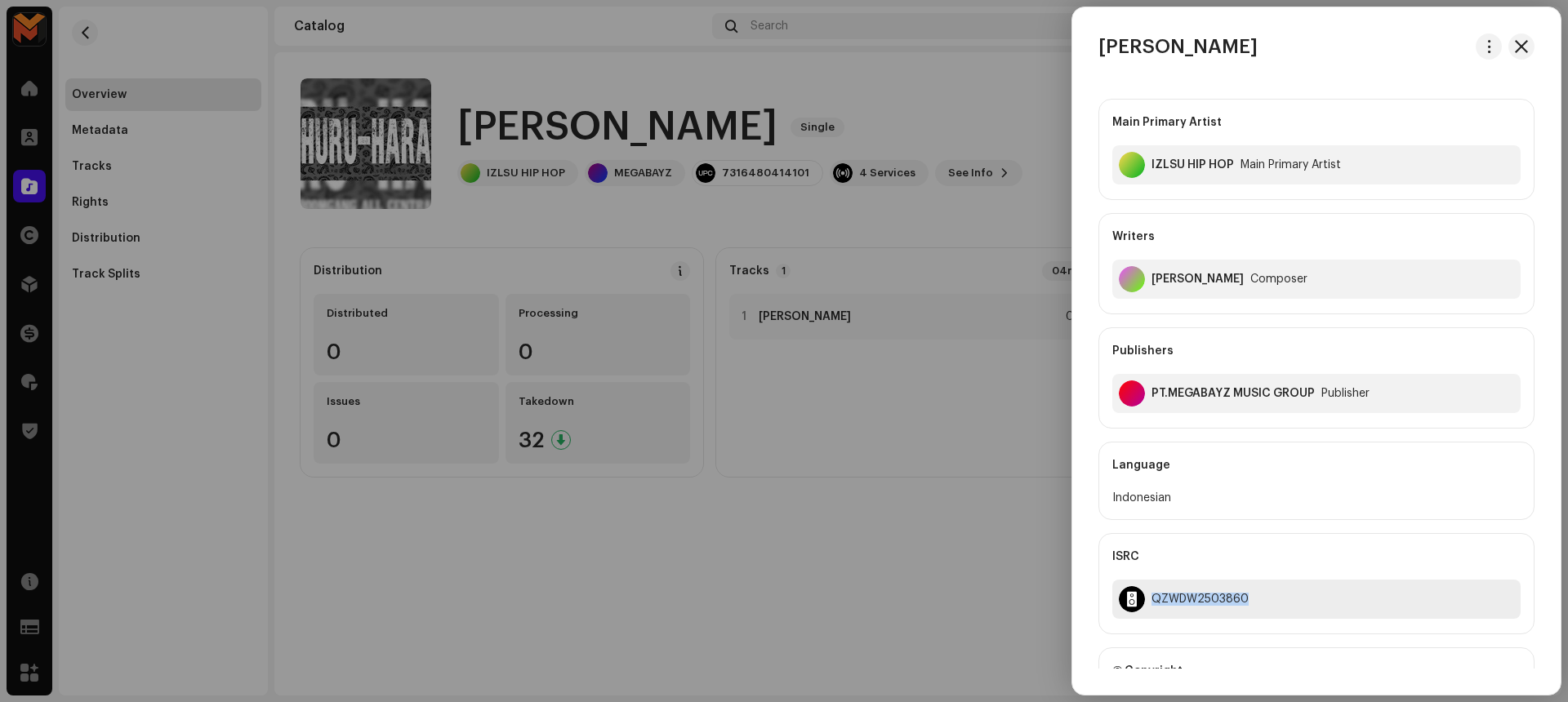
click at [1156, 592] on div "QZWDW2503860" at bounding box center [1200, 599] width 97 height 13
copy div "QZWDW2503860"
click at [917, 583] on div at bounding box center [784, 351] width 1568 height 702
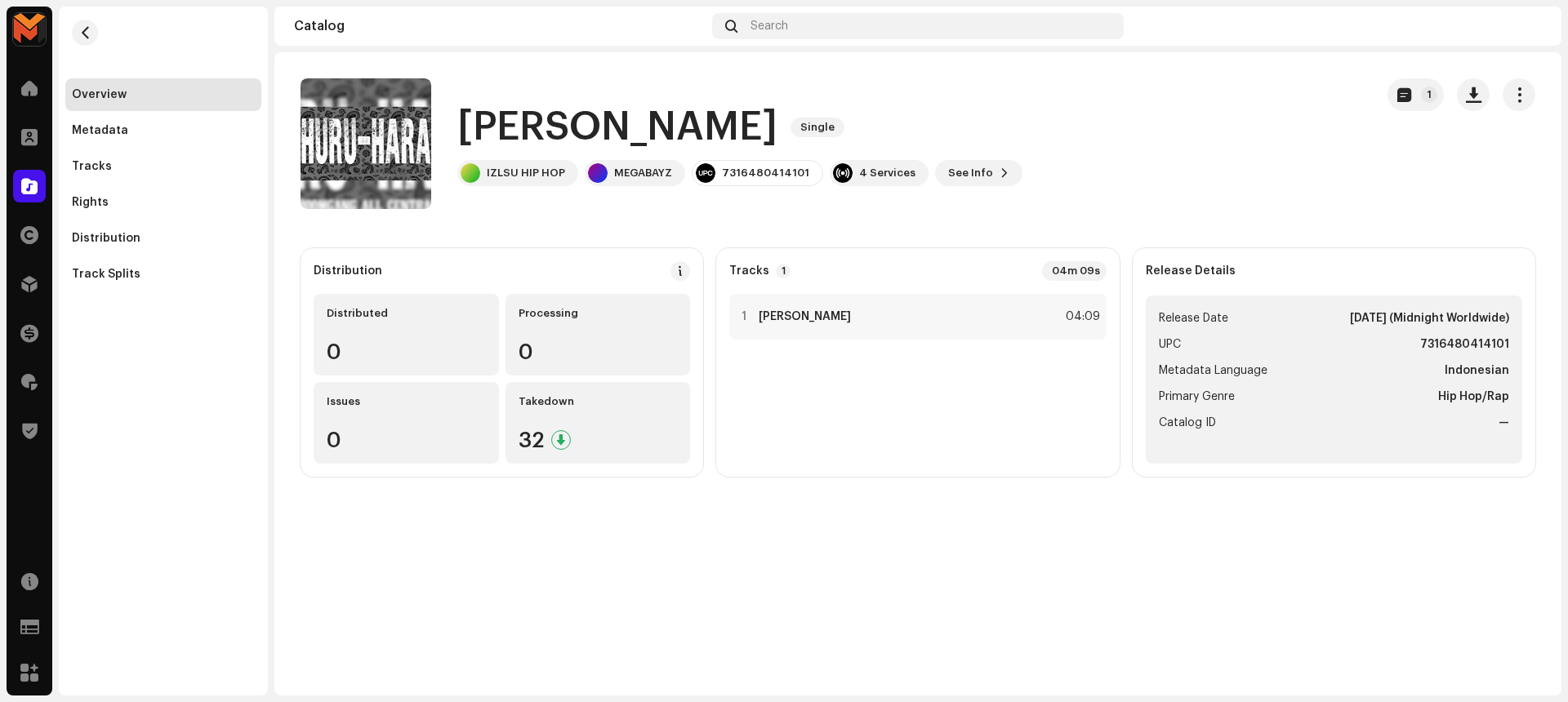
click at [1461, 336] on strong "7316480414101" at bounding box center [1464, 344] width 89 height 19
copy strong "7316480414101"
click at [883, 322] on div "1 [PERSON_NAME] 04:09" at bounding box center [917, 317] width 376 height 46
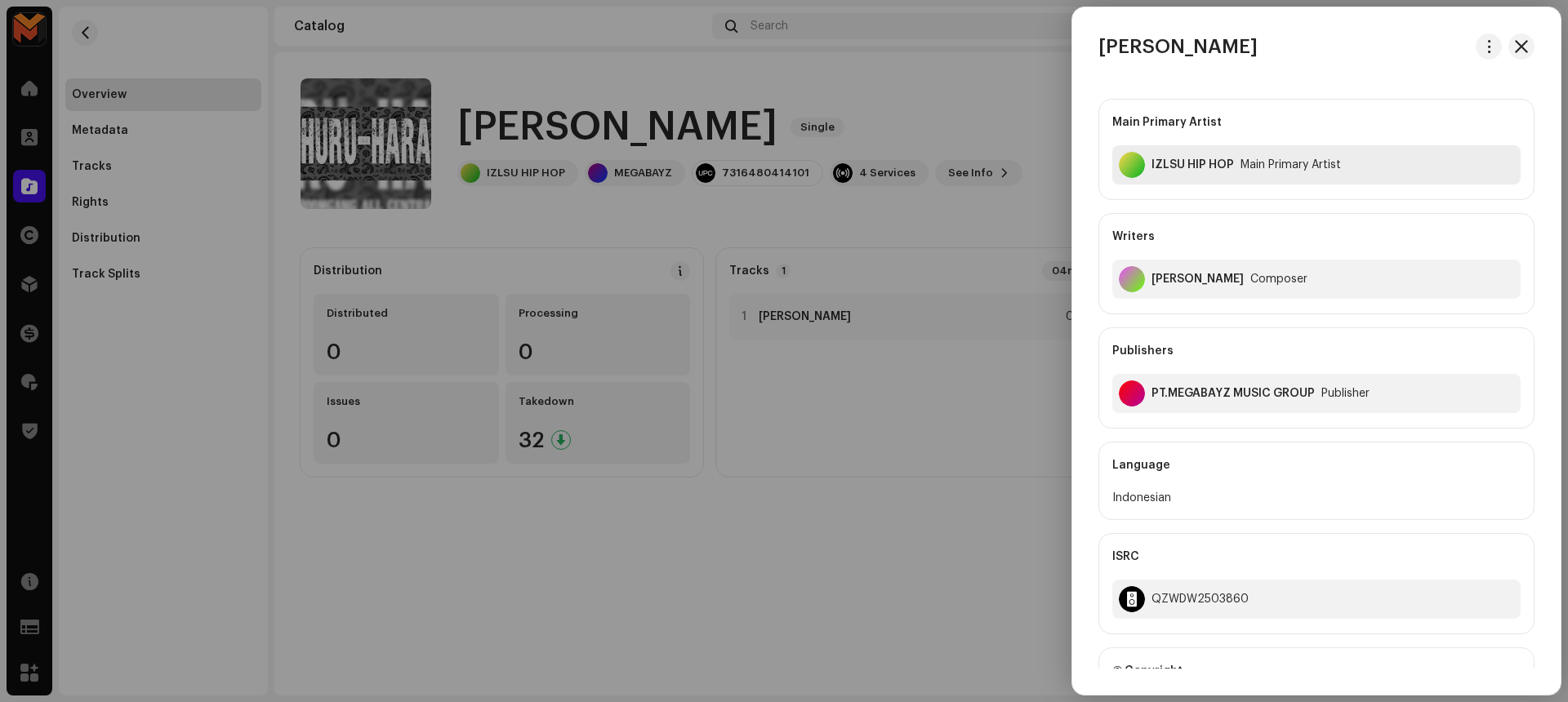
click at [1172, 158] on div "IZLSU HIP HOP" at bounding box center [1192, 165] width 82 height 13
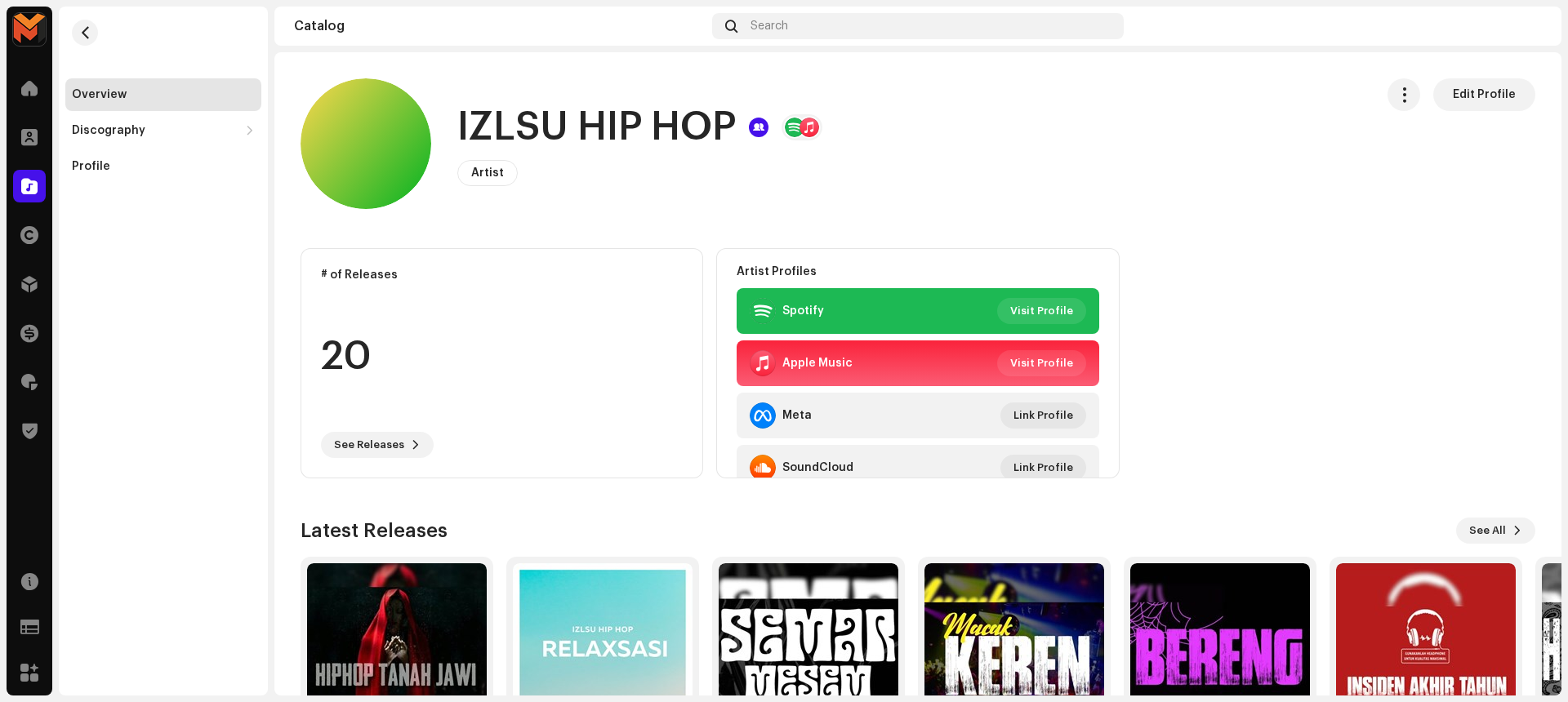
click at [599, 119] on h1 "IZLSU HIP HOP" at bounding box center [596, 127] width 278 height 52
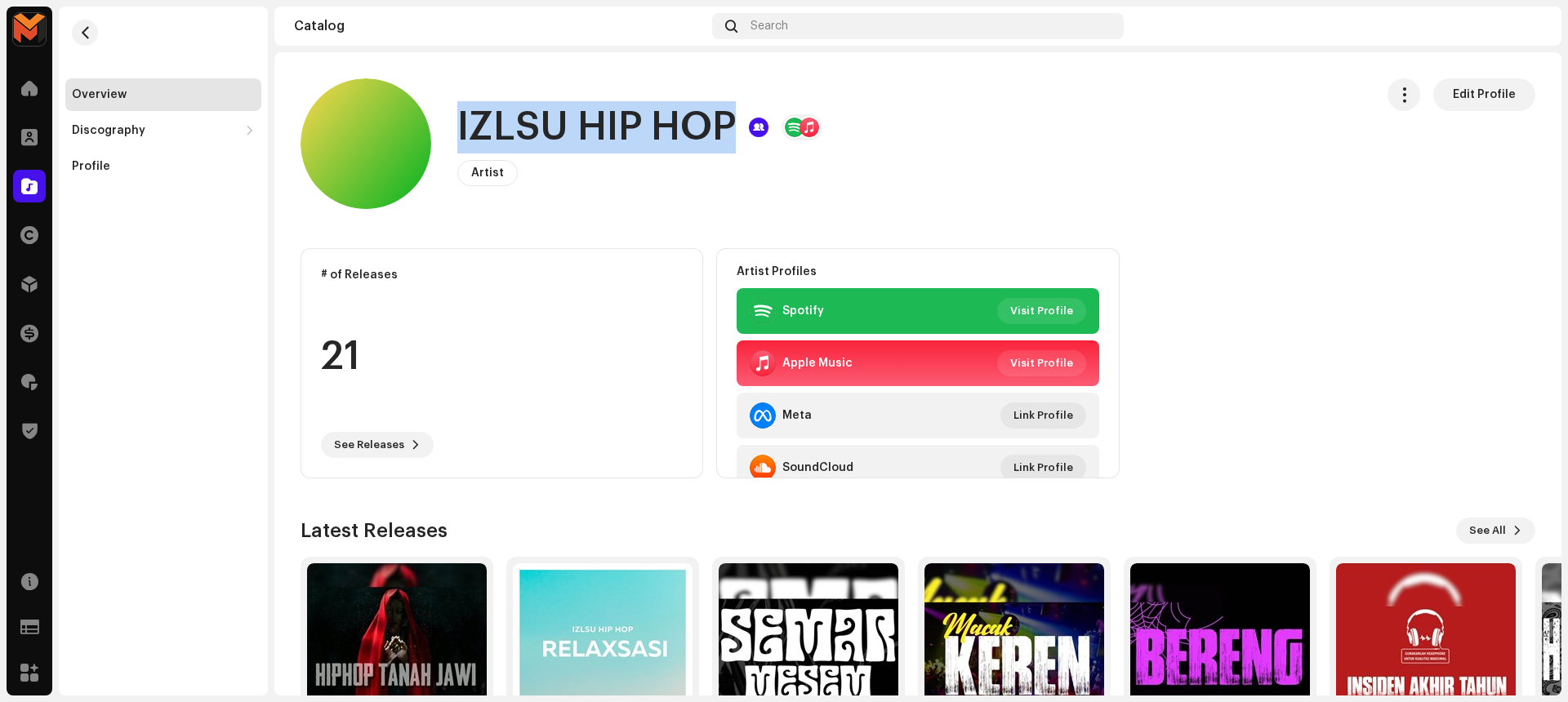
click at [599, 119] on h1 "IZLSU HIP HOP" at bounding box center [596, 127] width 278 height 52
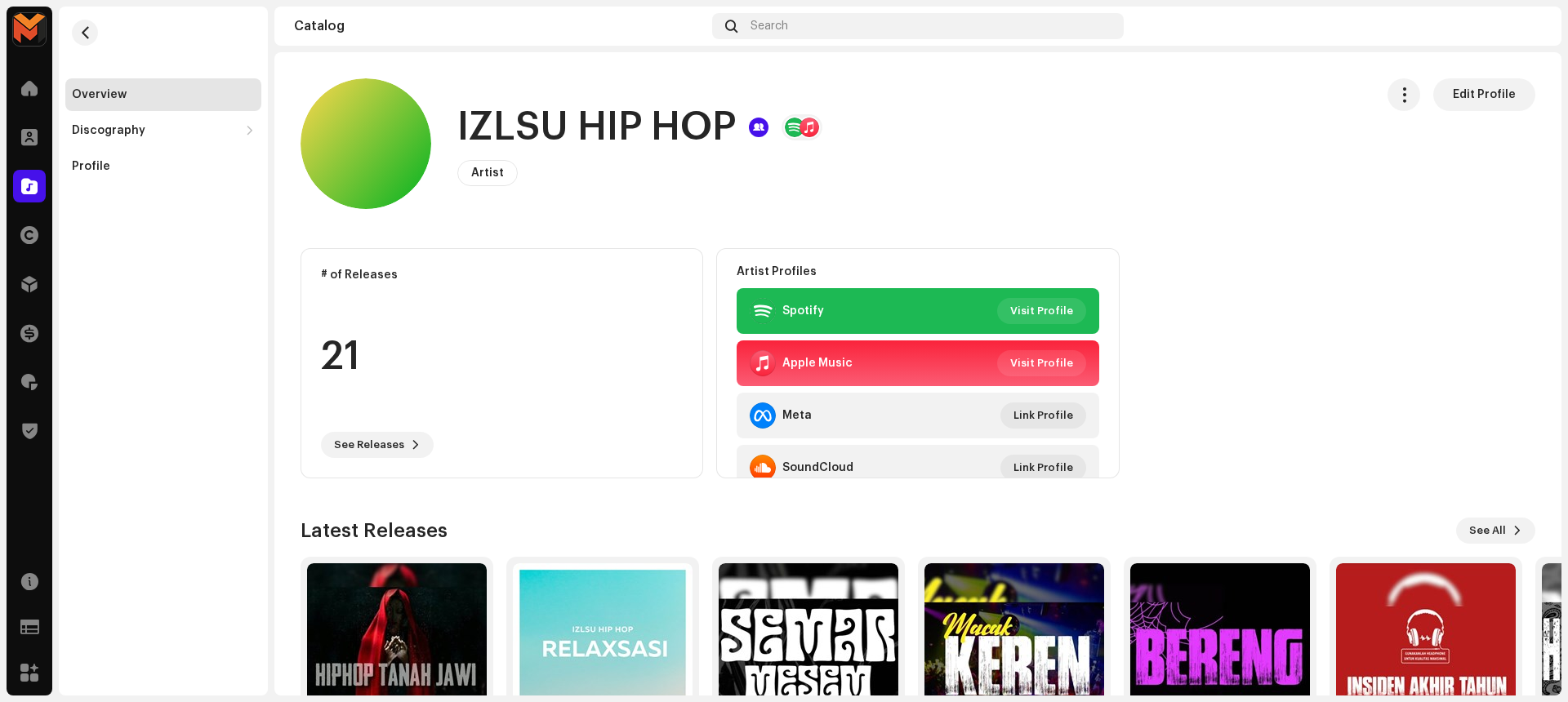
click at [935, 97] on div "IZLSU HIP HOP Artist Edit Profile" at bounding box center [831, 144] width 1061 height 131
click at [85, 19] on button "button" at bounding box center [84, 32] width 27 height 27
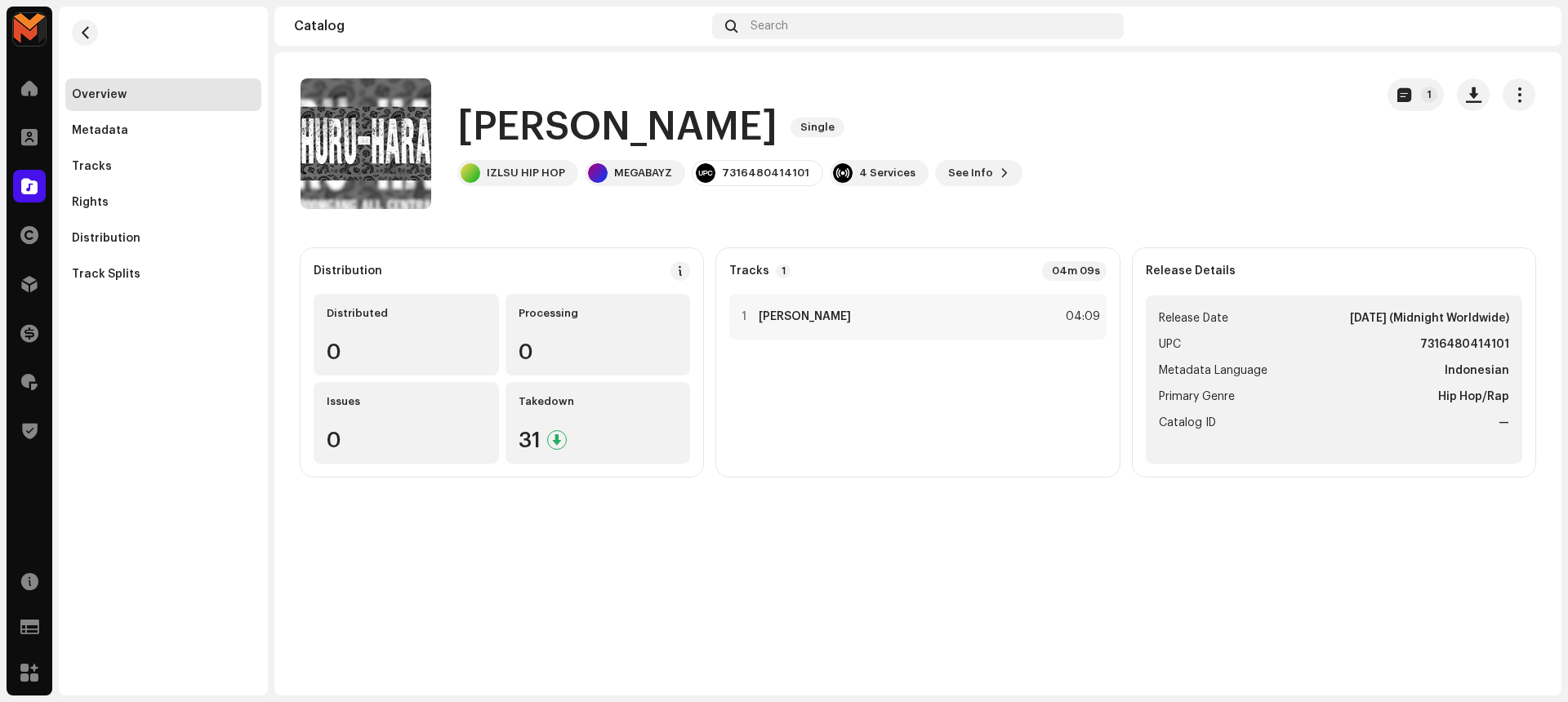
click at [536, 136] on h1 "[PERSON_NAME]" at bounding box center [616, 127] width 320 height 52
click at [535, 136] on h1 "[PERSON_NAME]" at bounding box center [616, 127] width 320 height 52
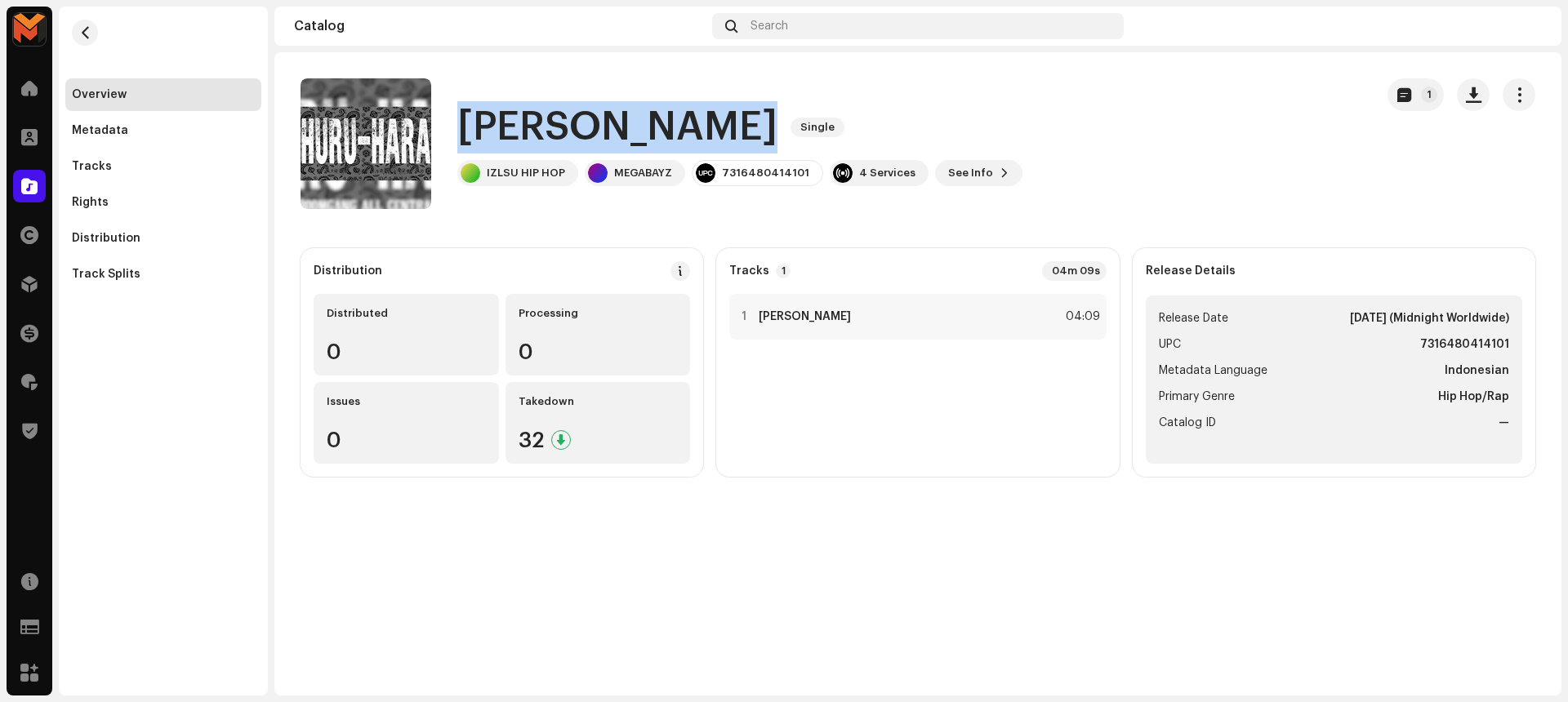
click at [535, 136] on h1 "[PERSON_NAME]" at bounding box center [616, 127] width 320 height 52
copy div "[PERSON_NAME] Single"
click at [1198, 126] on div "Huru Hara Single IZLSU HIP HOP MEGABAYZ 7316480414101 4 Services See Info 1" at bounding box center [831, 144] width 1061 height 131
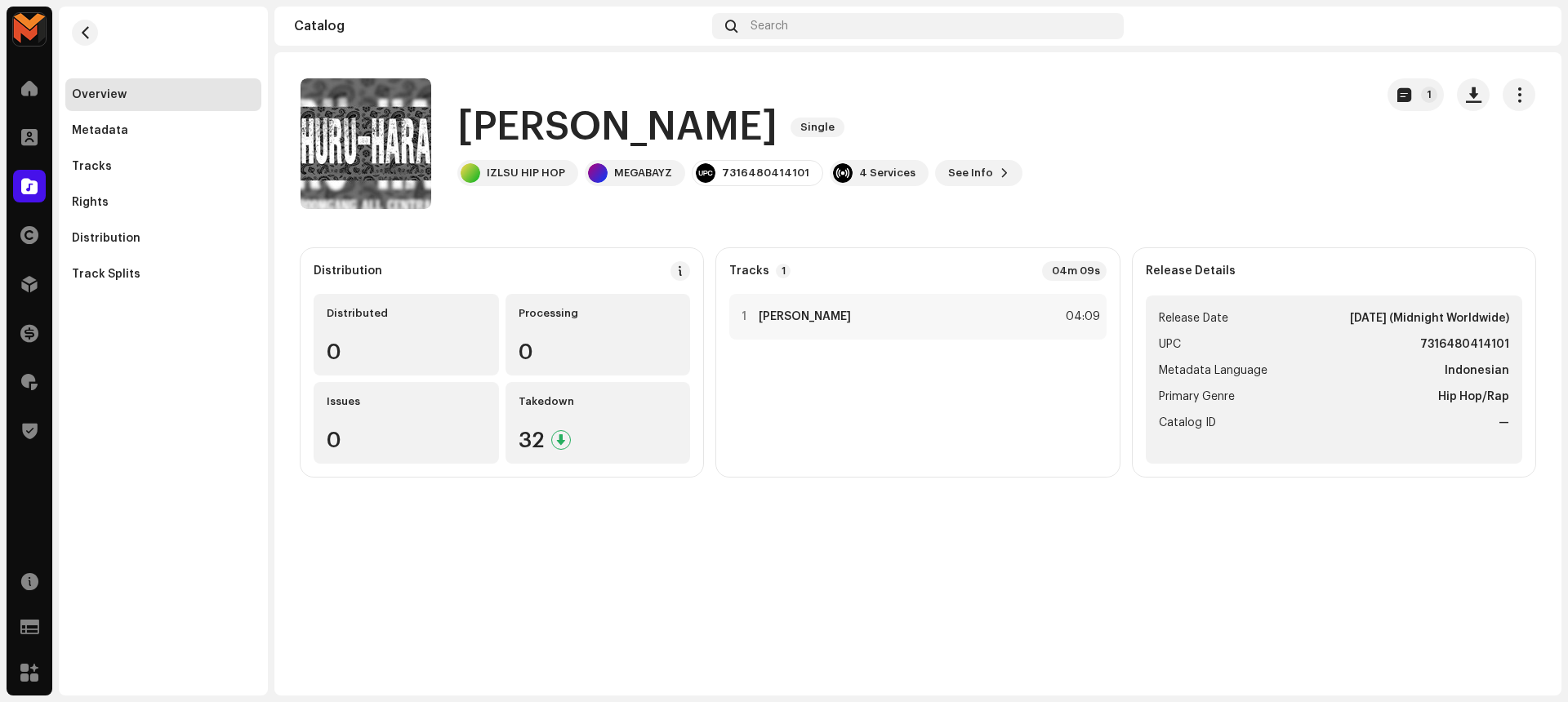
click at [1486, 345] on strong "7316480414101" at bounding box center [1464, 344] width 89 height 19
copy strong "7316480414101"
click at [1354, 208] on div "Huru Hara Single IZLSU HIP HOP MEGABAYZ 7316480414101 4 Services See Info 1" at bounding box center [831, 144] width 1061 height 131
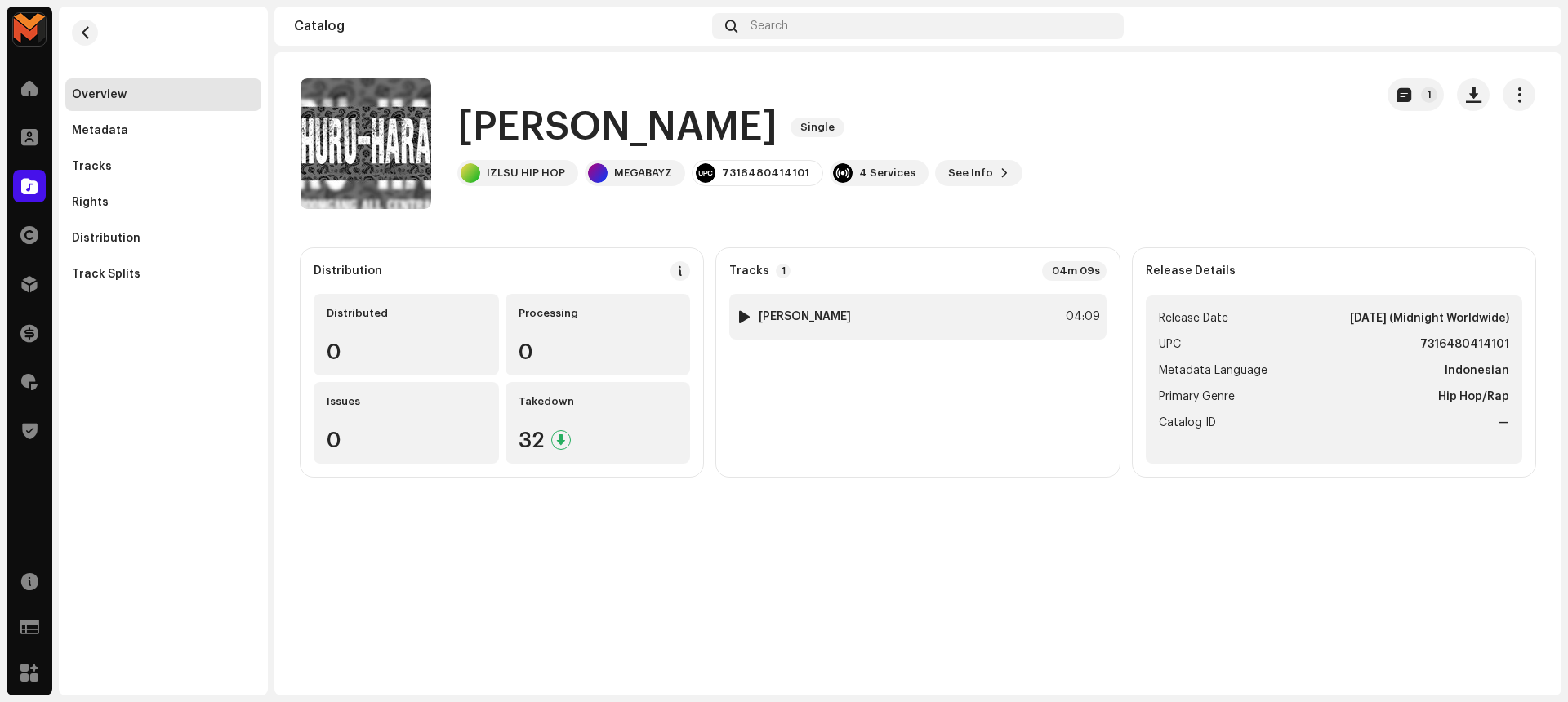
click at [1064, 308] on div "04:09" at bounding box center [1082, 316] width 36 height 19
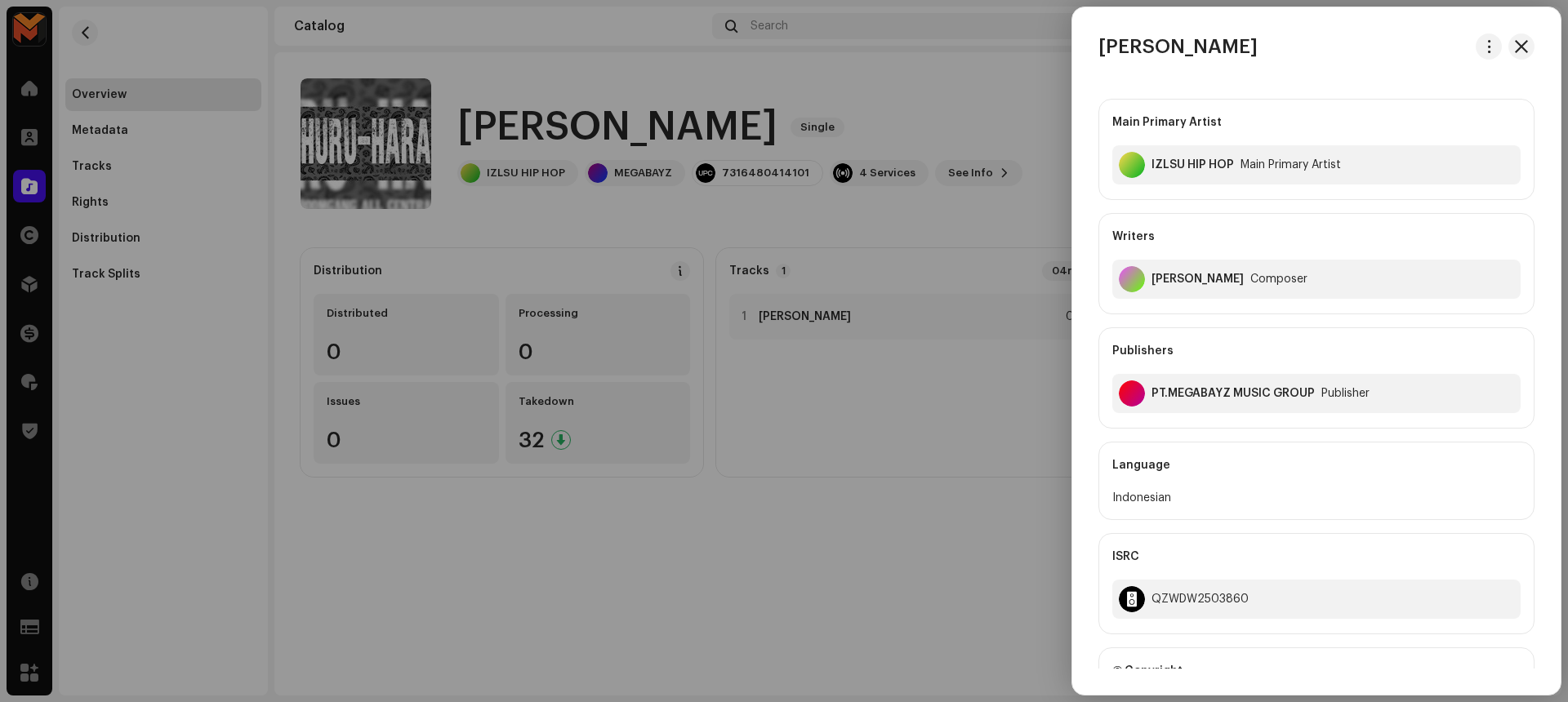
click at [1046, 154] on div at bounding box center [784, 351] width 1568 height 702
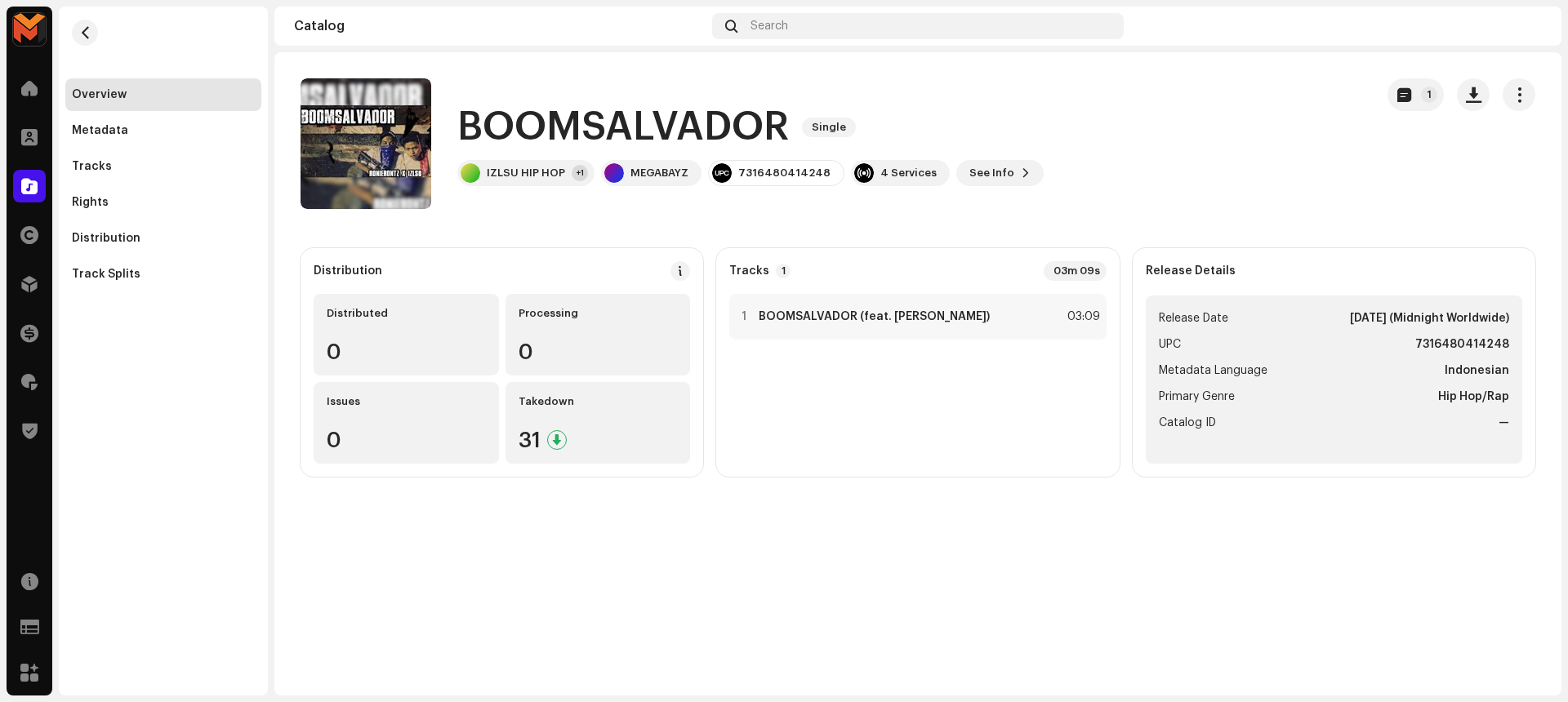
click at [710, 120] on h1 "BOOMSALVADOR" at bounding box center [623, 127] width 332 height 52
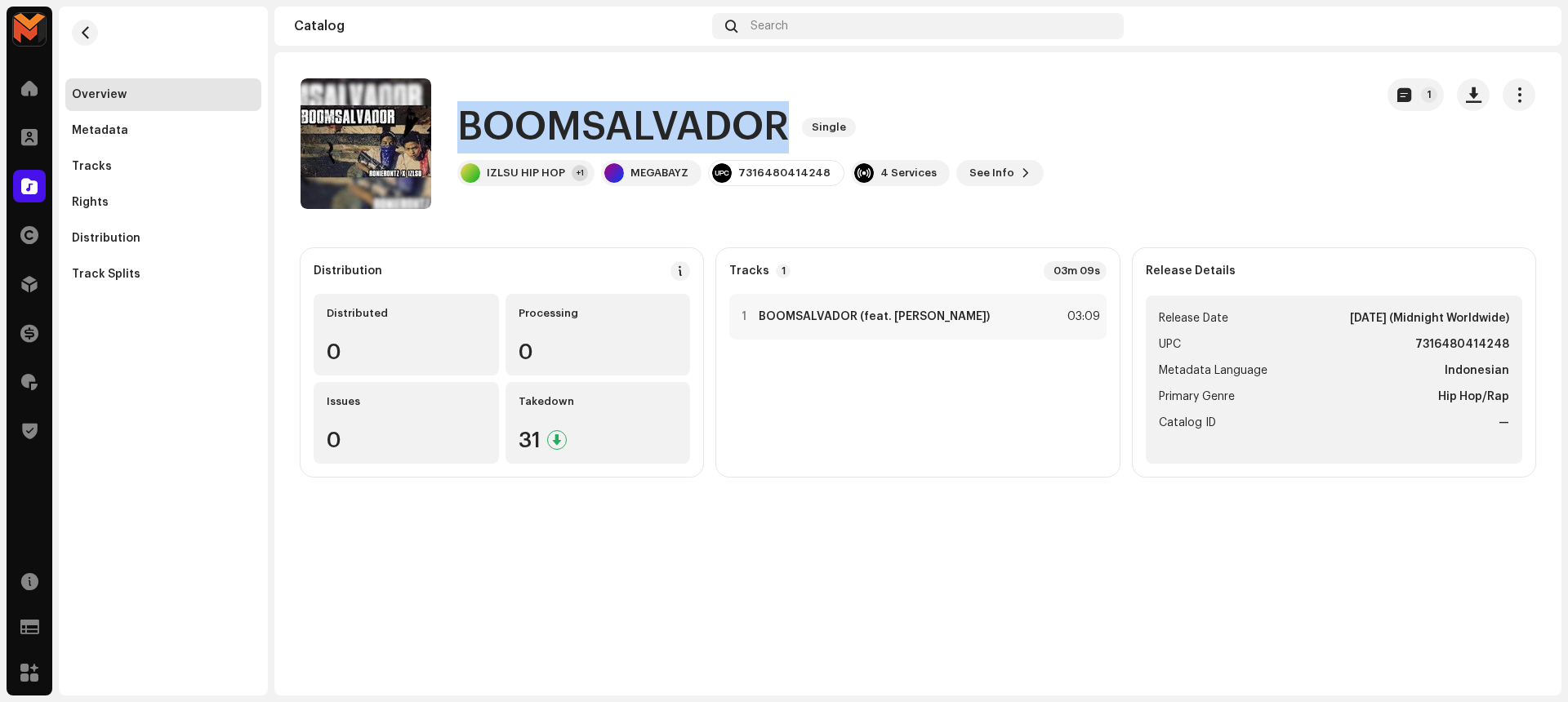
click at [710, 120] on h1 "BOOMSALVADOR" at bounding box center [623, 127] width 332 height 52
copy div "BOOMSALVADOR Single"
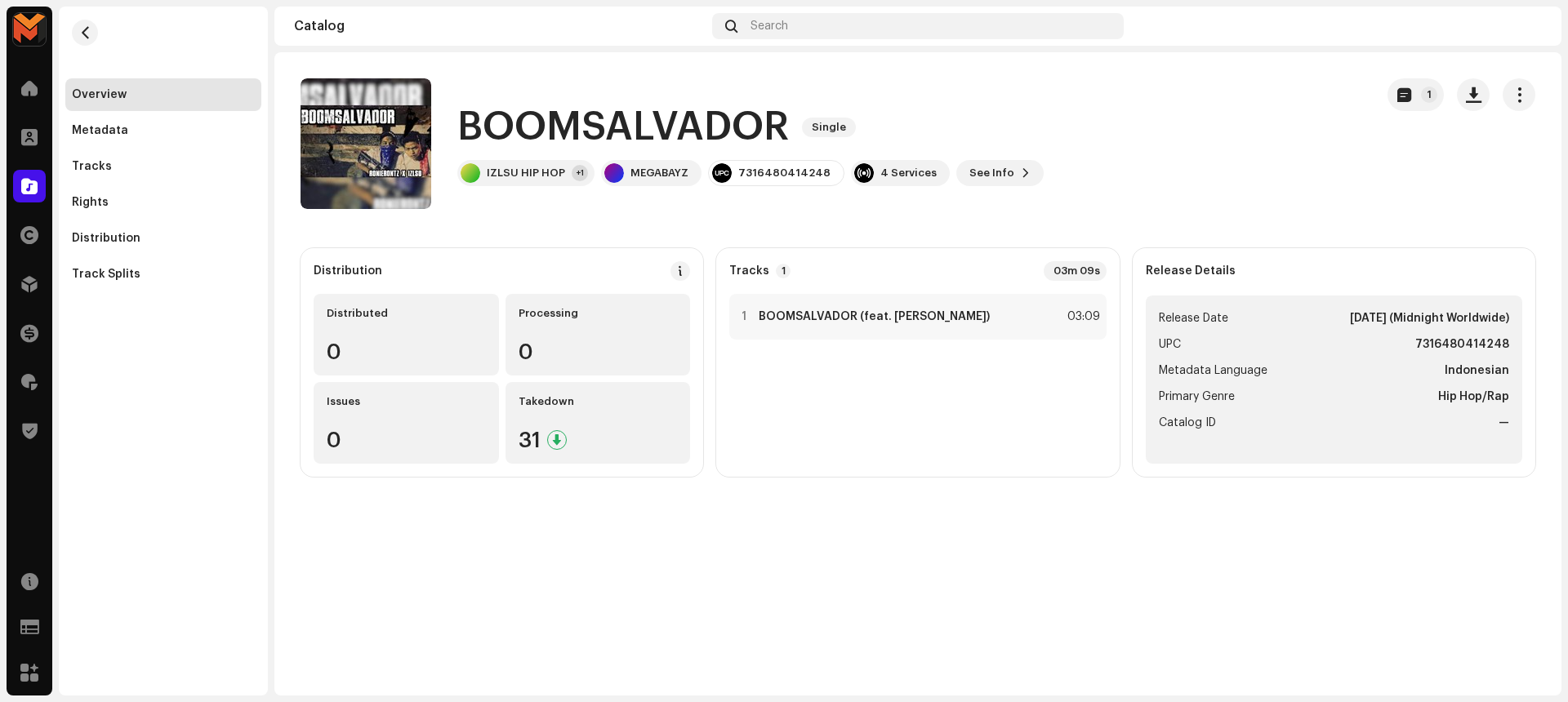
click at [900, 219] on catalog-releases-details-overview "BOOMSALVADOR Single 1 BOOMSALVADOR Single IZLSU HIP HOP +1 MEGABAYZ 73164804142…" at bounding box center [918, 277] width 1287 height 450
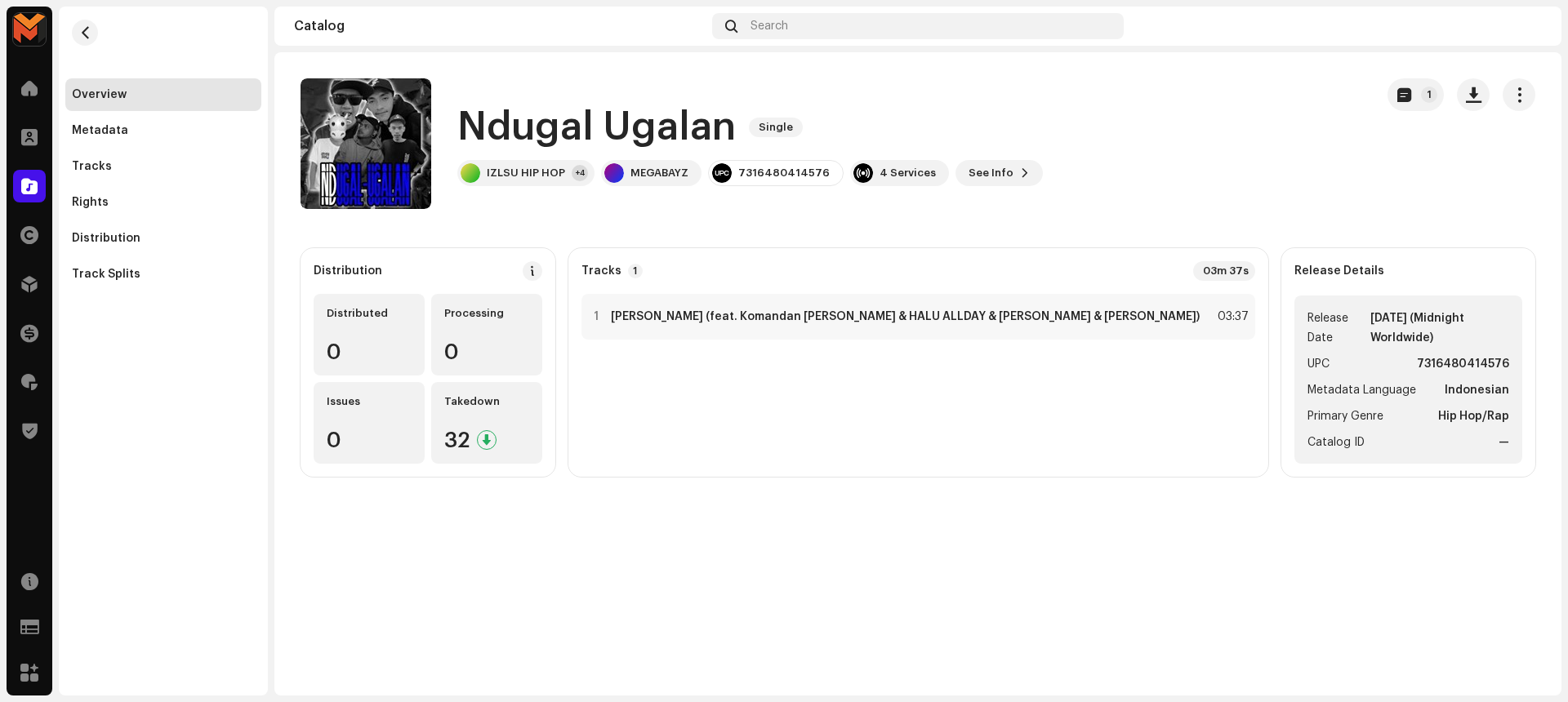
click at [526, 143] on h1 "Ndugal Ugalan" at bounding box center [596, 127] width 278 height 52
click at [526, 142] on h1 "Ndugal Ugalan" at bounding box center [596, 127] width 278 height 52
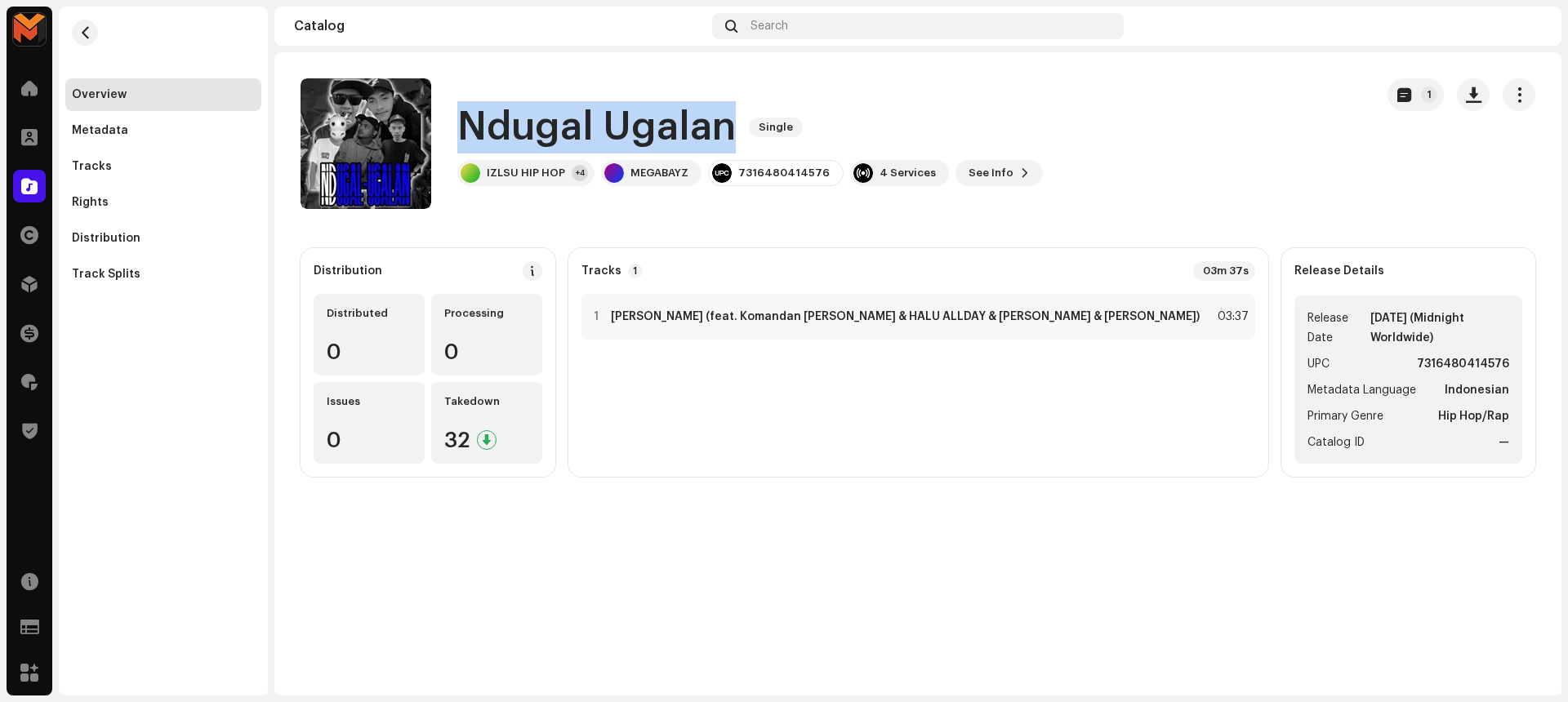
click at [526, 142] on h1 "Ndugal Ugalan" at bounding box center [596, 127] width 278 height 52
copy div "Ndugal Ugalan Single"
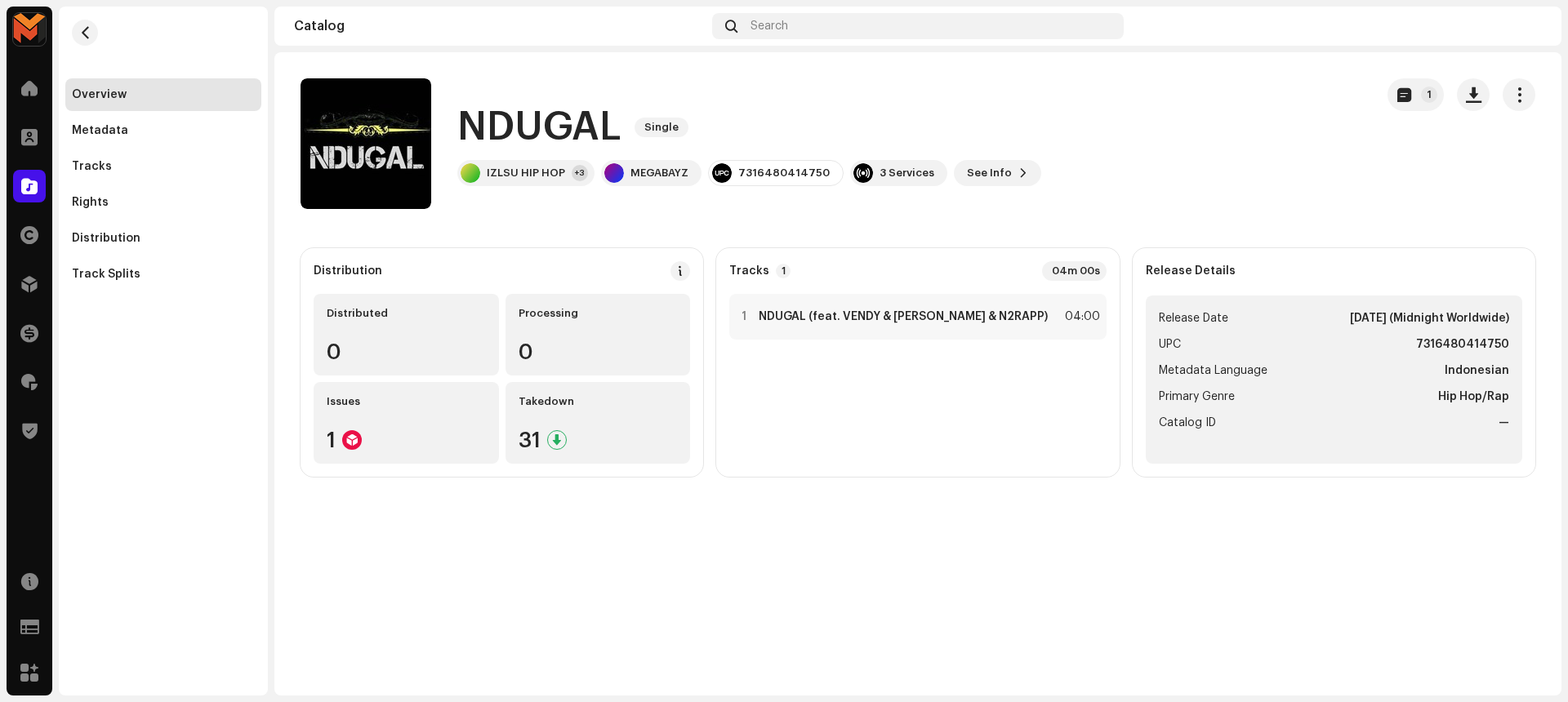
click at [510, 116] on h1 "NDUGAL" at bounding box center [539, 127] width 164 height 52
copy div "NDUGAL Single"
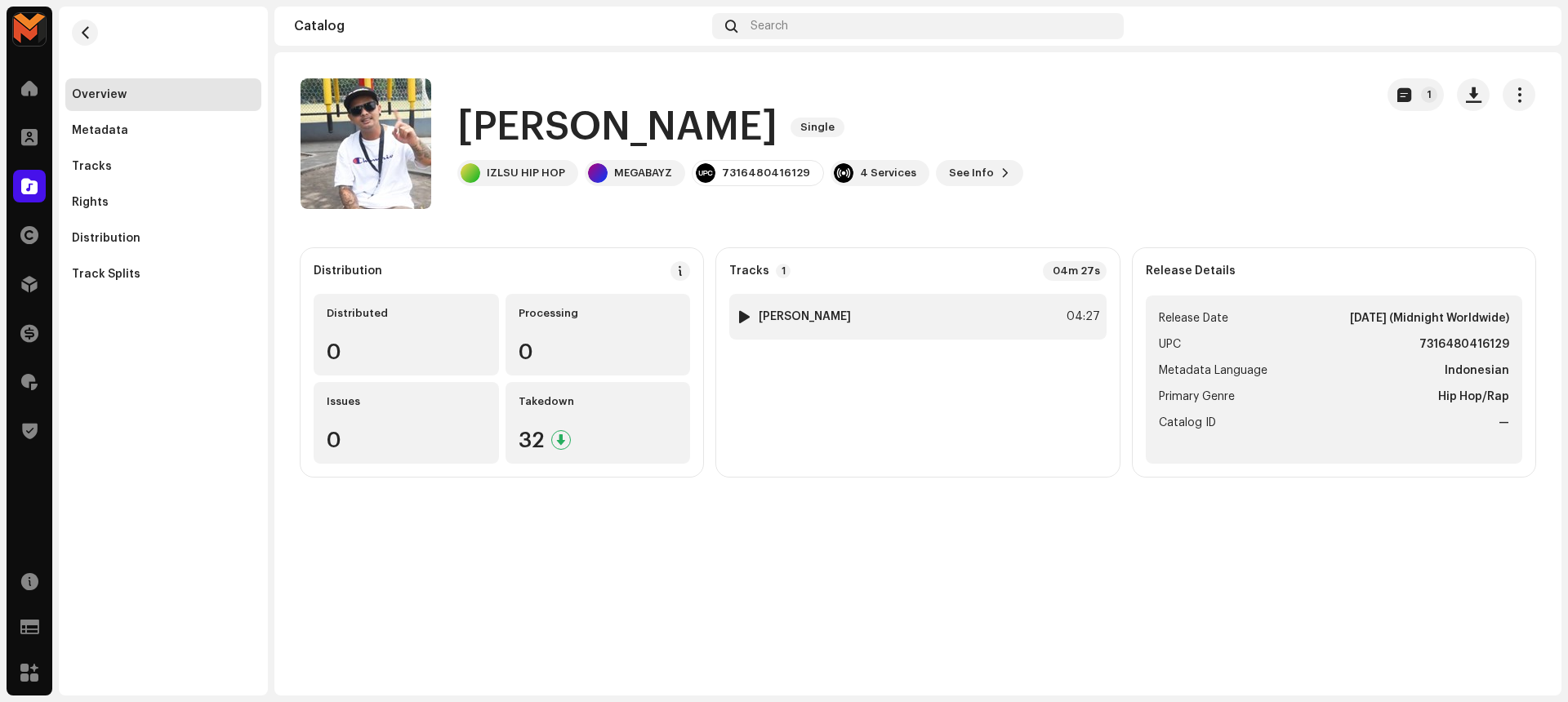
click at [746, 312] on div at bounding box center [744, 317] width 12 height 13
click at [454, 665] on span at bounding box center [459, 663] width 10 height 13
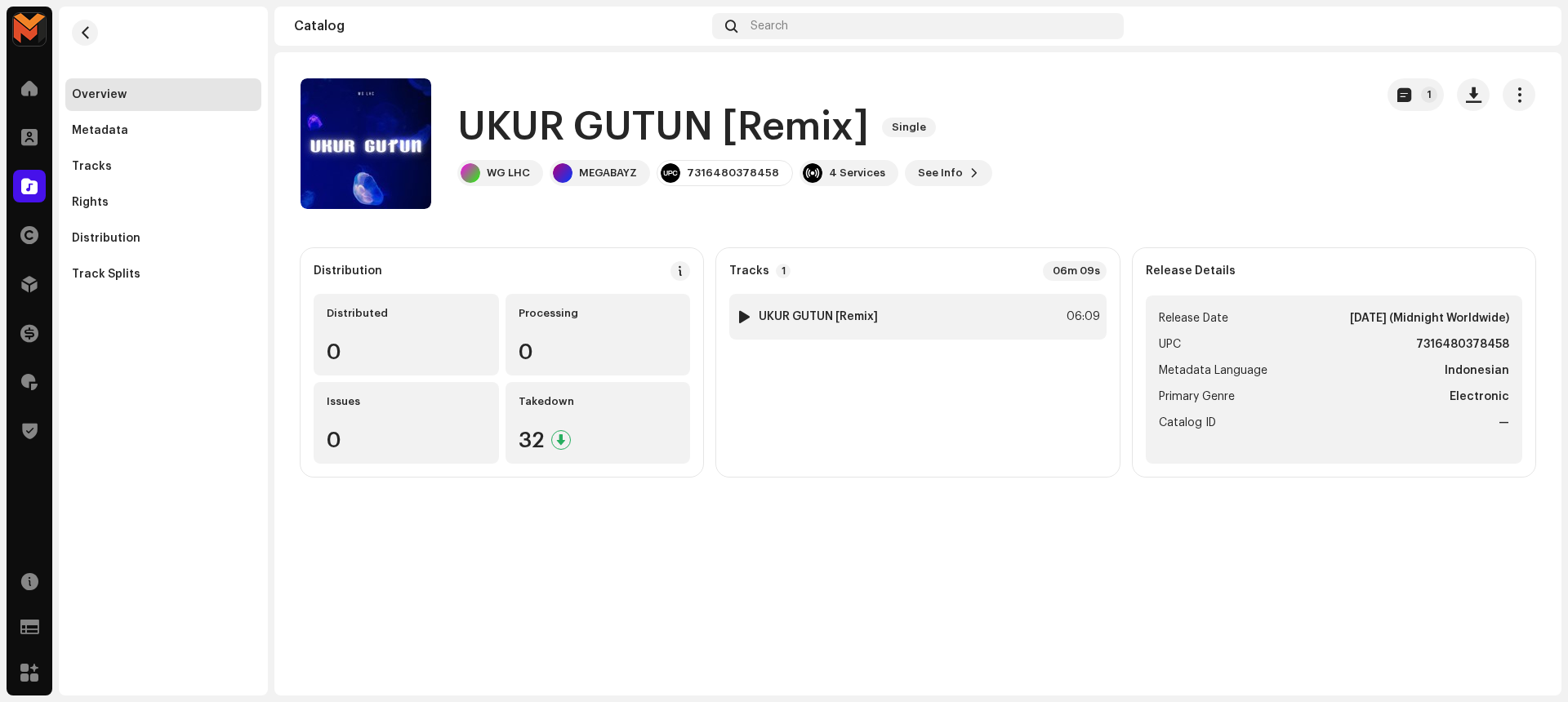
click at [746, 312] on div at bounding box center [744, 317] width 12 height 13
click at [492, 665] on span at bounding box center [486, 663] width 10 height 13
drag, startPoint x: 585, startPoint y: 661, endPoint x: 549, endPoint y: 668, distance: 36.7
click at [553, 668] on div "00:00 06:09" at bounding box center [990, 662] width 1035 height 27
click at [484, 662] on span at bounding box center [485, 663] width 10 height 13
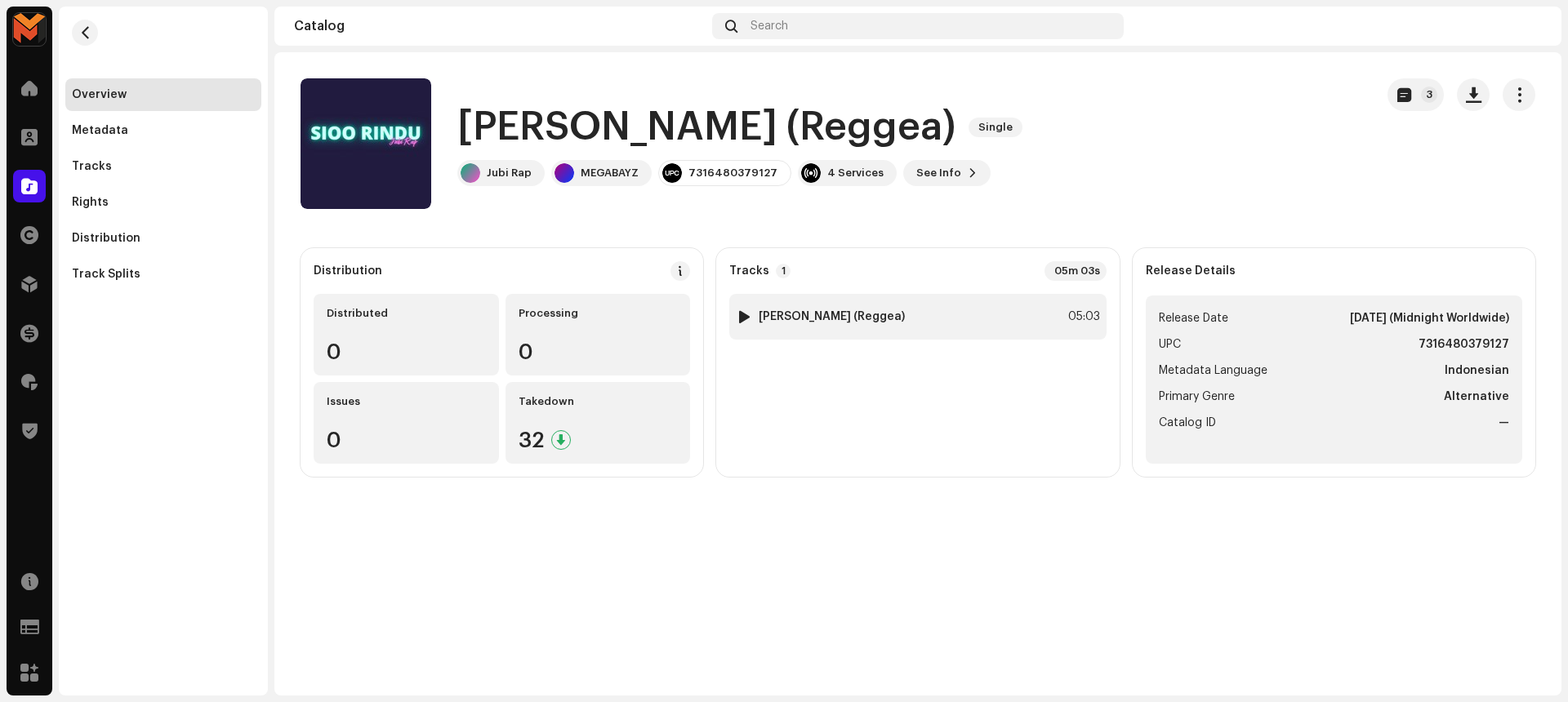
click at [744, 315] on div at bounding box center [744, 317] width 12 height 13
click at [738, 315] on div at bounding box center [744, 317] width 12 height 13
click at [500, 665] on div at bounding box center [513, 662] width 27 height 27
drag, startPoint x: 593, startPoint y: 660, endPoint x: 560, endPoint y: 669, distance: 34.2
click at [560, 669] on div "00:01 05:03" at bounding box center [1004, 662] width 1008 height 27
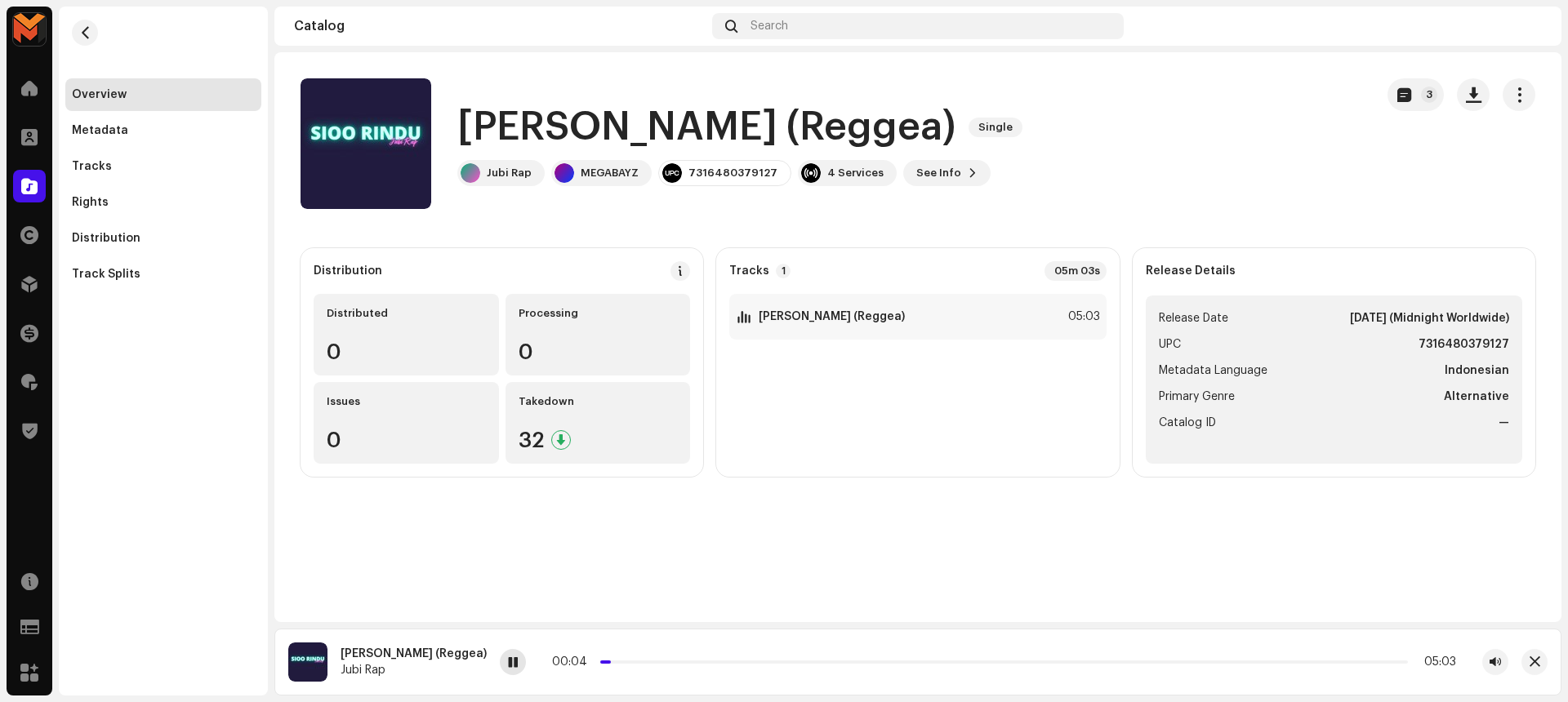
click at [507, 664] on span at bounding box center [512, 663] width 10 height 13
click at [1478, 95] on span "button" at bounding box center [1473, 94] width 16 height 13
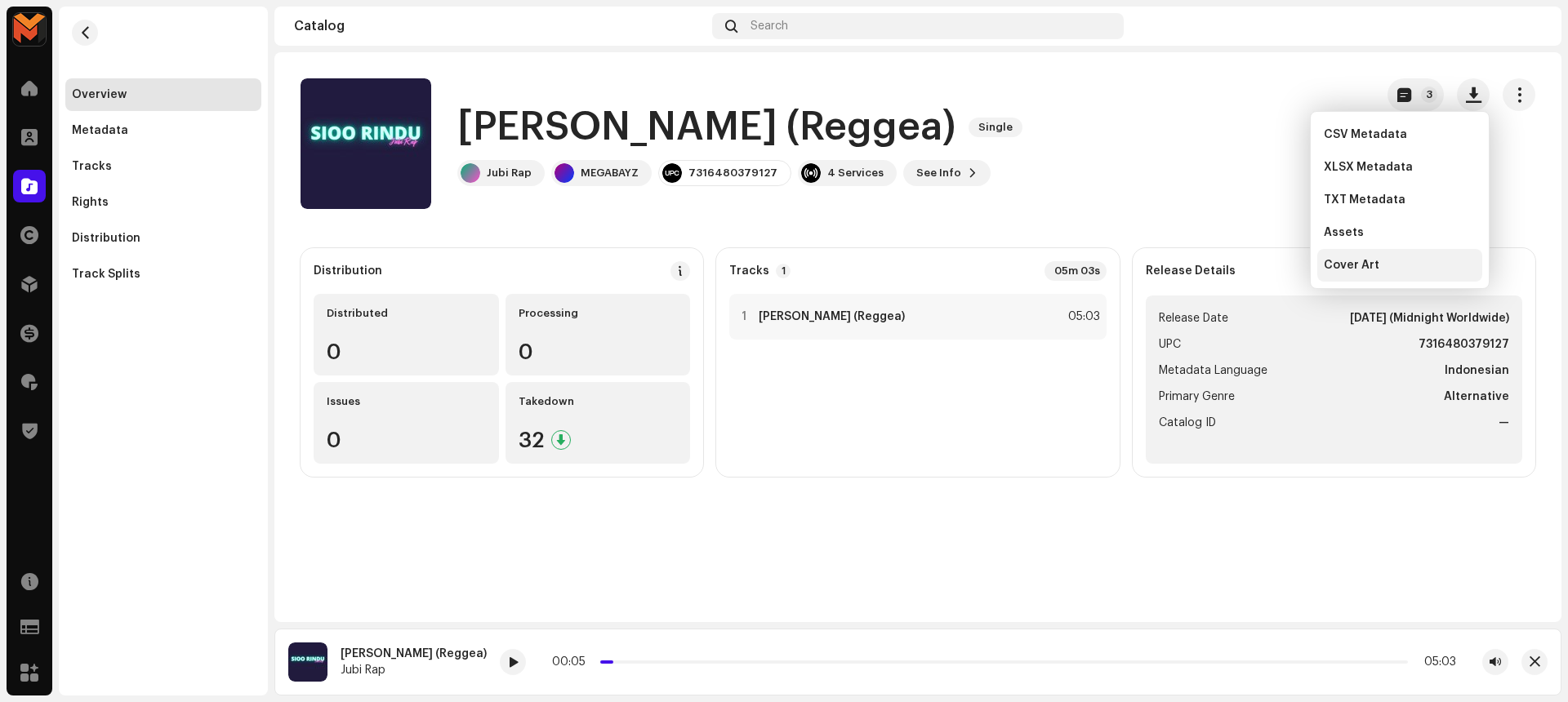
click at [1369, 257] on div "Cover Art" at bounding box center [1399, 265] width 165 height 33
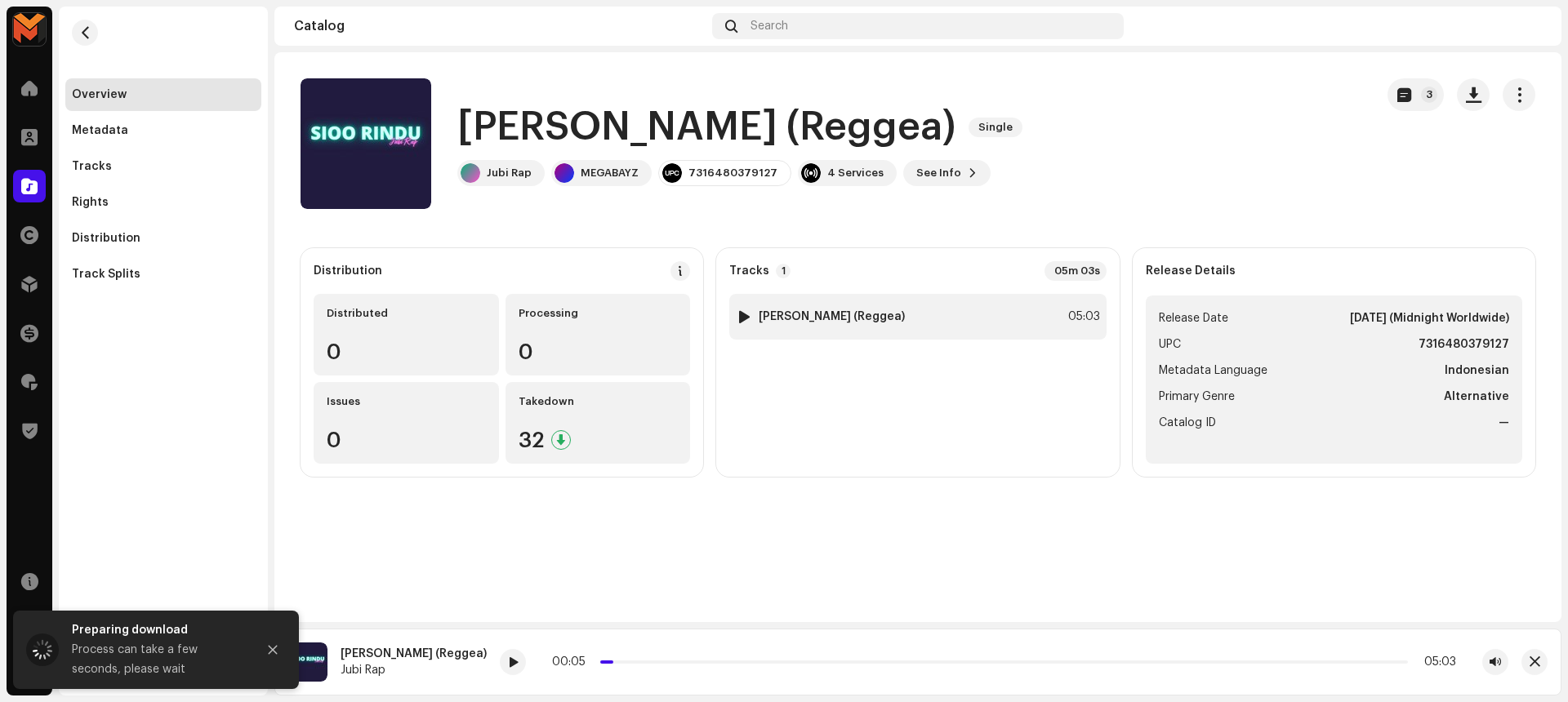
click at [1064, 315] on div "05:03" at bounding box center [1082, 316] width 36 height 19
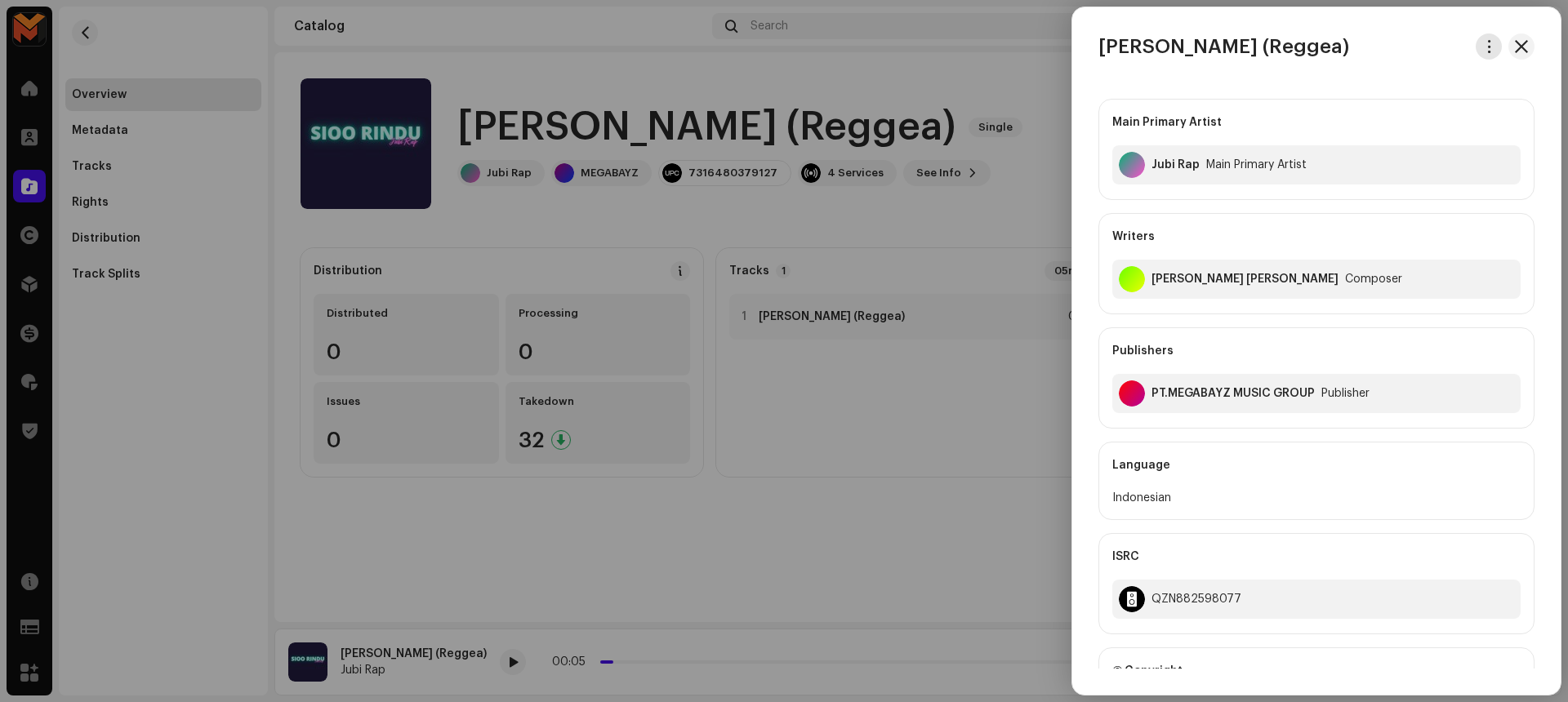
click at [1488, 49] on span "button" at bounding box center [1488, 47] width 12 height 13
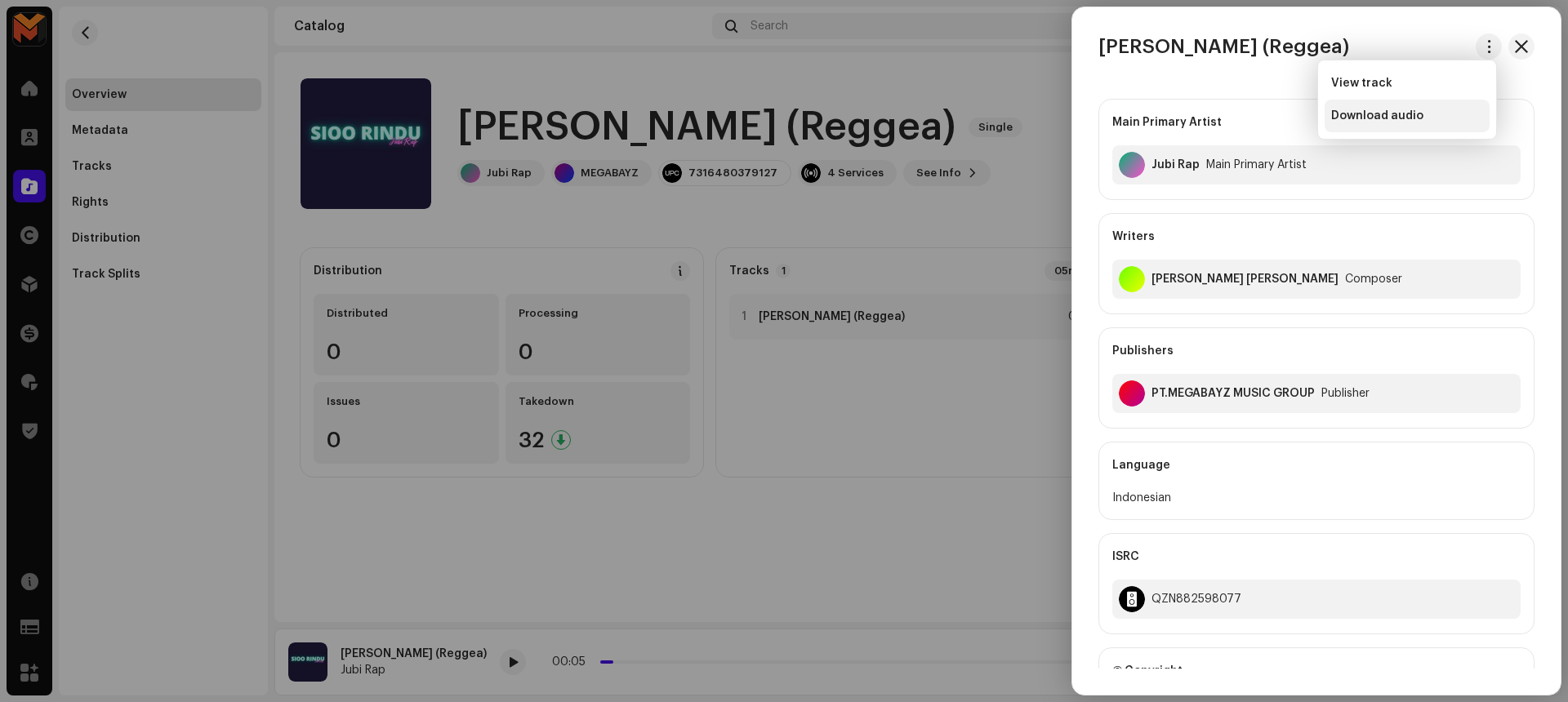
click at [1455, 104] on div "Download audio" at bounding box center [1407, 116] width 165 height 33
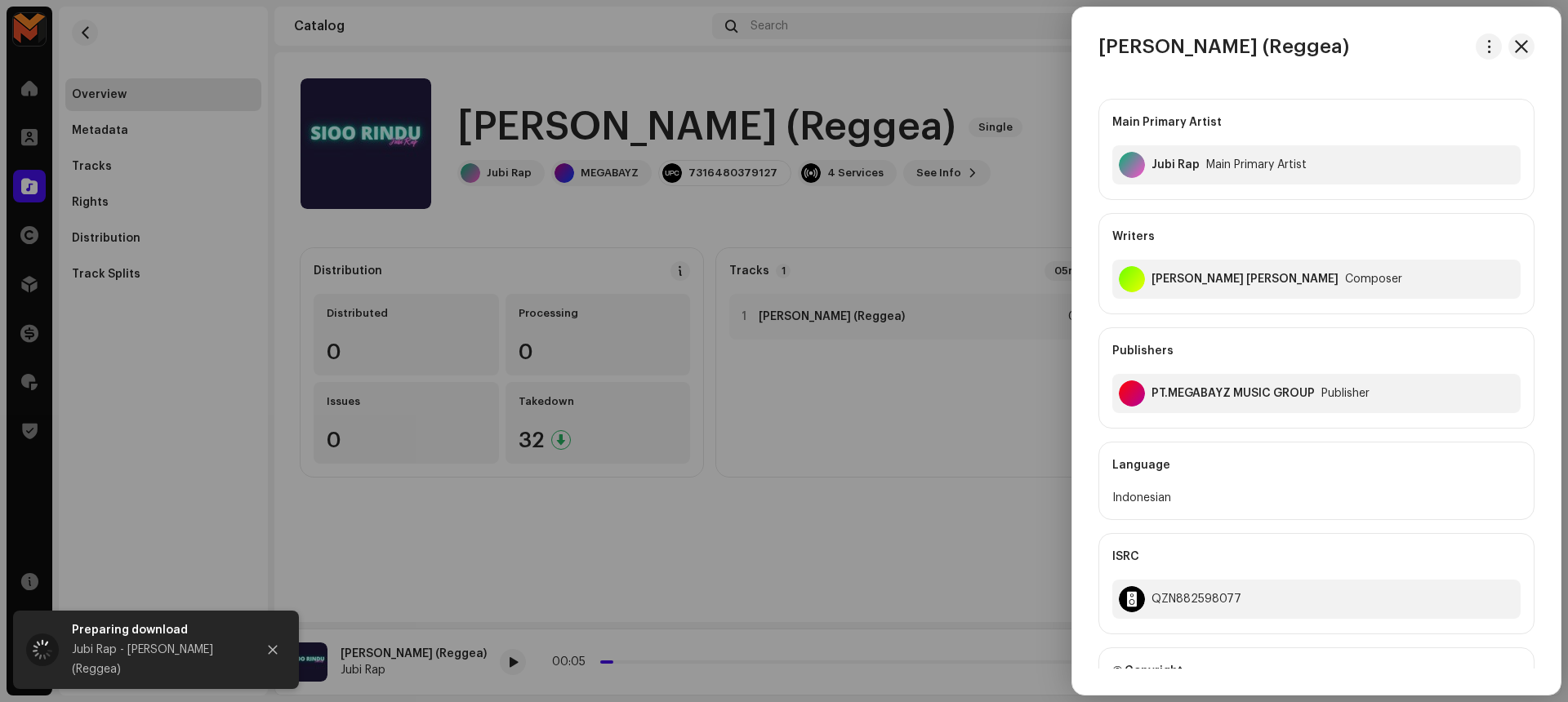
click at [1251, 53] on h3 "Sioo Rindu (Reggea)" at bounding box center [1224, 47] width 251 height 27
copy div "Sioo Rindu (Reggea)"
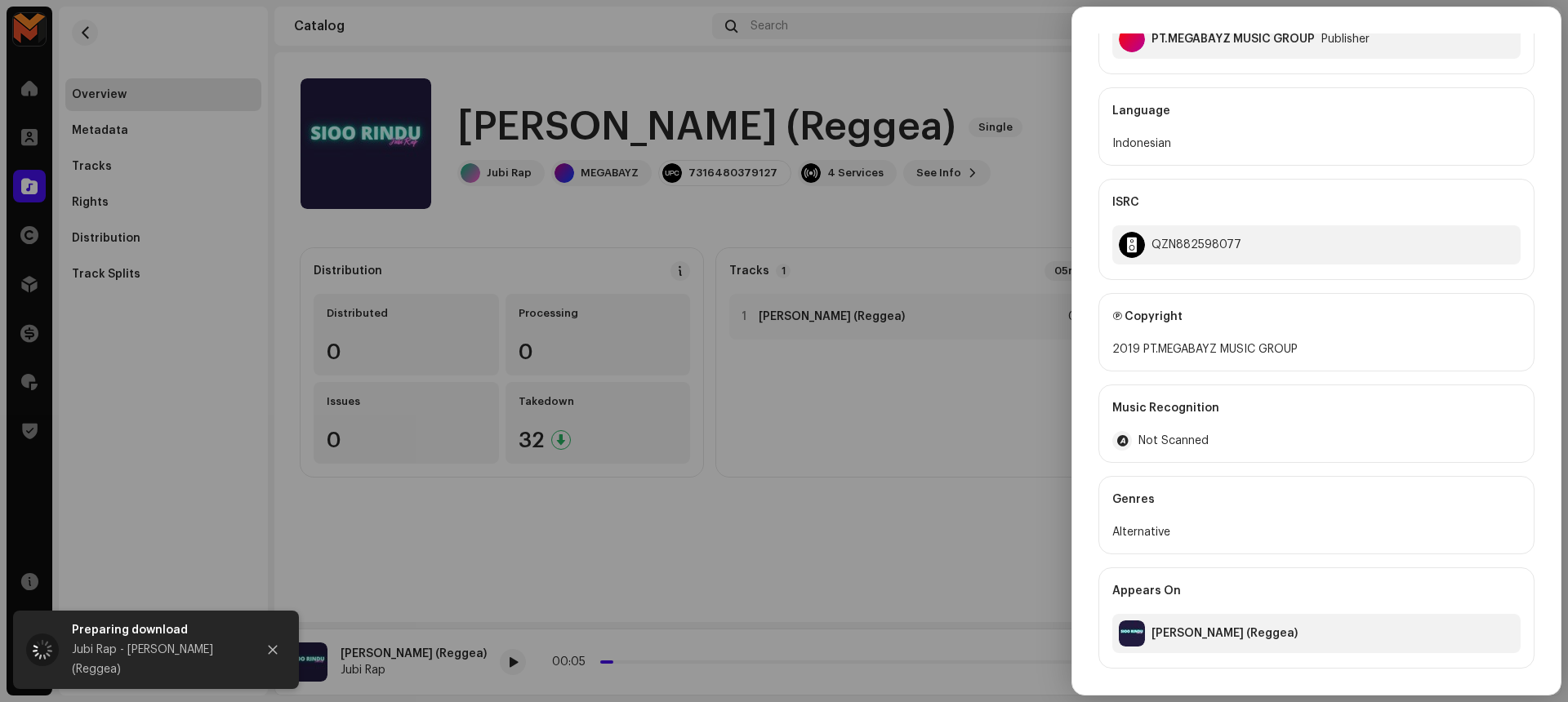
click at [981, 316] on div at bounding box center [784, 351] width 1568 height 702
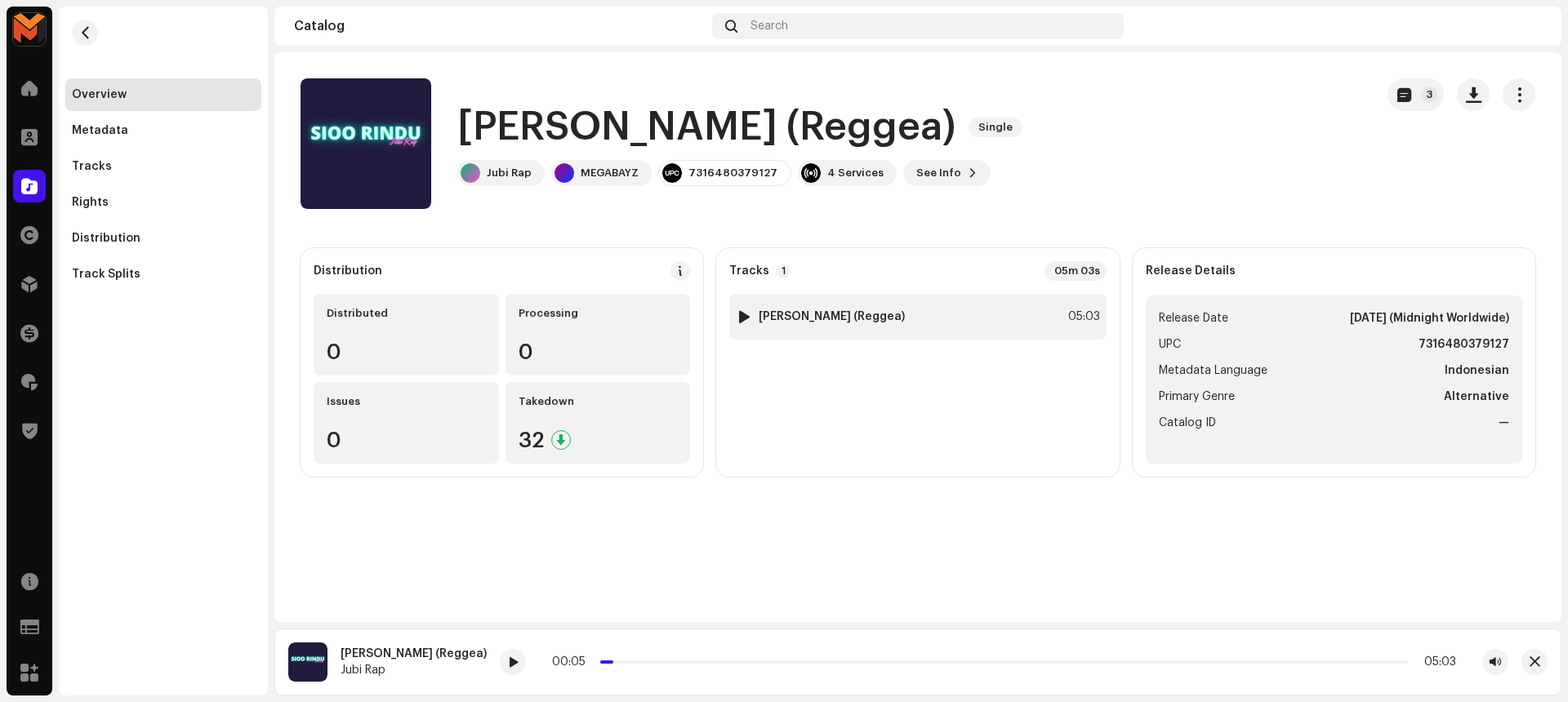
click at [1037, 325] on div "1 Sioo Rindu (Reggea) 05:03" at bounding box center [917, 317] width 376 height 46
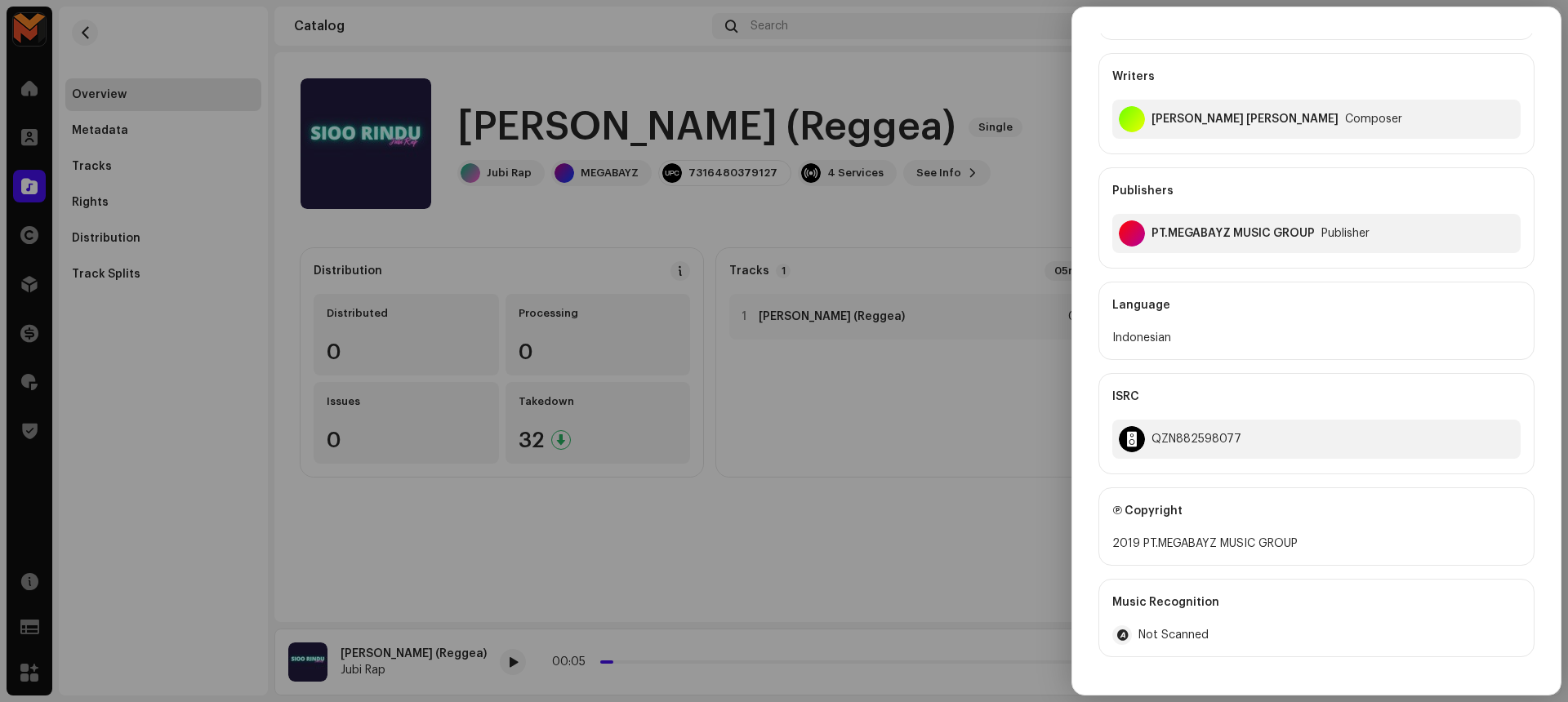
scroll to position [0, 0]
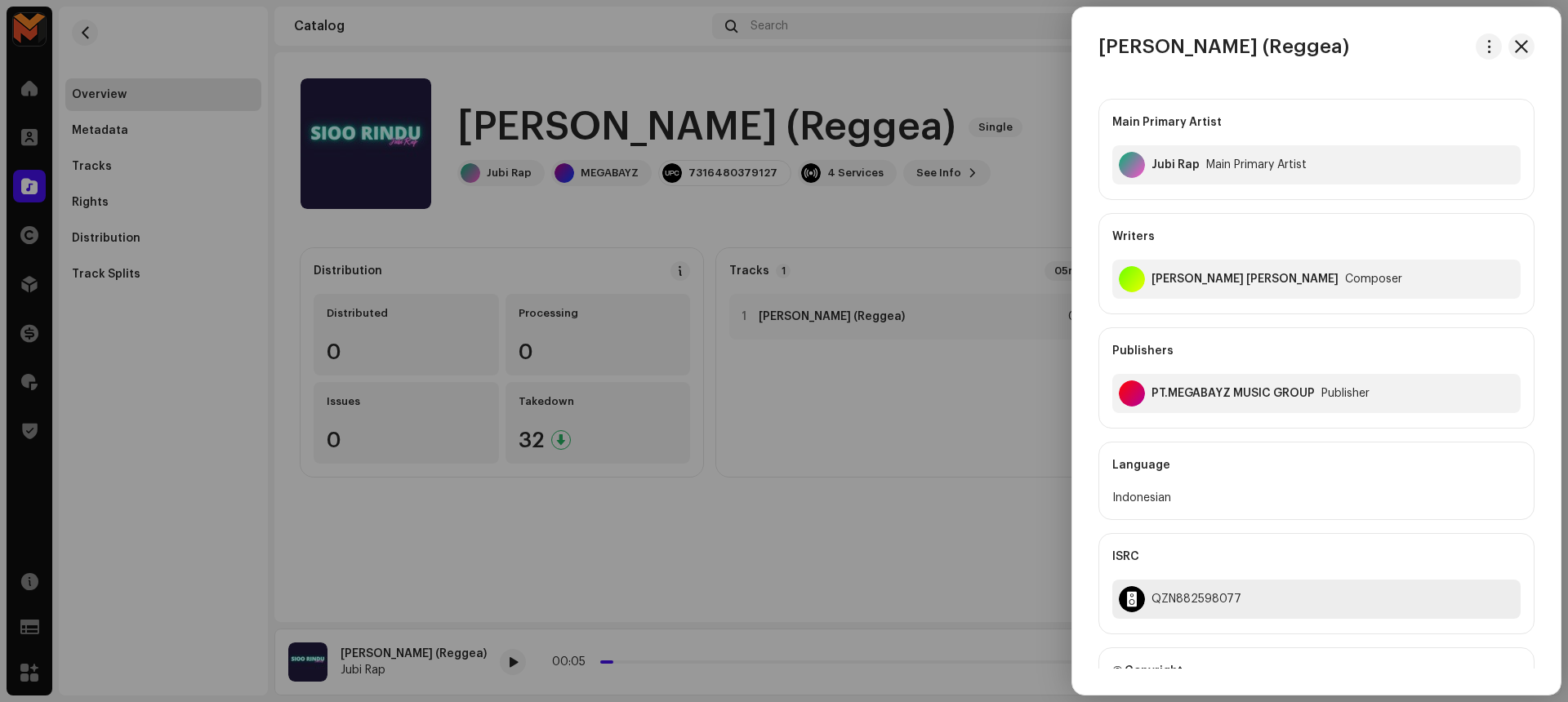
click at [1196, 592] on div "QZN882598077" at bounding box center [1196, 599] width 90 height 13
copy div "QZN882598077"
click at [1021, 514] on div at bounding box center [784, 351] width 1568 height 702
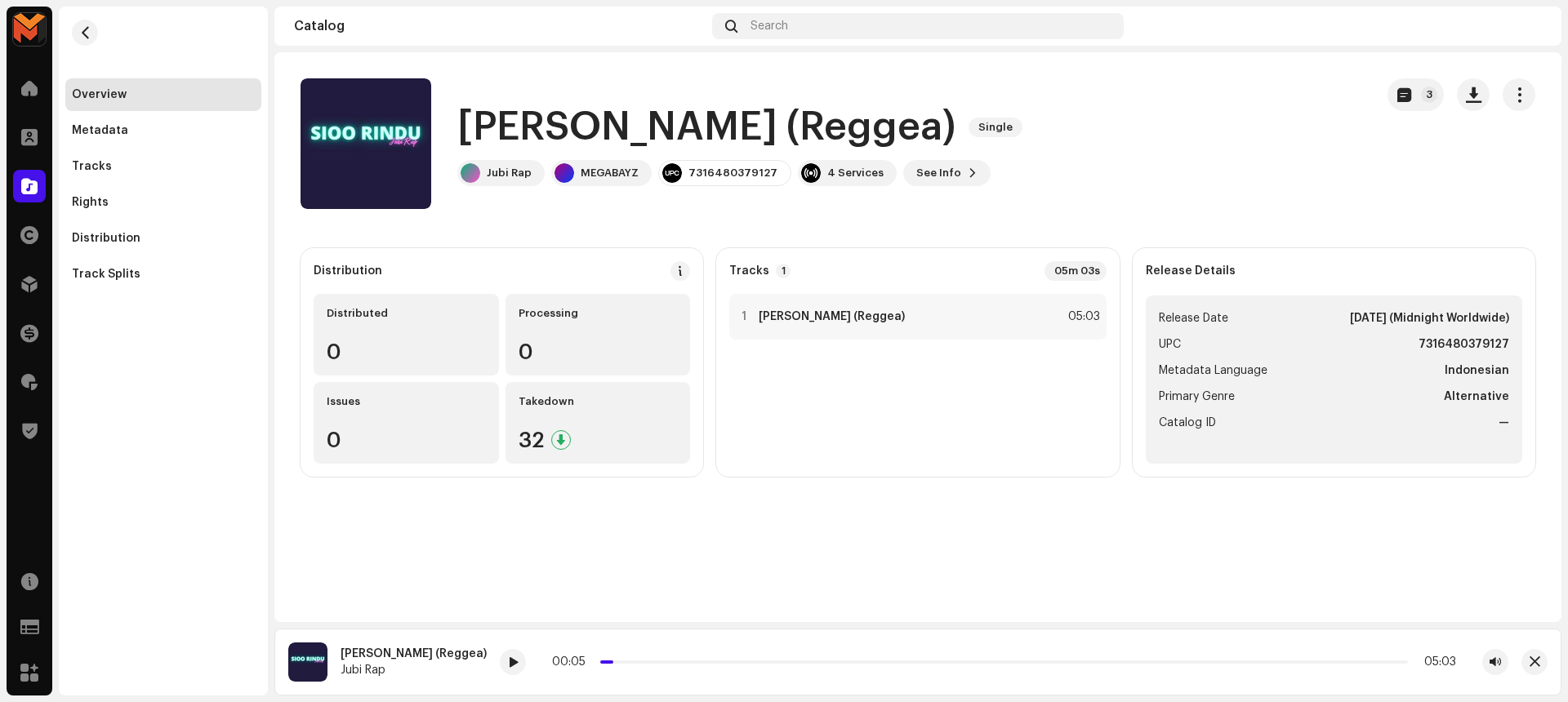
click at [1436, 338] on strong "7316480379127" at bounding box center [1463, 344] width 91 height 19
copy strong "7316480379127"
click at [746, 318] on div at bounding box center [744, 317] width 12 height 13
click at [507, 664] on span at bounding box center [512, 663] width 10 height 13
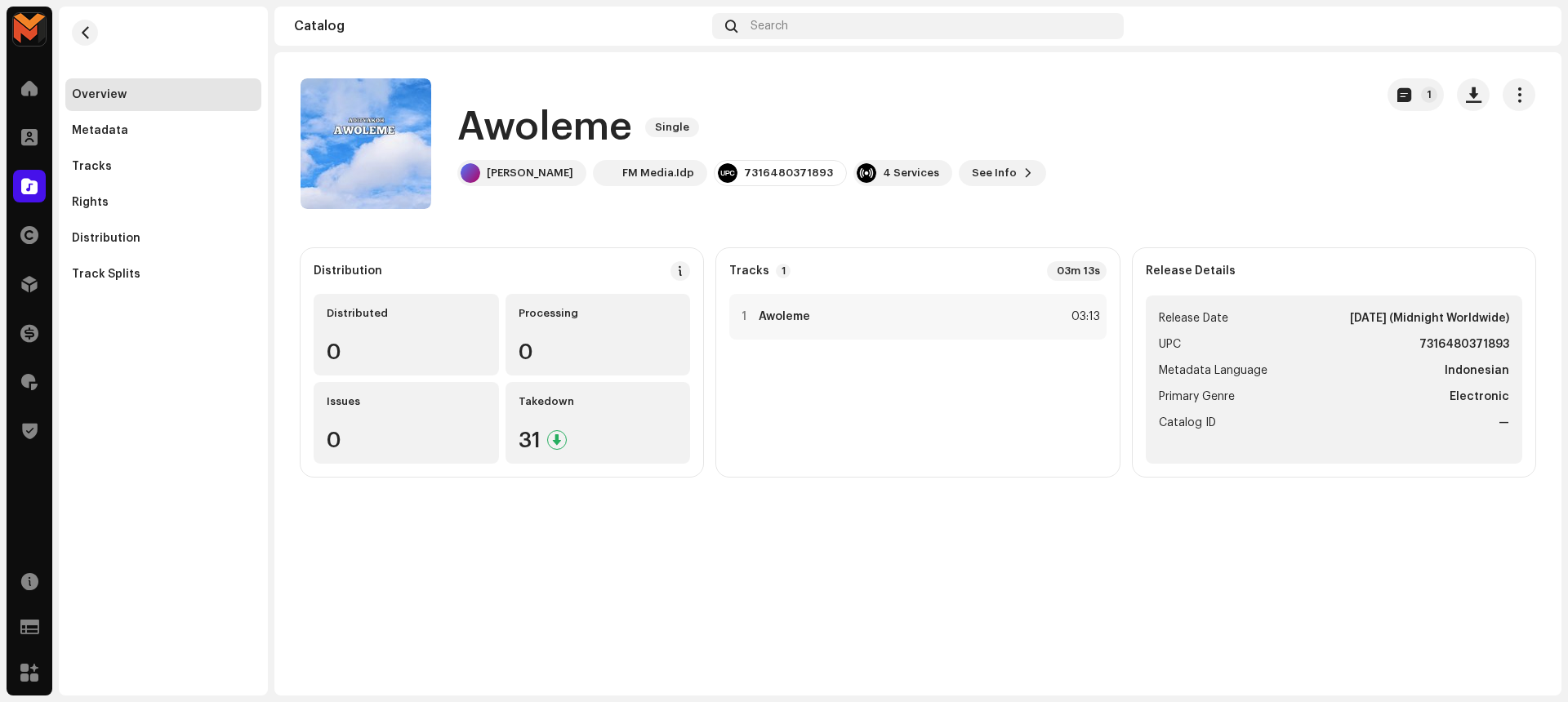
click at [597, 121] on h1 "Awoleme" at bounding box center [544, 127] width 175 height 52
copy div "Awoleme Single"
click at [930, 319] on div "1 Awoleme 03:13" at bounding box center [917, 317] width 376 height 46
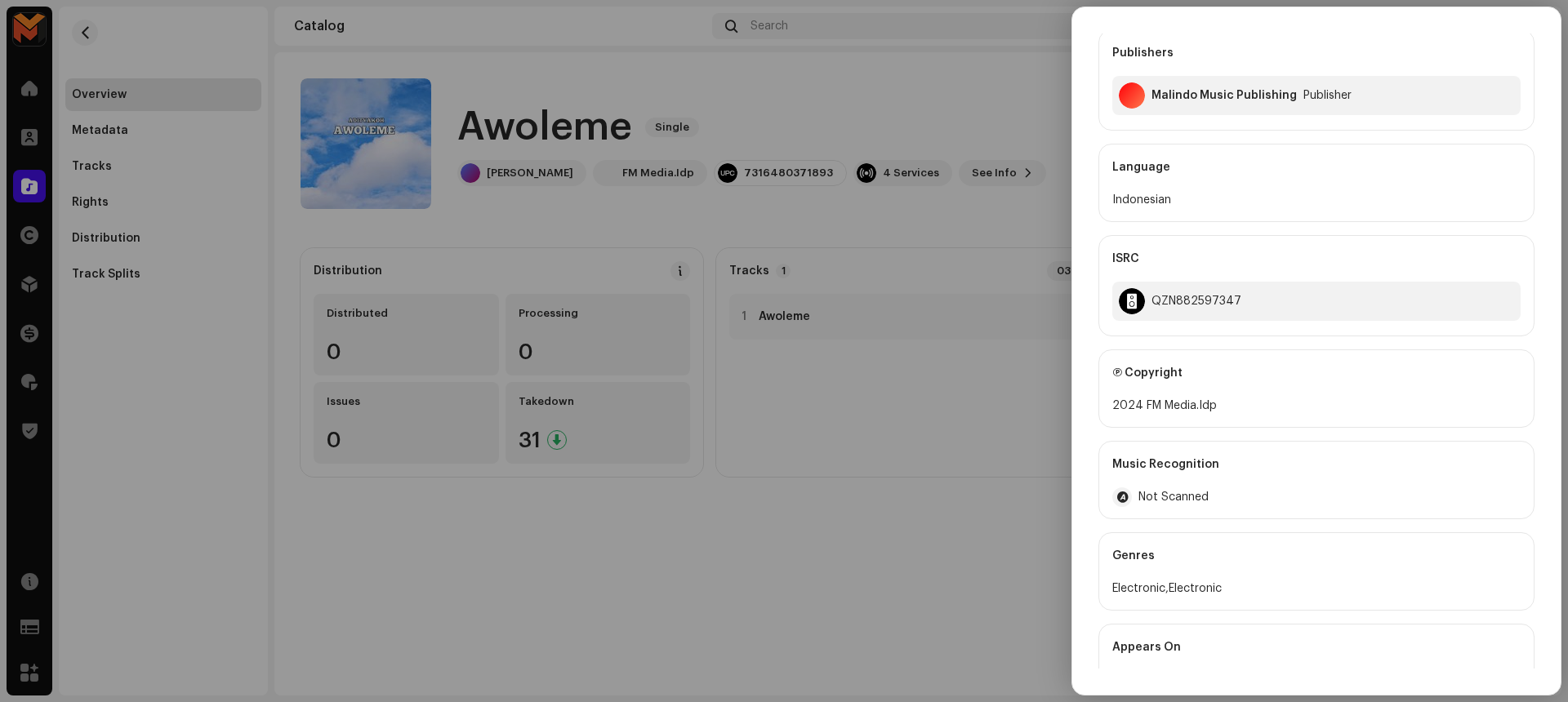
scroll to position [354, 0]
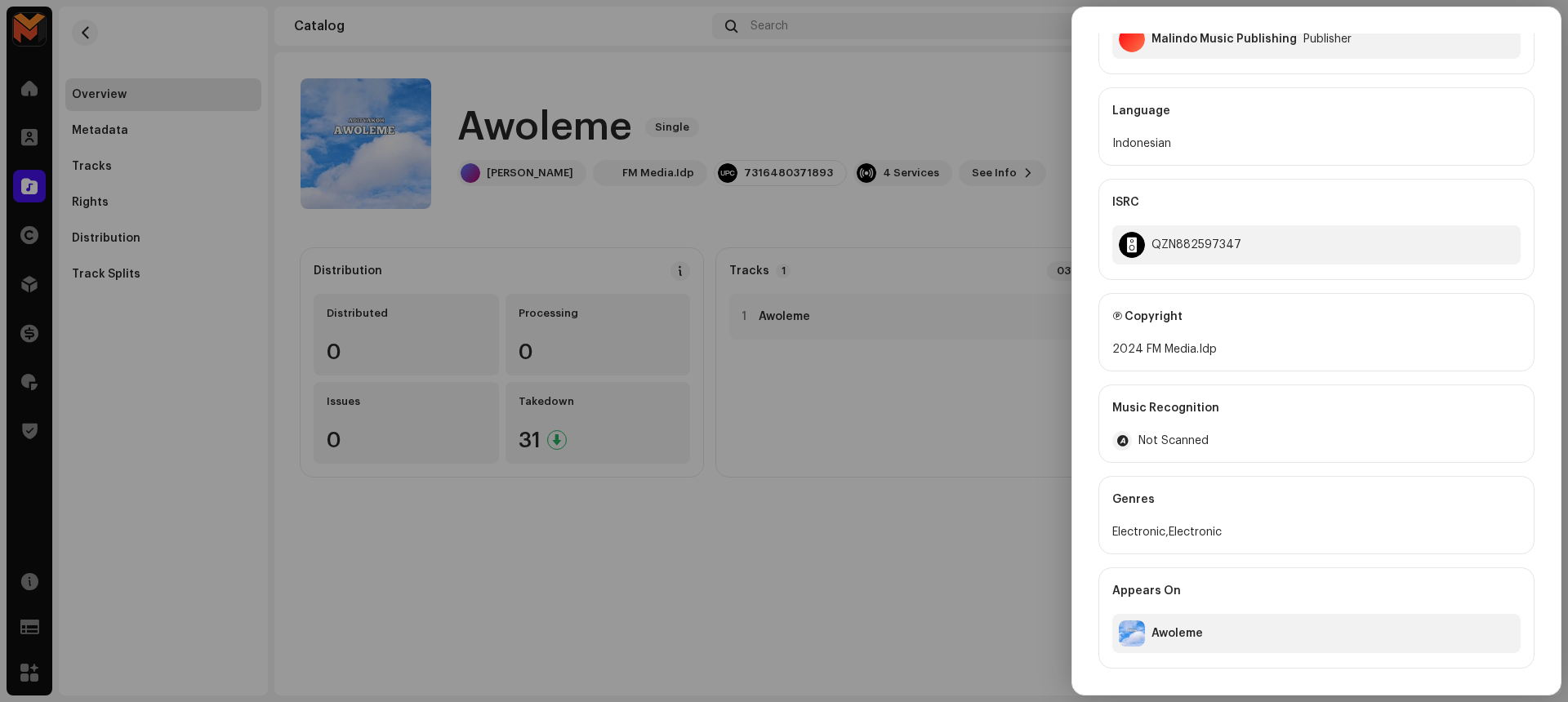
click at [814, 559] on div at bounding box center [784, 351] width 1568 height 702
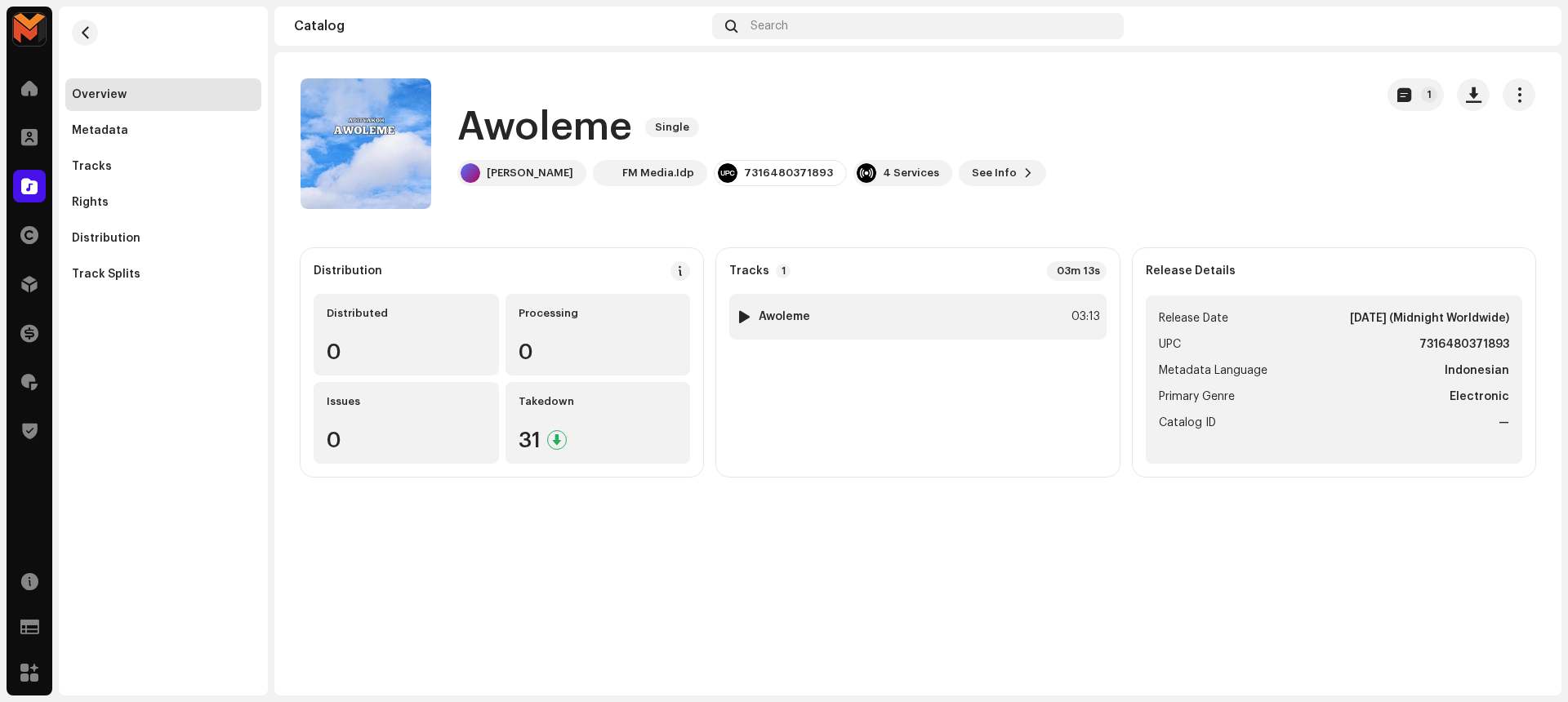
click at [745, 312] on div at bounding box center [744, 317] width 12 height 13
click at [448, 660] on span at bounding box center [452, 663] width 10 height 13
click at [1467, 92] on span "button" at bounding box center [1473, 94] width 16 height 13
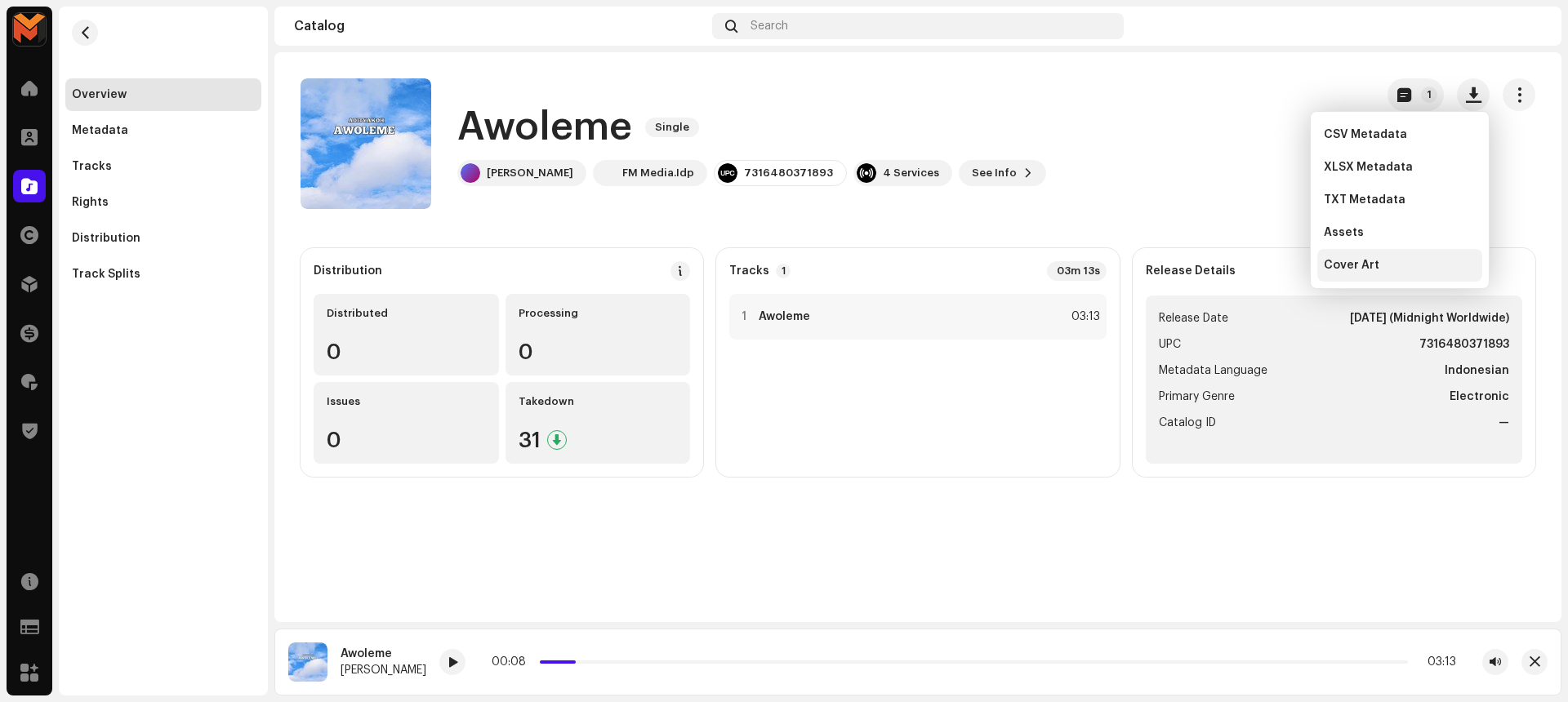
click at [1403, 278] on div "Cover Art" at bounding box center [1399, 265] width 165 height 33
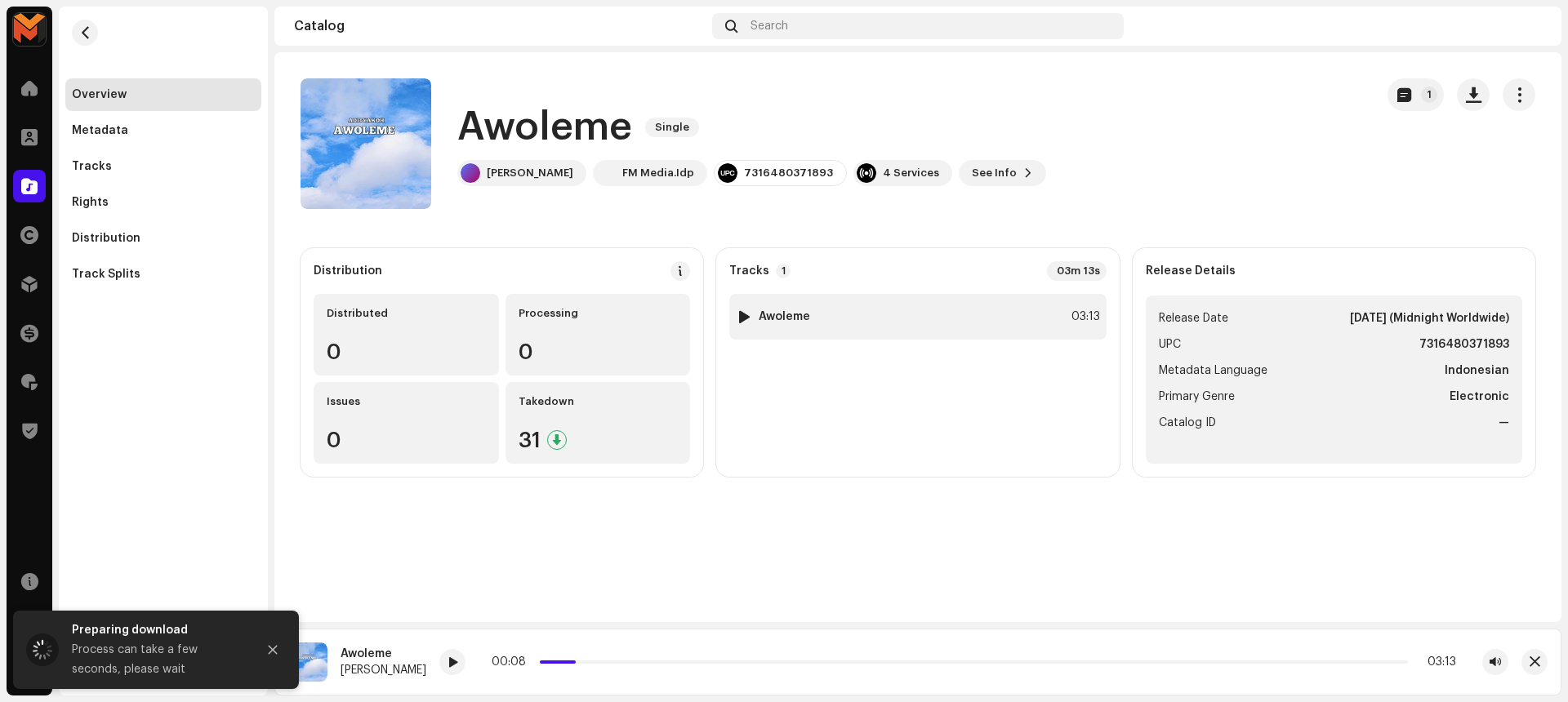
click at [1057, 304] on div "1 Awoleme 03:13" at bounding box center [917, 317] width 376 height 46
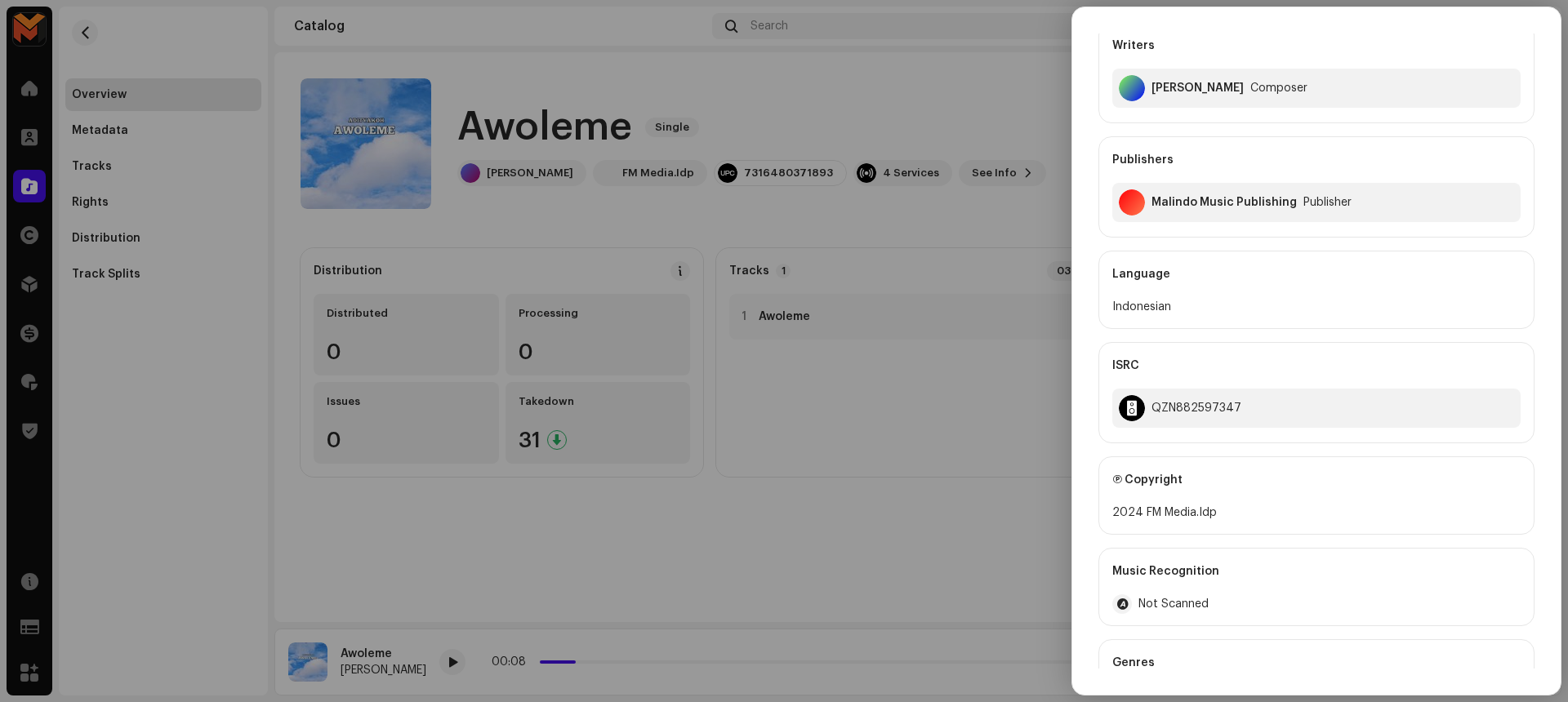
scroll to position [0, 0]
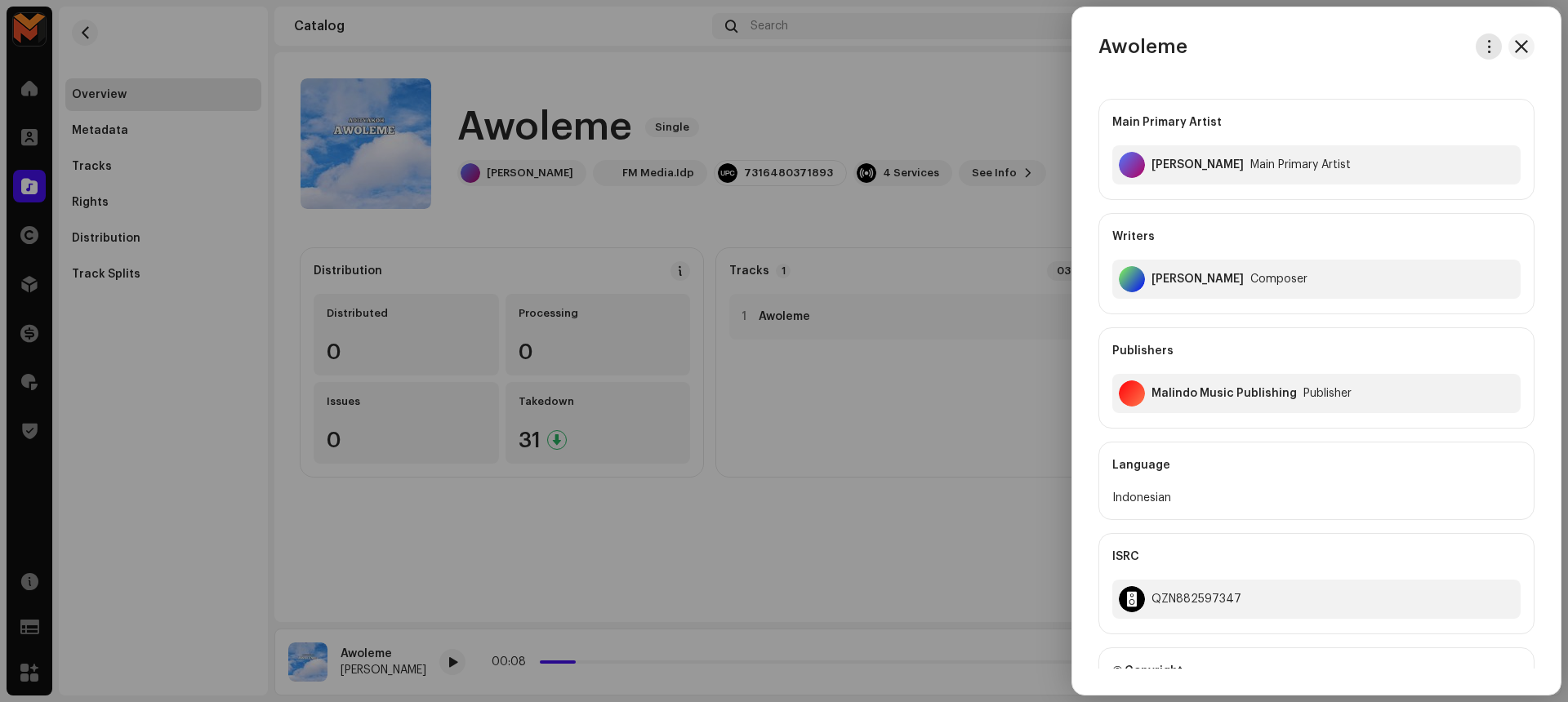
click at [1483, 49] on span "button" at bounding box center [1488, 47] width 12 height 13
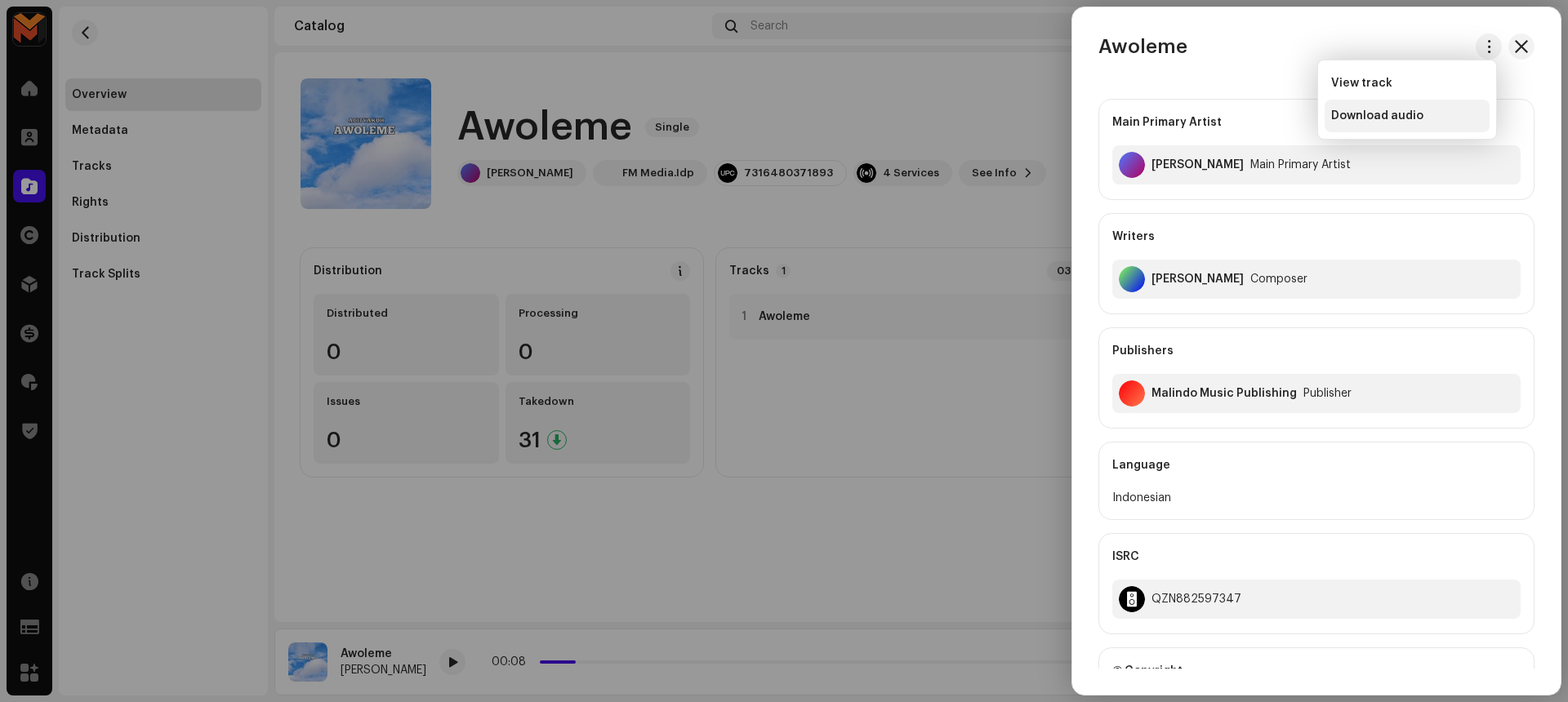
click at [1421, 118] on div "Download audio" at bounding box center [1407, 115] width 152 height 13
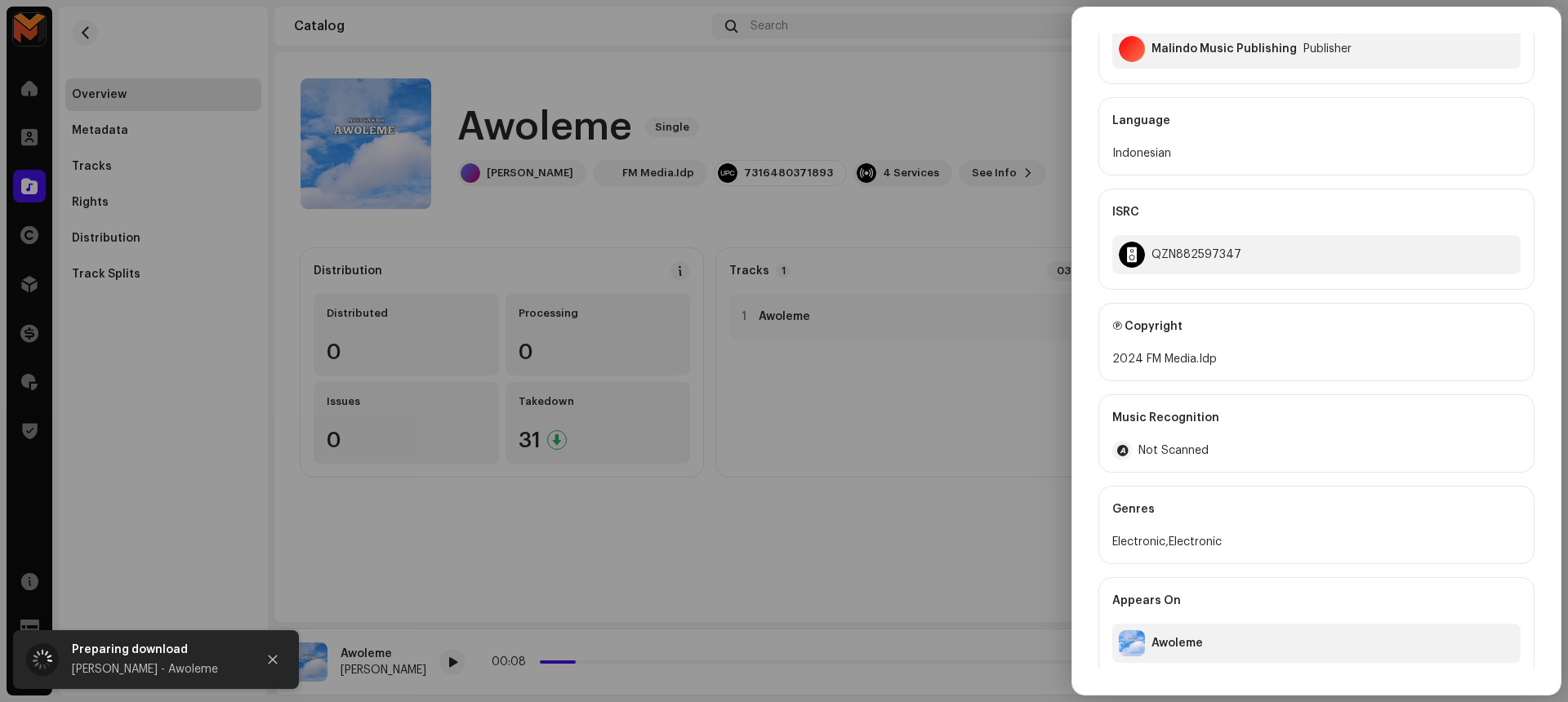
scroll to position [341, 0]
click at [1014, 429] on div at bounding box center [784, 351] width 1568 height 702
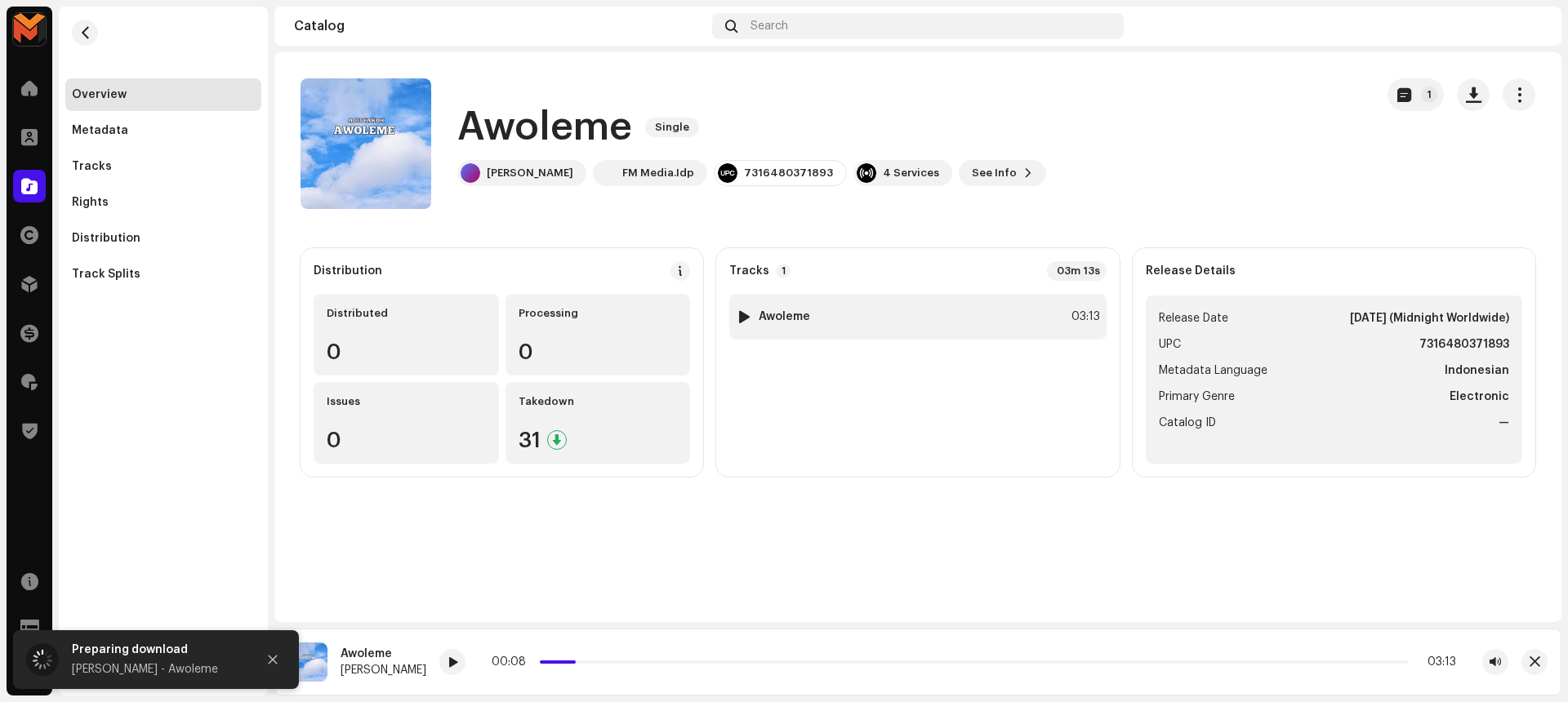
click at [1016, 331] on div "1 Awoleme 03:13" at bounding box center [917, 317] width 376 height 46
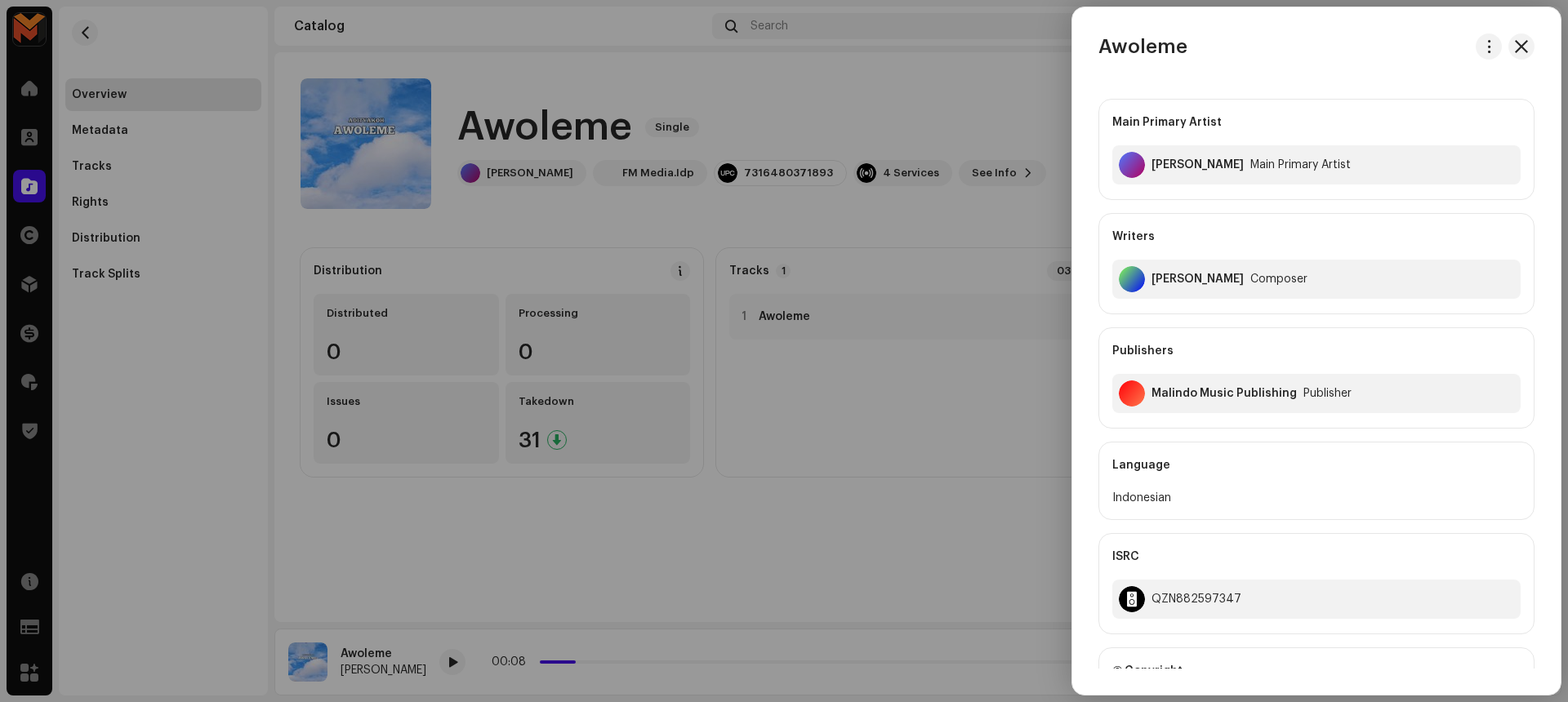
click at [1161, 276] on div "Felix Fulvian Alfarizi" at bounding box center [1197, 279] width 93 height 13
copy div "Felix Fulvian Alfarizi"
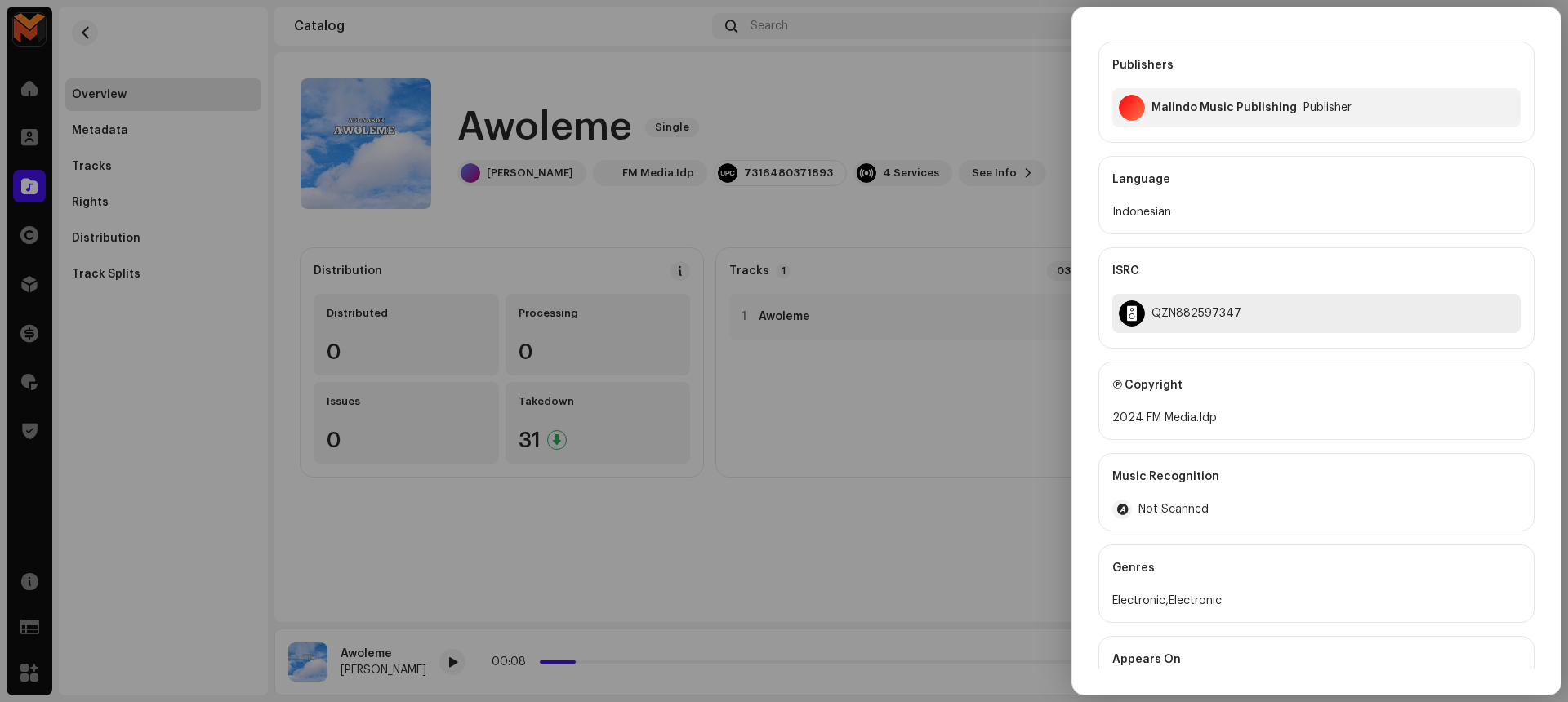
scroll to position [286, 0]
click at [1197, 304] on div "QZN882597347" at bounding box center [1316, 312] width 408 height 39
copy div "QZN882597347"
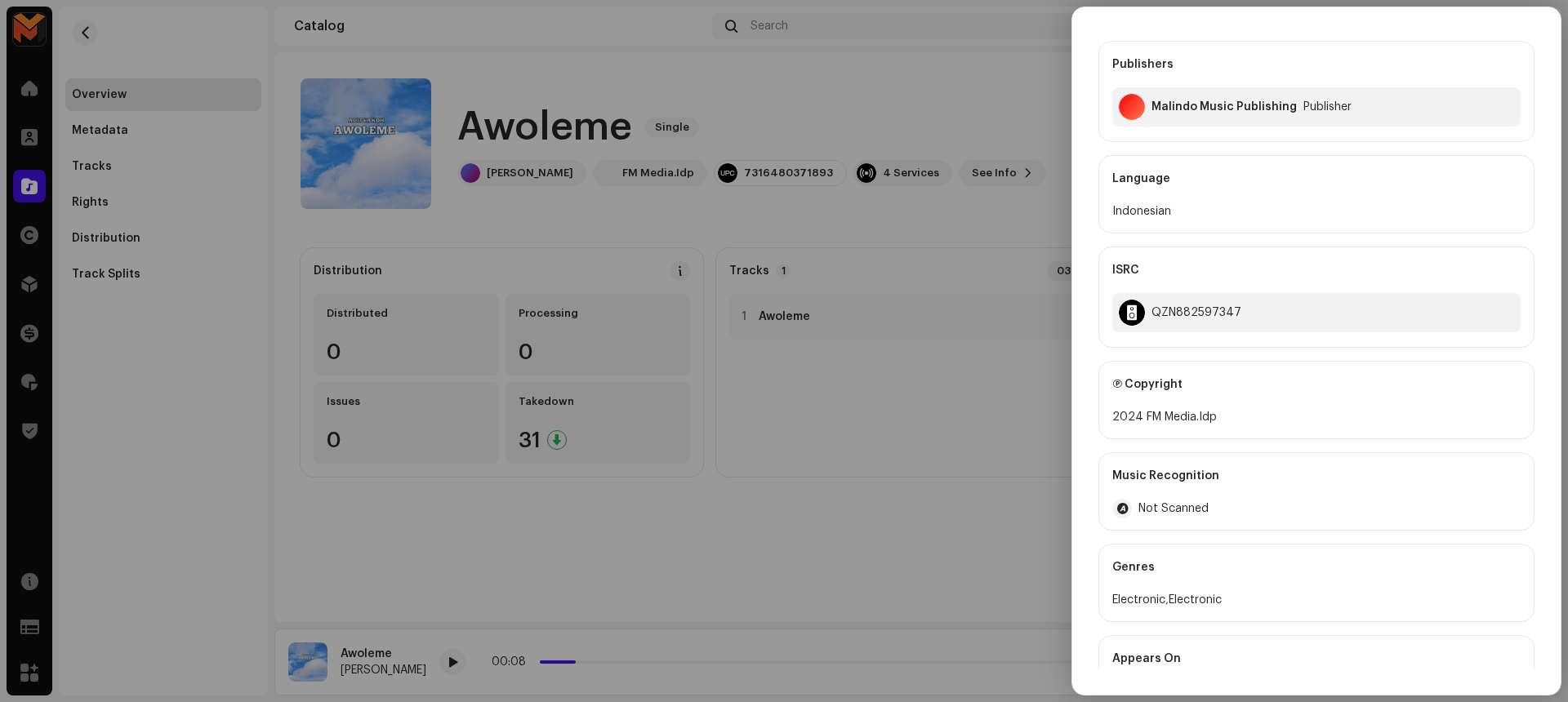
click at [966, 404] on div at bounding box center [784, 351] width 1568 height 702
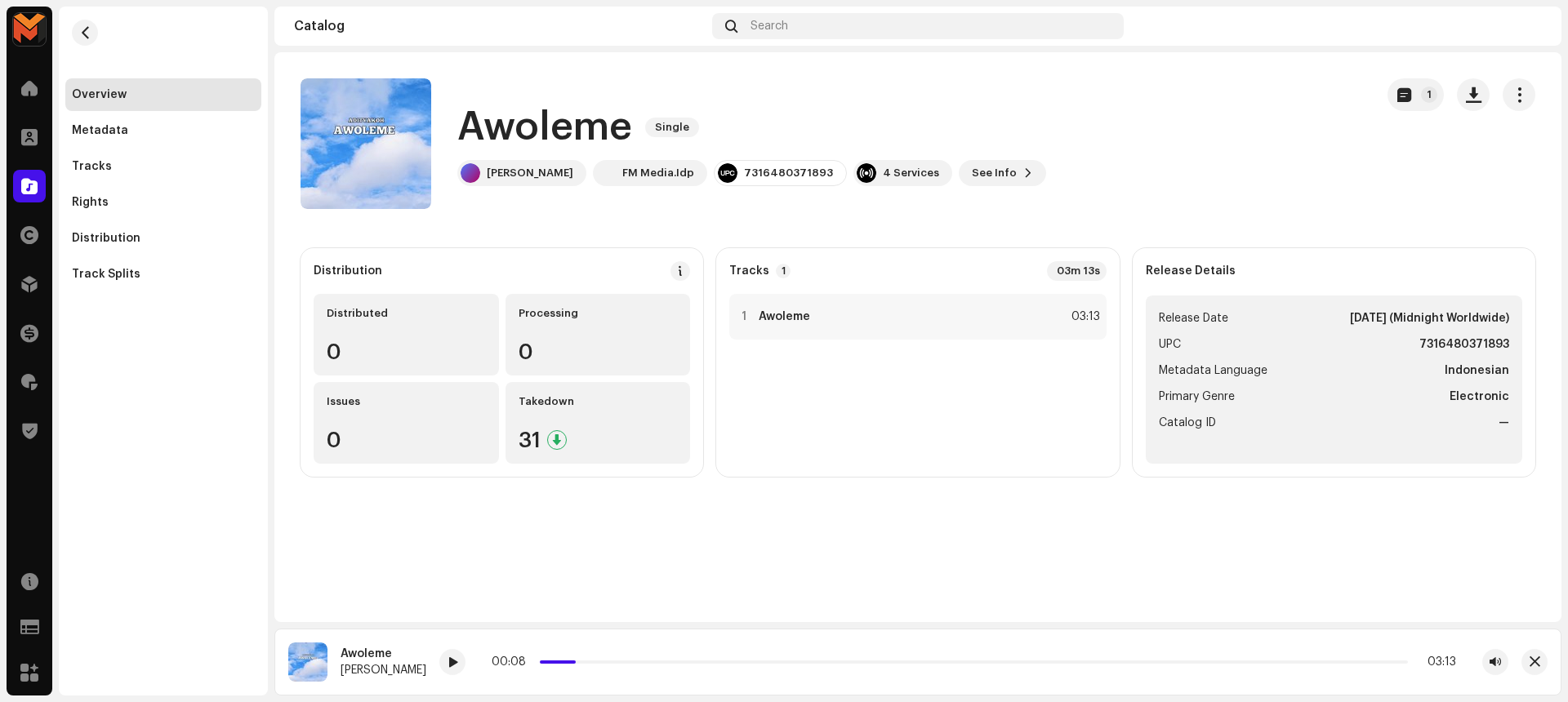
click at [1439, 341] on strong "7316480371893" at bounding box center [1464, 344] width 90 height 19
copy strong "7316480371893"
click at [1178, 231] on catalog-releases-details-overview "Awoleme Single 1 Awoleme Single Aditya Koh FM Media.Idp 7316480371893 4 Service…" at bounding box center [918, 277] width 1287 height 450
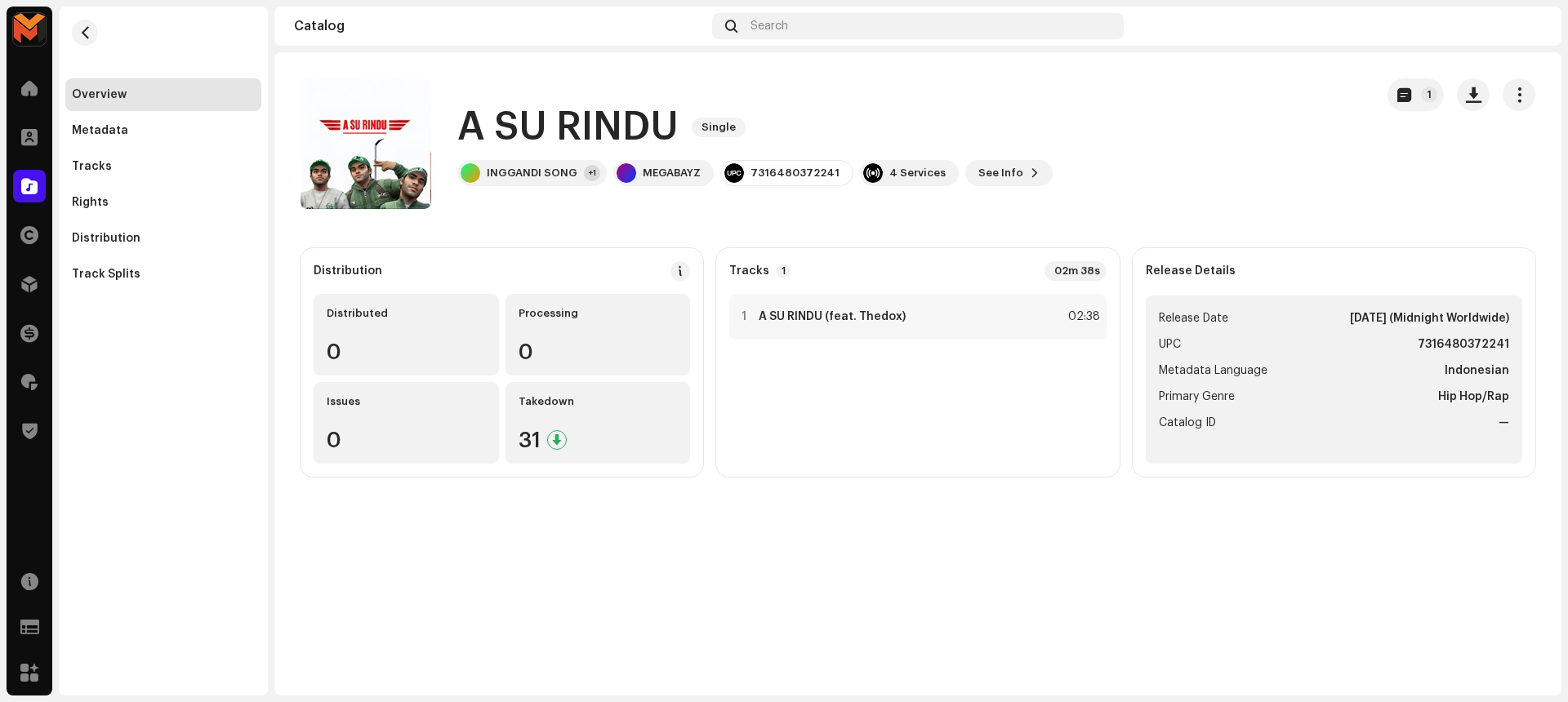
click at [616, 116] on h1 "A SU RINDU" at bounding box center [568, 127] width 222 height 52
click at [731, 224] on catalog-releases-details-overview "A SU RINDU Single 1 A SU RINDU Single INGGANDI SONG +1 MEGABAYZ 7316480372241 4…" at bounding box center [918, 277] width 1287 height 450
click at [515, 124] on h1 "A SU RINDU" at bounding box center [568, 127] width 222 height 52
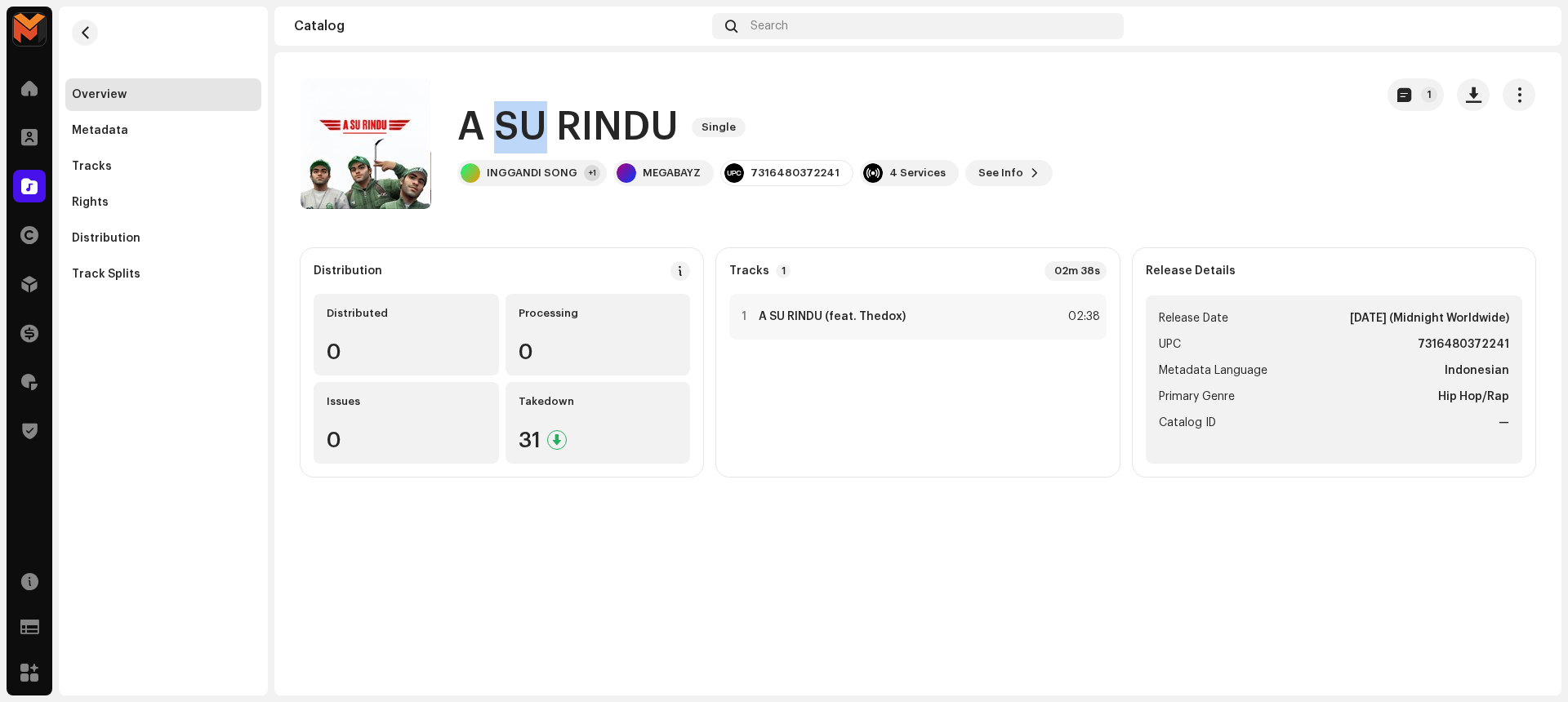
click at [515, 124] on h1 "A SU RINDU" at bounding box center [568, 127] width 222 height 52
click at [500, 232] on catalog-releases-details-overview "A SU RINDU Single 1 A SU RINDU Single INGGANDI SONG +1 MEGABAYZ 7316480372241 4…" at bounding box center [918, 277] width 1287 height 450
click at [1468, 88] on span "button" at bounding box center [1473, 94] width 16 height 13
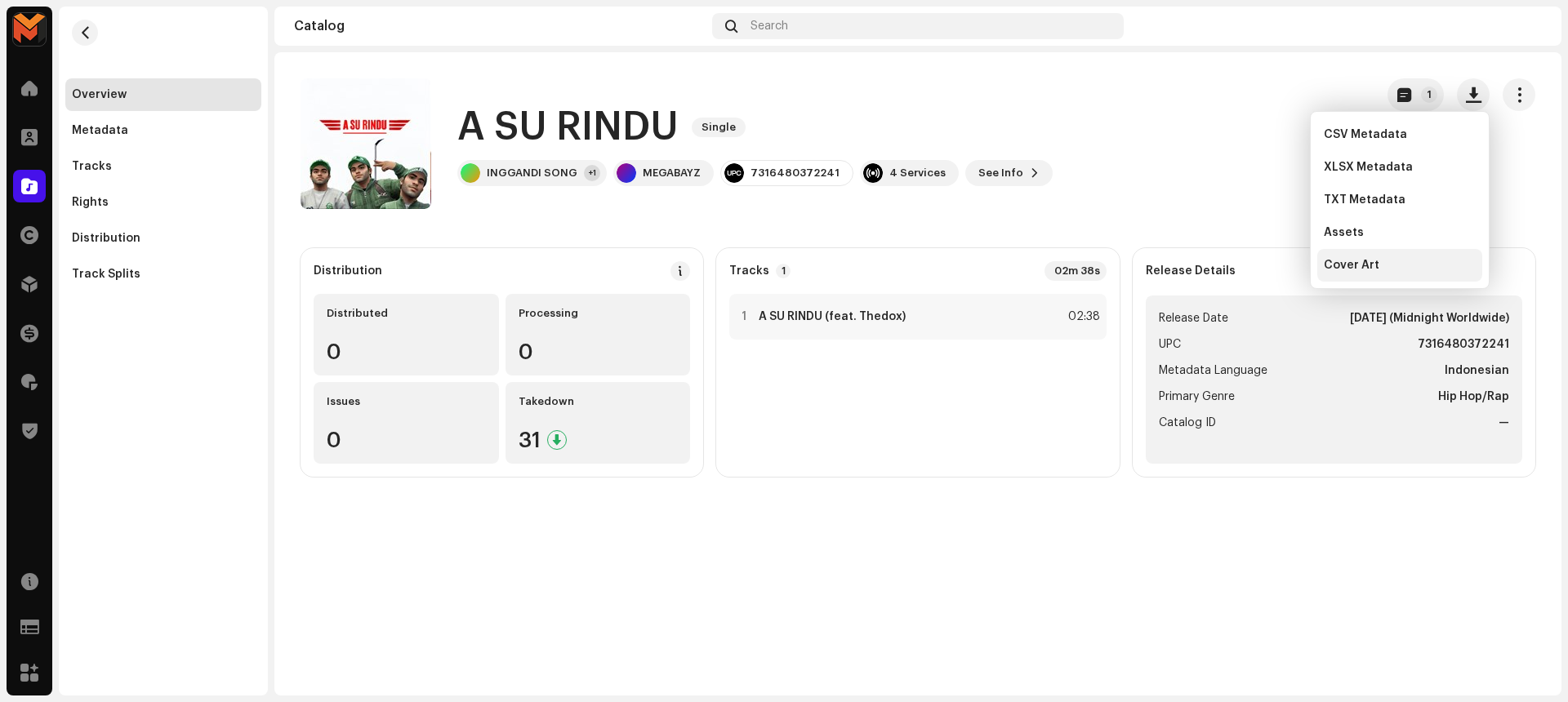
click at [1396, 259] on div "Cover Art" at bounding box center [1399, 265] width 152 height 13
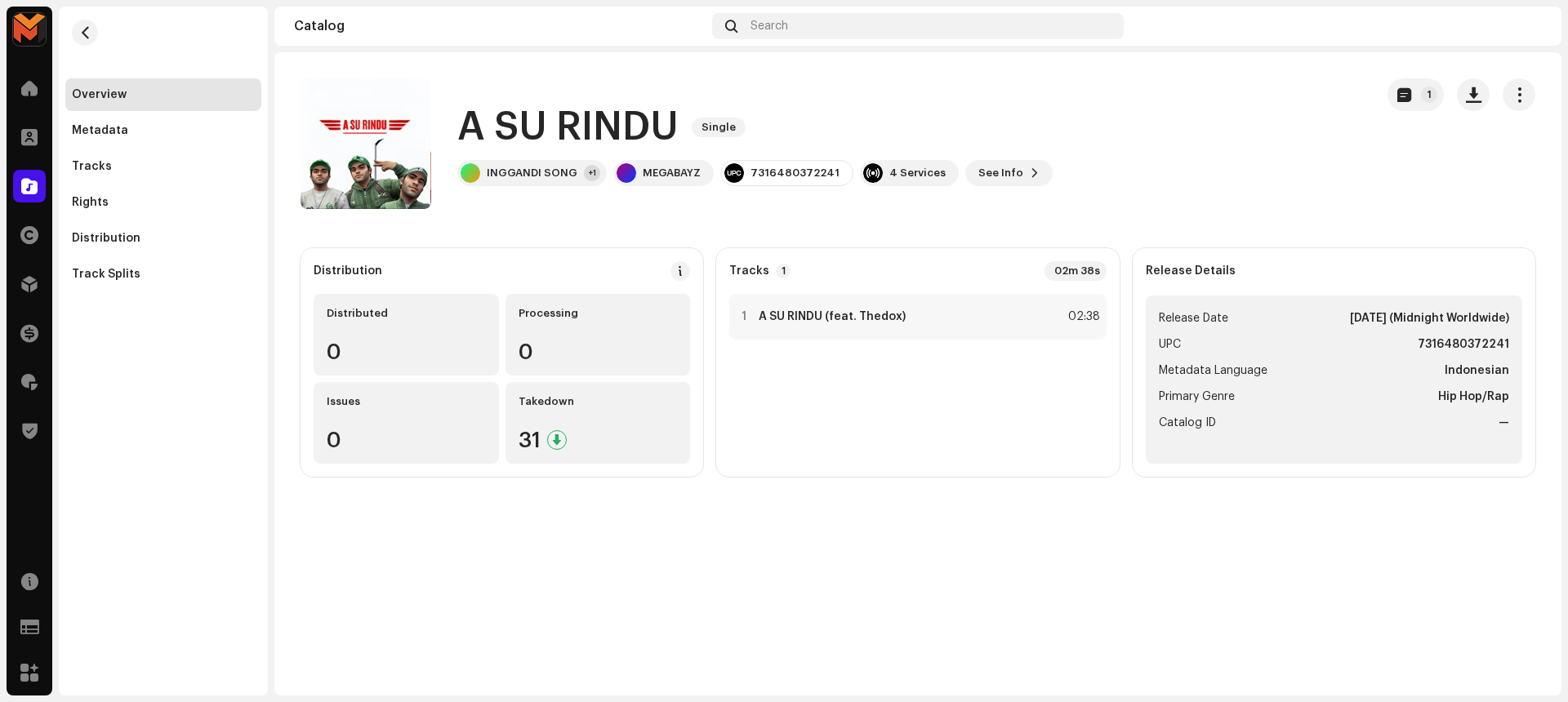
click at [567, 117] on h1 "A SU RINDU" at bounding box center [568, 127] width 222 height 52
copy div "A SU RINDU Single"
click at [938, 93] on div "A SU RINDU Single INGGANDI SONG +1 MEGABAYZ 7316480372241 4 Services See Info 1" at bounding box center [831, 144] width 1061 height 131
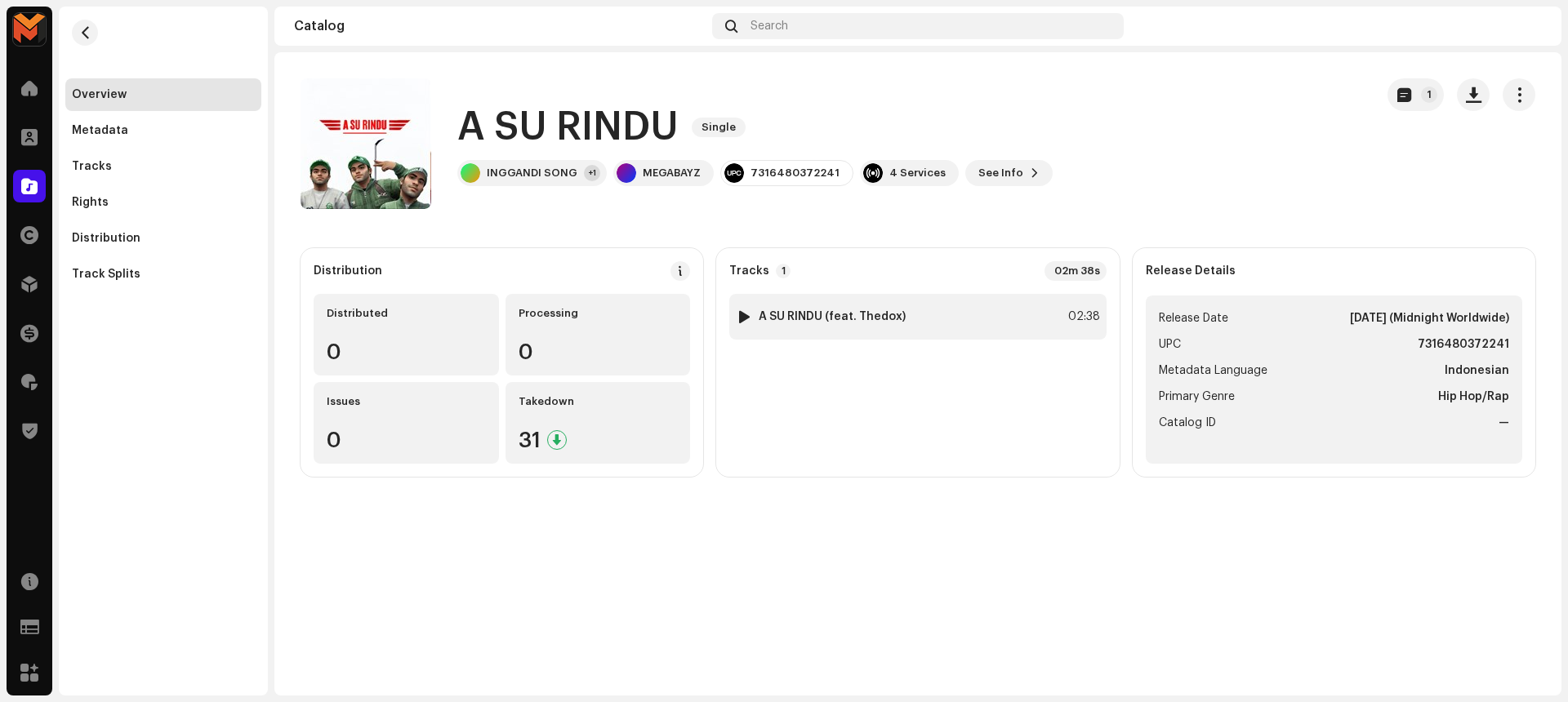
click at [746, 315] on div at bounding box center [744, 317] width 12 height 13
click at [508, 662] on span at bounding box center [513, 663] width 10 height 13
click at [797, 319] on strong "A SU RINDU (feat. Thedox)" at bounding box center [832, 317] width 147 height 13
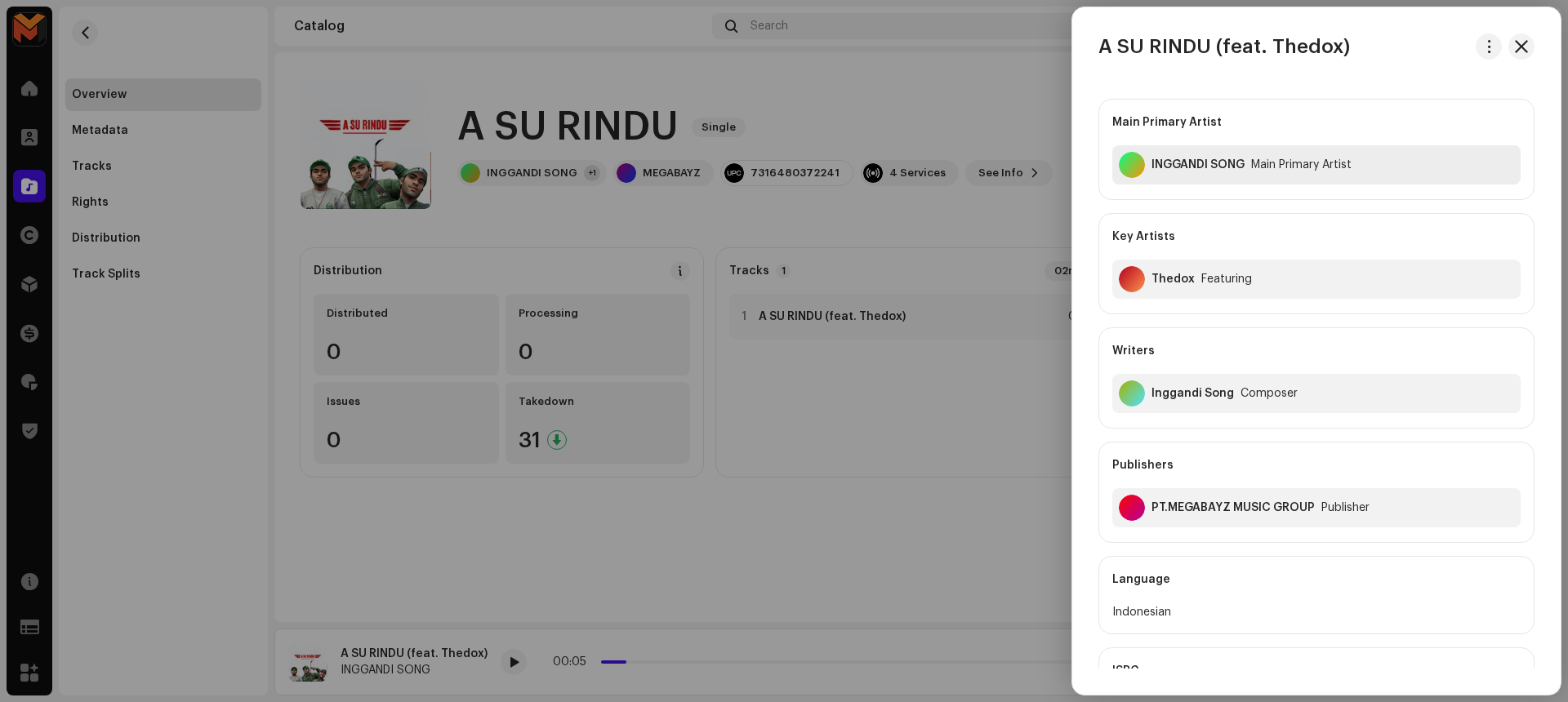
click at [1184, 162] on div "INGGANDI SONG" at bounding box center [1198, 165] width 93 height 13
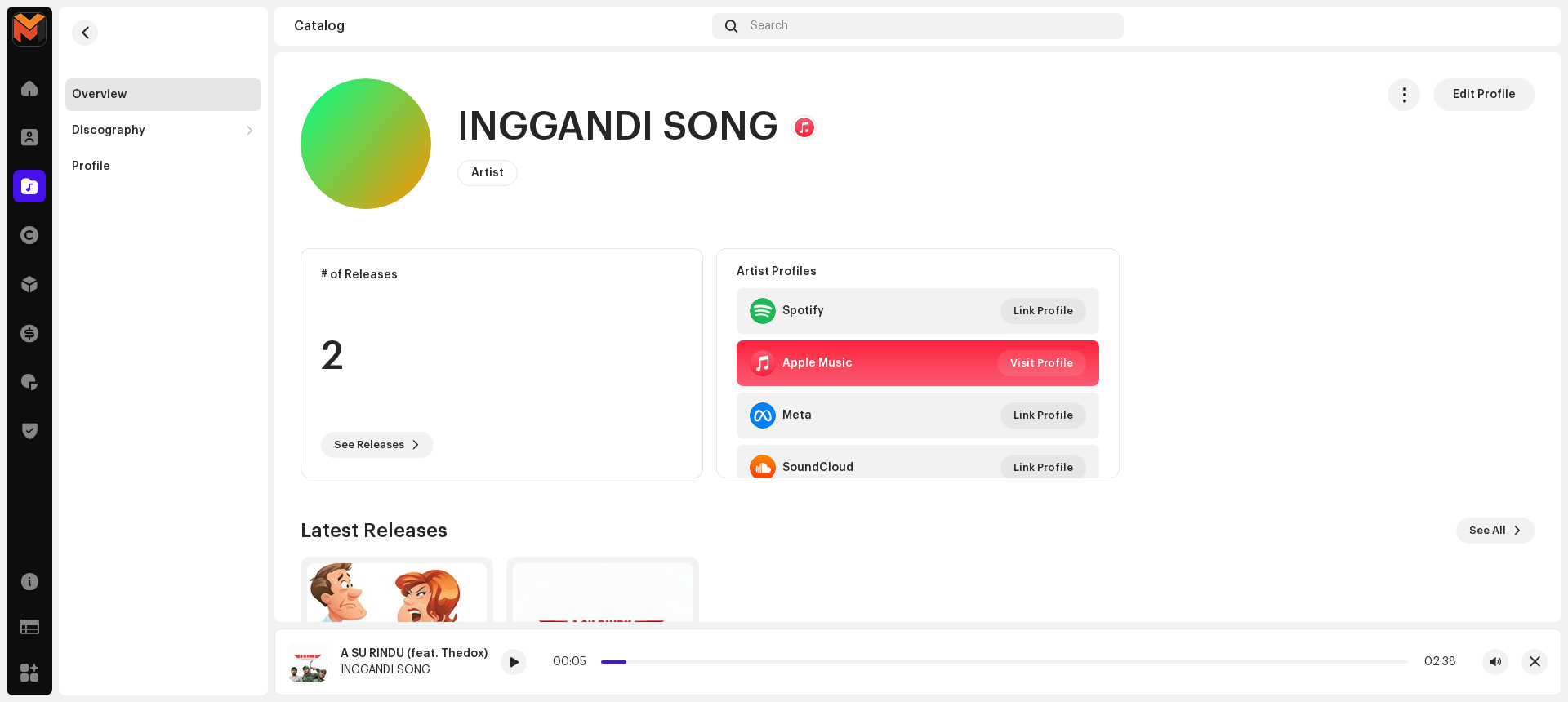
click at [566, 136] on h1 "INGGANDI SONG" at bounding box center [617, 127] width 321 height 52
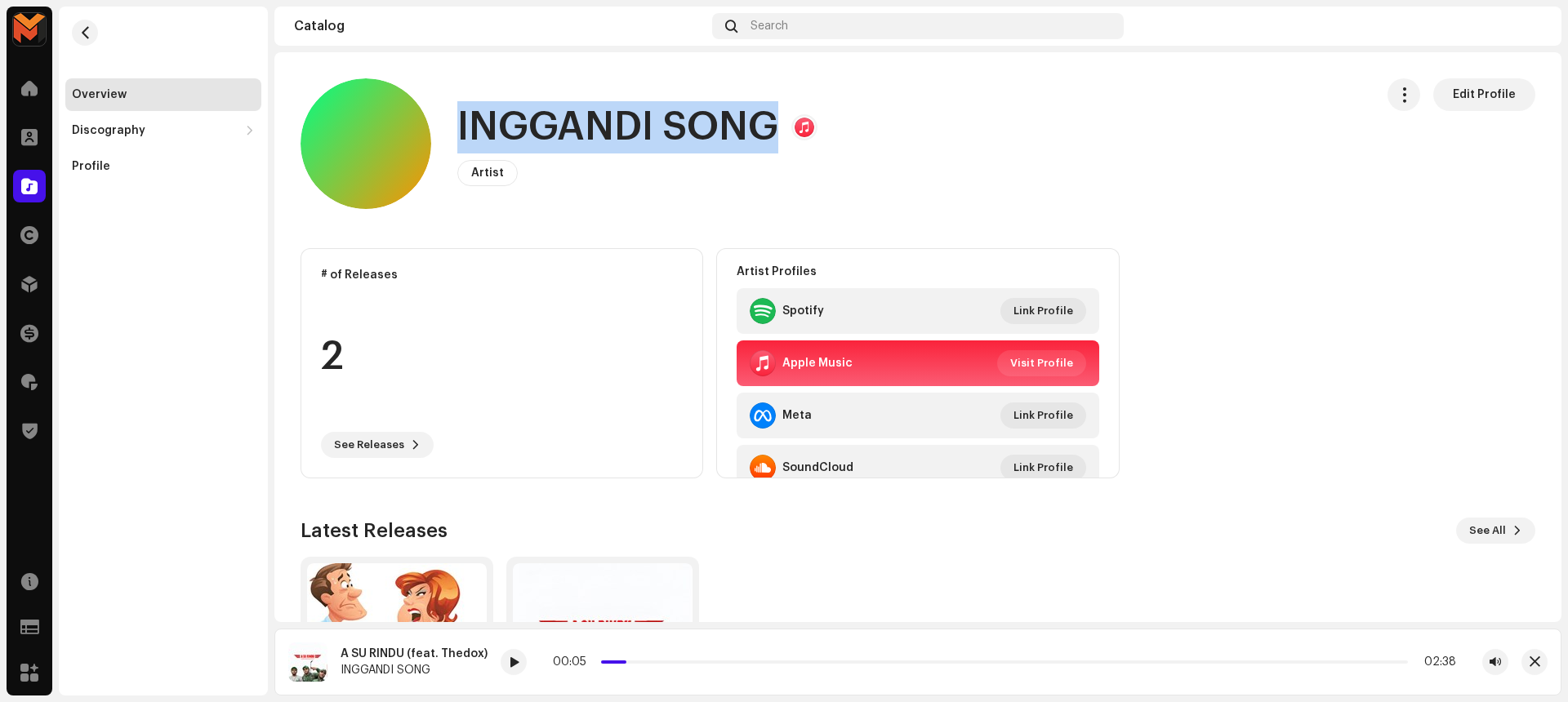
click at [566, 138] on h1 "INGGANDI SONG" at bounding box center [617, 127] width 321 height 52
copy h1 "INGGANDI SONG"
click at [87, 28] on span "button" at bounding box center [84, 33] width 12 height 13
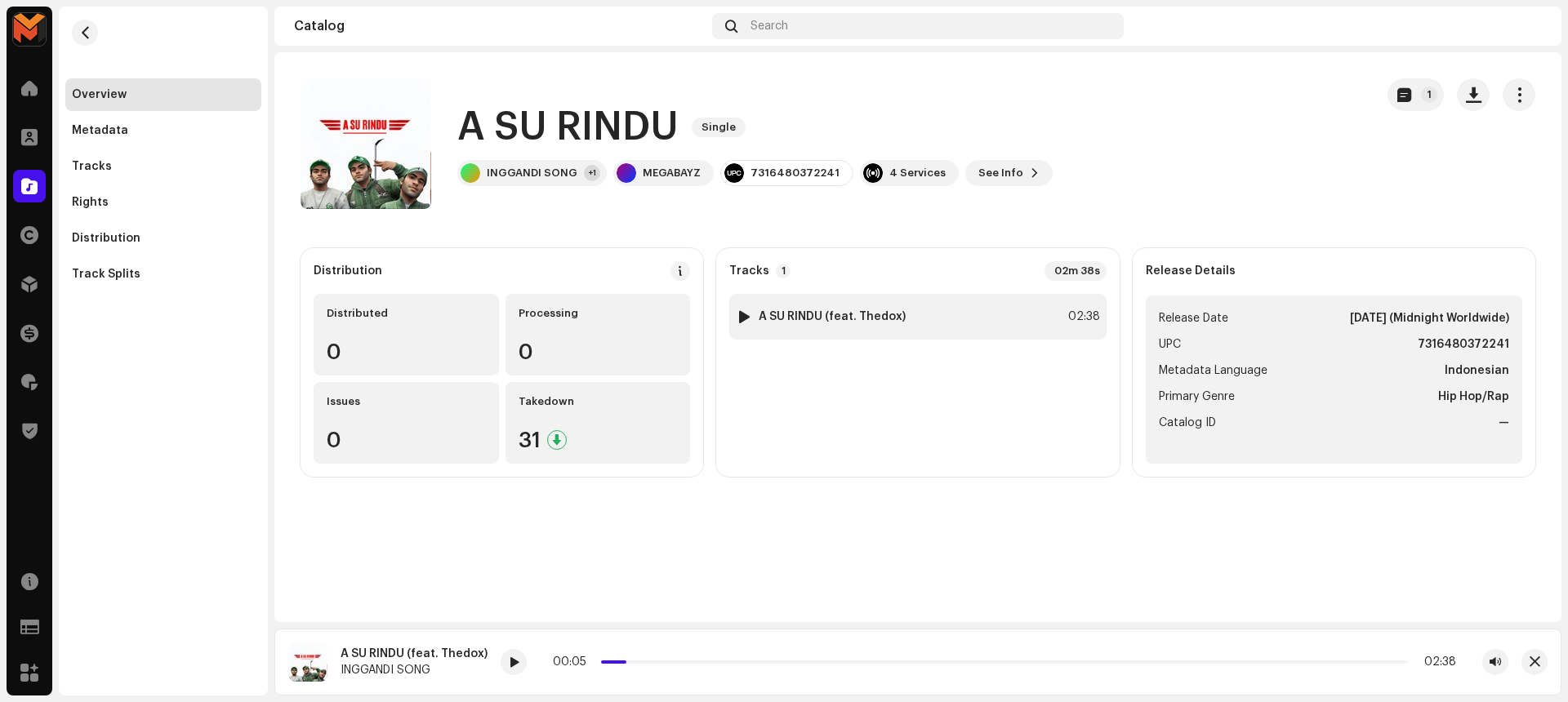
click at [844, 313] on strong "A SU RINDU (feat. Thedox)" at bounding box center [832, 317] width 147 height 13
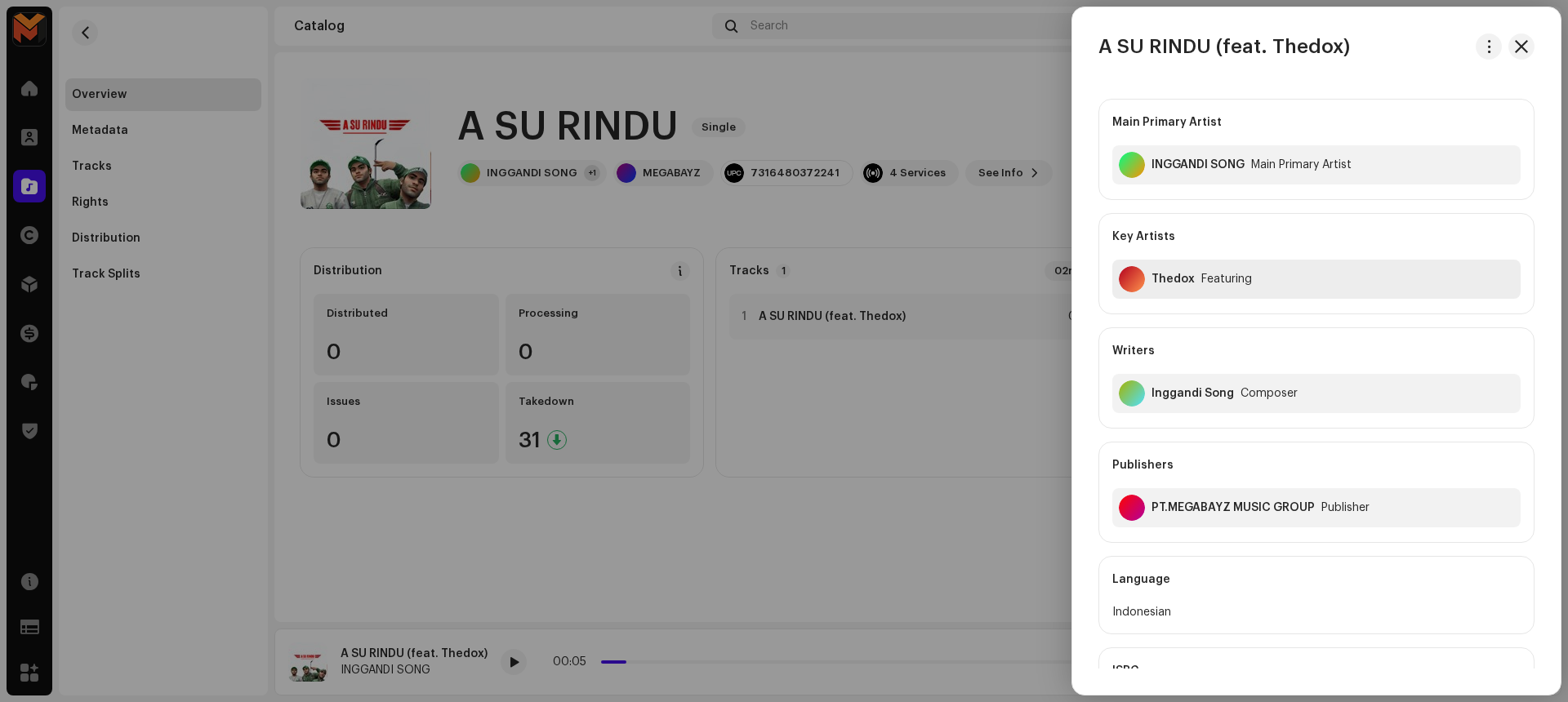
click at [1154, 274] on div "Thedox" at bounding box center [1172, 279] width 43 height 13
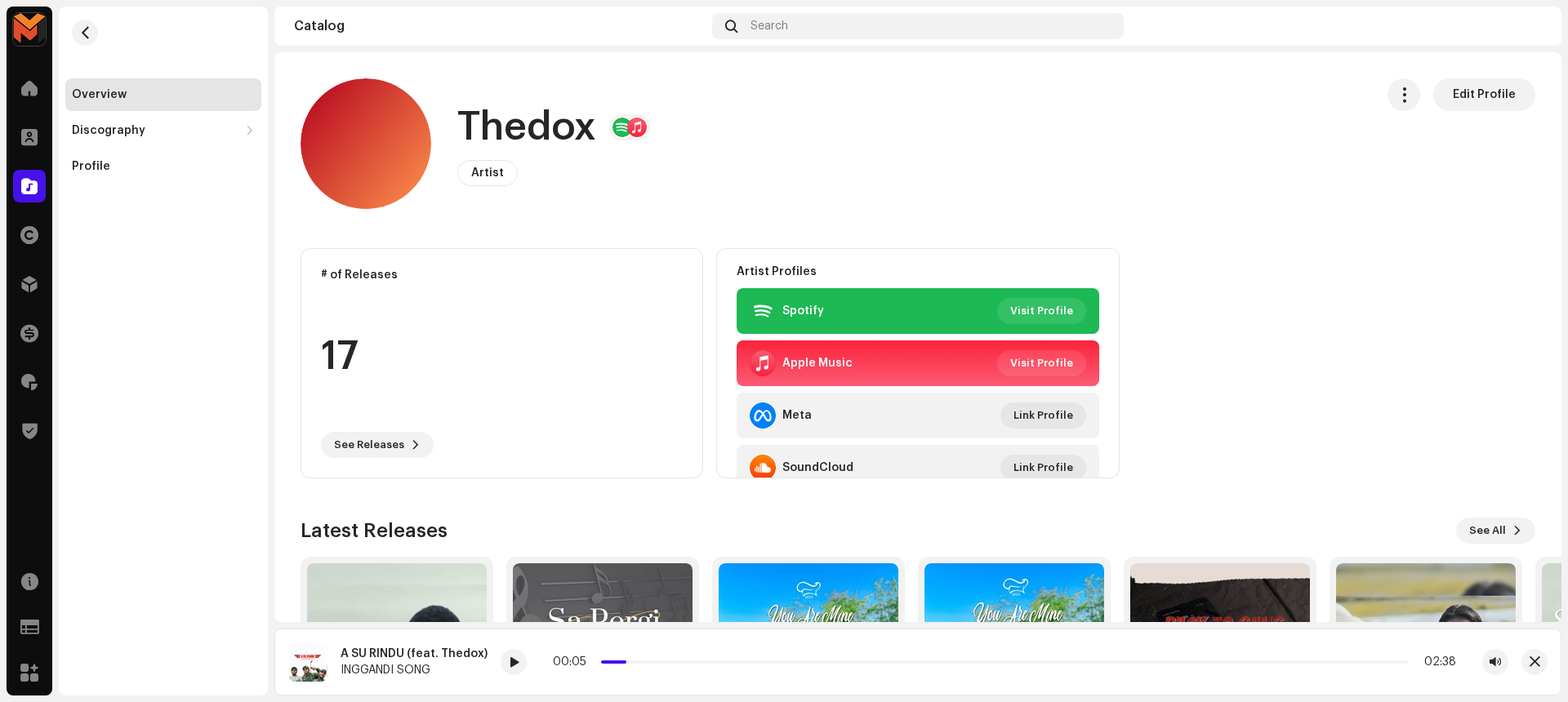
click at [541, 128] on h1 "Thedox" at bounding box center [527, 127] width 139 height 52
copy h1 "Thedox"
click at [846, 146] on div "Thedox Artist Edit Profile" at bounding box center [831, 144] width 1061 height 131
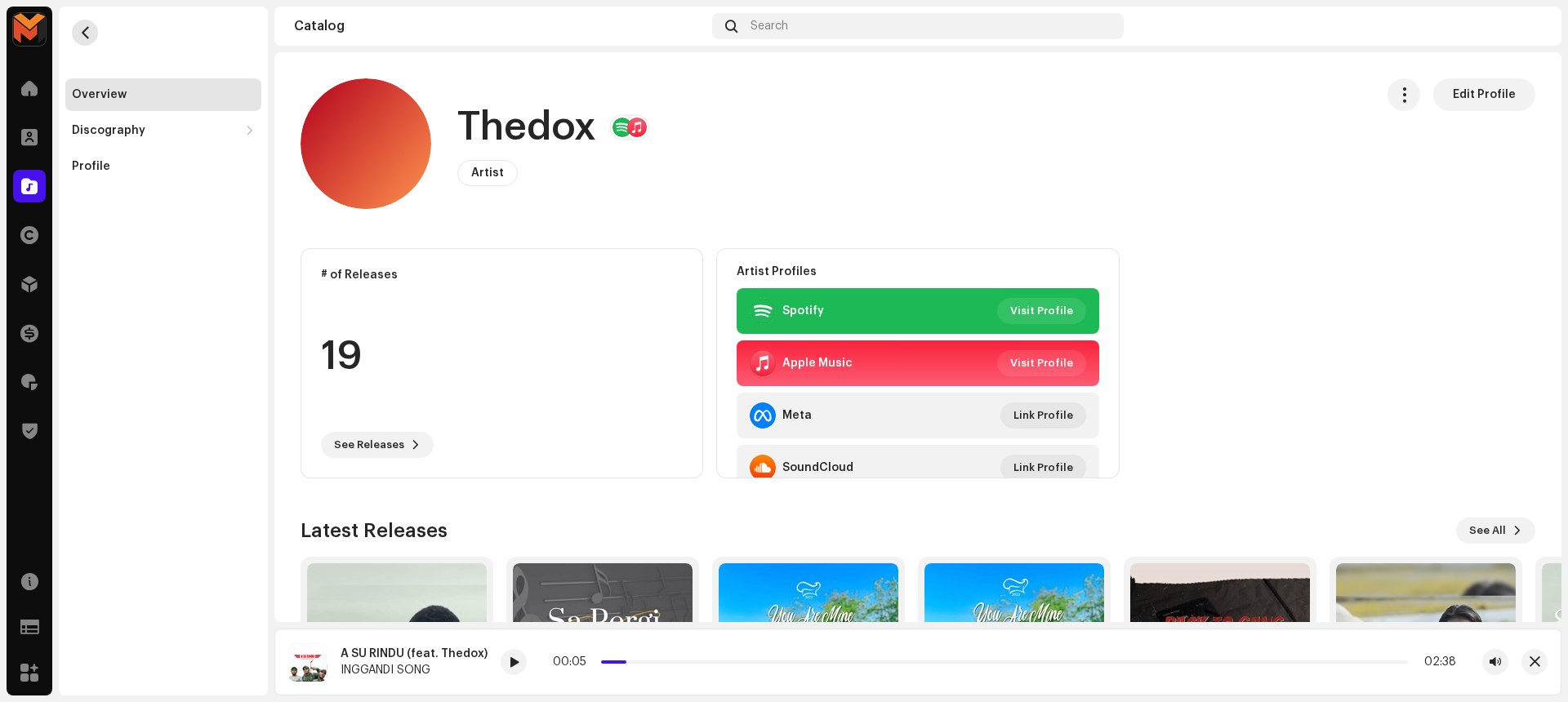
click at [87, 27] on span "button" at bounding box center [84, 33] width 12 height 13
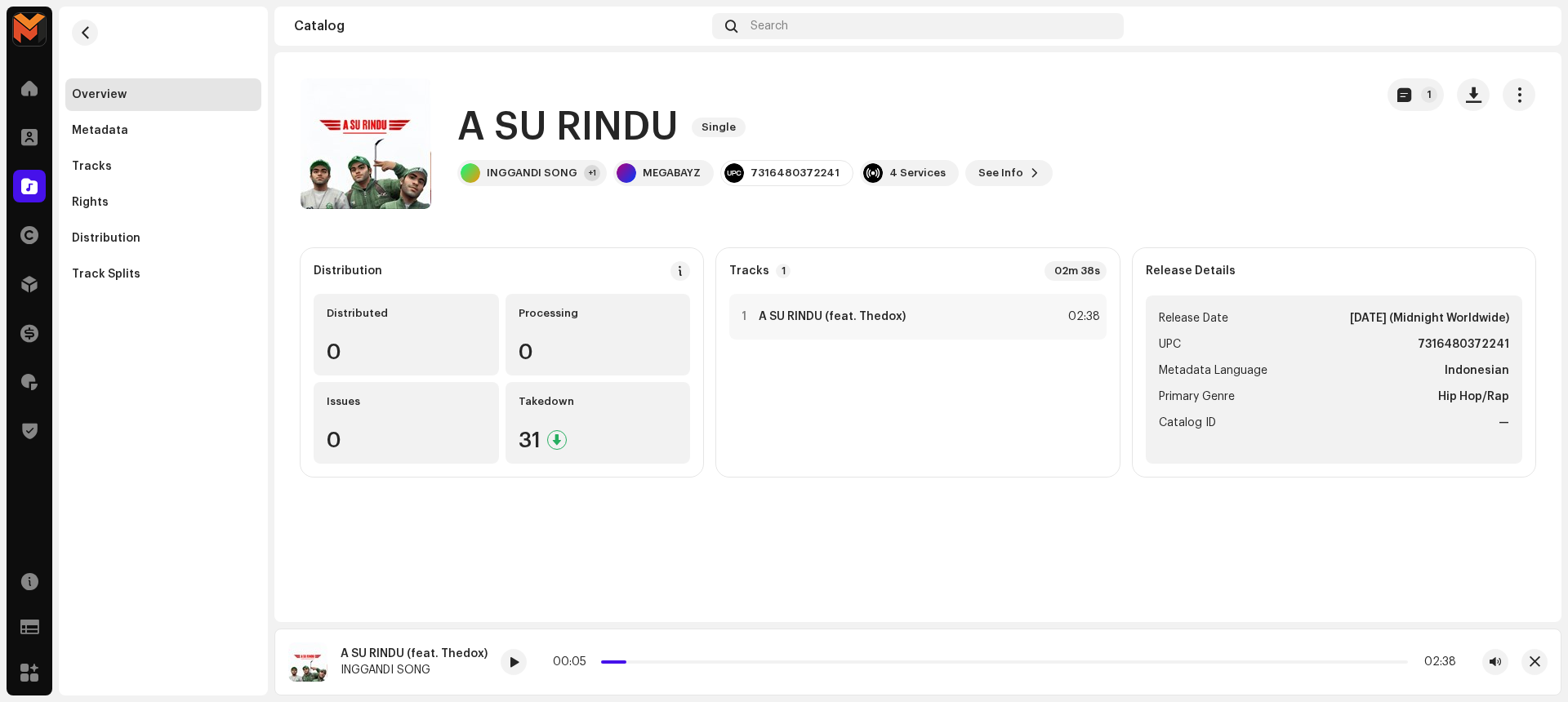
click at [1456, 342] on strong "7316480372241" at bounding box center [1464, 344] width 92 height 19
copy strong "7316480372241"
click at [1297, 146] on div "A SU RINDU Single INGGANDI SONG +1 MEGABAYZ 7316480372241 4 Services See Info 1" at bounding box center [831, 144] width 1061 height 131
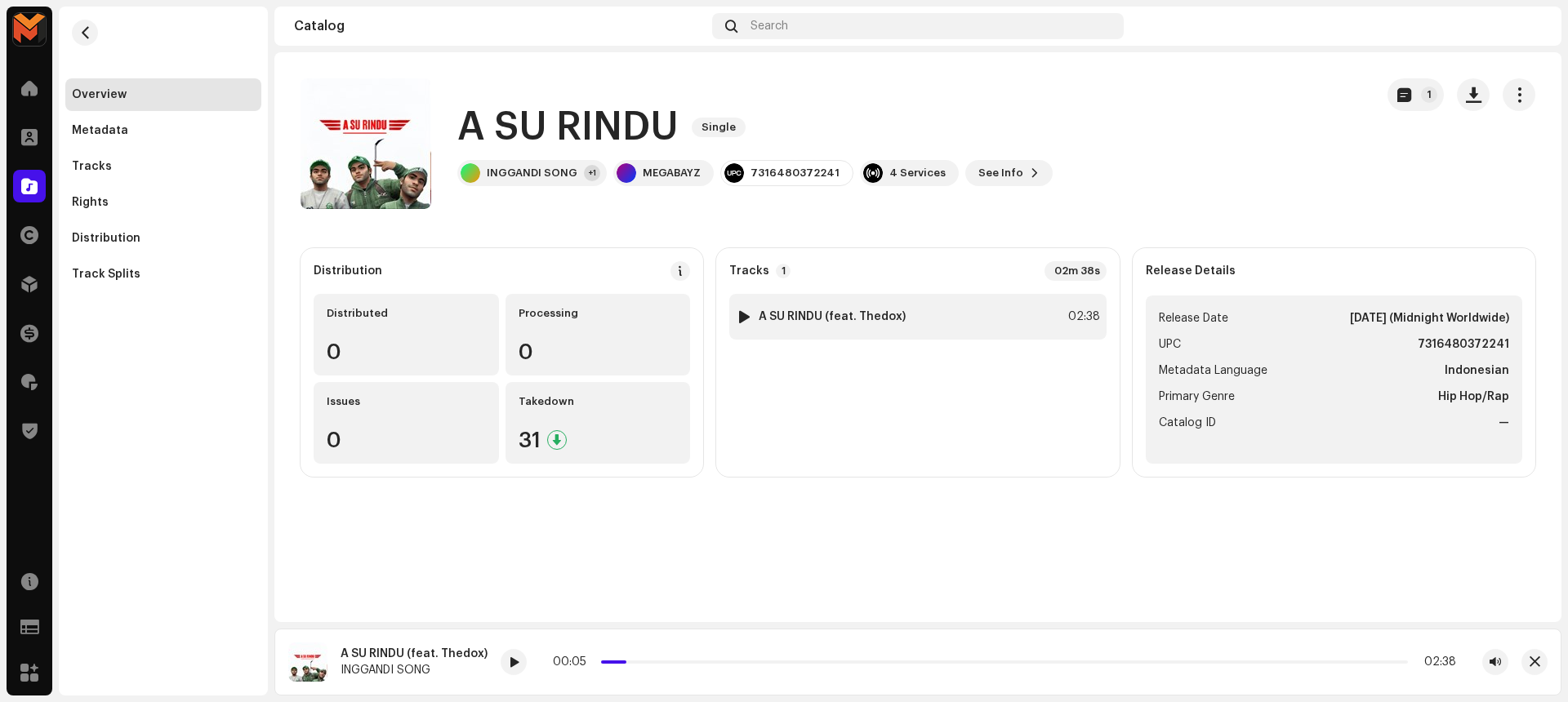
click at [992, 313] on div "1 A SU RINDU (feat. Thedox) 02:38" at bounding box center [917, 317] width 376 height 46
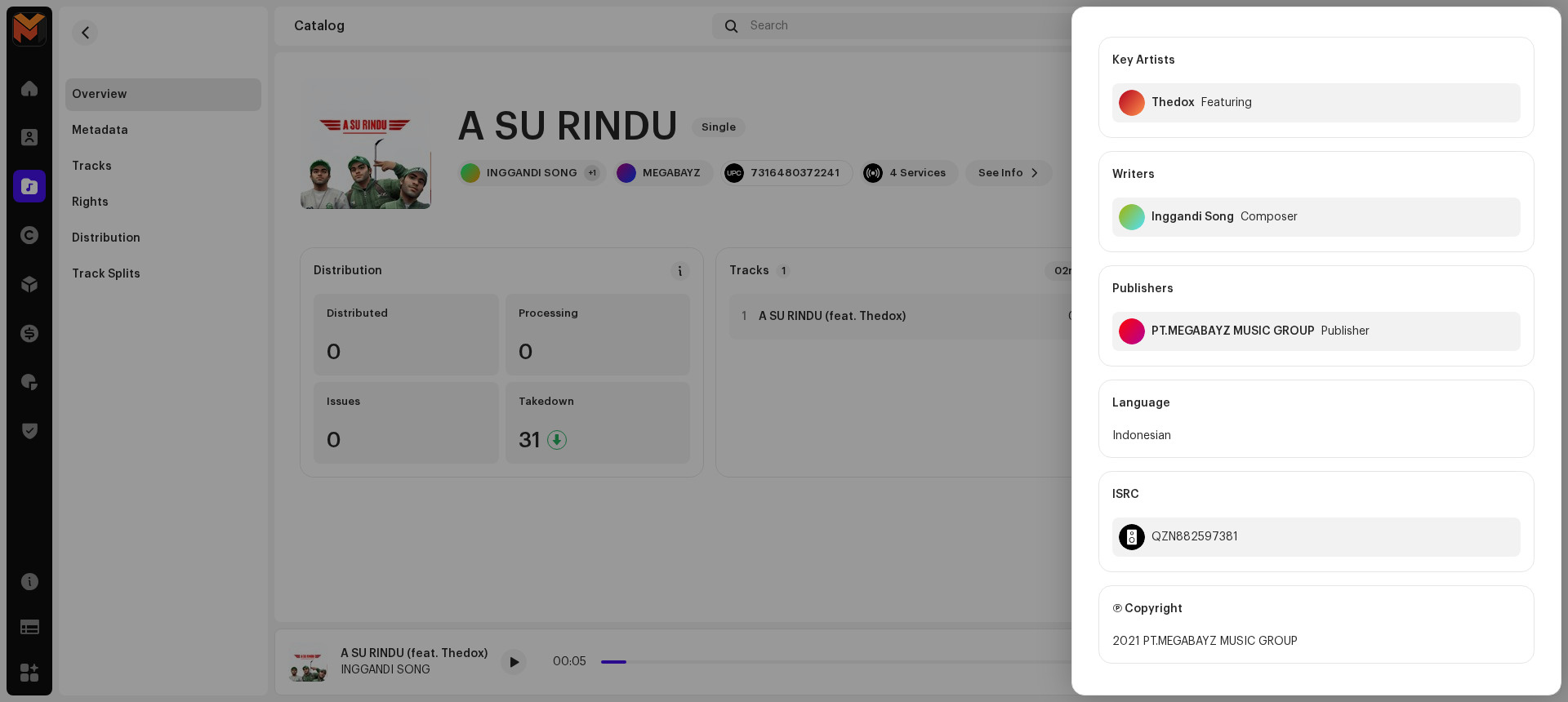
scroll to position [270, 0]
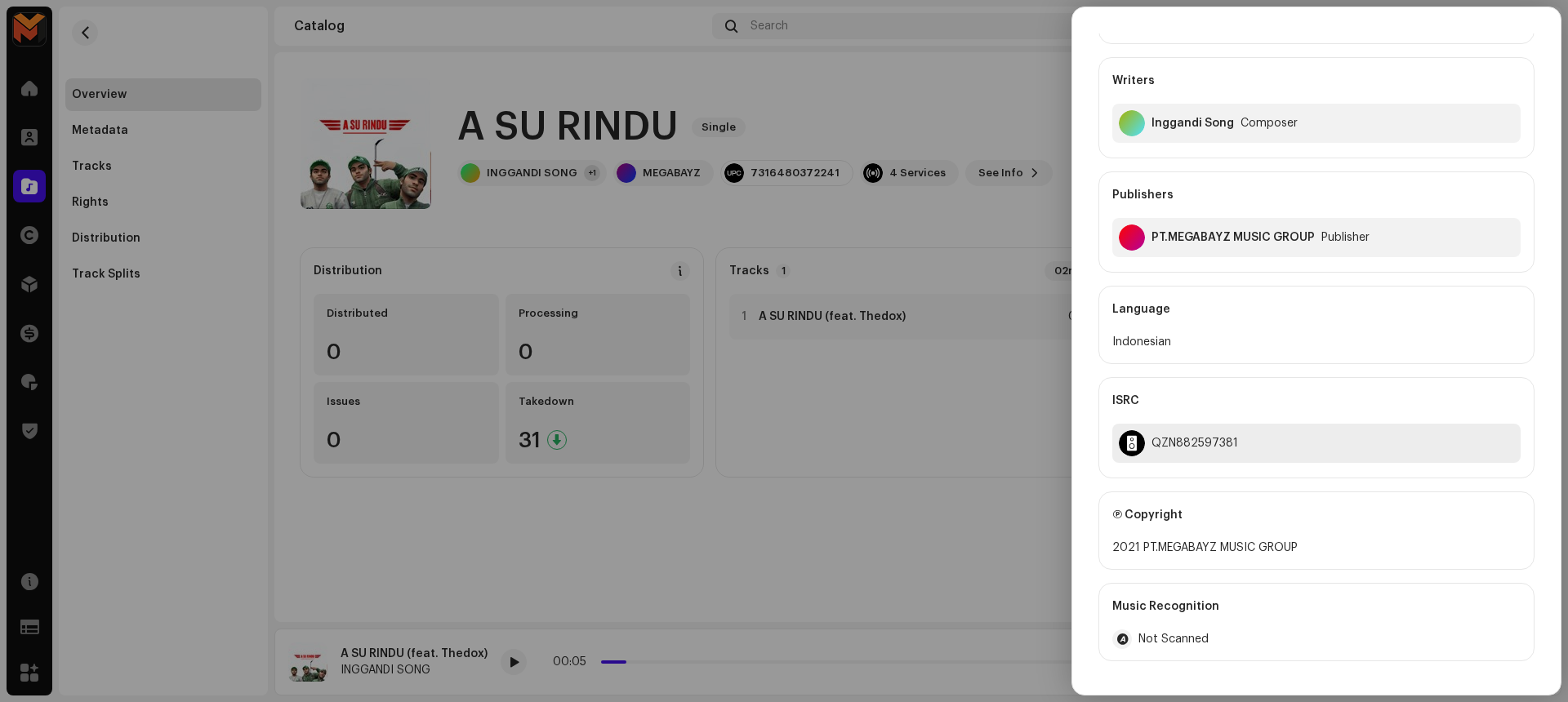
click at [1178, 437] on div "QZN882597381" at bounding box center [1194, 443] width 86 height 13
copy div "QZN882597381"
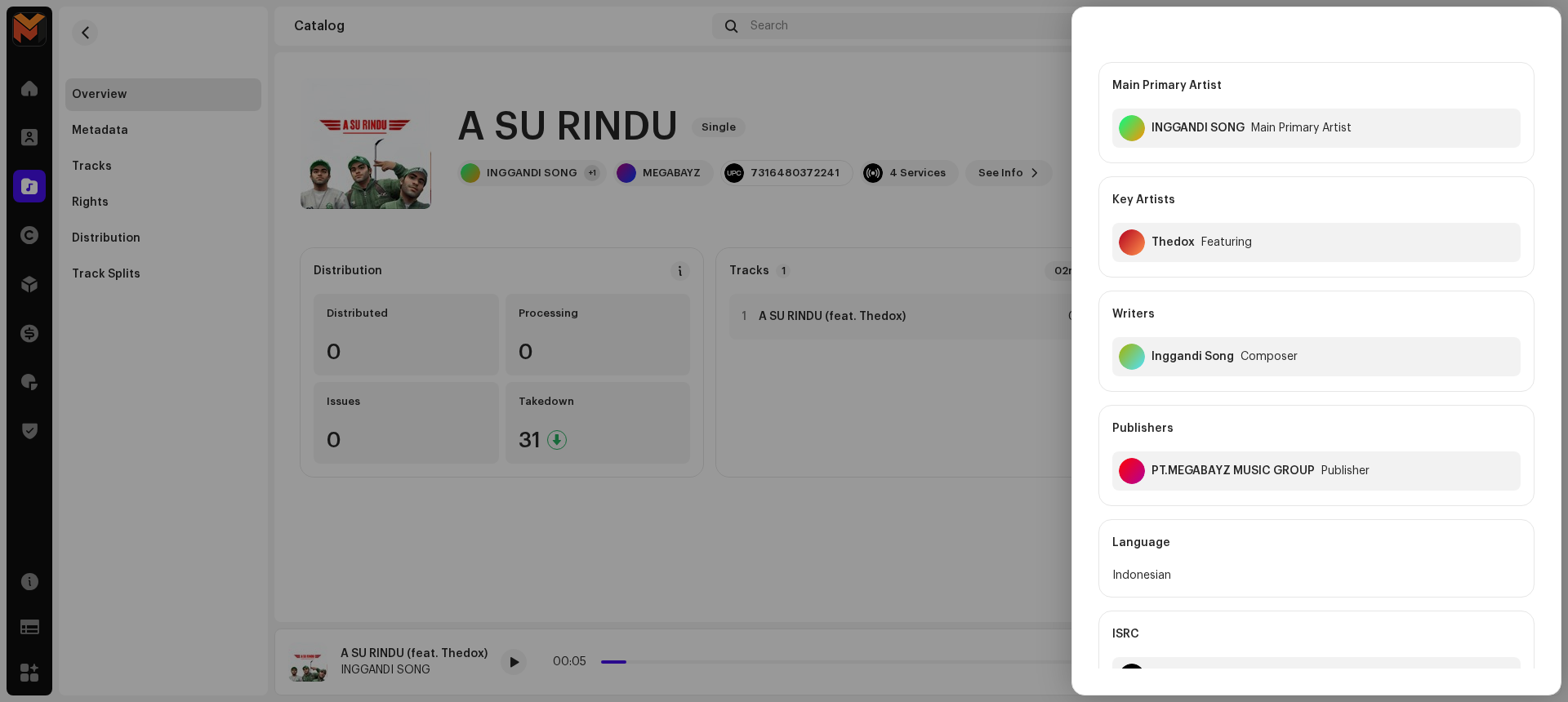
scroll to position [56, 0]
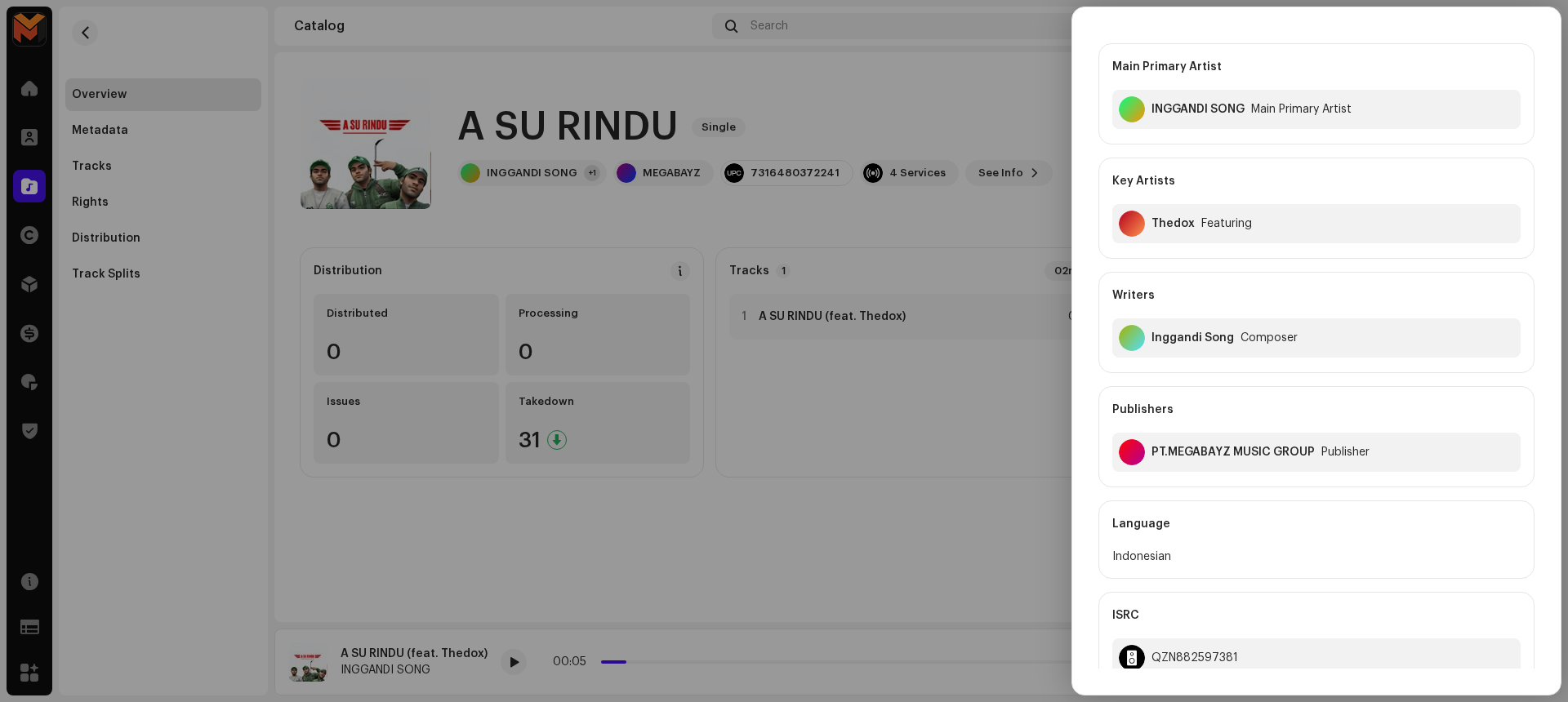
click at [1170, 335] on div "Inggandi Song" at bounding box center [1192, 338] width 82 height 13
copy div "Inggandi Song"
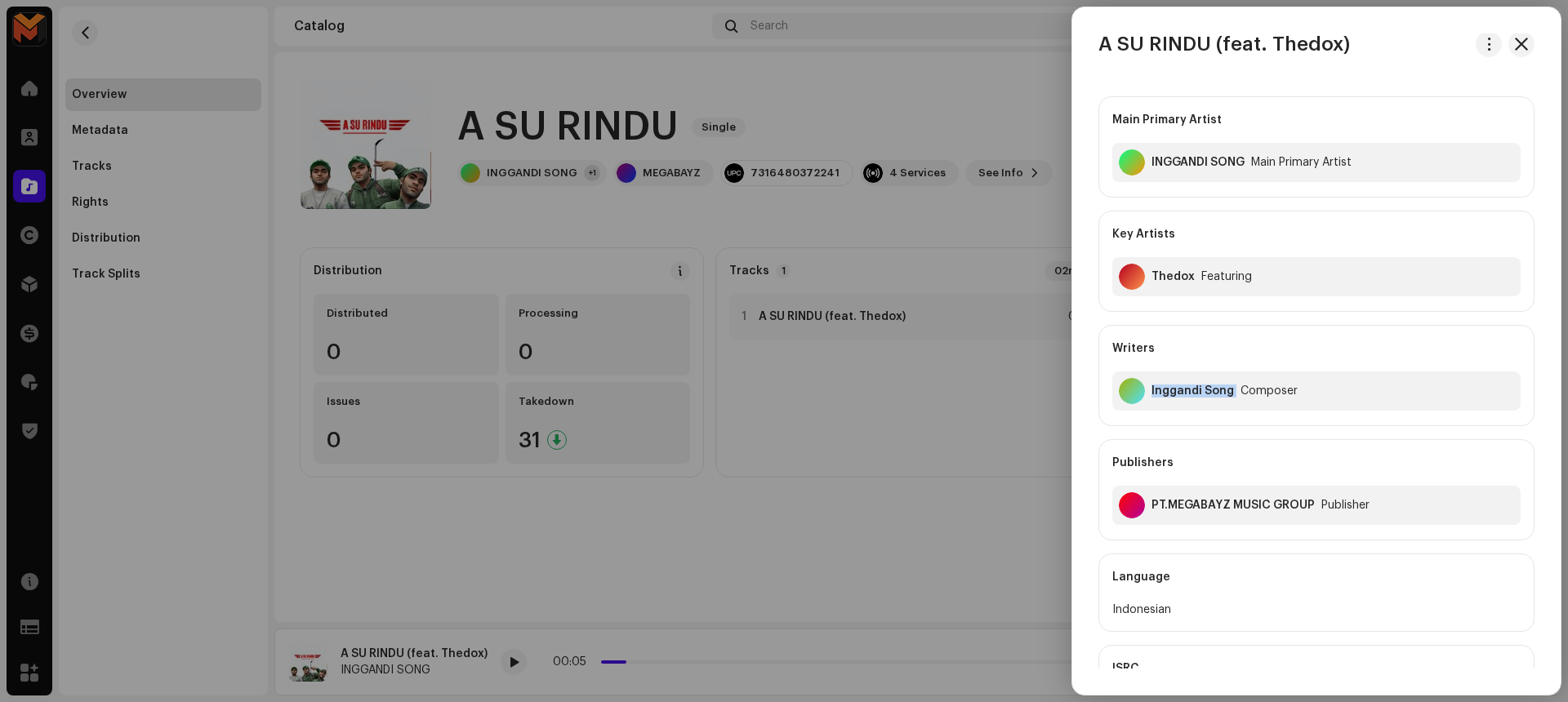
scroll to position [0, 0]
click at [1483, 50] on span "button" at bounding box center [1488, 47] width 12 height 13
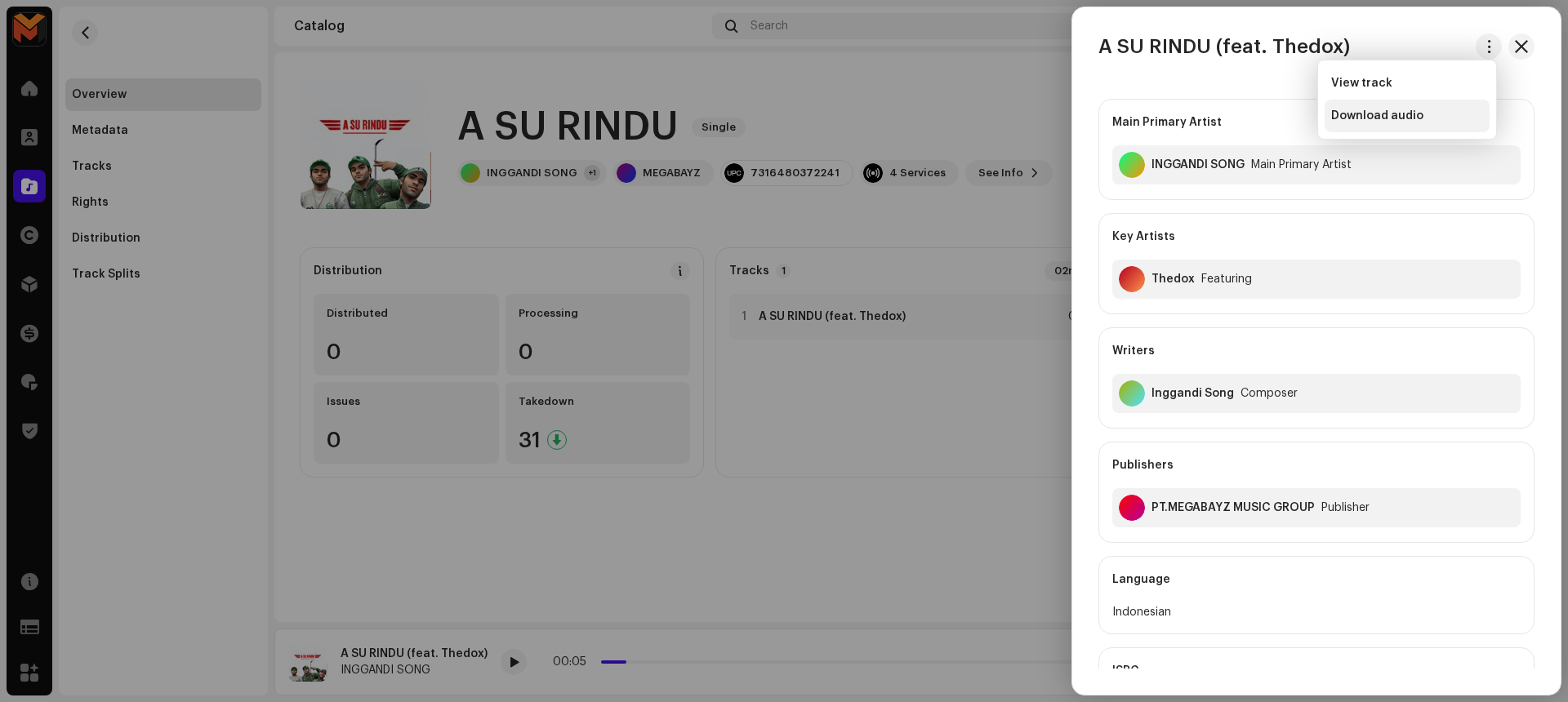
click at [1458, 104] on div "Download audio" at bounding box center [1407, 116] width 165 height 33
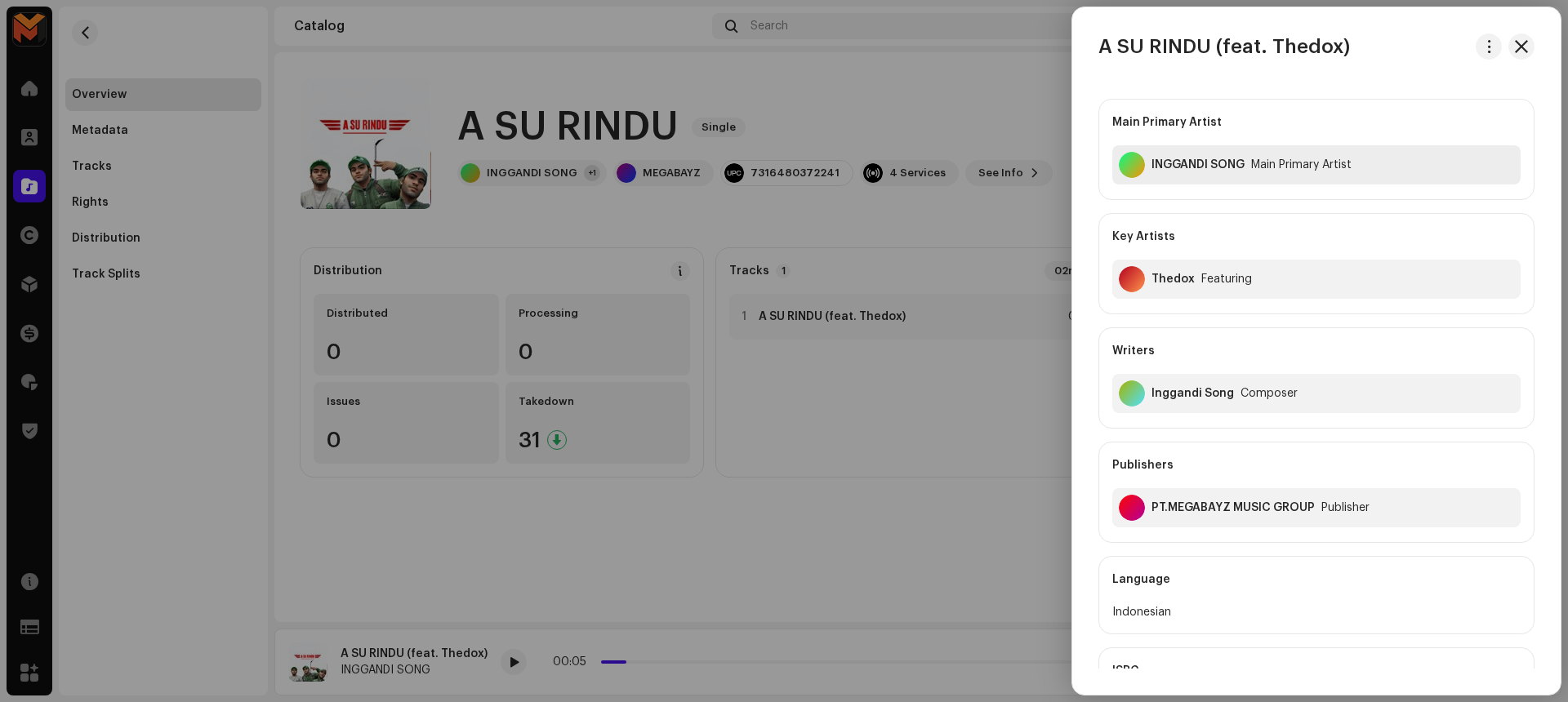
click at [1214, 162] on div "INGGANDI SONG" at bounding box center [1198, 165] width 93 height 13
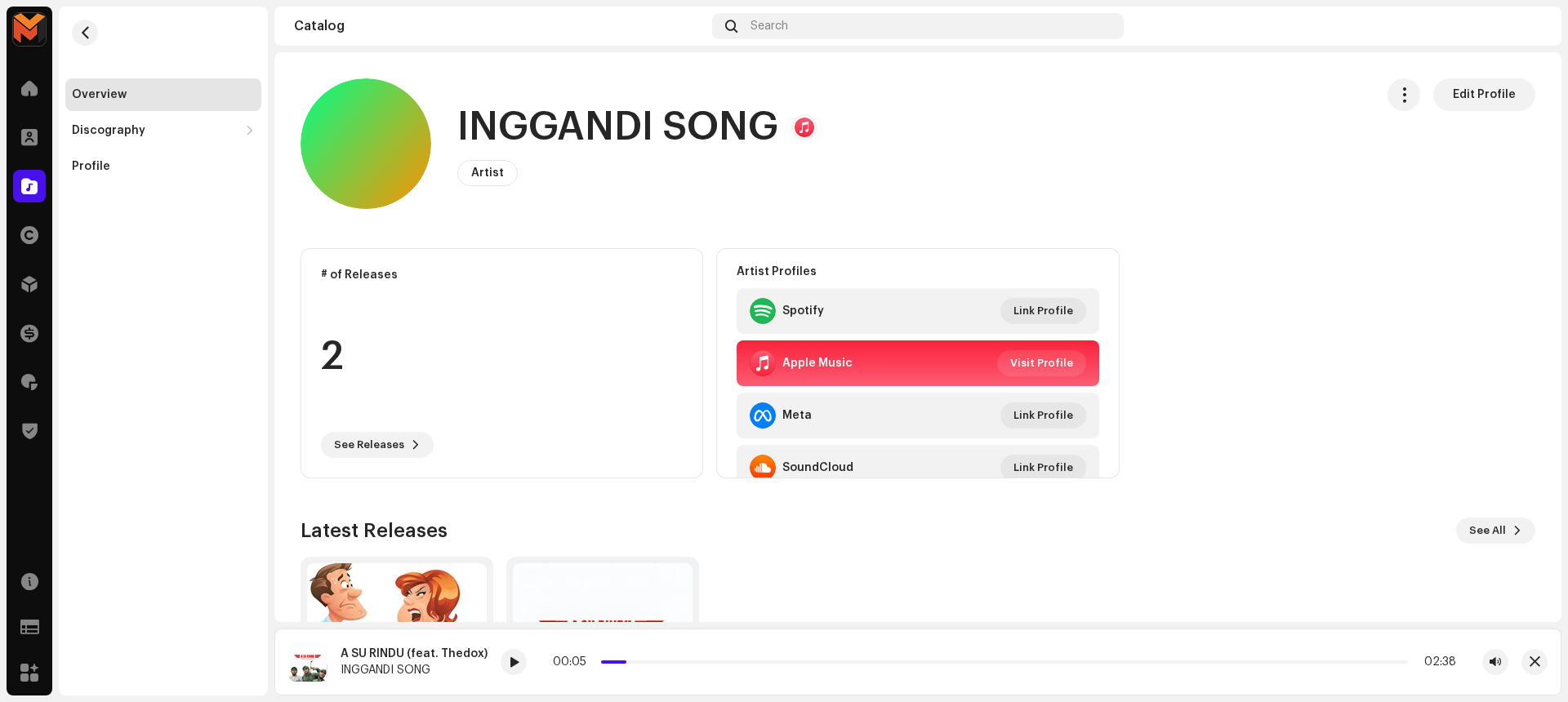
click at [745, 128] on h1 "INGGANDI SONG" at bounding box center [617, 127] width 321 height 52
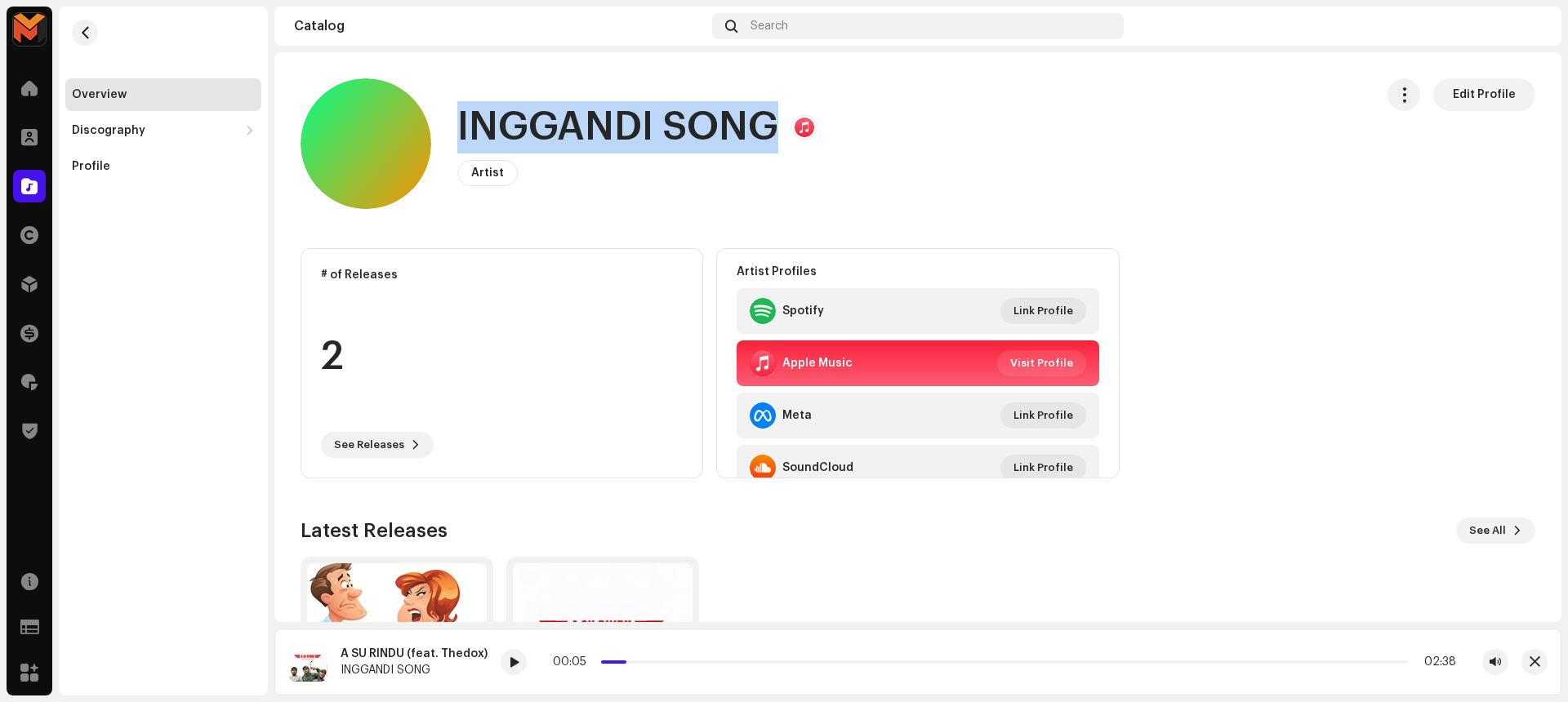
click at [745, 128] on h1 "INGGANDI SONG" at bounding box center [617, 127] width 321 height 52
copy h1 "INGGANDI SONG"
click at [84, 19] on button "button" at bounding box center [84, 32] width 27 height 27
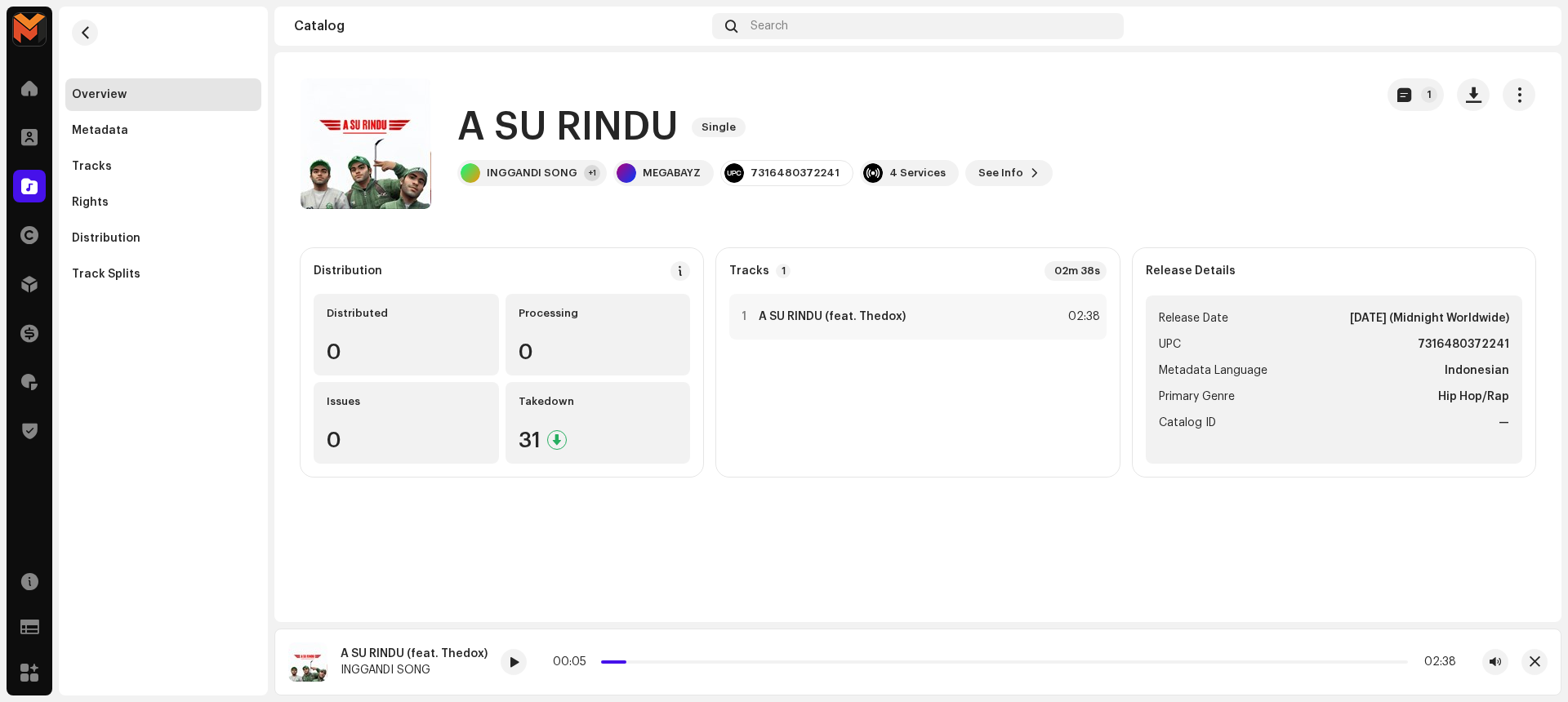
click at [1458, 341] on strong "7316480372241" at bounding box center [1464, 344] width 92 height 19
copy strong "7316480372241"
click at [1034, 327] on div "1 A SU RINDU (feat. Thedox) 02:38" at bounding box center [917, 317] width 376 height 46
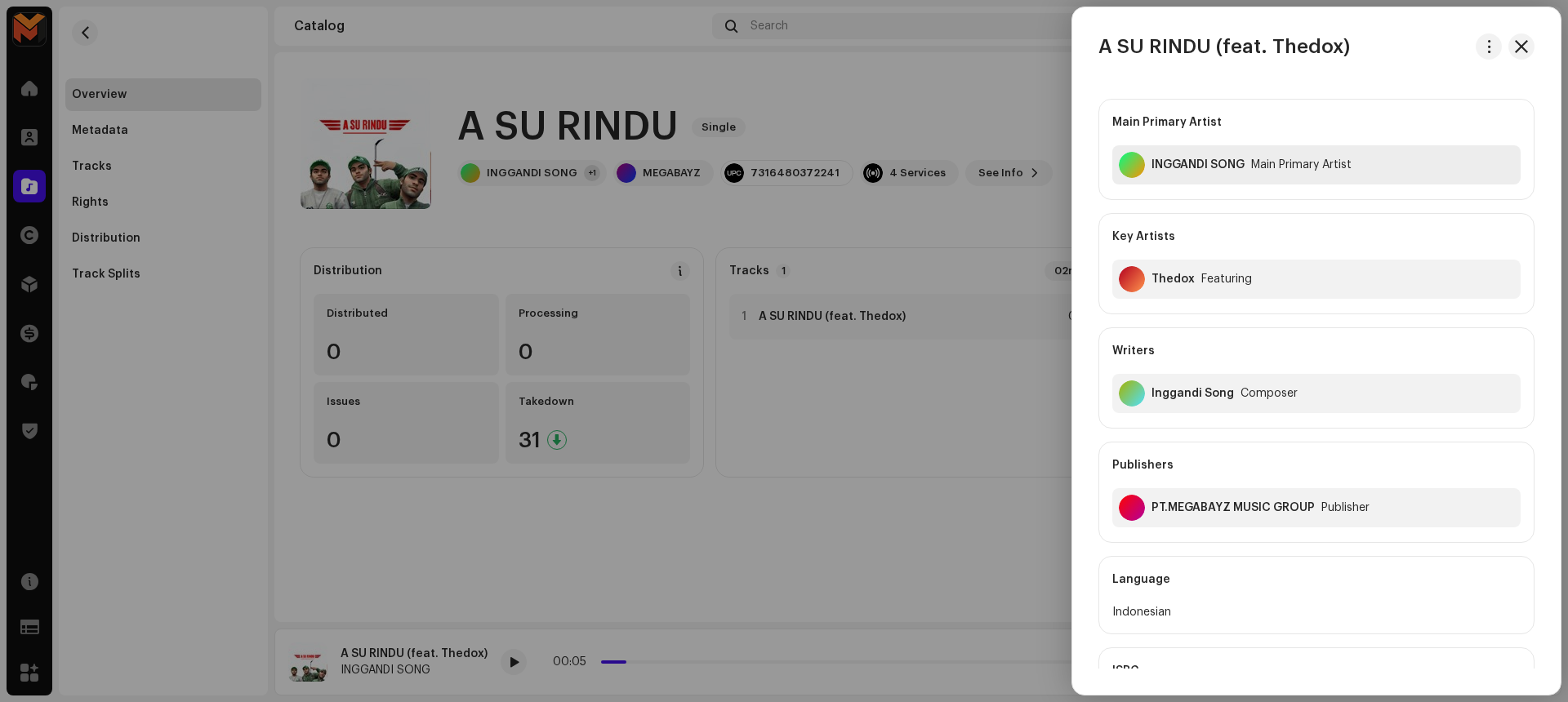
click at [1223, 168] on div "INGGANDI SONG" at bounding box center [1198, 165] width 93 height 13
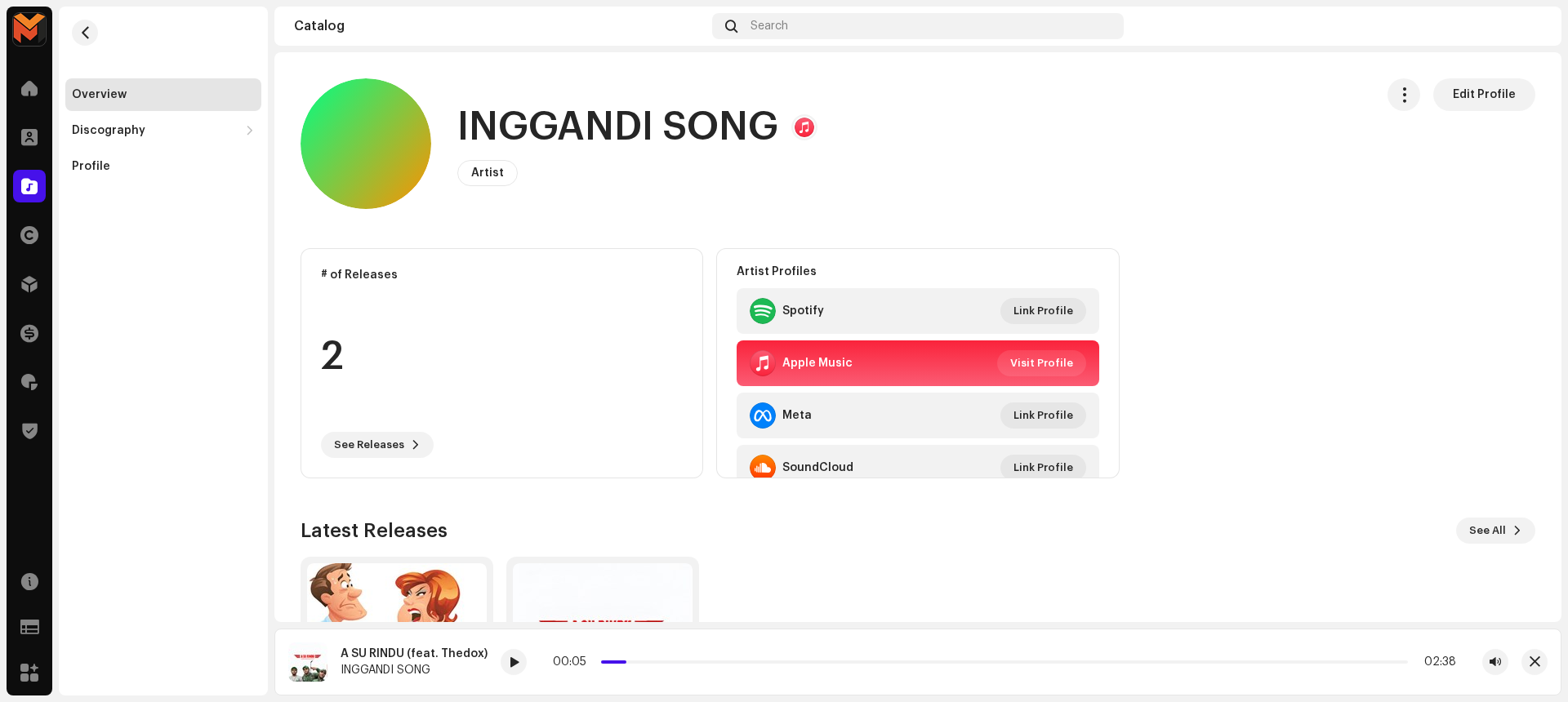
click at [636, 142] on h1 "INGGANDI SONG" at bounding box center [617, 127] width 321 height 52
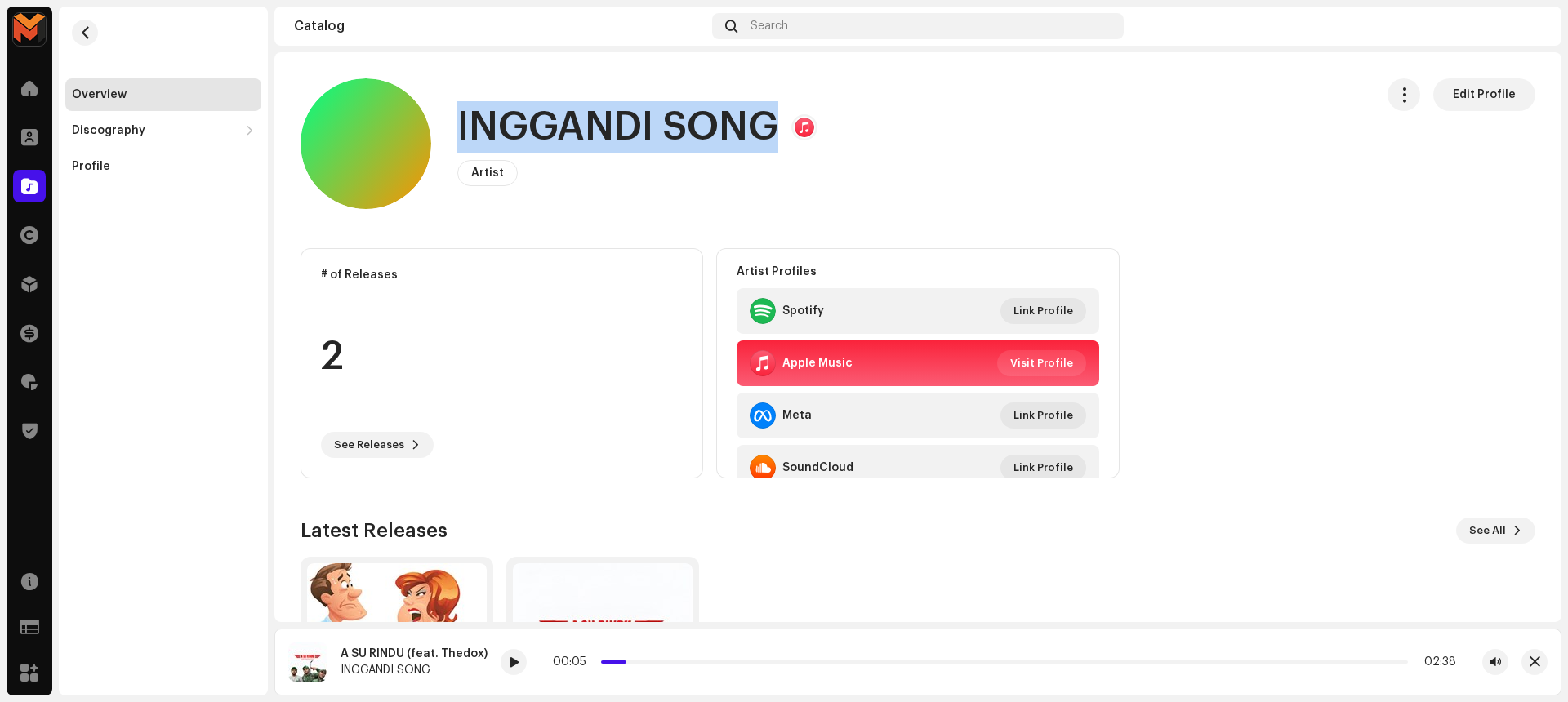
click at [636, 142] on h1 "INGGANDI SONG" at bounding box center [617, 127] width 321 height 52
copy h1 "INGGANDI SONG"
click at [868, 152] on div "INGGANDI SONG Artist Edit Profile" at bounding box center [831, 144] width 1061 height 131
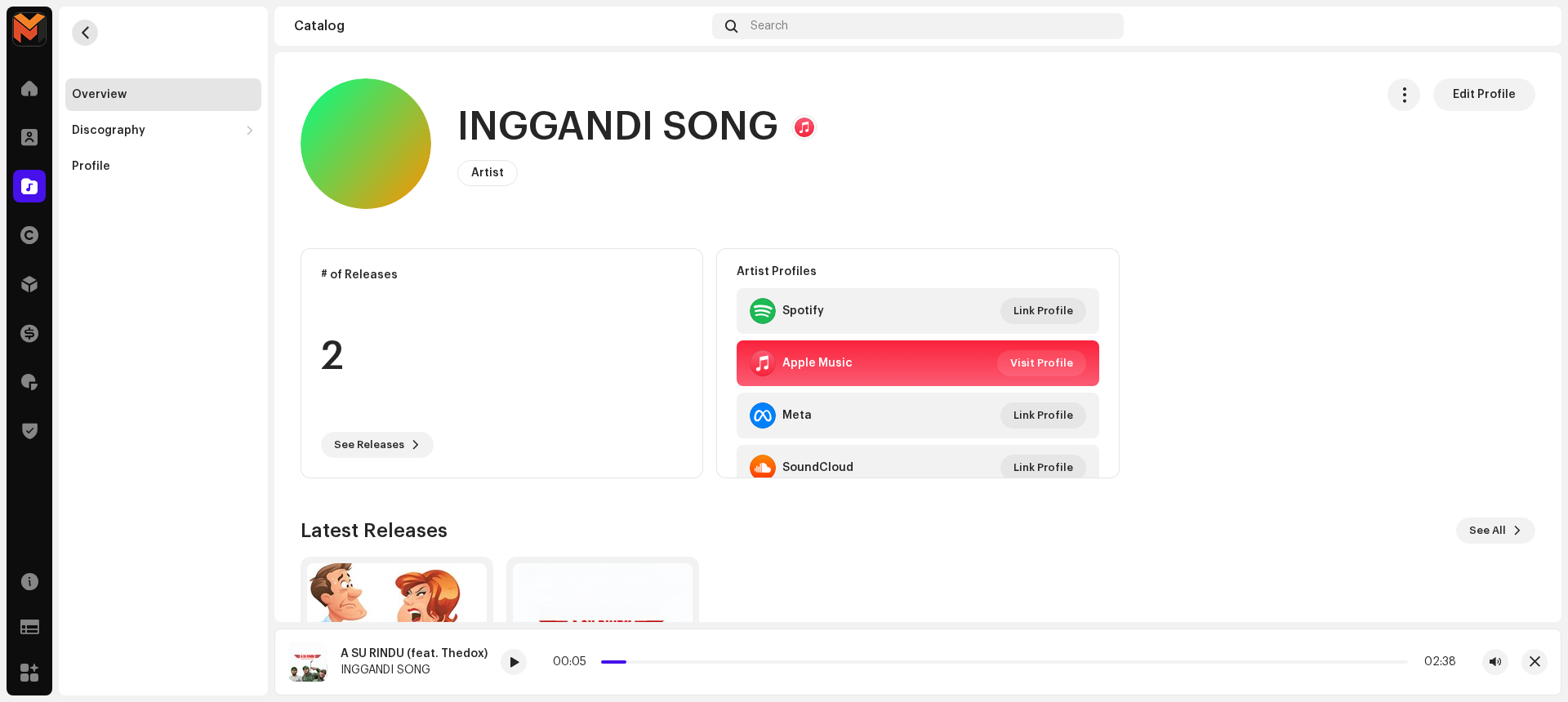
click at [75, 34] on button "button" at bounding box center [84, 32] width 27 height 27
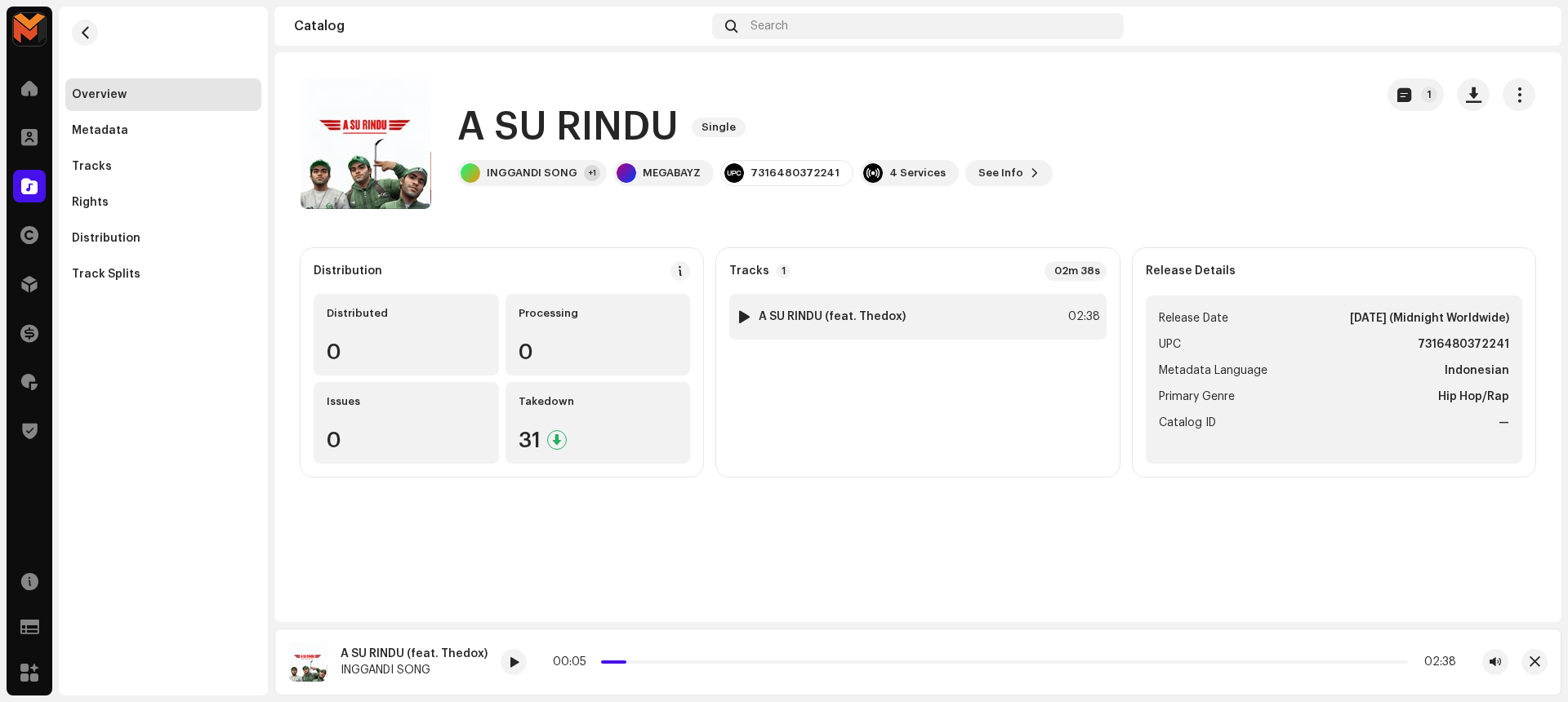
click at [1017, 317] on div "1 A SU RINDU (feat. Thedox) 02:38" at bounding box center [917, 317] width 376 height 46
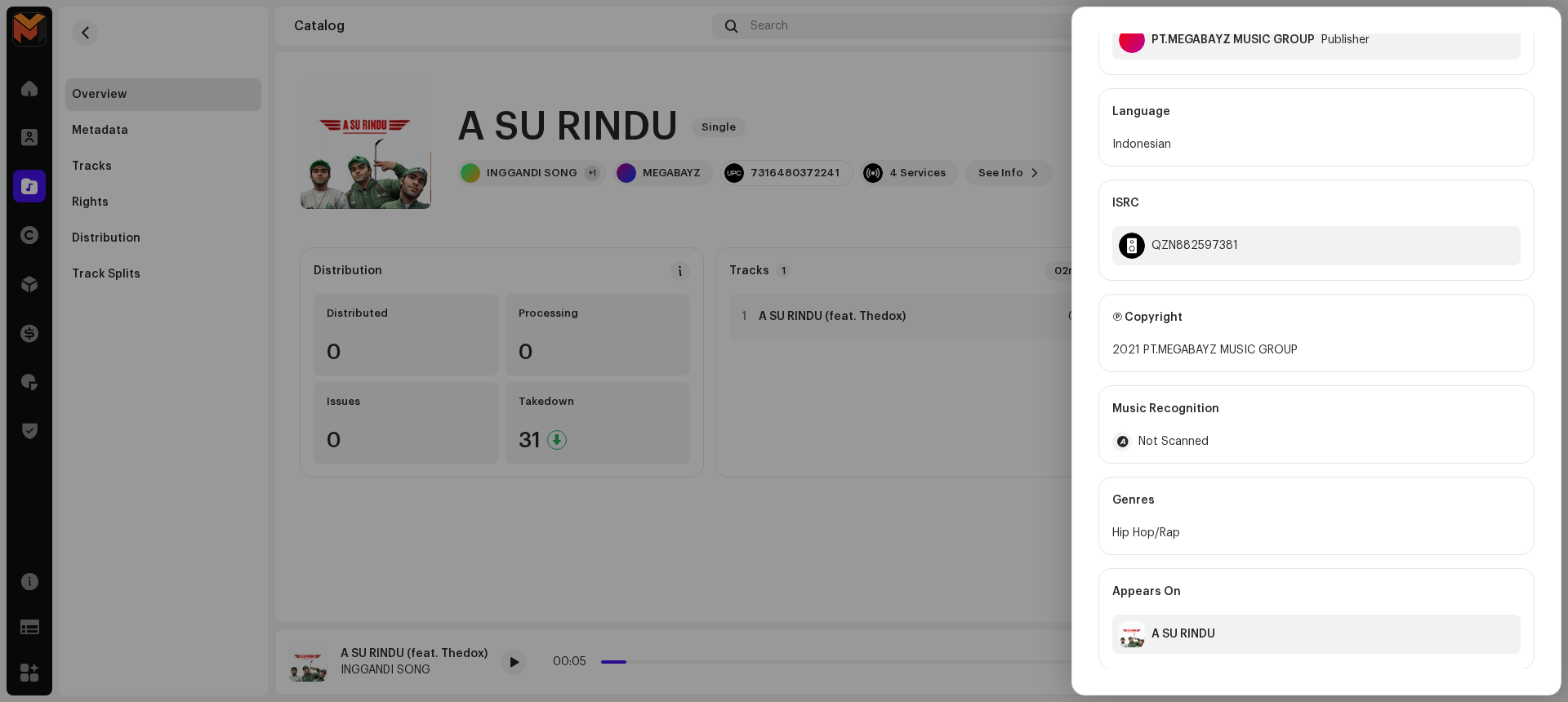
scroll to position [469, 0]
click at [1181, 244] on div "QZN882597381" at bounding box center [1194, 244] width 86 height 13
copy div "QZN882597381"
